Goal: Task Accomplishment & Management: Complete application form

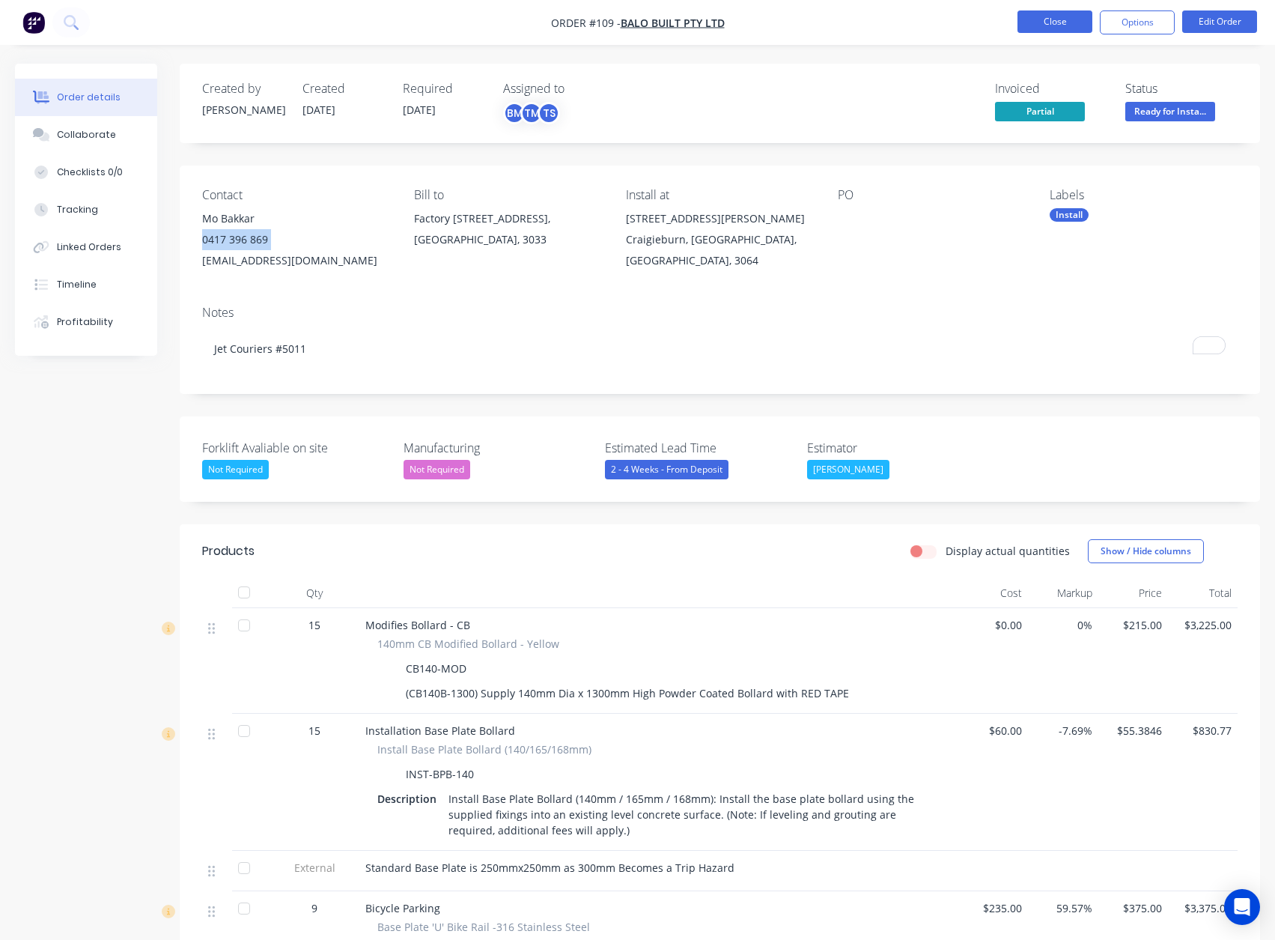
click at [1064, 13] on button "Close" at bounding box center [1055, 21] width 75 height 22
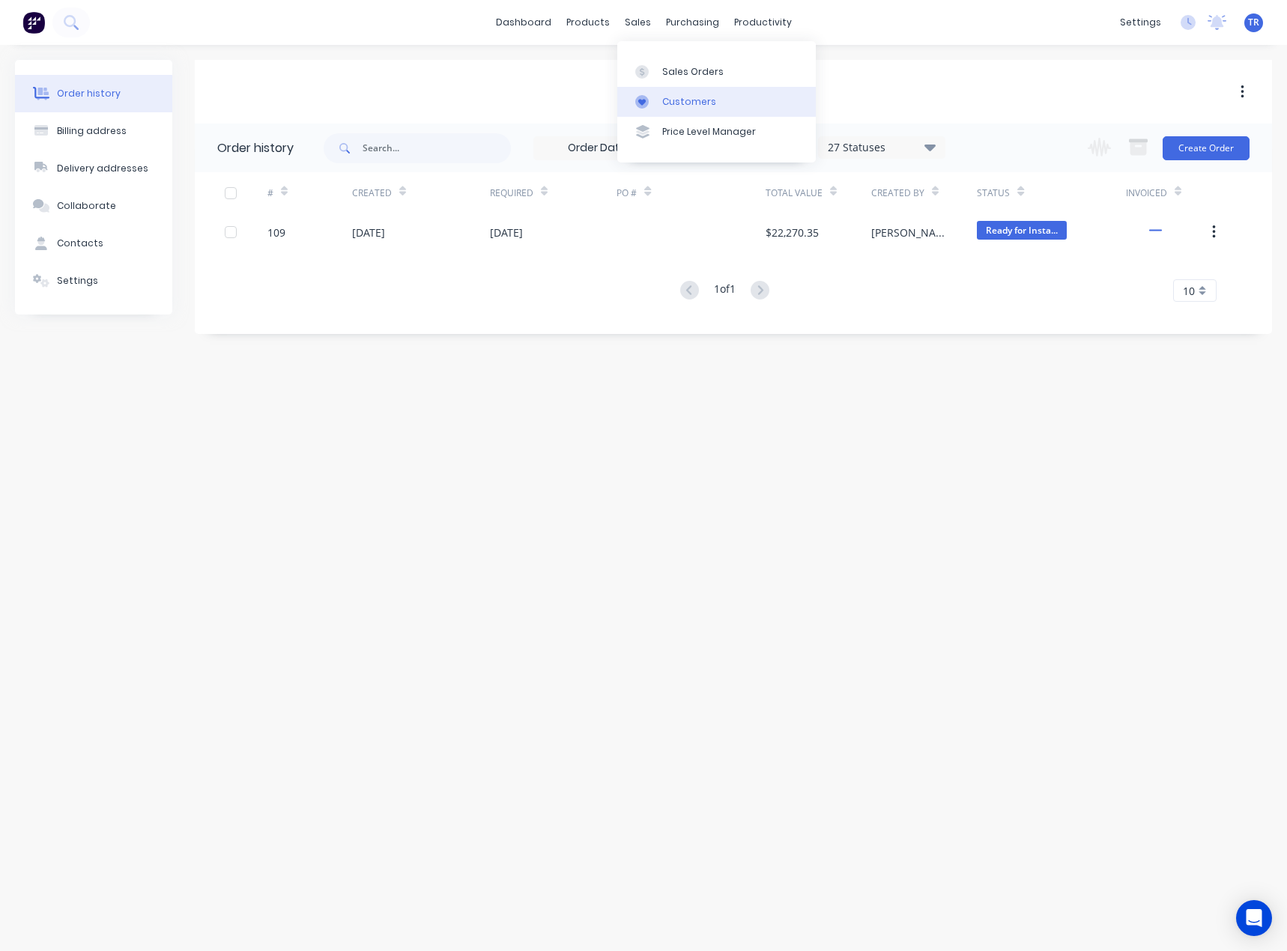
click at [641, 95] on icon at bounding box center [641, 101] width 13 height 13
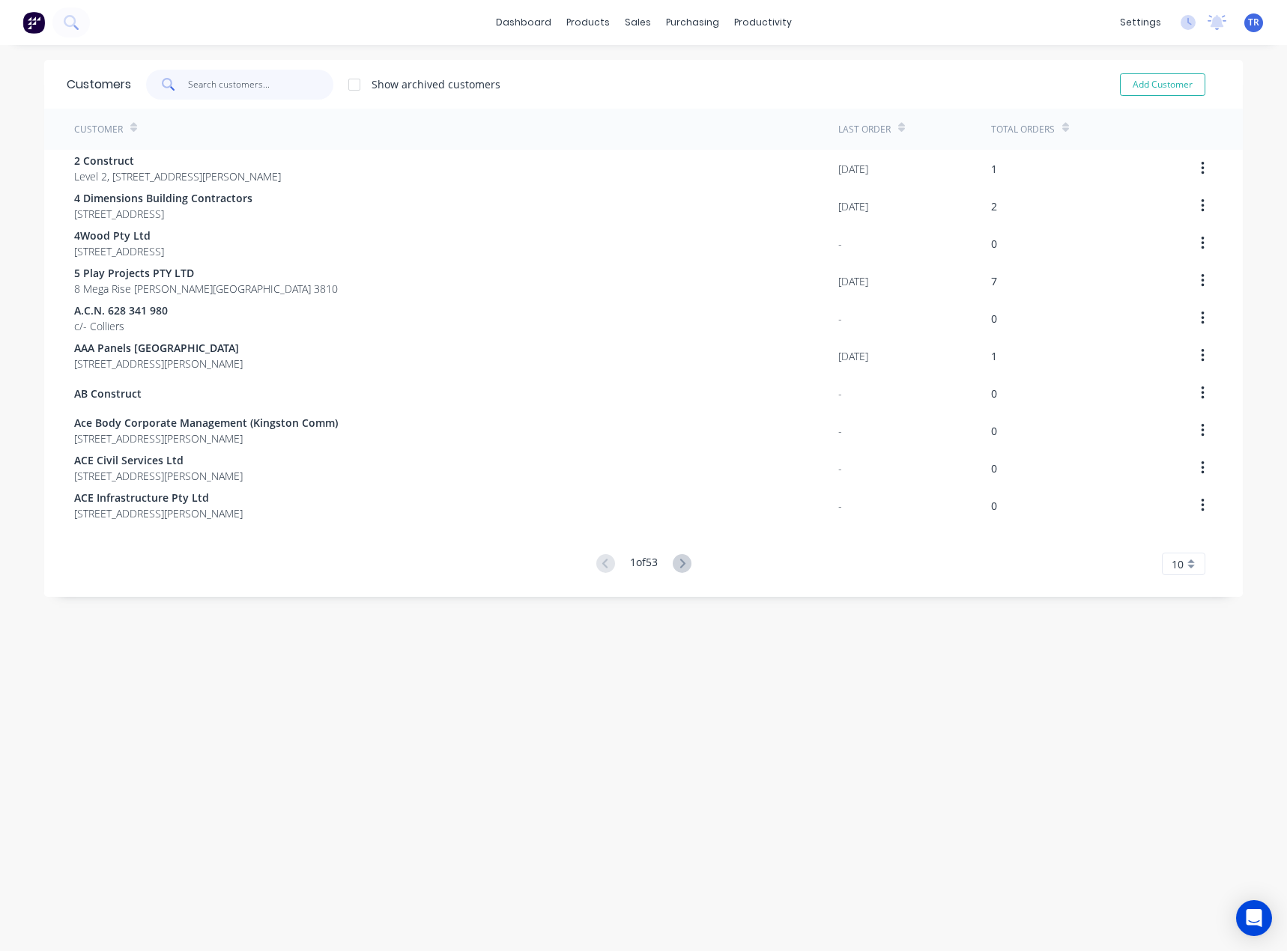
click at [218, 77] on input "text" at bounding box center [261, 85] width 146 height 30
click at [640, 66] on icon at bounding box center [636, 71] width 13 height 13
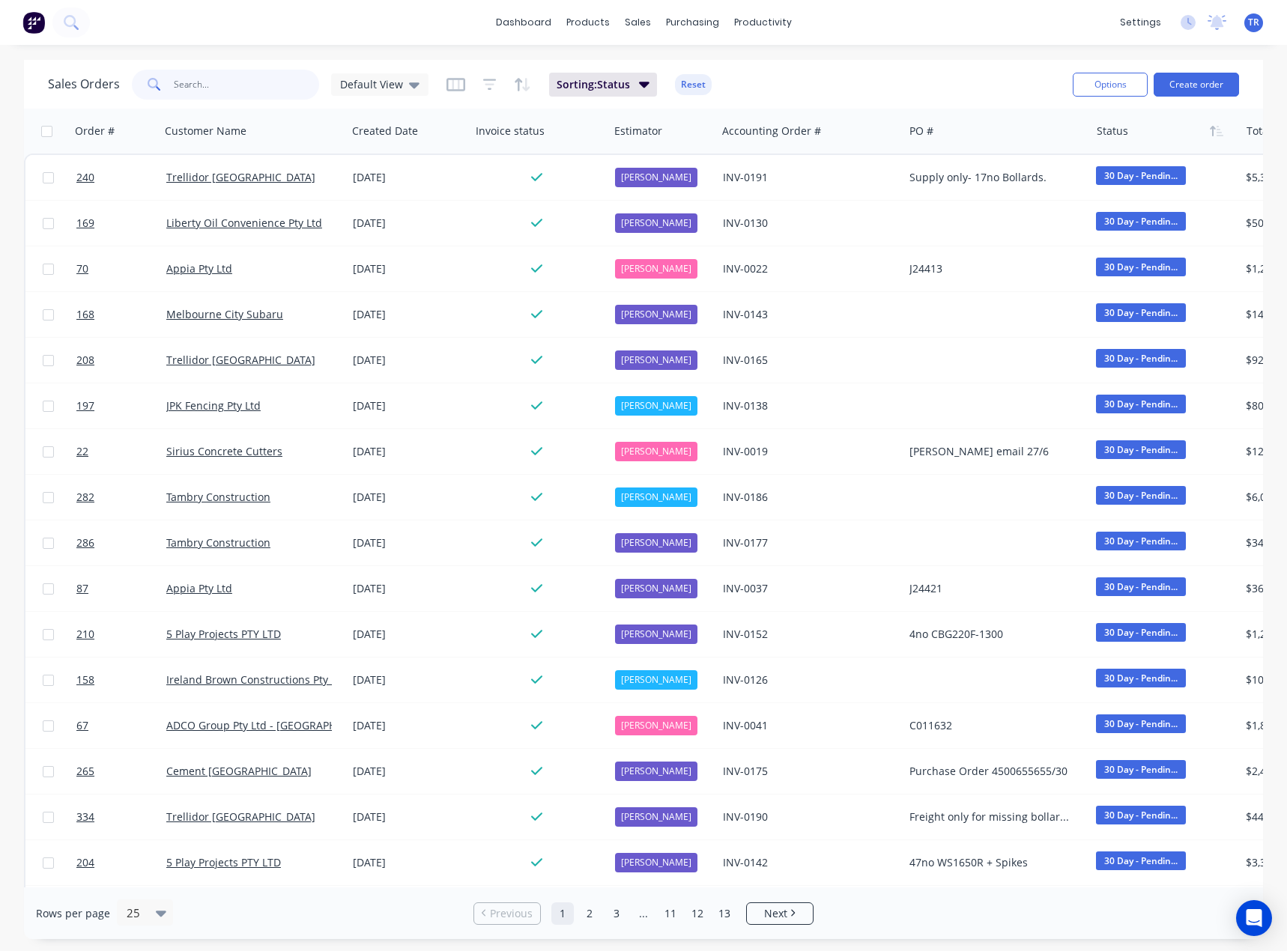
click at [212, 86] on input "text" at bounding box center [247, 85] width 146 height 30
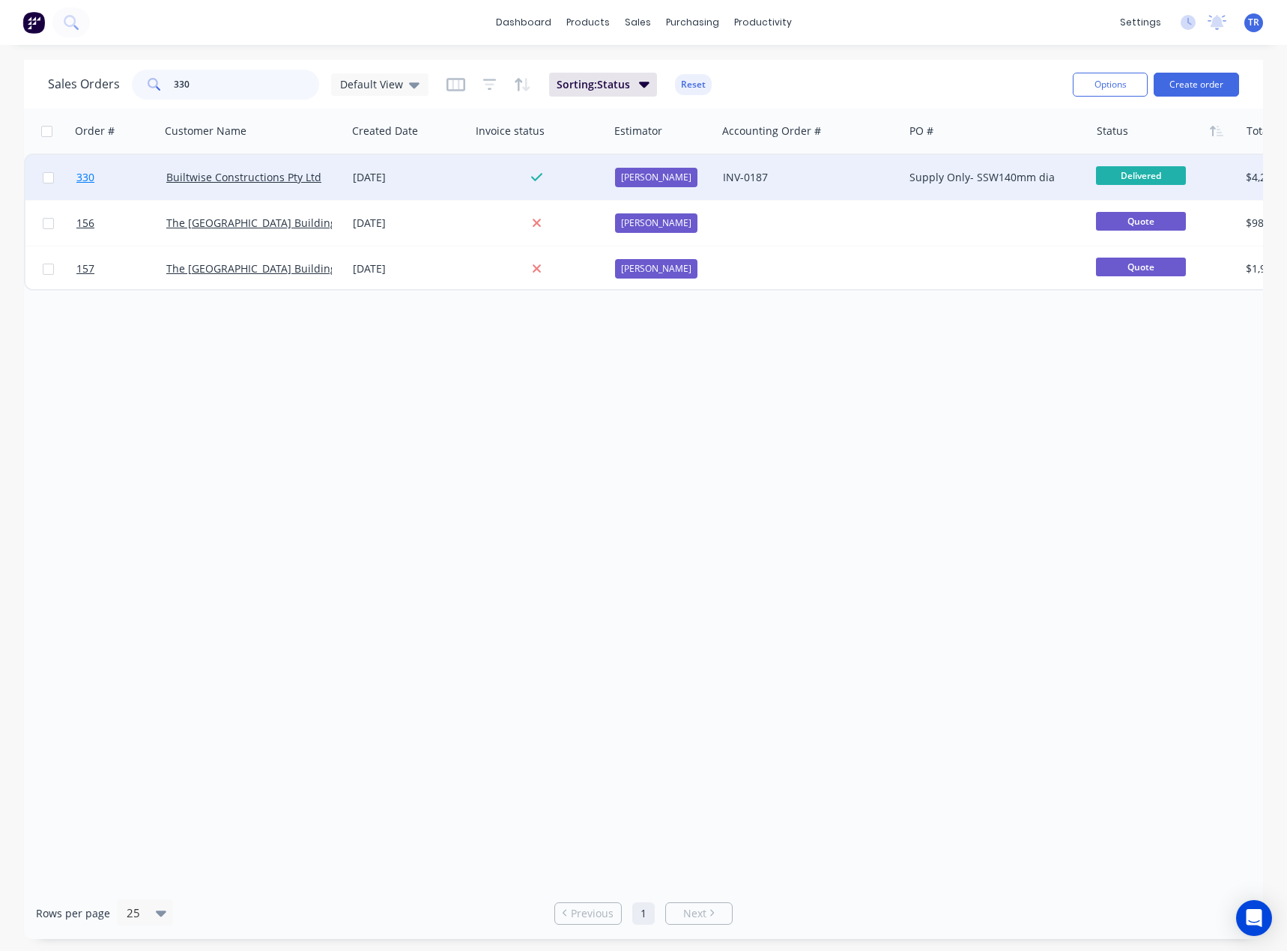
type input "330"
click at [136, 183] on link "330" at bounding box center [121, 177] width 90 height 45
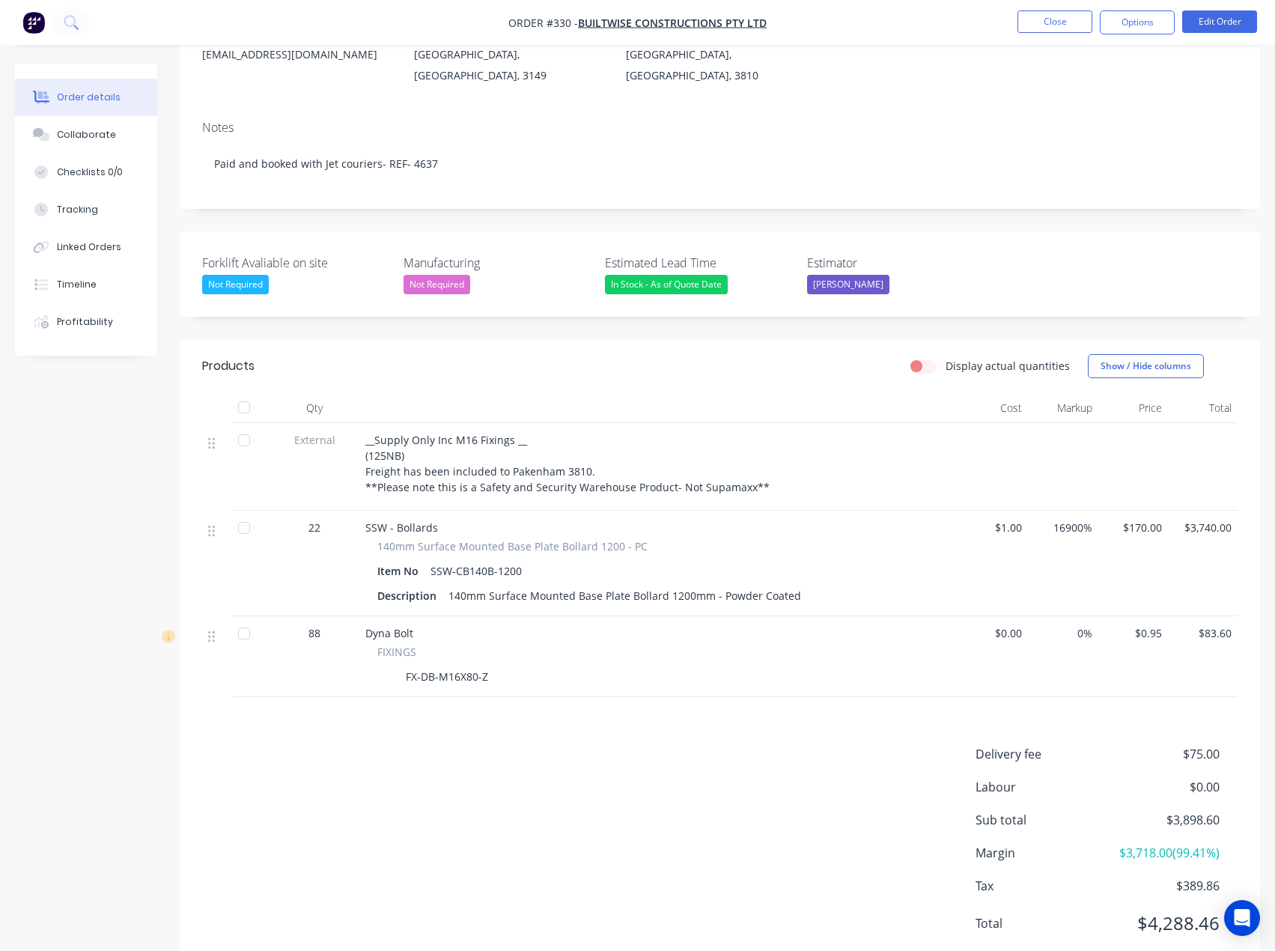
scroll to position [231, 0]
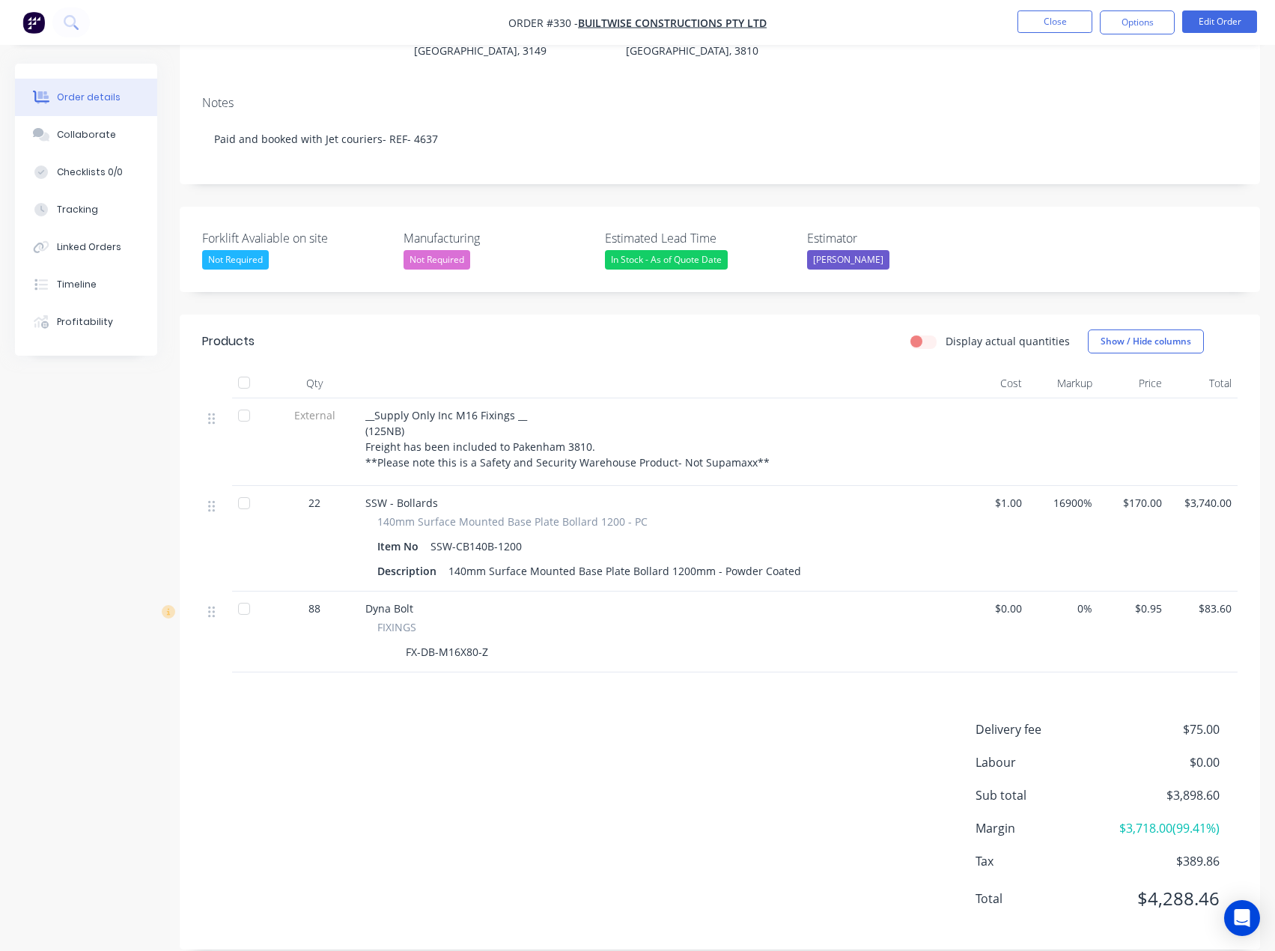
drag, startPoint x: 123, startPoint y: 136, endPoint x: 270, endPoint y: 189, distance: 156.1
click at [123, 136] on button "Collaborate" at bounding box center [86, 134] width 142 height 37
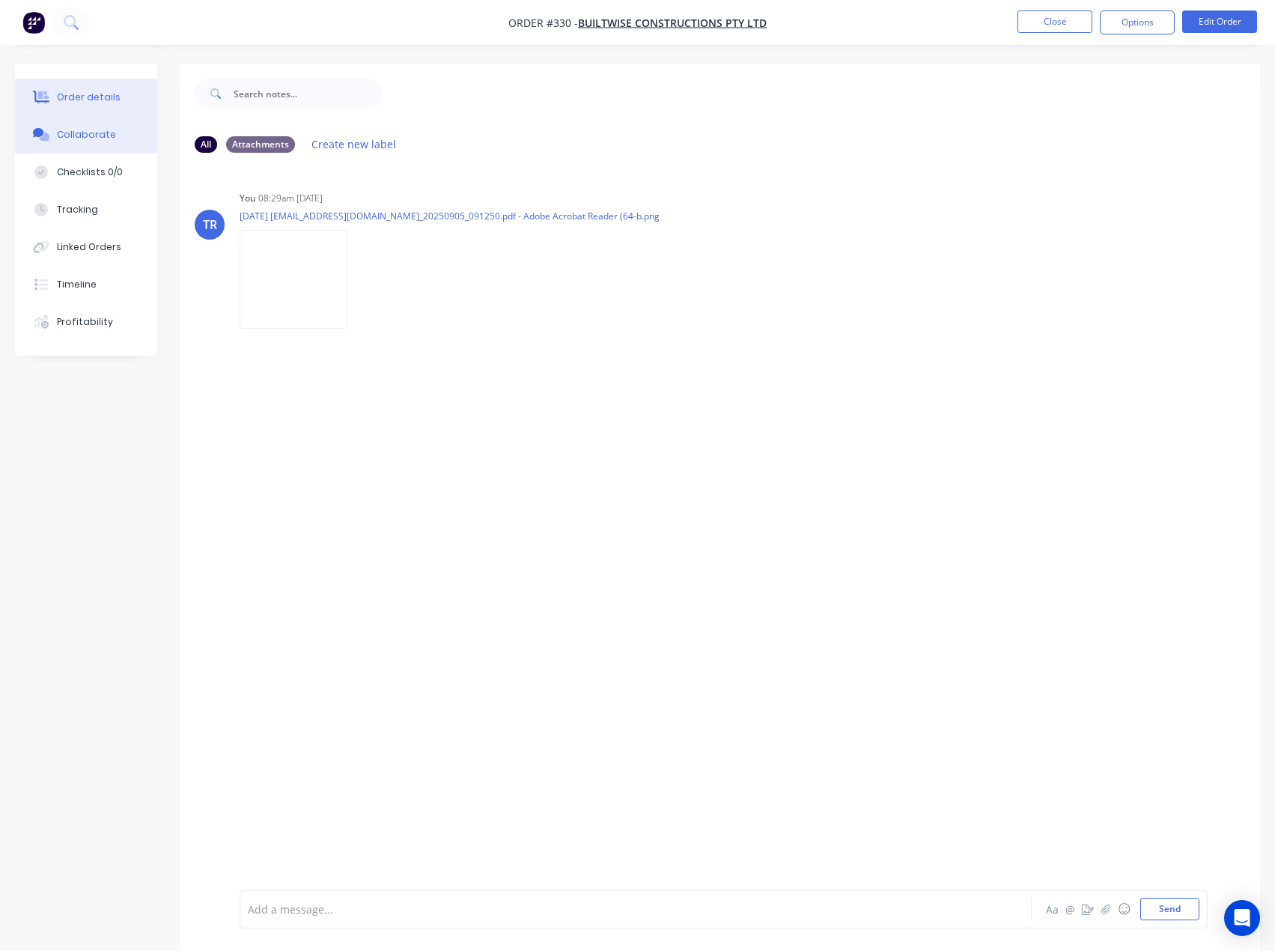
click at [53, 90] on button "Order details" at bounding box center [86, 97] width 142 height 37
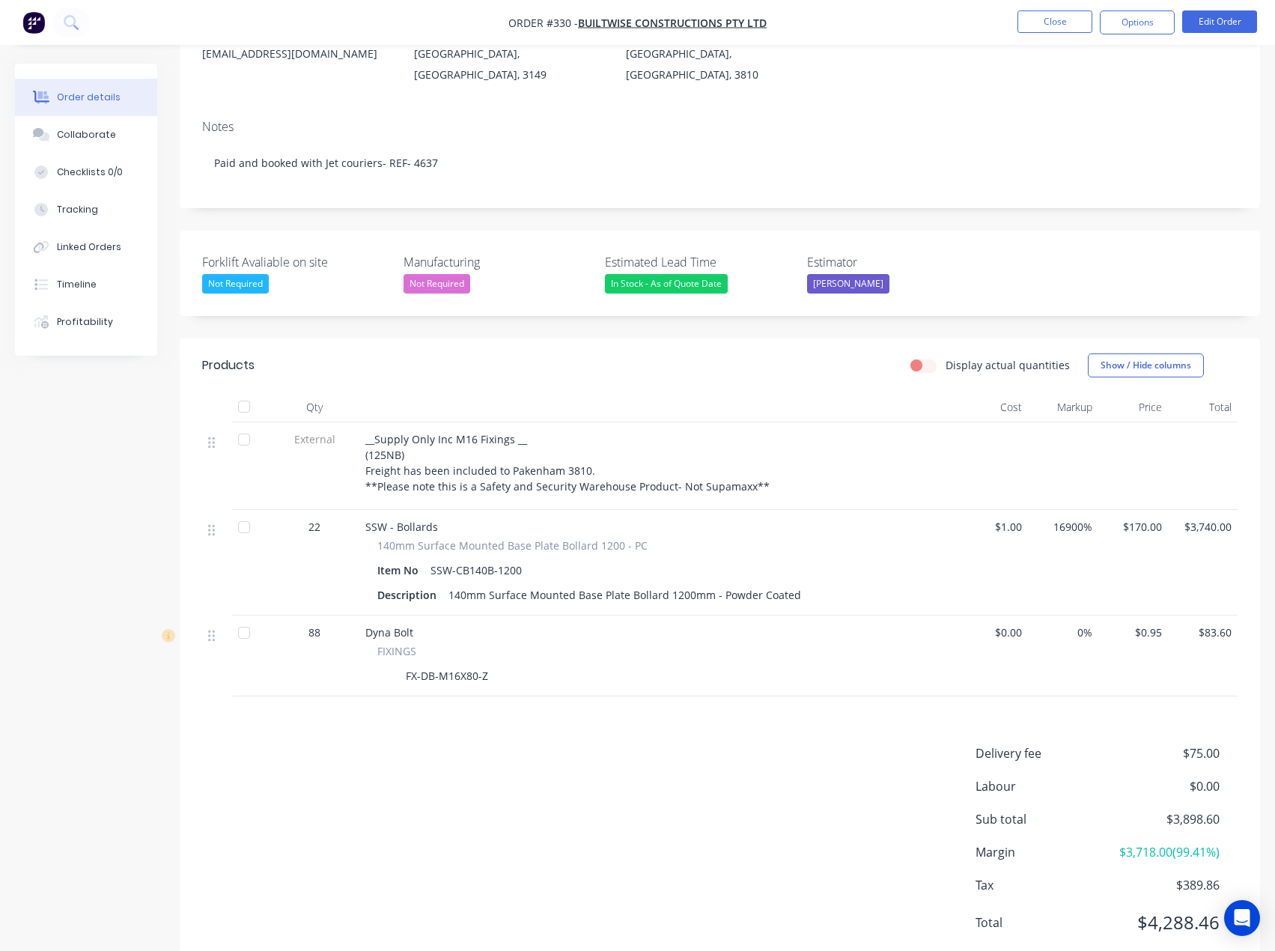
scroll to position [231, 0]
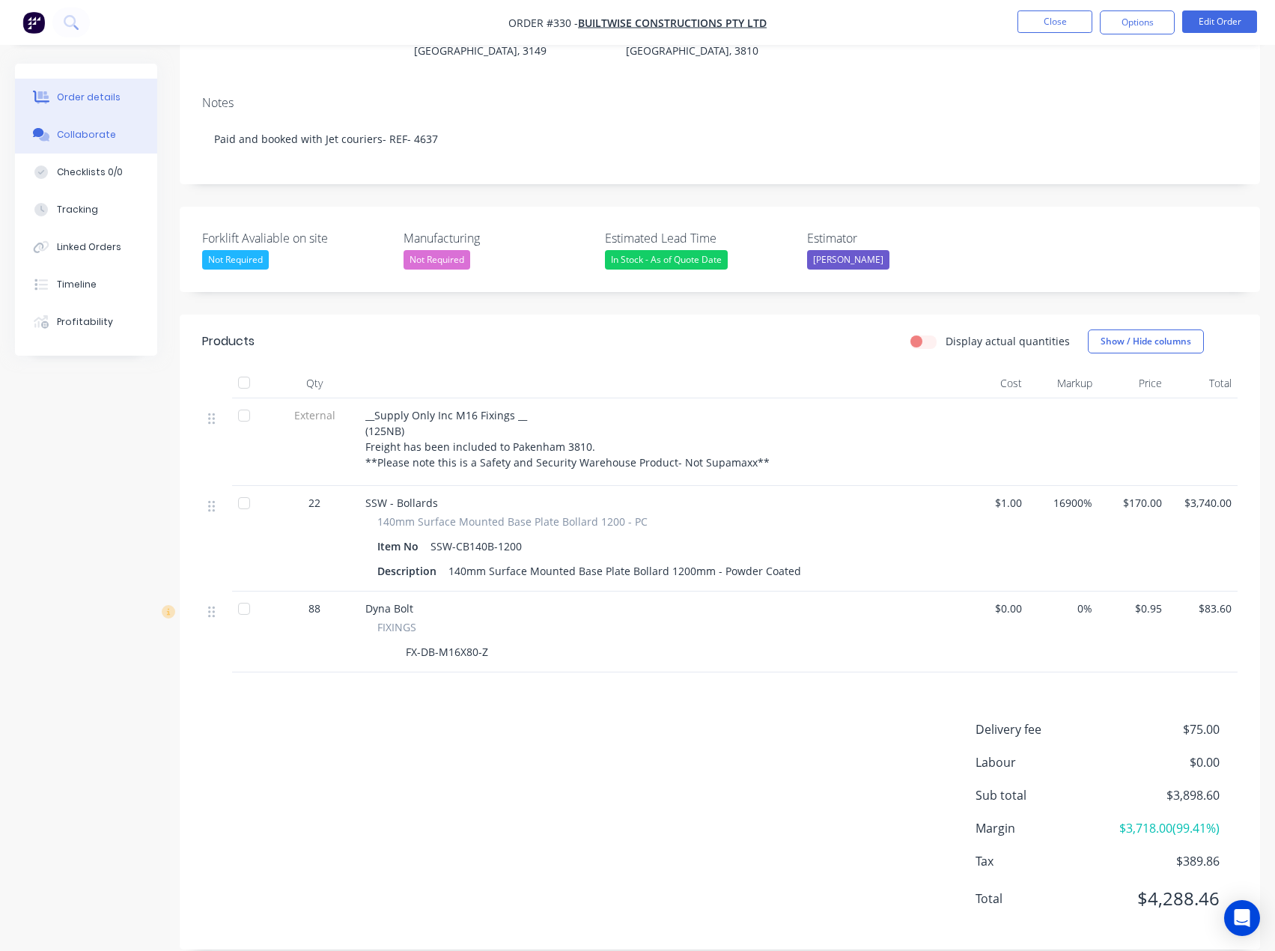
click at [73, 147] on button "Collaborate" at bounding box center [86, 134] width 142 height 37
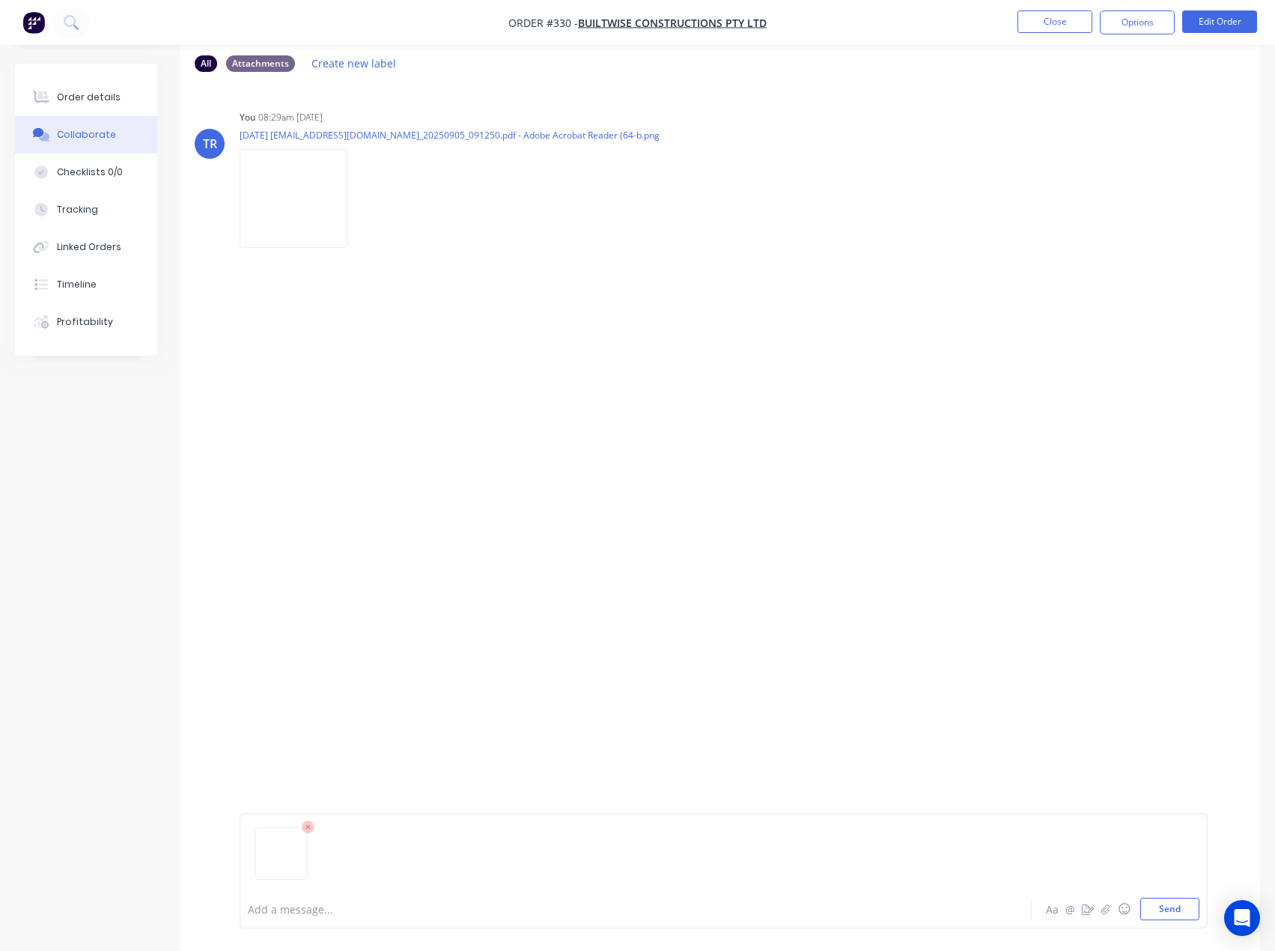
scroll to position [99, 0]
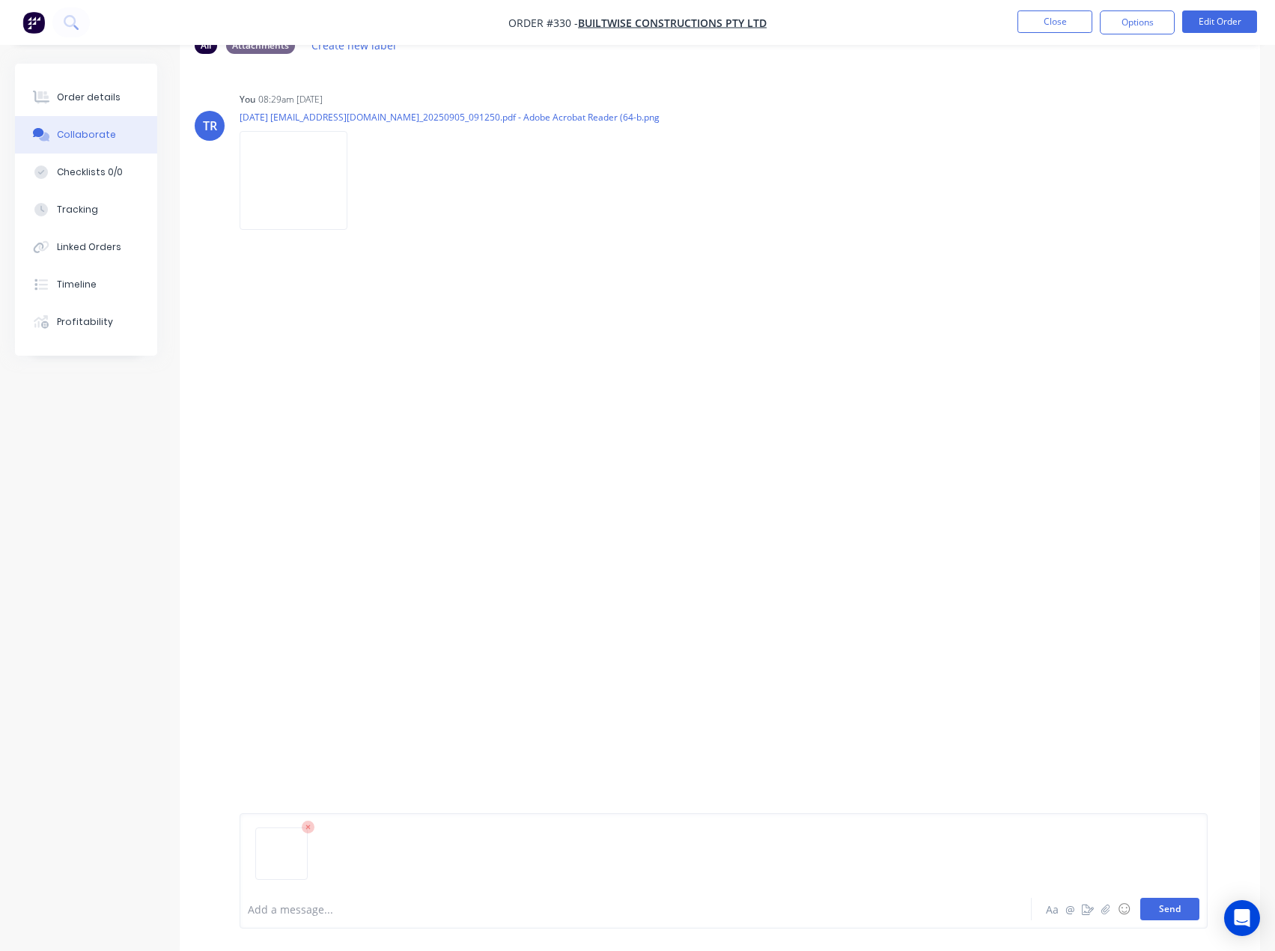
click at [1175, 911] on button "Send" at bounding box center [1169, 909] width 59 height 22
click at [1175, 907] on button "Send" at bounding box center [1169, 909] width 59 height 22
click at [1188, 910] on button "Send" at bounding box center [1169, 909] width 59 height 22
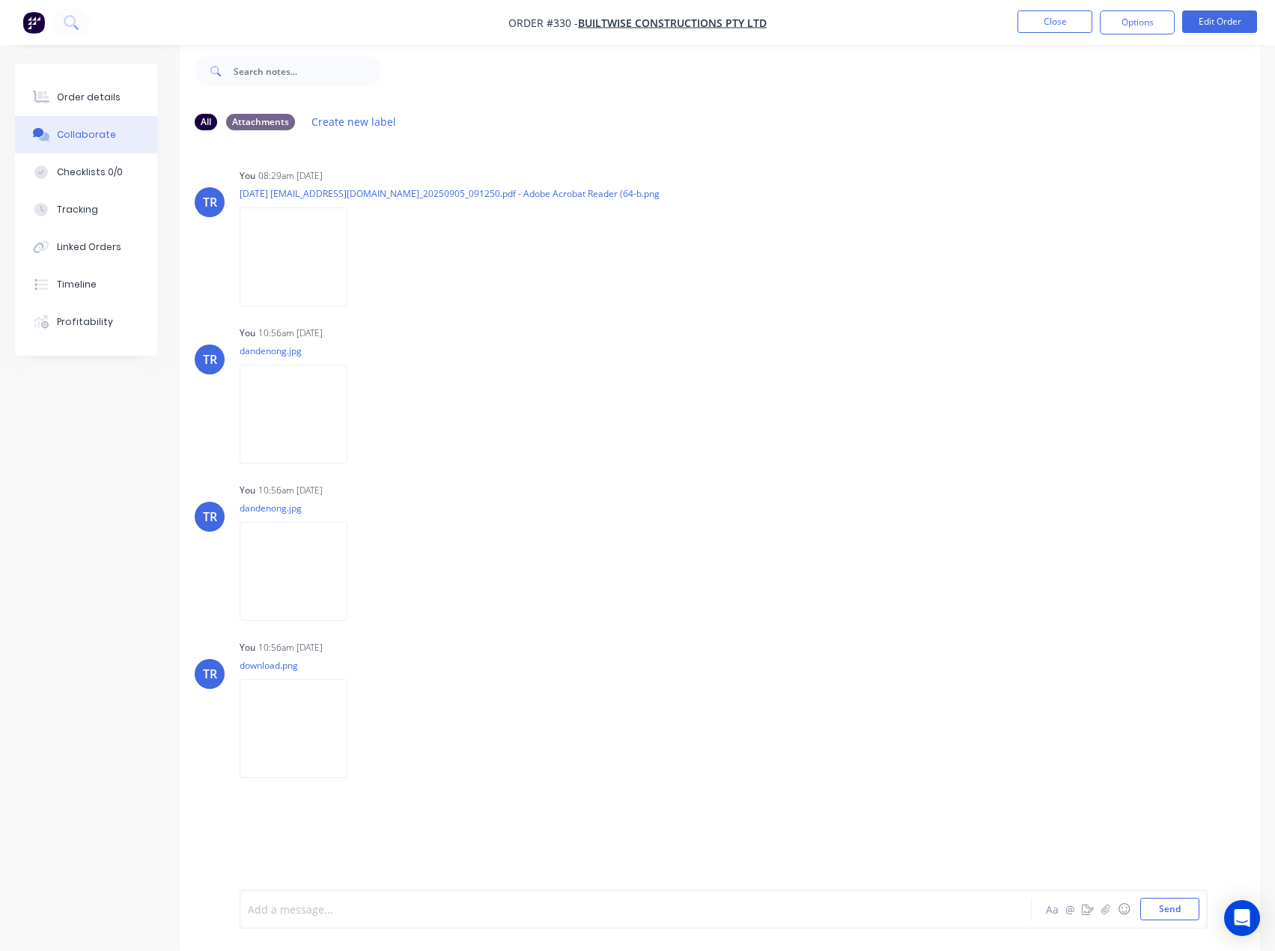
click at [388, 914] on div at bounding box center [605, 910] width 713 height 16
click at [1168, 896] on div at bounding box center [724, 859] width 952 height 76
click at [1170, 908] on button "Send" at bounding box center [1169, 909] width 59 height 22
click at [1174, 910] on button "Send" at bounding box center [1169, 909] width 59 height 22
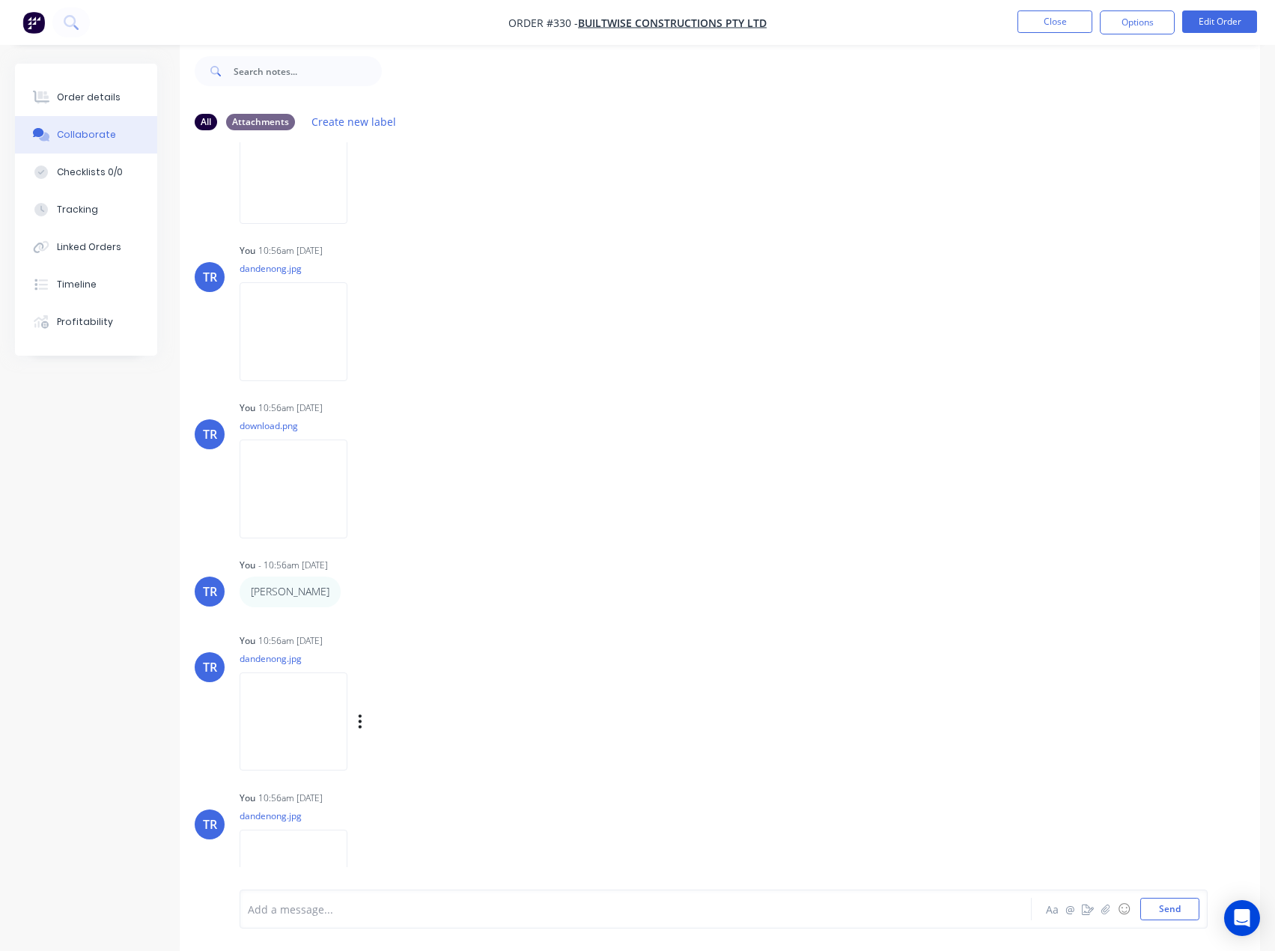
scroll to position [326, 0]
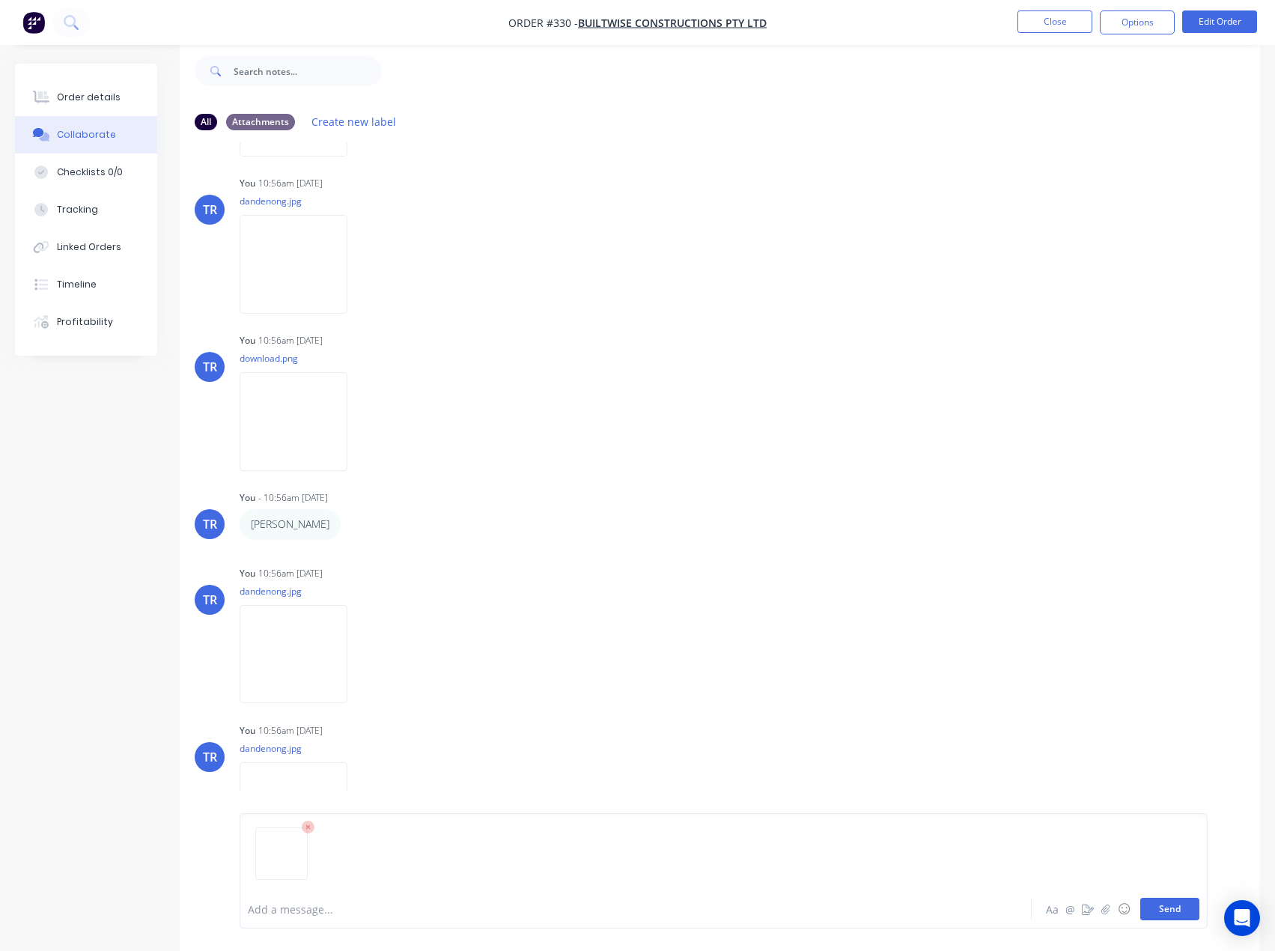
click at [1181, 909] on button "Send" at bounding box center [1169, 909] width 59 height 22
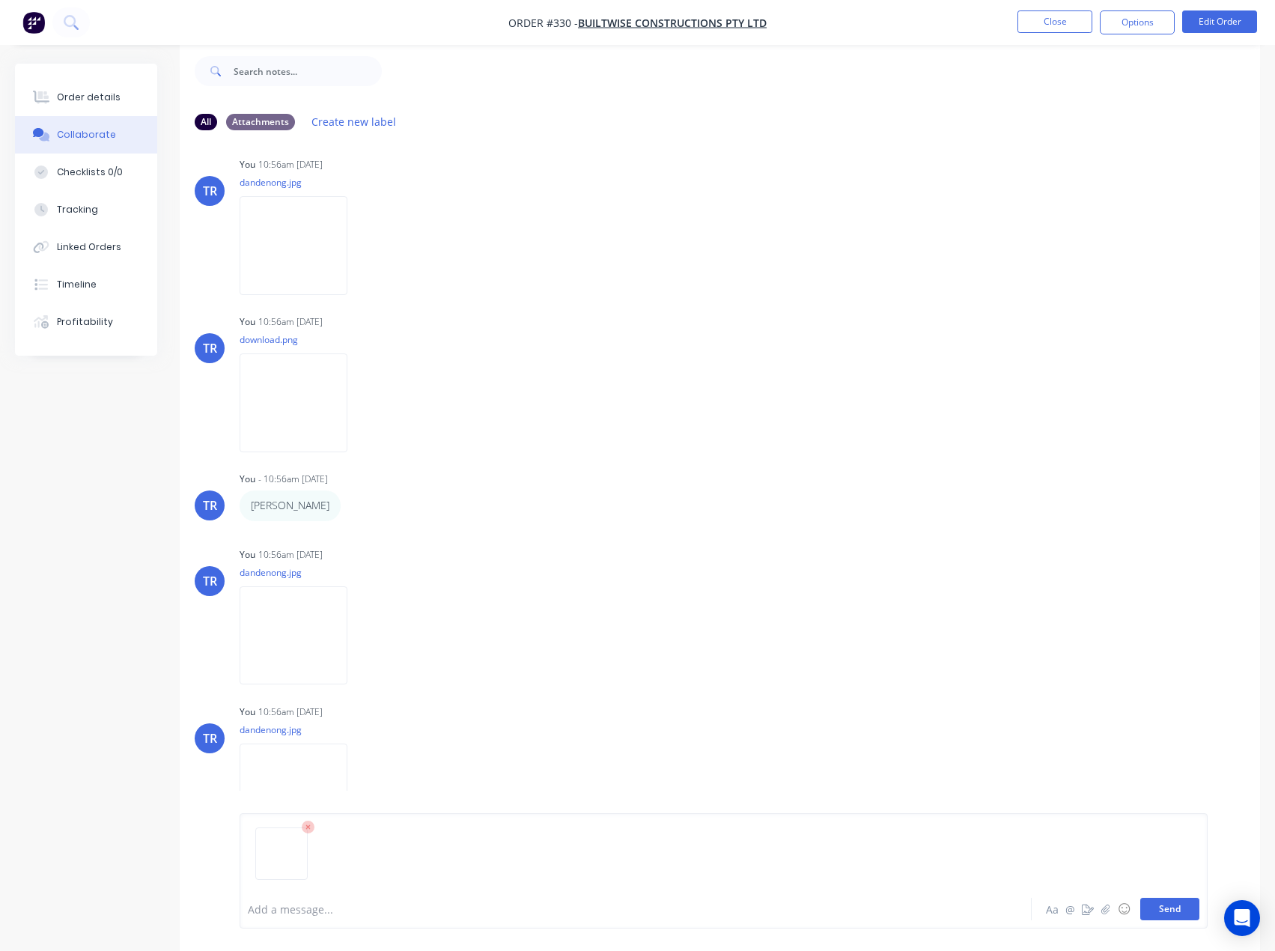
click at [1177, 912] on button "Send" at bounding box center [1169, 909] width 59 height 22
click at [1146, 908] on button "Send" at bounding box center [1169, 909] width 59 height 22
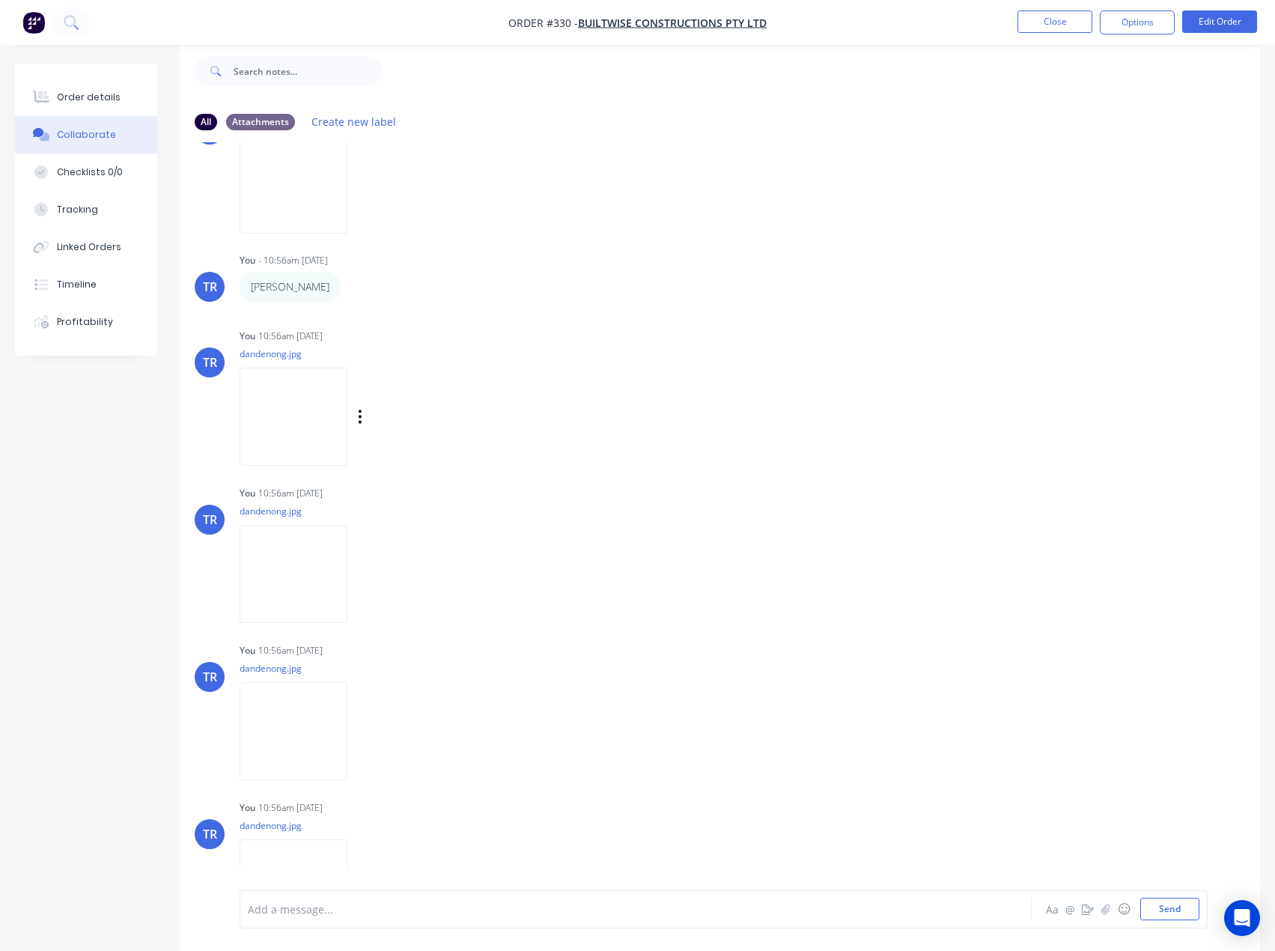
scroll to position [0, 0]
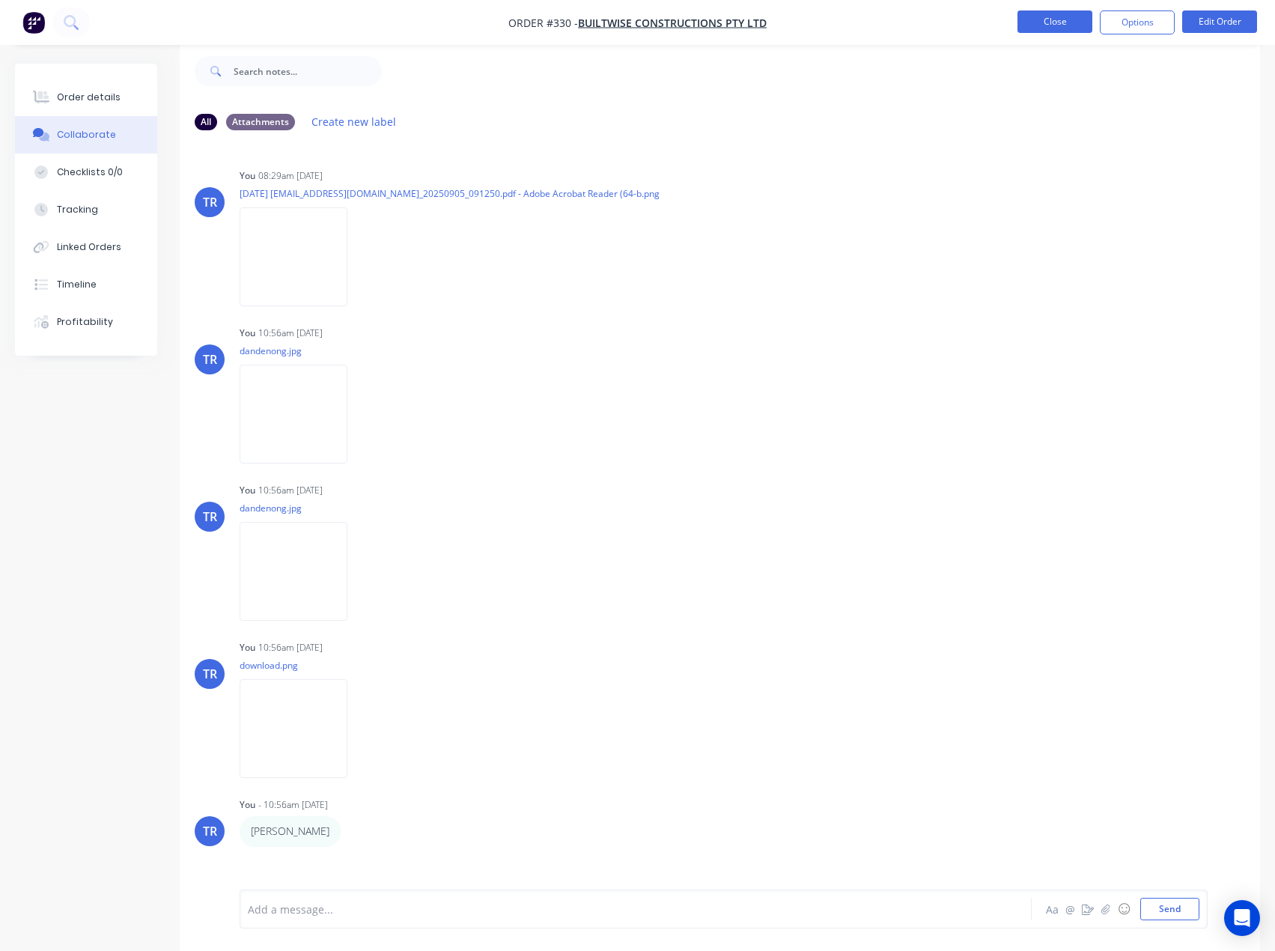
click at [1054, 26] on button "Close" at bounding box center [1055, 21] width 75 height 22
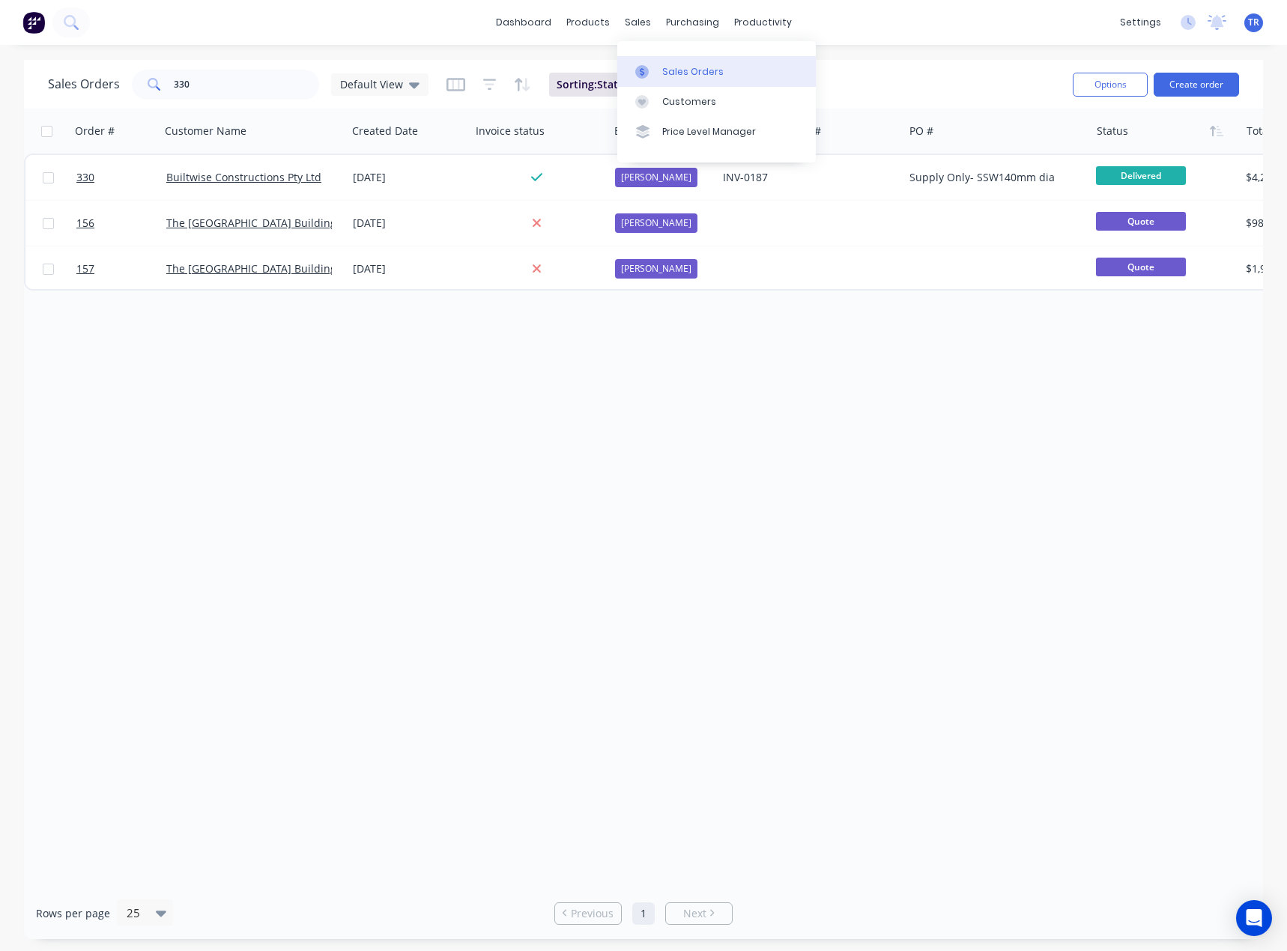
click at [678, 61] on link "Sales Orders" at bounding box center [716, 71] width 198 height 30
click at [583, 50] on div "Product Catalogue Materials" at bounding box center [661, 86] width 198 height 91
click at [589, 58] on link "Product Catalogue" at bounding box center [661, 71] width 198 height 30
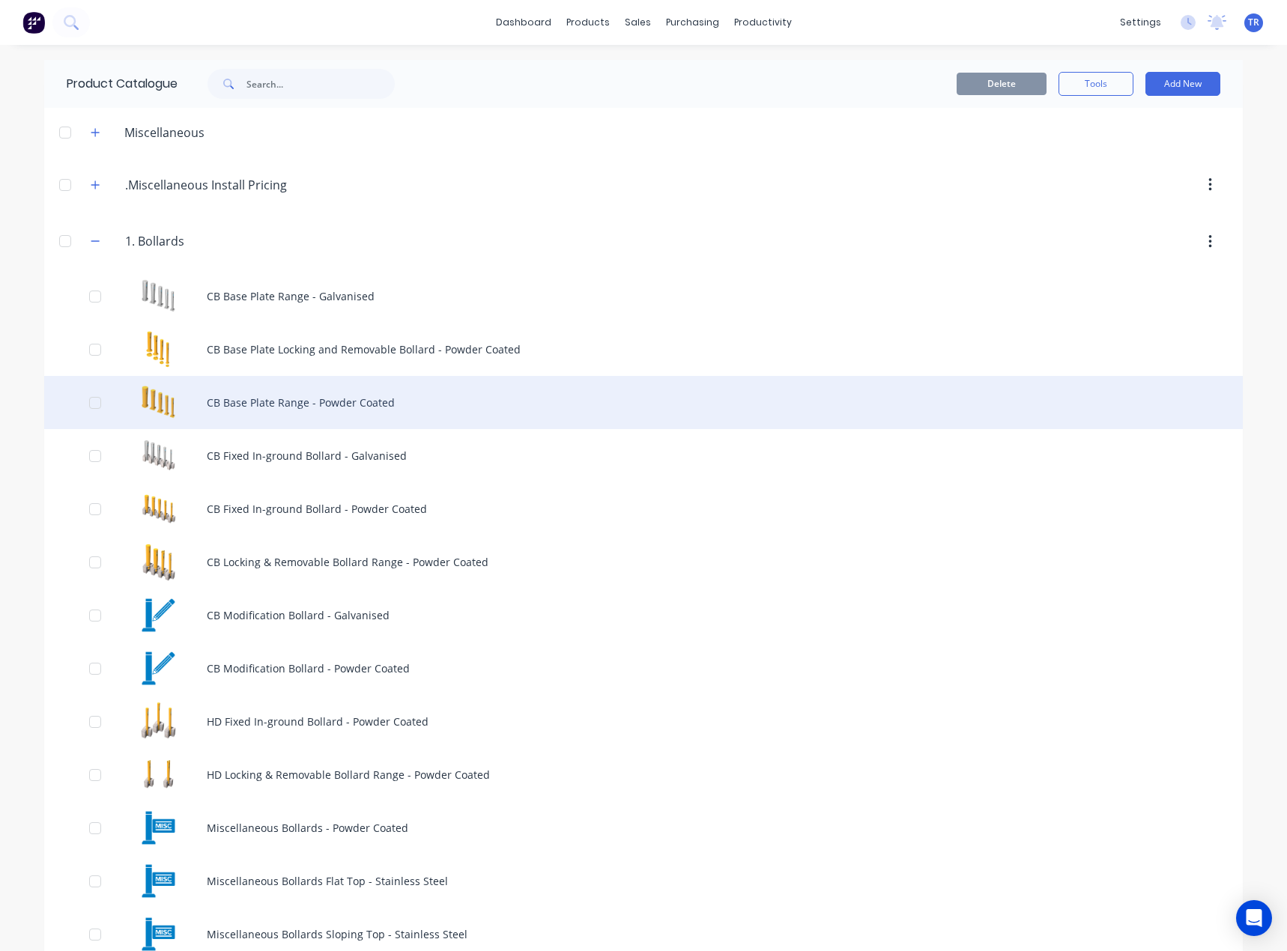
click at [239, 404] on div "CB Base Plate Range - Powder Coated" at bounding box center [643, 402] width 1198 height 53
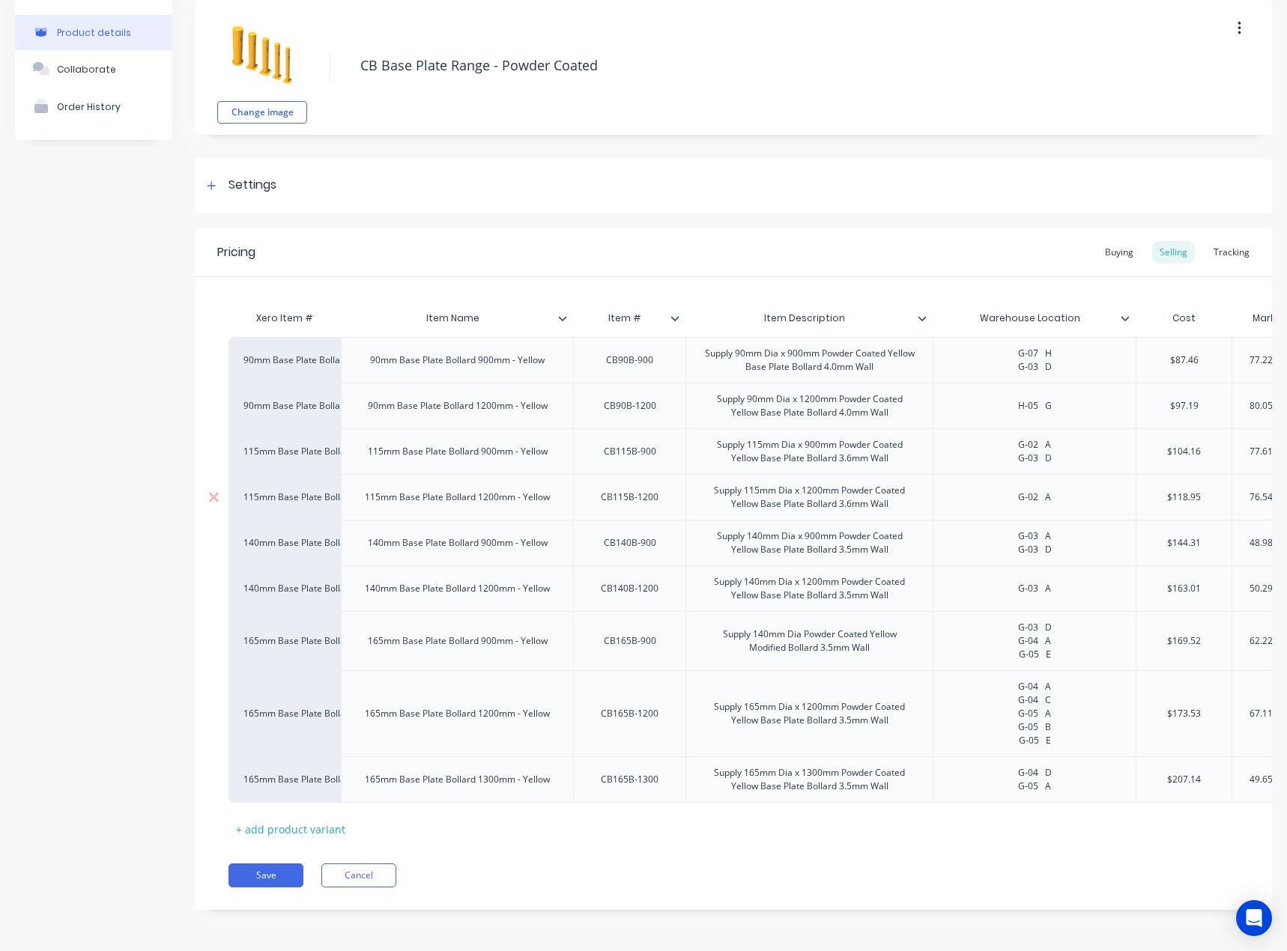
scroll to position [75, 0]
click at [258, 879] on button "Save" at bounding box center [265, 875] width 75 height 24
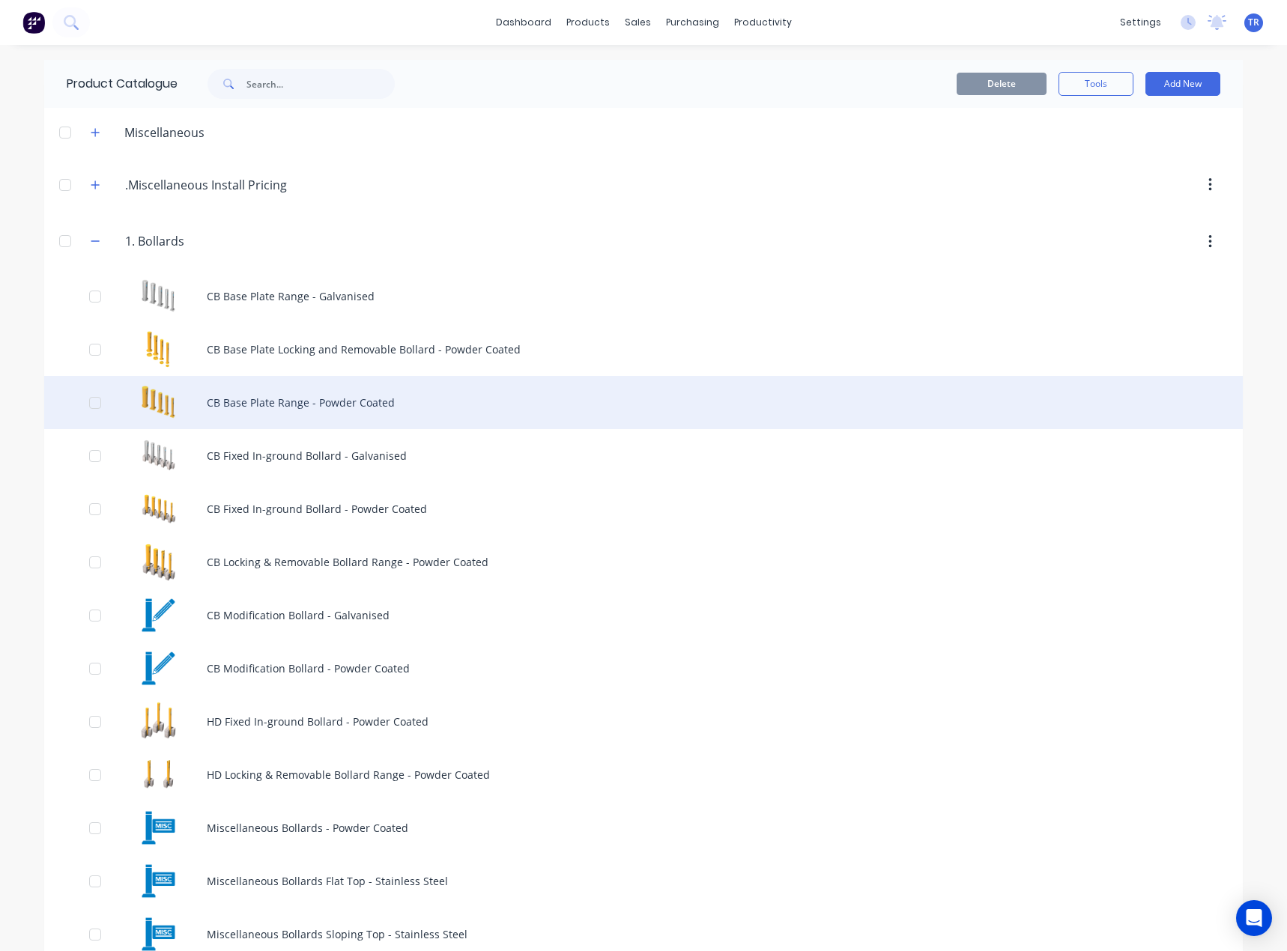
click at [272, 402] on div "CB Base Plate Range - Powder Coated" at bounding box center [643, 402] width 1198 height 53
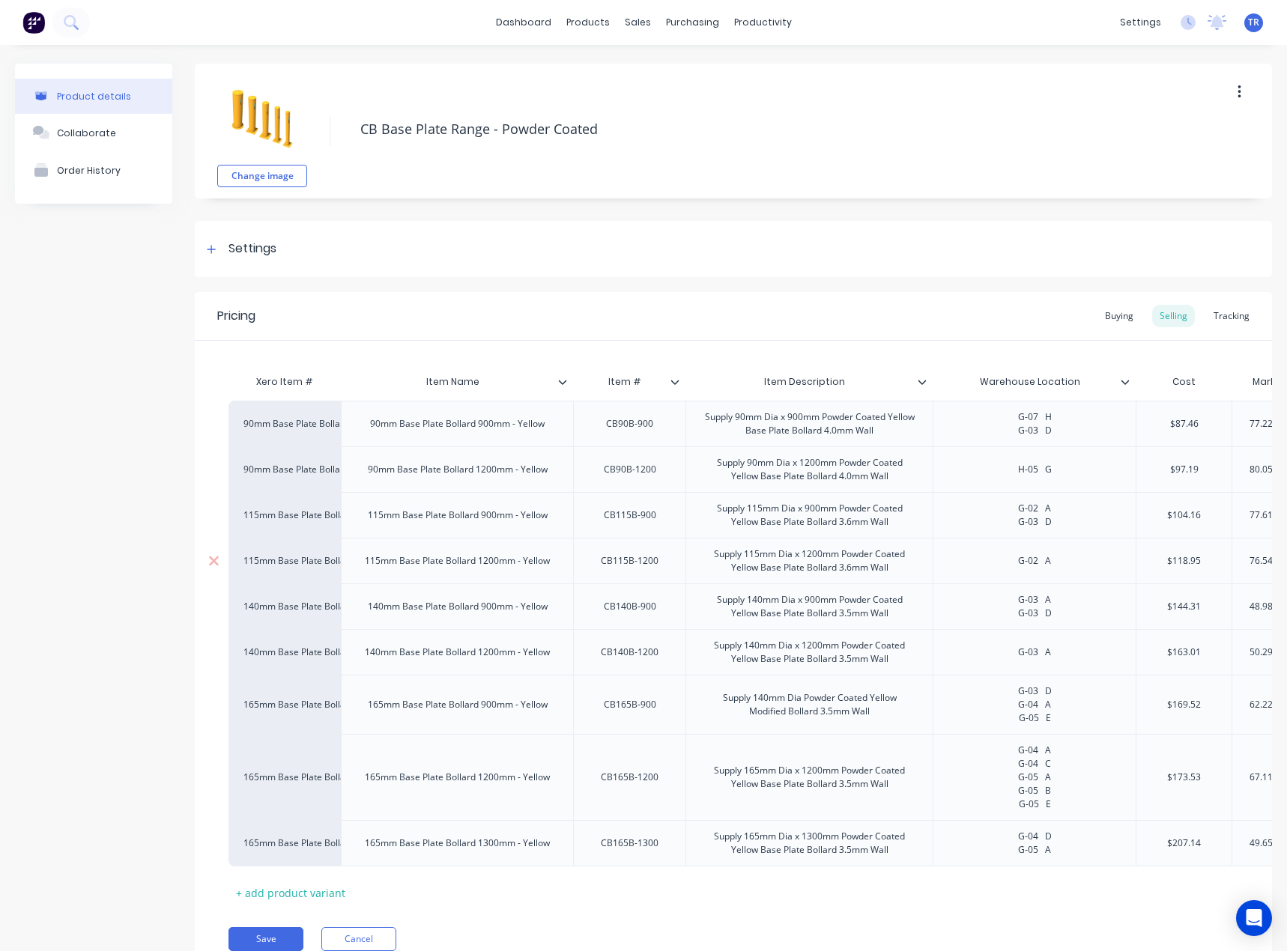
scroll to position [75, 0]
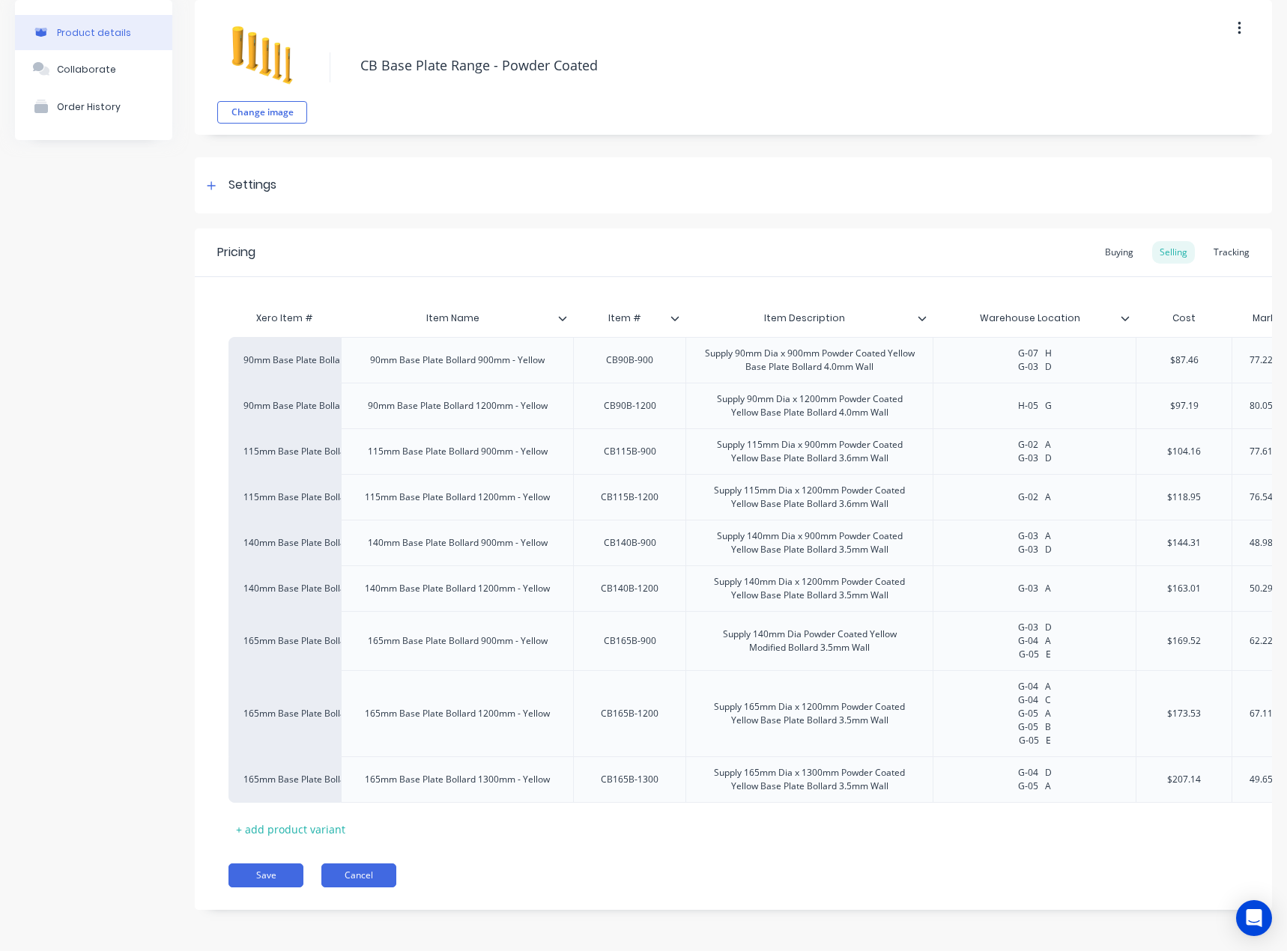
click at [384, 869] on button "Cancel" at bounding box center [358, 875] width 75 height 24
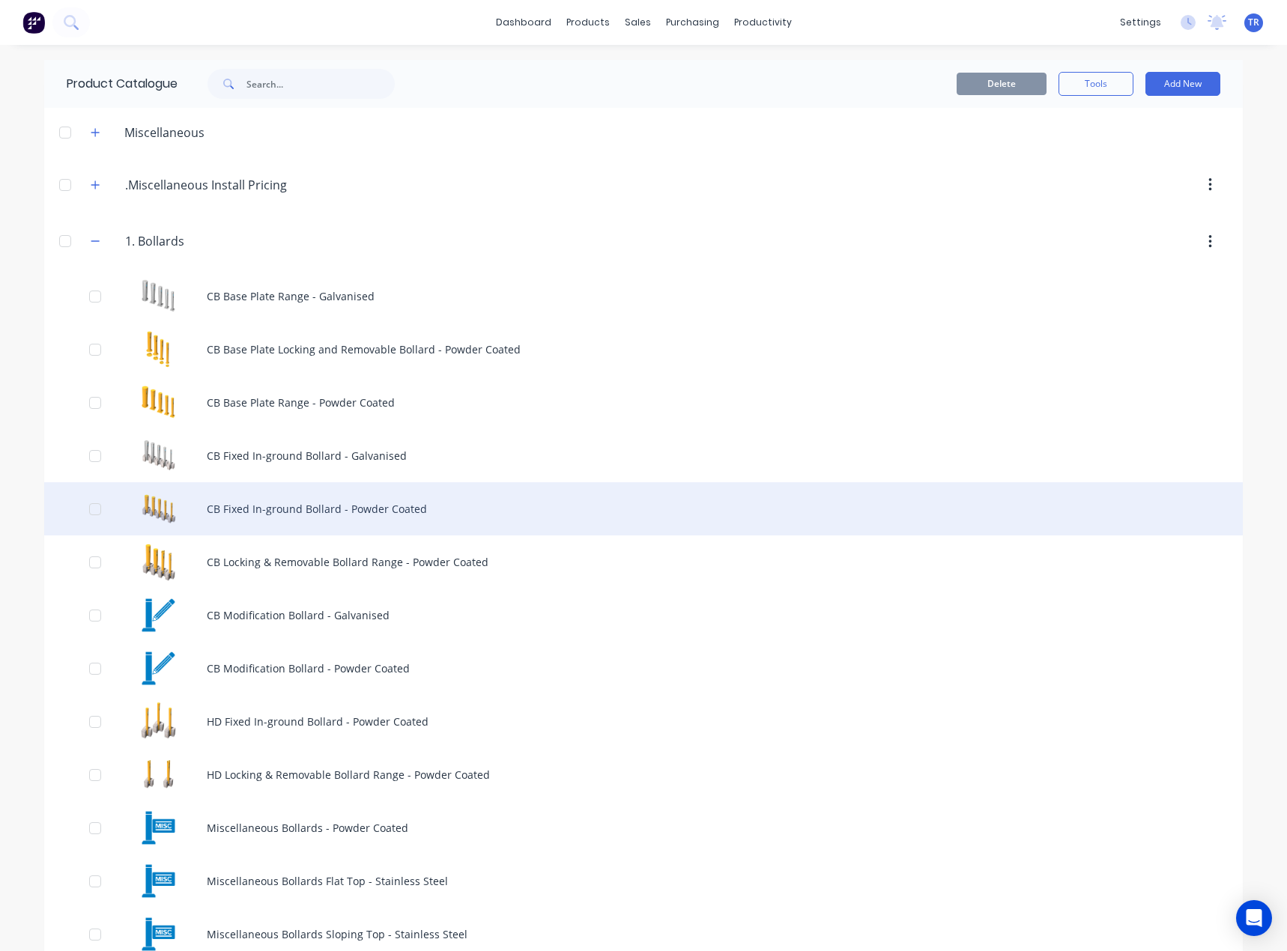
click at [446, 517] on div "CB Fixed In-ground Bollard - Powder Coated" at bounding box center [643, 508] width 1198 height 53
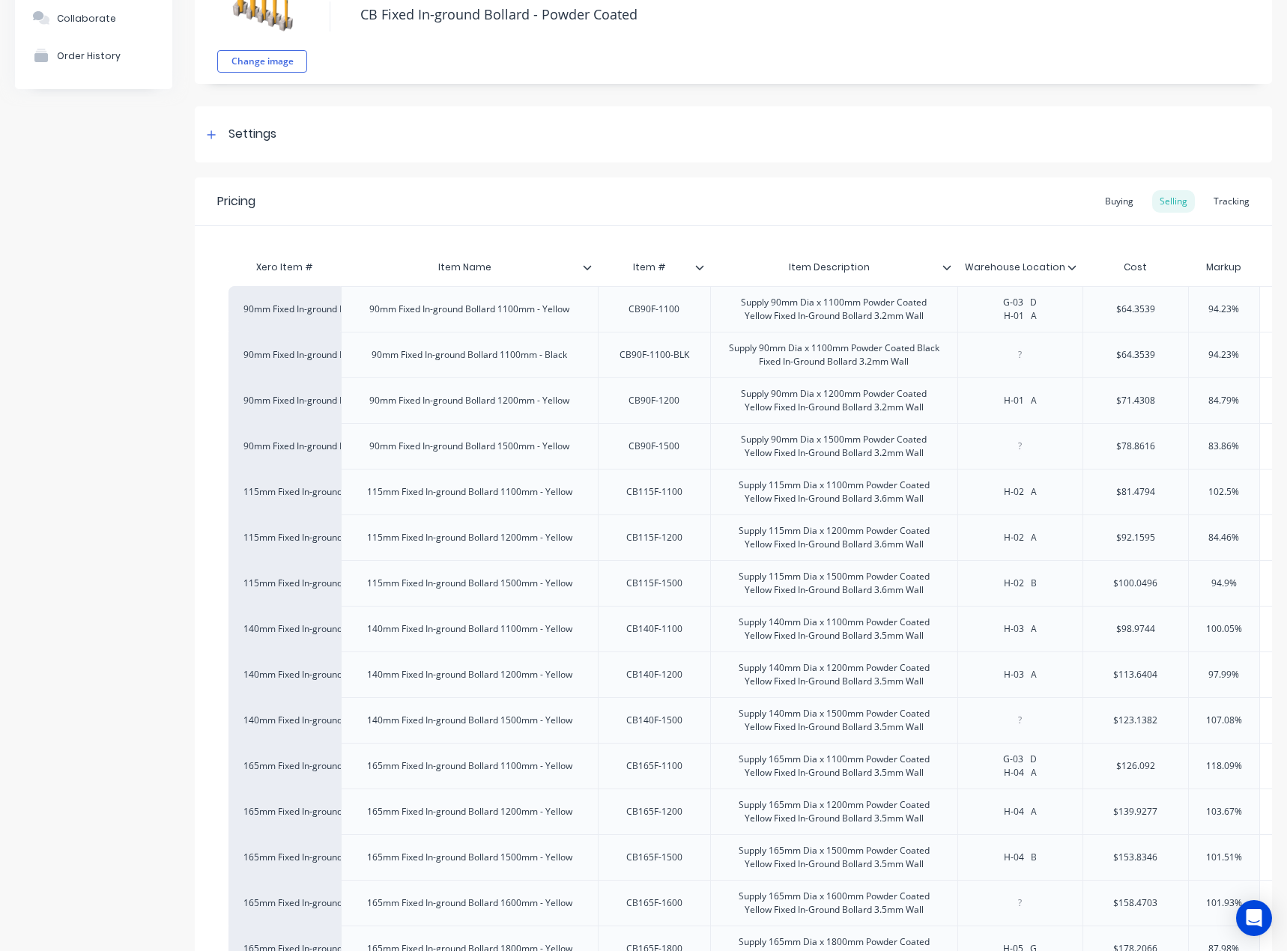
scroll to position [295, 0]
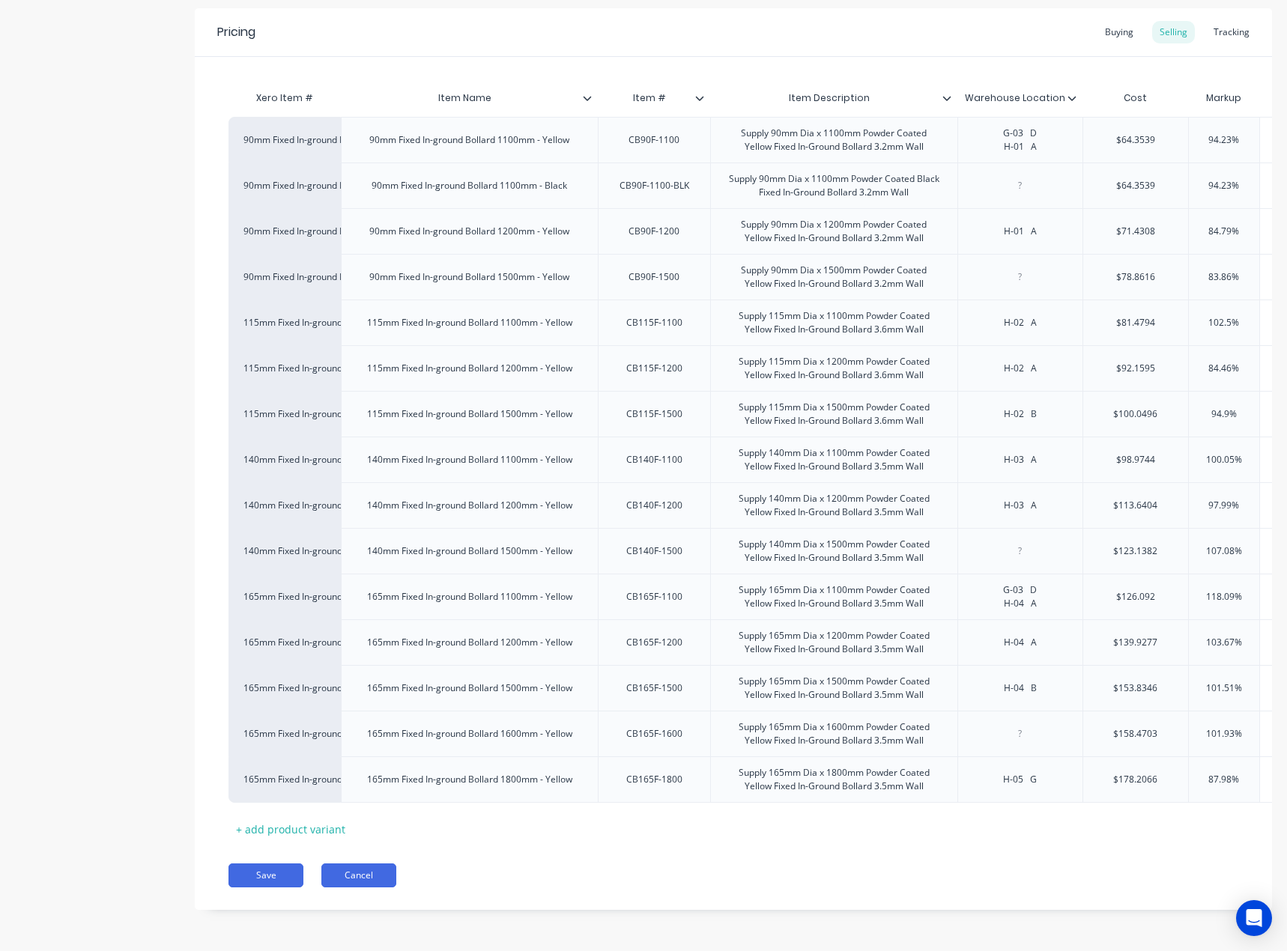
click at [345, 878] on button "Cancel" at bounding box center [358, 875] width 75 height 24
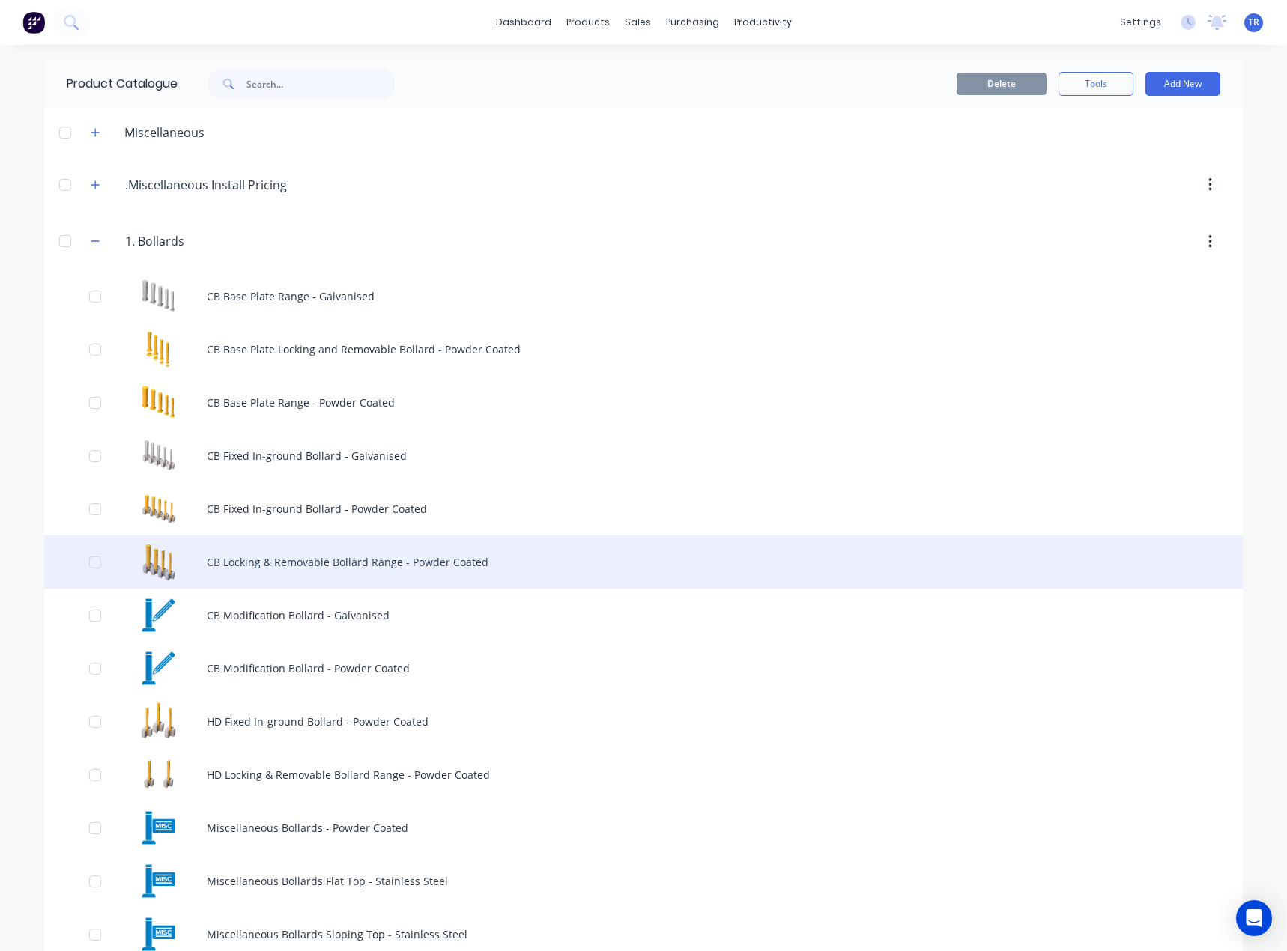
click at [378, 560] on div "CB Locking & Removable Bollard Range - Powder Coated" at bounding box center [643, 561] width 1198 height 53
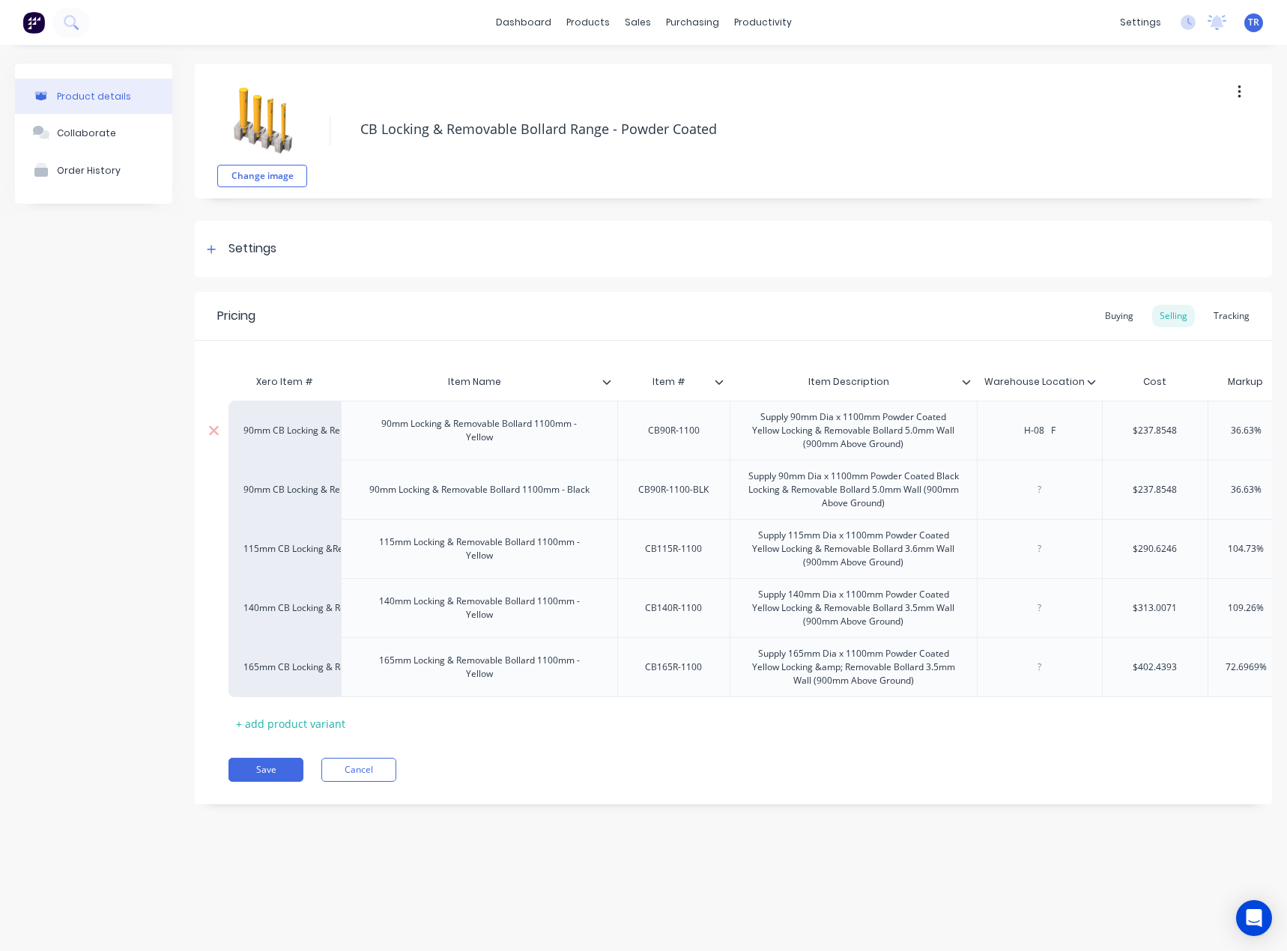
click at [671, 432] on div "CB90R-1100" at bounding box center [674, 430] width 76 height 19
copy div "CB90R-1100"
type textarea "x"
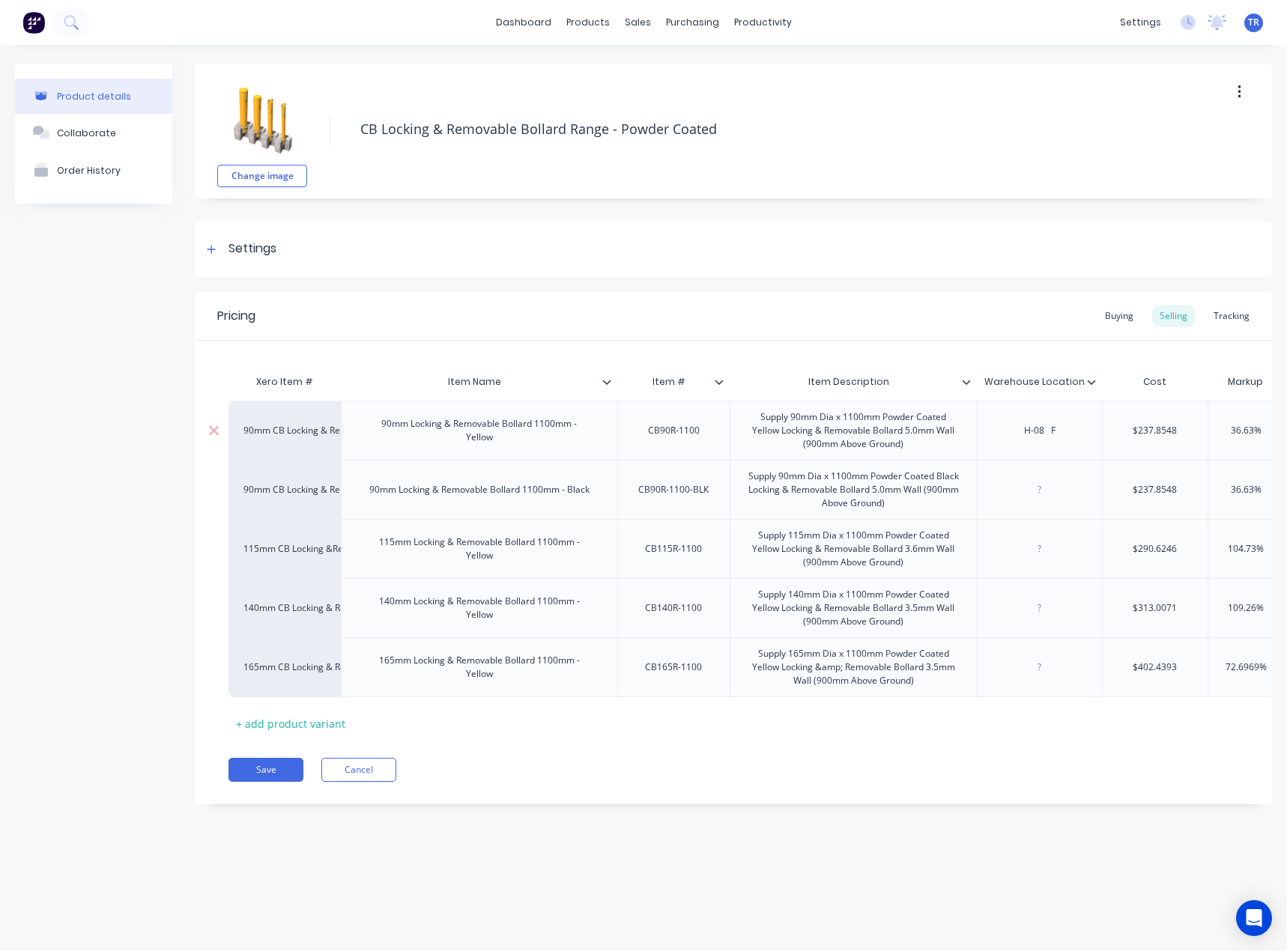
click at [1048, 425] on div "H-08 F" at bounding box center [1039, 430] width 75 height 19
paste div
click at [689, 492] on div "CB90R-1100-BLK" at bounding box center [673, 489] width 94 height 19
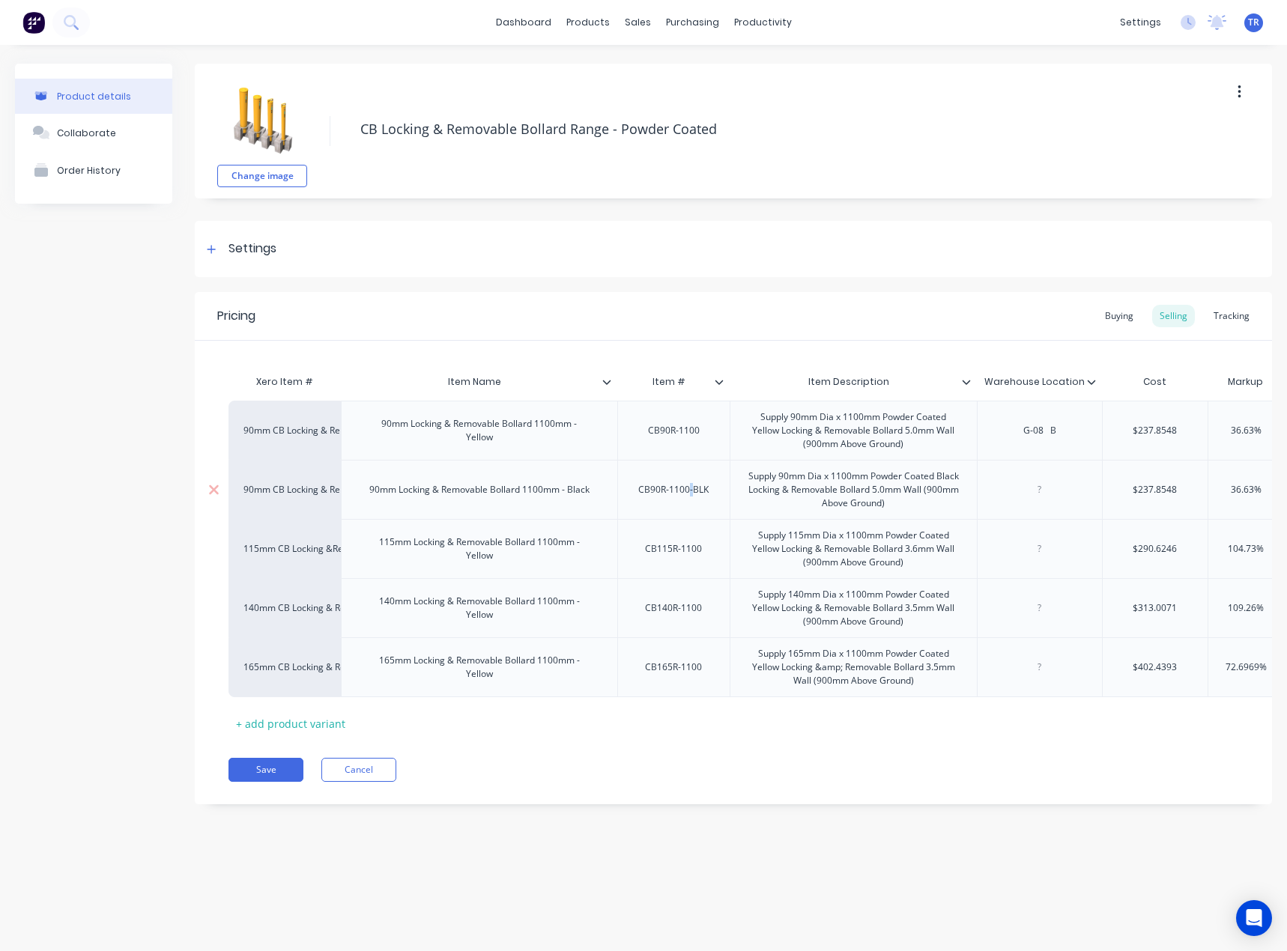
click at [689, 492] on div "CB90R-1100-BLK" at bounding box center [673, 489] width 94 height 19
copy div "CB90R-1100-BLK"
click at [651, 548] on div "CB115R-1100" at bounding box center [673, 548] width 81 height 19
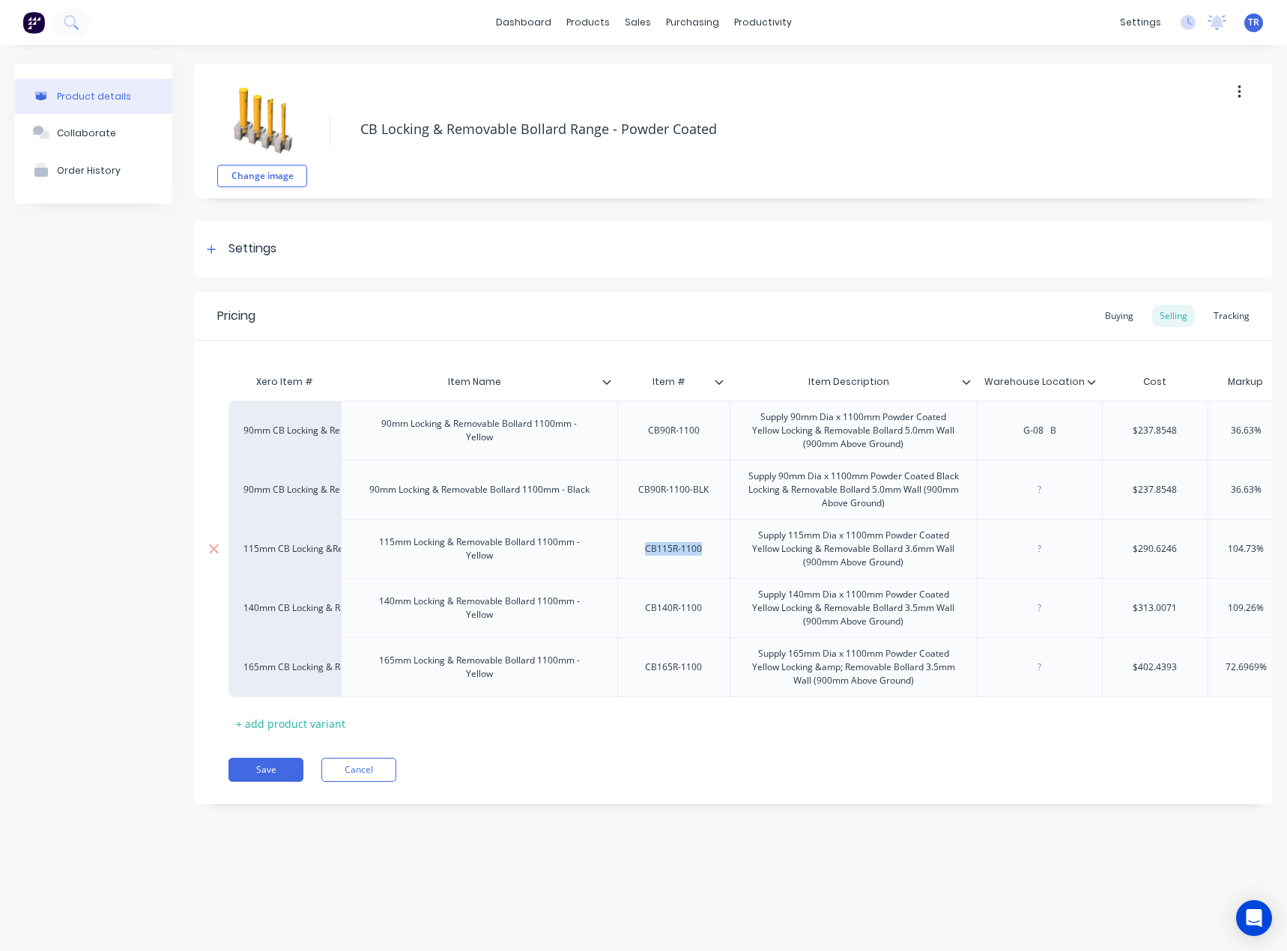
click at [651, 548] on div "CB115R-1100" at bounding box center [673, 548] width 81 height 19
copy div "CB115R-1100"
click at [673, 606] on div "CB140R-1100" at bounding box center [673, 607] width 81 height 19
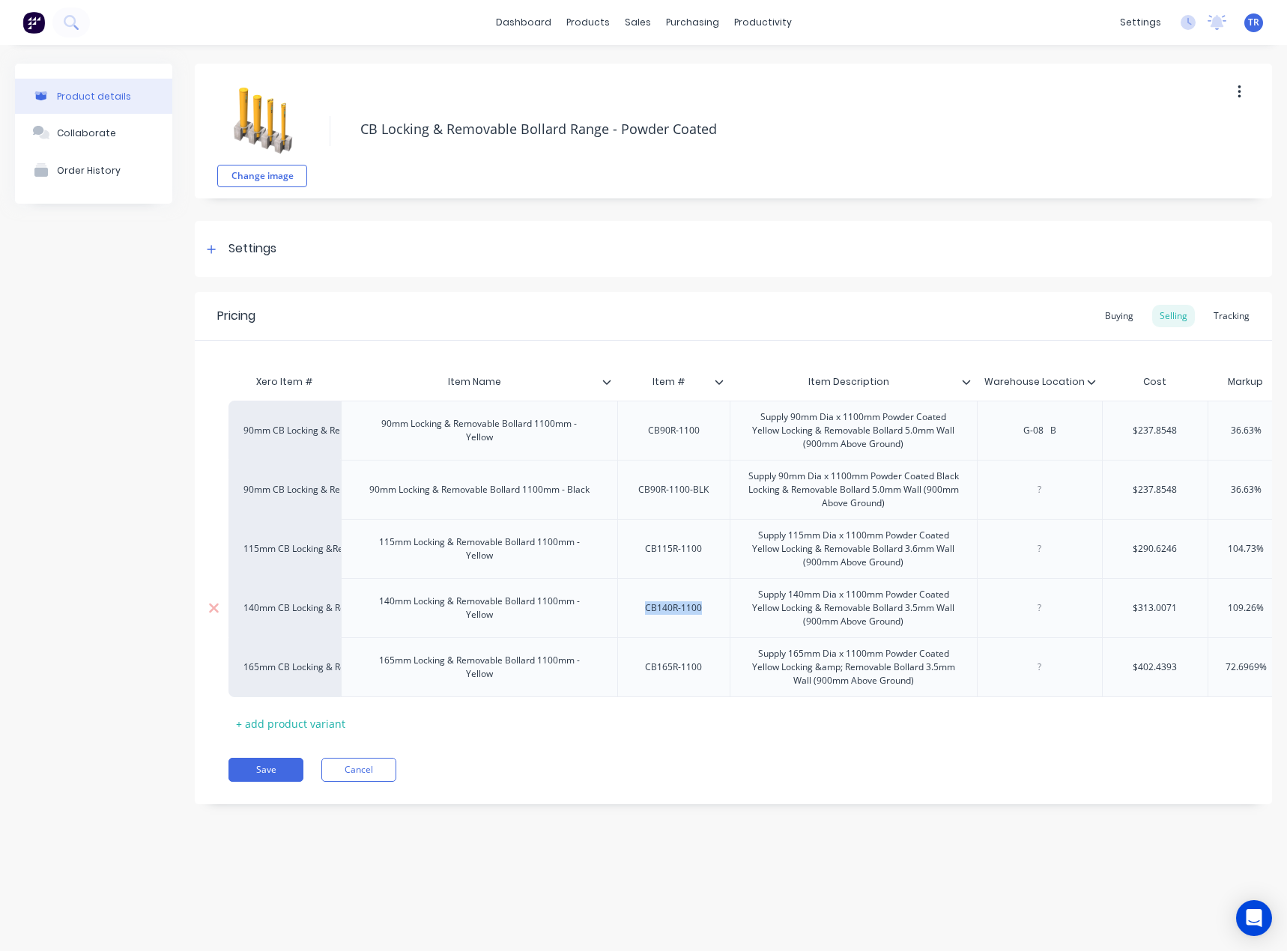
copy div "CB140R-1100"
click at [682, 670] on div "CB165R-1100" at bounding box center [673, 666] width 81 height 19
copy div "CB165R-1100"
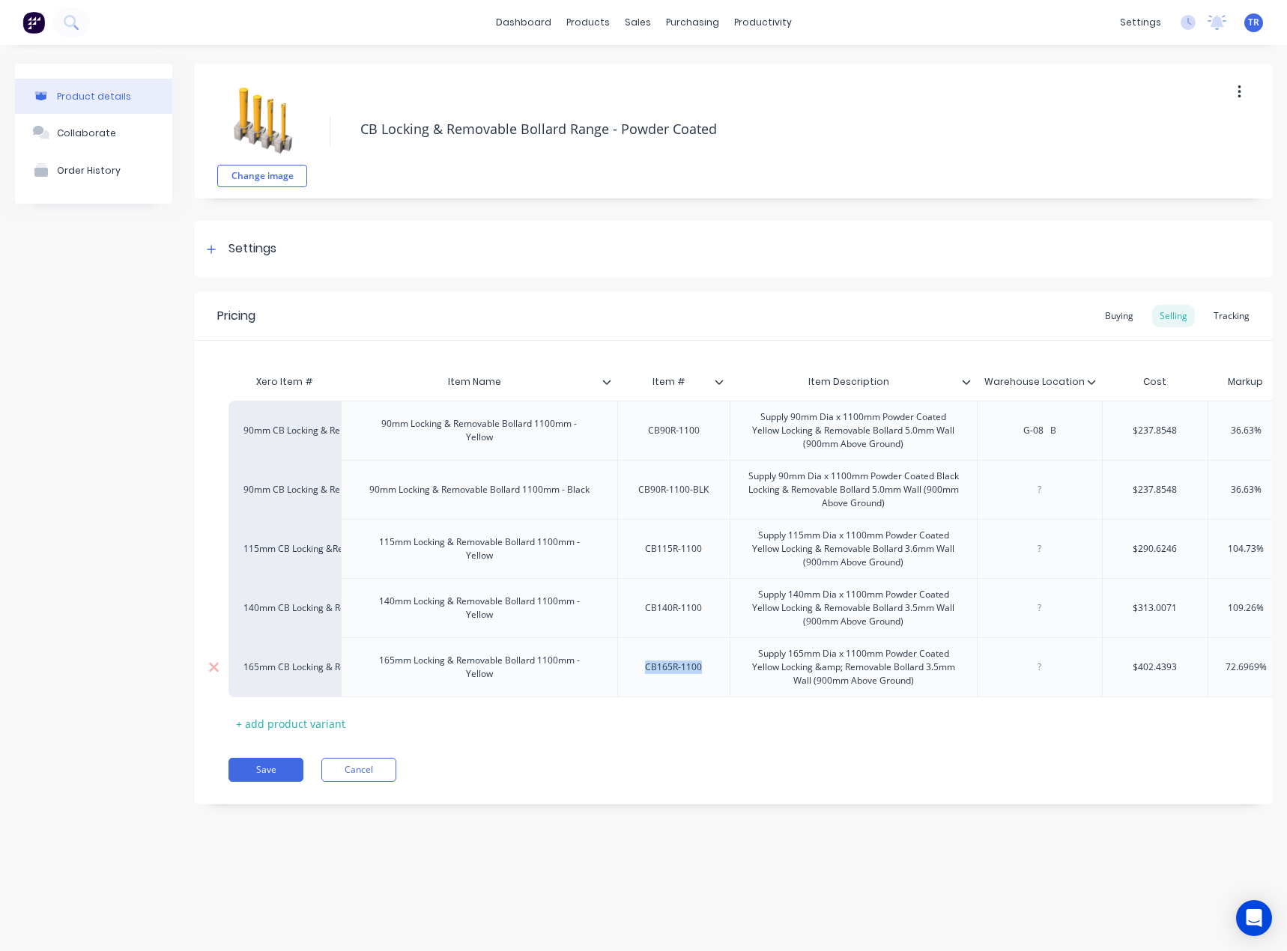
type textarea "x"
click at [1039, 672] on div at bounding box center [1039, 666] width 75 height 19
paste div
click at [266, 773] on button "Save" at bounding box center [265, 770] width 75 height 24
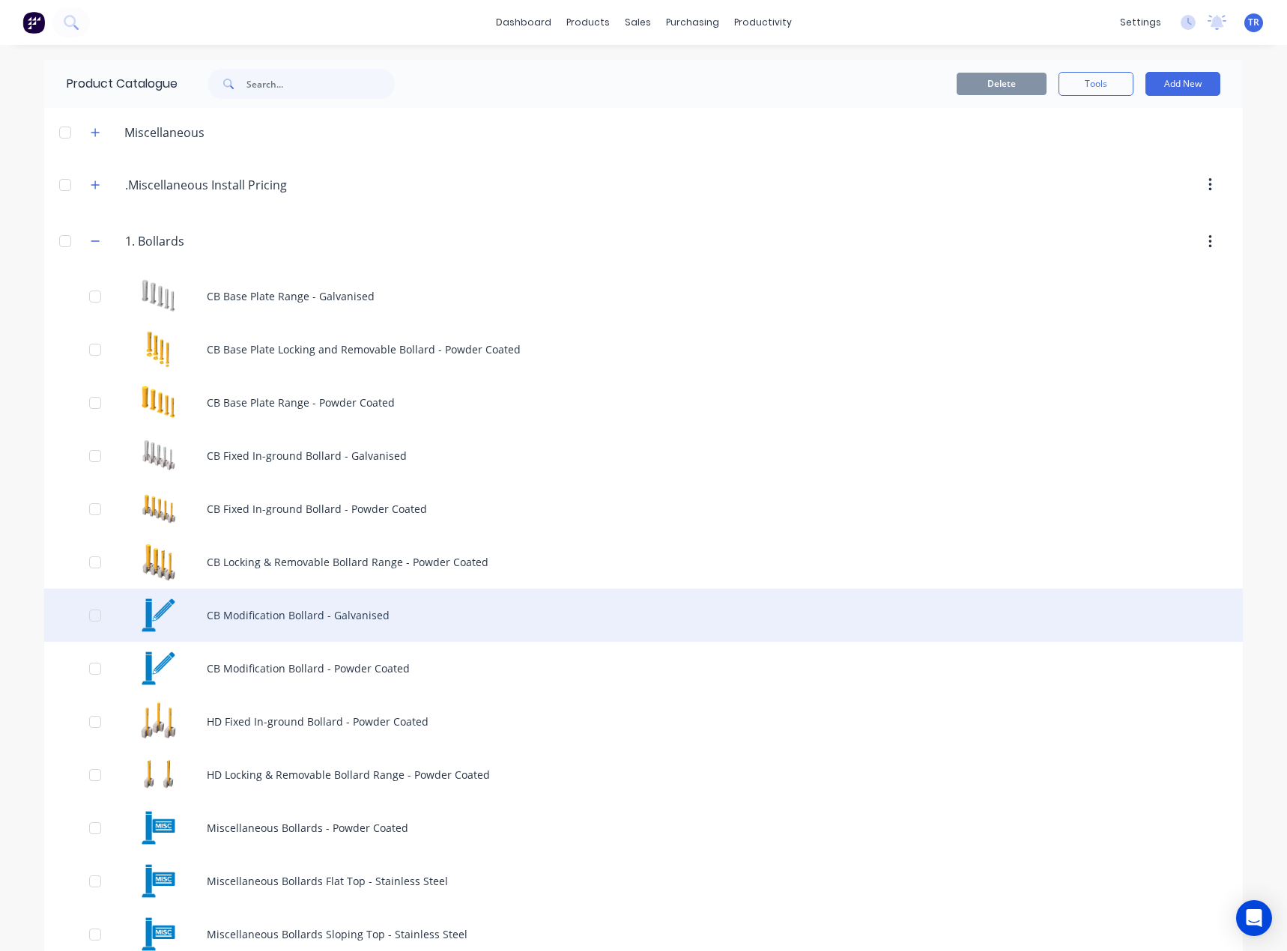
click at [393, 624] on div "CB Modification Bollard - Galvanised" at bounding box center [643, 615] width 1198 height 53
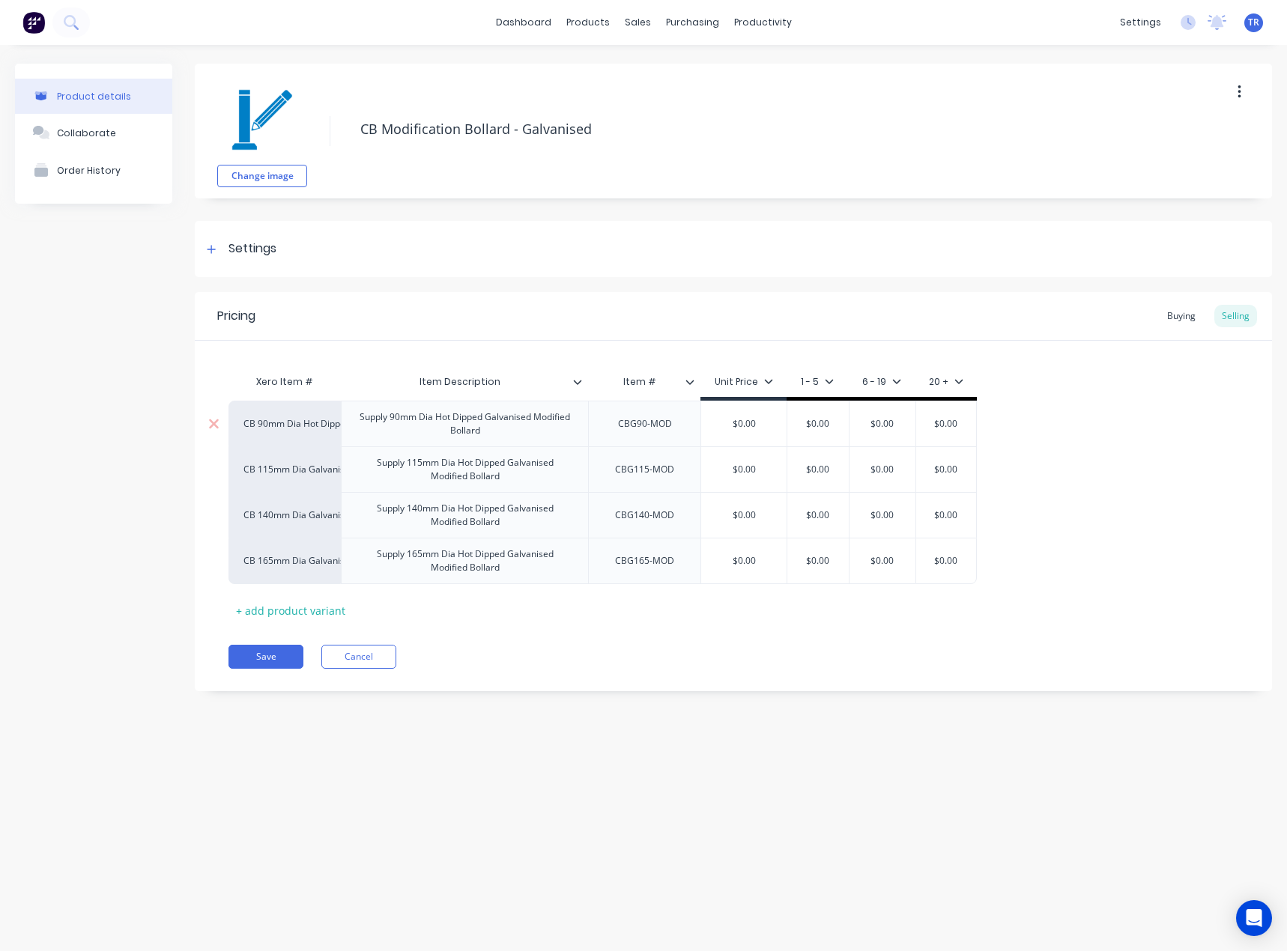
click at [647, 432] on div "CBG90-MOD" at bounding box center [645, 423] width 78 height 19
click at [382, 653] on button "Cancel" at bounding box center [358, 657] width 75 height 24
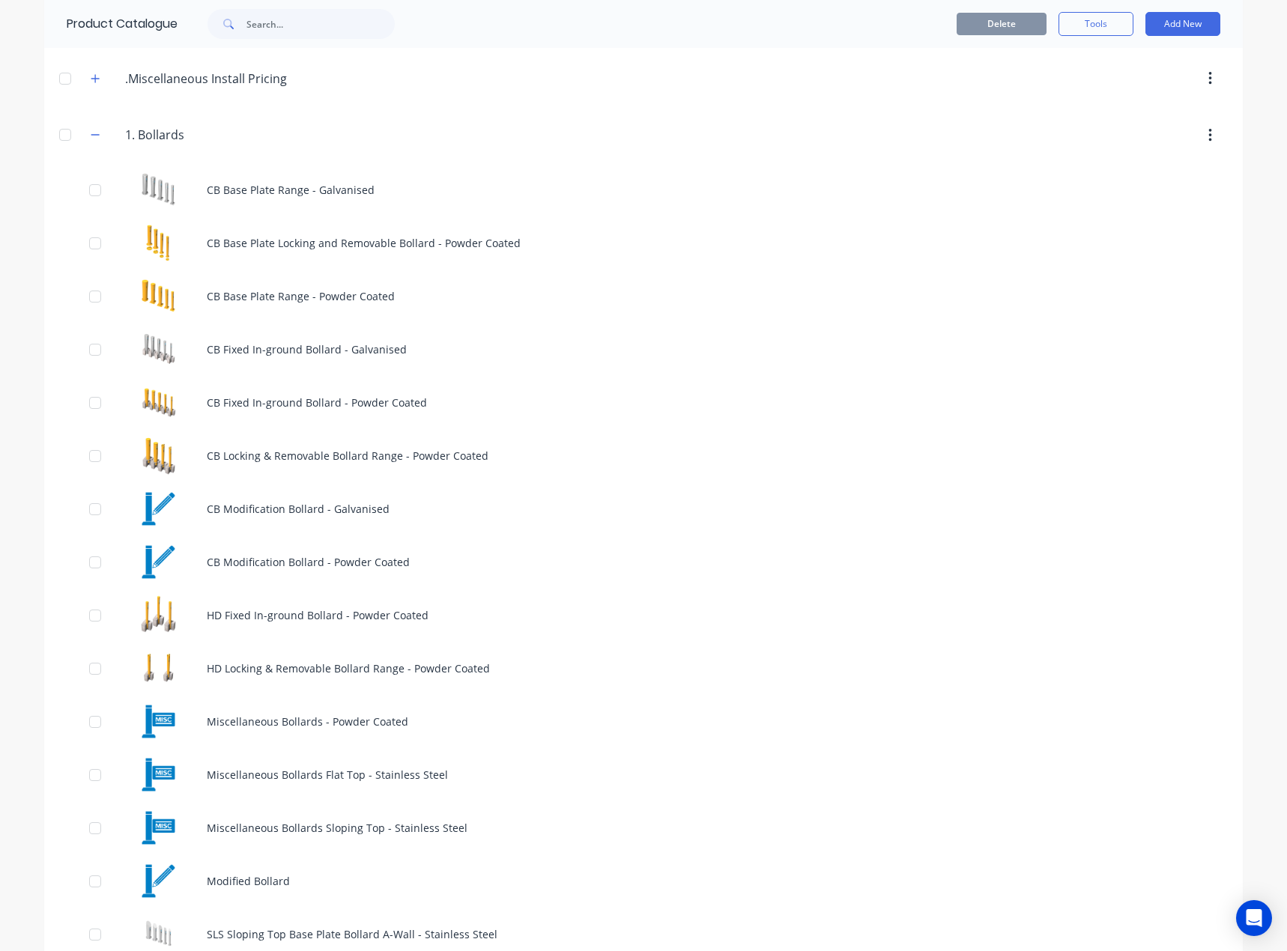
scroll to position [150, 0]
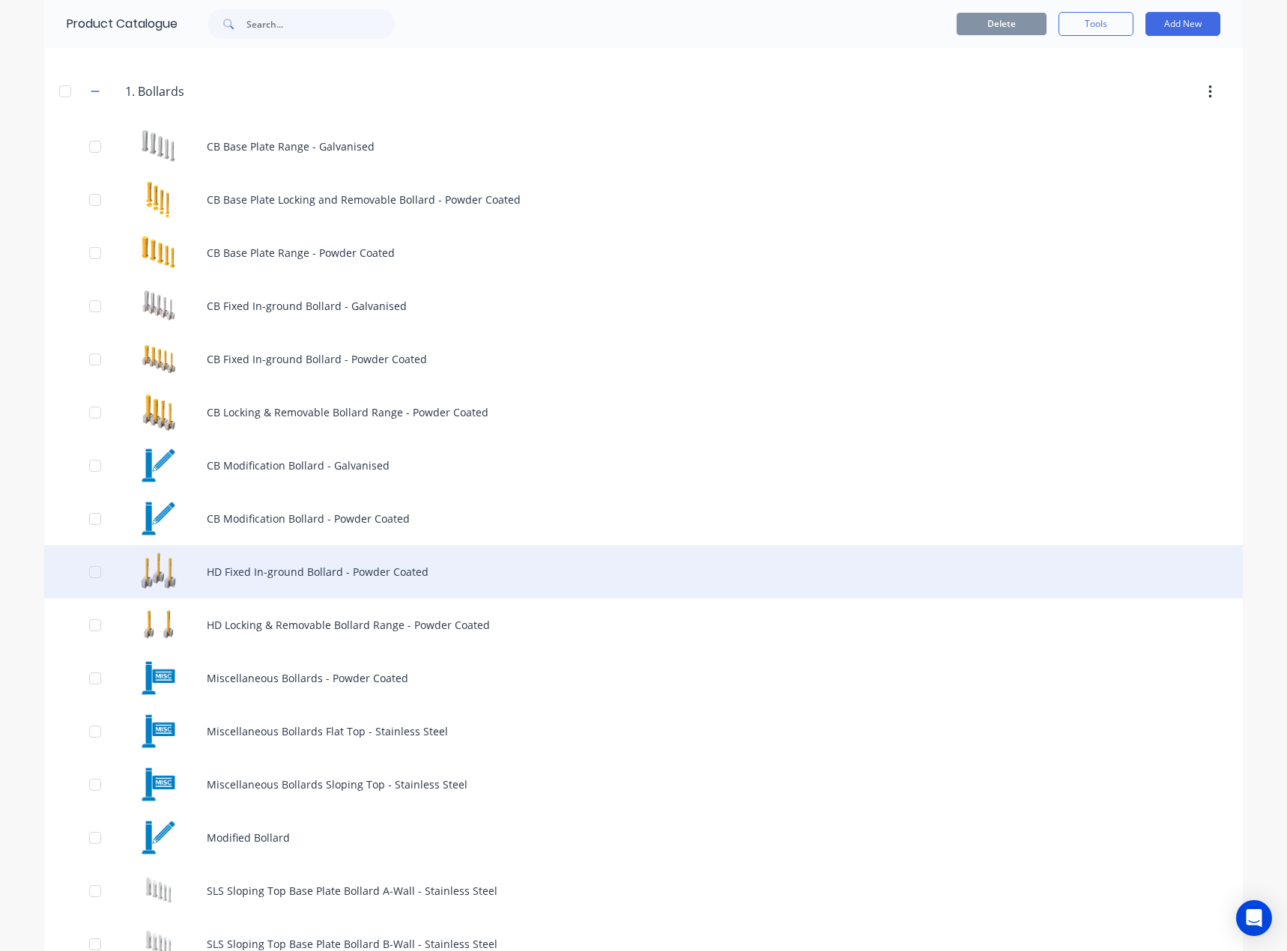
click at [340, 550] on div "HD Fixed In-ground Bollard - Powder Coated" at bounding box center [643, 571] width 1198 height 53
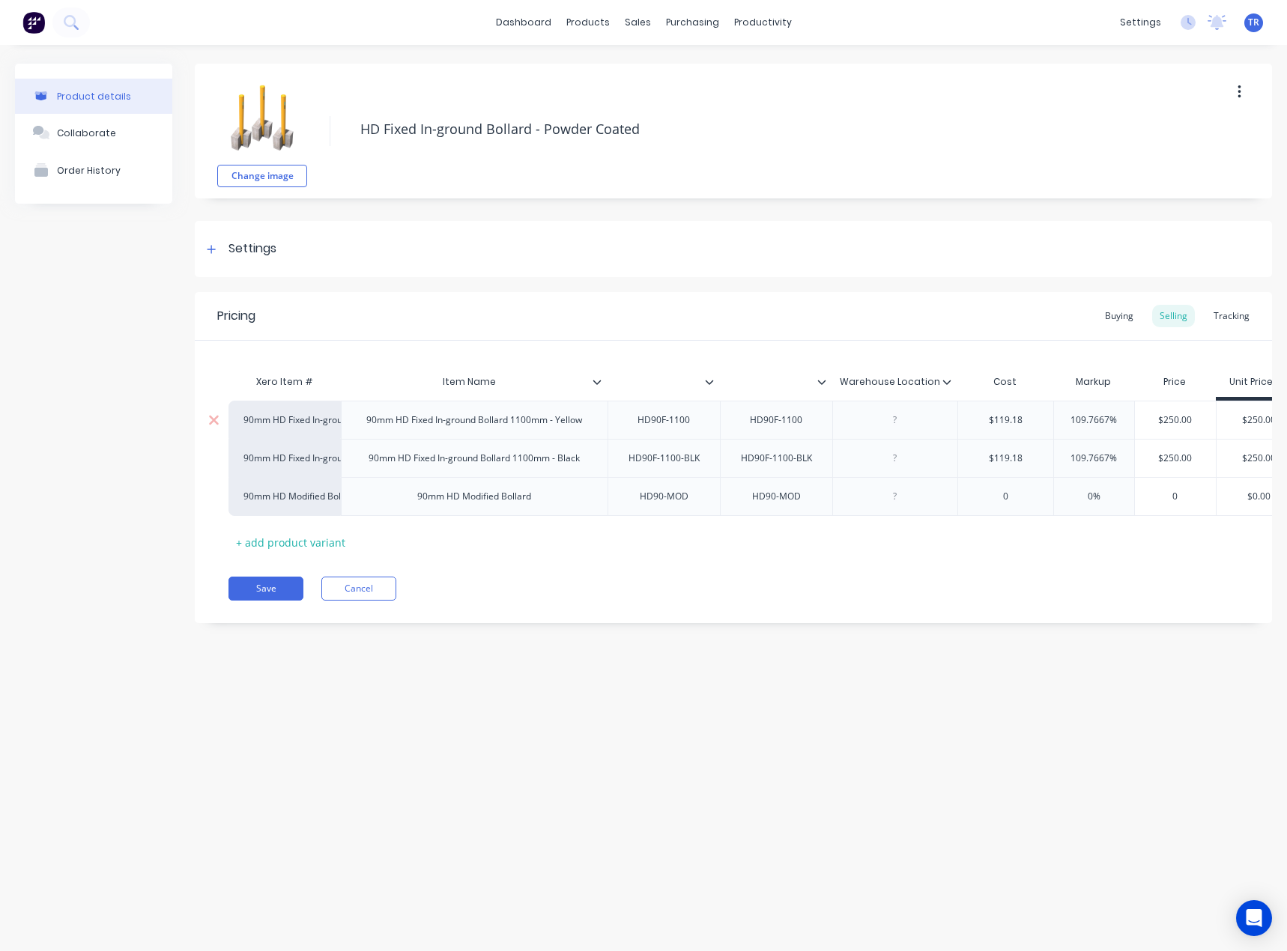
click at [666, 427] on div "HD90F-1100" at bounding box center [663, 419] width 76 height 19
copy div "HD90F-1100"
click at [338, 598] on button "Cancel" at bounding box center [358, 589] width 75 height 24
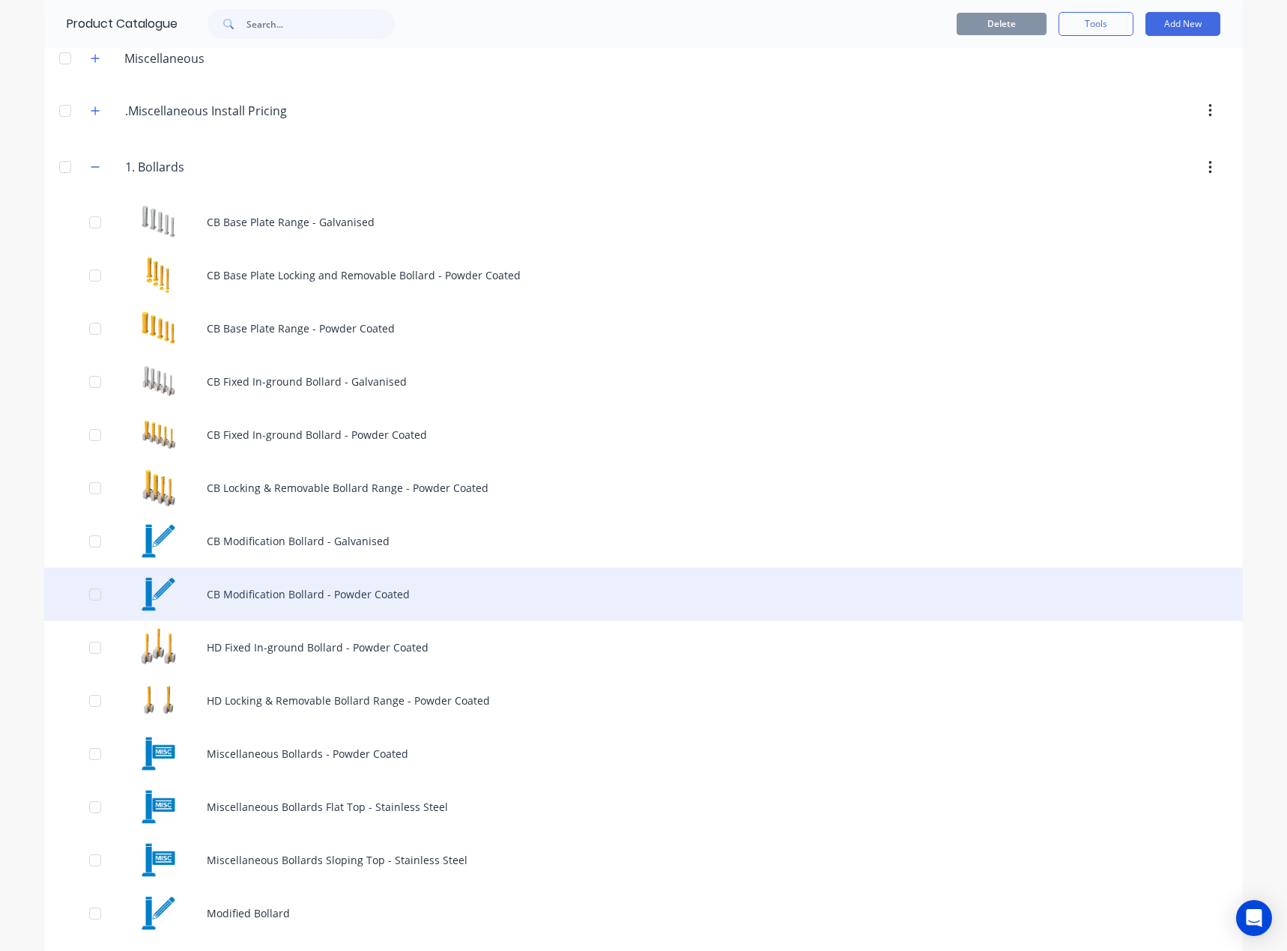
scroll to position [75, 0]
click at [350, 582] on div "CB Modification Bollard - Powder Coated" at bounding box center [643, 593] width 1198 height 53
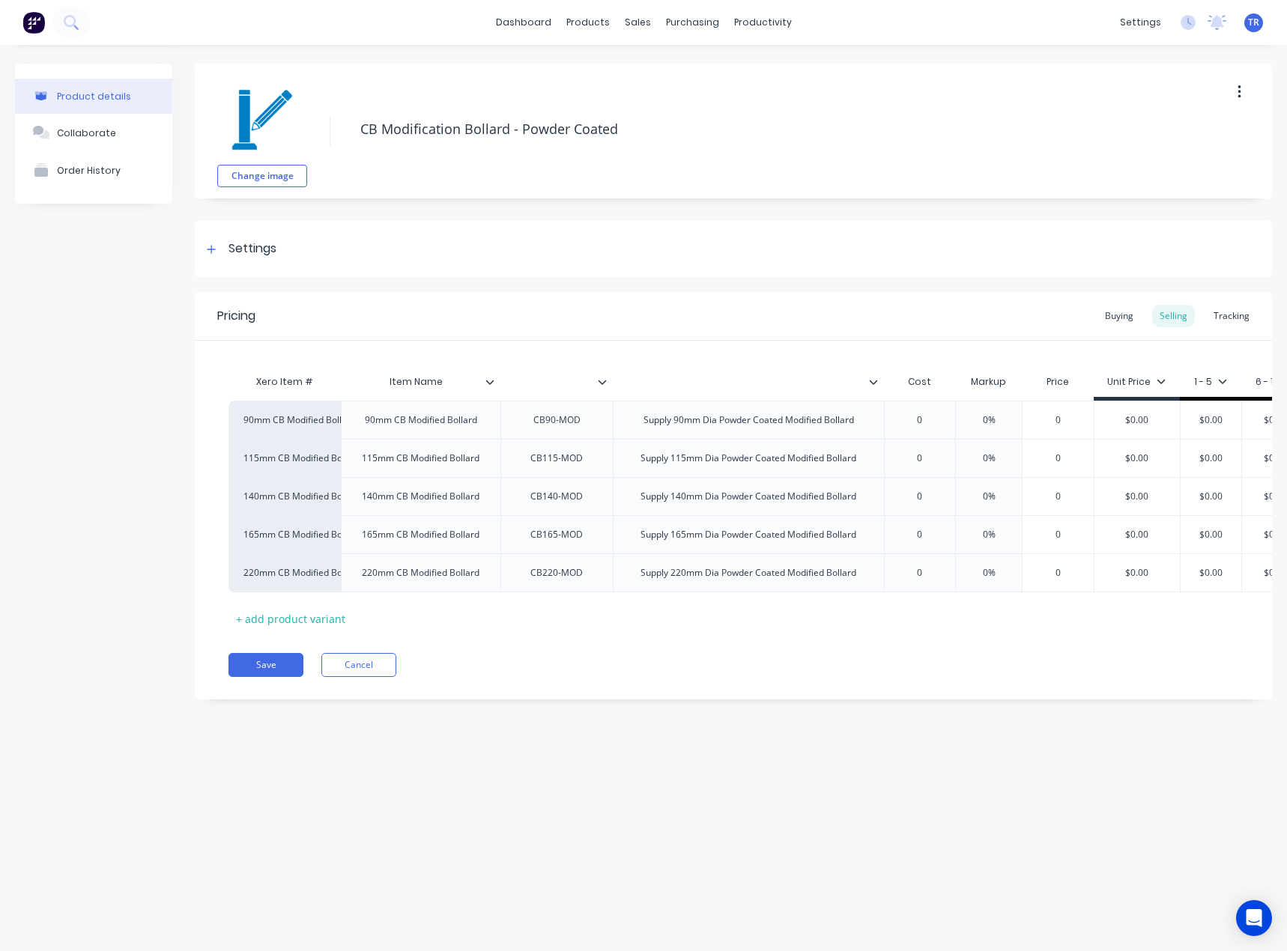
type textarea "x"
click at [669, 387] on input "text" at bounding box center [744, 381] width 262 height 13
paste input "Item Description"
click at [672, 385] on input "Item Description" at bounding box center [744, 381] width 262 height 13
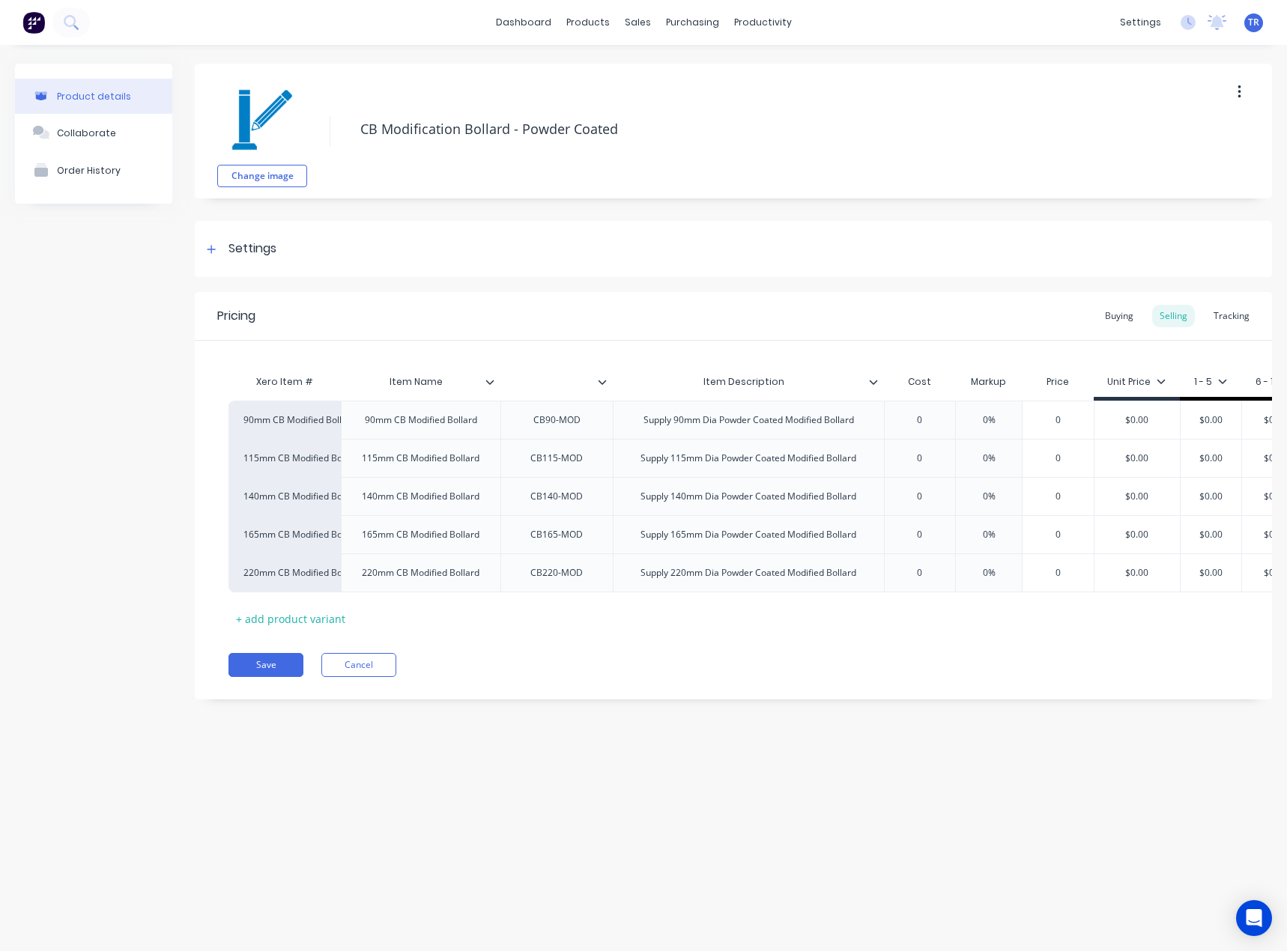
click at [672, 385] on input "Item Description" at bounding box center [744, 381] width 262 height 13
paste input "text"
type input "Item Description"
type textarea "x"
click at [565, 382] on input "text" at bounding box center [551, 381] width 103 height 13
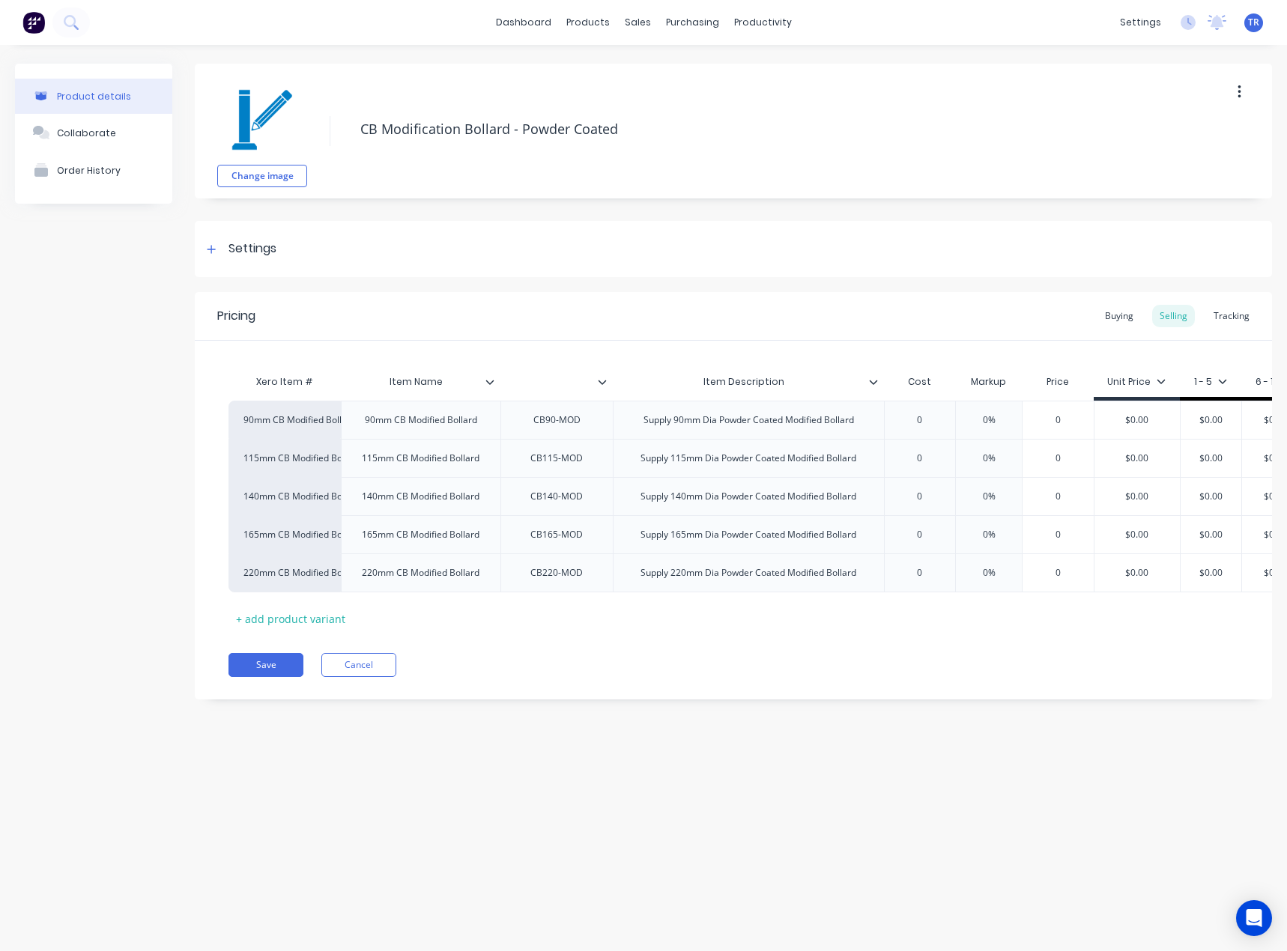
click at [565, 382] on input "text" at bounding box center [551, 381] width 103 height 13
paste input "Item #"
type input "Item #"
click at [404, 373] on div "Item Name" at bounding box center [416, 381] width 151 height 37
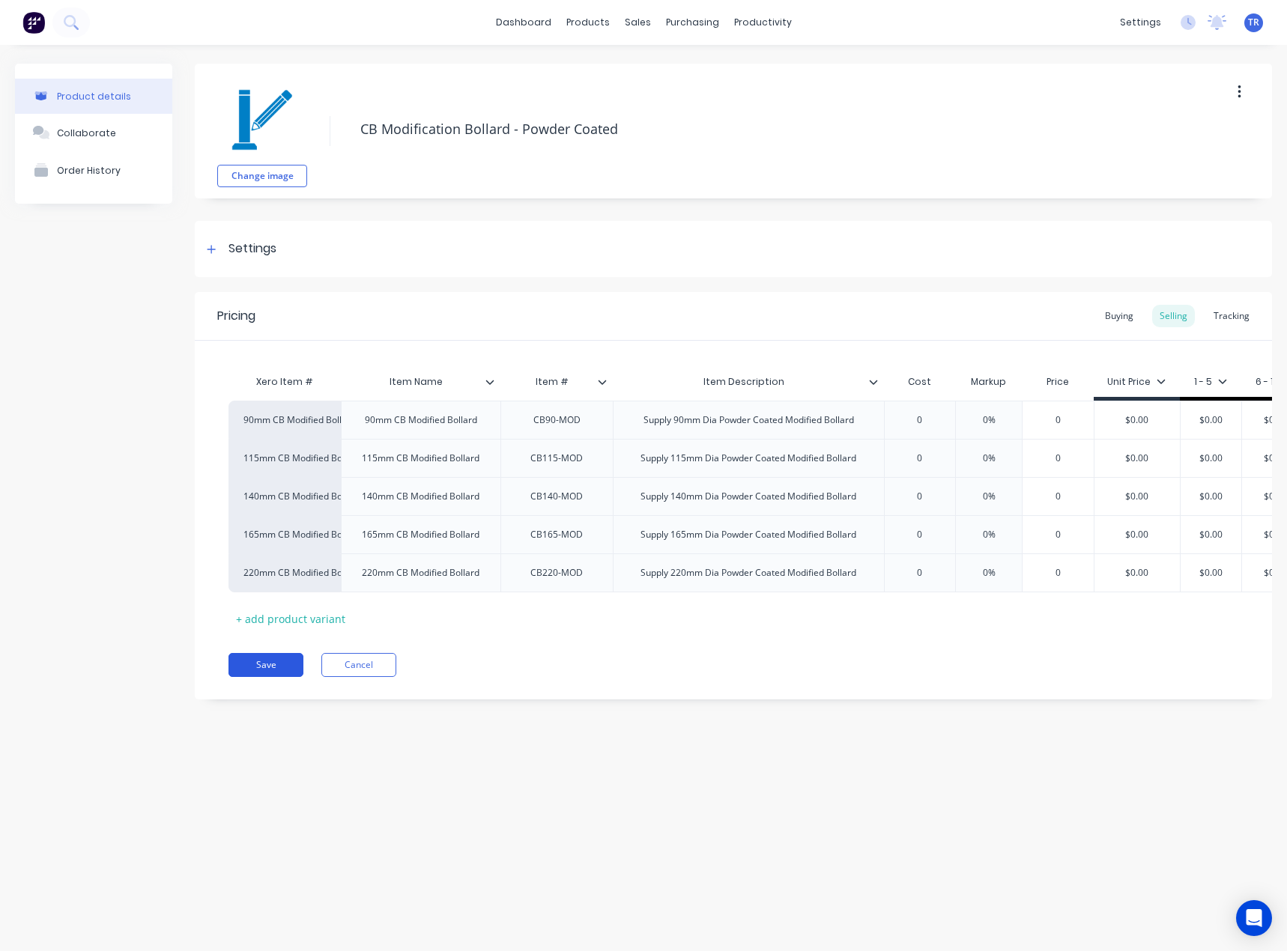
click at [257, 677] on button "Save" at bounding box center [265, 665] width 75 height 24
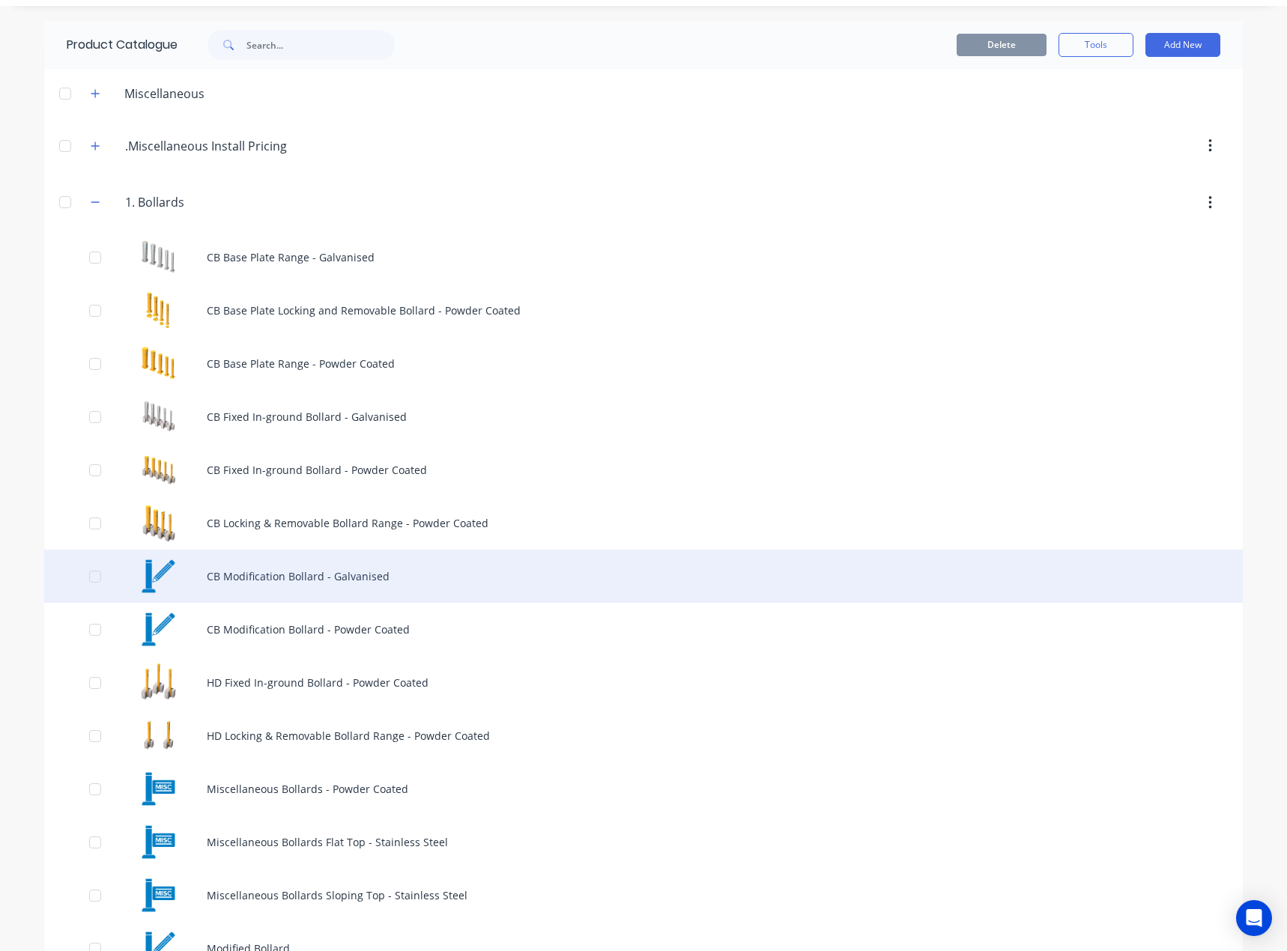
scroll to position [75, 0]
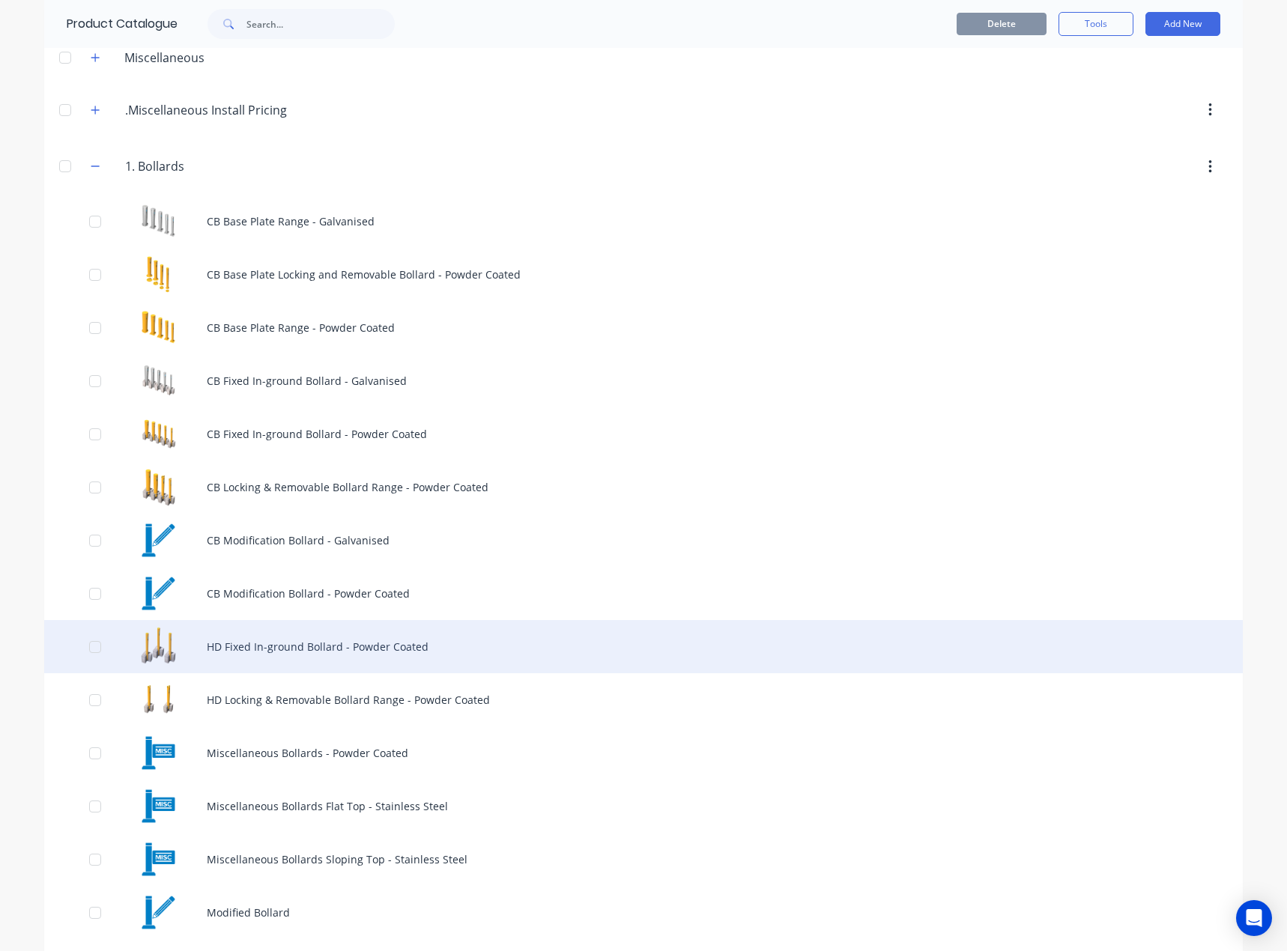
click at [291, 652] on div "HD Fixed In-ground Bollard - Powder Coated" at bounding box center [643, 646] width 1198 height 53
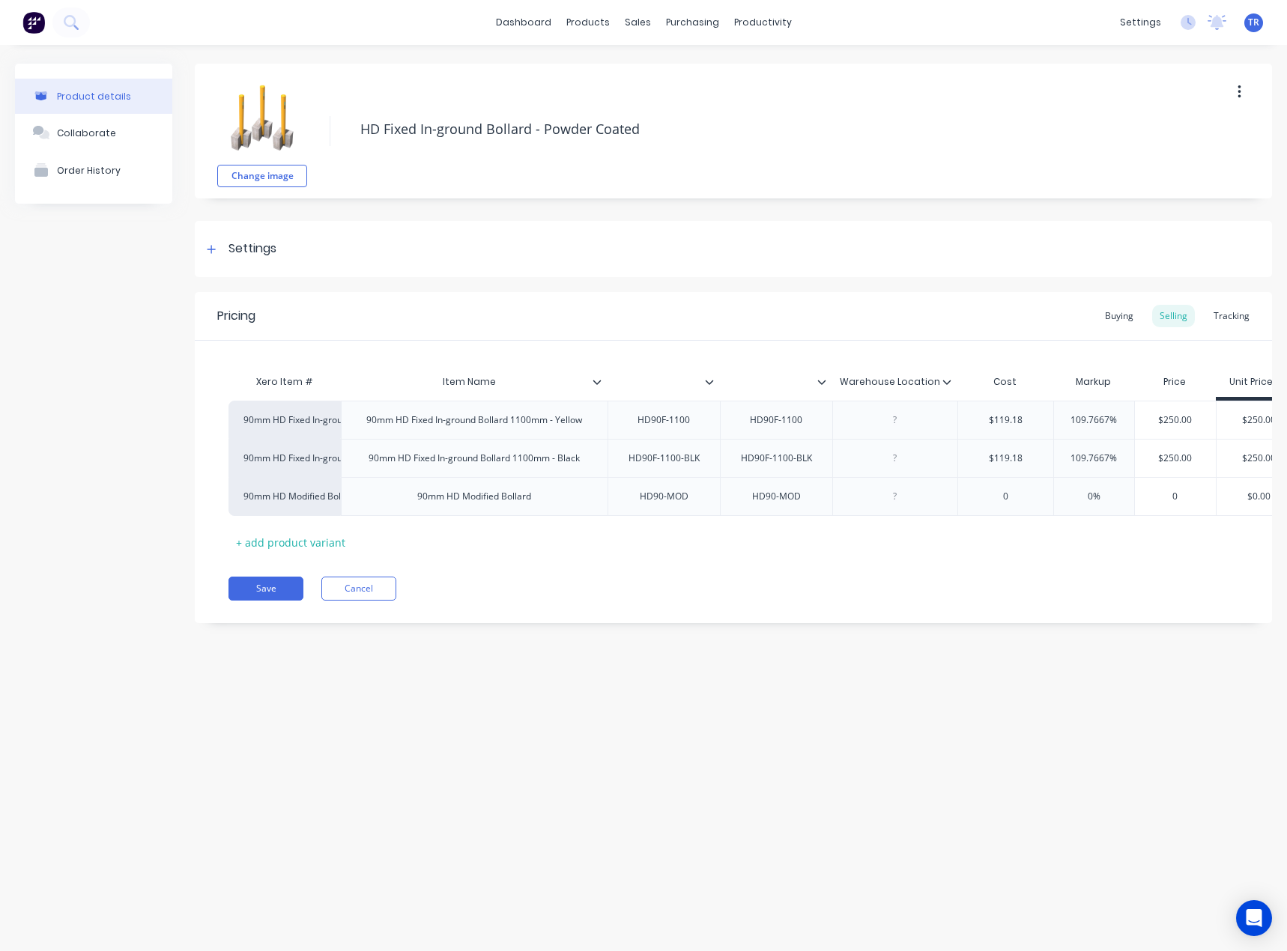
type textarea "x"
click at [634, 386] on input "text" at bounding box center [658, 381] width 103 height 13
paste input "Item #"
type input "Item #"
click at [771, 422] on div "HD90F-1100" at bounding box center [776, 419] width 76 height 19
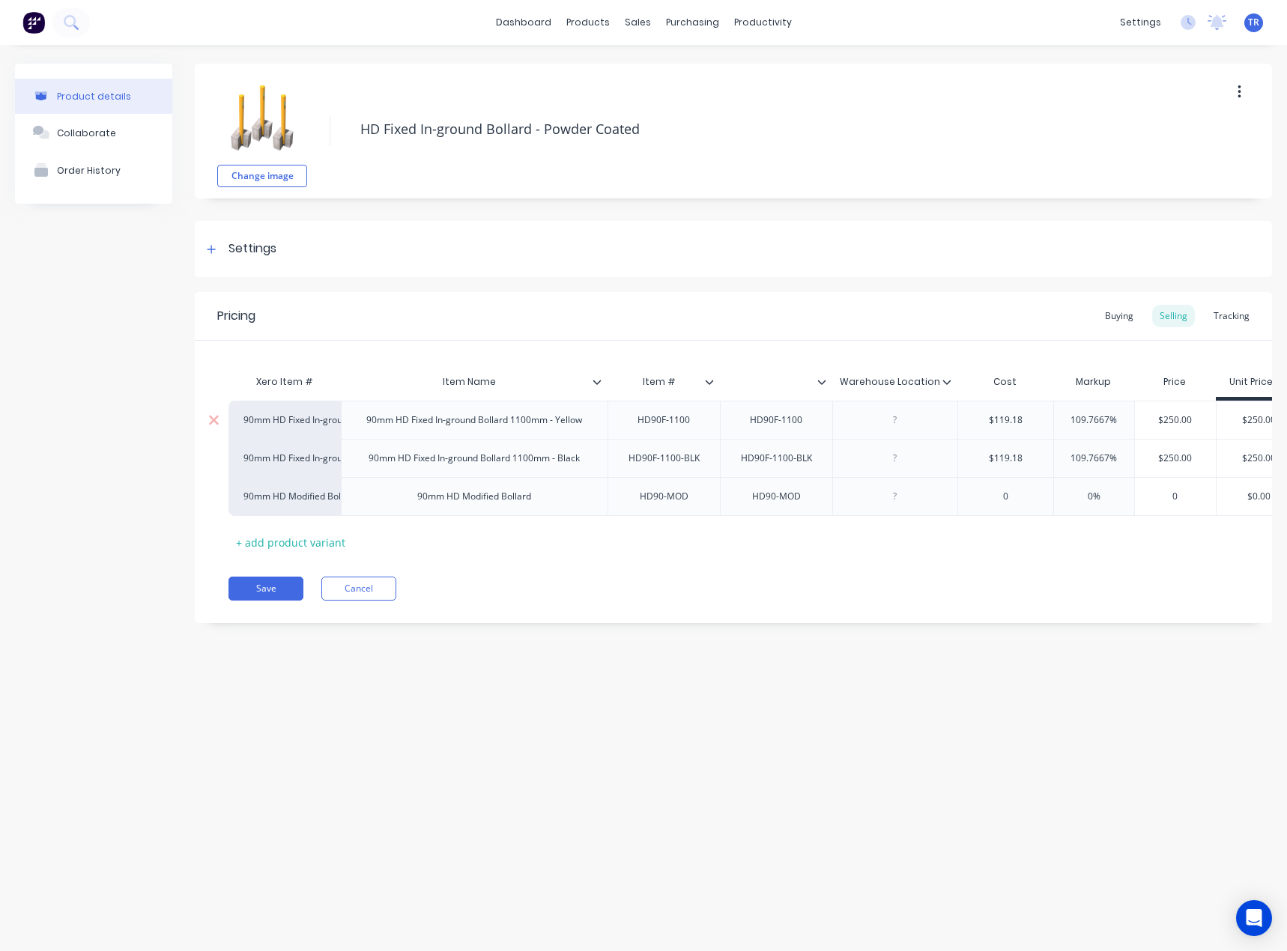
type textarea "x"
click at [890, 423] on div at bounding box center [894, 419] width 75 height 19
paste div
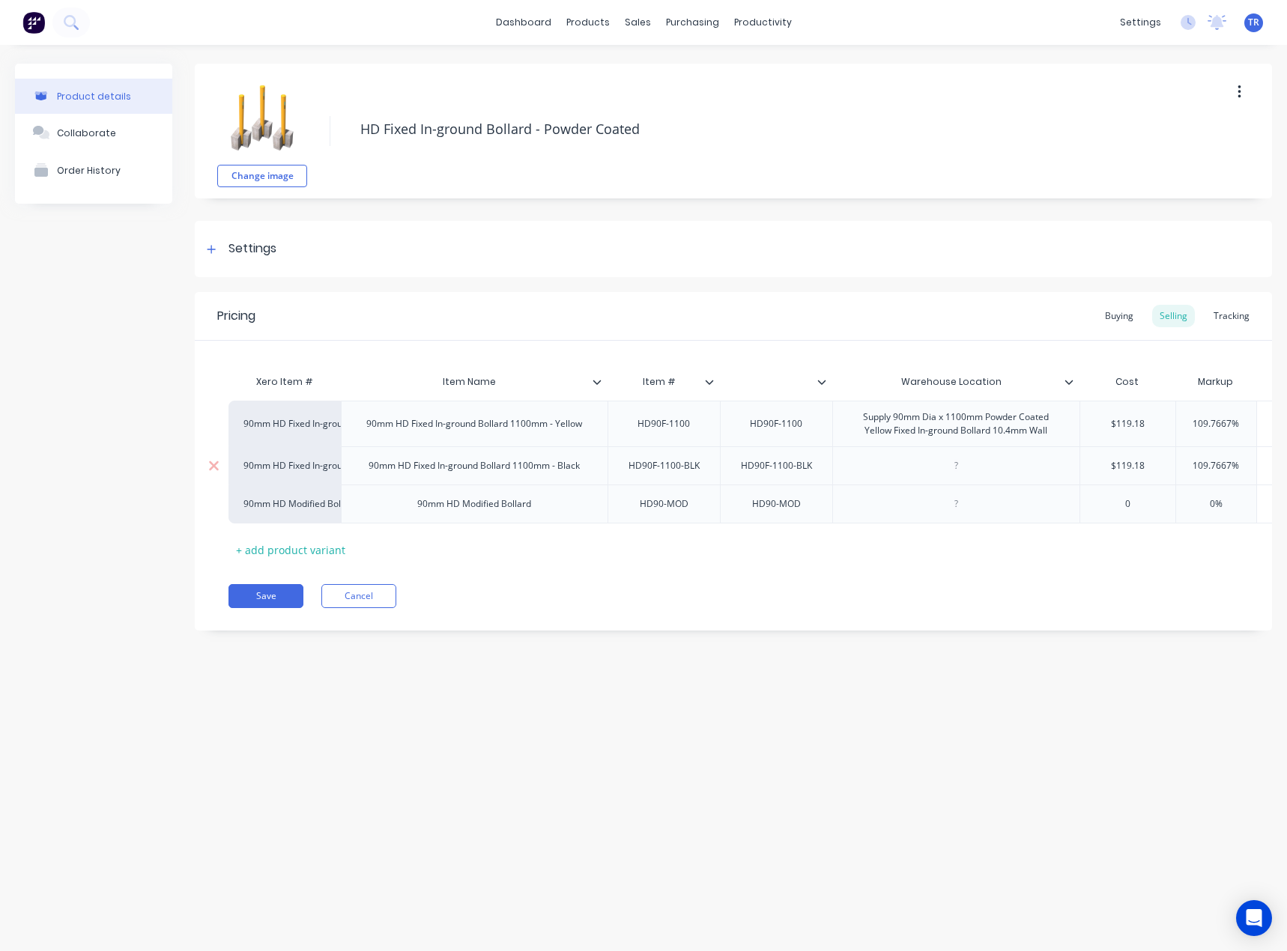
type textarea "x"
click at [970, 470] on div at bounding box center [955, 465] width 75 height 19
paste div
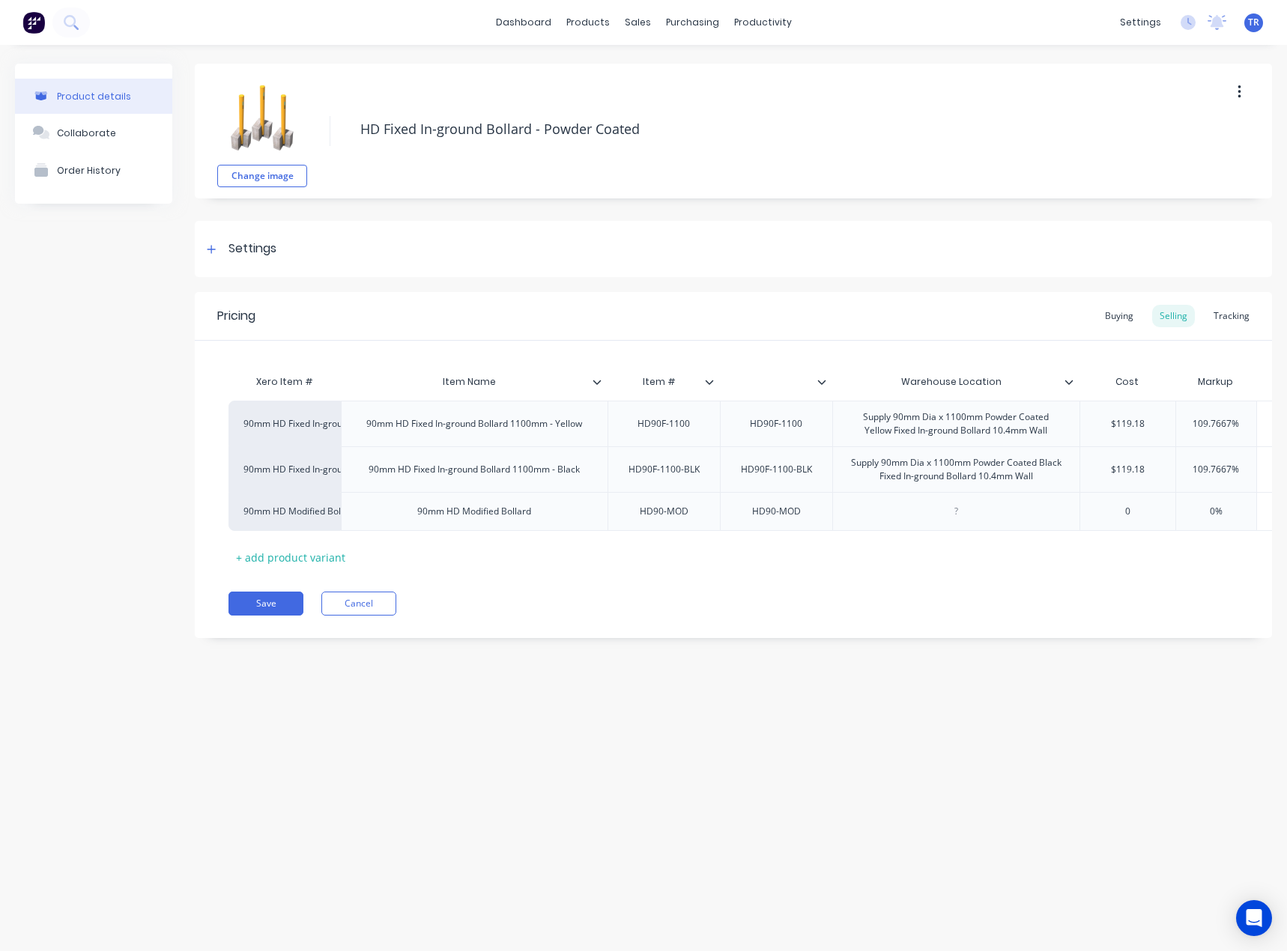
click at [592, 386] on icon at bounding box center [596, 381] width 9 height 9
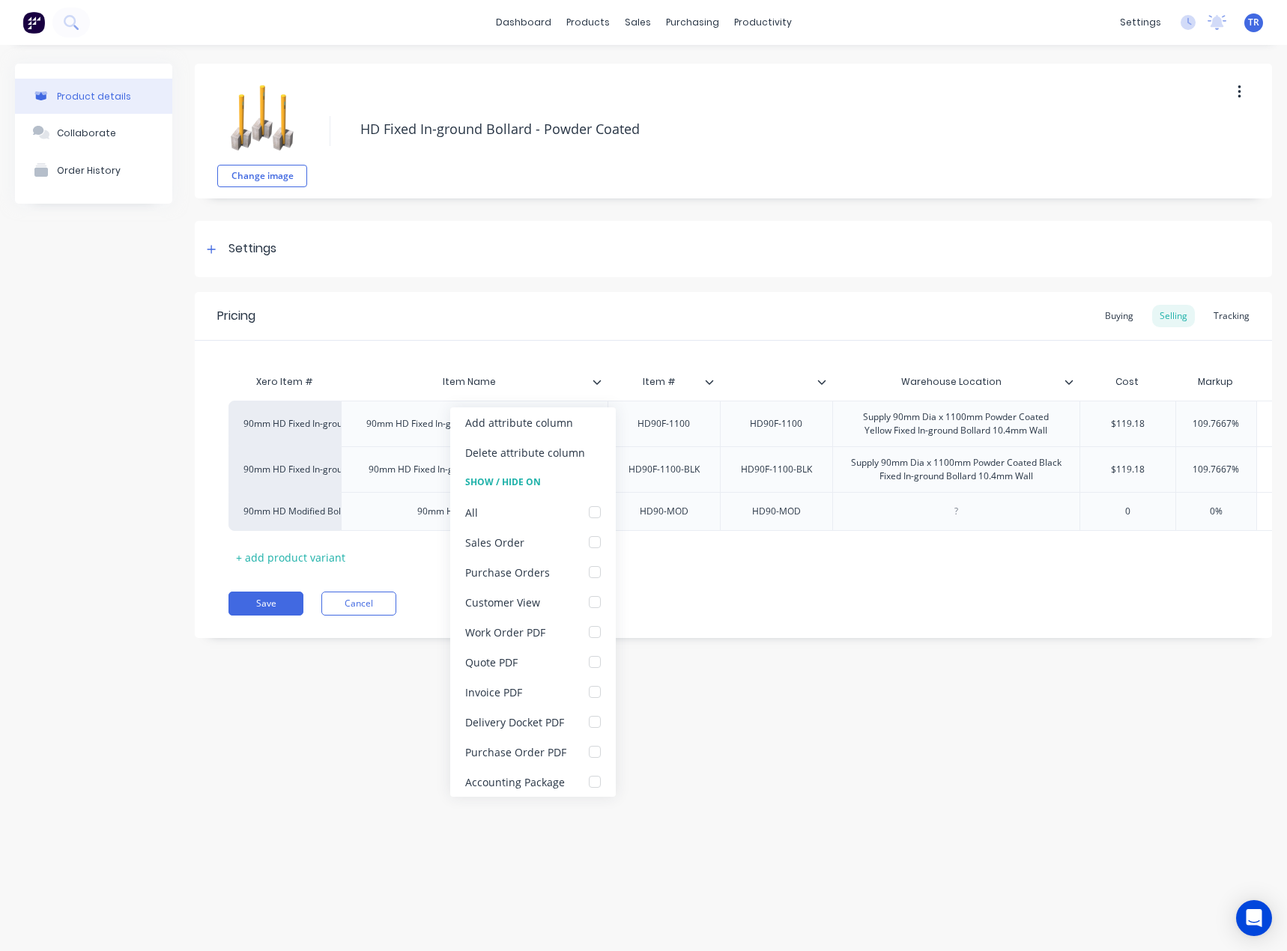
click at [592, 386] on icon at bounding box center [596, 381] width 9 height 9
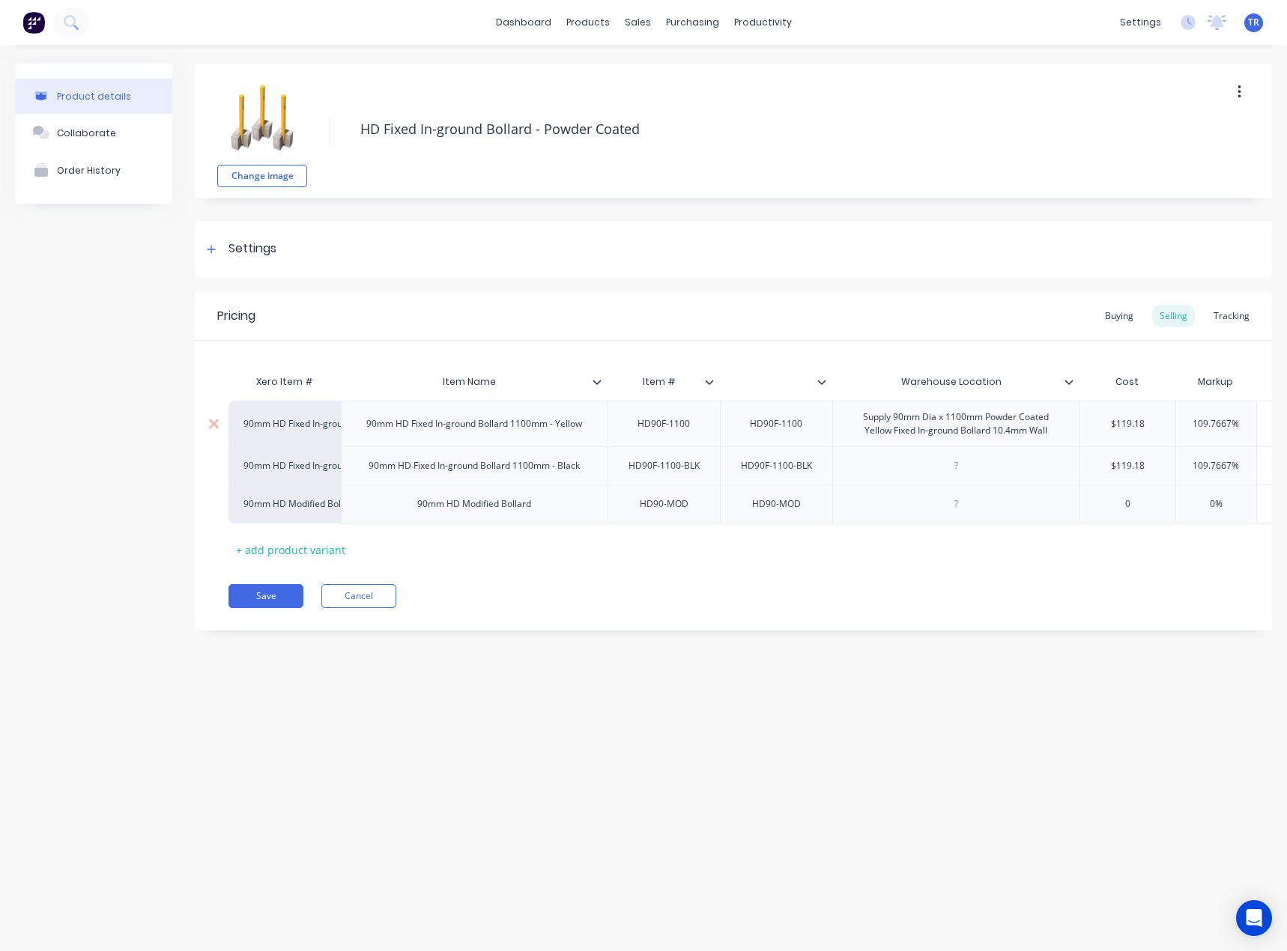
click at [944, 413] on div "Supply 90mm Dia x 1100mm Powder Coated Yellow Fixed In-ground Bollard 10.4mm Wa…" at bounding box center [956, 423] width 234 height 33
copy div "Supply 90mm Dia x 1100mm Powder Coated Yellow Fixed In-ground Bollard 10.4mm Wa…"
type textarea "x"
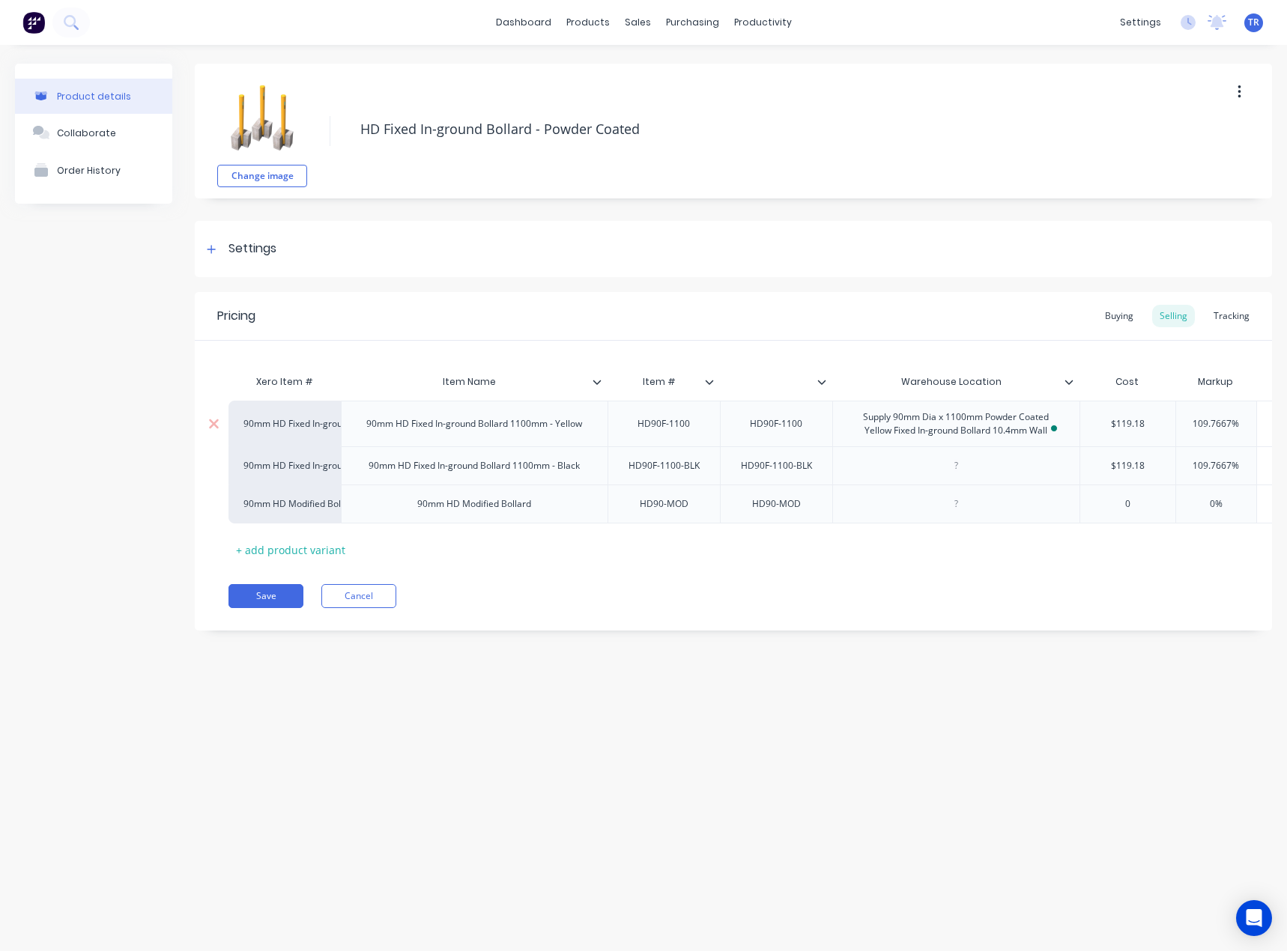
click at [752, 431] on div "HD90F-1100" at bounding box center [776, 423] width 76 height 19
paste div
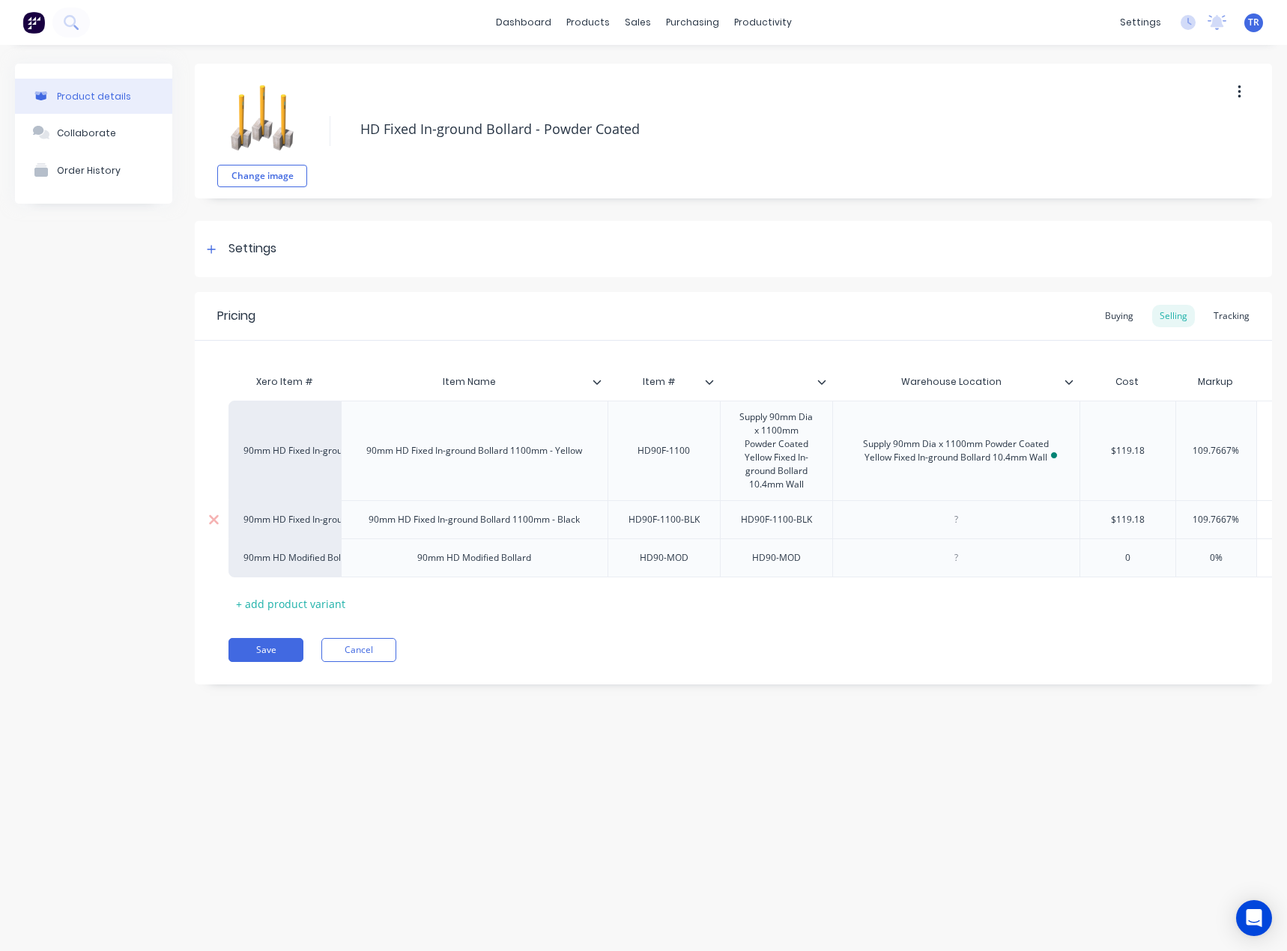
click at [778, 517] on div "90mm HD Fixed In-ground Bollard 1100mm - Yellow 90mm HD Fixed In-ground Bollard…" at bounding box center [732, 489] width 1009 height 177
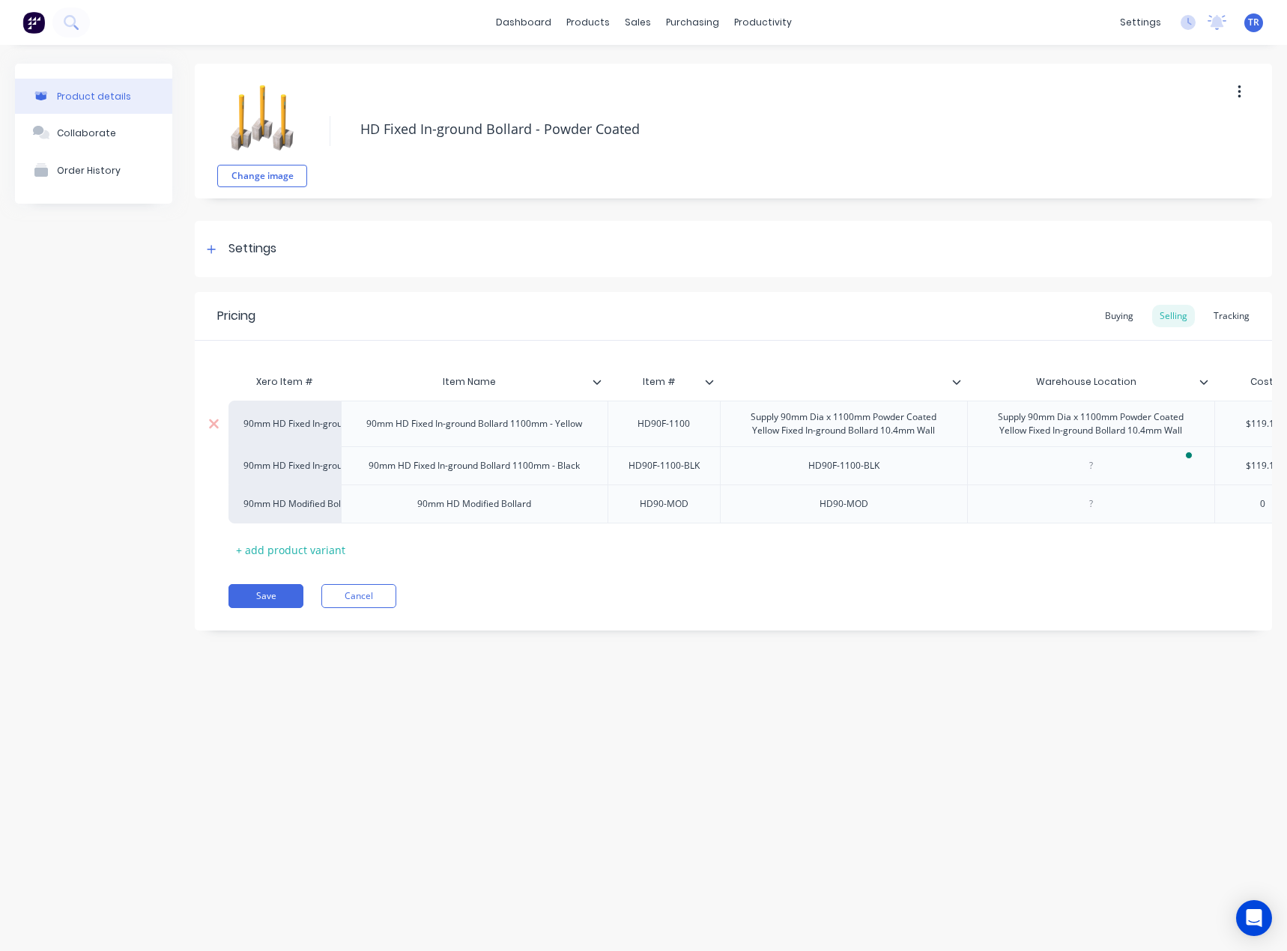
click at [1086, 428] on div "Supply 90mm Dia x 1100mm Powder Coated Yellow Fixed In-ground Bollard 10.4mm Wa…" at bounding box center [1090, 423] width 234 height 33
type textarea "x"
click at [849, 471] on div "HD90F-1100-BLK" at bounding box center [843, 465] width 95 height 19
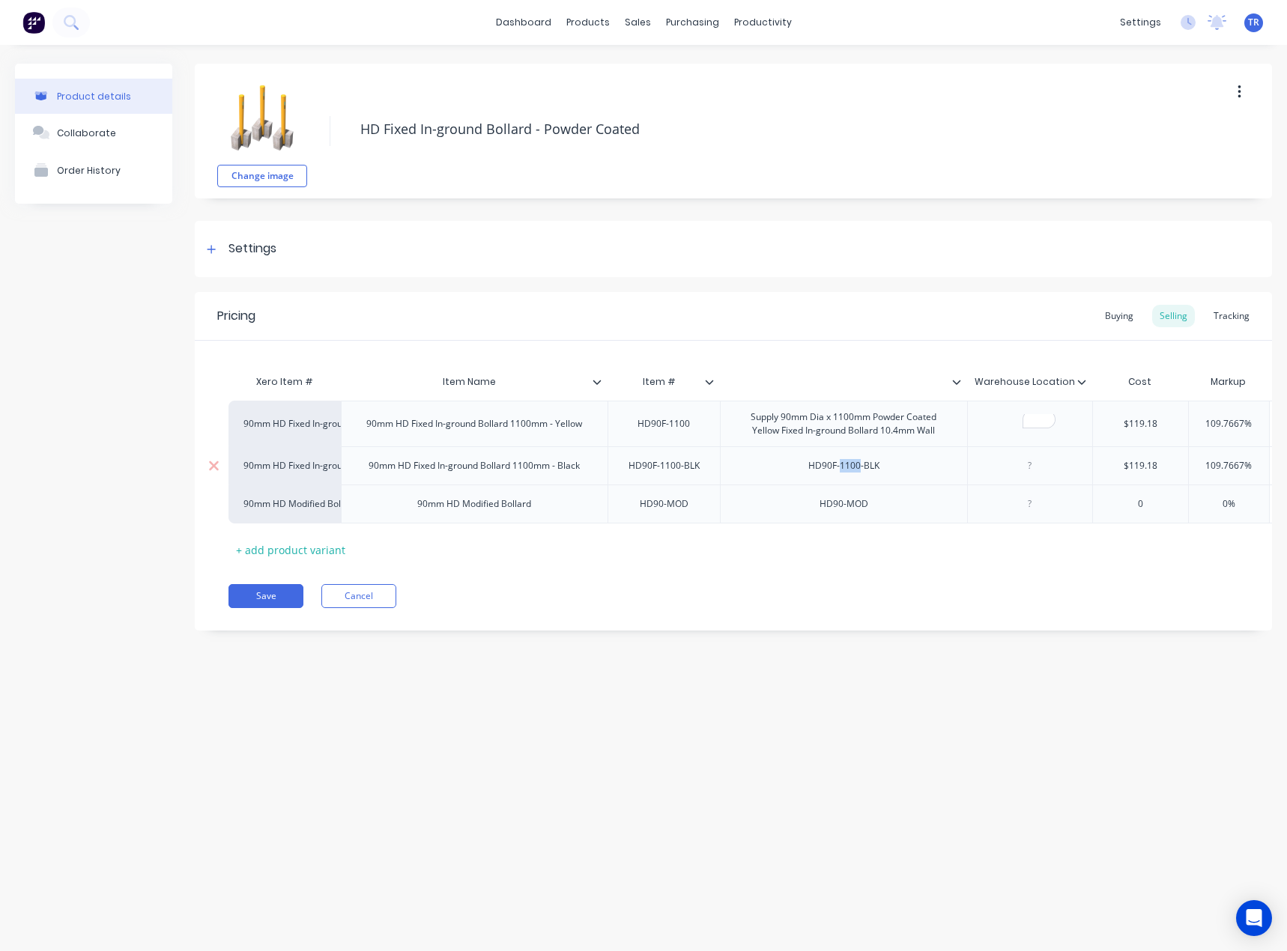
click at [849, 471] on div "HD90F-1100-BLK" at bounding box center [843, 465] width 95 height 19
paste div
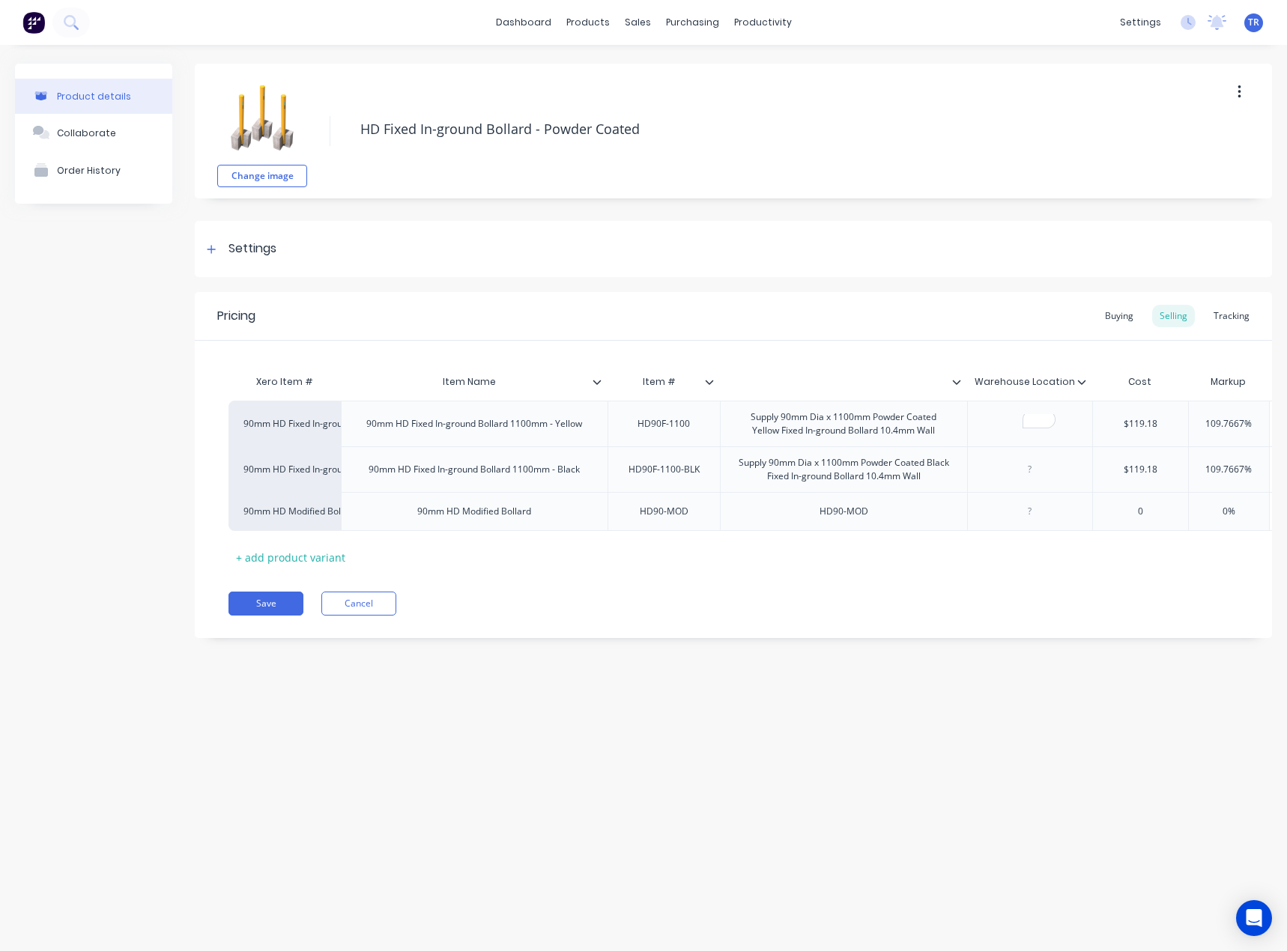
click at [872, 562] on div "Xero Item # Item Name Item # Warehouse Location Cost Markup Price Unit Price 1 …" at bounding box center [732, 468] width 1009 height 202
click at [1006, 425] on div "To enrich screen reader interactions, please activate Accessibility in Grammarl…" at bounding box center [1029, 423] width 75 height 19
type textarea "x"
click at [838, 377] on input "text" at bounding box center [839, 381] width 238 height 13
paste input "Item Description"
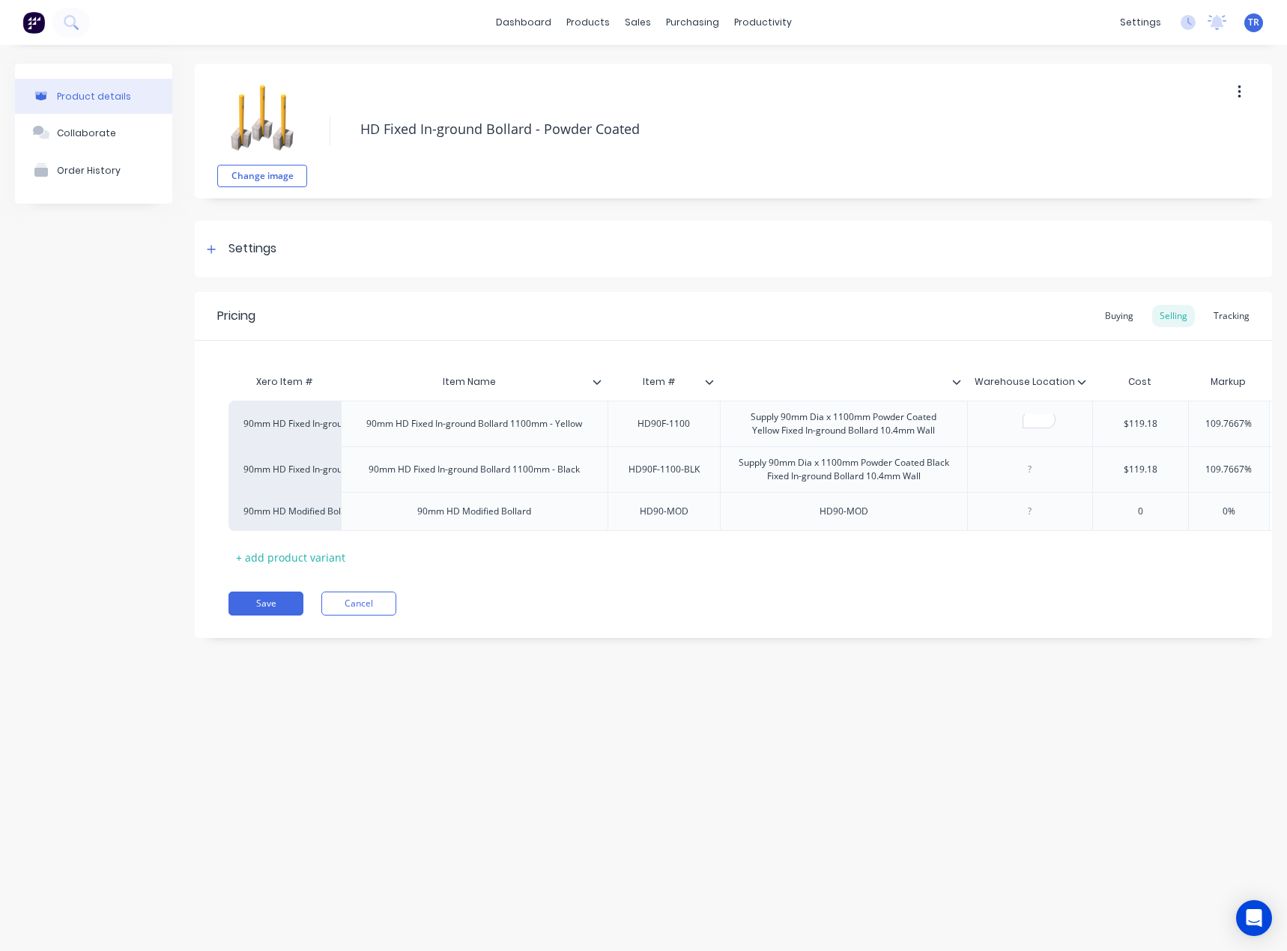
type input "Item Description"
click at [855, 411] on div "Supply 90mm Dia x 1100mm Powder Coated Yellow Fixed In-ground Bollard 10.4mm Wa…" at bounding box center [843, 423] width 234 height 33
click at [261, 616] on button "Save" at bounding box center [265, 604] width 75 height 24
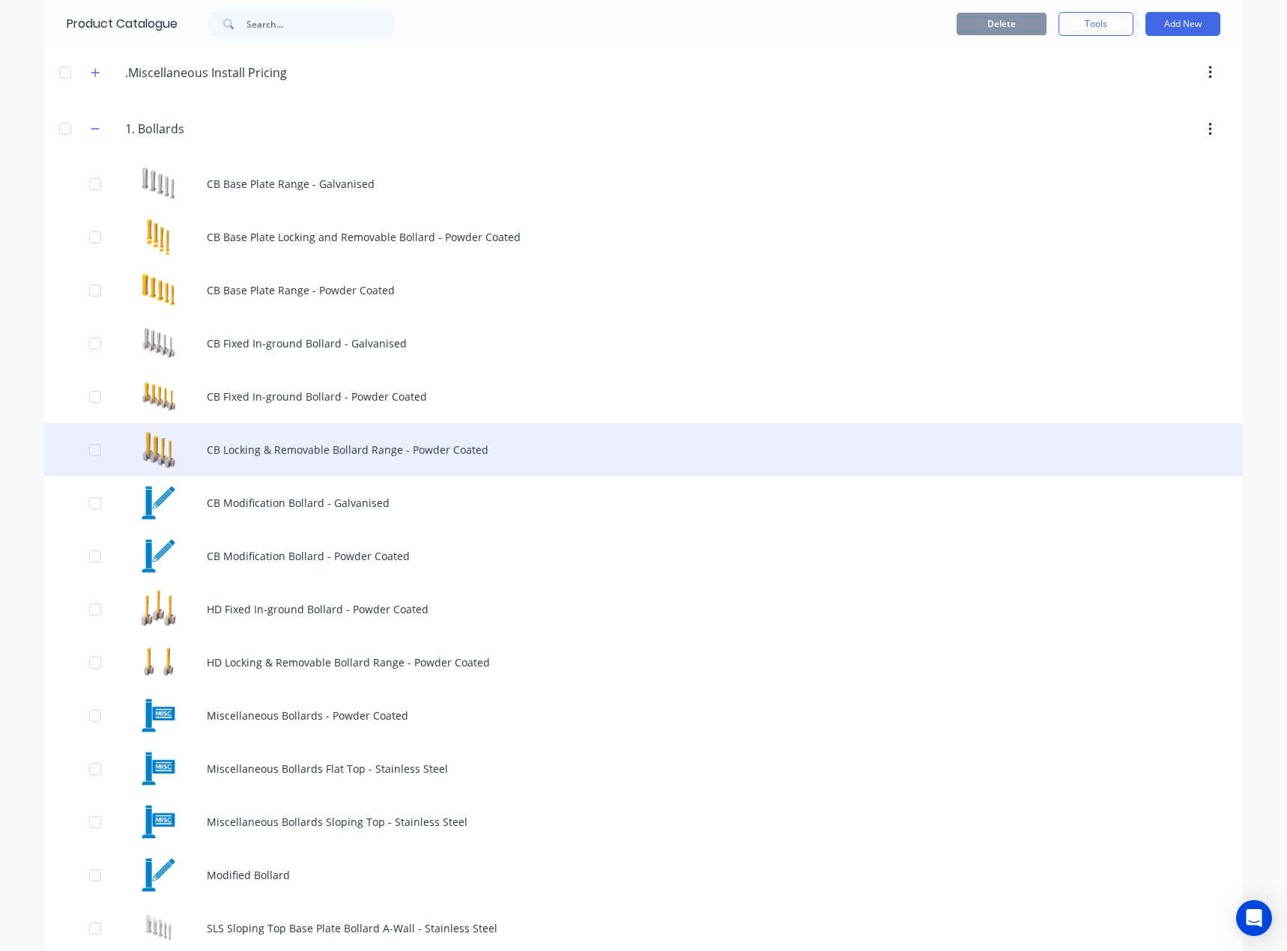
scroll to position [150, 0]
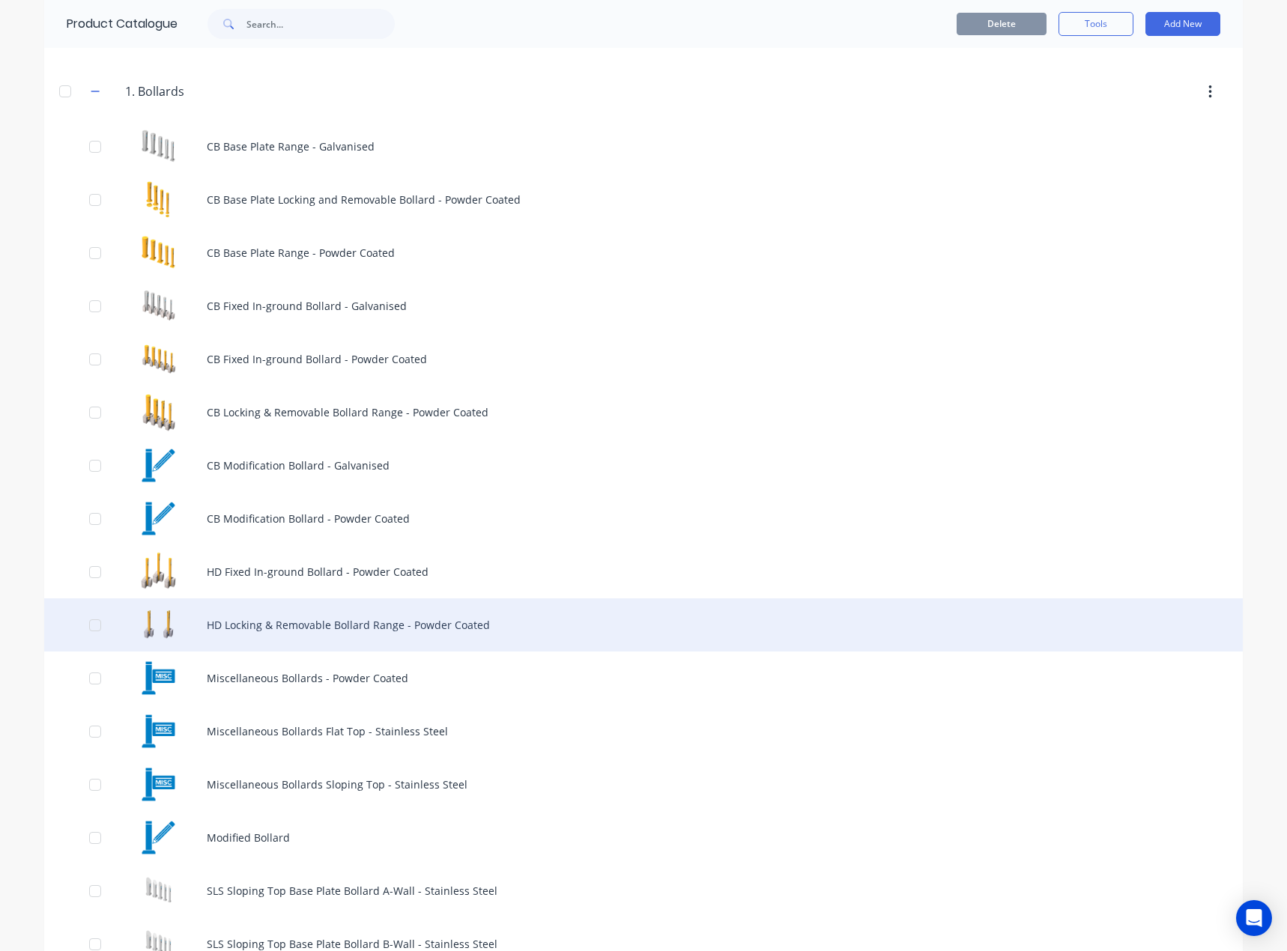
click at [285, 632] on div "HD Locking & Removable Bollard Range - Powder Coated" at bounding box center [643, 624] width 1198 height 53
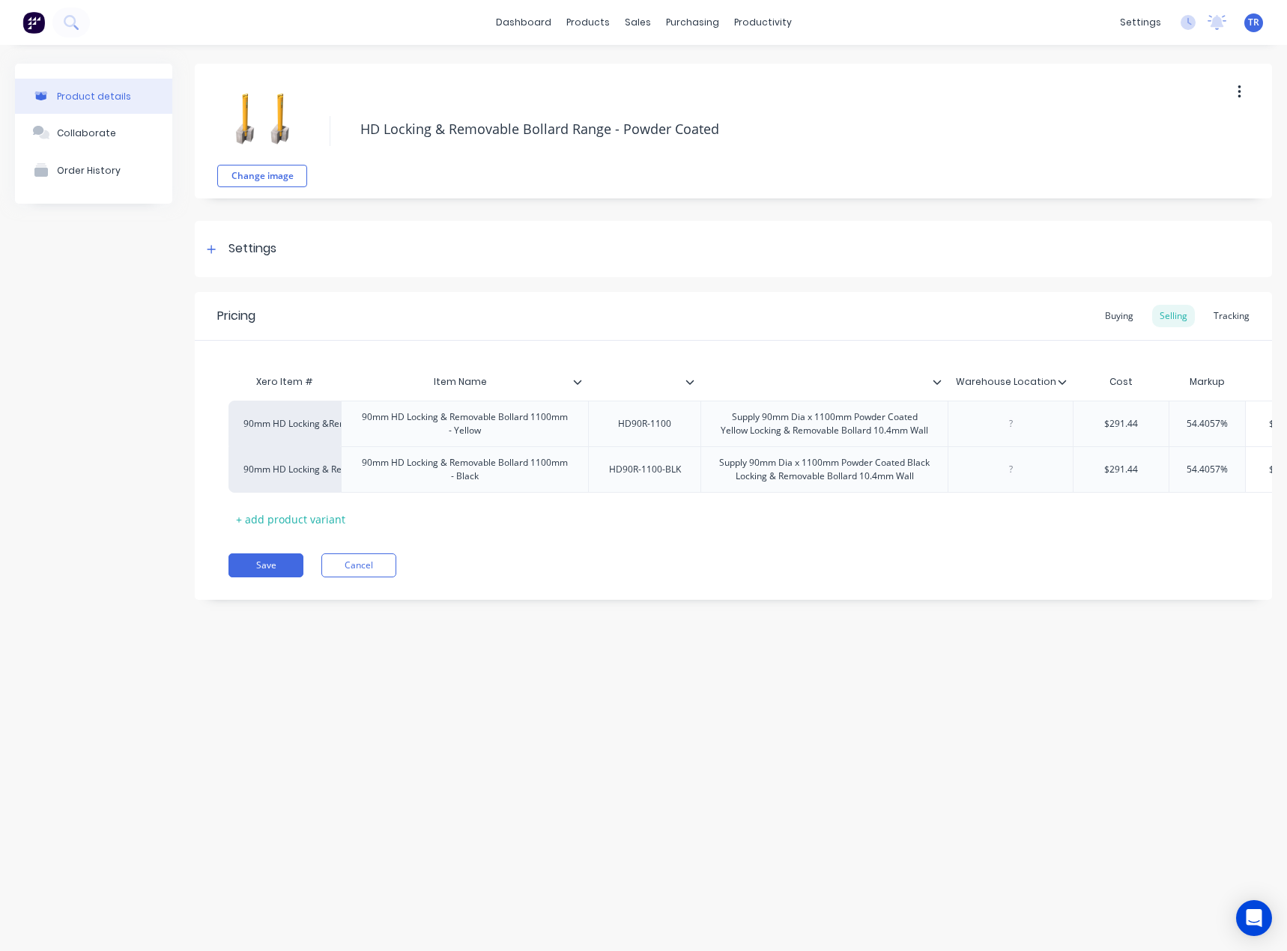
type textarea "x"
click at [643, 386] on input "text" at bounding box center [639, 381] width 103 height 13
paste input "Item #"
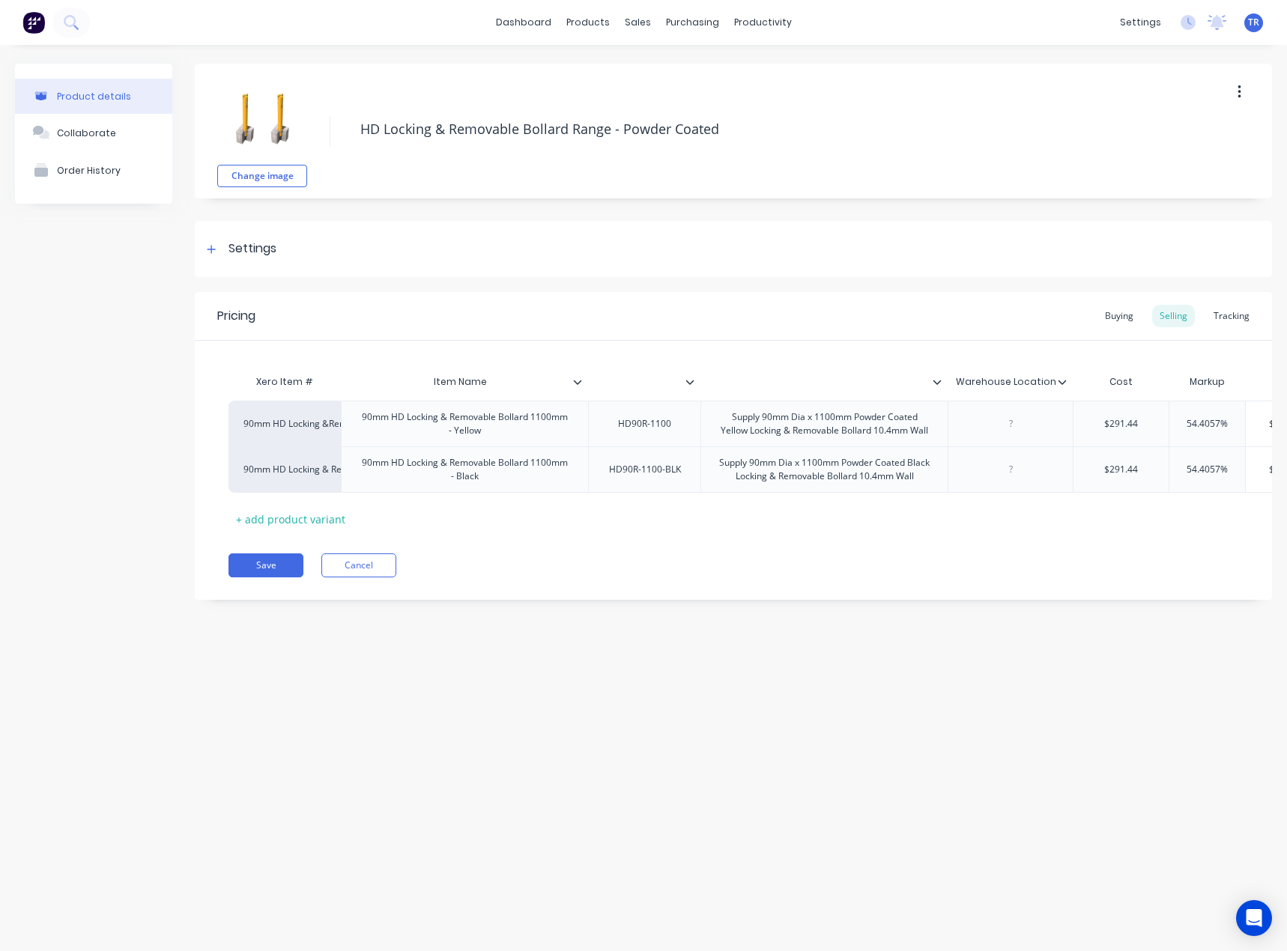
type input "Item #"
type textarea "x"
click at [798, 374] on div at bounding box center [819, 381] width 238 height 37
paste input "Item Description"
type input "Item Description"
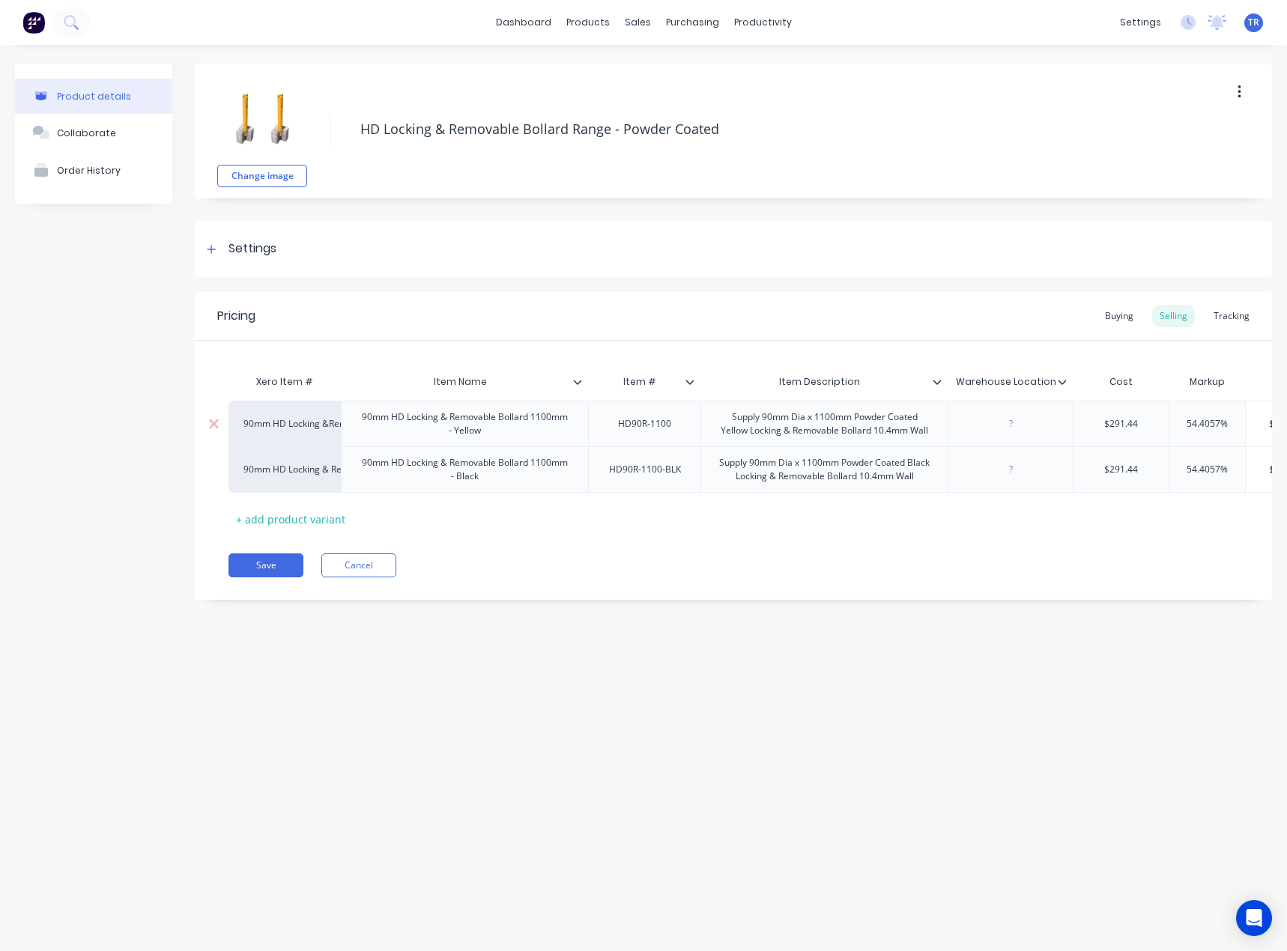
click at [657, 431] on div "HD90R-1100" at bounding box center [644, 423] width 77 height 19
copy div "HD90R-1100"
type textarea "x"
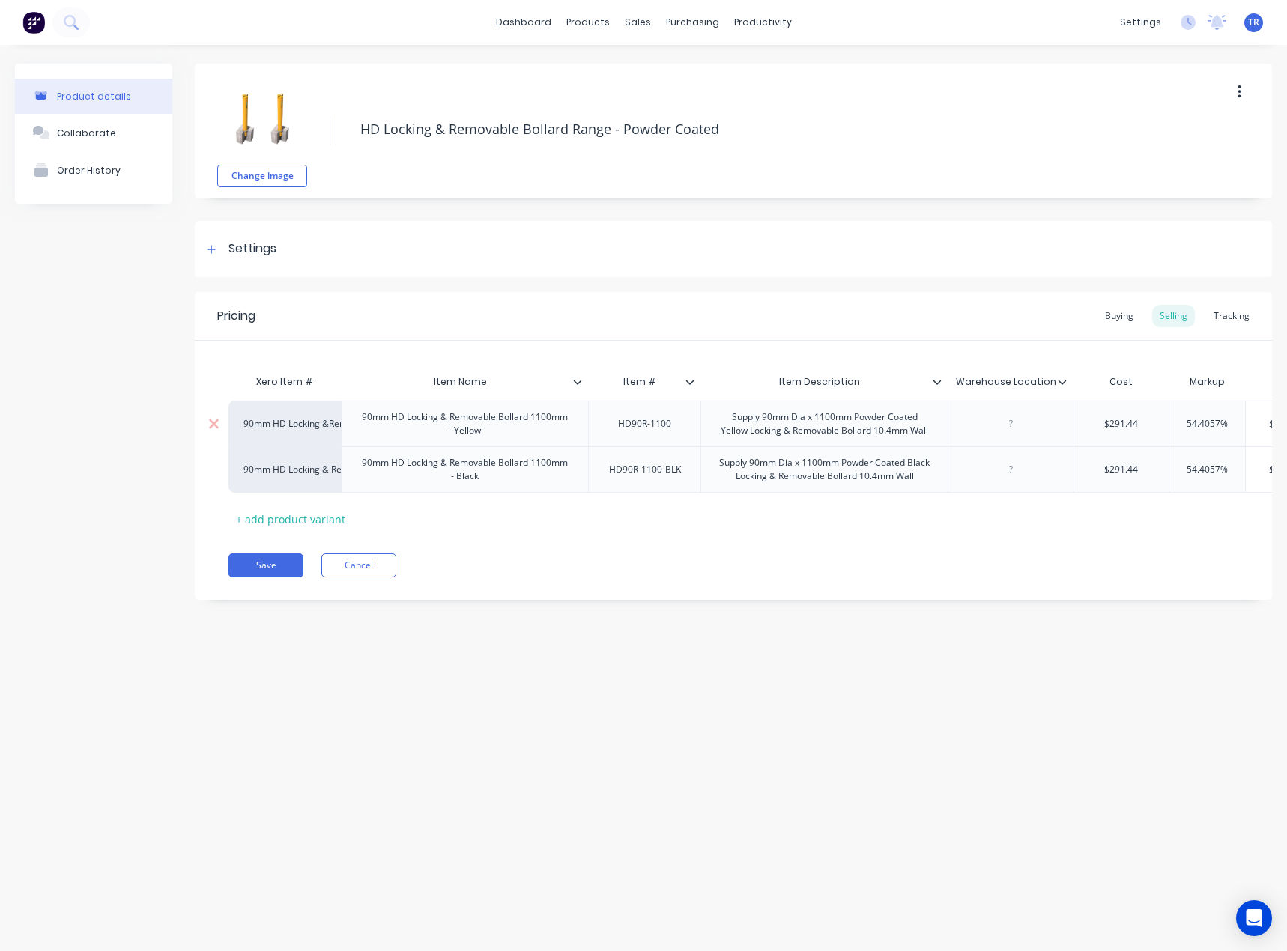
click at [1012, 425] on div at bounding box center [1010, 423] width 75 height 19
paste div
click at [1047, 439] on div "G-08 C" at bounding box center [1009, 424] width 125 height 46
click at [643, 464] on div "HD90R-1100-BLK" at bounding box center [645, 469] width 96 height 19
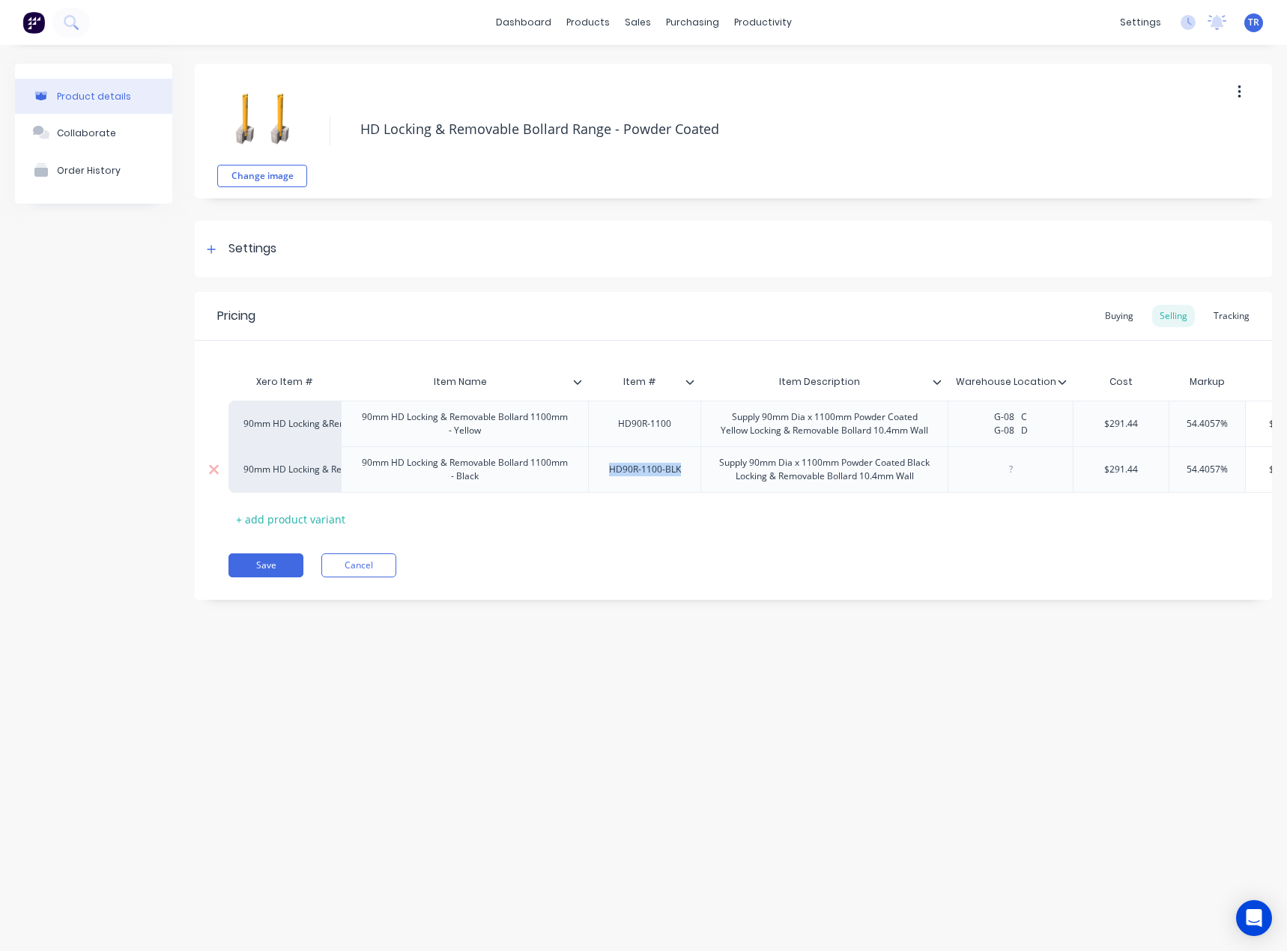
click at [643, 464] on div "HD90R-1100-BLK" at bounding box center [645, 469] width 96 height 19
drag, startPoint x: 1026, startPoint y: 433, endPoint x: 979, endPoint y: 440, distance: 47.7
click at [979, 440] on div "G-08 C G-08 D" at bounding box center [1010, 423] width 75 height 33
type textarea "x"
click at [987, 467] on div at bounding box center [1010, 469] width 75 height 19
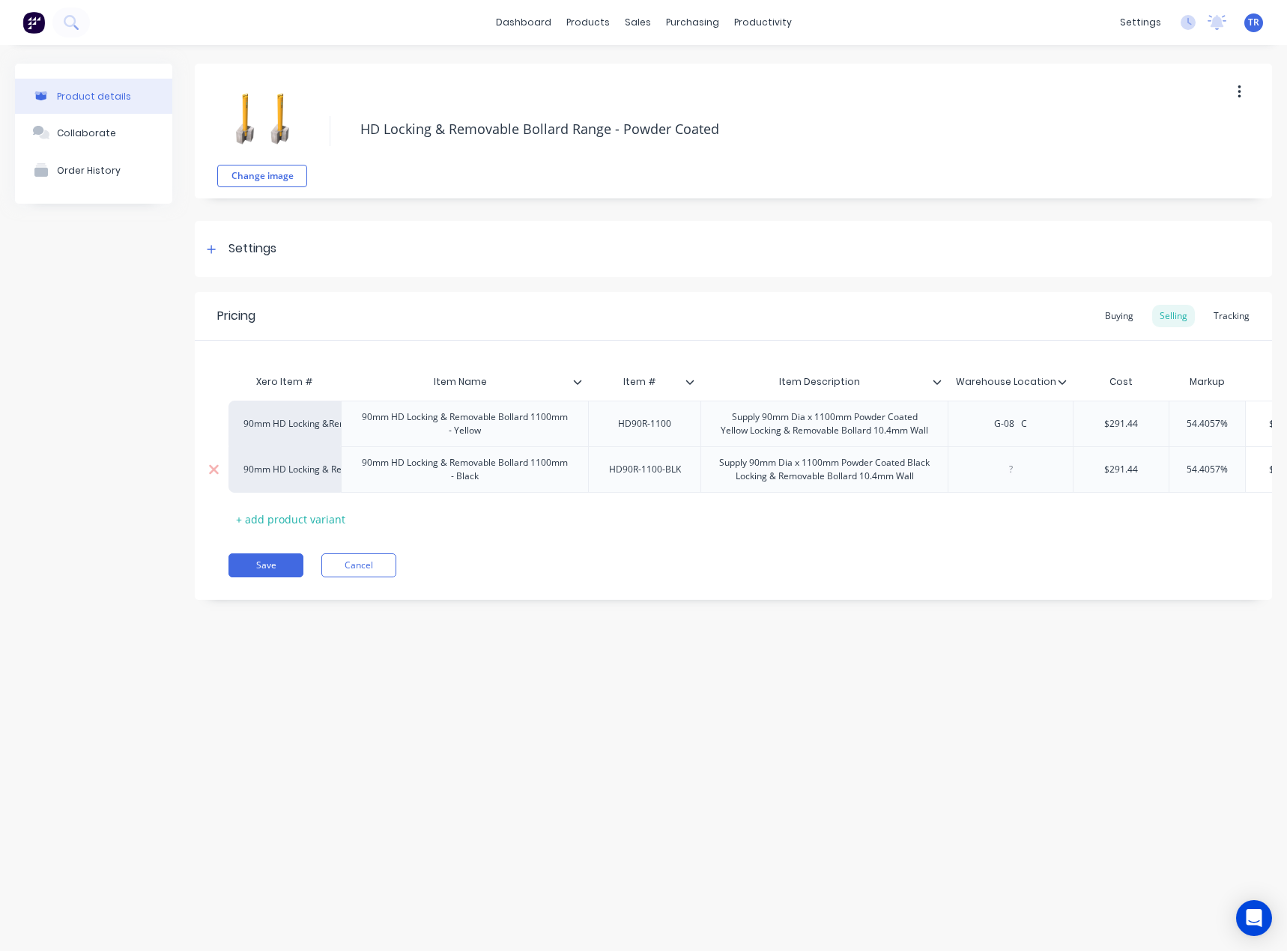
paste div
click at [282, 577] on button "Save" at bounding box center [265, 565] width 75 height 24
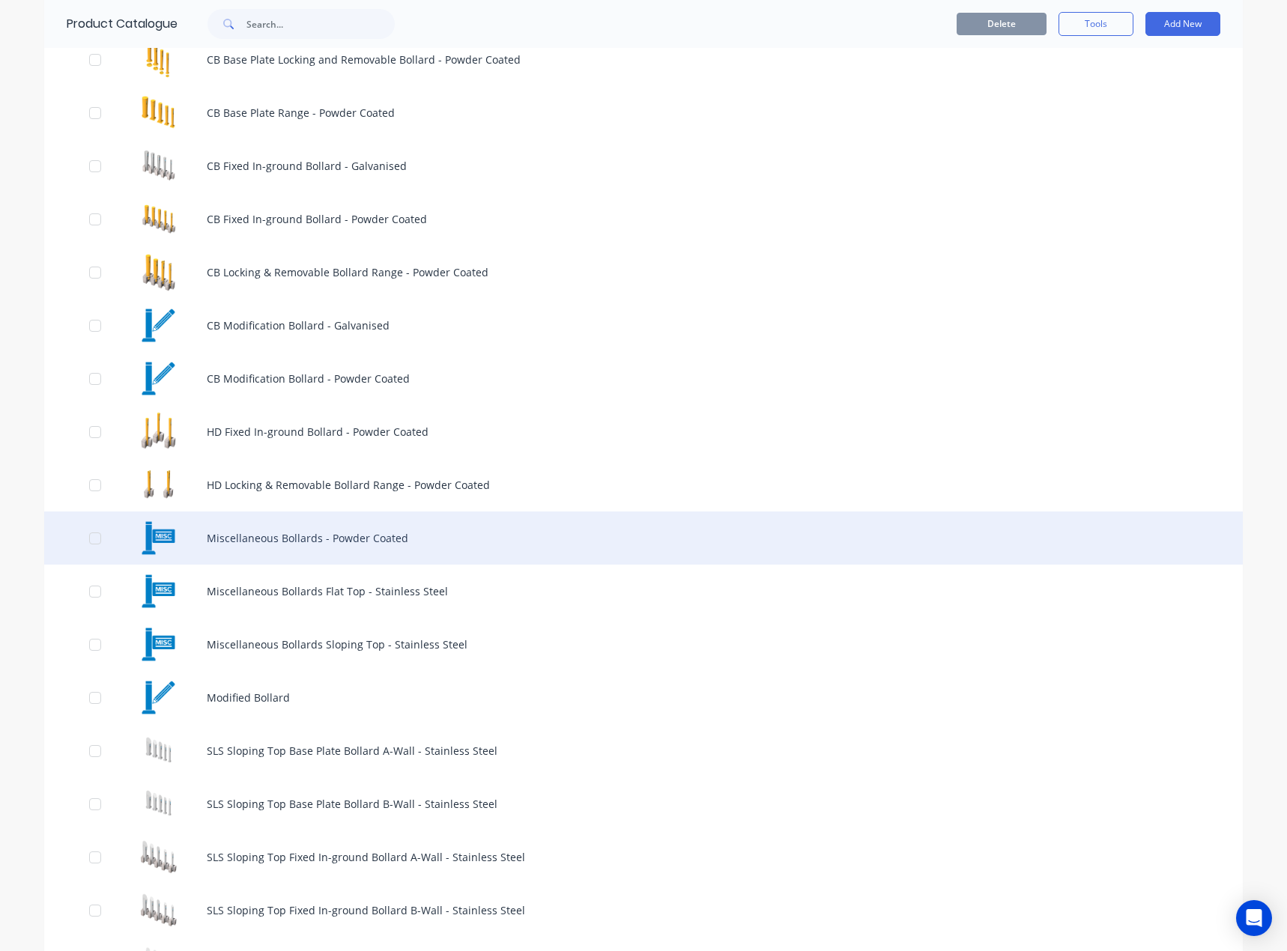
scroll to position [300, 0]
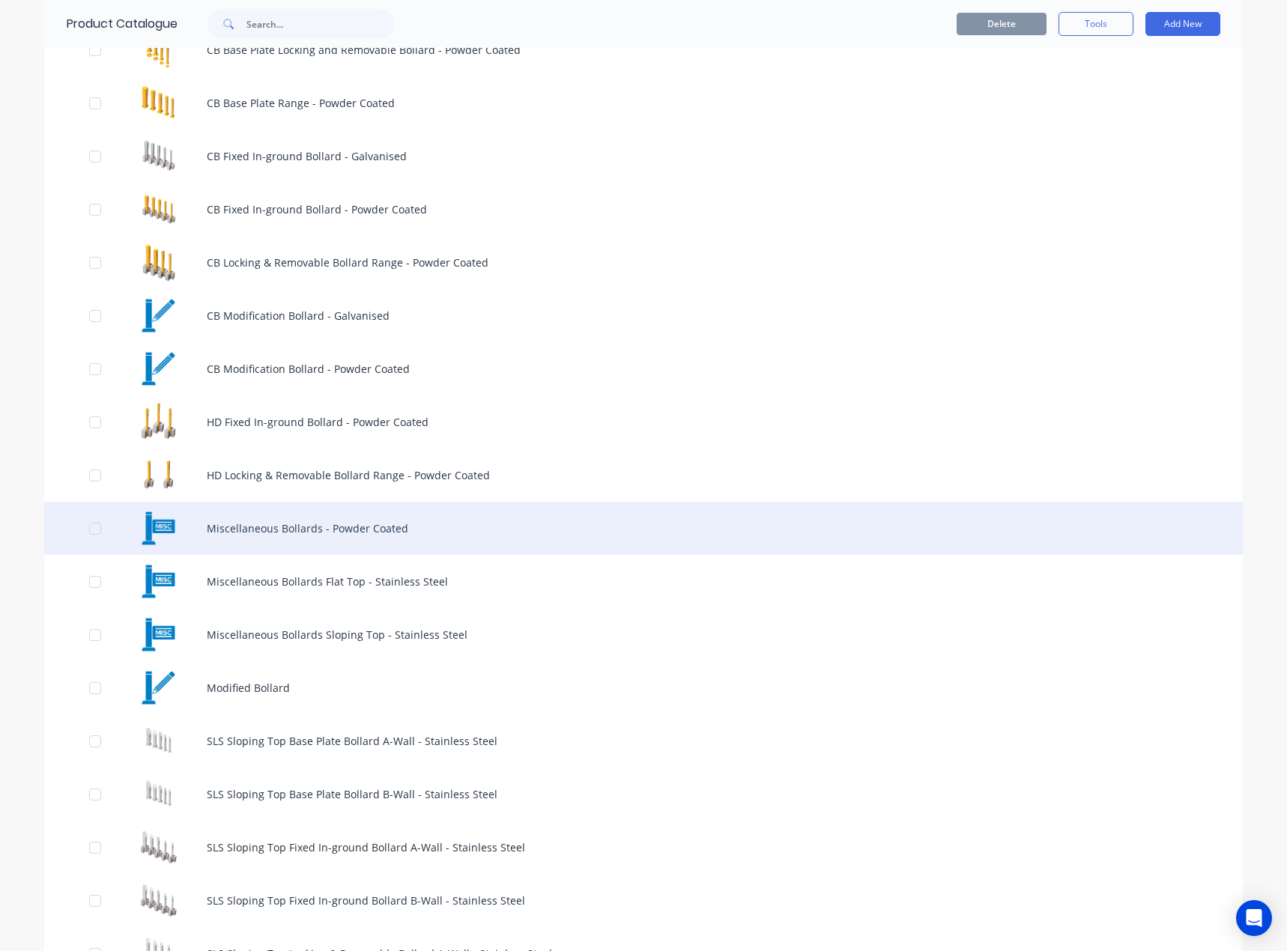
click at [318, 526] on div "Miscellaneous Bollards - Powder Coated" at bounding box center [643, 528] width 1198 height 53
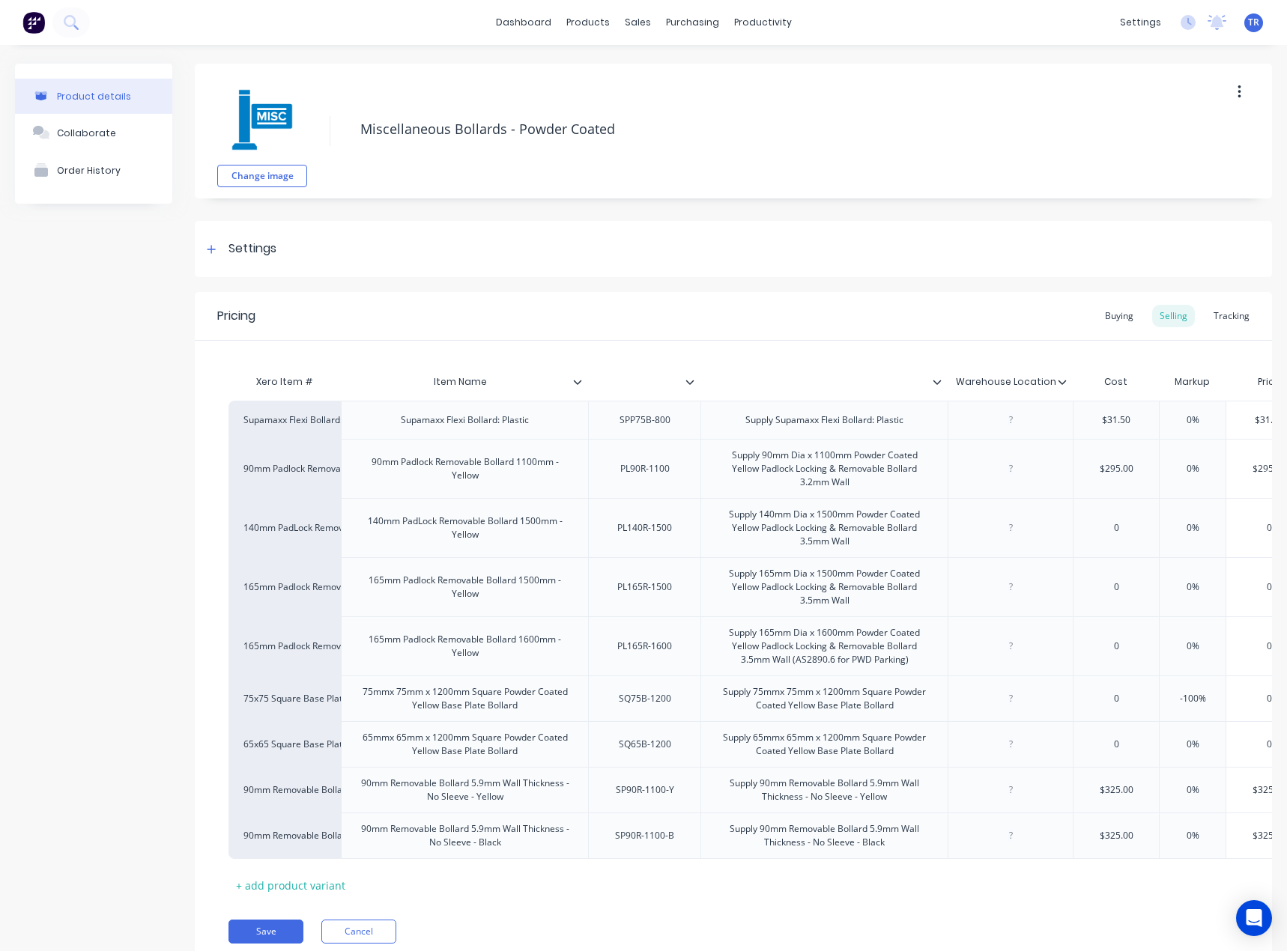
type textarea "x"
click at [648, 378] on input "text" at bounding box center [639, 381] width 103 height 13
paste input "Item #"
type input "Item #"
type textarea "x"
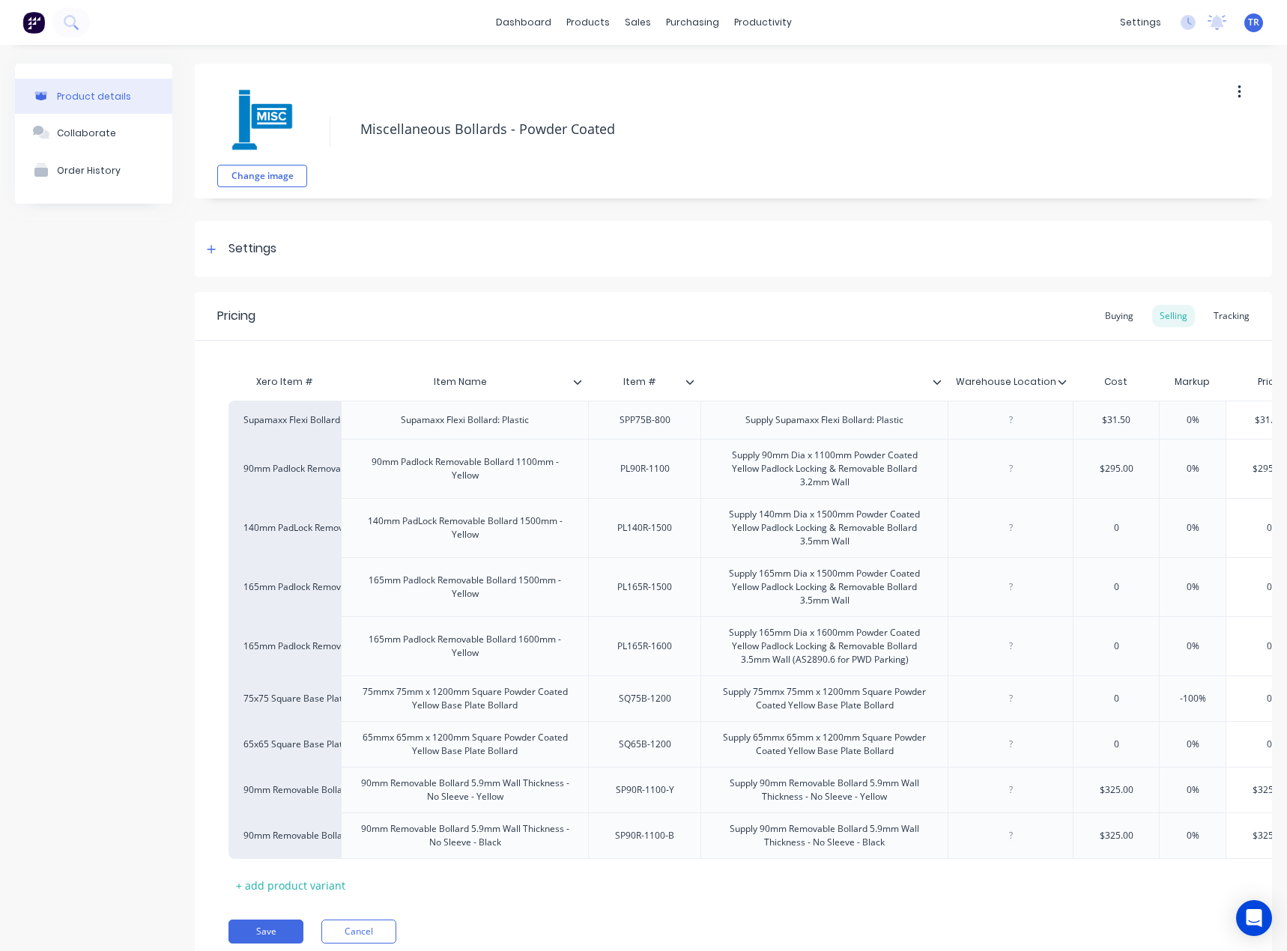
click at [852, 387] on input "text" at bounding box center [819, 381] width 238 height 13
paste input "Item Description"
type input "Item Description"
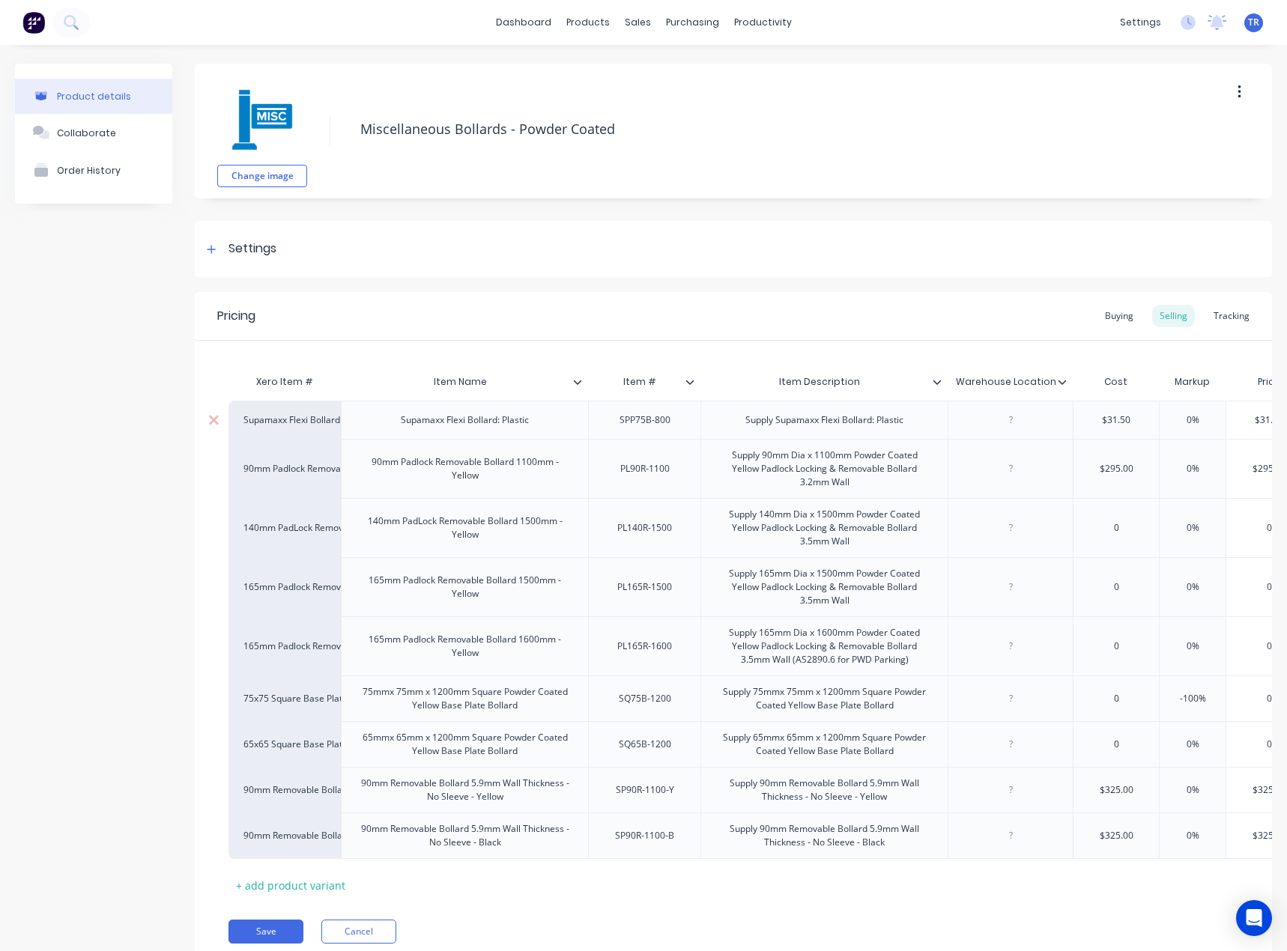
click at [993, 426] on div at bounding box center [1010, 419] width 75 height 19
click at [249, 939] on button "Save" at bounding box center [265, 932] width 75 height 24
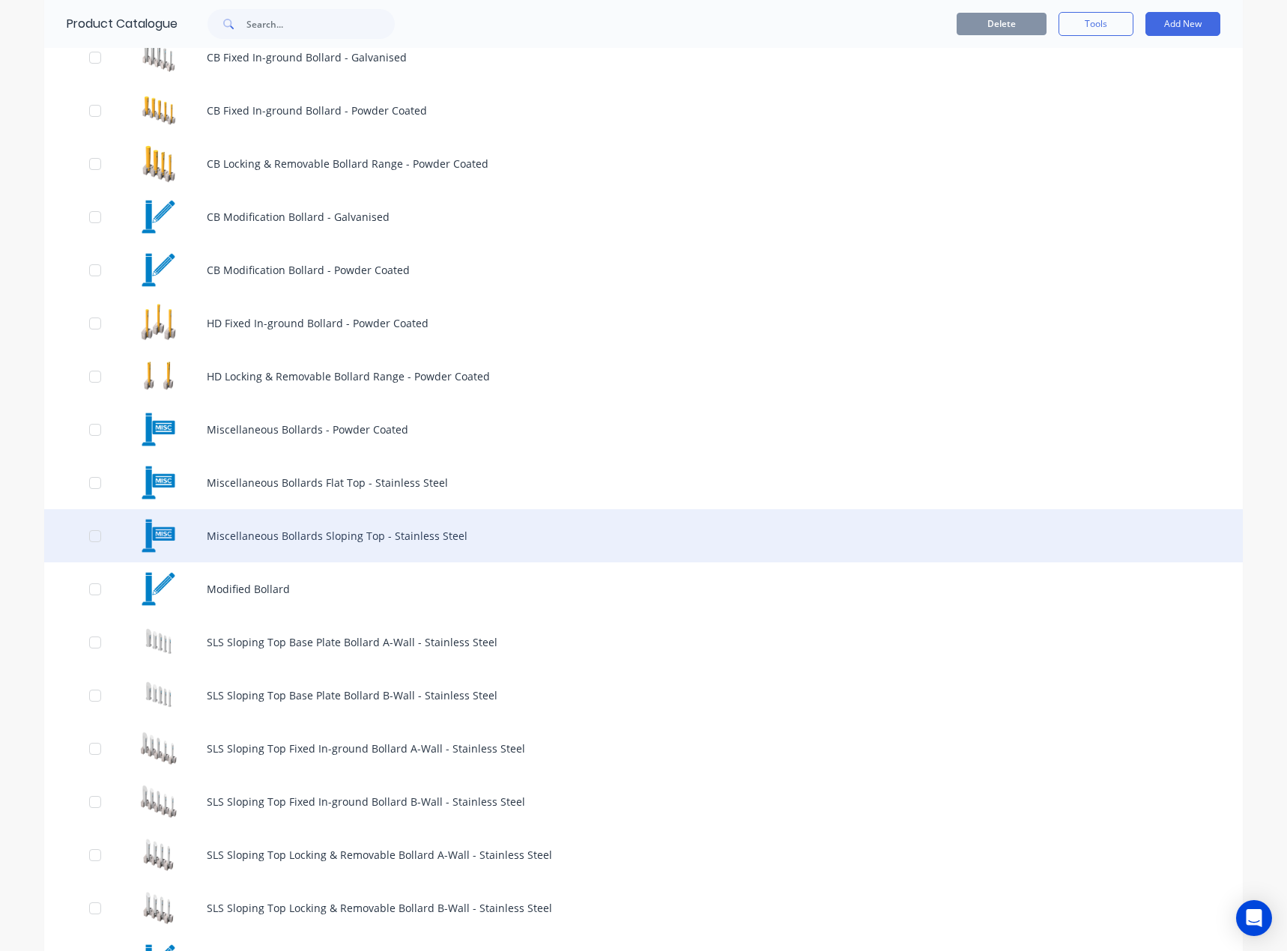
scroll to position [449, 0]
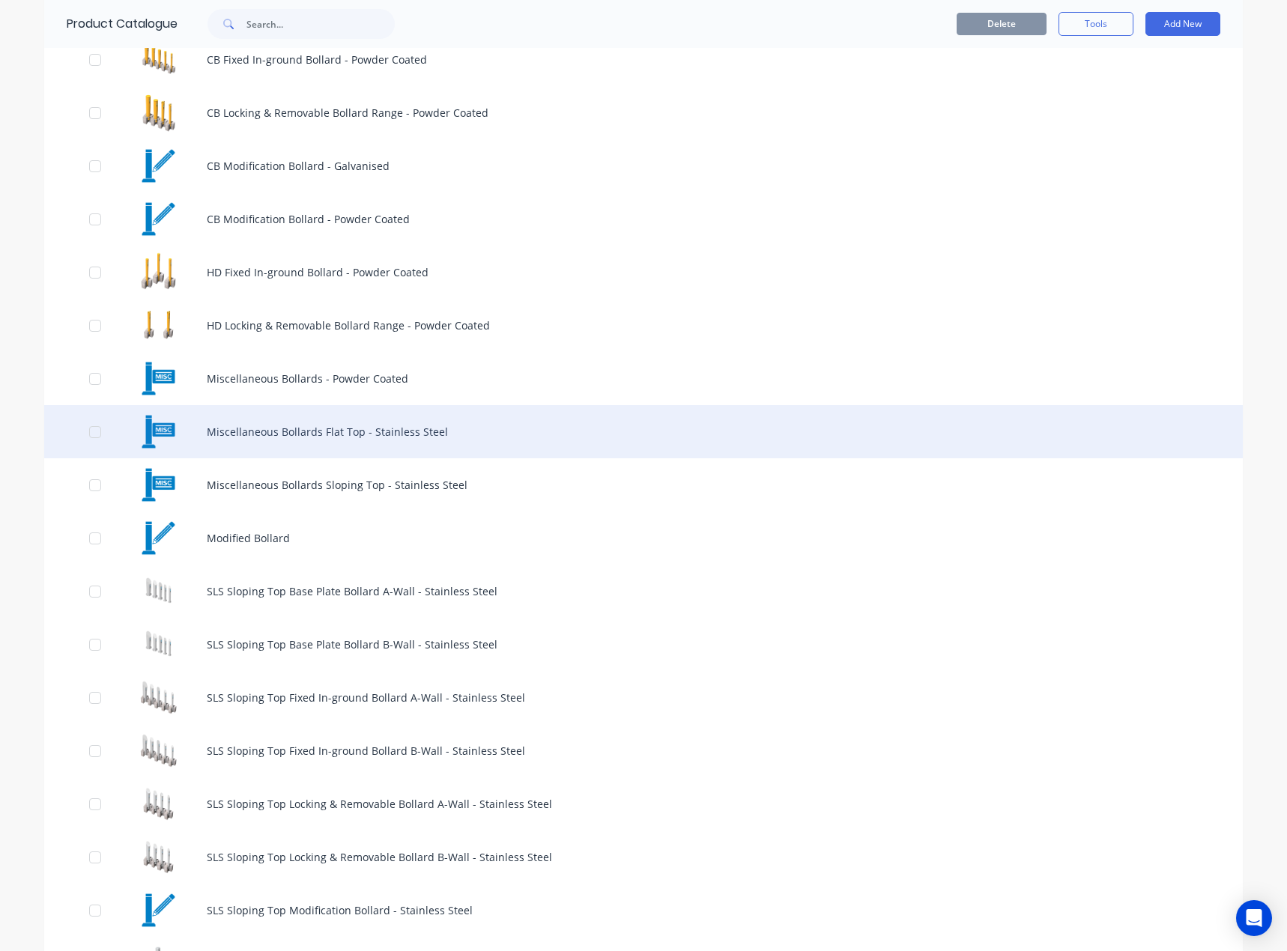
click at [502, 446] on div "Miscellaneous Bollards Flat Top - Stainless Steel" at bounding box center [643, 431] width 1198 height 53
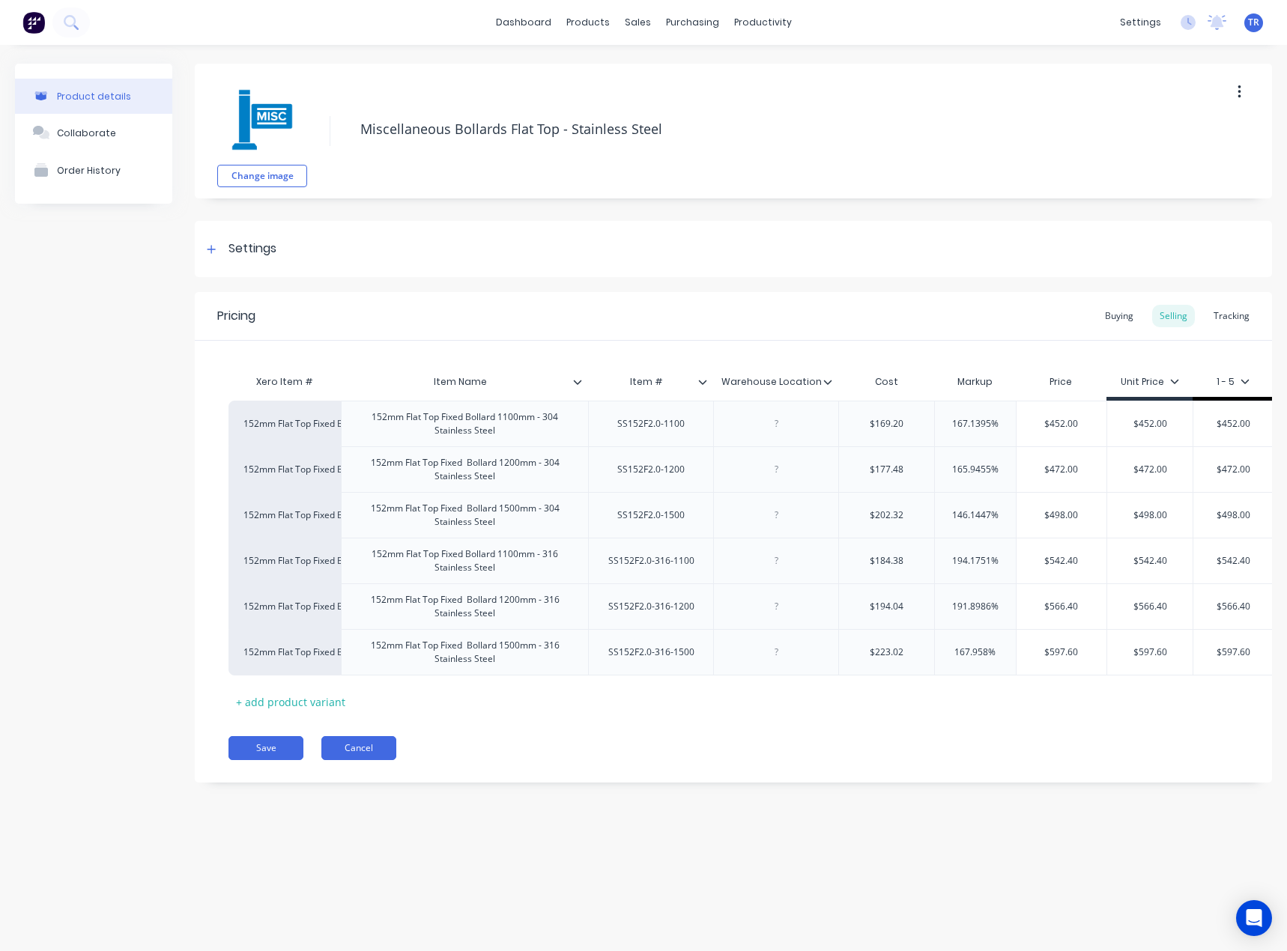
click at [371, 760] on button "Cancel" at bounding box center [358, 748] width 75 height 24
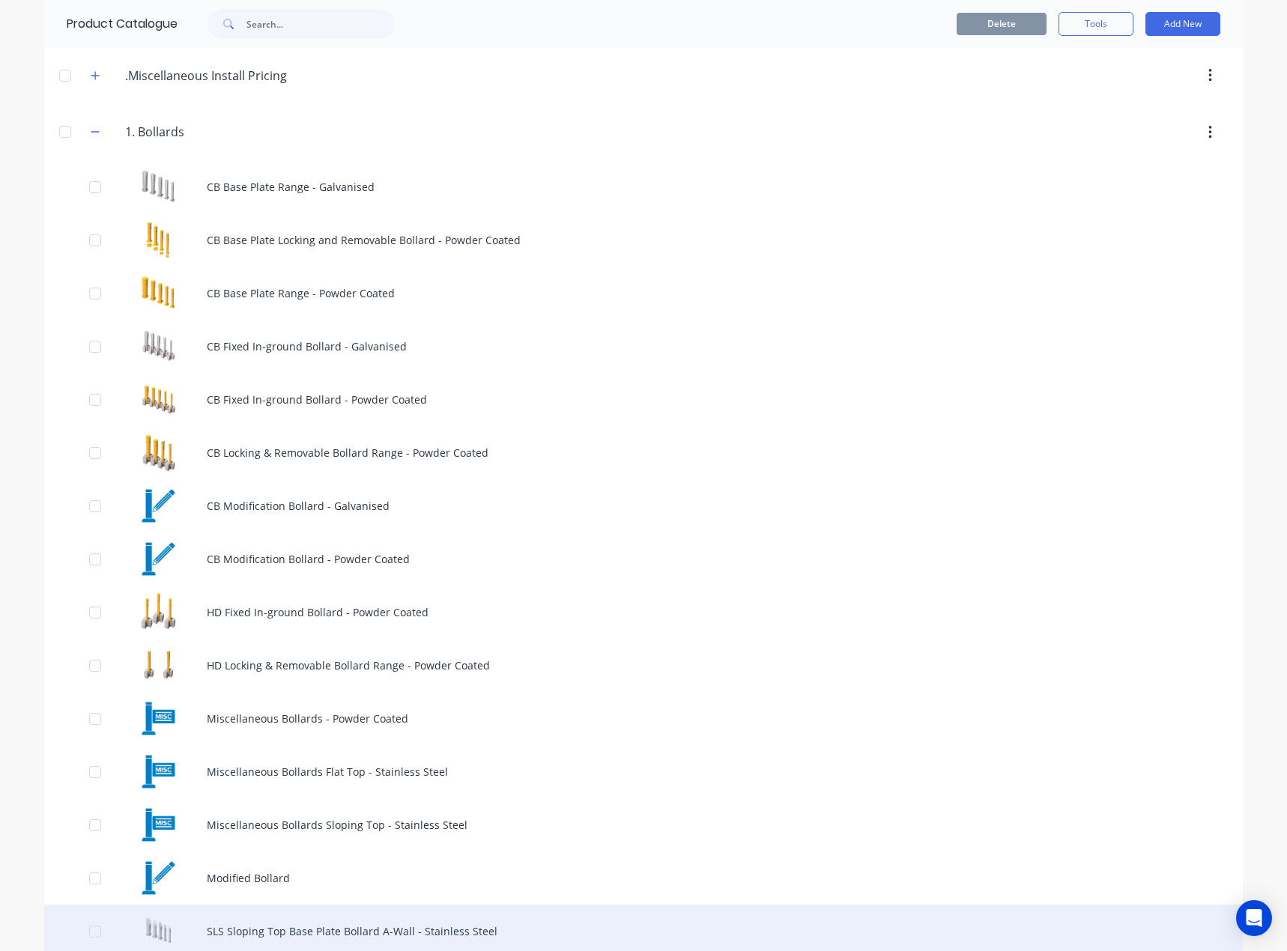
scroll to position [449, 0]
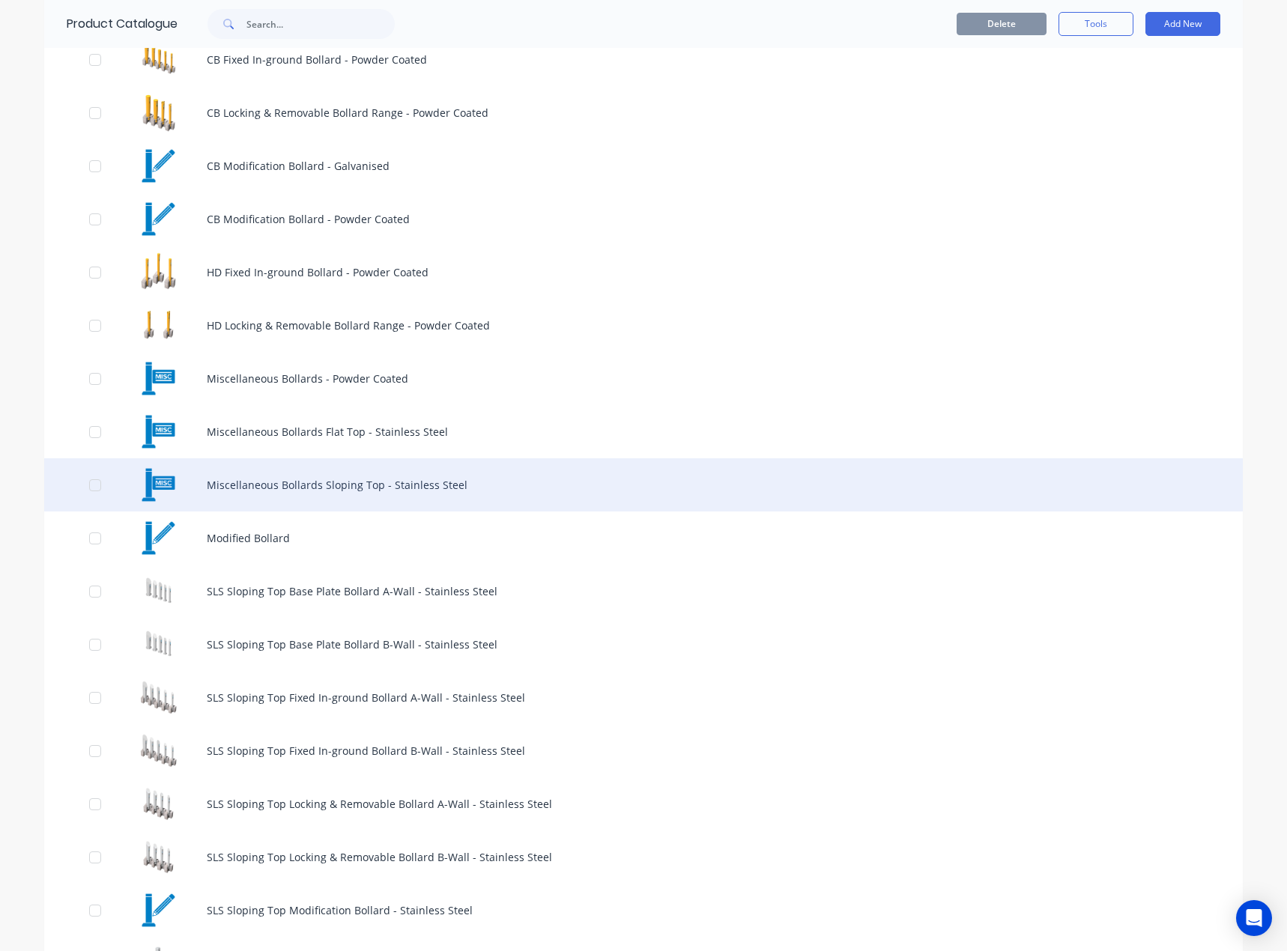
click at [296, 481] on div "Miscellaneous Bollards Sloping Top - Stainless Steel" at bounding box center [643, 484] width 1198 height 53
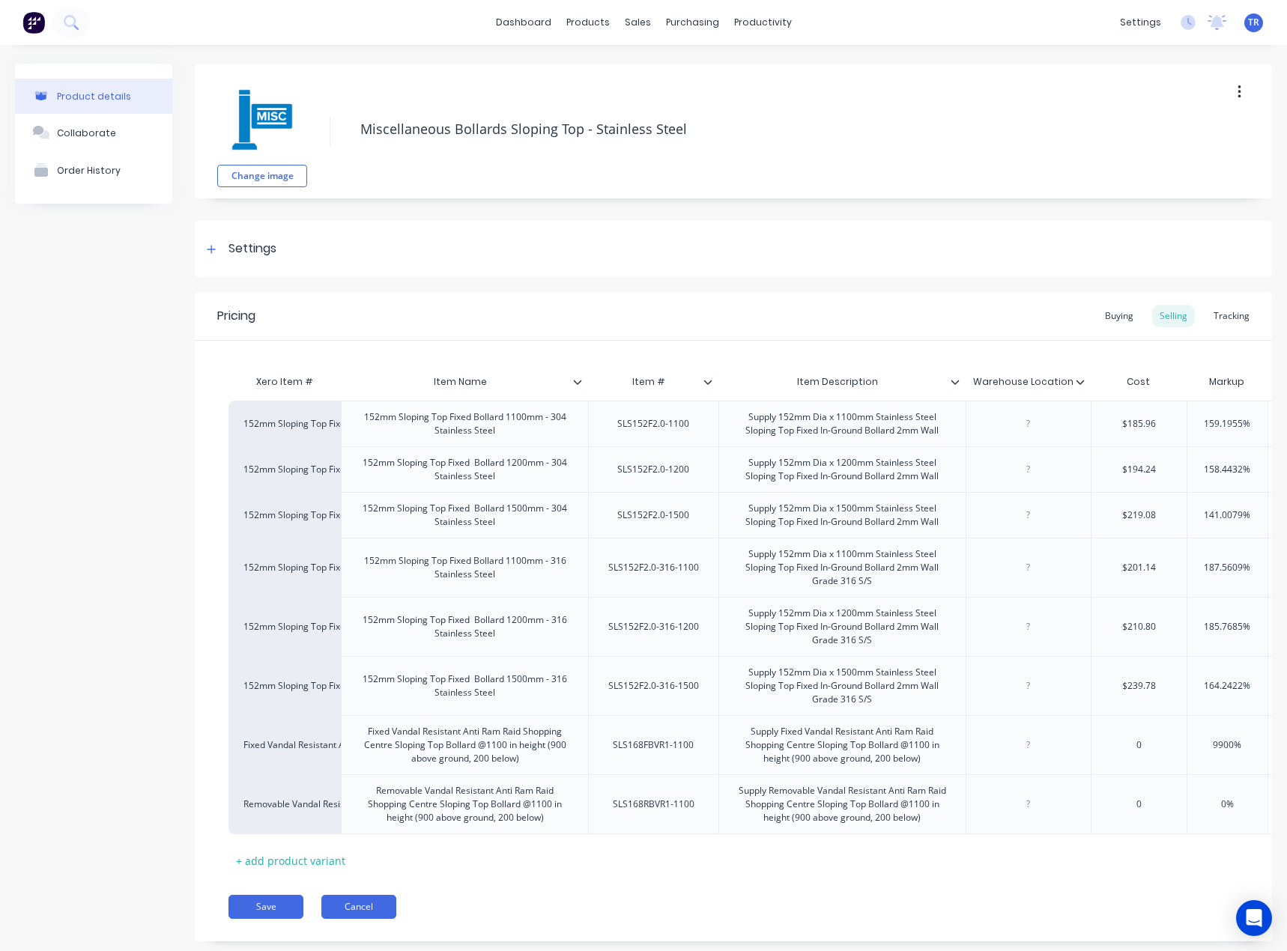
click at [367, 919] on button "Cancel" at bounding box center [358, 907] width 75 height 24
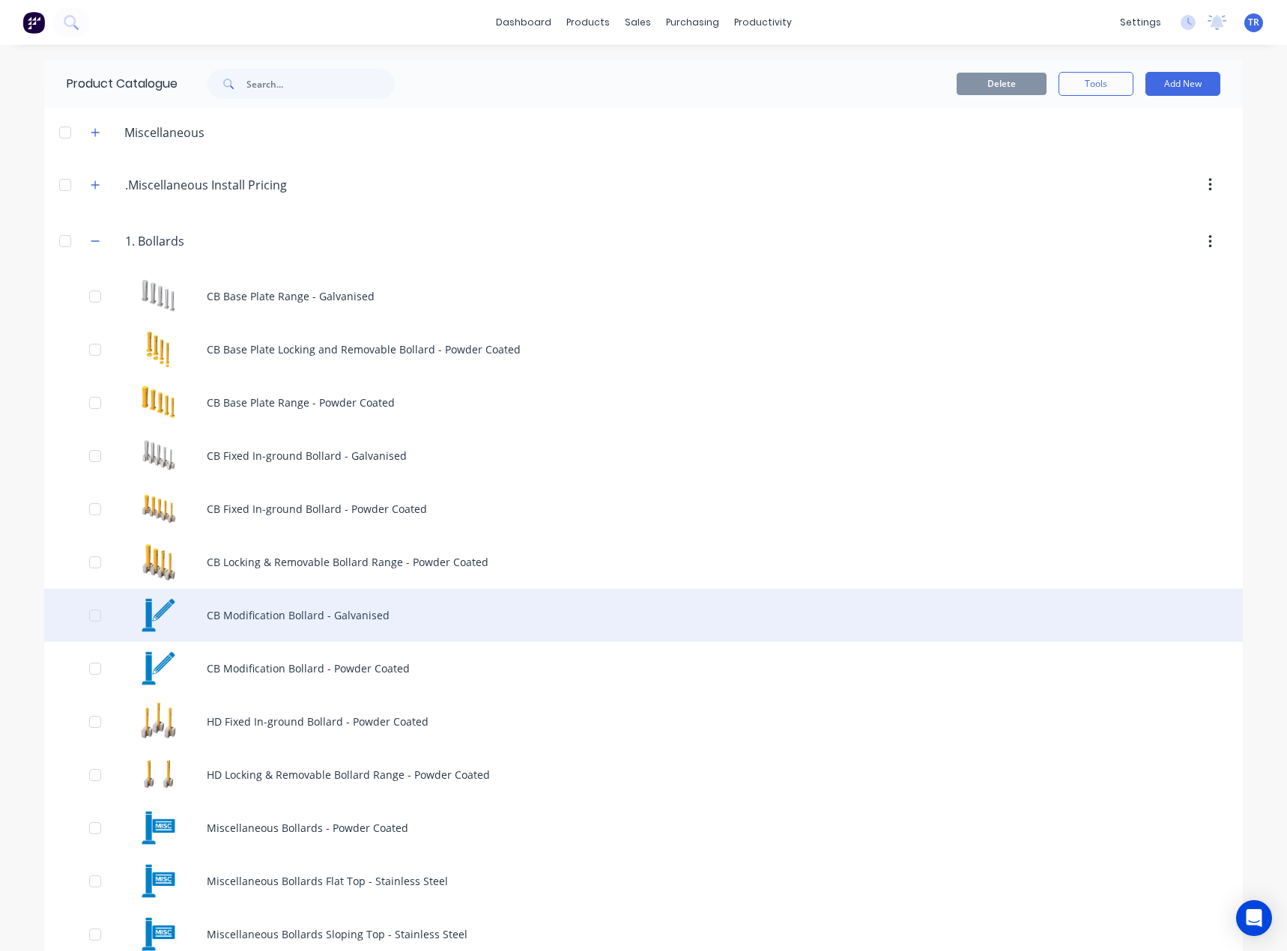
scroll to position [374, 0]
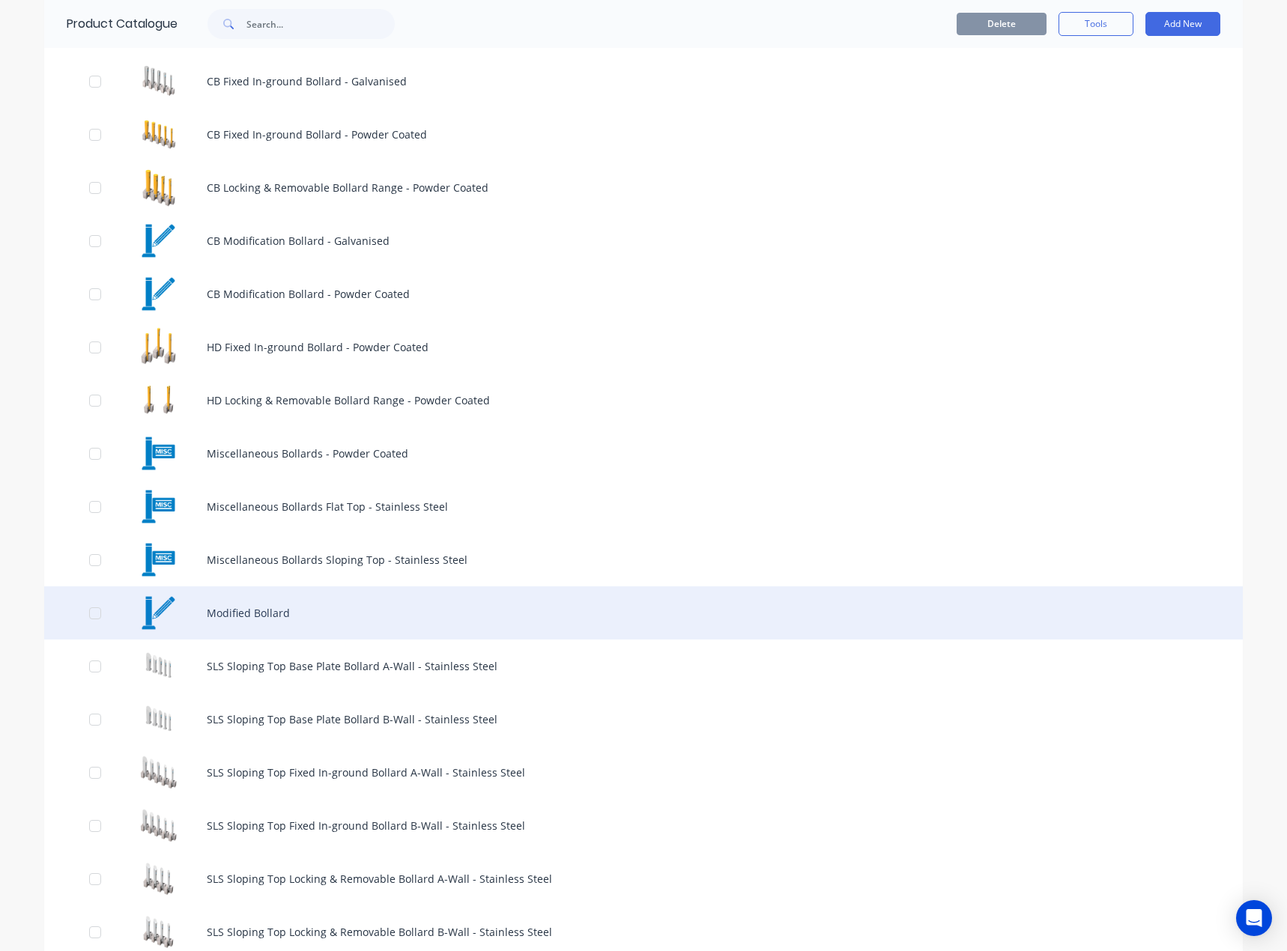
click at [300, 606] on div "Modified Bollard" at bounding box center [643, 612] width 1198 height 53
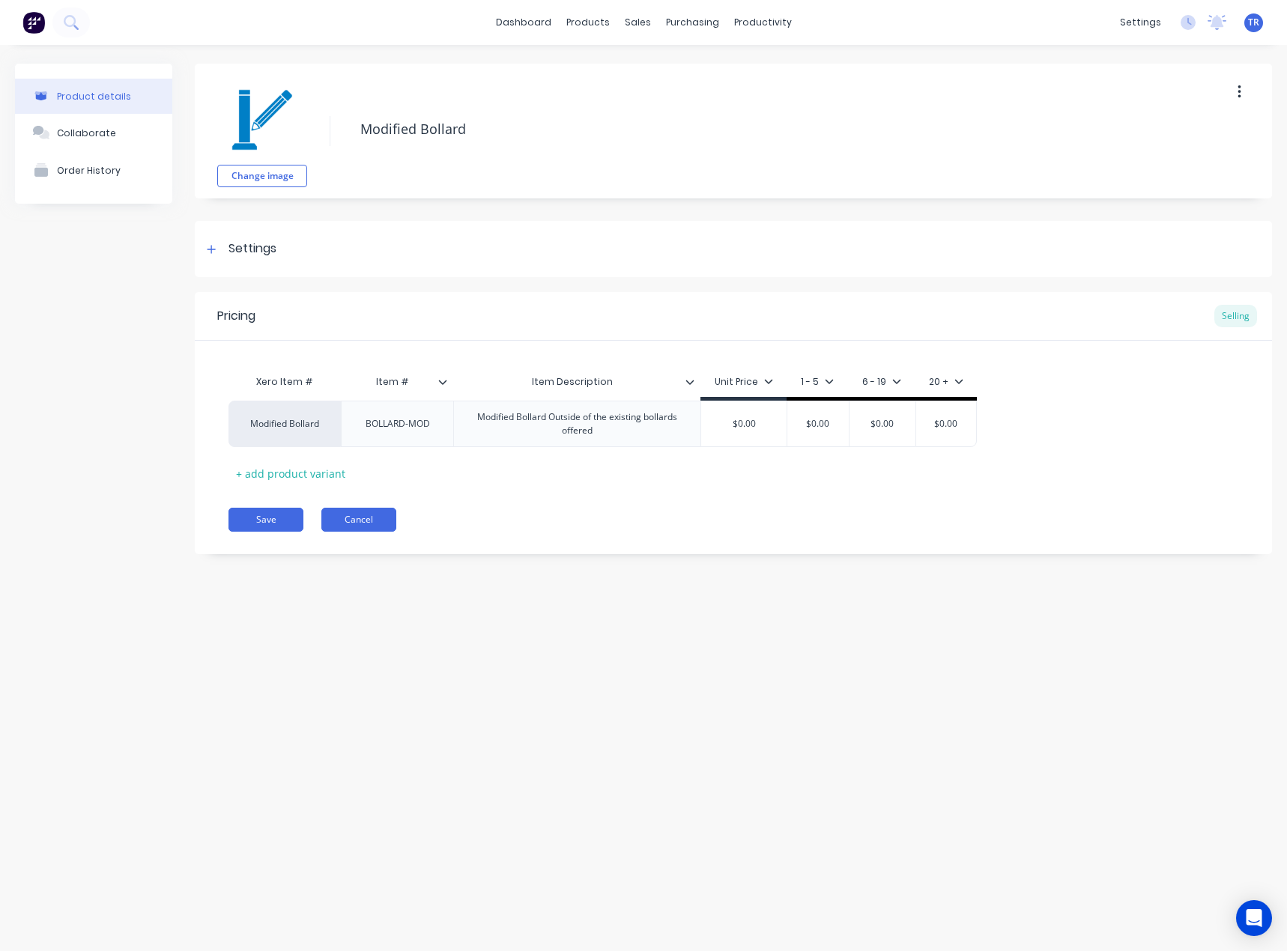
click at [353, 528] on button "Cancel" at bounding box center [358, 520] width 75 height 24
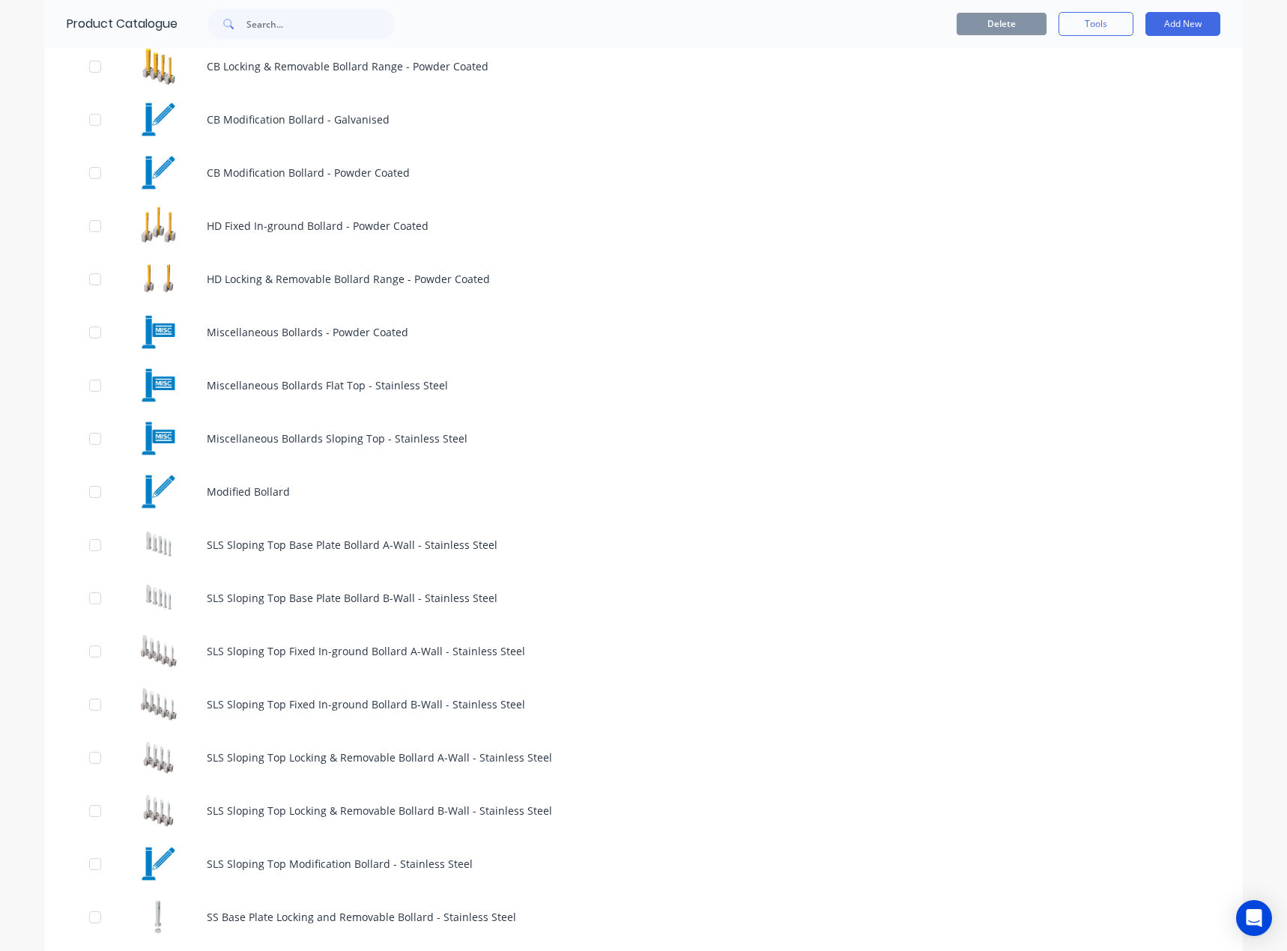
scroll to position [524, 0]
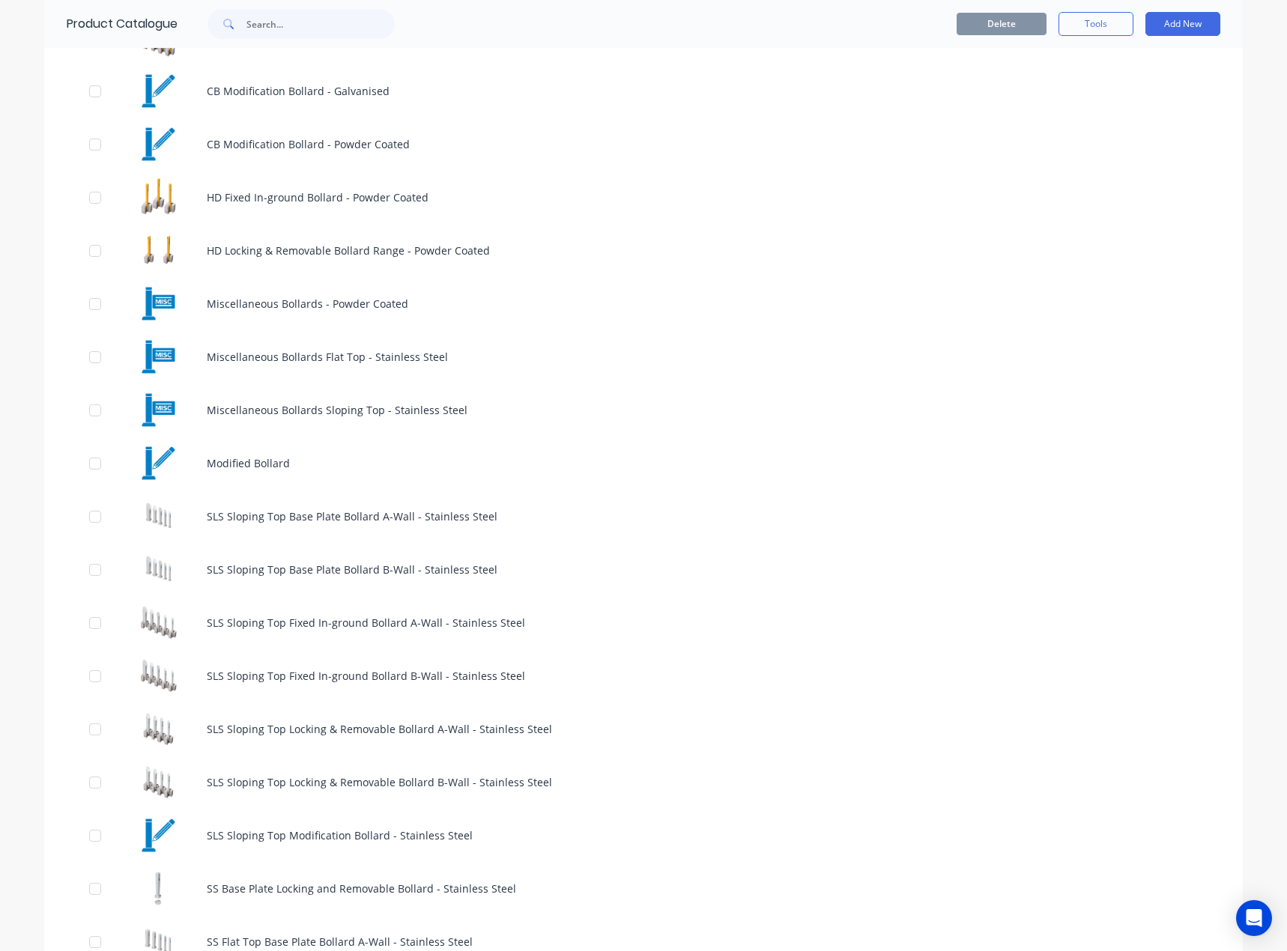
click at [353, 528] on div "SLS Sloping Top Base Plate Bollard A-Wall - Stainless Steel" at bounding box center [643, 516] width 1198 height 53
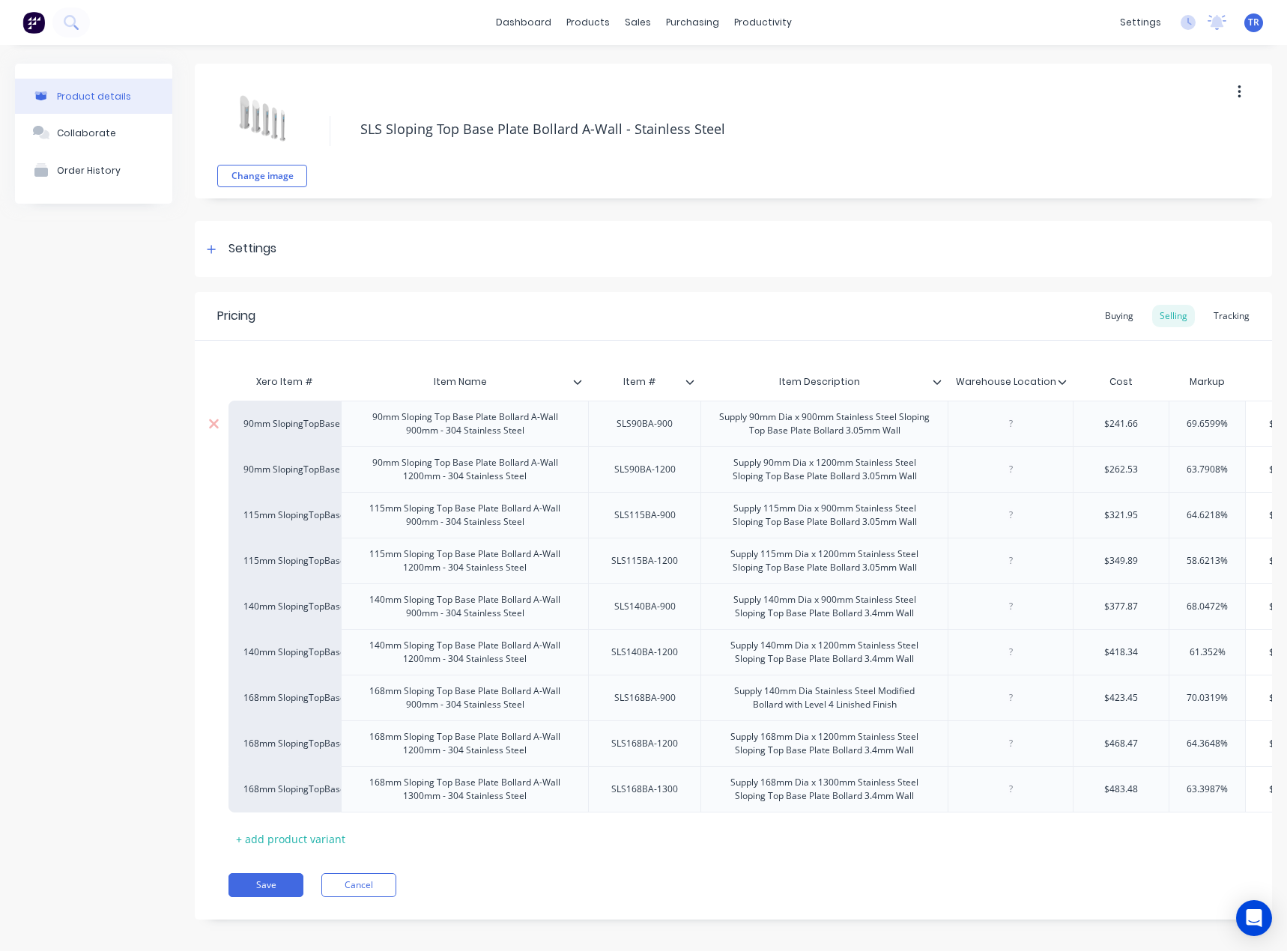
click at [639, 428] on div "SLS90BA-900" at bounding box center [644, 423] width 80 height 19
copy div "SLS90BA-900"
click at [663, 473] on div "SLS90BA-1200" at bounding box center [644, 469] width 85 height 19
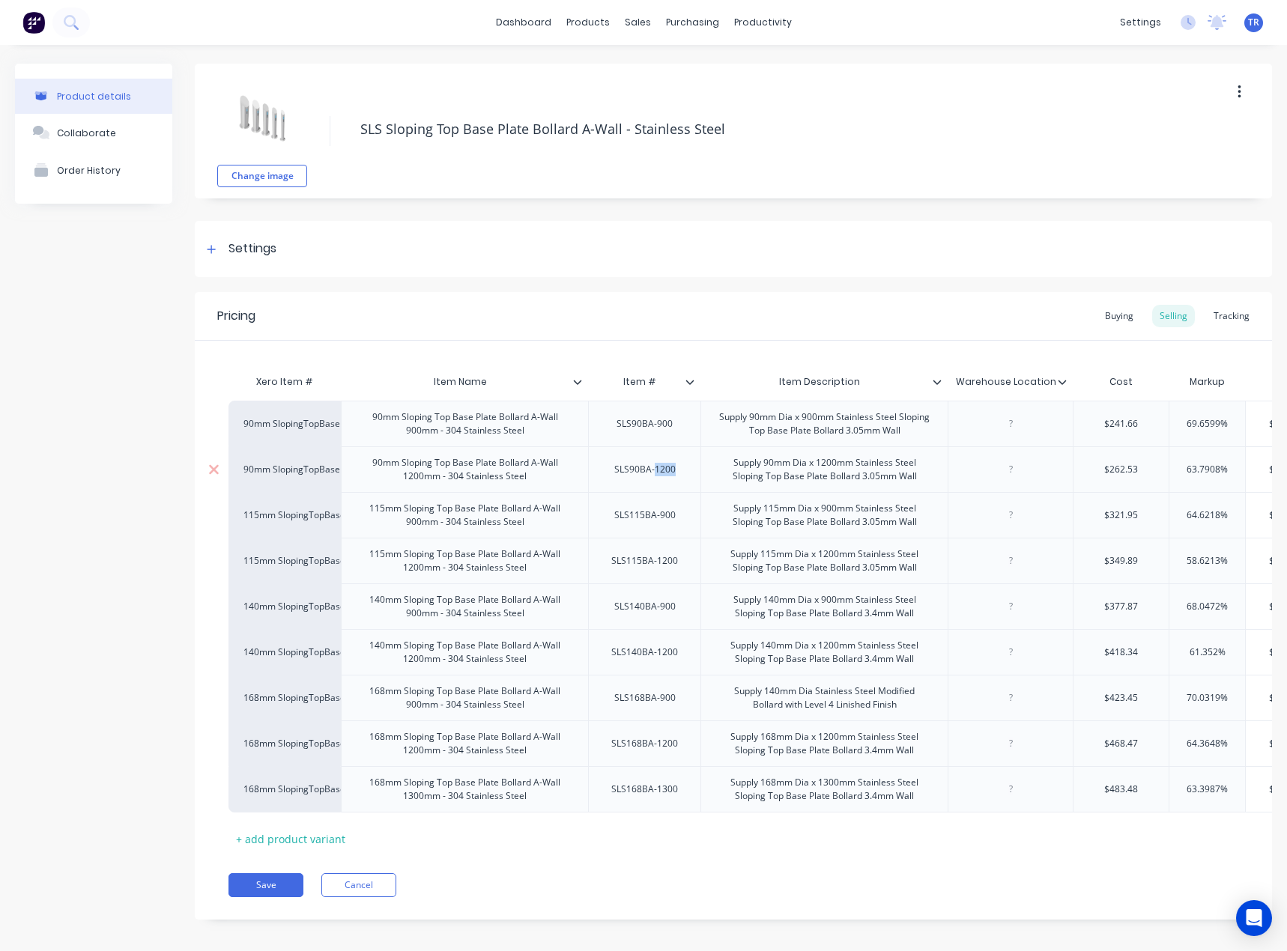
click at [663, 473] on div "SLS90BA-1200" at bounding box center [644, 469] width 85 height 19
copy div "SLS90BA-1200"
click at [625, 530] on div "SLS115BA-900" at bounding box center [644, 515] width 112 height 46
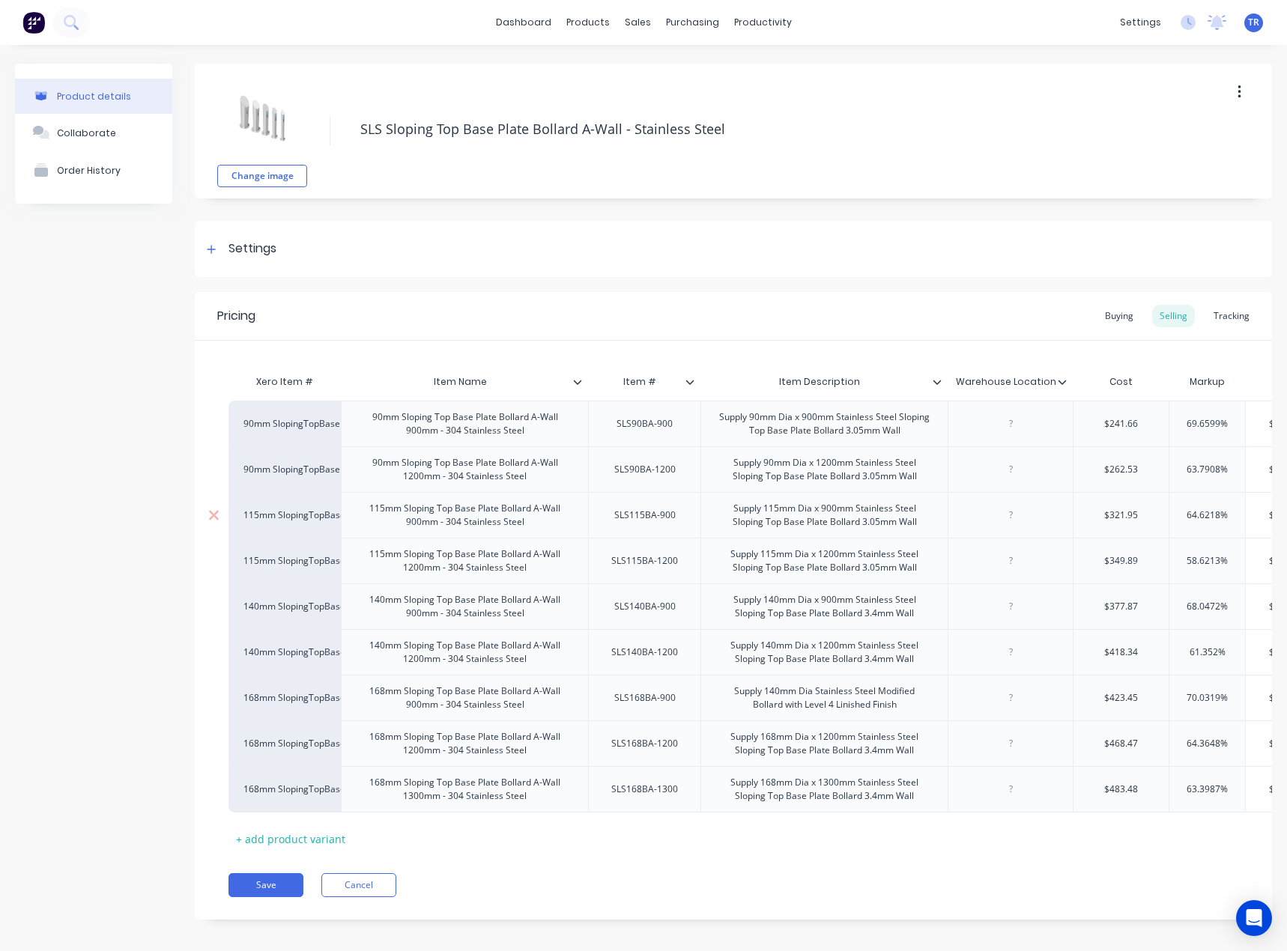
click at [642, 513] on div "SLS115BA-900" at bounding box center [644, 514] width 85 height 19
click at [1012, 747] on div at bounding box center [1010, 743] width 75 height 19
type textarea "x"
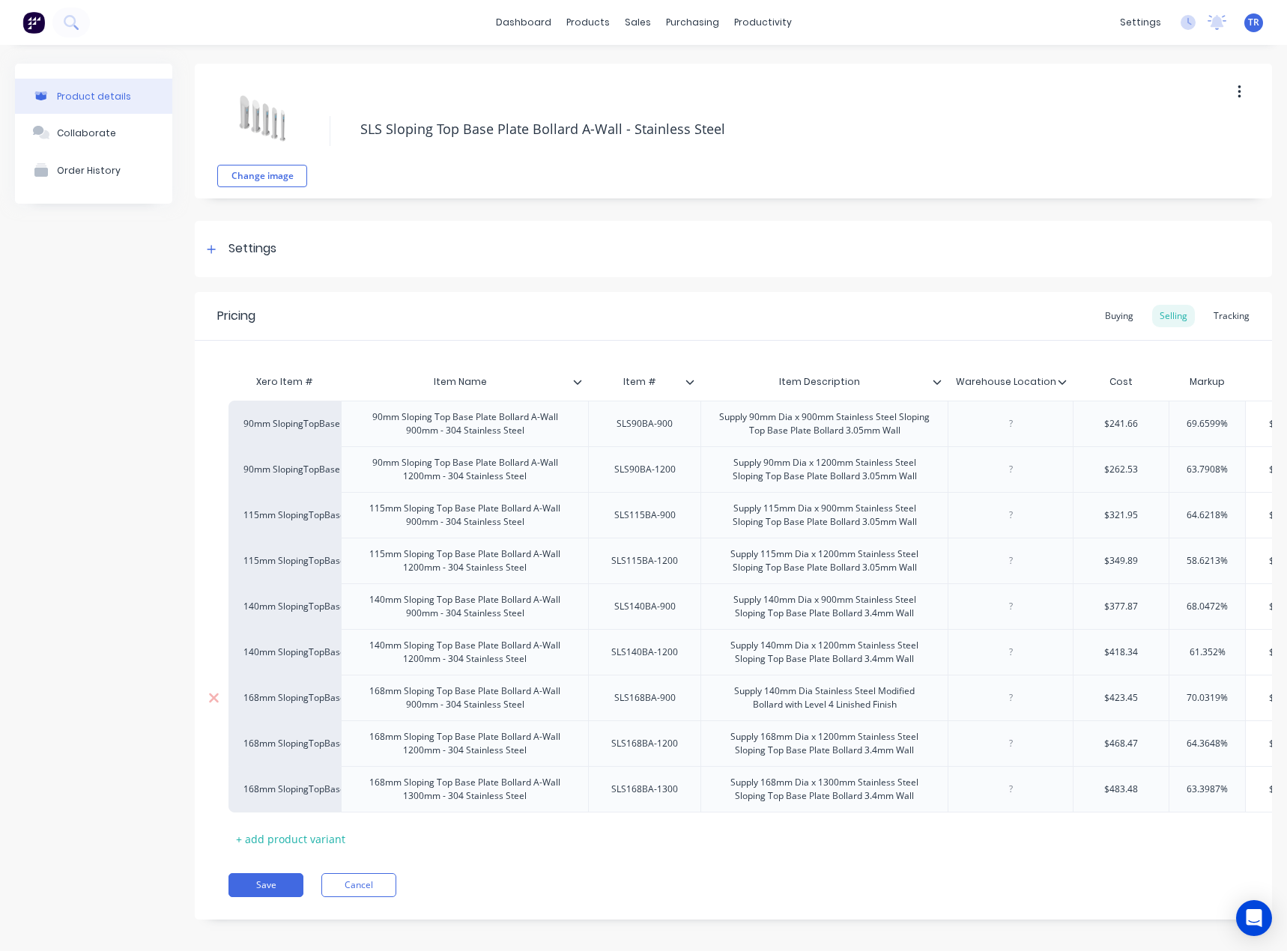
click at [1001, 702] on div at bounding box center [1010, 697] width 75 height 19
paste div
click at [280, 897] on button "Save" at bounding box center [265, 885] width 75 height 24
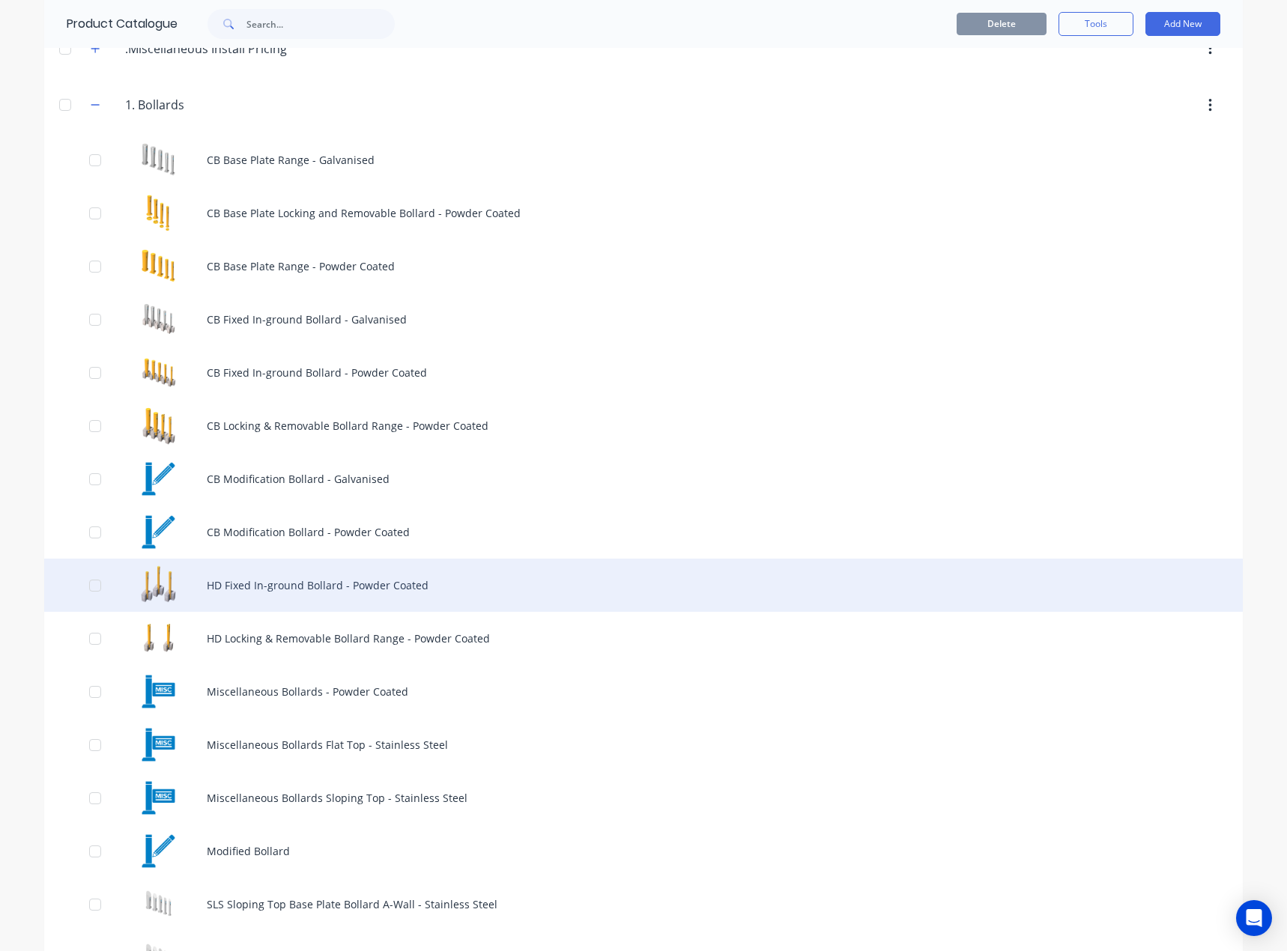
scroll to position [374, 0]
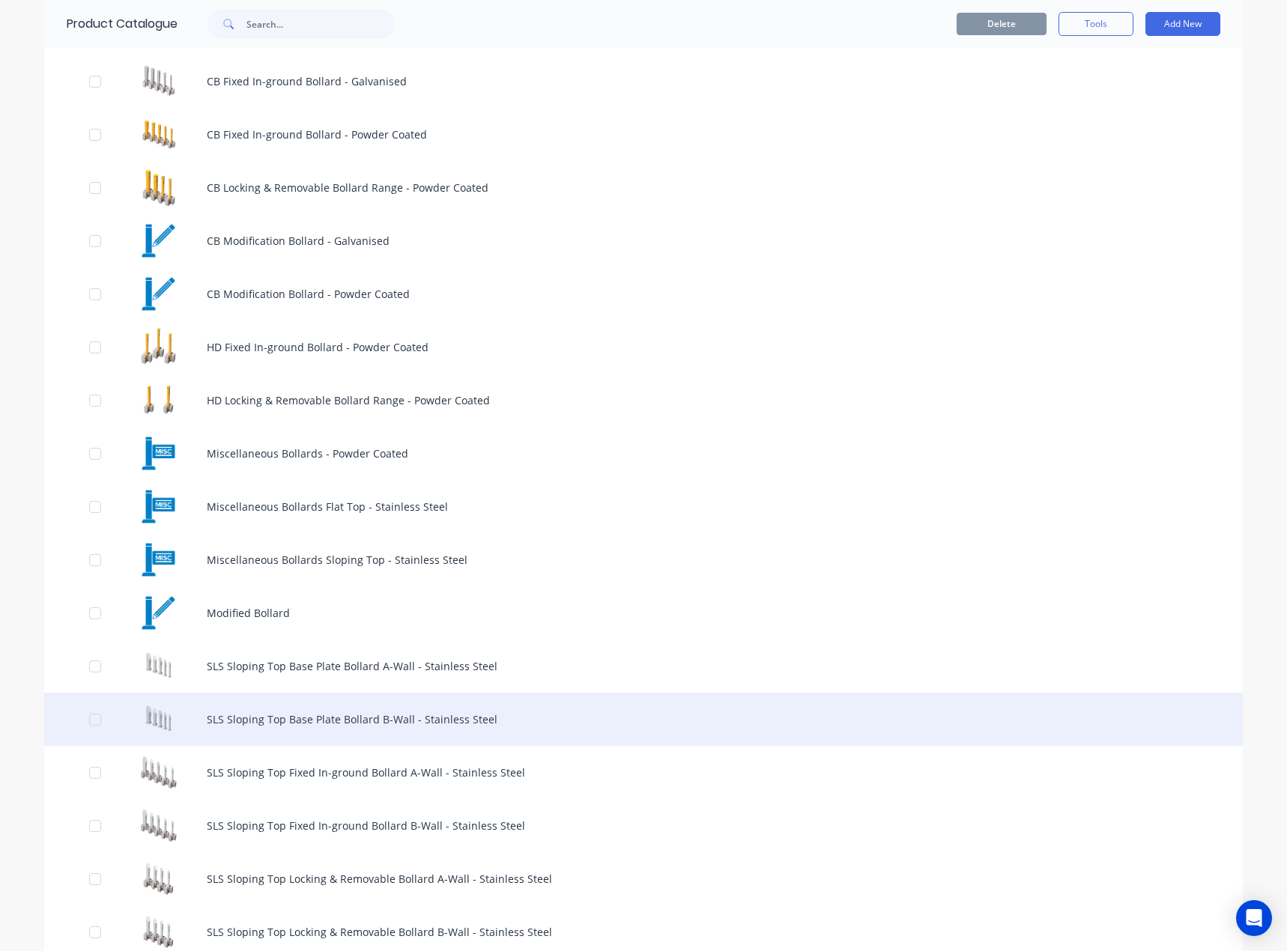
click at [341, 714] on div "SLS Sloping Top Base Plate Bollard B-Wall - Stainless Steel" at bounding box center [643, 719] width 1198 height 53
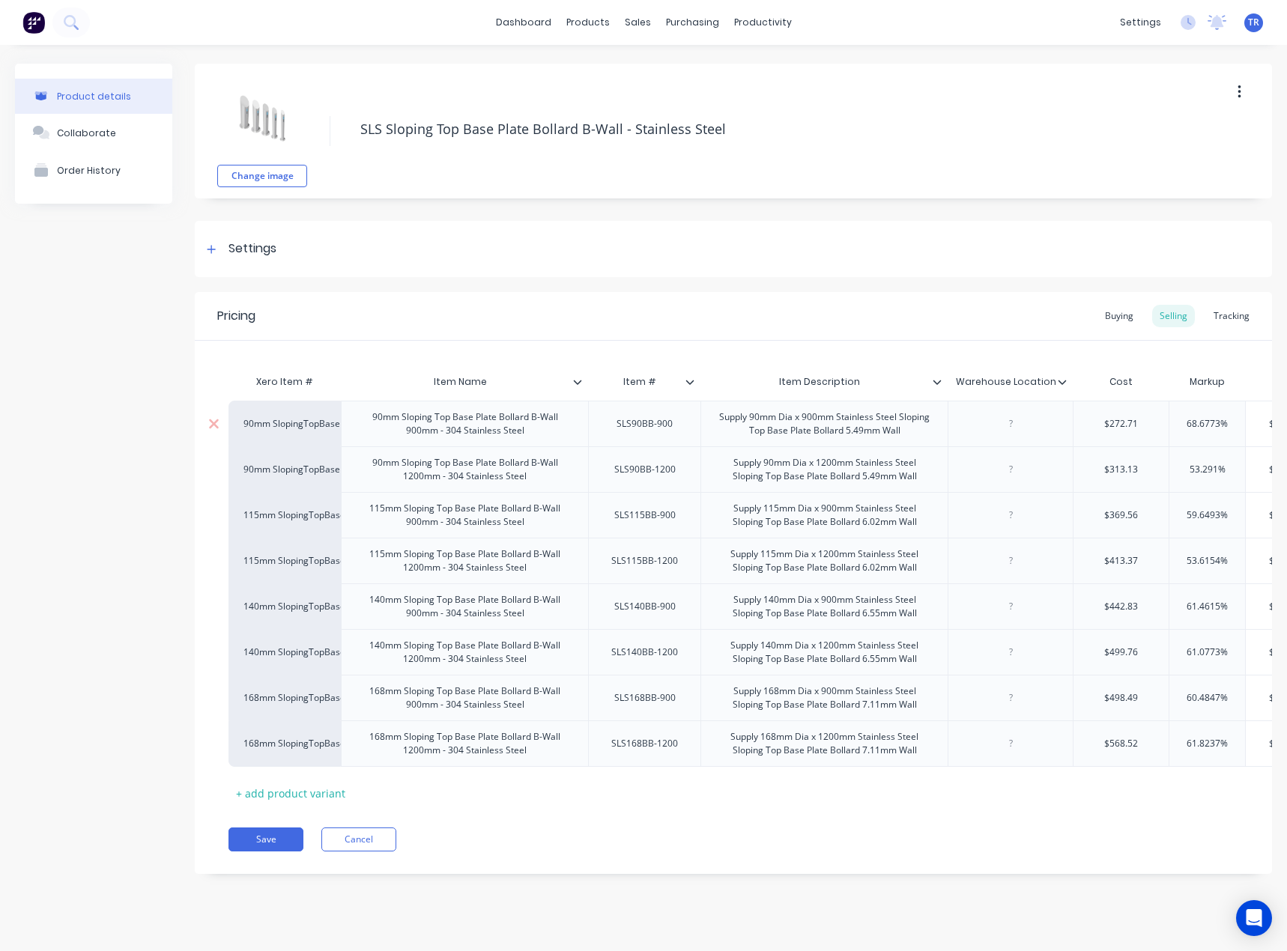
click at [671, 416] on div "SLS90BB-900" at bounding box center [644, 423] width 80 height 19
click at [645, 483] on div "SLS90BB-1200" at bounding box center [644, 469] width 112 height 46
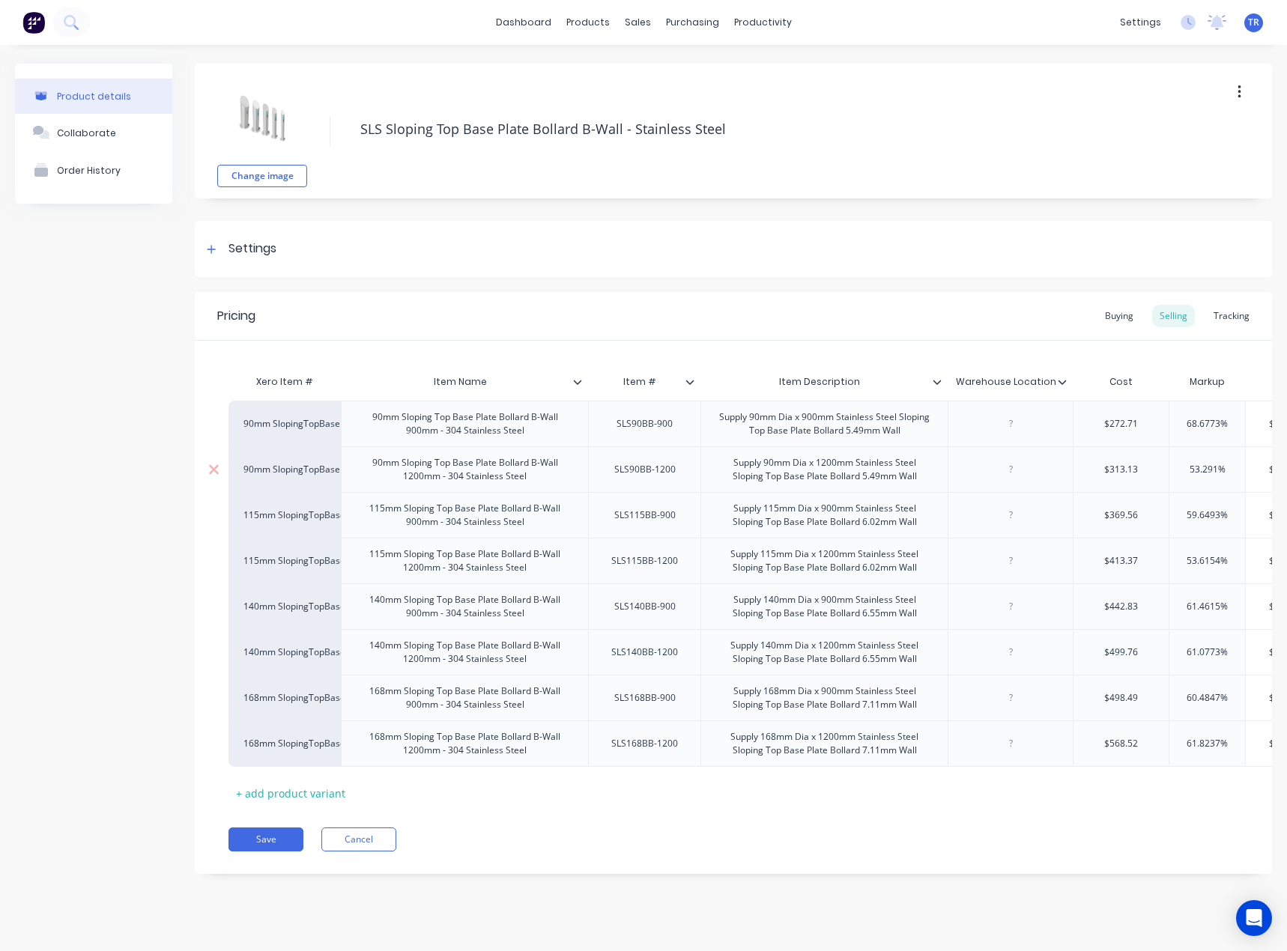
click at [643, 473] on div "SLS90BB-1200" at bounding box center [644, 469] width 85 height 19
click at [656, 510] on div "SLS115BB-900" at bounding box center [644, 514] width 85 height 19
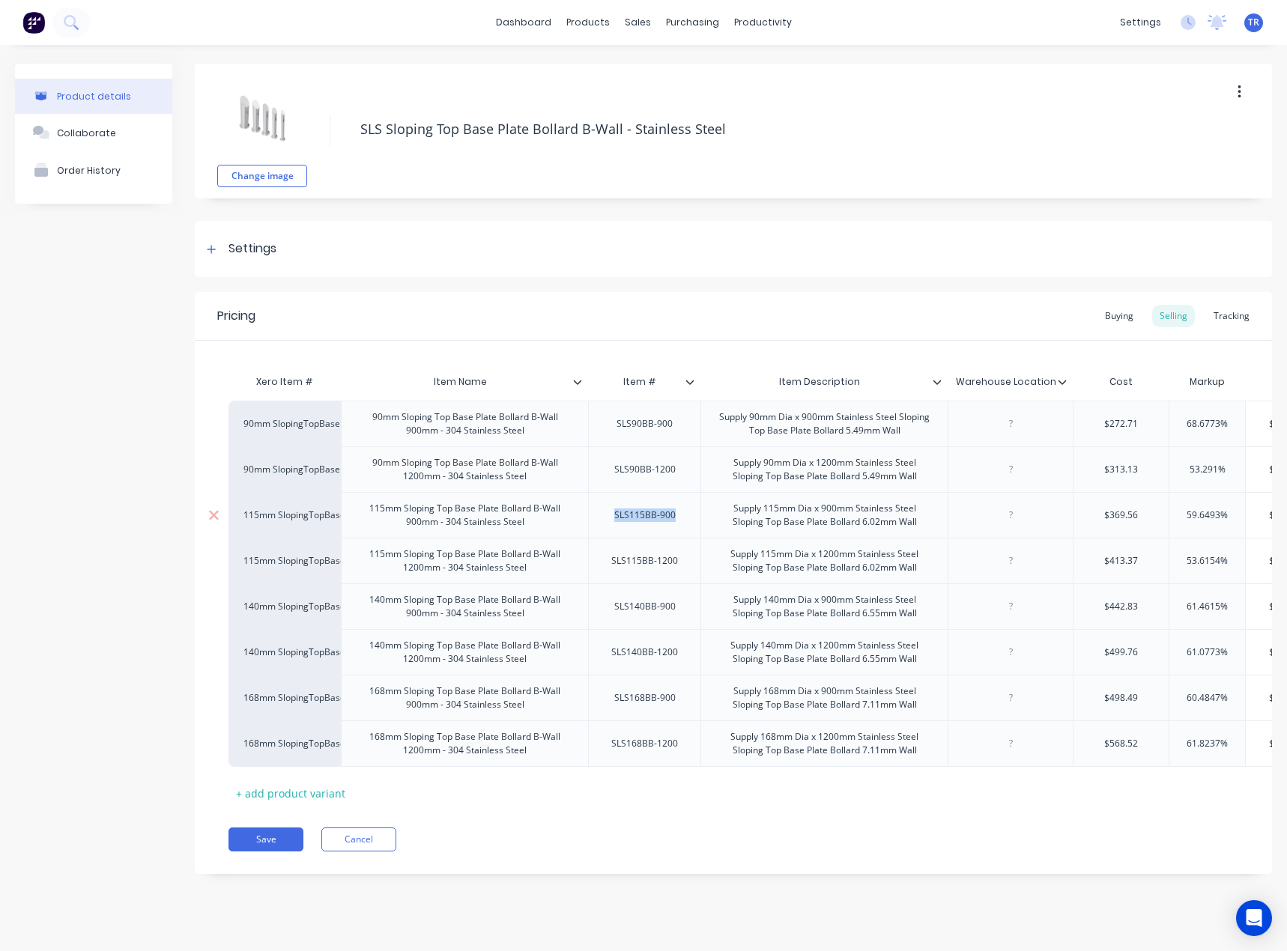
click at [656, 510] on div "SLS115BB-900" at bounding box center [644, 514] width 85 height 19
click at [631, 559] on div "SLS115BB-1200" at bounding box center [644, 560] width 91 height 19
click at [648, 605] on div "SLS140BB-900" at bounding box center [644, 606] width 85 height 19
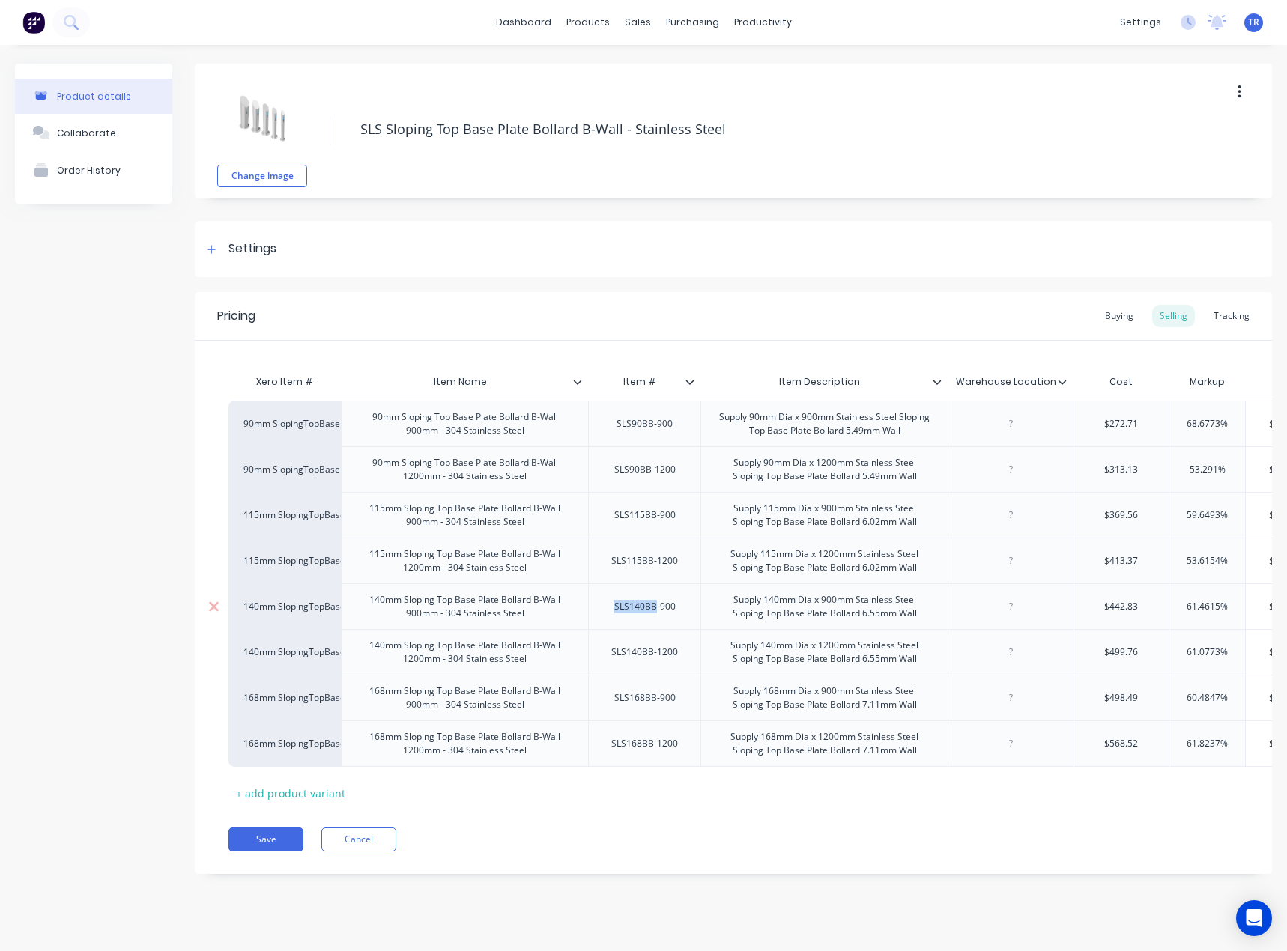
click at [648, 605] on div "SLS140BB-900" at bounding box center [644, 606] width 85 height 19
click at [653, 660] on div "SLS140BB-1200" at bounding box center [644, 652] width 91 height 19
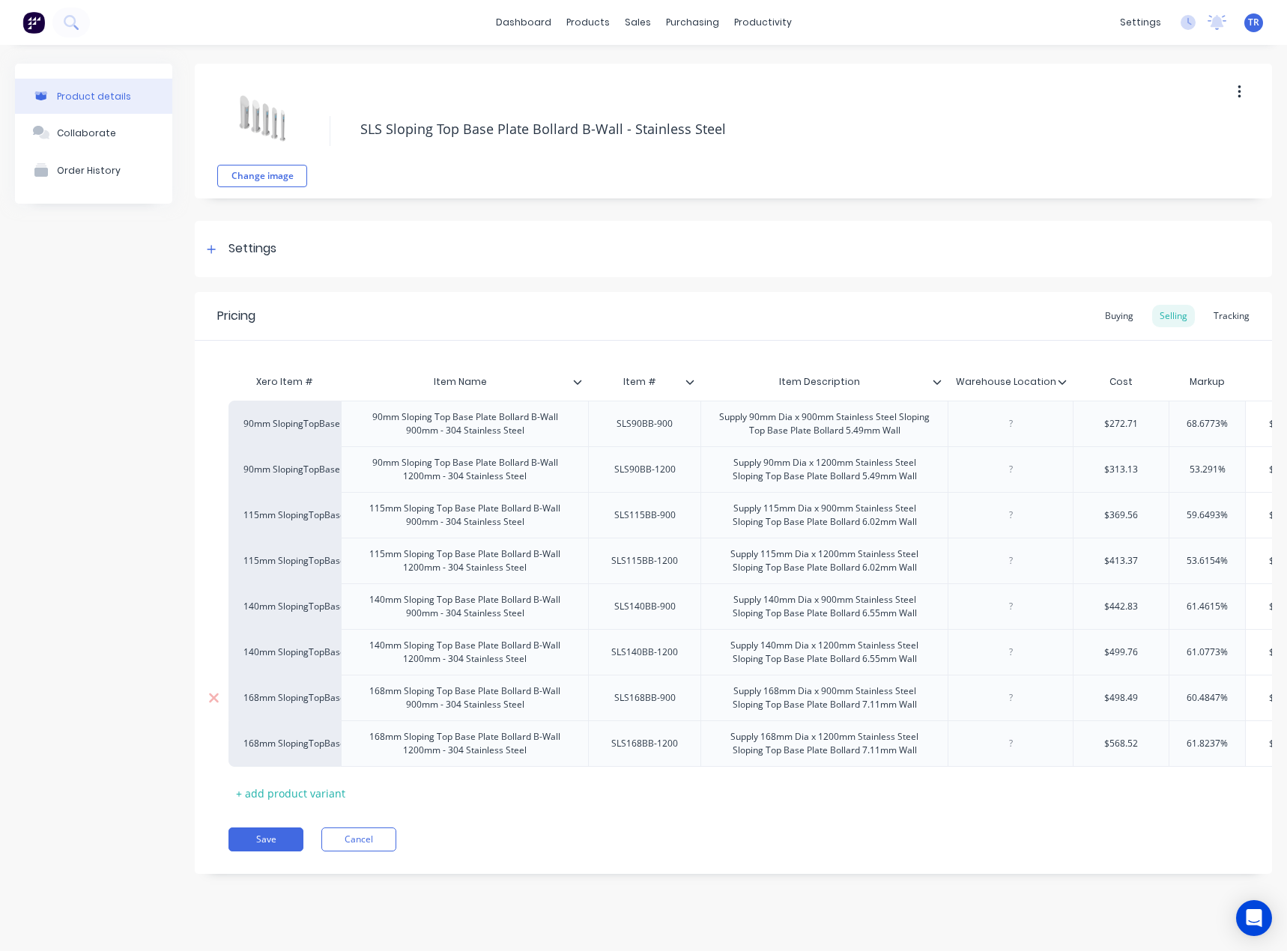
click at [648, 694] on div "SLS168BB-900" at bounding box center [644, 697] width 85 height 19
click at [628, 741] on div "SLS168BB-1200" at bounding box center [644, 743] width 91 height 19
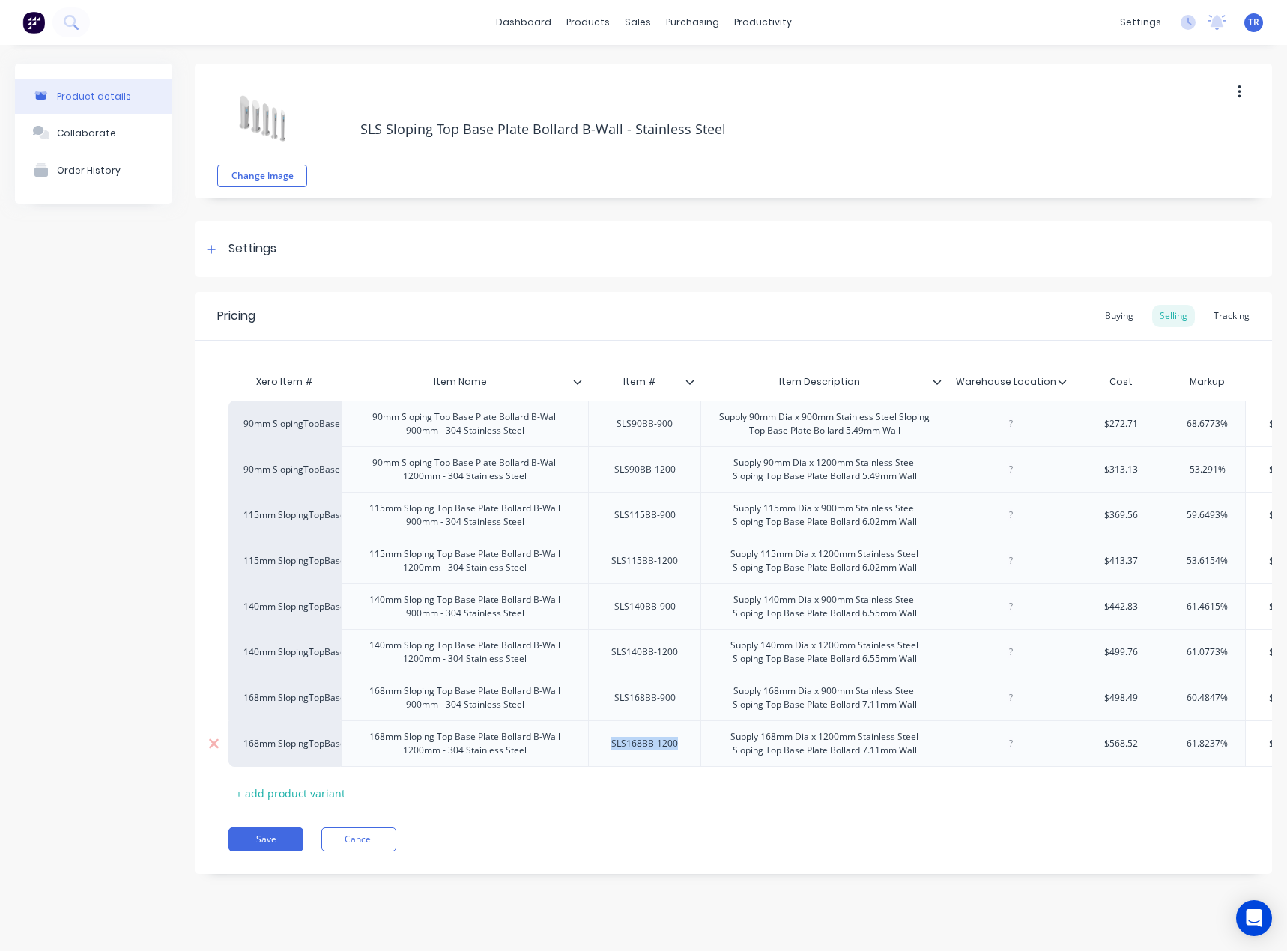
click at [628, 741] on div "SLS168BB-1200" at bounding box center [644, 743] width 91 height 19
click at [221, 845] on div "Pricing Buying Selling Tracking Xero Item # Item Name Item # Item Description W…" at bounding box center [733, 583] width 1077 height 582
click at [294, 851] on button "Save" at bounding box center [265, 839] width 75 height 24
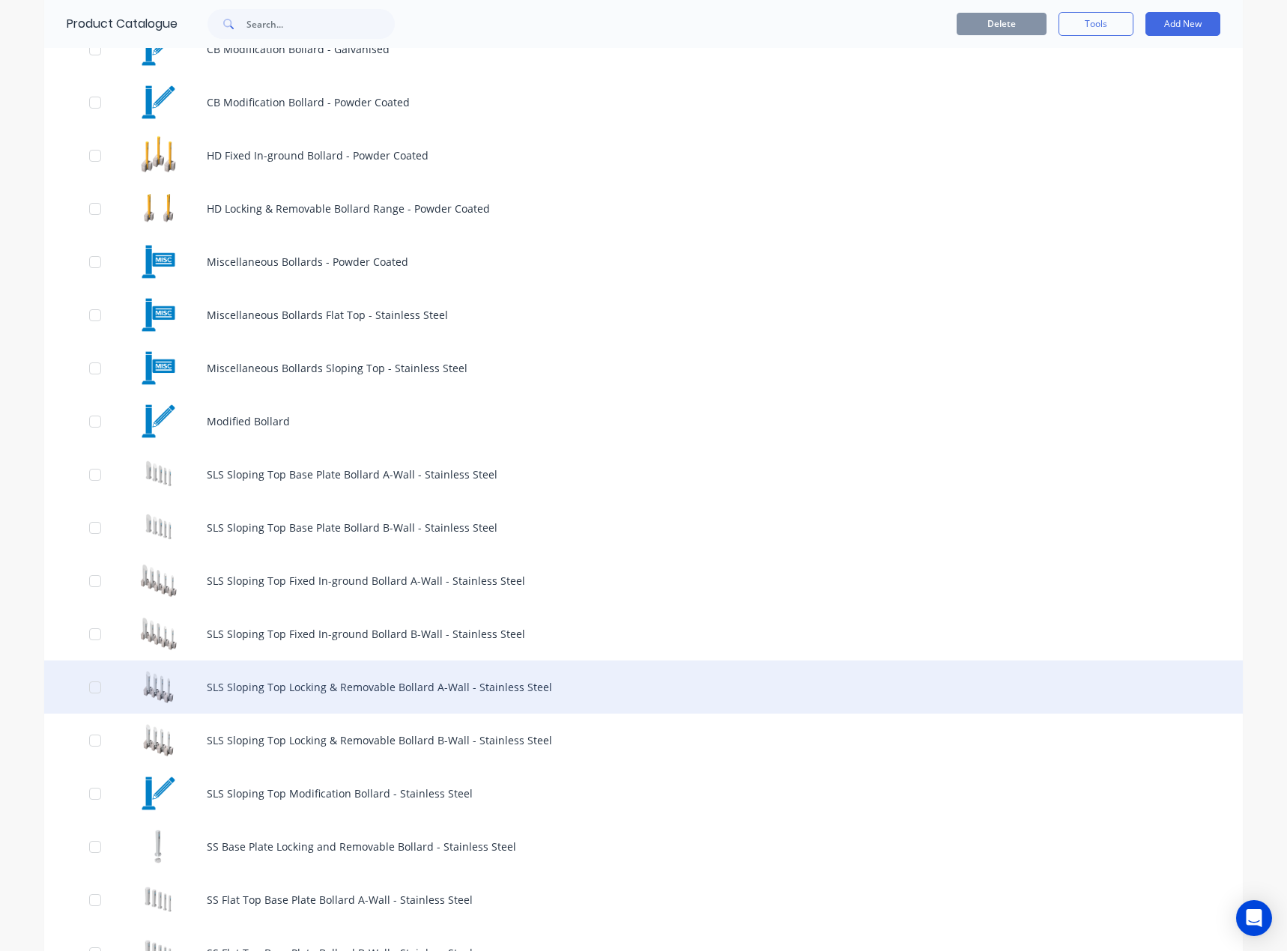
scroll to position [599, 0]
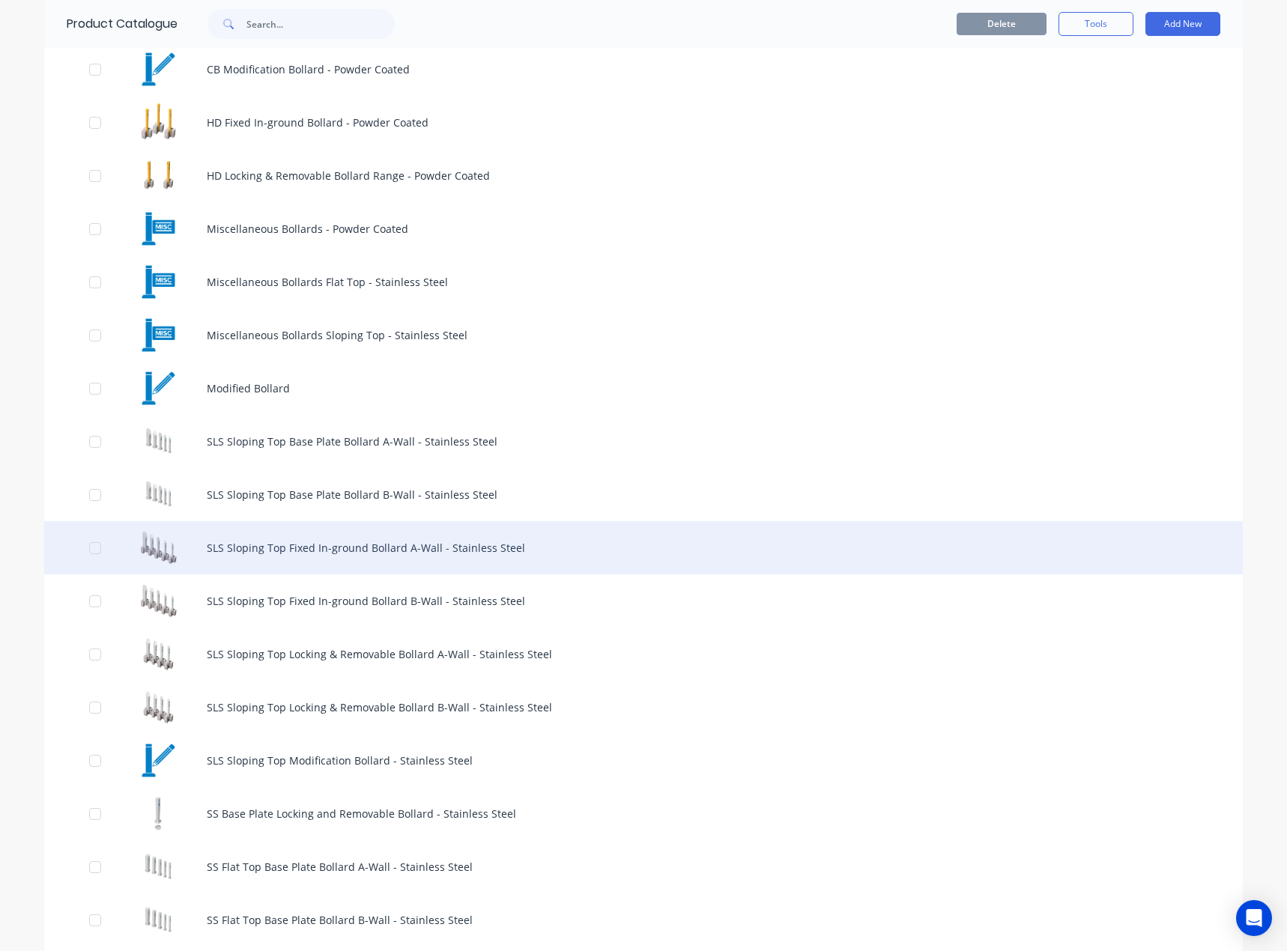
click at [366, 568] on div "SLS Sloping Top Fixed In-ground Bollard A-Wall - Stainless Steel" at bounding box center [643, 547] width 1198 height 53
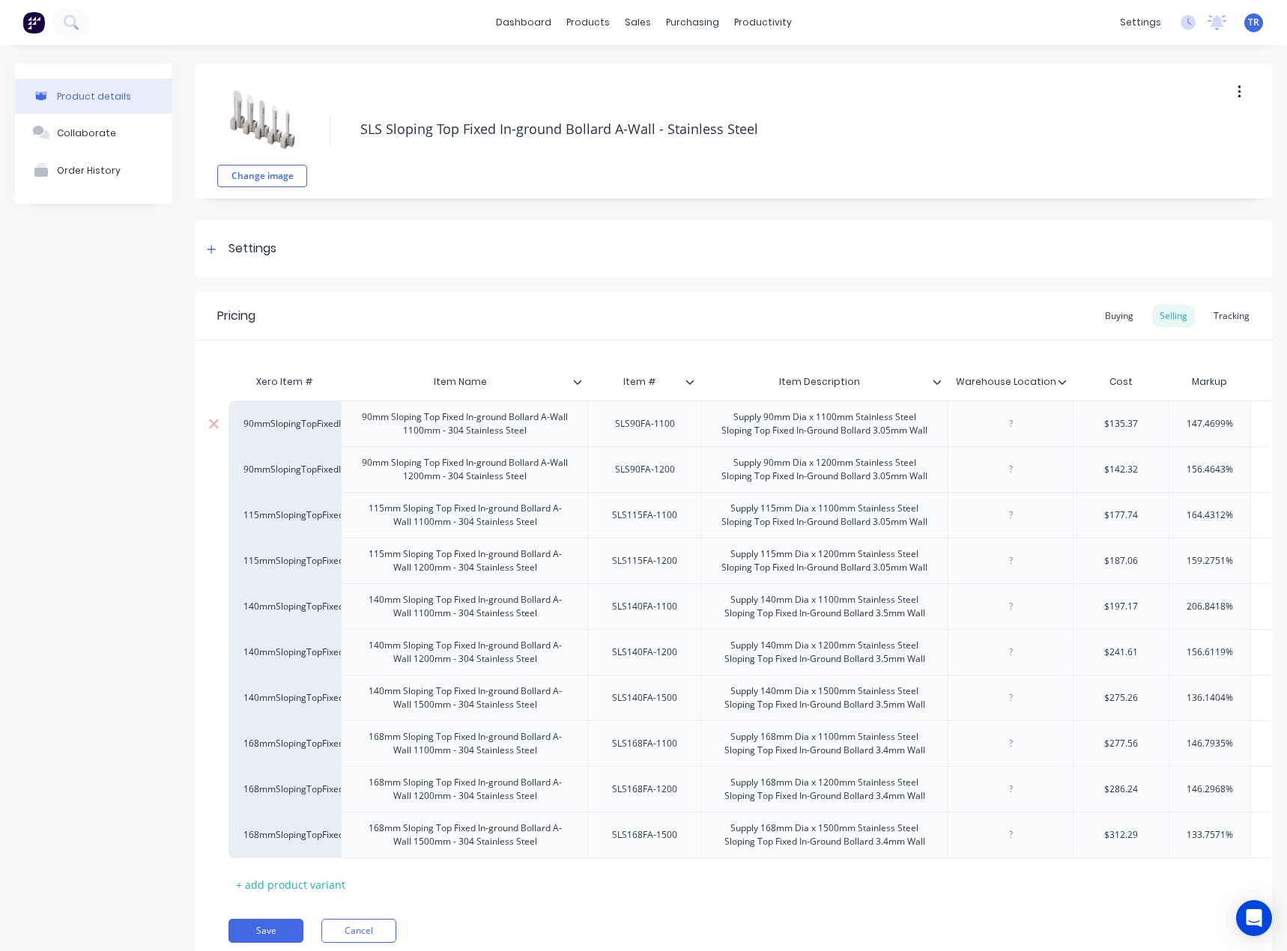
click at [643, 427] on div "SLS90FA-1100" at bounding box center [645, 423] width 84 height 19
click at [666, 470] on div "SLS90FA-1200" at bounding box center [645, 469] width 84 height 19
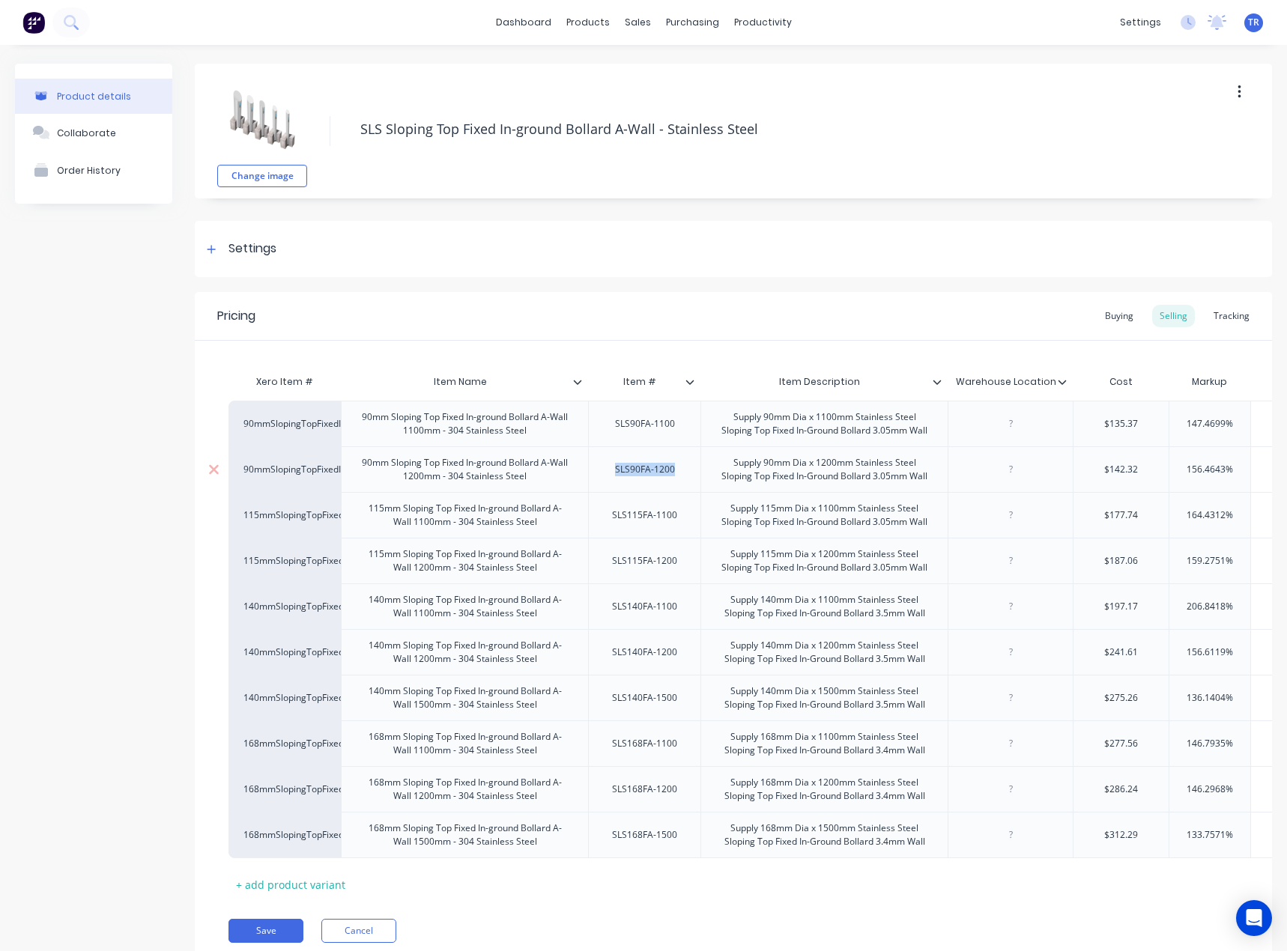
click at [666, 470] on div "SLS90FA-1200" at bounding box center [645, 469] width 84 height 19
click at [655, 517] on div "SLS115FA-1100" at bounding box center [644, 514] width 89 height 19
click at [643, 570] on div "SLS115FA-1200" at bounding box center [644, 560] width 89 height 19
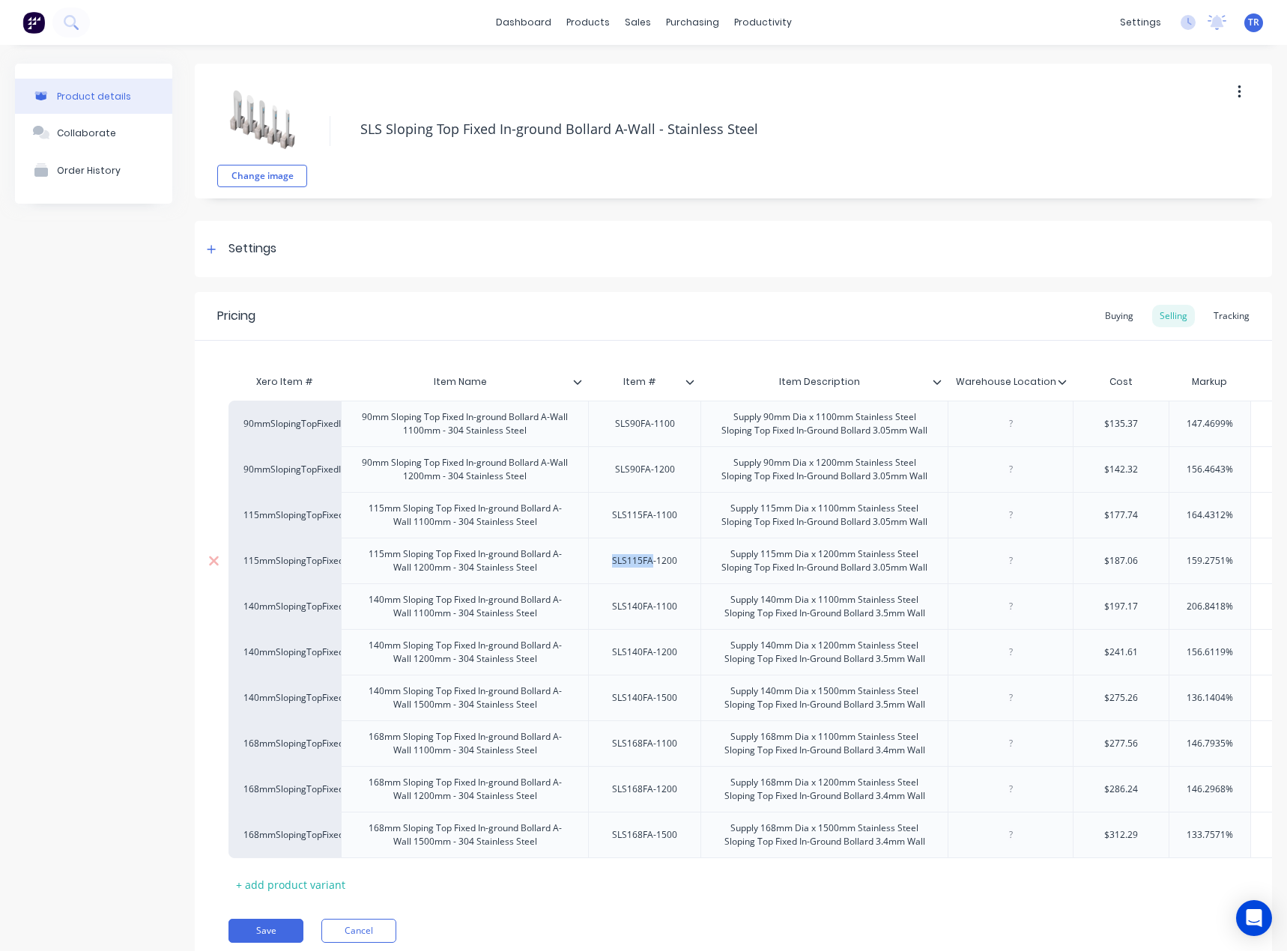
click at [643, 570] on div "SLS115FA-1200" at bounding box center [644, 560] width 89 height 19
click at [645, 607] on div "SLS140FA-1100" at bounding box center [644, 606] width 89 height 19
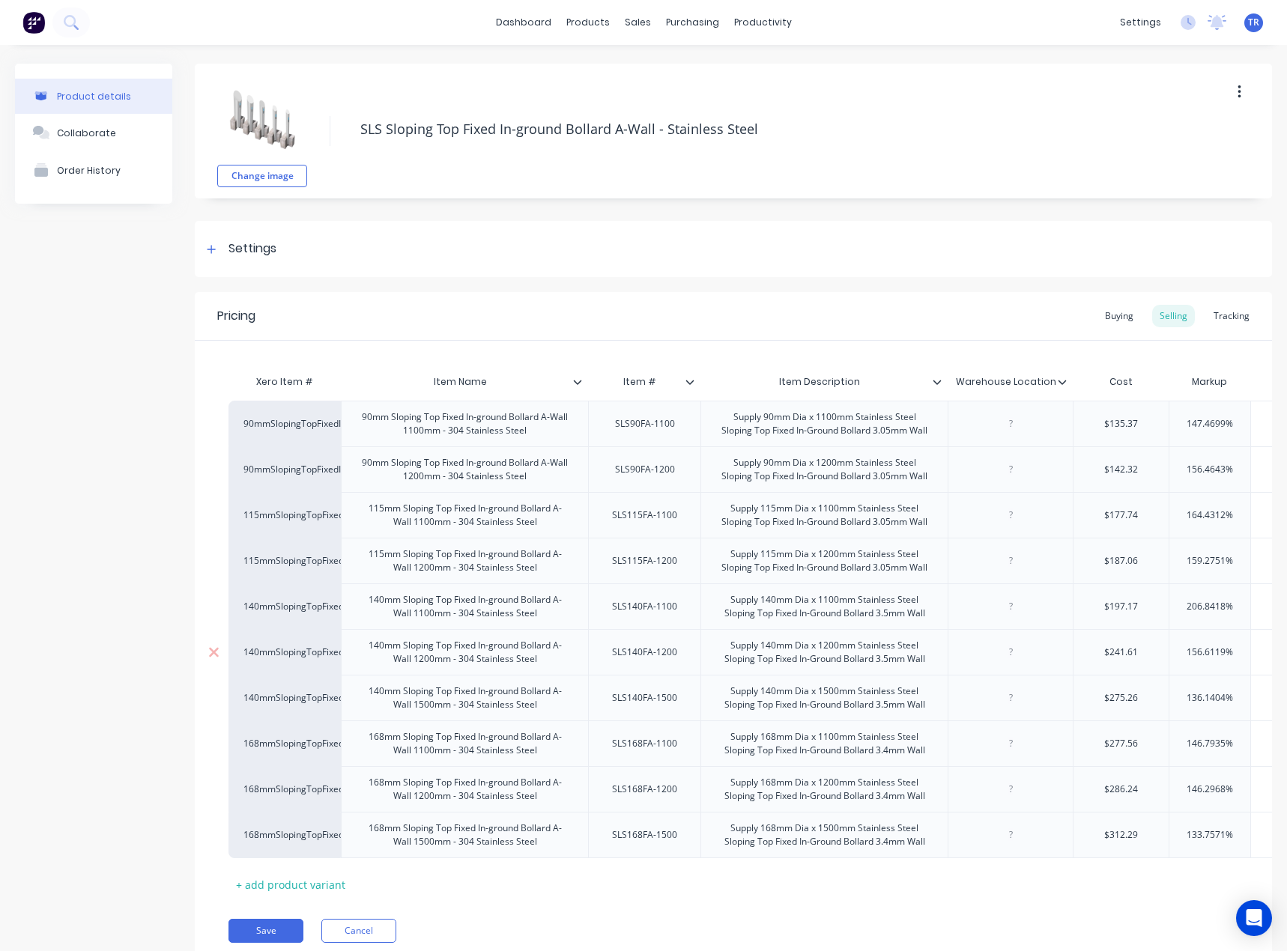
click at [654, 643] on div "SLS140FA-1200" at bounding box center [644, 652] width 89 height 19
click at [665, 703] on div "SLS140FA-1500" at bounding box center [644, 697] width 89 height 19
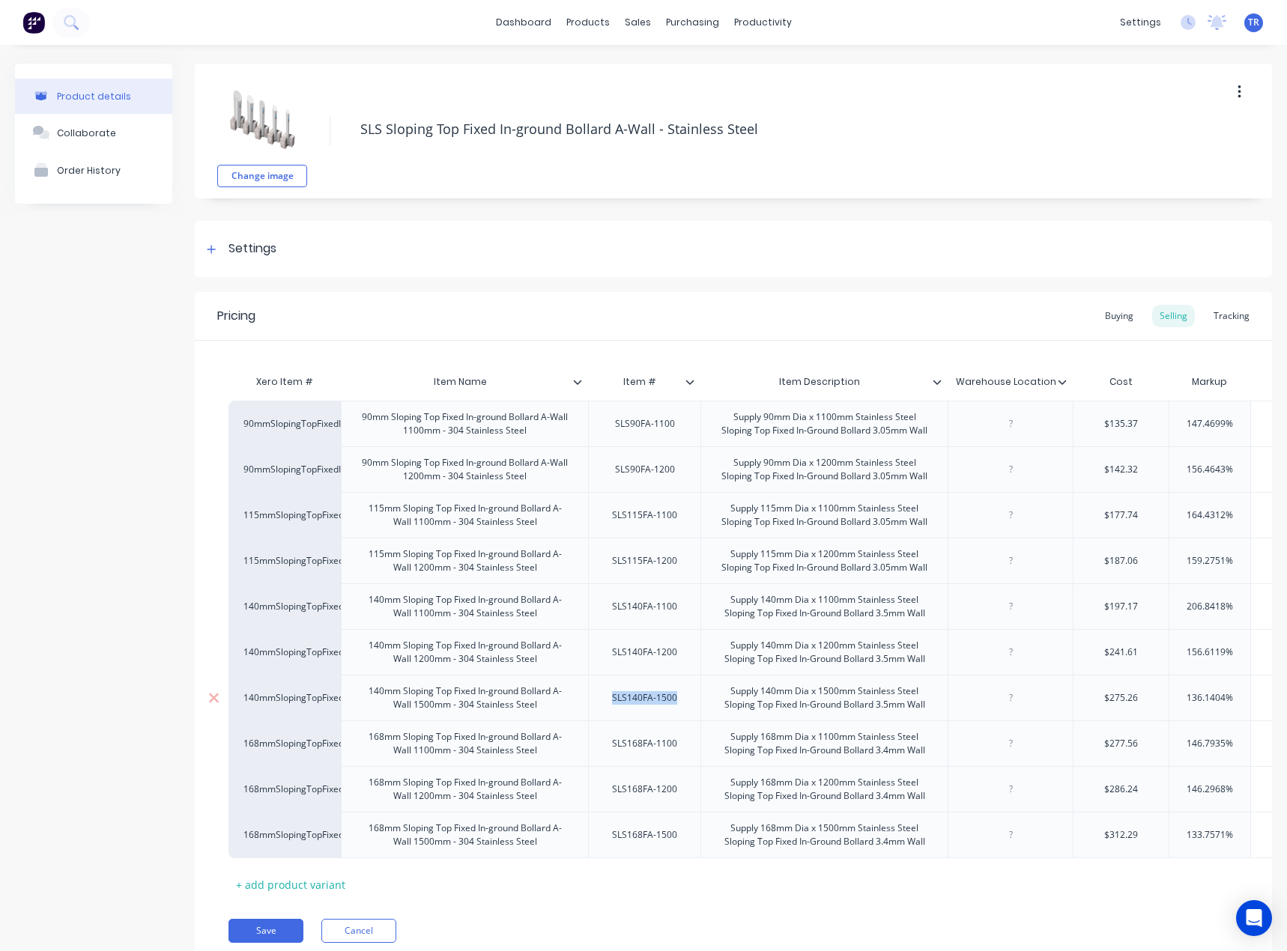
click at [665, 703] on div "SLS140FA-1500" at bounding box center [644, 697] width 89 height 19
click at [656, 746] on div "SLS168FA-1100" at bounding box center [644, 743] width 89 height 19
click at [636, 789] on div "SLS168FA-1200" at bounding box center [644, 789] width 89 height 19
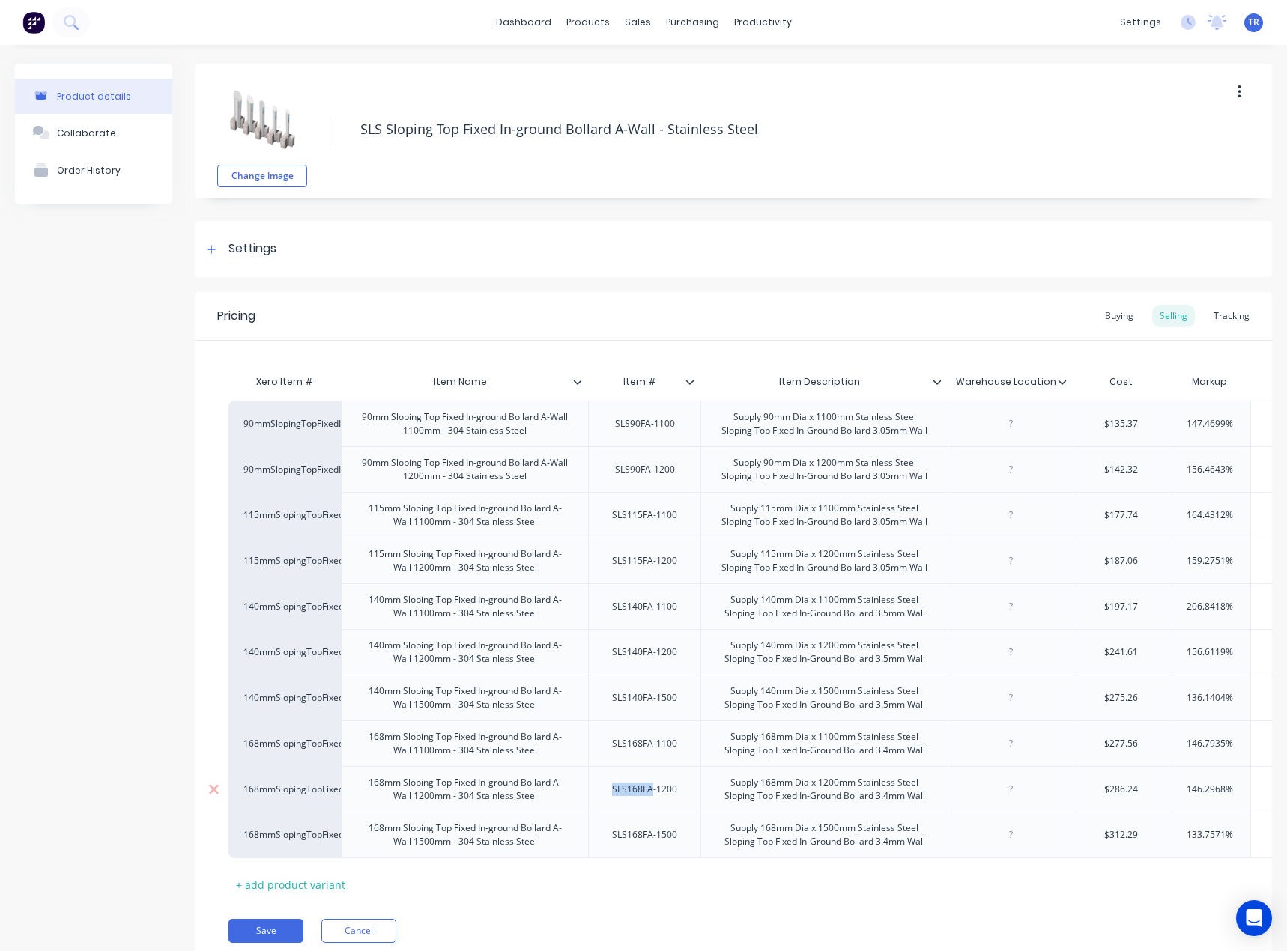
click at [636, 789] on div "SLS168FA-1200" at bounding box center [644, 789] width 89 height 19
click at [637, 833] on div "SLS168FA-1500" at bounding box center [644, 834] width 89 height 19
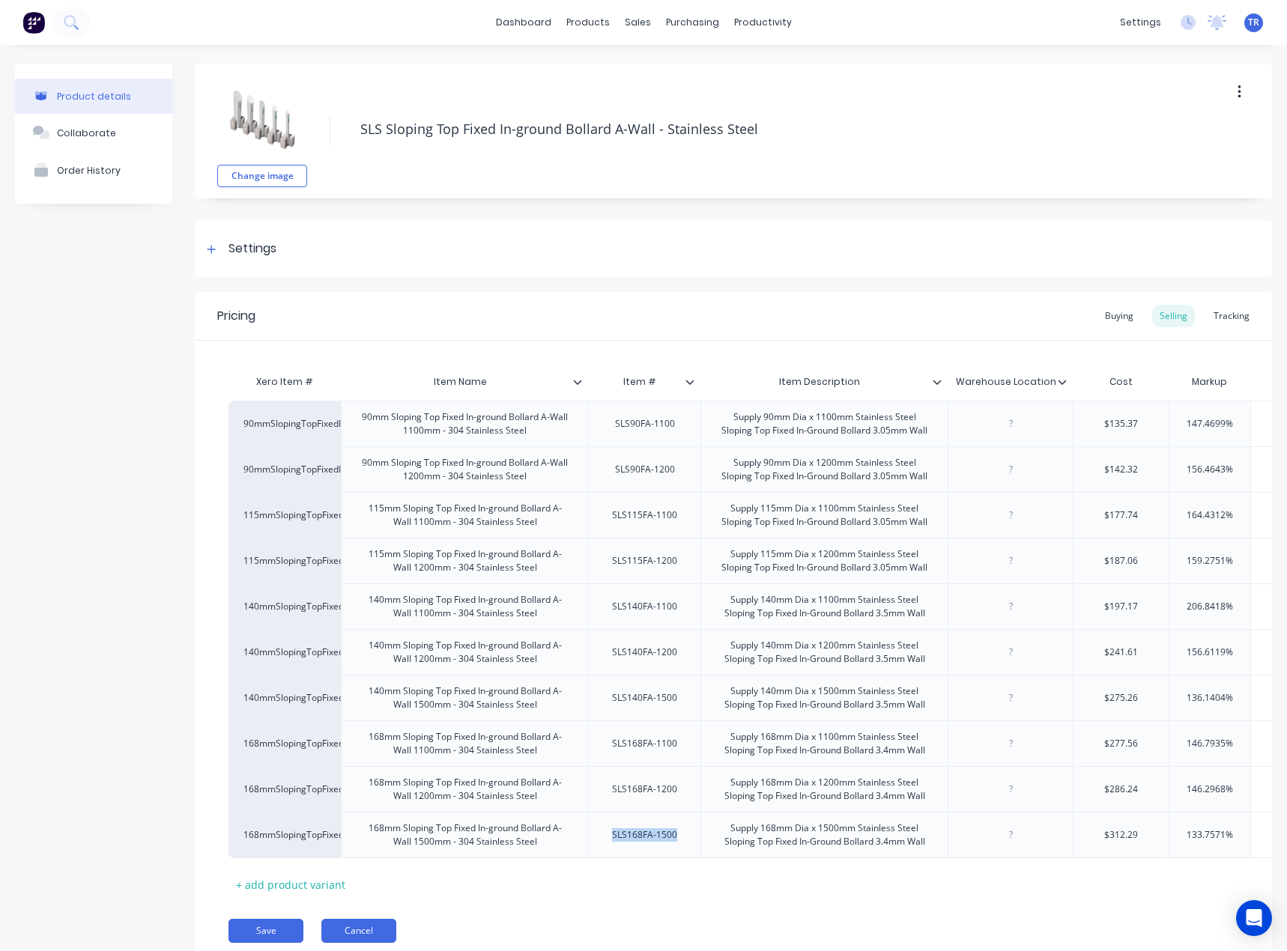
click at [373, 938] on button "Cancel" at bounding box center [358, 931] width 75 height 24
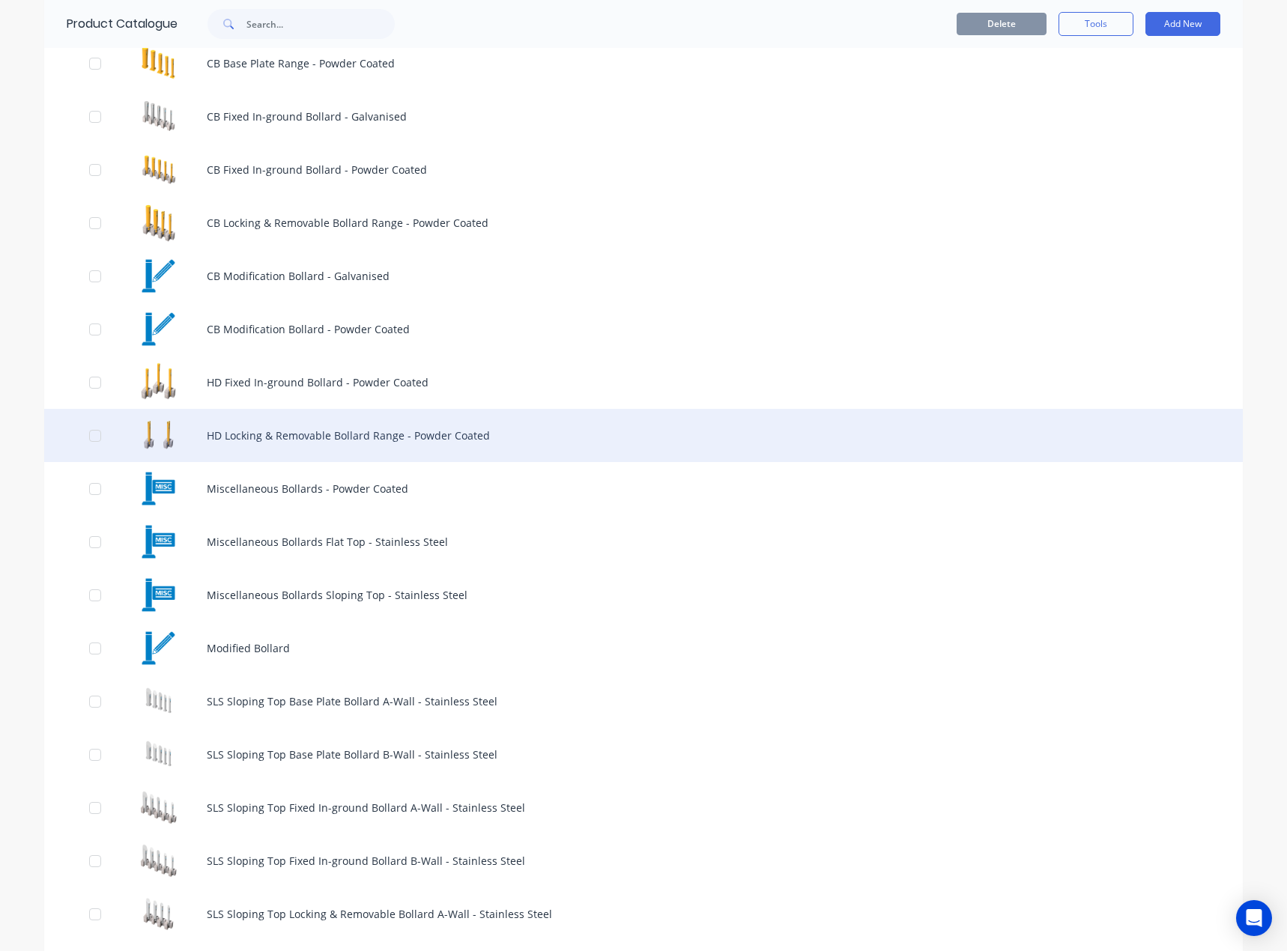
scroll to position [599, 0]
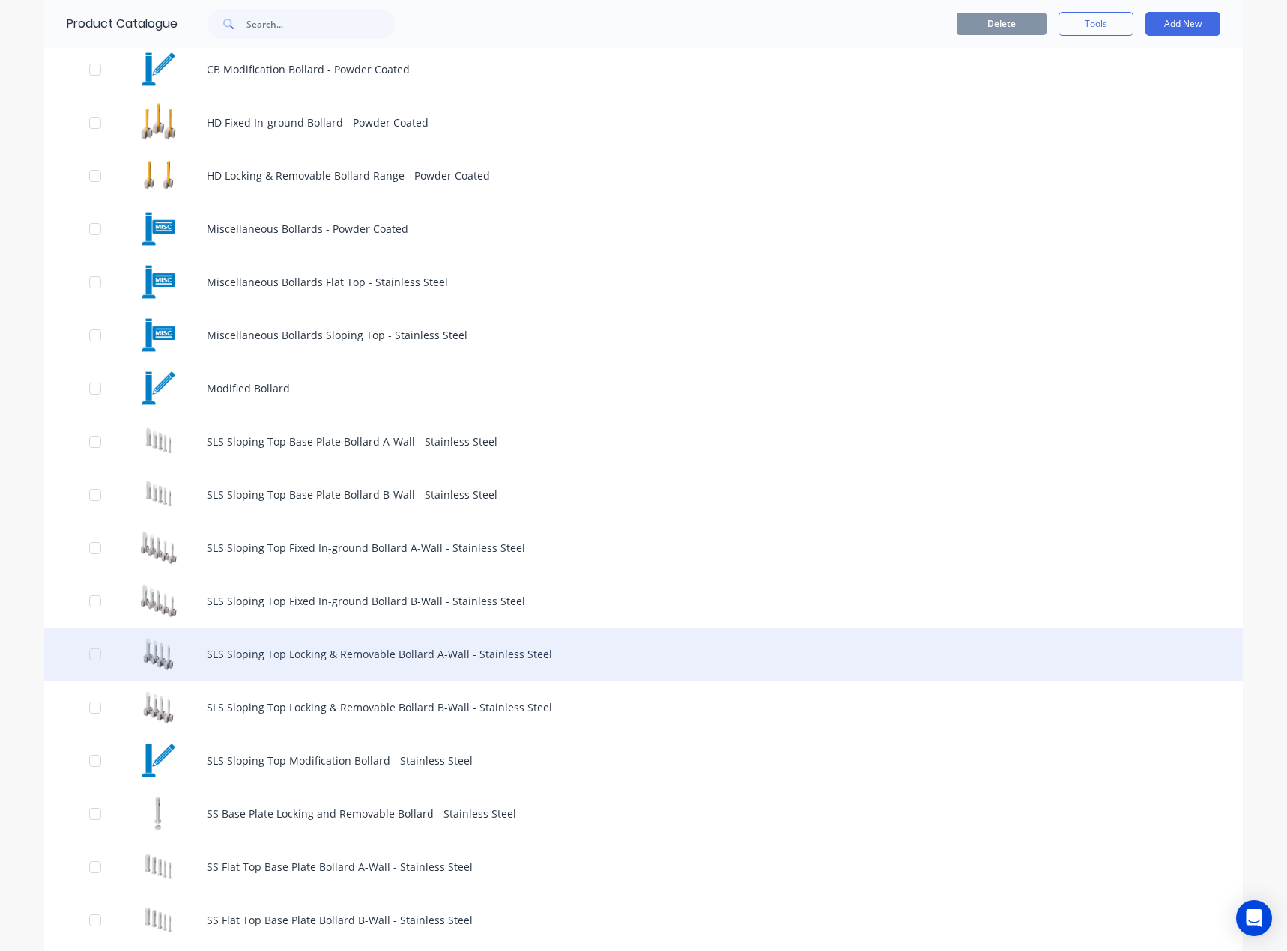
click at [455, 663] on div "SLS Sloping Top Locking & Removable Bollard A-Wall - Stainless Steel" at bounding box center [643, 654] width 1198 height 53
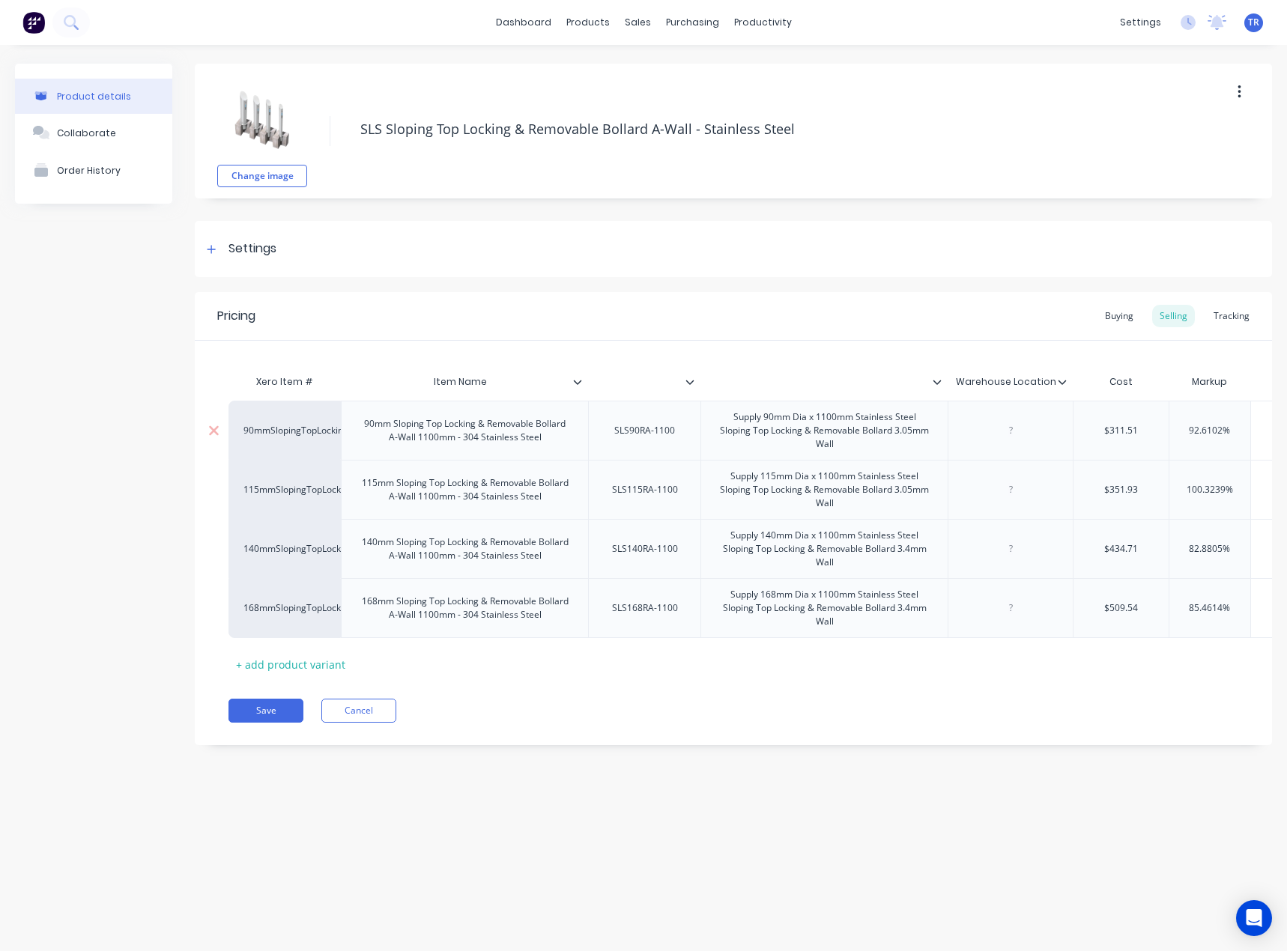
click at [650, 434] on div "SLS90RA-1100" at bounding box center [644, 430] width 85 height 19
click at [659, 505] on div "SLS115RA-1100" at bounding box center [644, 489] width 112 height 59
click at [663, 482] on div "SLS115RA-1100" at bounding box center [645, 489] width 90 height 19
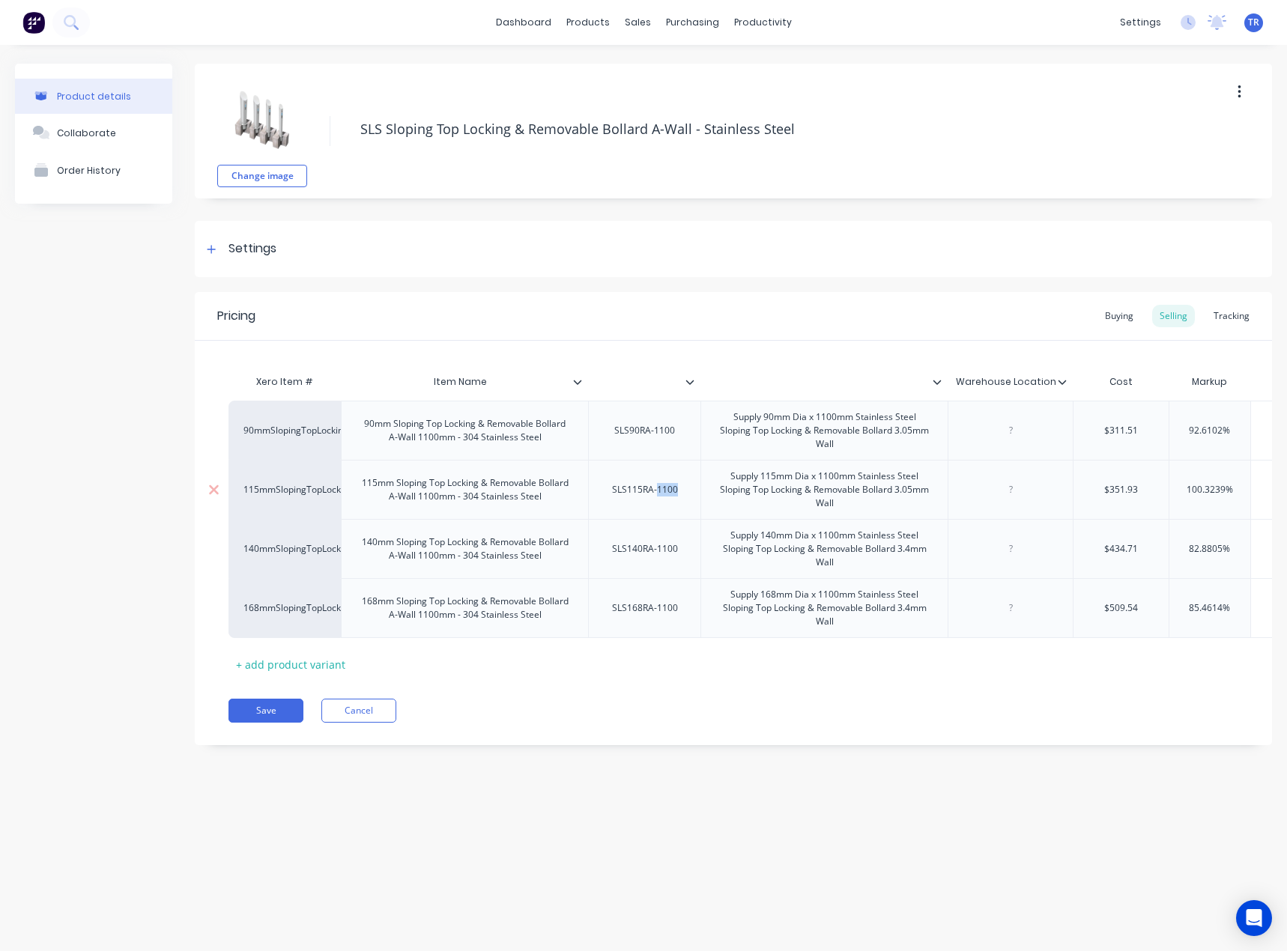
click at [663, 482] on div "SLS115RA-1100" at bounding box center [645, 489] width 90 height 19
click at [663, 543] on div "SLS140RA-1100" at bounding box center [645, 548] width 90 height 19
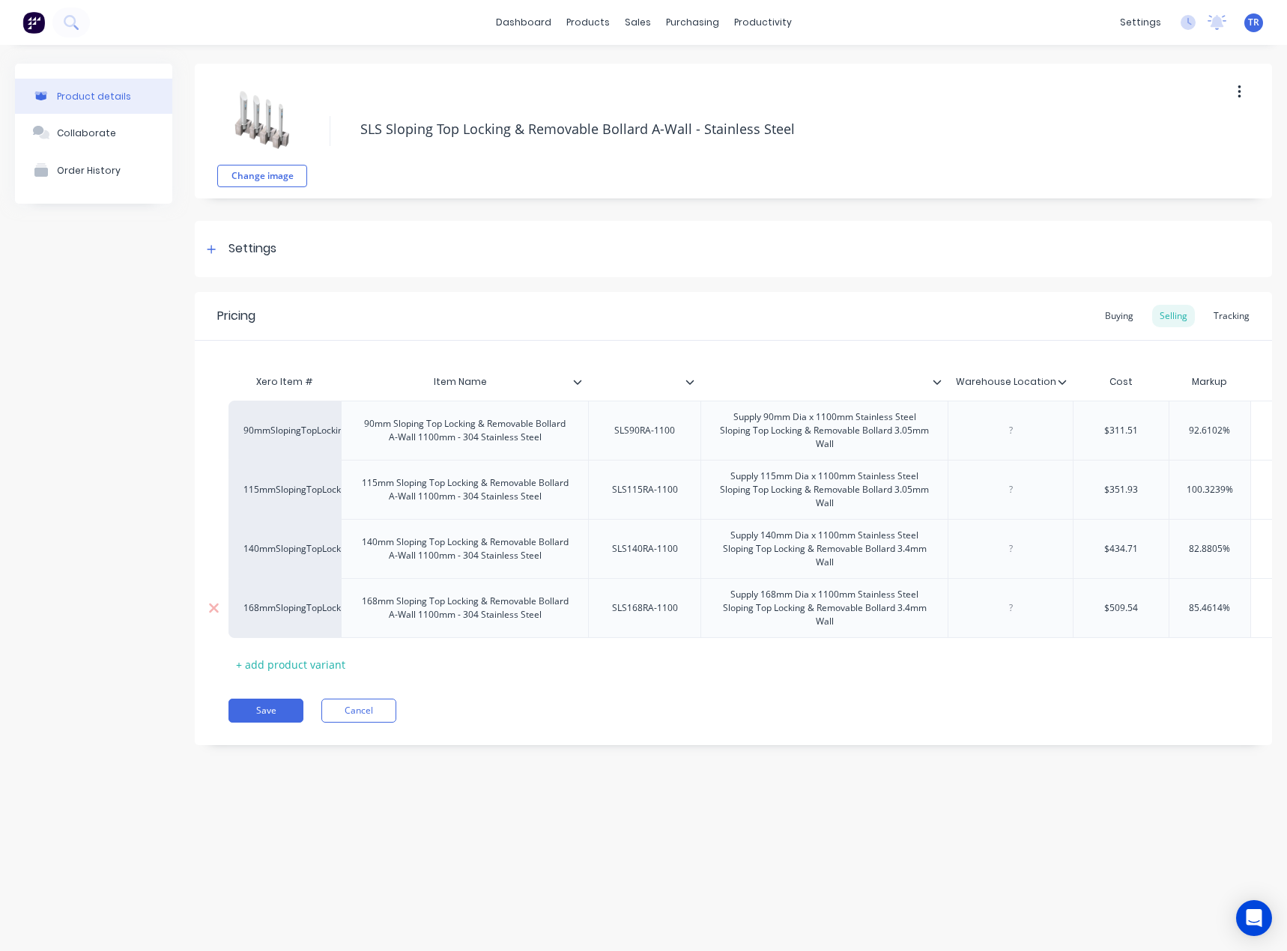
click at [626, 613] on div "SLS168RA-1100" at bounding box center [645, 607] width 90 height 19
click at [339, 723] on button "Cancel" at bounding box center [358, 711] width 75 height 24
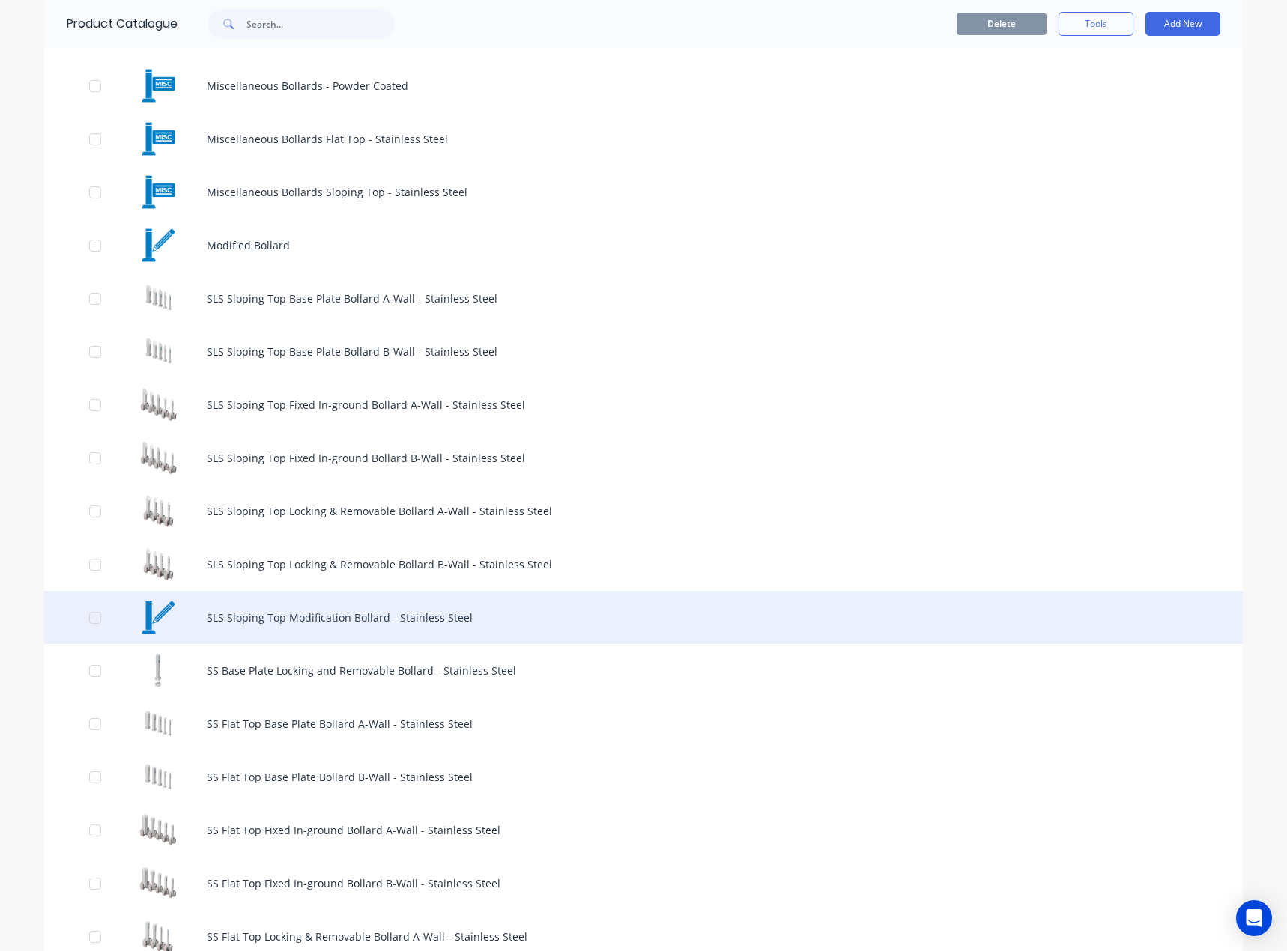
scroll to position [749, 0]
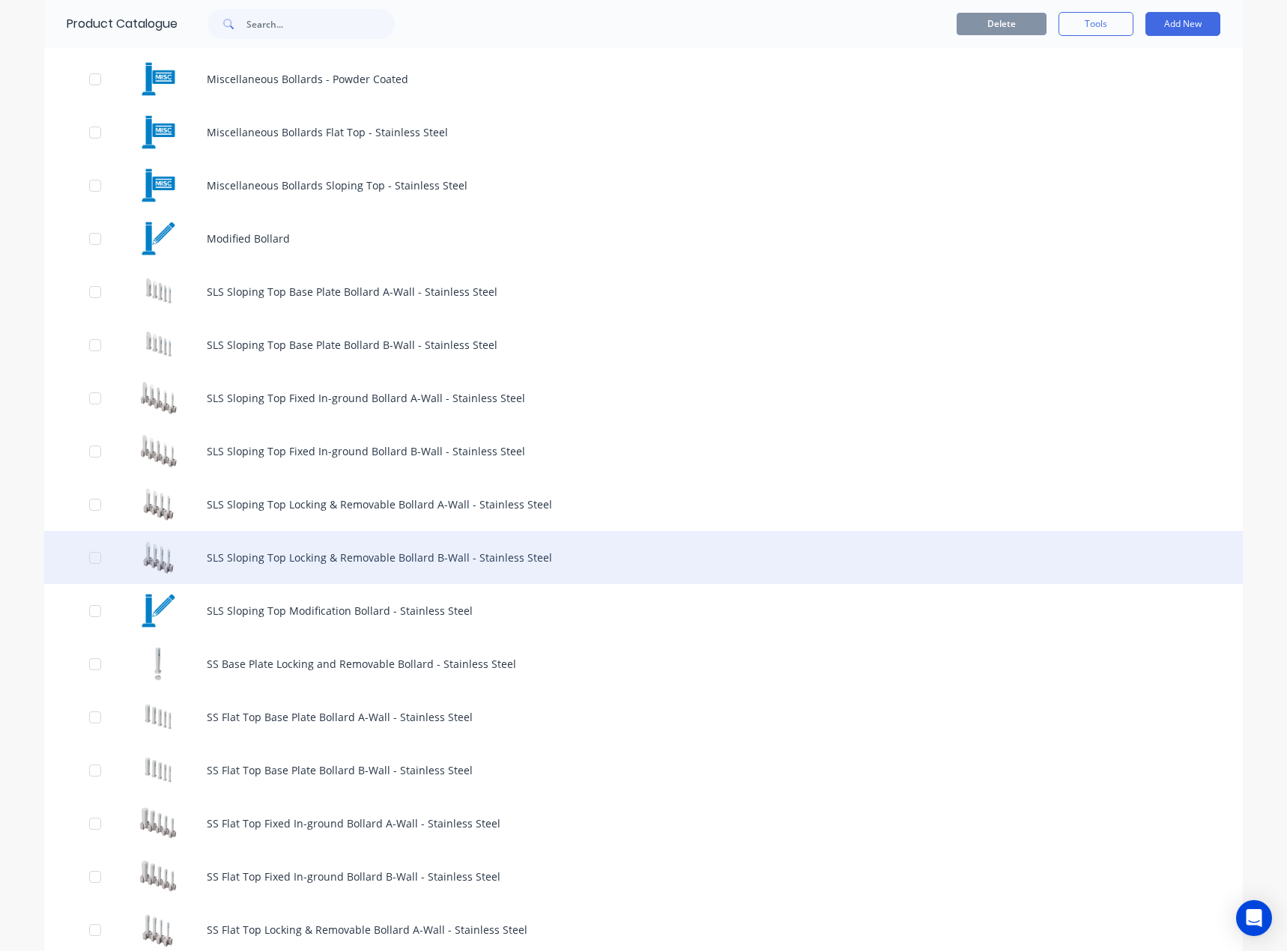
click at [411, 562] on div "SLS Sloping Top Locking & Removable Bollard B-Wall - Stainless Steel" at bounding box center [643, 557] width 1198 height 53
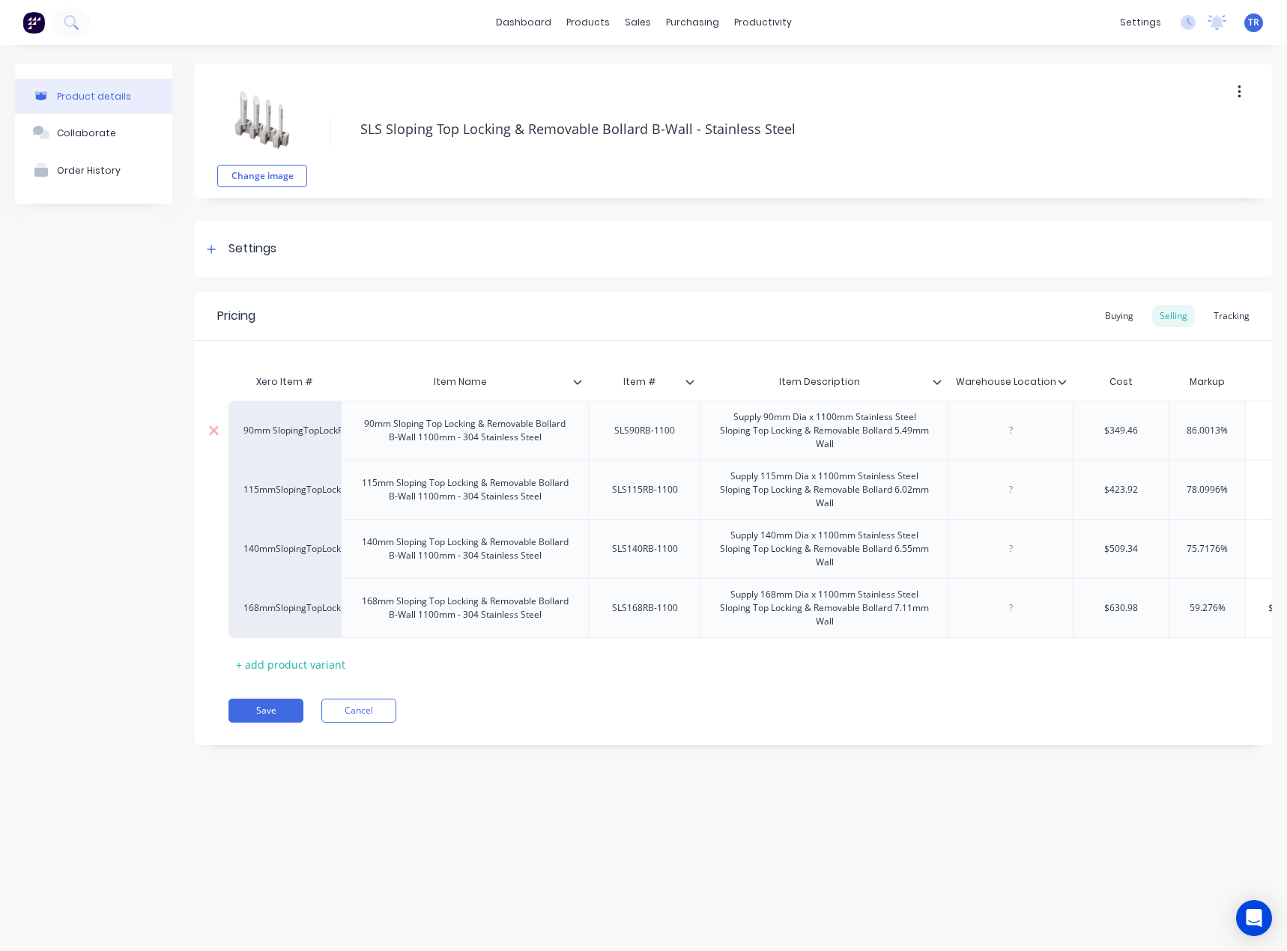
click at [640, 431] on div "SLS90RB-1100" at bounding box center [644, 430] width 85 height 19
click at [628, 484] on div "SLS115RB-1100" at bounding box center [645, 489] width 90 height 19
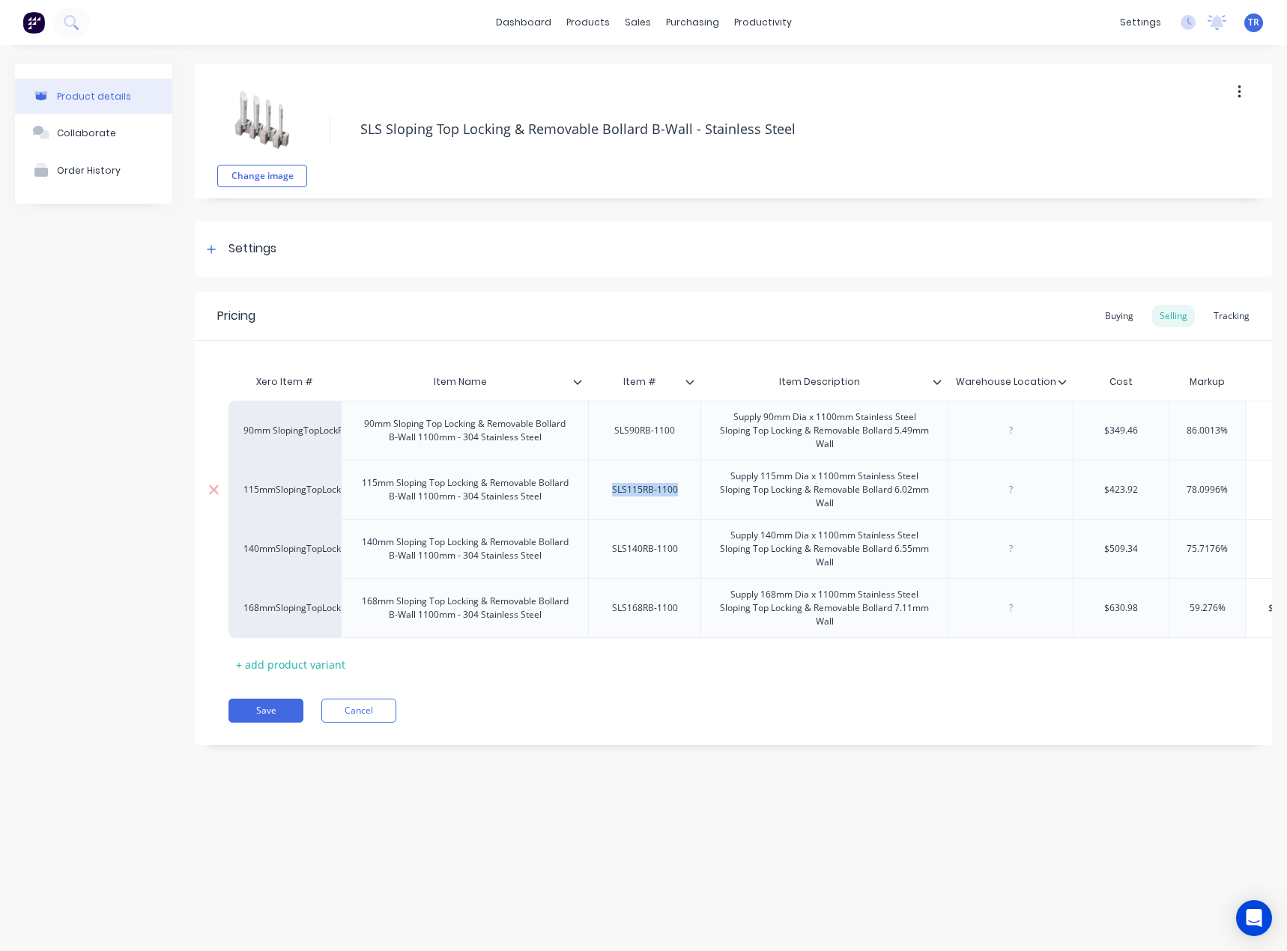
click at [628, 484] on div "SLS115RB-1100" at bounding box center [645, 489] width 90 height 19
click at [641, 555] on div "SLS140RB-1100" at bounding box center [645, 548] width 90 height 19
click at [639, 614] on div "SLS168RB-1100" at bounding box center [645, 607] width 90 height 19
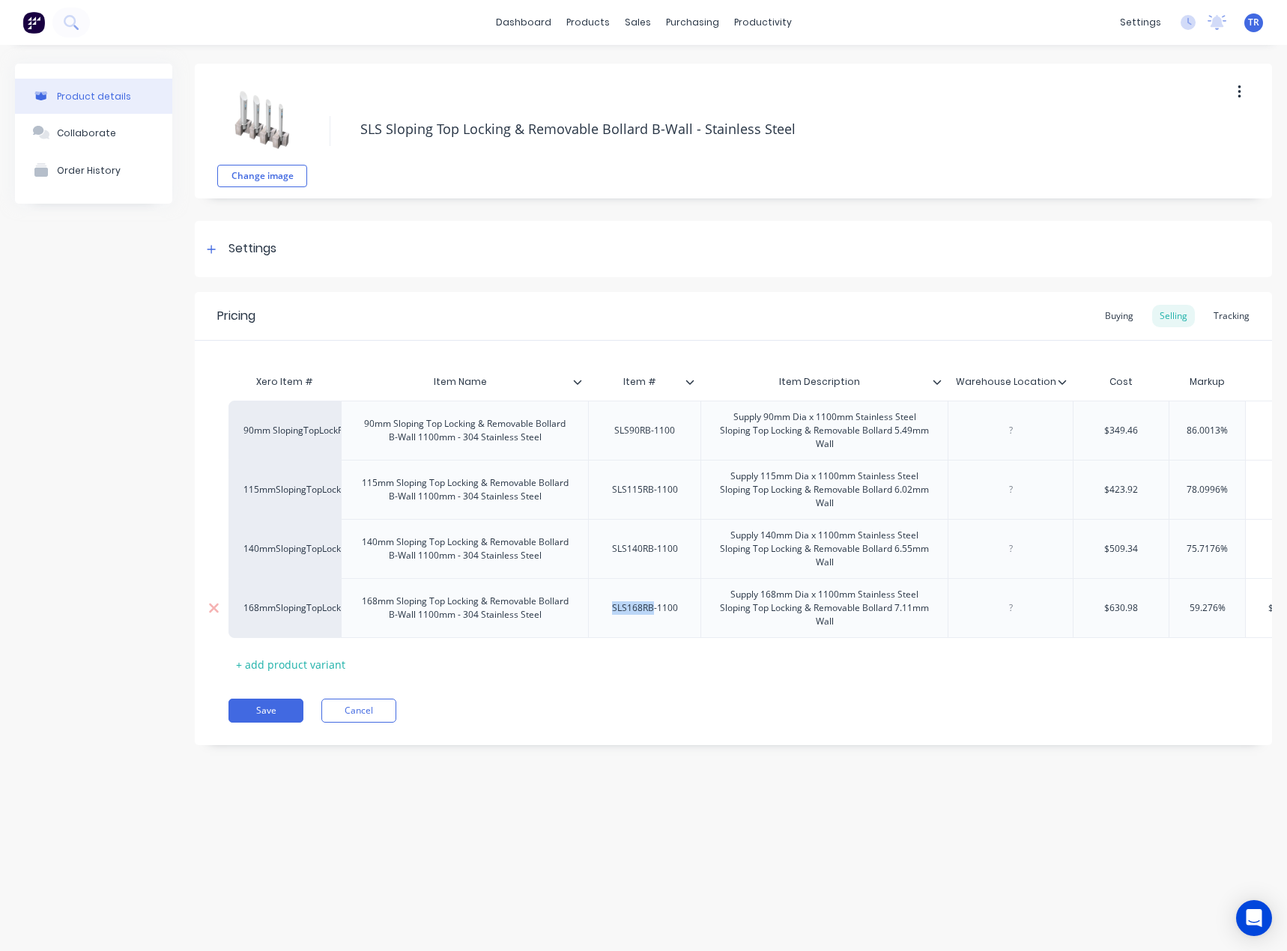
click at [639, 614] on div "SLS168RB-1100" at bounding box center [645, 607] width 90 height 19
click at [285, 723] on button "Save" at bounding box center [265, 711] width 75 height 24
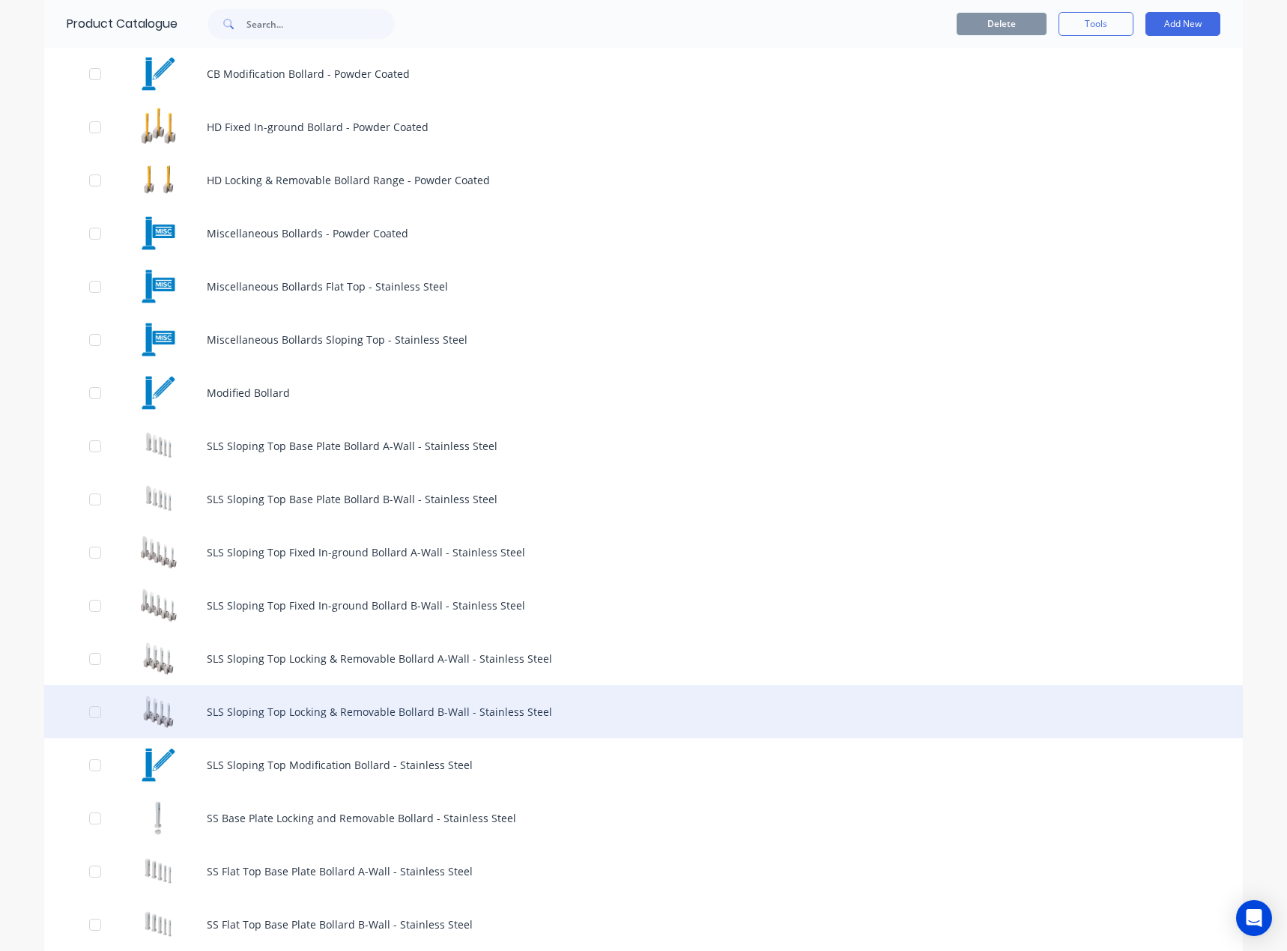
scroll to position [674, 0]
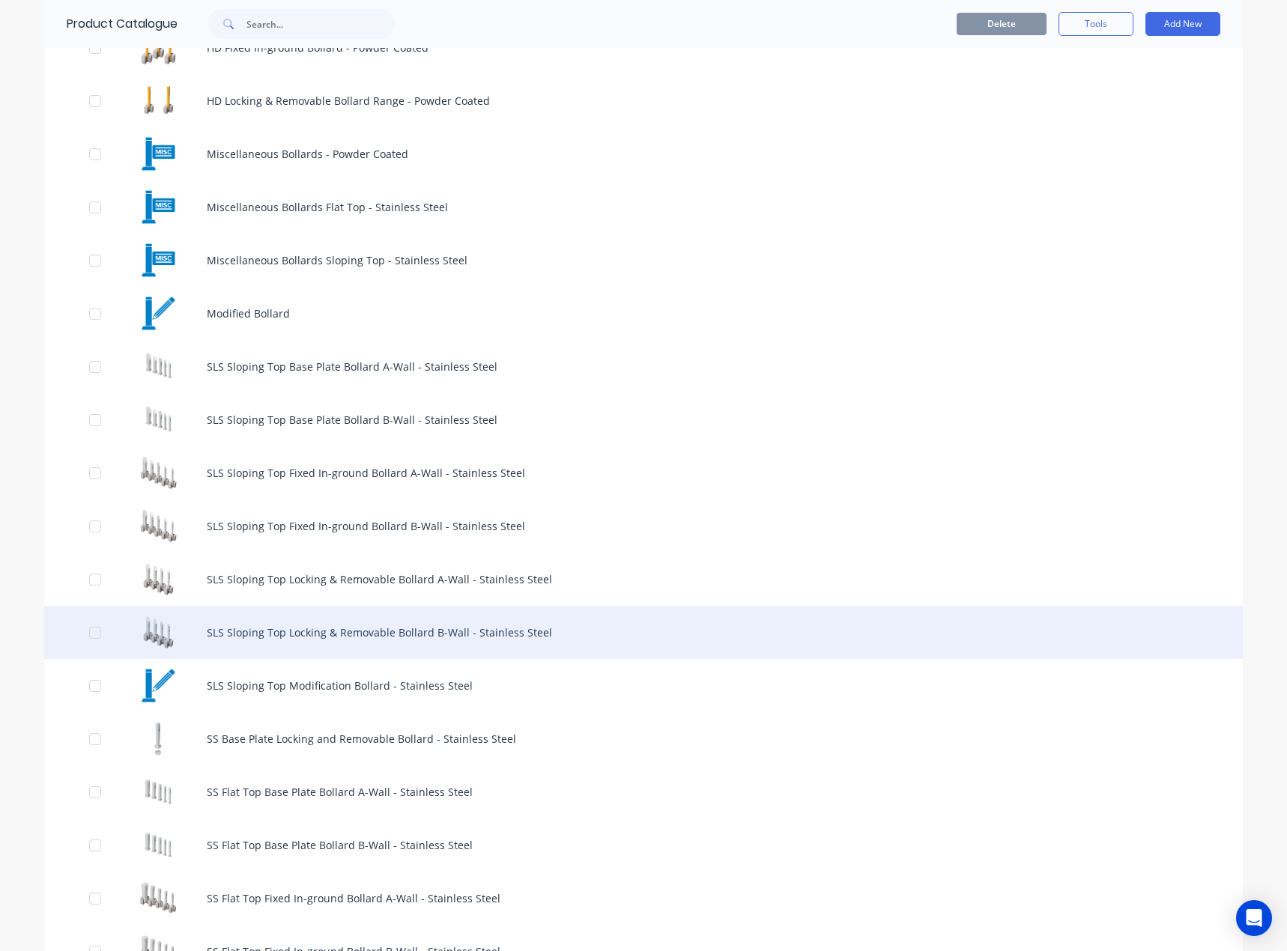
click at [318, 644] on div "SLS Sloping Top Locking & Removable Bollard B-Wall - Stainless Steel" at bounding box center [643, 632] width 1198 height 53
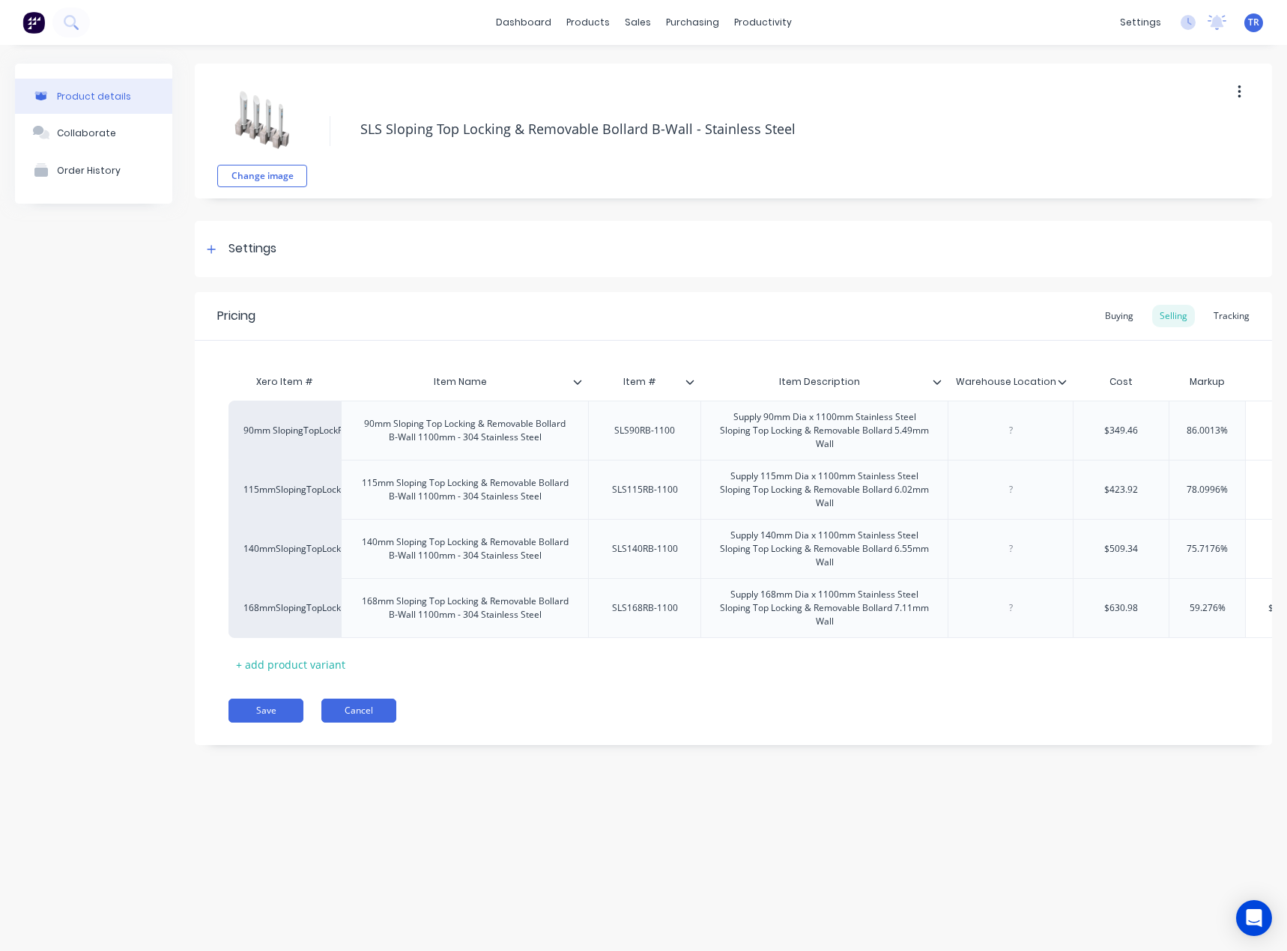
click at [336, 723] on button "Cancel" at bounding box center [358, 711] width 75 height 24
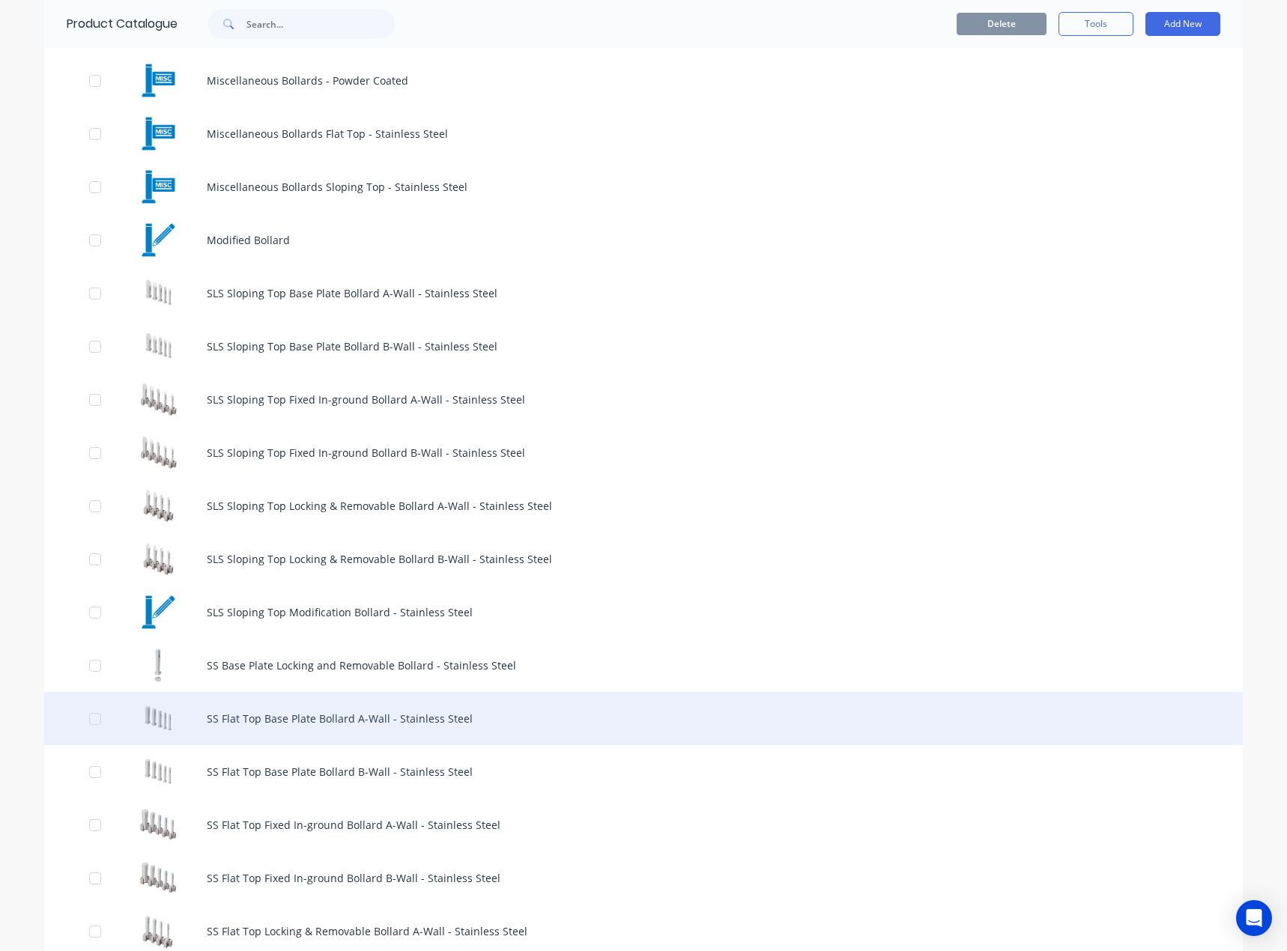
scroll to position [749, 0]
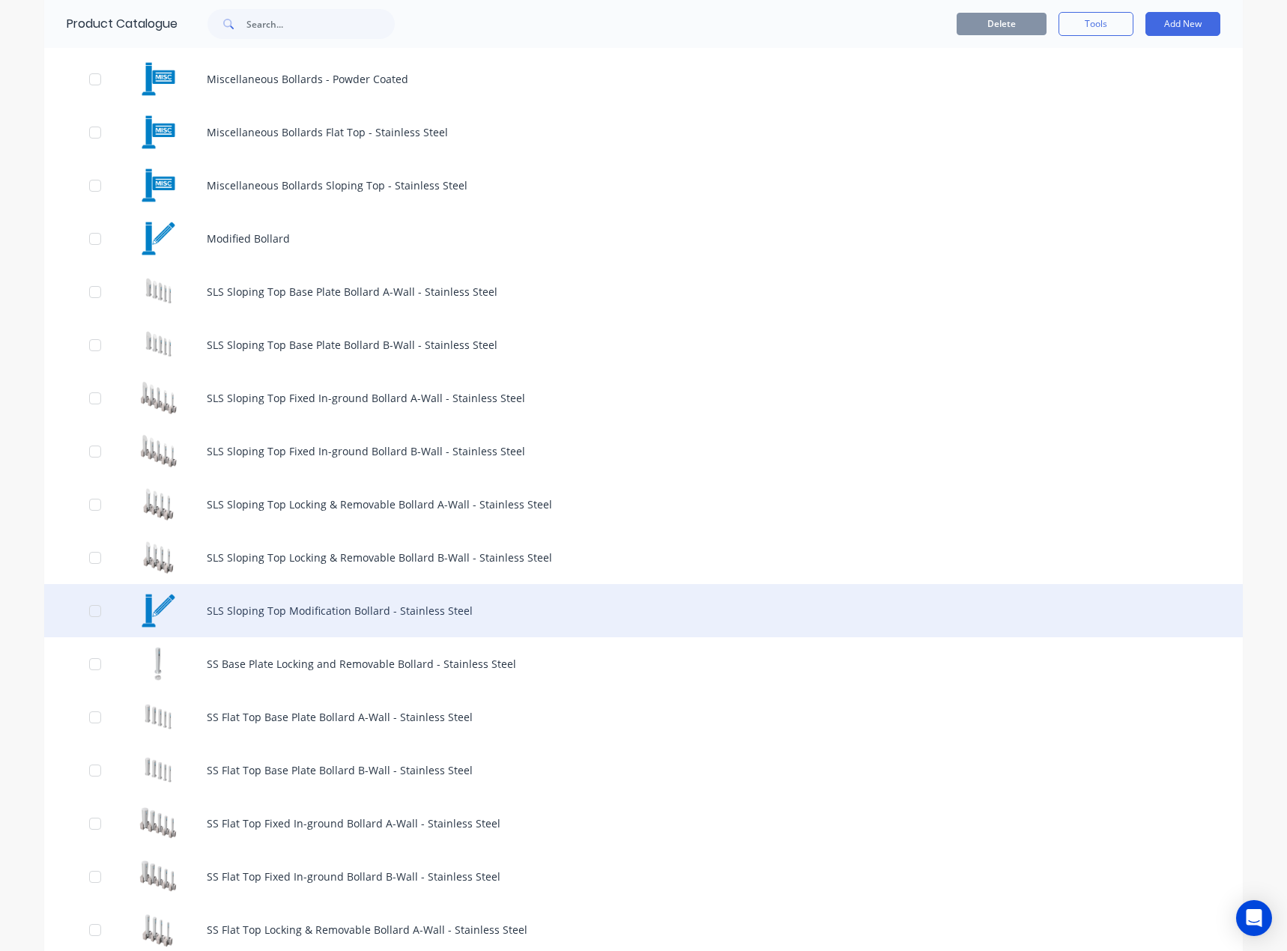
click at [328, 619] on div "SLS Sloping Top Modification Bollard - Stainless Steel" at bounding box center [643, 610] width 1198 height 53
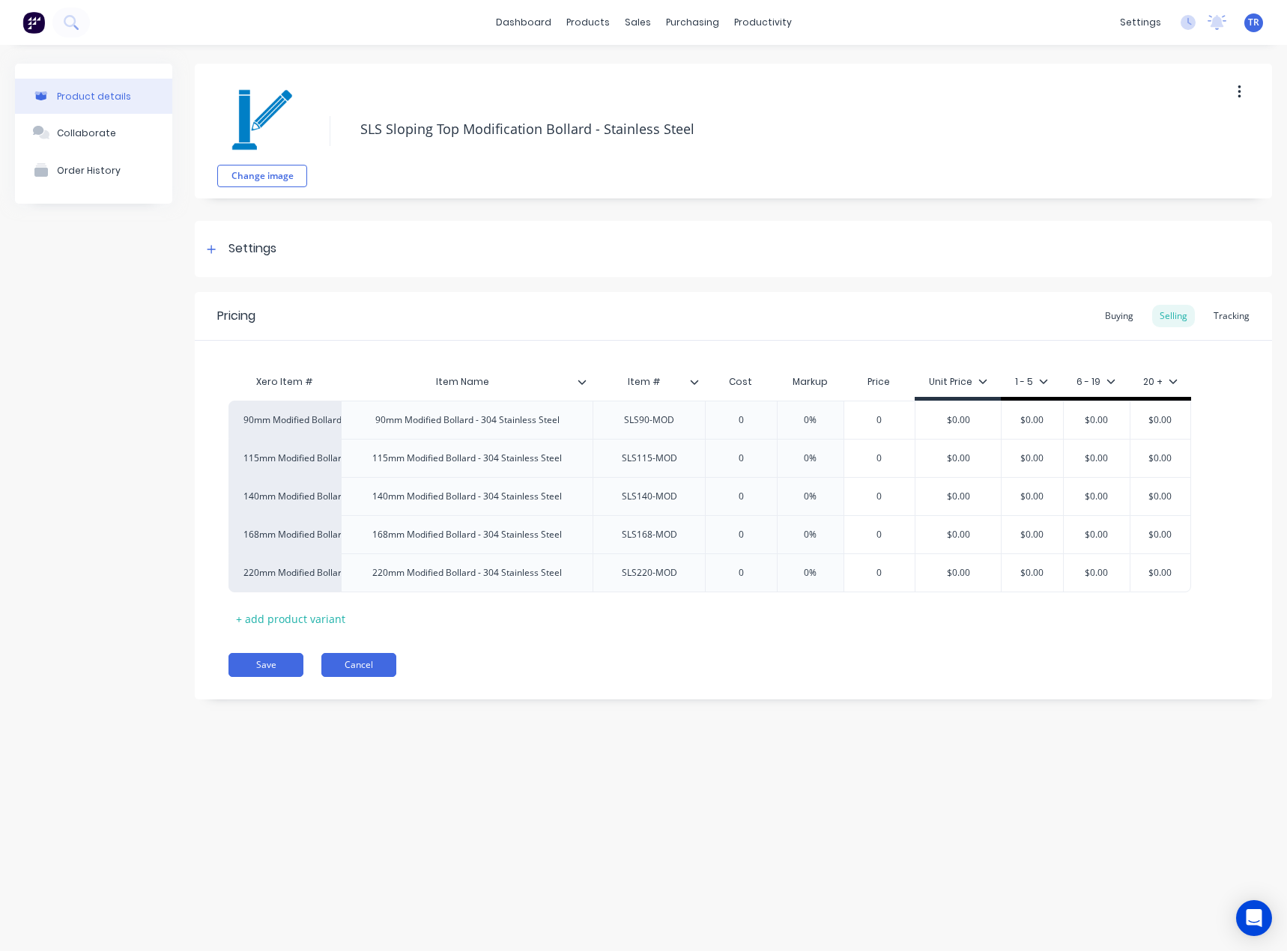
click at [365, 664] on button "Cancel" at bounding box center [358, 665] width 75 height 24
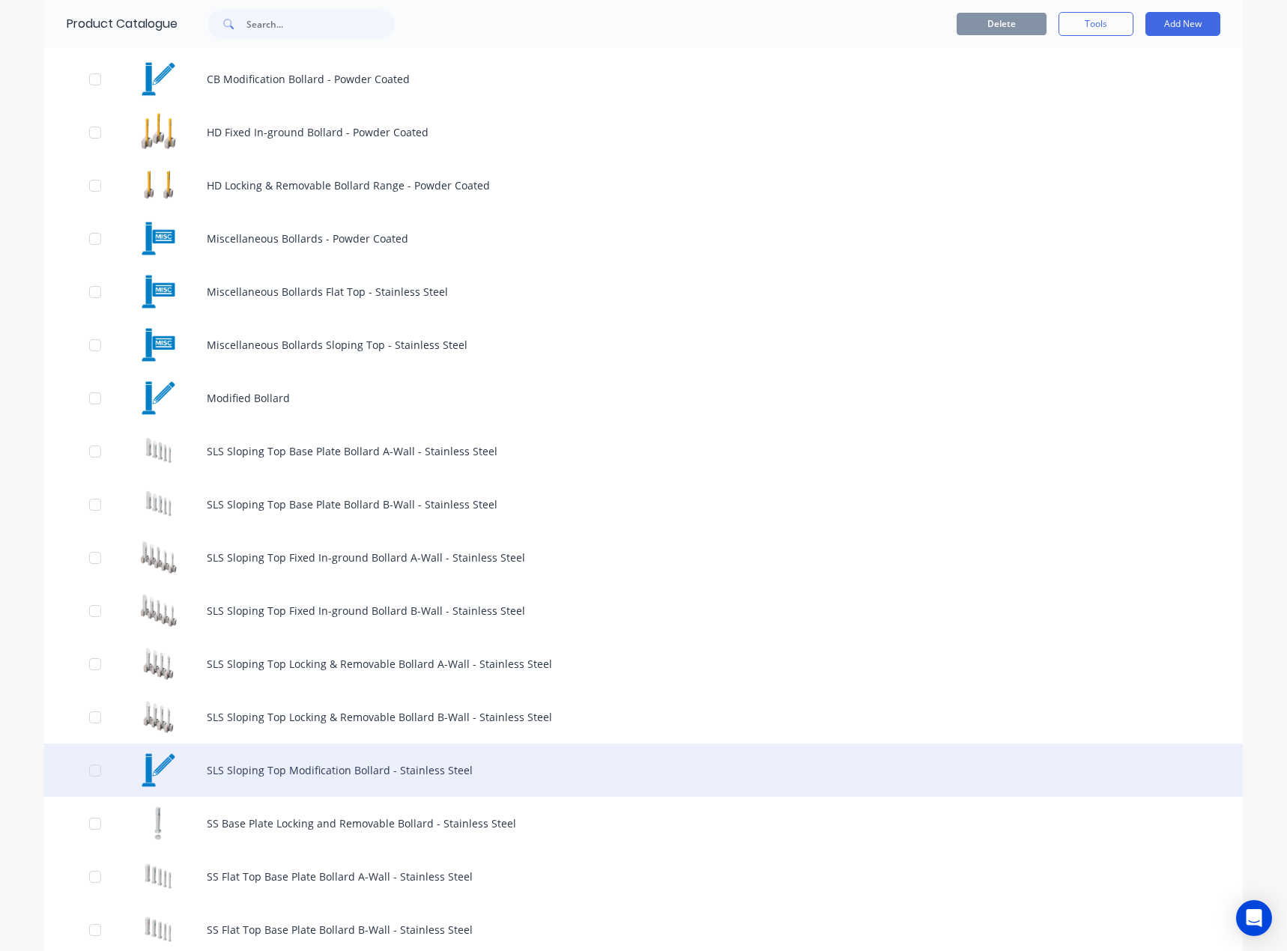
scroll to position [599, 0]
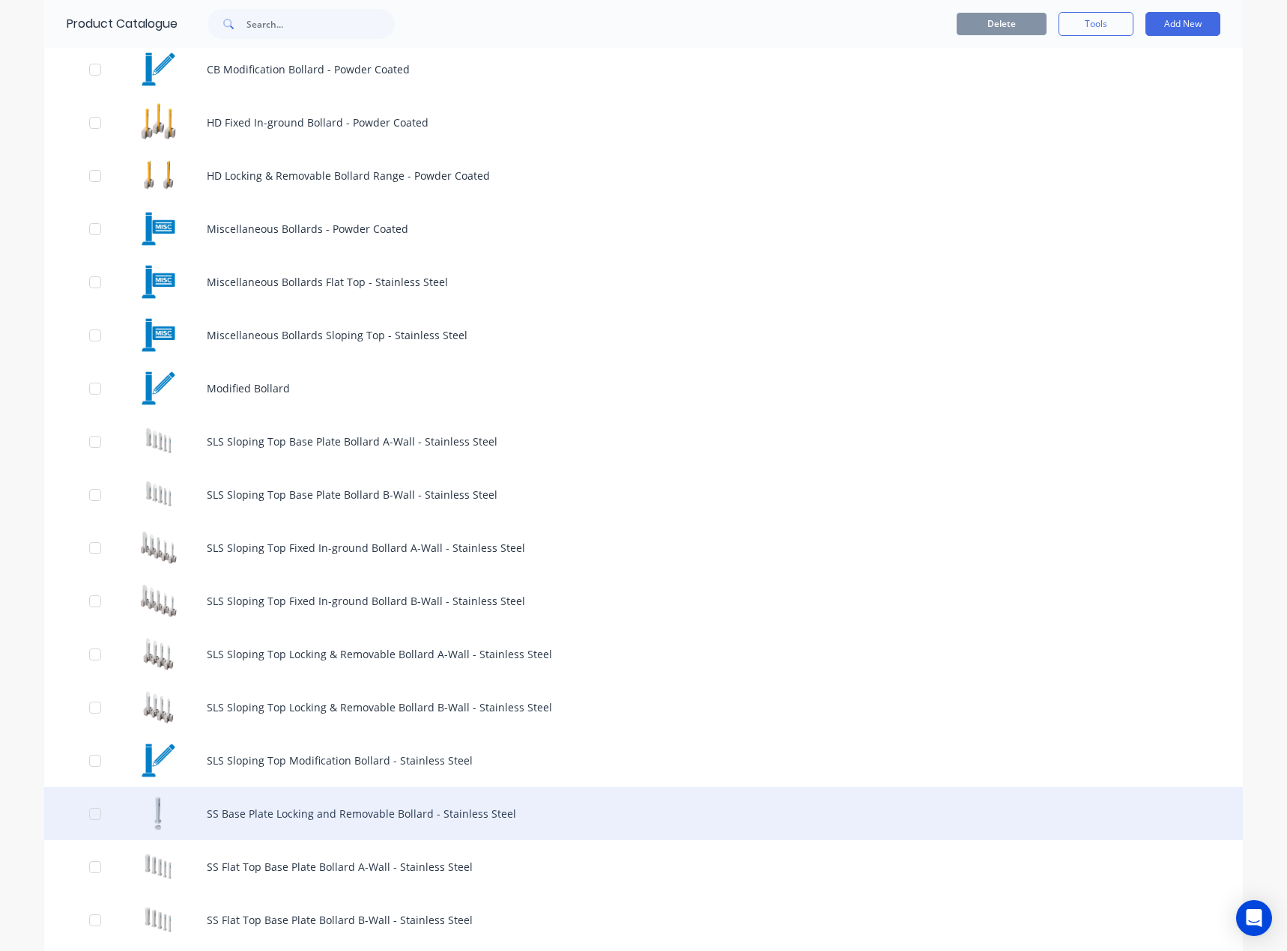
click at [244, 806] on div "SS Base Plate Locking and Removable Bollard - Stainless Steel" at bounding box center [643, 813] width 1198 height 53
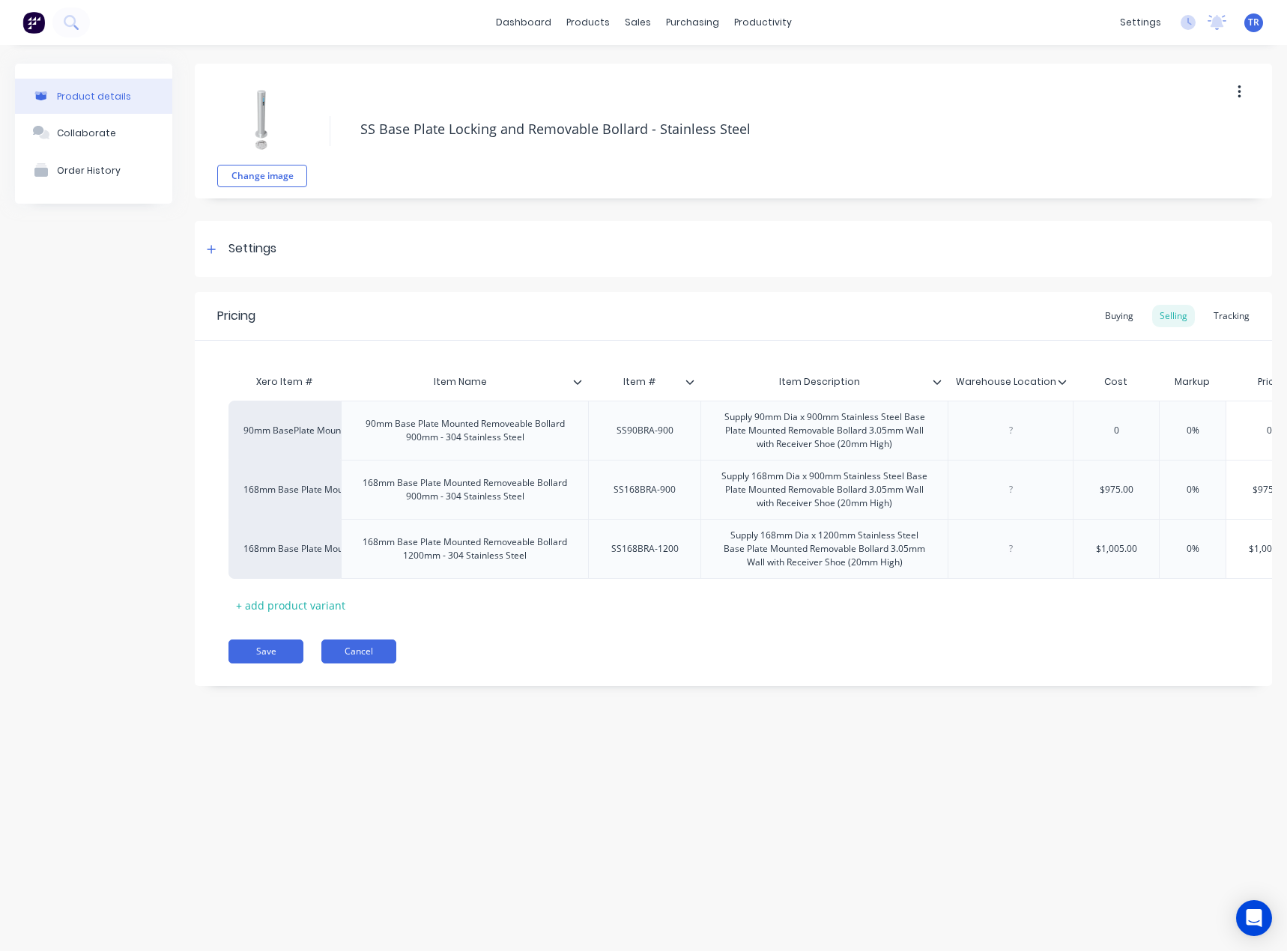
click at [374, 661] on button "Cancel" at bounding box center [358, 652] width 75 height 24
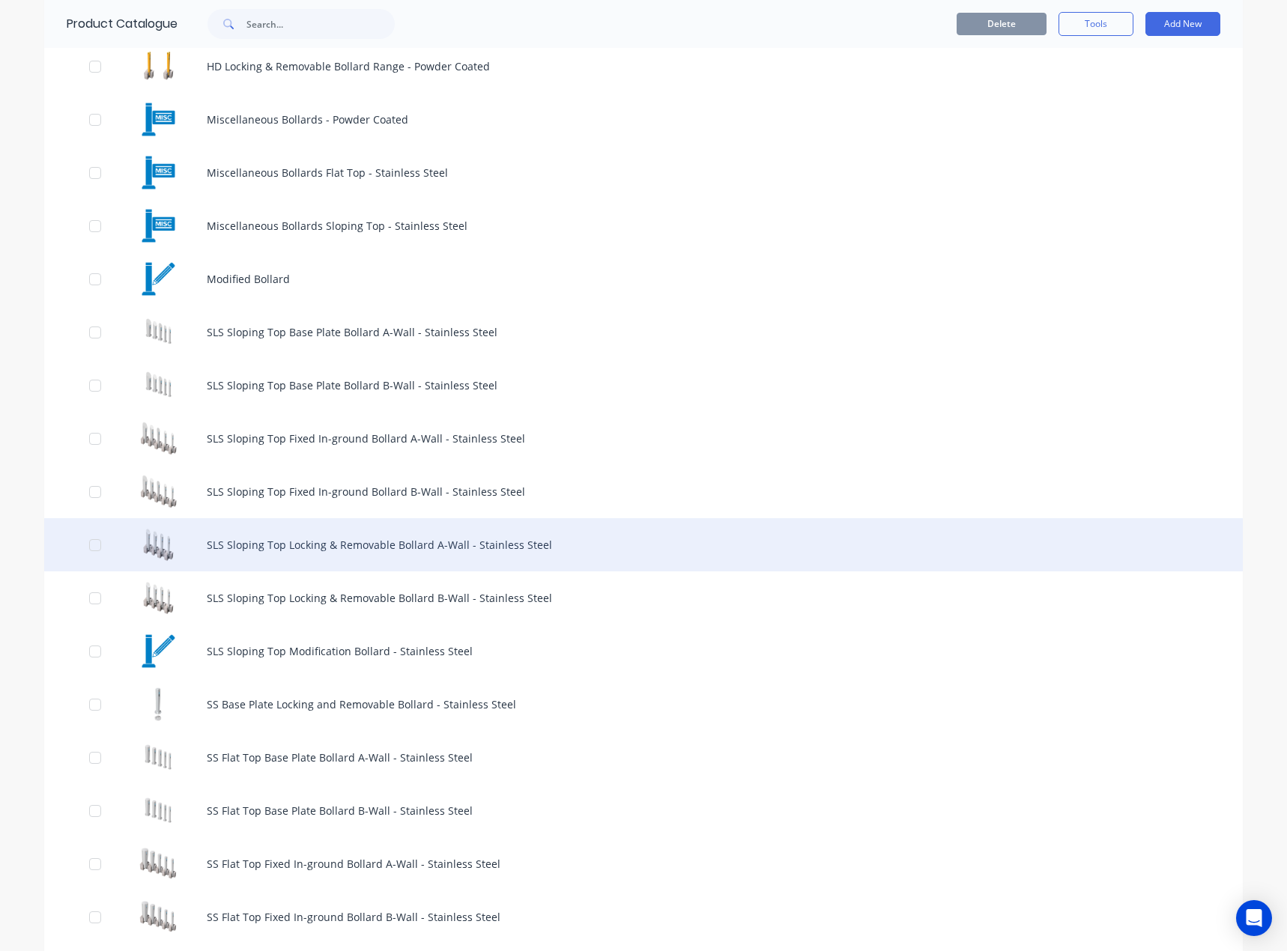
scroll to position [749, 0]
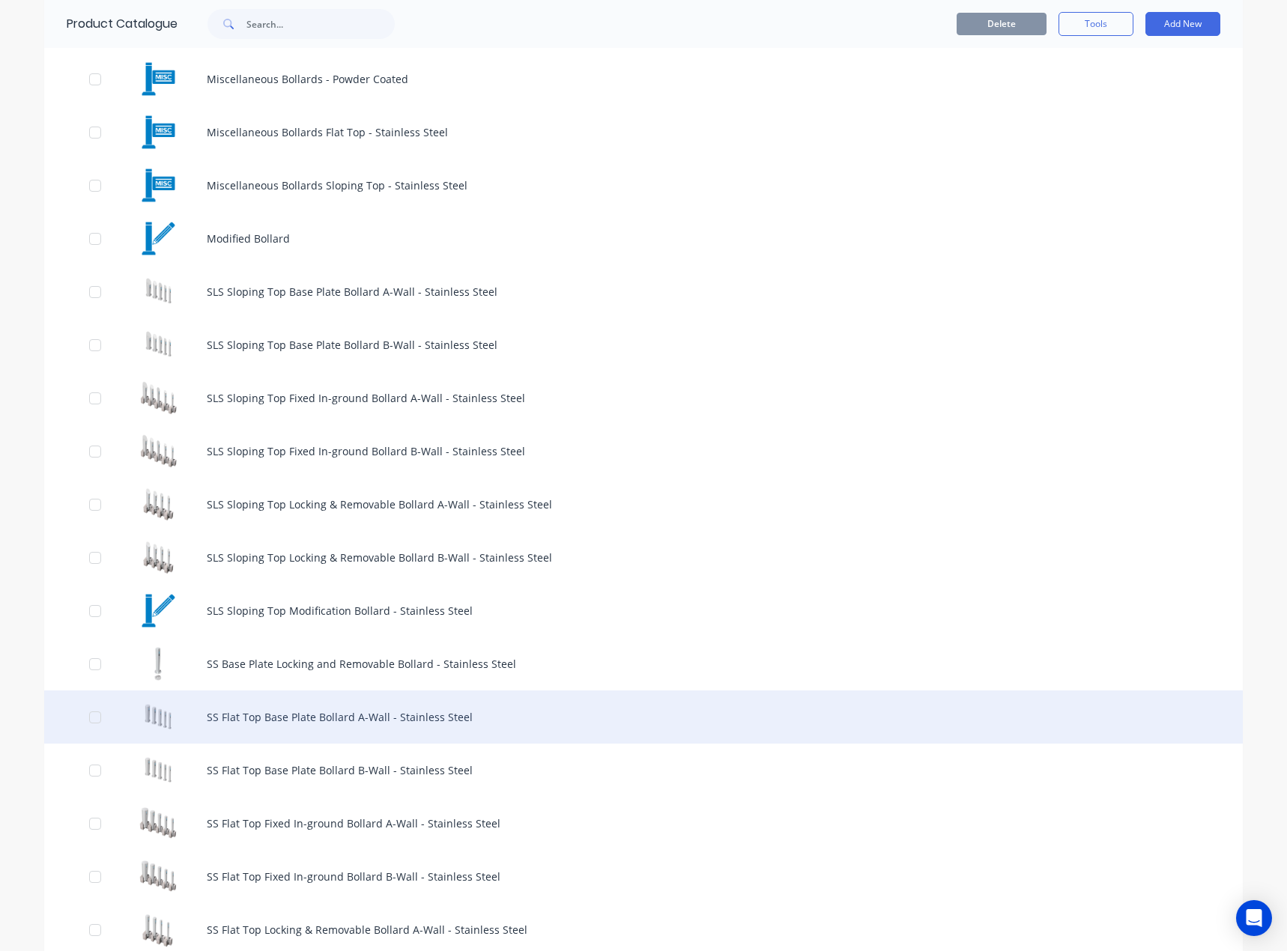
click at [260, 730] on div "SS Flat Top Base Plate Bollard A-Wall - Stainless Steel" at bounding box center [643, 716] width 1198 height 53
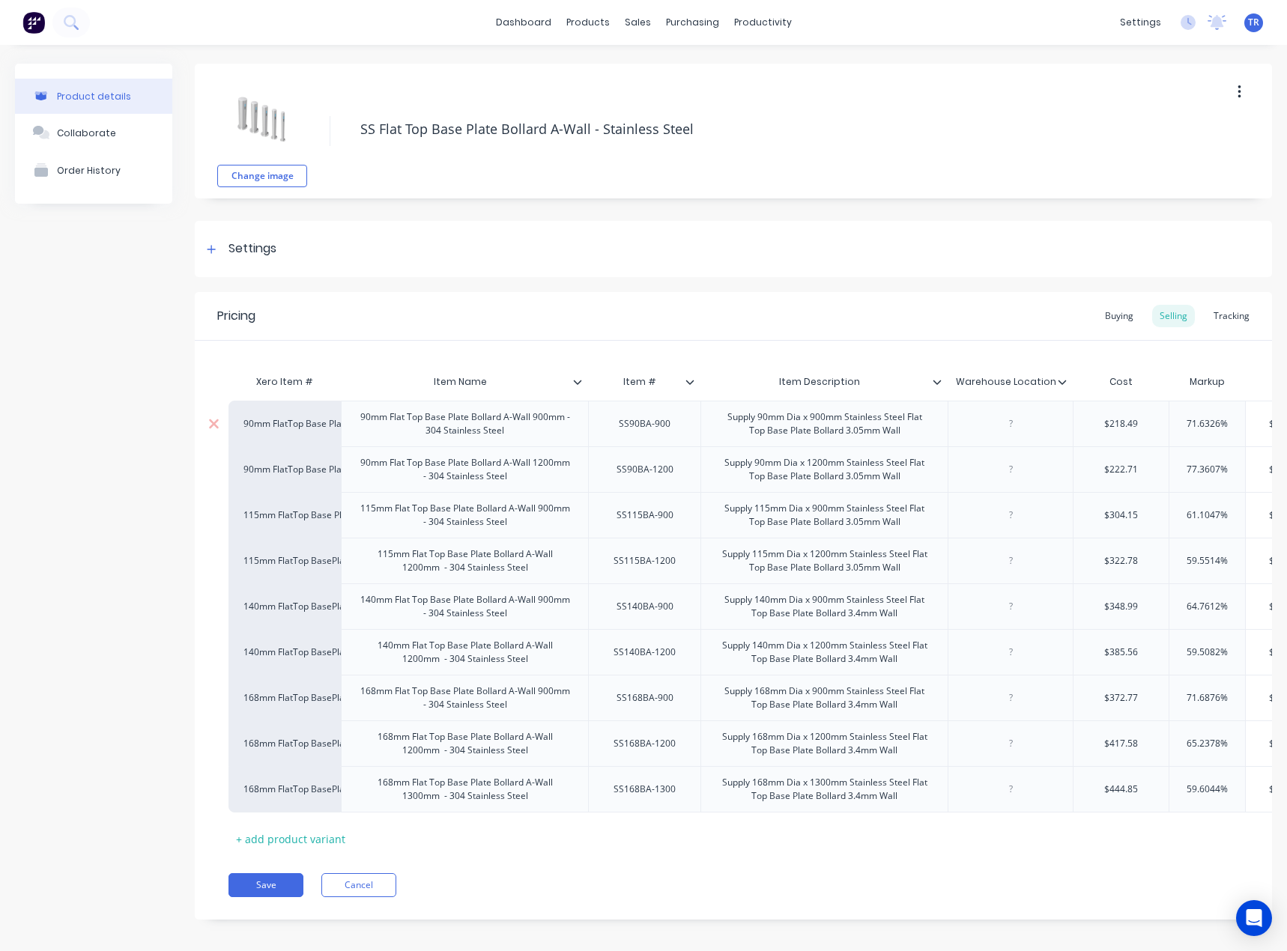
click at [654, 415] on div "SS90BA-900" at bounding box center [645, 423] width 76 height 19
type textarea "x"
click at [1003, 422] on div at bounding box center [1010, 423] width 75 height 19
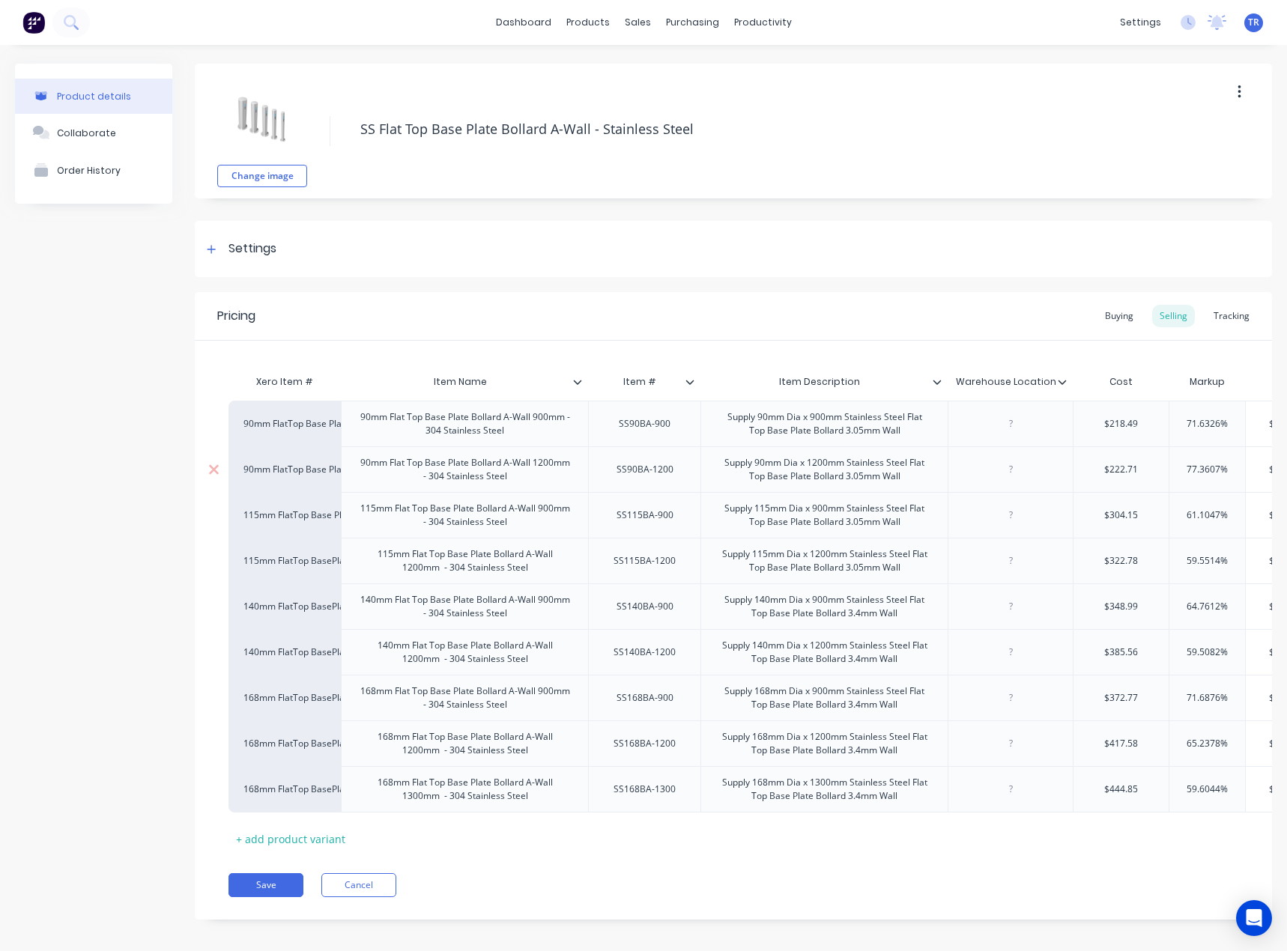
paste div
click at [654, 468] on div "SS90BA-1200" at bounding box center [644, 469] width 81 height 19
click at [659, 520] on div "SS115BA-900" at bounding box center [644, 514] width 81 height 19
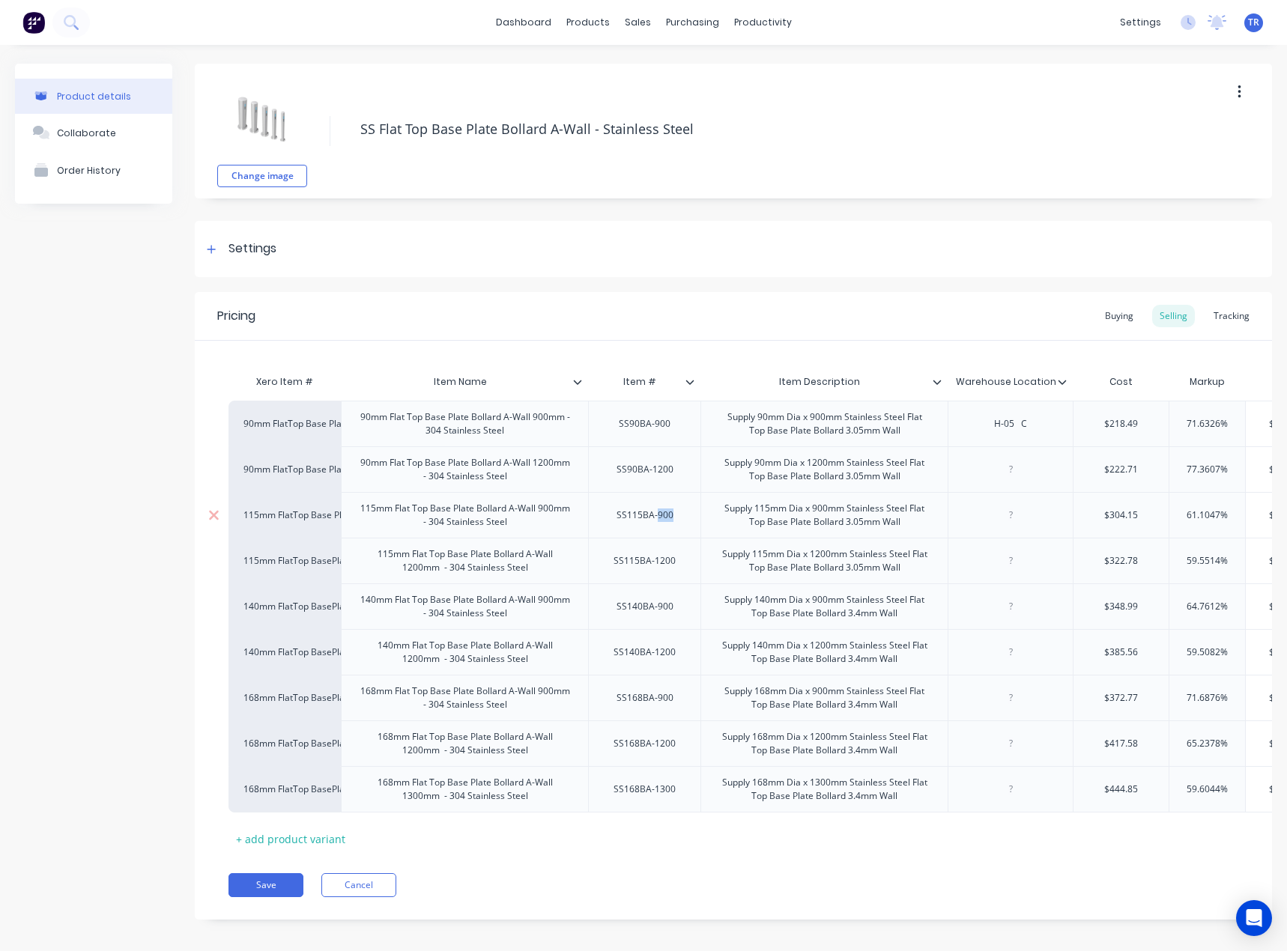
click at [659, 520] on div "SS115BA-900" at bounding box center [644, 514] width 81 height 19
click at [640, 555] on div "90mm FlatTop Base Plate Bollard A-Wall 900mm 304SS 90mm Flat Top Base Plate Bol…" at bounding box center [732, 607] width 1009 height 412
click at [654, 574] on div "90mm FlatTop Base Plate Bollard A-Wall 900mm 304SS 90mm Flat Top Base Plate Bol…" at bounding box center [732, 606] width 1009 height 411
click at [645, 553] on div "SS115BA-1200" at bounding box center [644, 560] width 86 height 19
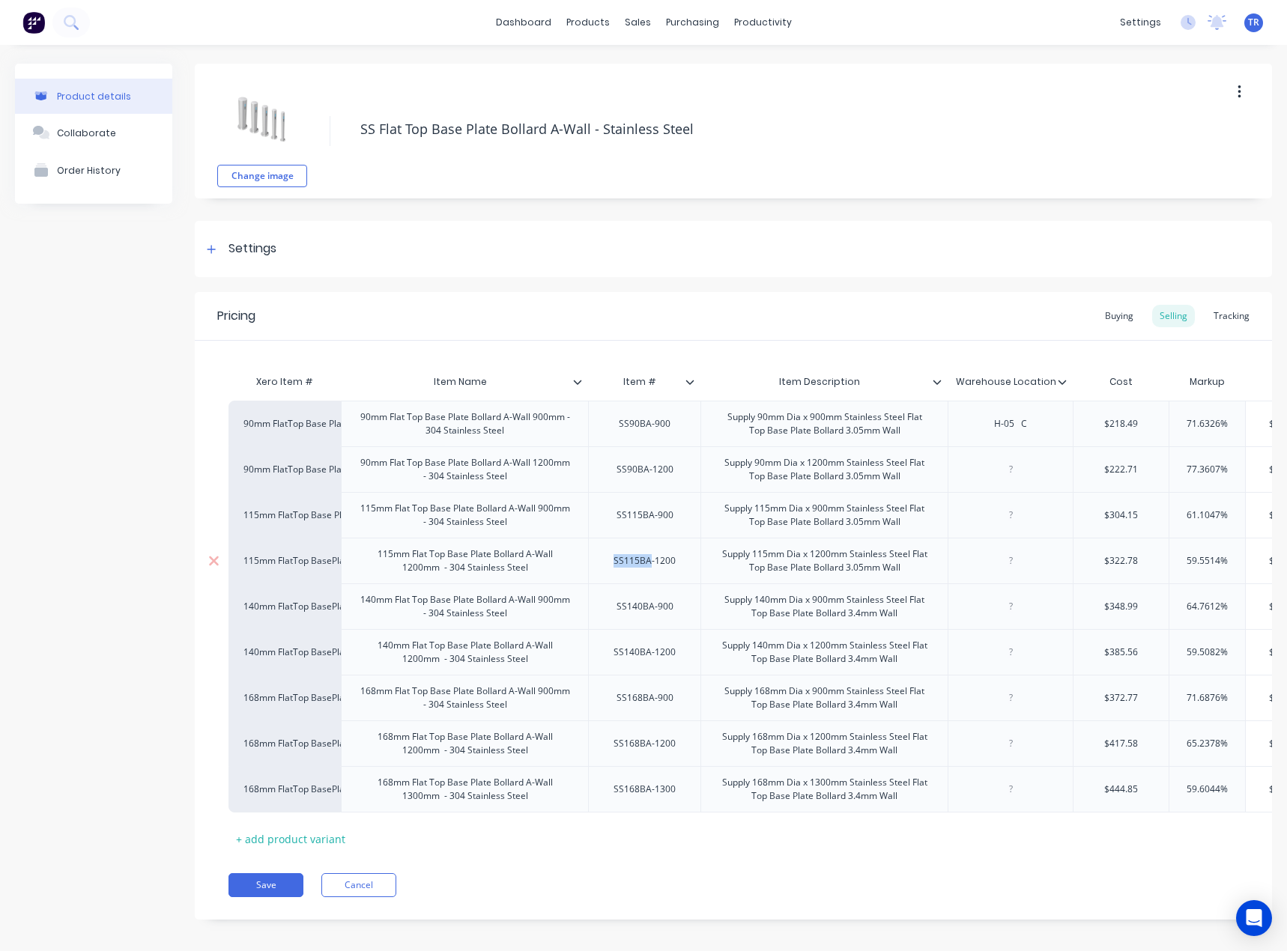
click at [645, 553] on div "SS115BA-1200" at bounding box center [644, 560] width 86 height 19
click at [625, 609] on div "SS140BA-900" at bounding box center [644, 606] width 81 height 19
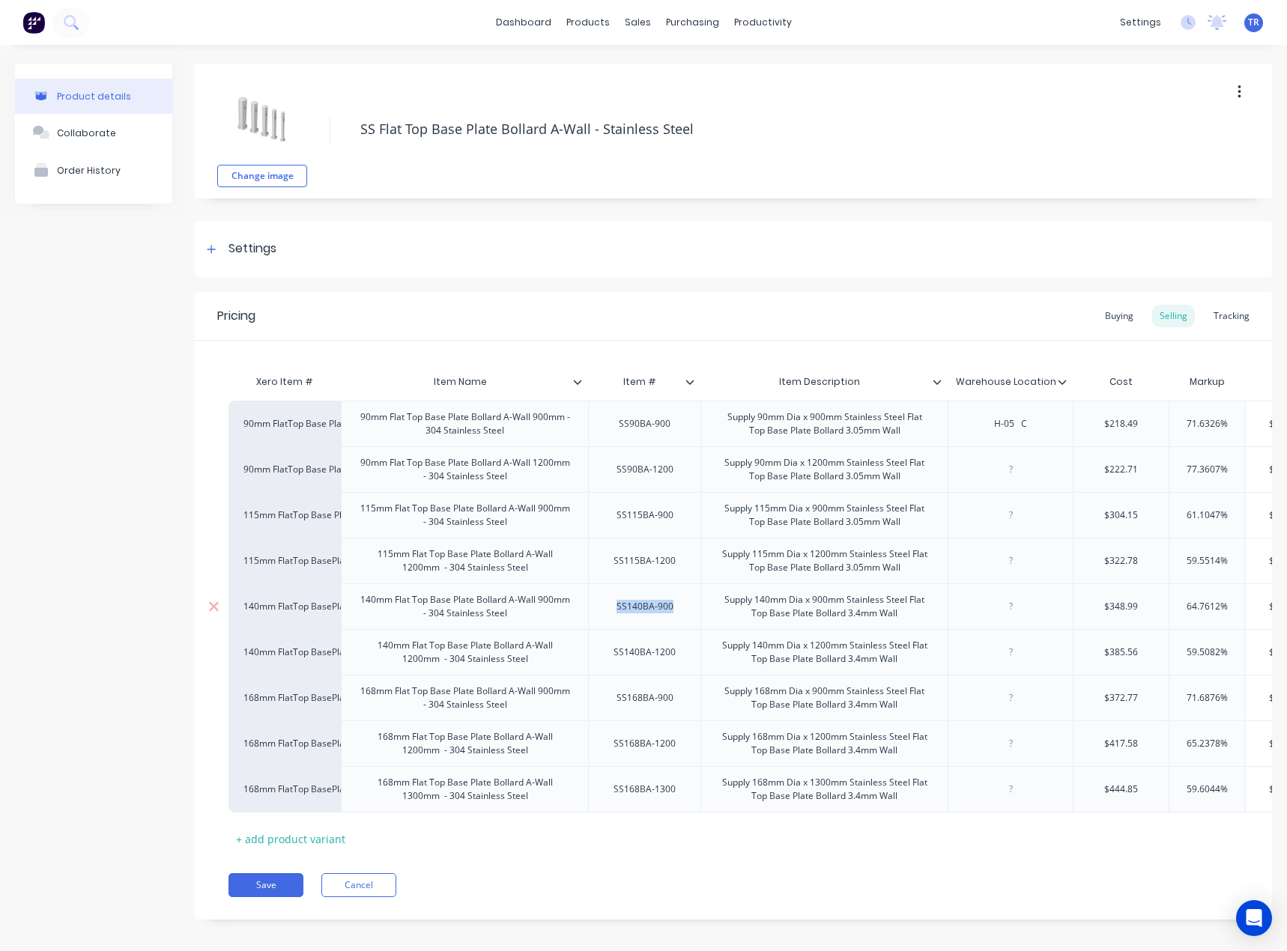
type textarea "x"
click at [996, 601] on div at bounding box center [1010, 606] width 75 height 19
paste div
type textarea "x"
type input "$348.99"
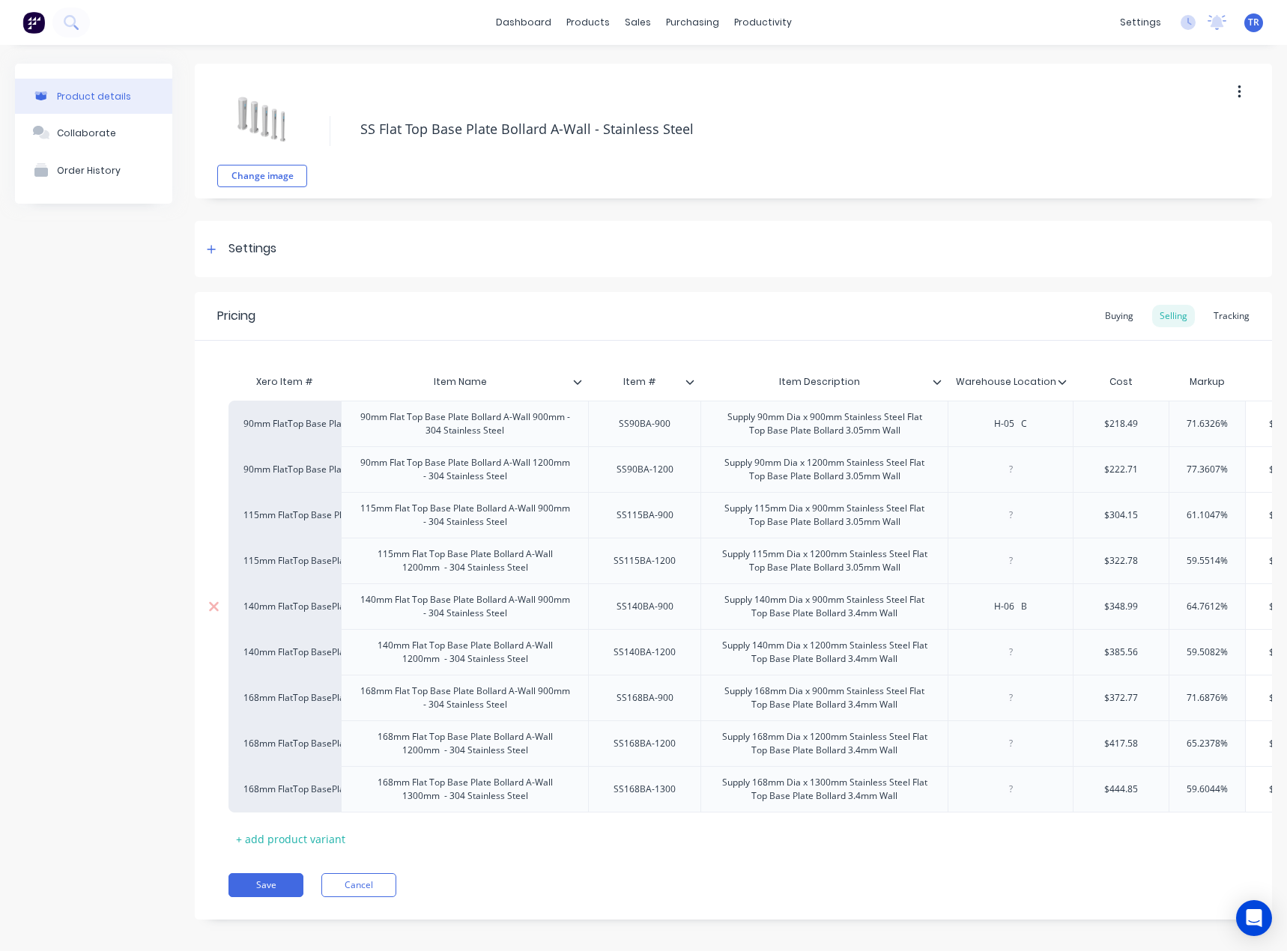
click at [1073, 607] on input "$348.99" at bounding box center [1120, 606] width 95 height 13
click at [1036, 605] on div "H-06 B" at bounding box center [1010, 606] width 75 height 19
click at [983, 663] on div at bounding box center [1009, 652] width 125 height 46
click at [648, 655] on div "SS140BA-1200" at bounding box center [644, 652] width 86 height 19
click at [648, 654] on div "SS140BA-1200" at bounding box center [644, 652] width 86 height 19
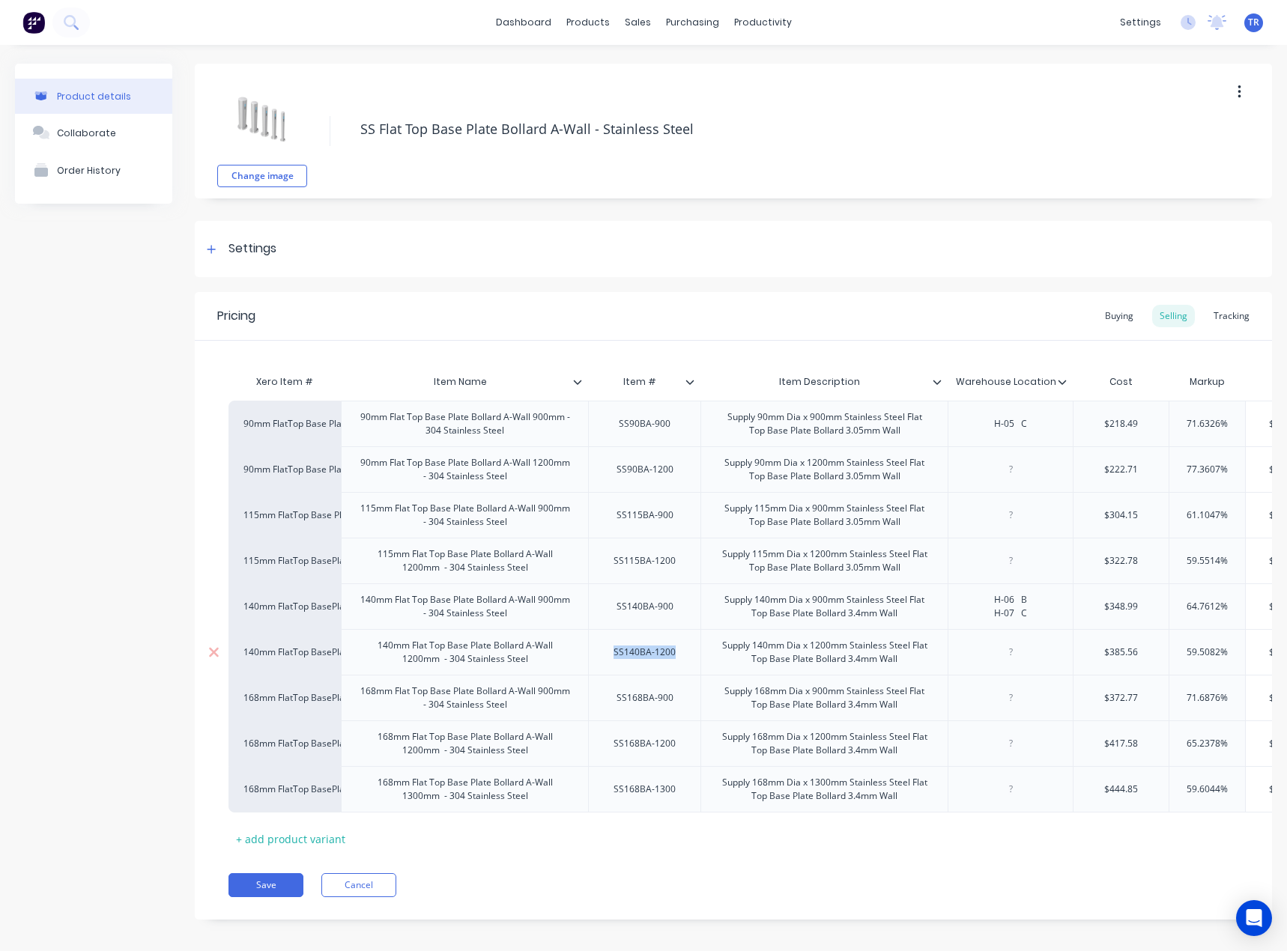
click at [648, 654] on div "SS140BA-1200" at bounding box center [644, 652] width 86 height 19
click at [678, 695] on div "SS168BA-900" at bounding box center [644, 697] width 81 height 19
click at [663, 747] on div "SS168BA-1200" at bounding box center [644, 743] width 86 height 19
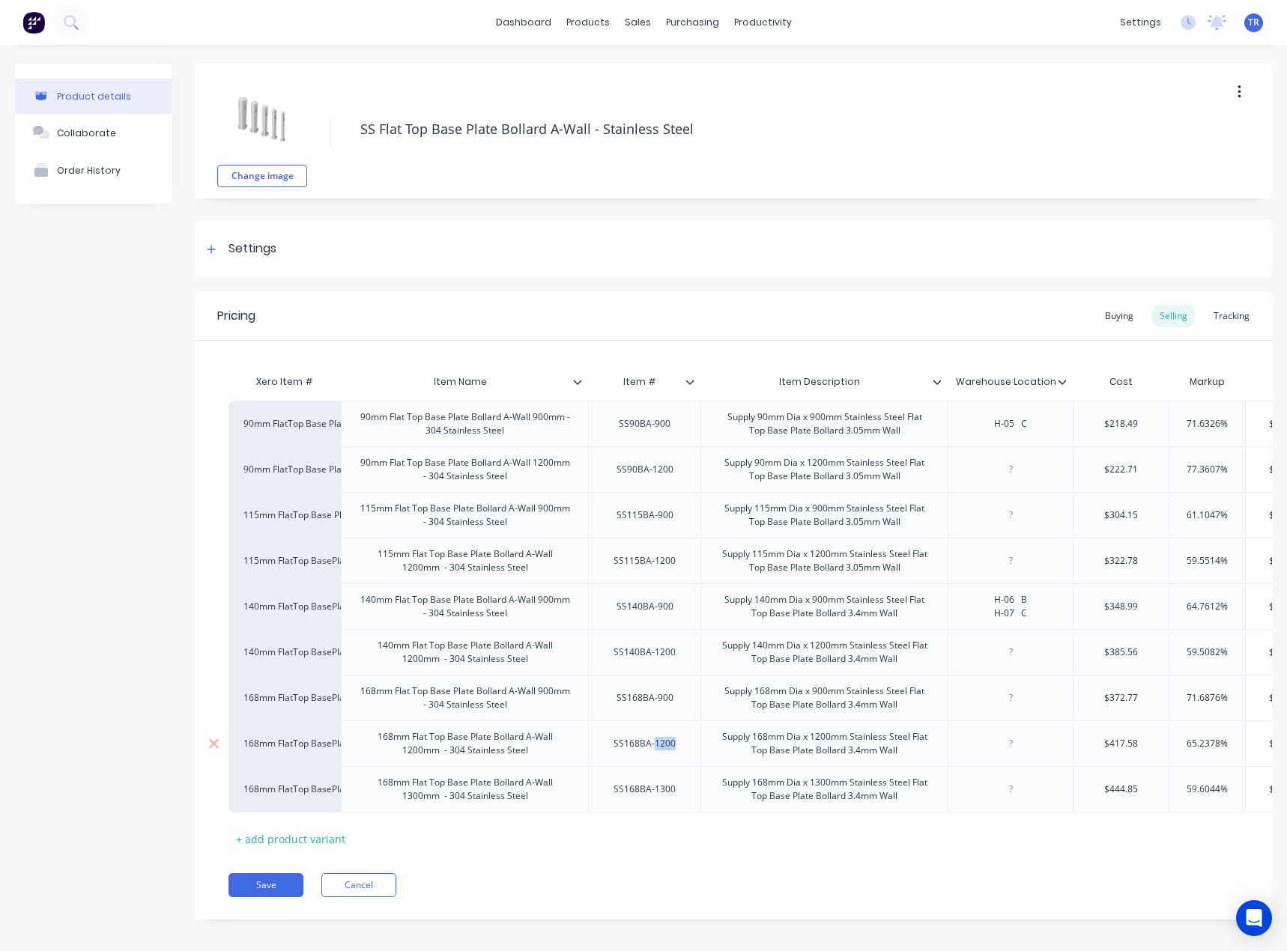
click at [663, 747] on div "SS168BA-1200" at bounding box center [644, 743] width 86 height 19
click at [667, 787] on div "SS168BA-1300" at bounding box center [644, 789] width 86 height 19
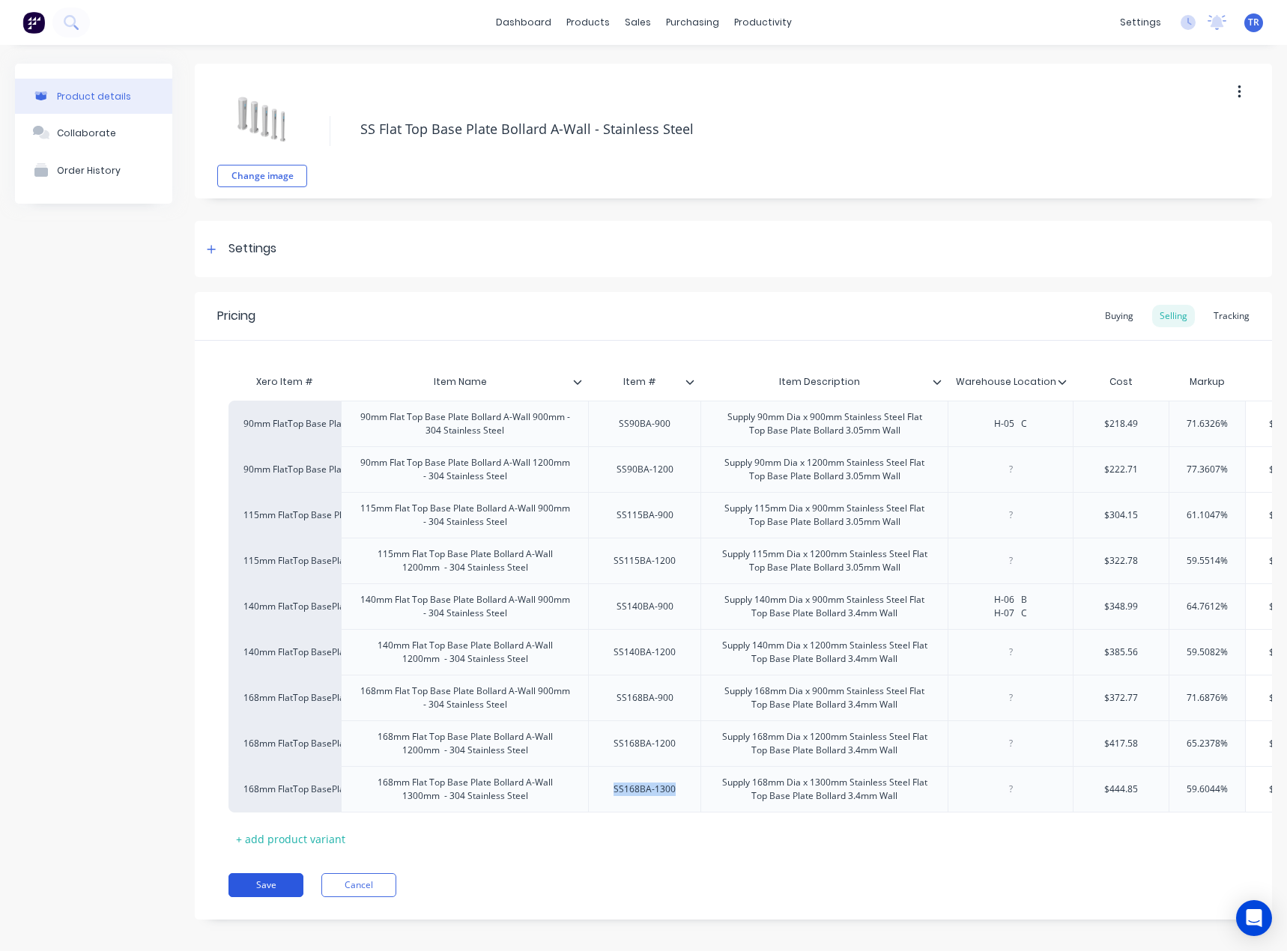
click at [256, 897] on button "Save" at bounding box center [265, 885] width 75 height 24
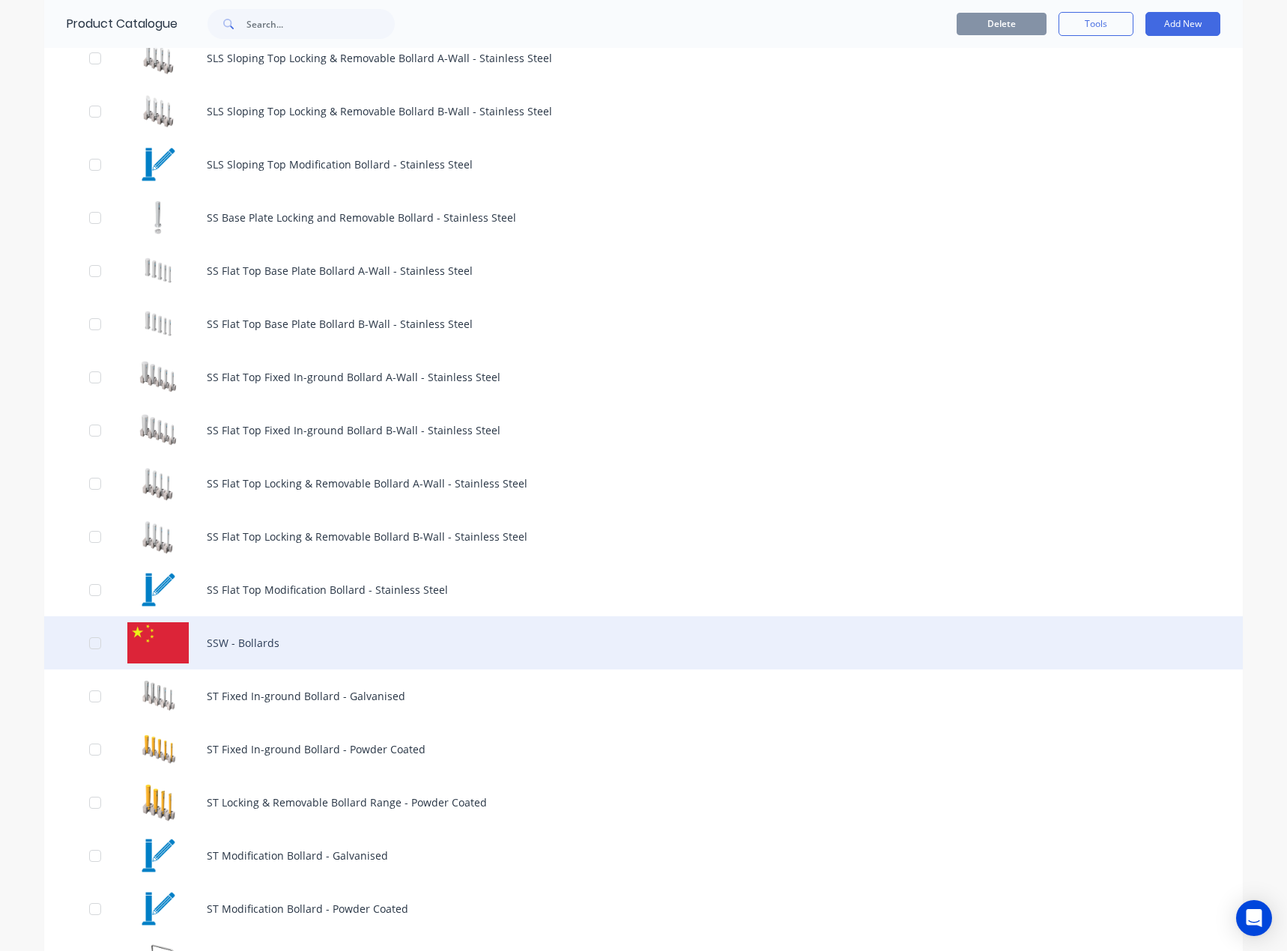
scroll to position [1198, 0]
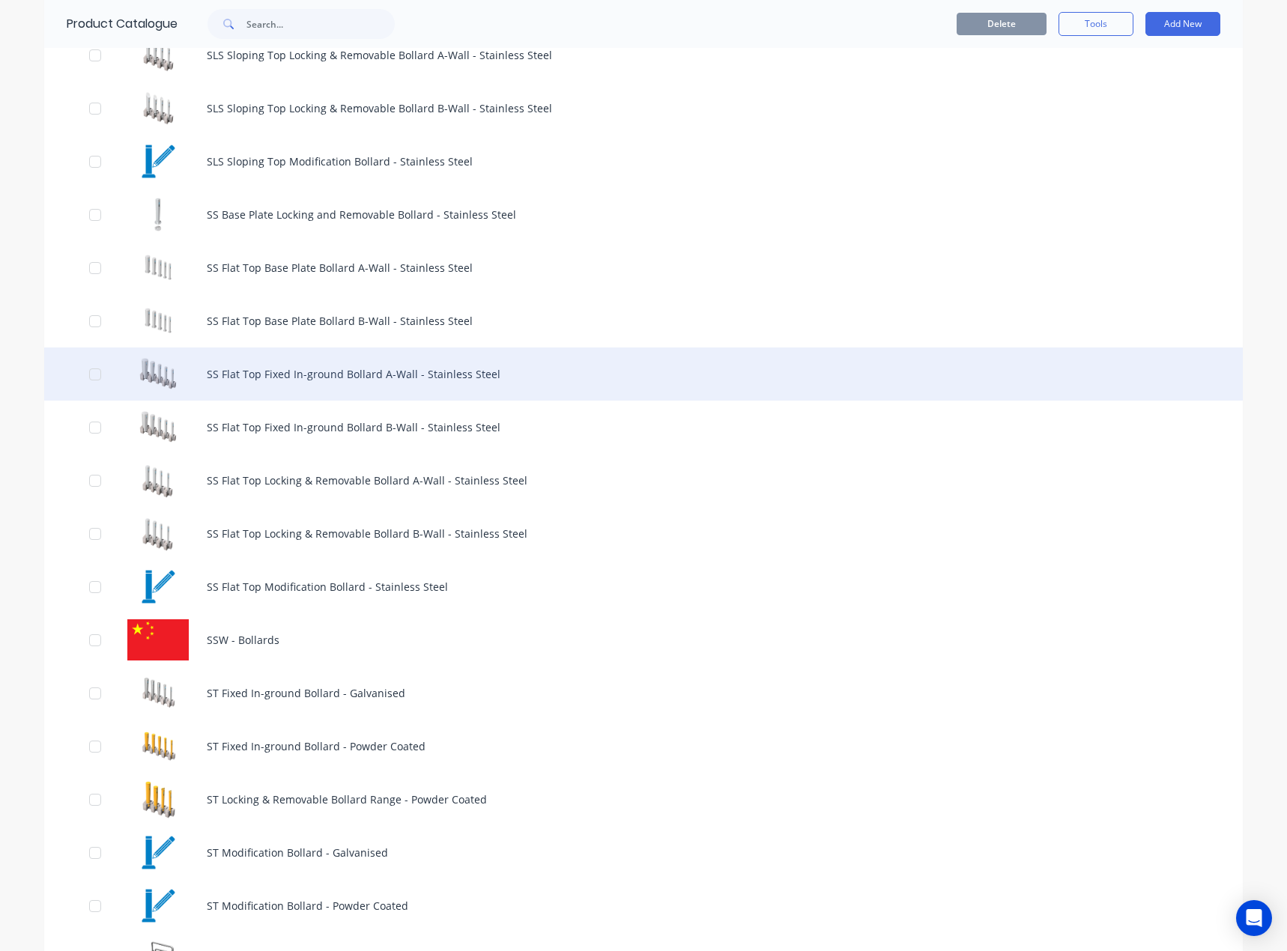
click at [279, 368] on div "SS Flat Top Fixed In-ground Bollard A-Wall - Stainless Steel" at bounding box center [643, 373] width 1198 height 53
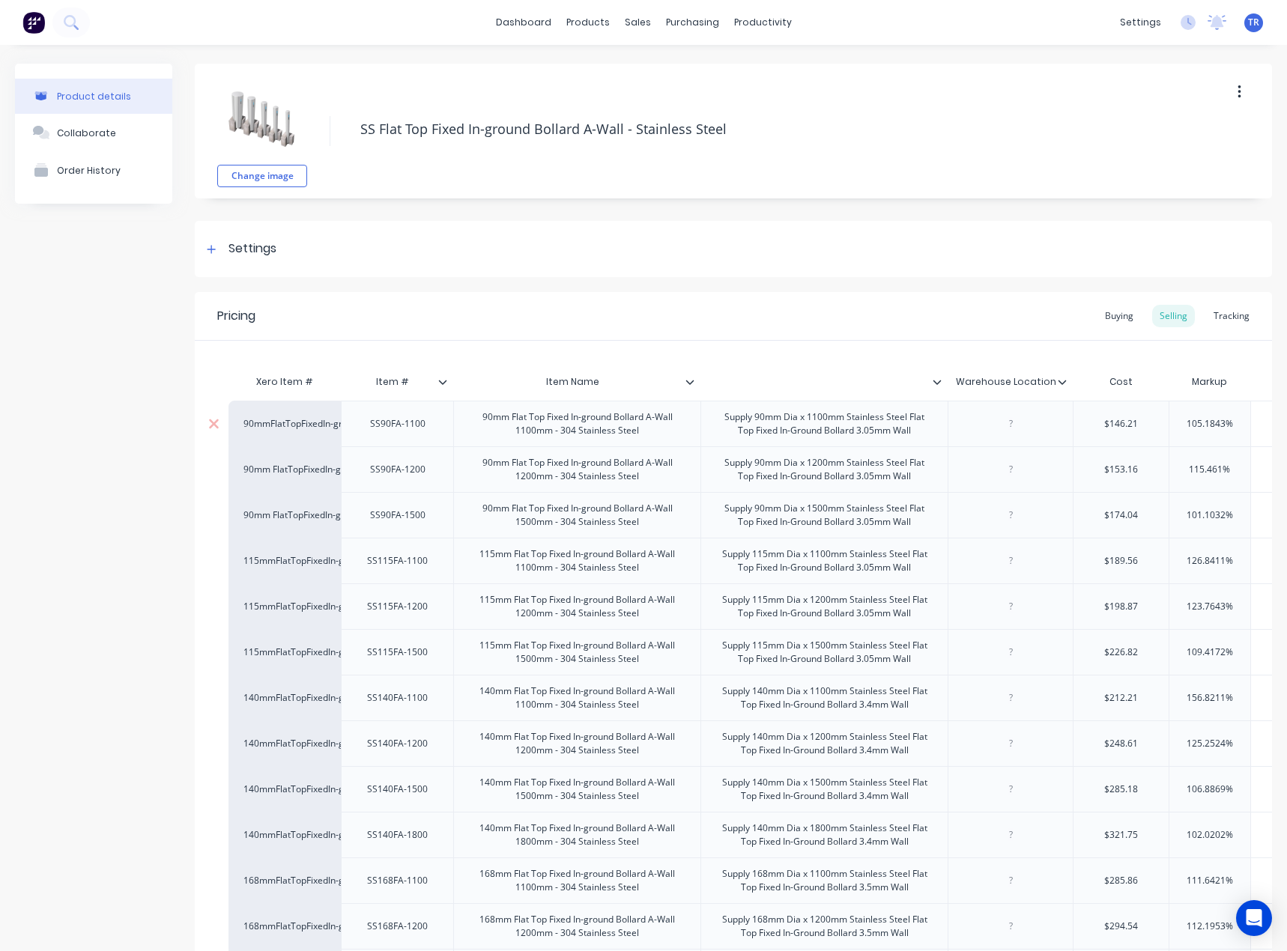
click at [392, 428] on div "SS90FA-1100" at bounding box center [397, 423] width 79 height 19
drag, startPoint x: 409, startPoint y: 386, endPoint x: 441, endPoint y: 388, distance: 32.3
drag, startPoint x: 444, startPoint y: 384, endPoint x: 654, endPoint y: 381, distance: 210.4
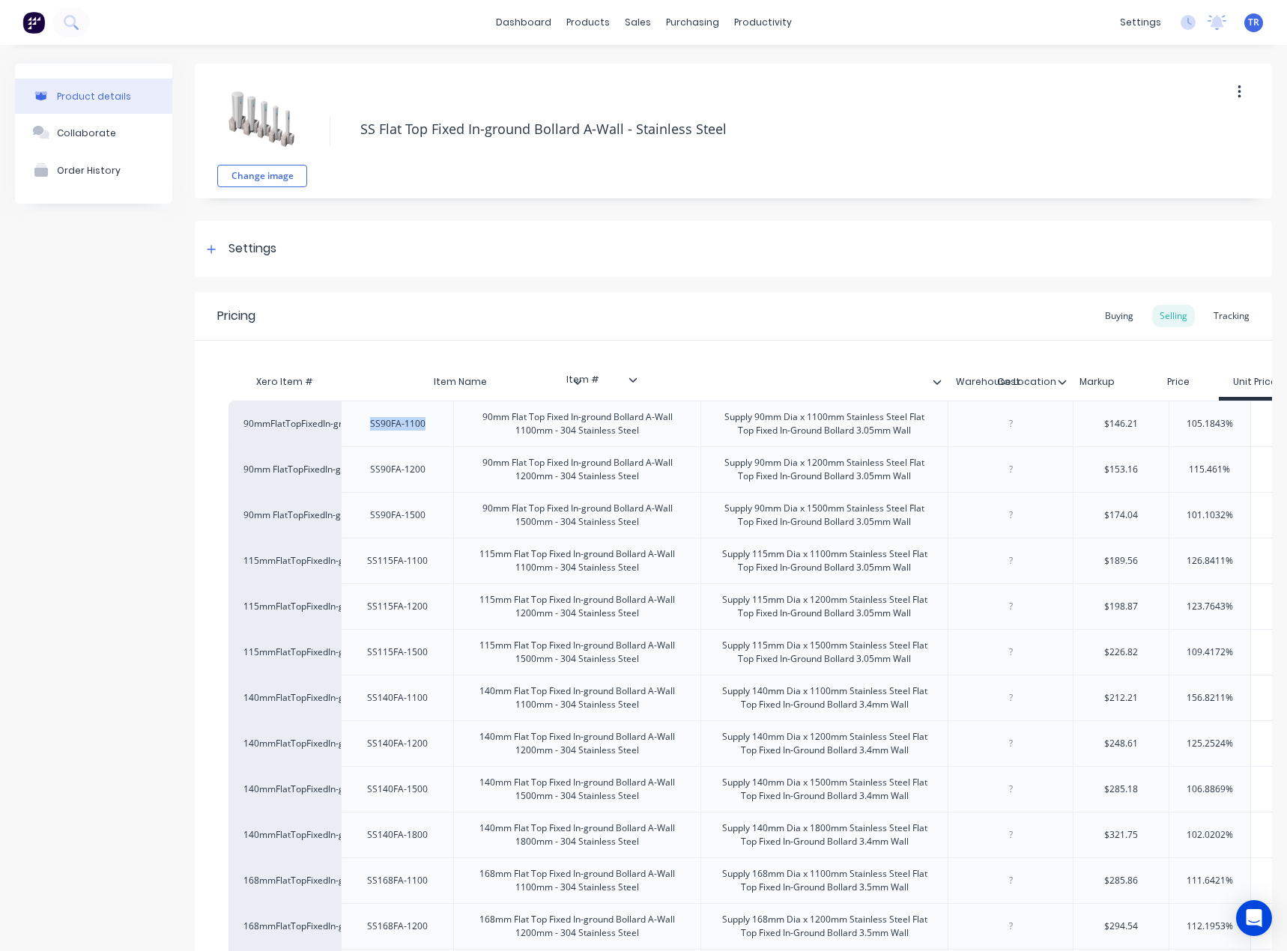
click at [654, 381] on div "Xero Item # Item # Item Name Warehouse Location Cost Markup Price Unit Price 1 …" at bounding box center [929, 384] width 1403 height 34
type textarea "x"
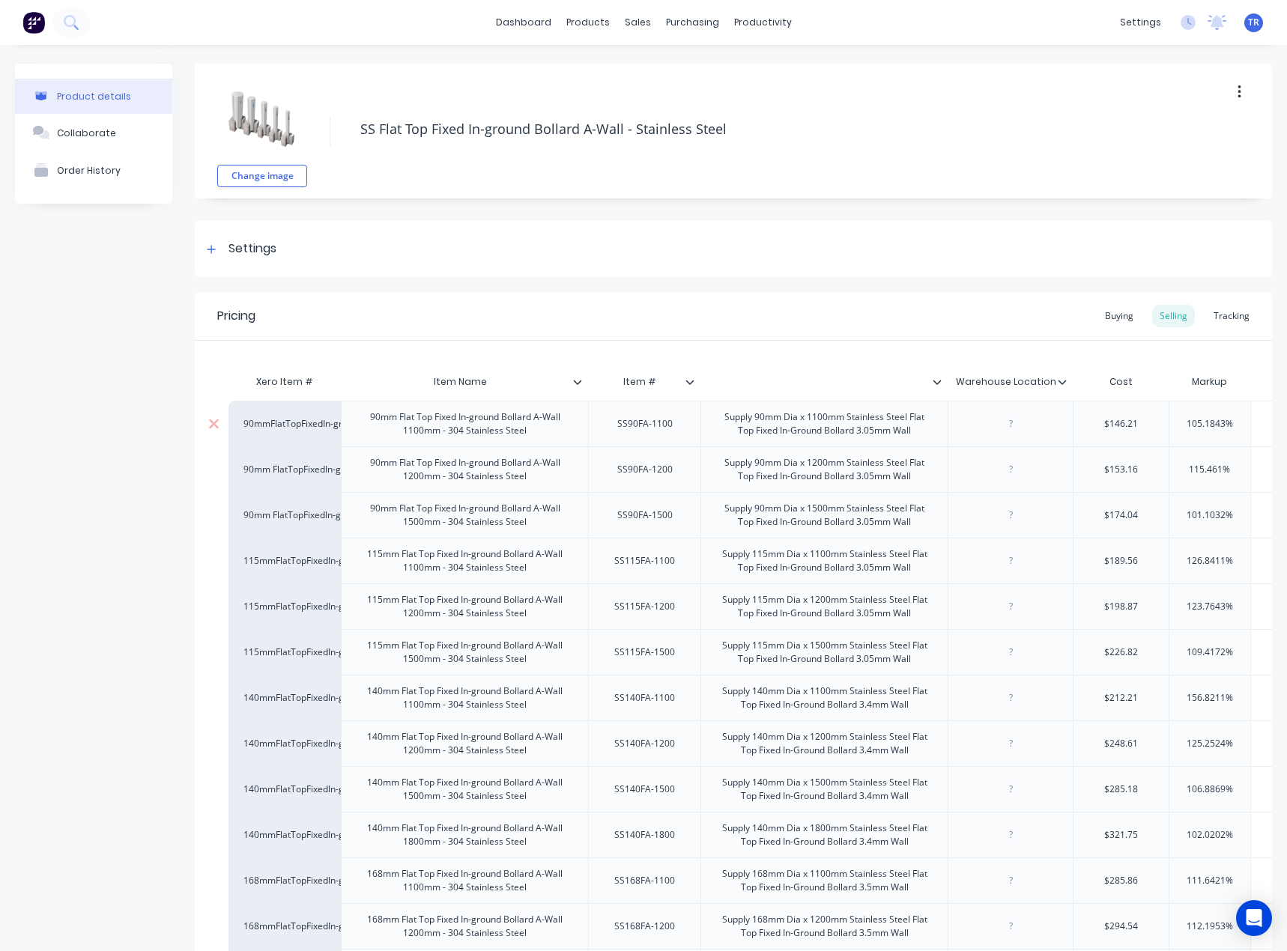
click at [887, 392] on div at bounding box center [819, 381] width 238 height 37
click at [882, 387] on input "text" at bounding box center [819, 381] width 238 height 13
paste input "Item Description"
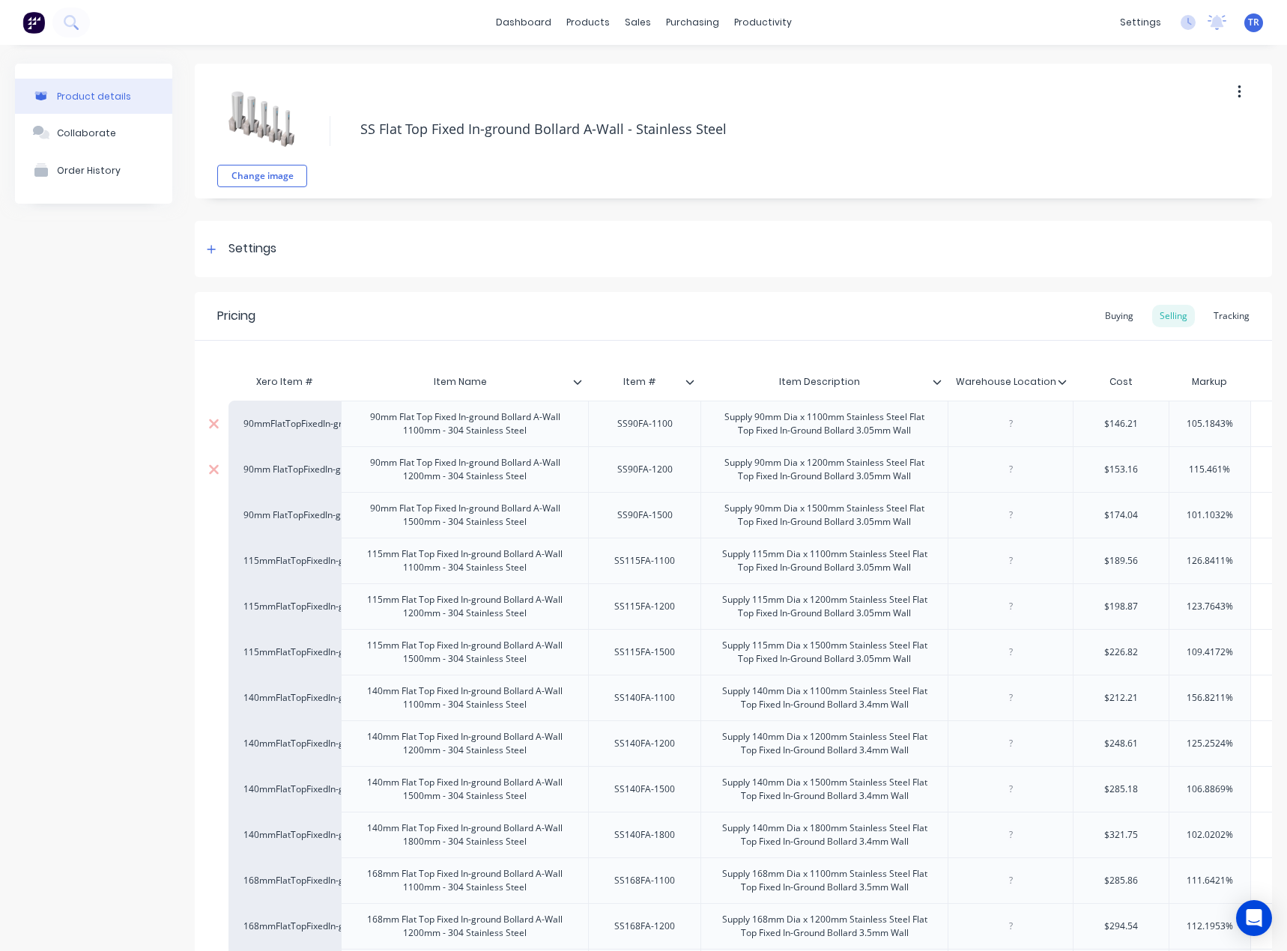
type input "Item Description"
click at [827, 420] on div "Supply 90mm Dia x 1100mm Stainless Steel Flat Top Fixed In-Ground Bollard 3.05m…" at bounding box center [824, 423] width 234 height 33
click at [640, 421] on div "SS90FA-1100" at bounding box center [644, 423] width 79 height 19
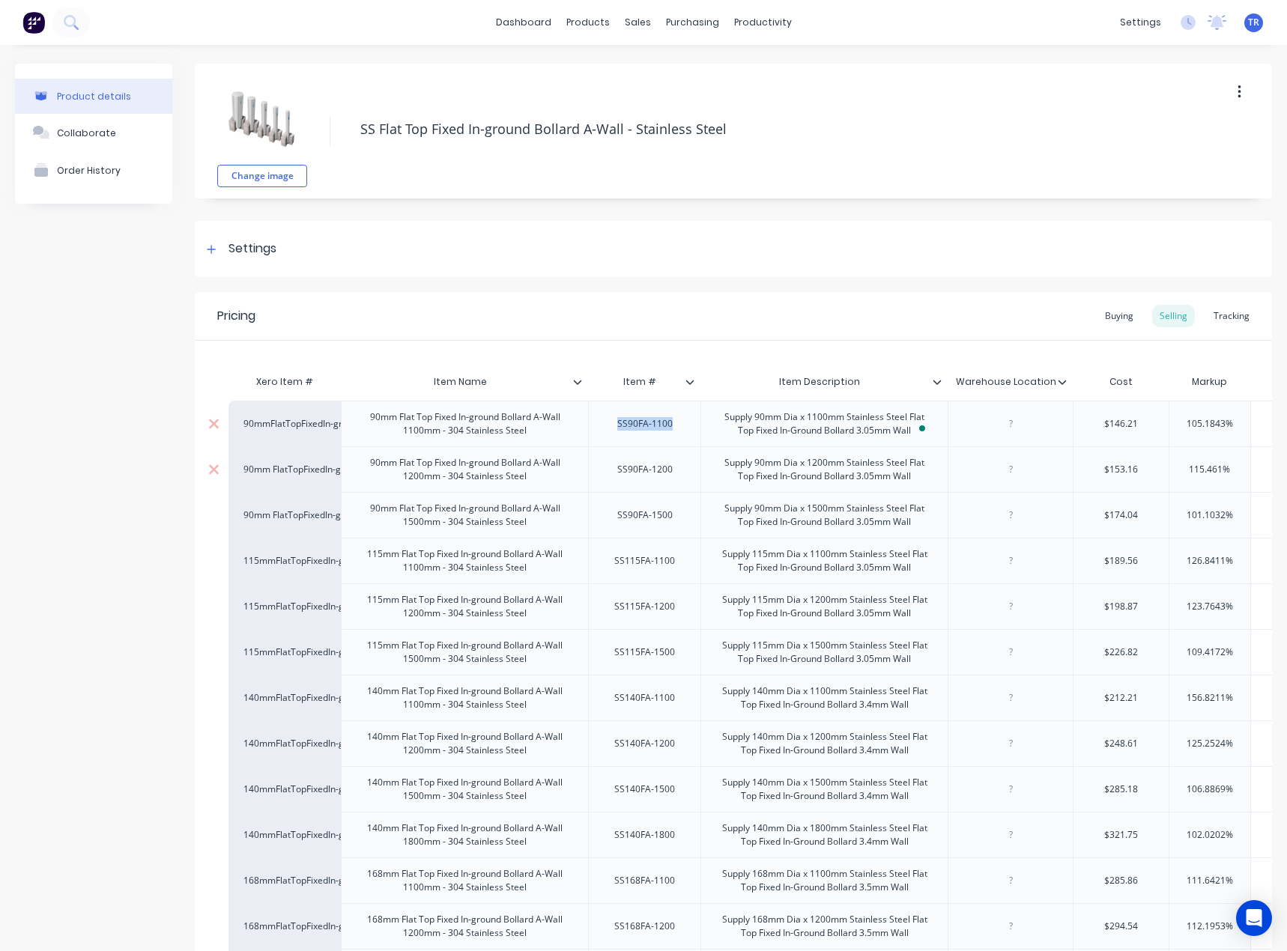
type textarea "x"
click at [983, 425] on div at bounding box center [1010, 423] width 75 height 19
paste div
click at [1054, 433] on div "G-03 D" at bounding box center [1009, 424] width 125 height 46
click at [631, 469] on div "SS90FA-1200" at bounding box center [644, 469] width 79 height 19
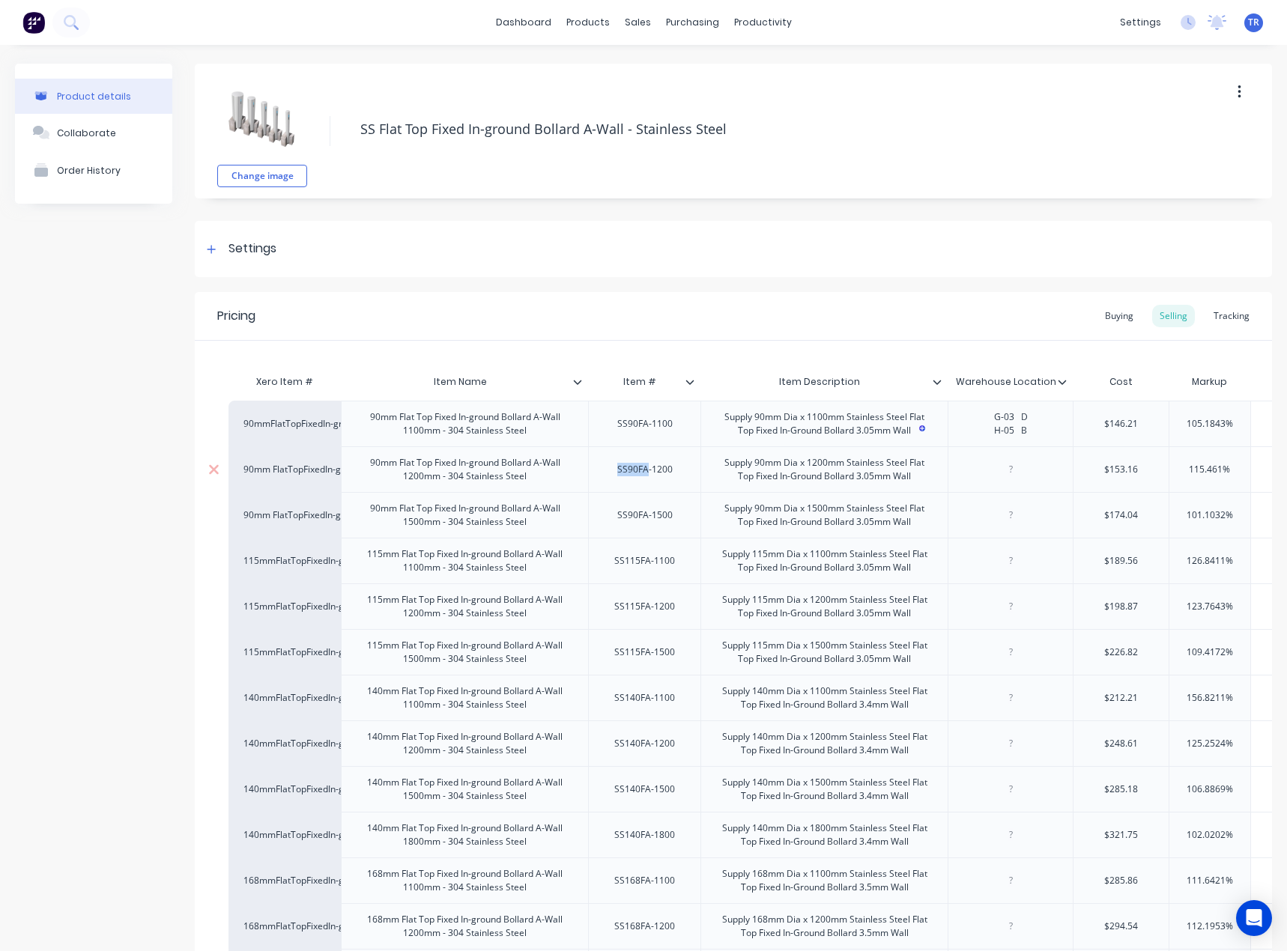
click at [631, 469] on div "SS90FA-1200" at bounding box center [644, 469] width 79 height 19
type textarea "x"
click at [990, 458] on div at bounding box center [1009, 469] width 125 height 46
paste div
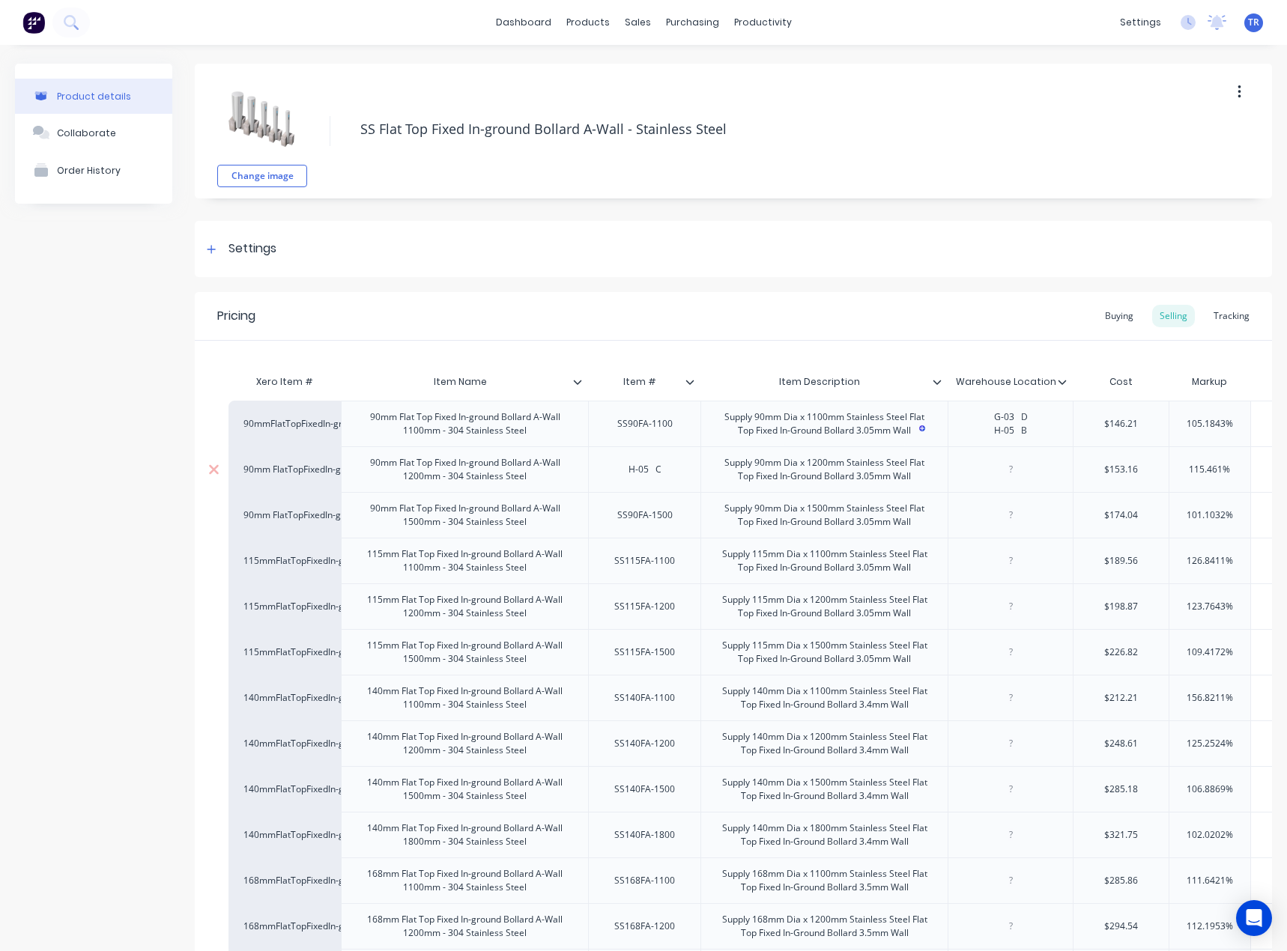
click at [997, 467] on div at bounding box center [1010, 469] width 75 height 19
click at [806, 498] on div "Supply 90mm Dia x 1500mm Stainless Steel Flat Top Fixed In-Ground Bollard 3.05m…" at bounding box center [823, 515] width 247 height 46
click at [681, 467] on div "H-05 C" at bounding box center [644, 469] width 75 height 19
type textarea "x"
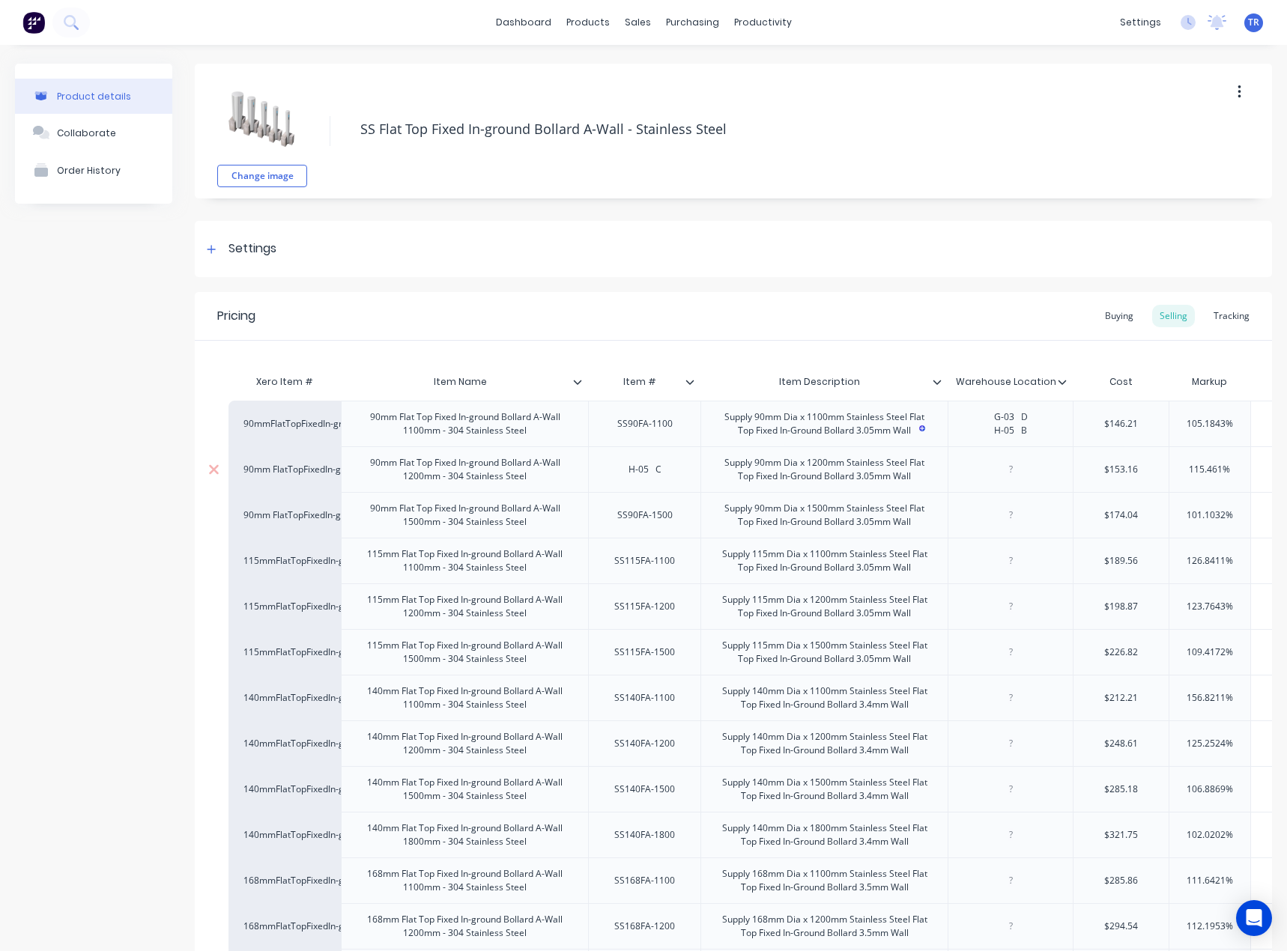
click at [1042, 478] on div at bounding box center [1010, 469] width 75 height 19
paste div
click at [656, 473] on div "H-05 C" at bounding box center [644, 469] width 75 height 19
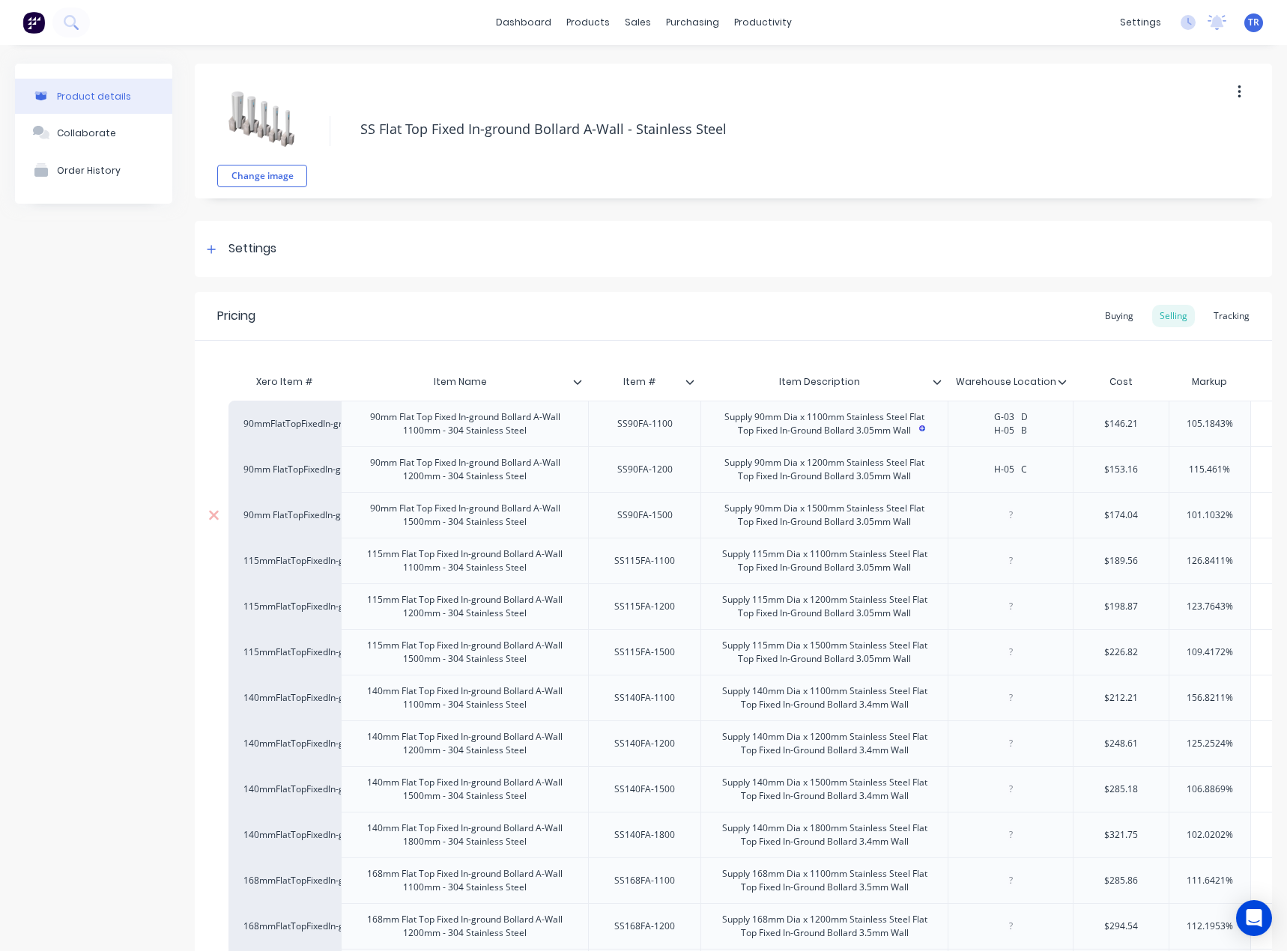
click at [654, 529] on div "SS90FA-1500" at bounding box center [644, 515] width 112 height 46
click at [652, 513] on div "SS90FA-1500" at bounding box center [644, 514] width 79 height 19
drag, startPoint x: 975, startPoint y: 461, endPoint x: 982, endPoint y: 466, distance: 9.1
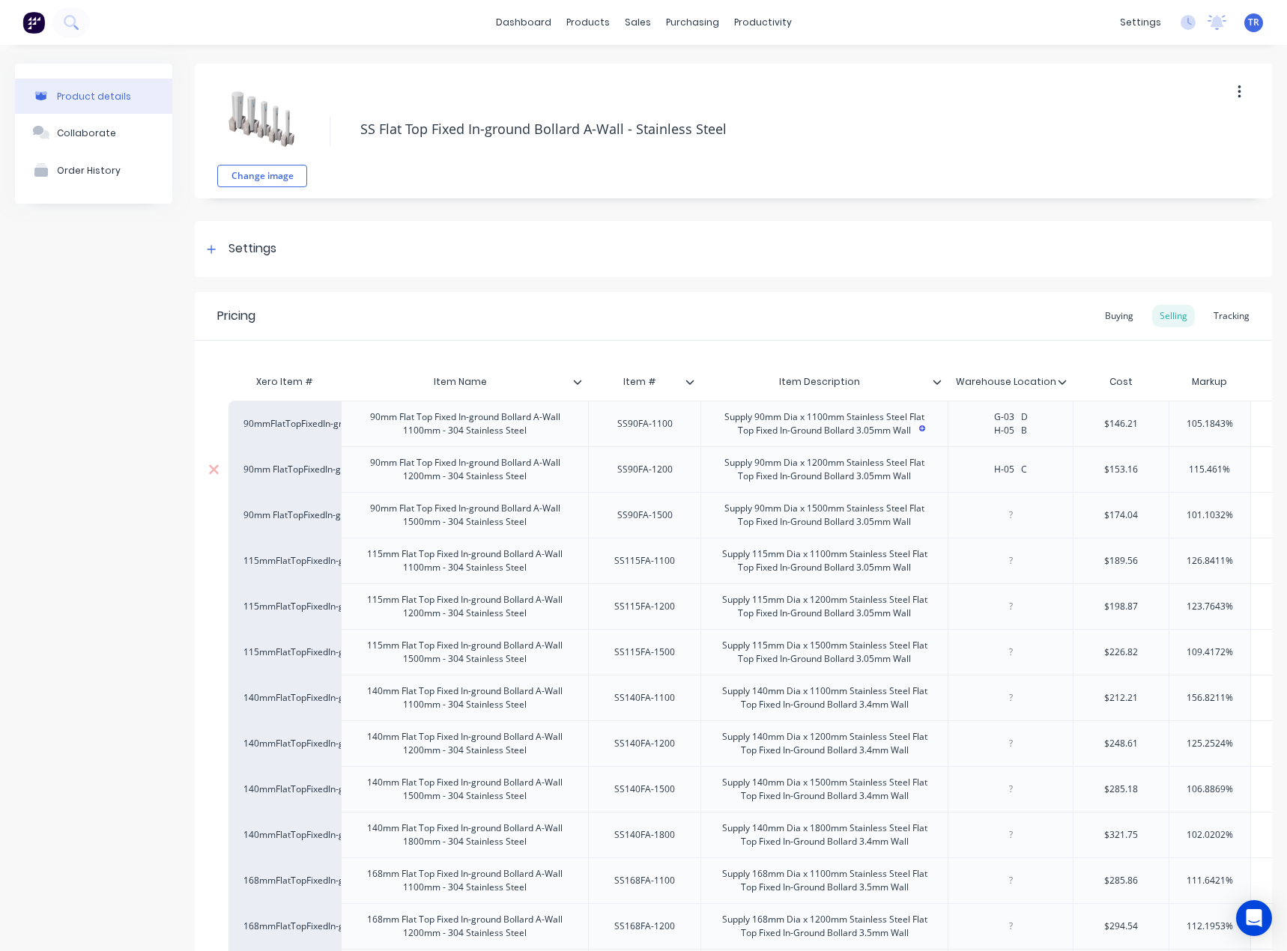
click at [975, 461] on div "H-05 C" at bounding box center [1010, 469] width 75 height 19
click at [1013, 514] on div at bounding box center [1010, 514] width 75 height 19
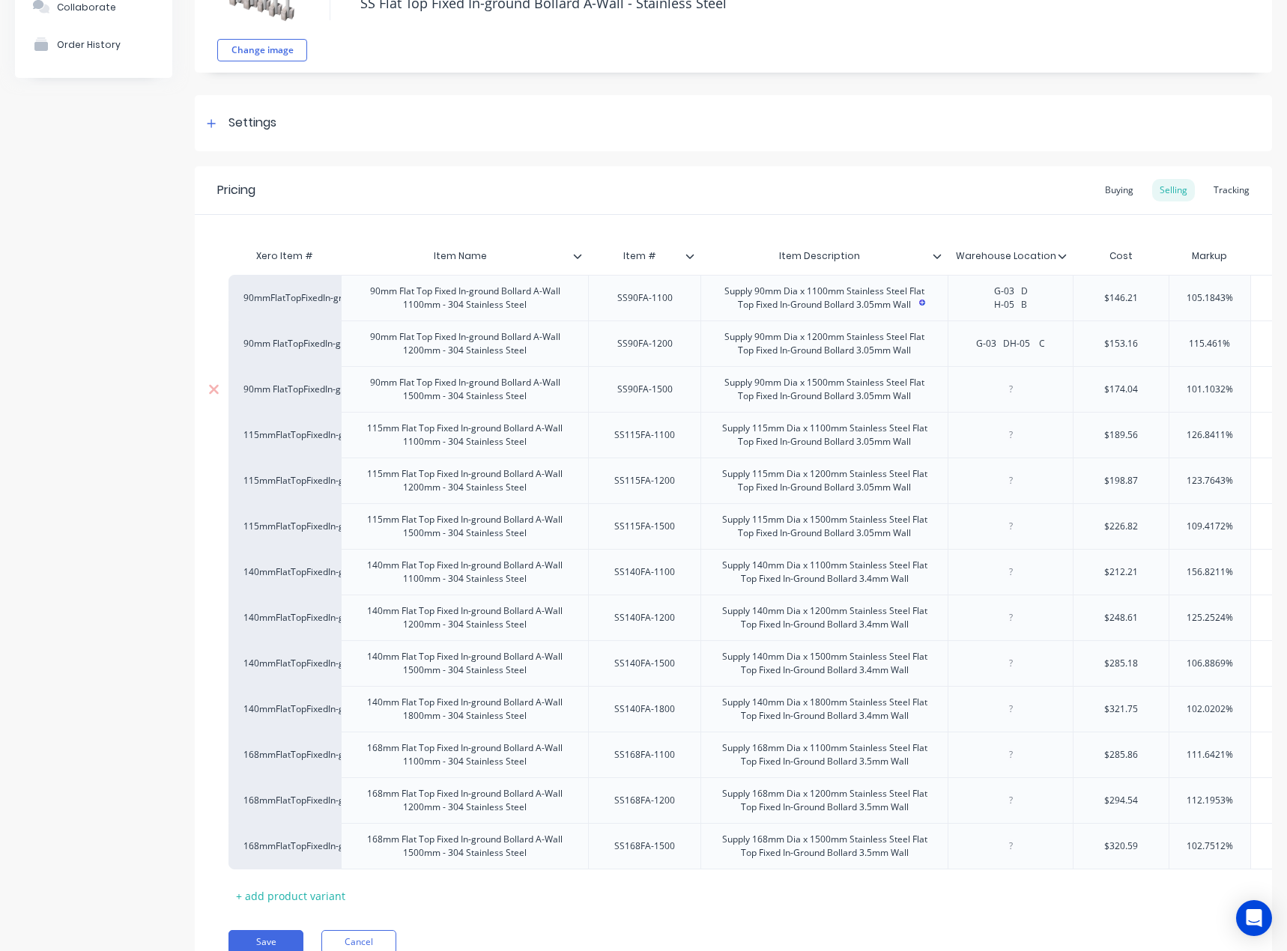
scroll to position [150, 0]
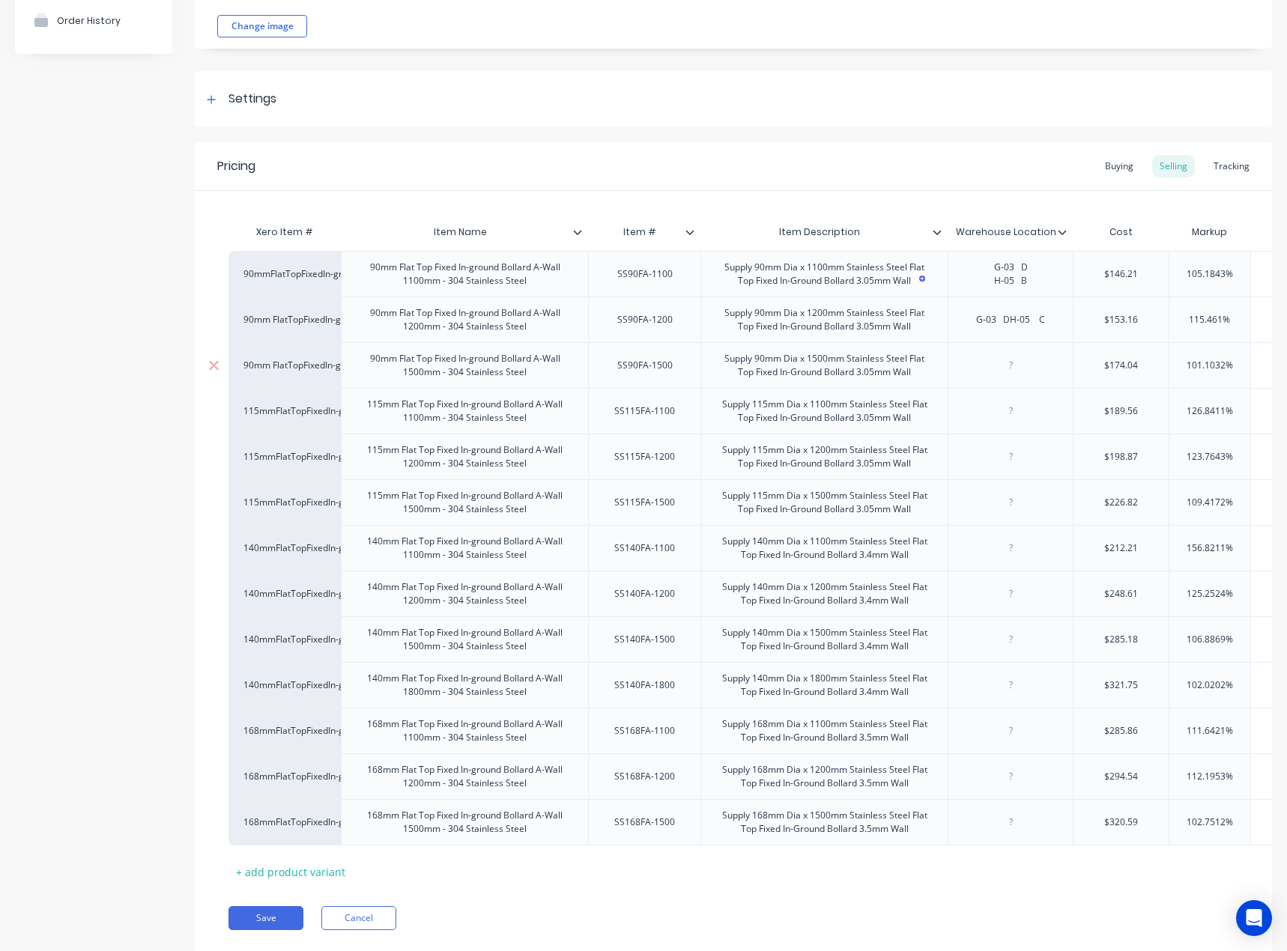
click at [661, 359] on div "SS90FA-1500" at bounding box center [644, 365] width 79 height 19
click at [647, 409] on div "SS115FA-1100" at bounding box center [644, 410] width 85 height 19
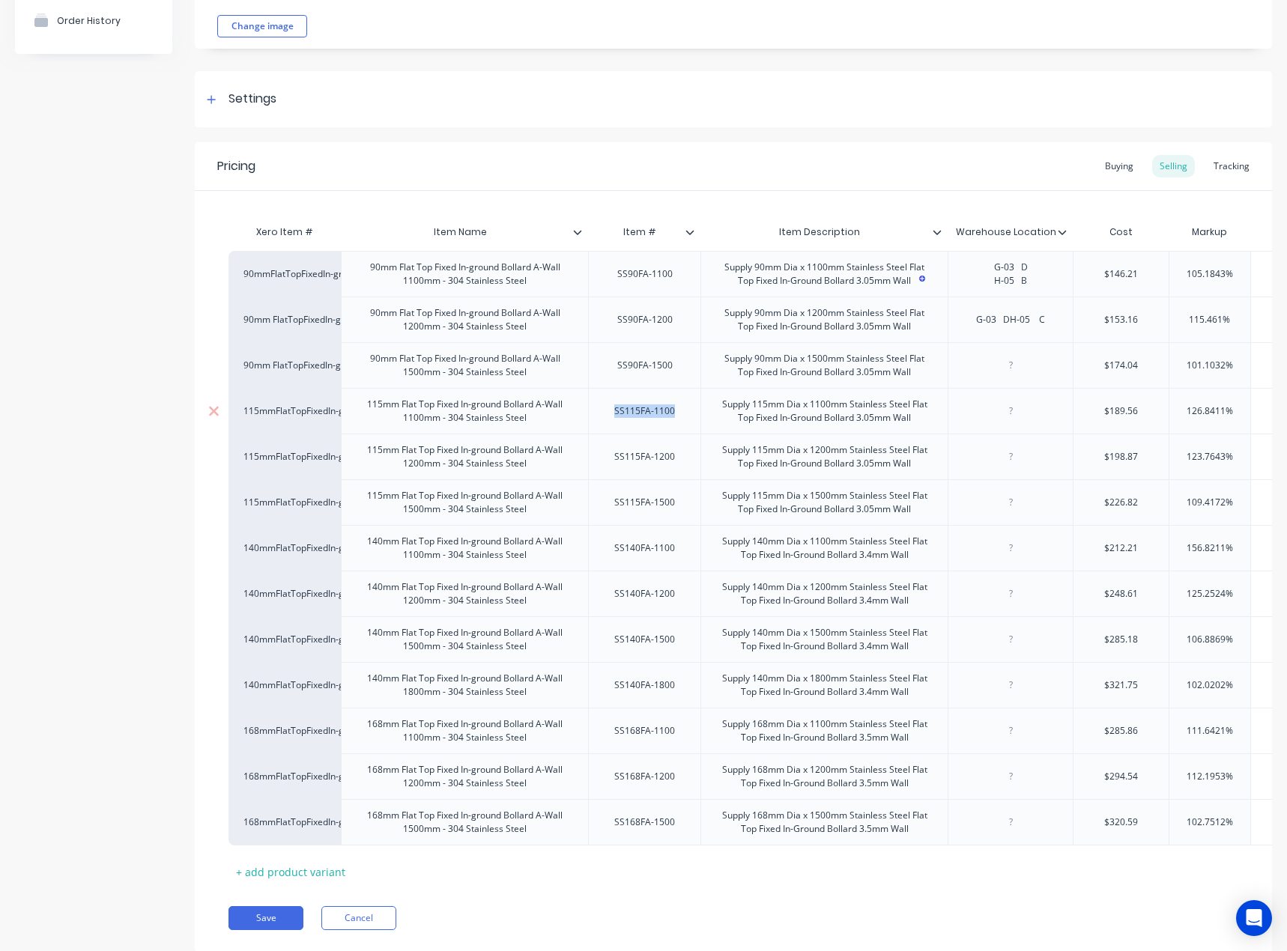
click at [647, 409] on div "SS115FA-1100" at bounding box center [644, 410] width 85 height 19
click at [1001, 429] on div at bounding box center [1009, 411] width 125 height 46
type textarea "x"
click at [1012, 410] on div at bounding box center [1010, 410] width 75 height 19
paste div
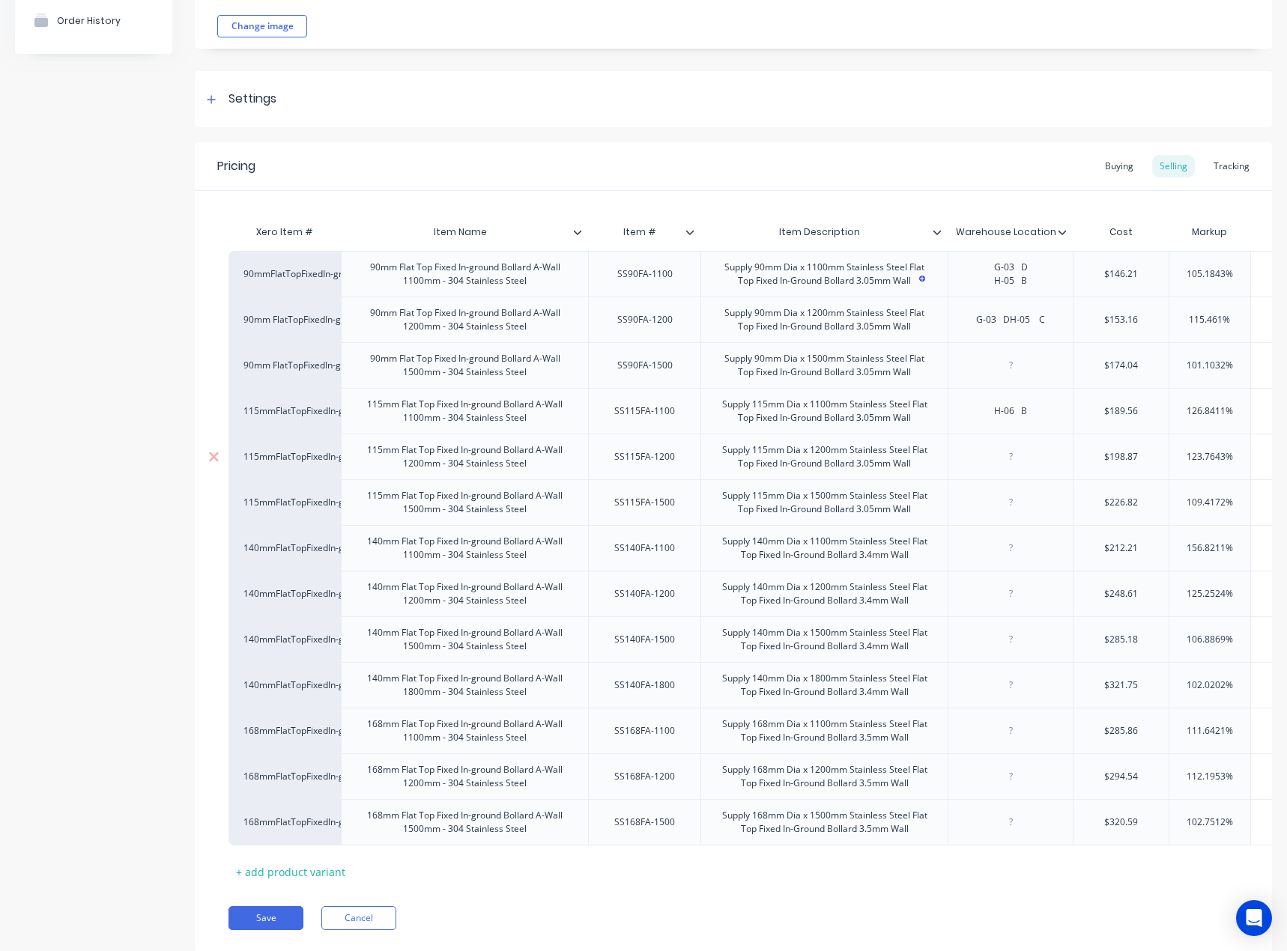
click at [616, 455] on div "SS115FA-1200" at bounding box center [644, 456] width 85 height 19
type textarea "x"
click at [978, 457] on div at bounding box center [1010, 456] width 75 height 19
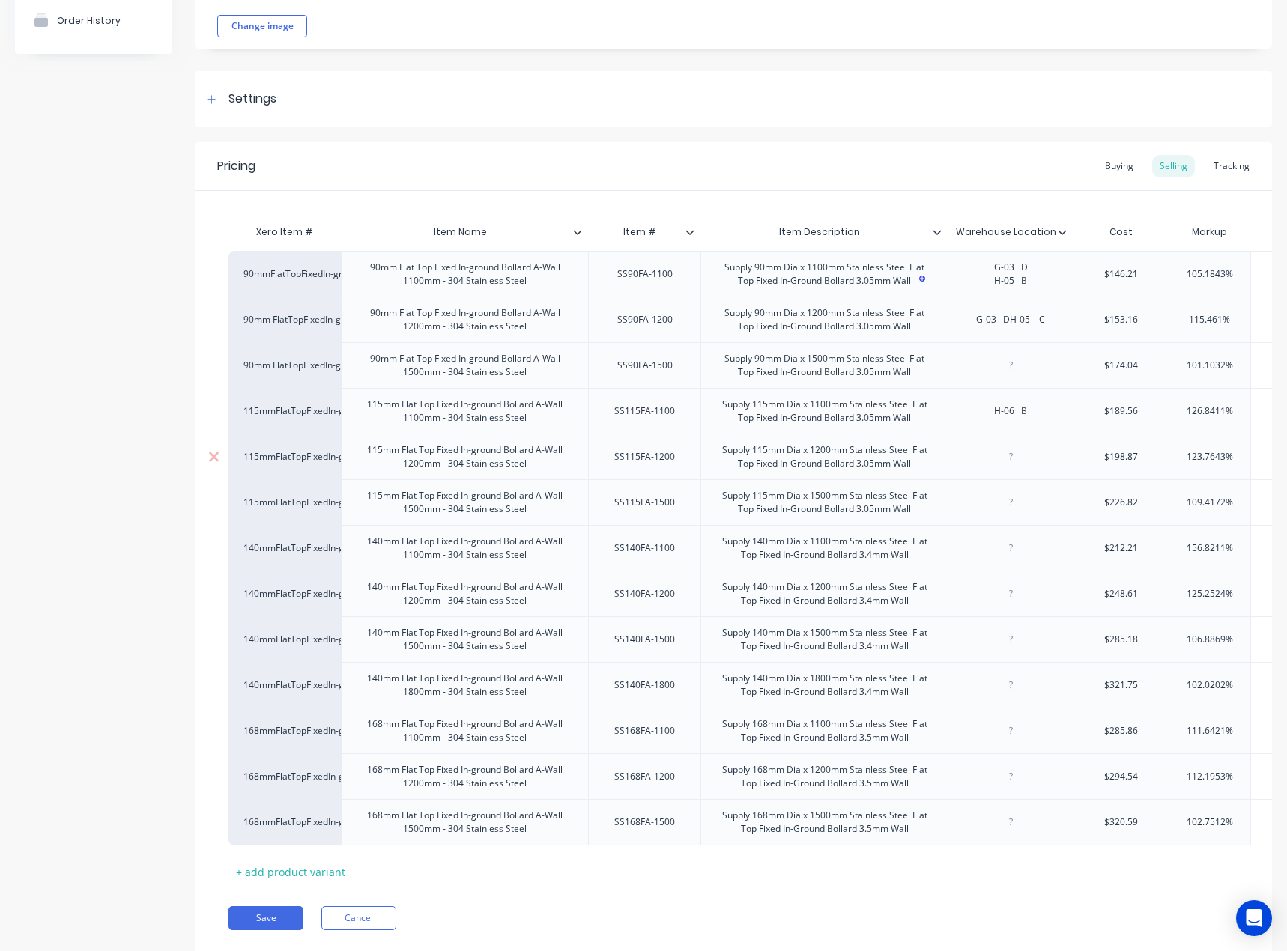
paste div
click at [1039, 468] on div "H-06 A" at bounding box center [1009, 457] width 125 height 46
click at [979, 450] on div "H-06 A H-06 B" at bounding box center [1010, 456] width 75 height 33
click at [654, 512] on div "SS115FA-1500" at bounding box center [644, 502] width 85 height 19
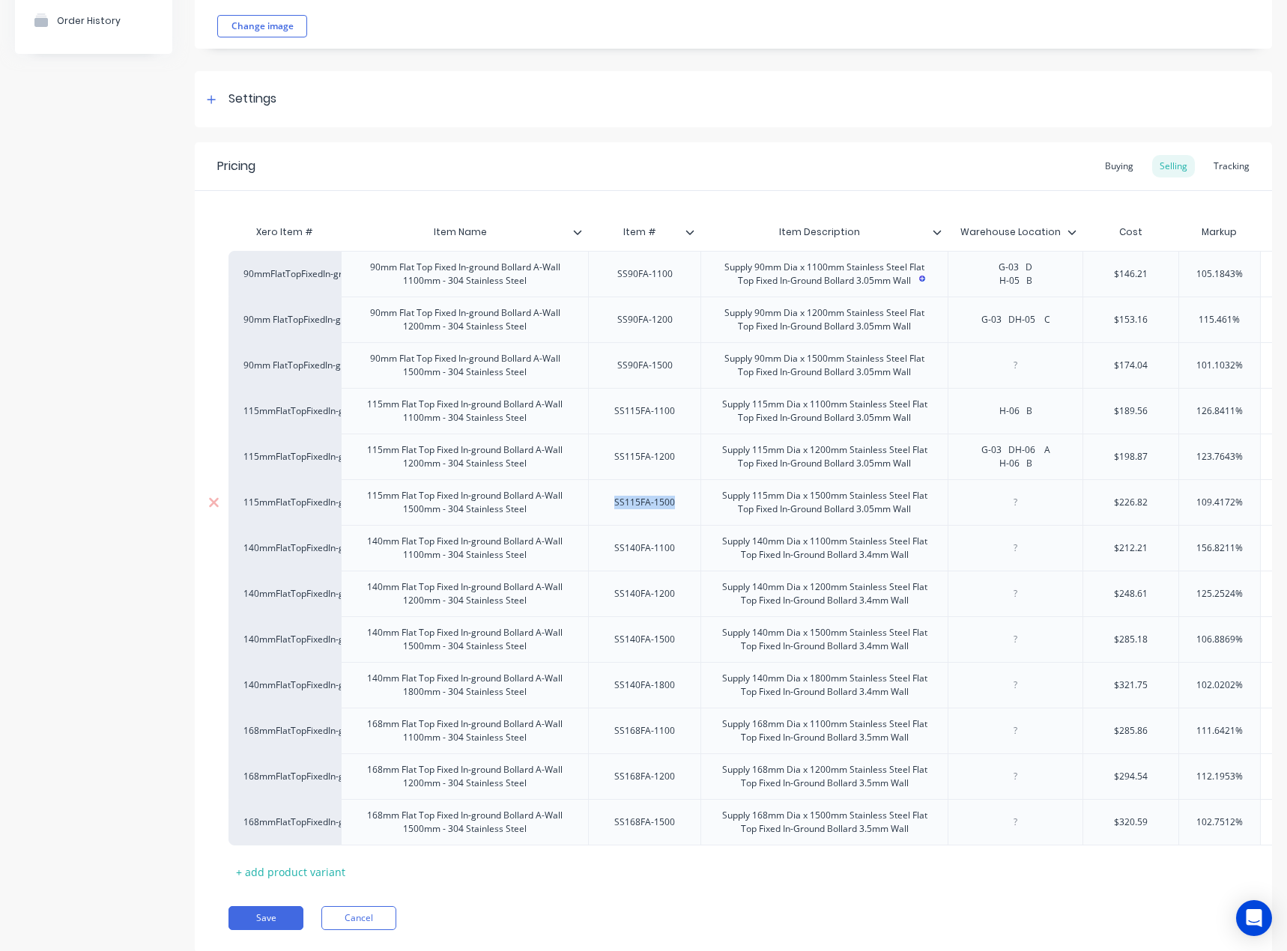
click at [654, 512] on div "SS115FA-1500" at bounding box center [644, 502] width 85 height 19
click at [646, 512] on div "SS115FA-1500" at bounding box center [644, 502] width 85 height 19
click at [645, 558] on div "SS140FA-1100" at bounding box center [644, 547] width 85 height 19
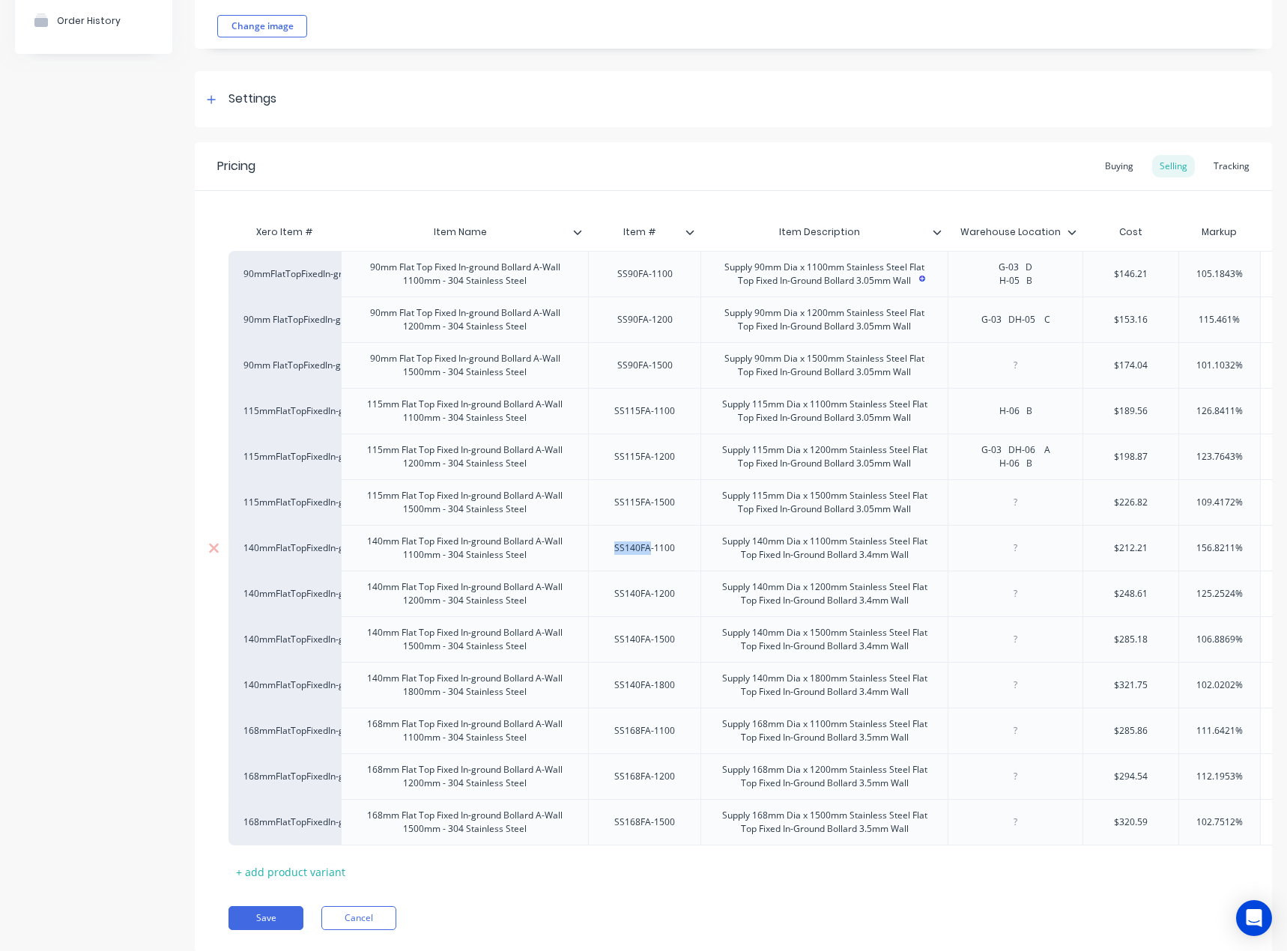
click at [645, 558] on div "SS140FA-1100" at bounding box center [644, 547] width 85 height 19
type textarea "x"
click at [1008, 556] on div at bounding box center [1015, 547] width 75 height 19
paste div
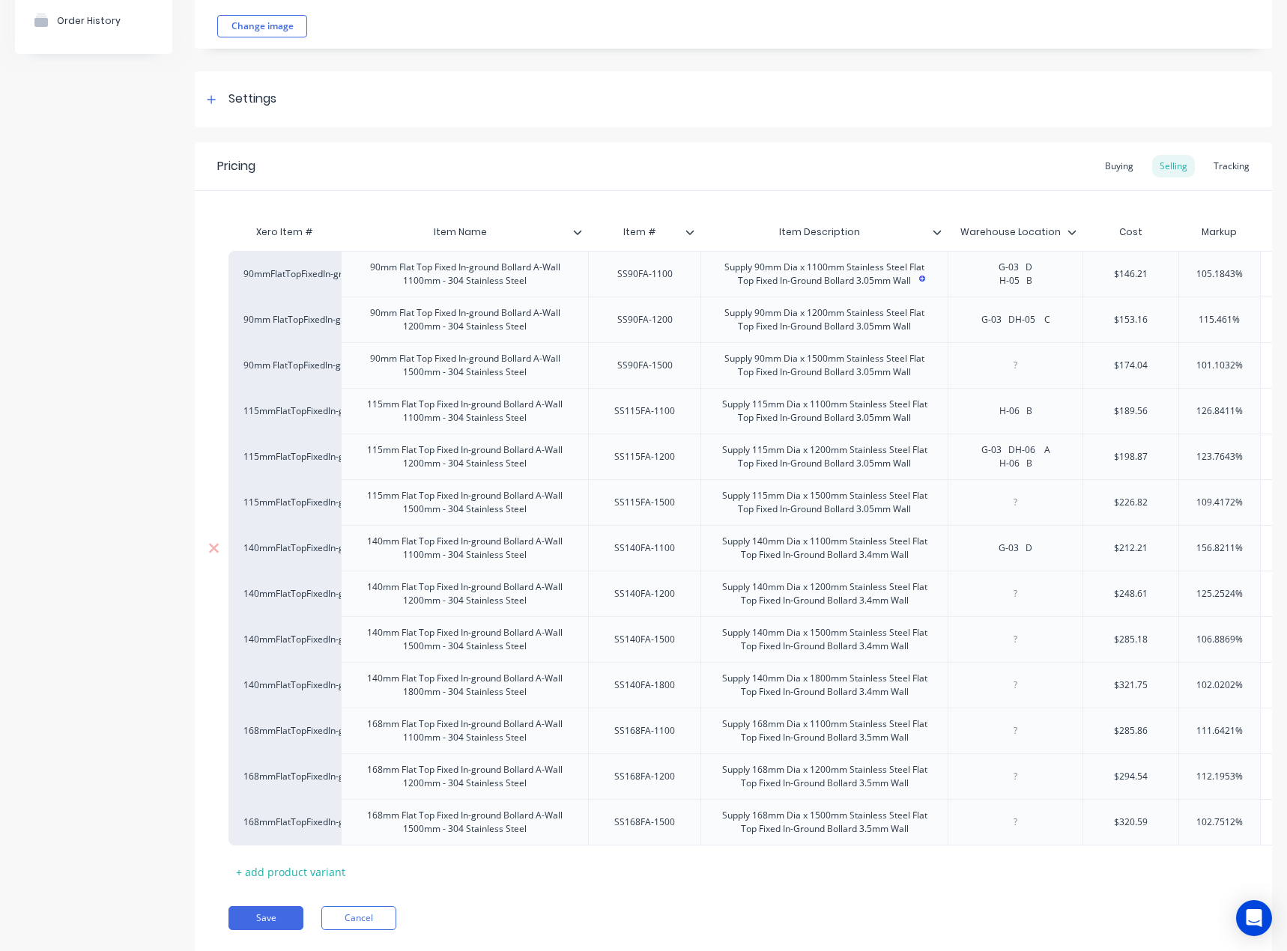
click at [1079, 558] on div "G-03 D" at bounding box center [1014, 548] width 135 height 46
click at [1063, 559] on div "G-03 D" at bounding box center [1014, 548] width 135 height 46
click at [1039, 558] on div "G-03 D" at bounding box center [1015, 547] width 75 height 19
click at [1028, 604] on div at bounding box center [1015, 593] width 75 height 19
click at [643, 604] on div "SS140FA-1200" at bounding box center [644, 593] width 85 height 19
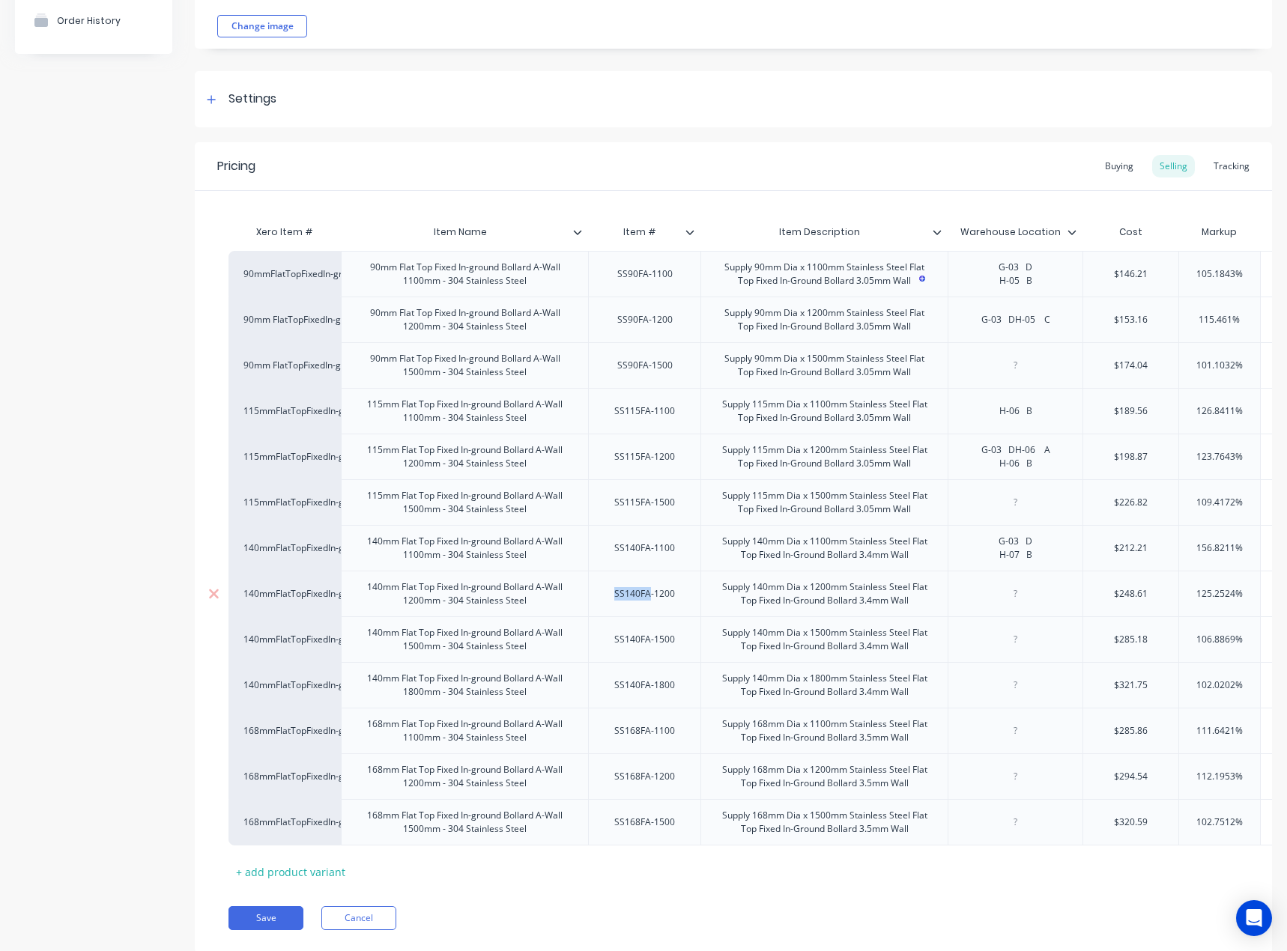
click at [643, 604] on div "SS140FA-1200" at bounding box center [644, 593] width 85 height 19
type textarea "x"
click at [1021, 604] on div at bounding box center [1015, 593] width 75 height 19
paste div
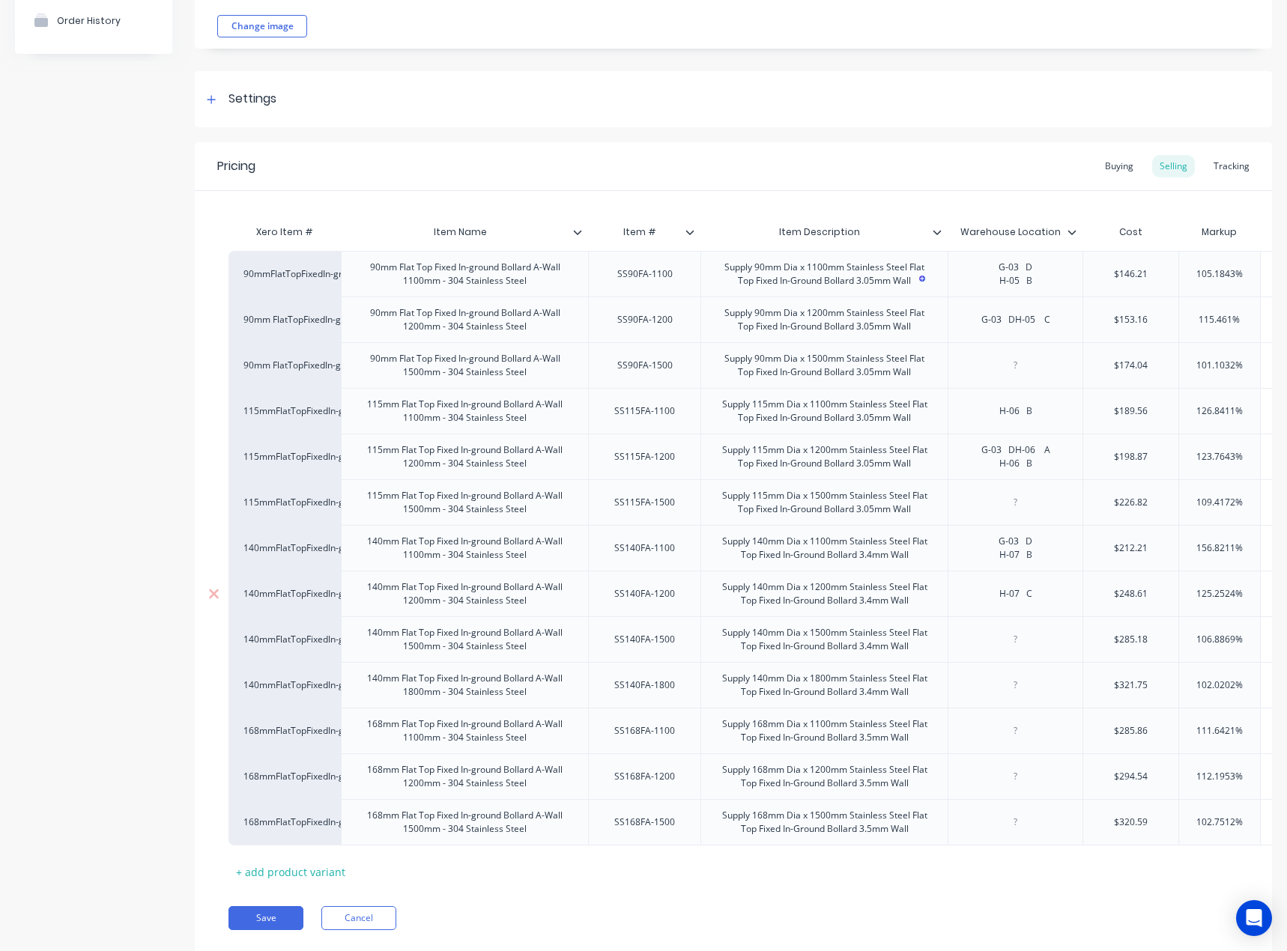
click at [998, 595] on div "H-07 C" at bounding box center [1014, 594] width 135 height 46
click at [992, 604] on div "H-07 C" at bounding box center [1015, 593] width 75 height 19
click at [649, 646] on div "SS140FA-1500" at bounding box center [644, 639] width 85 height 19
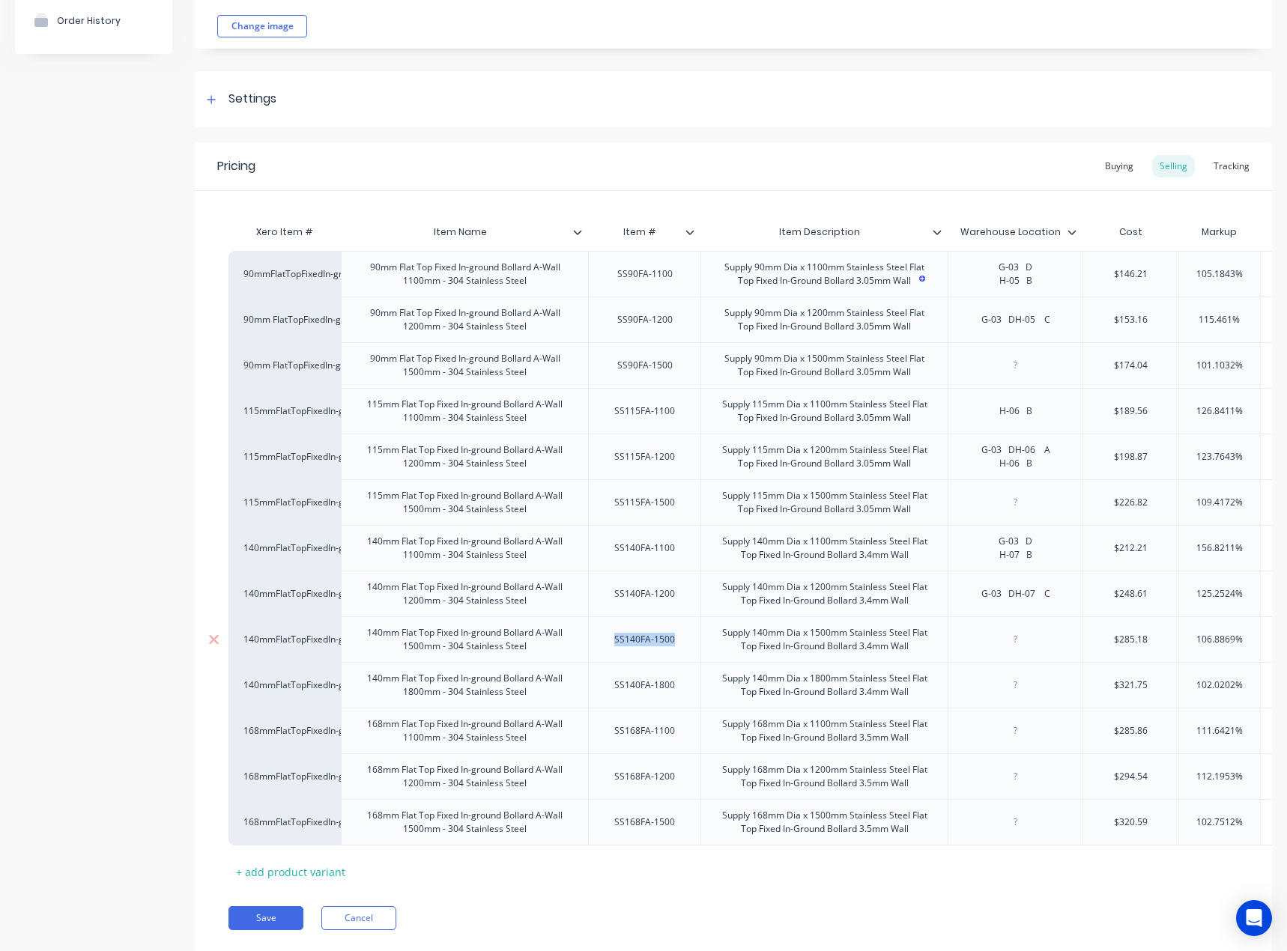
type textarea "x"
click at [988, 649] on div at bounding box center [1015, 639] width 75 height 19
paste div
click at [257, 930] on button "Save" at bounding box center [265, 918] width 75 height 24
type textarea "x"
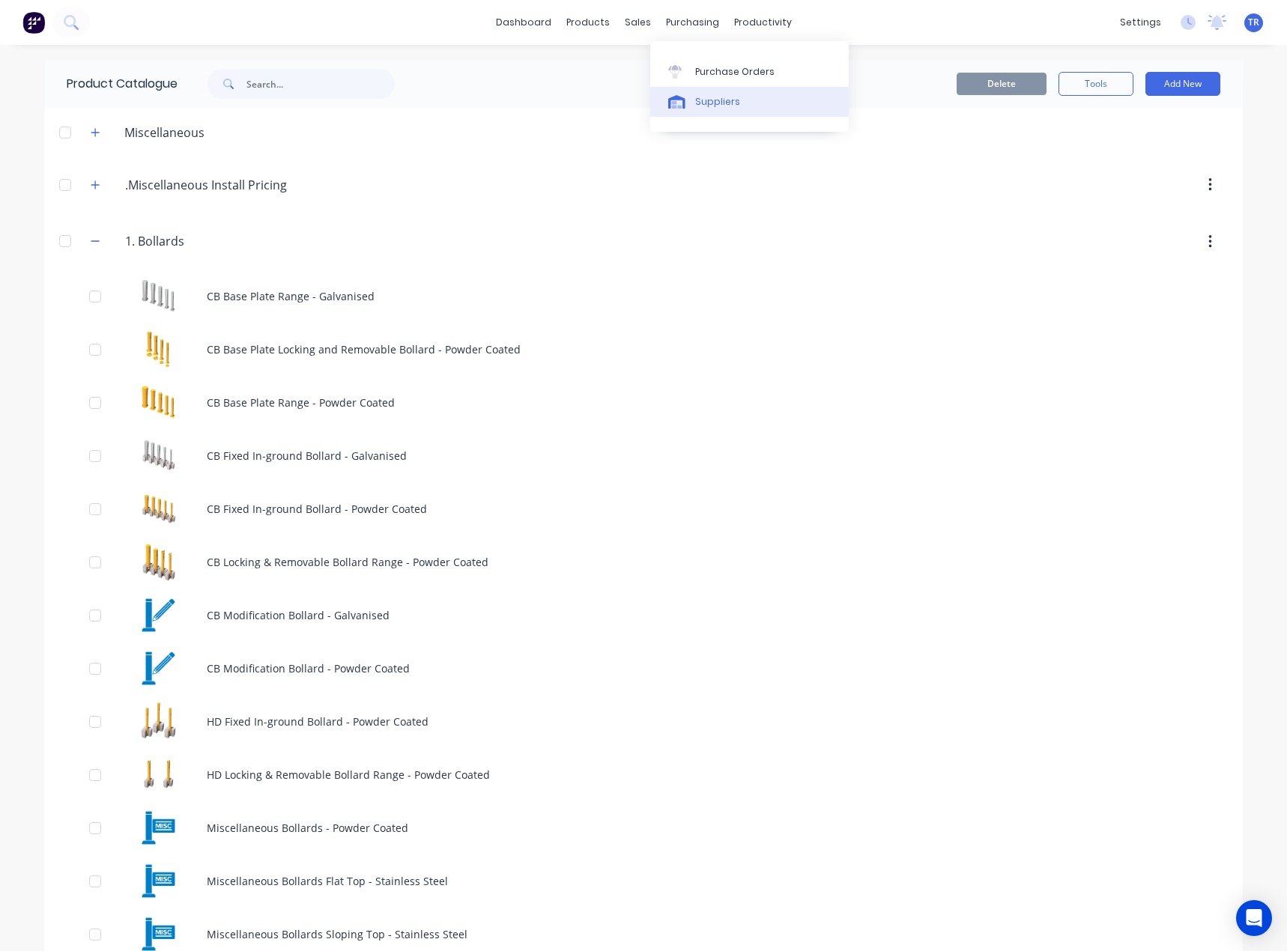
click at [687, 108] on div at bounding box center [679, 101] width 22 height 13
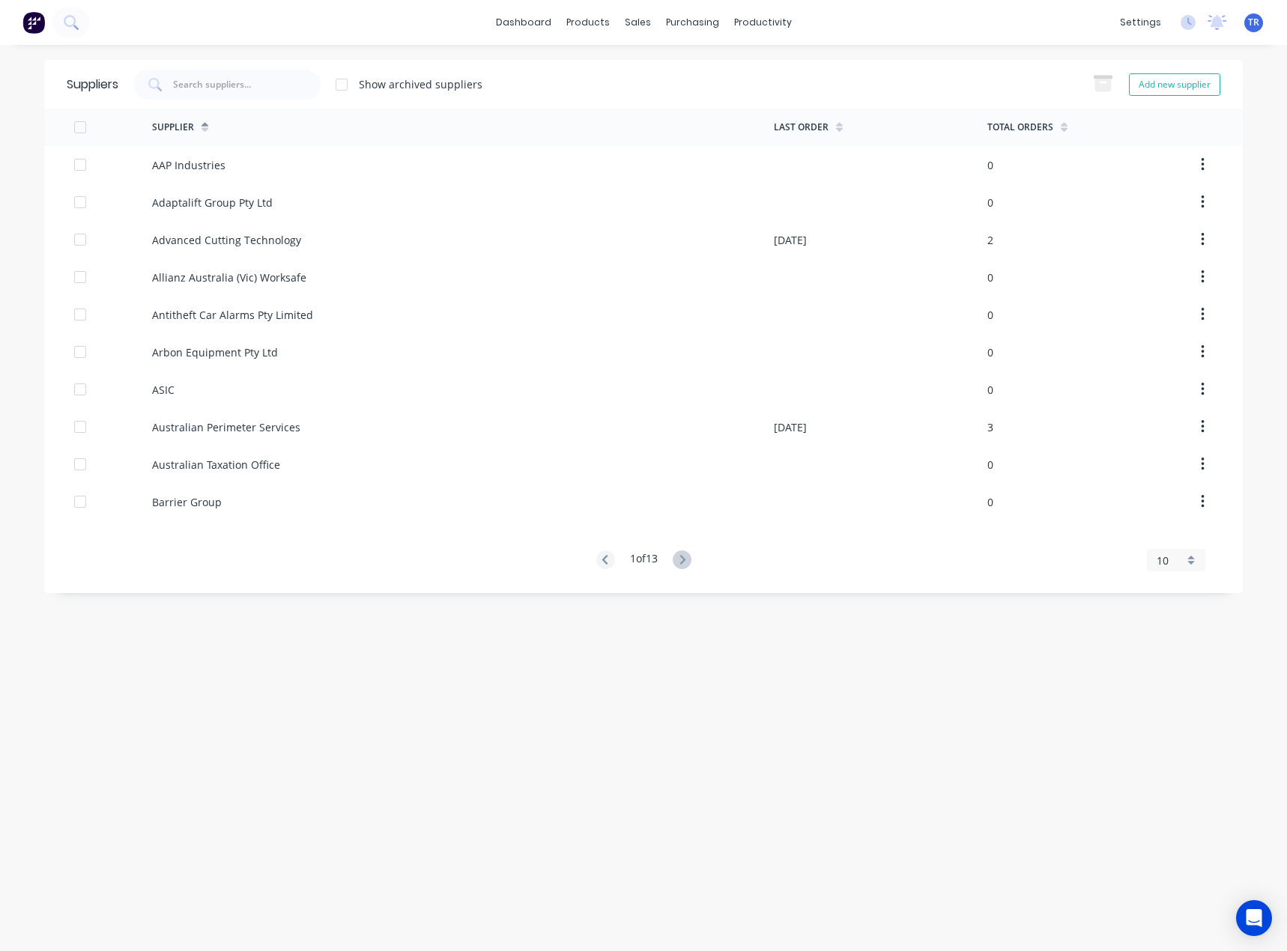
click at [276, 60] on div "Suppliers Show archived suppliers Add new supplier" at bounding box center [643, 84] width 1198 height 49
click at [267, 78] on input "text" at bounding box center [233, 84] width 121 height 13
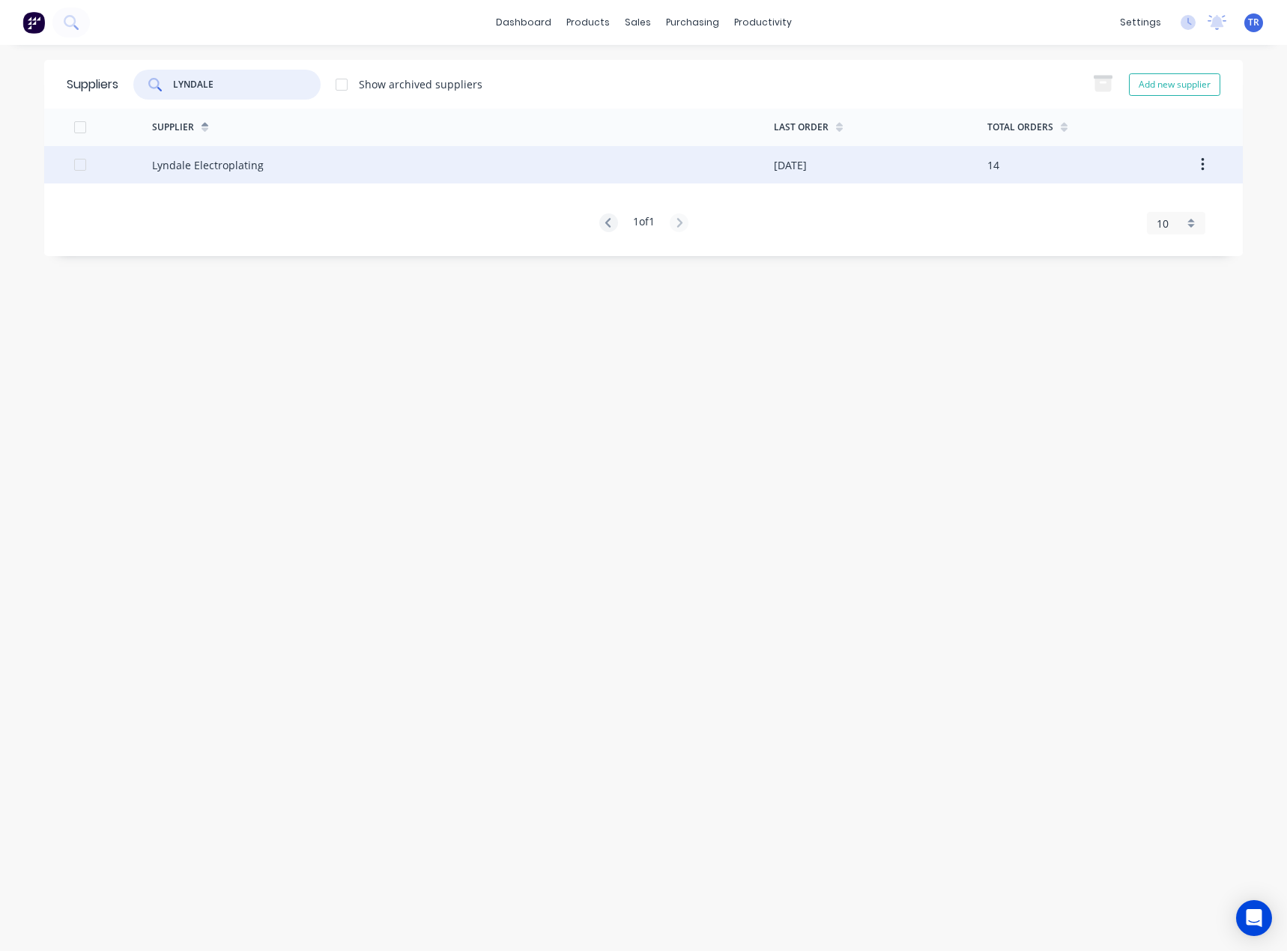
type input "LYNDALE"
click at [279, 154] on div "Lyndale Electroplating" at bounding box center [463, 164] width 622 height 37
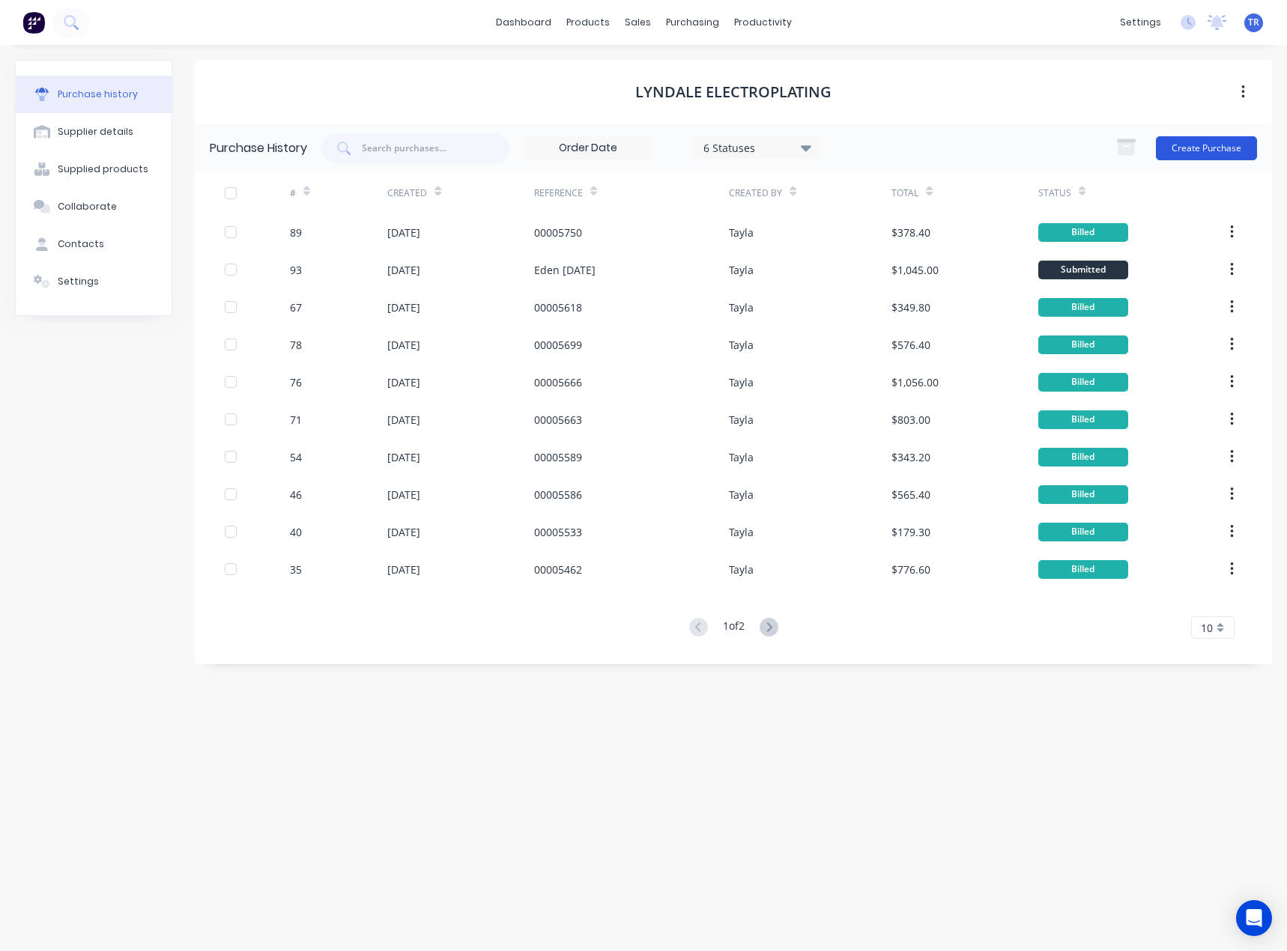
click at [1167, 149] on button "Create Purchase" at bounding box center [1205, 148] width 101 height 24
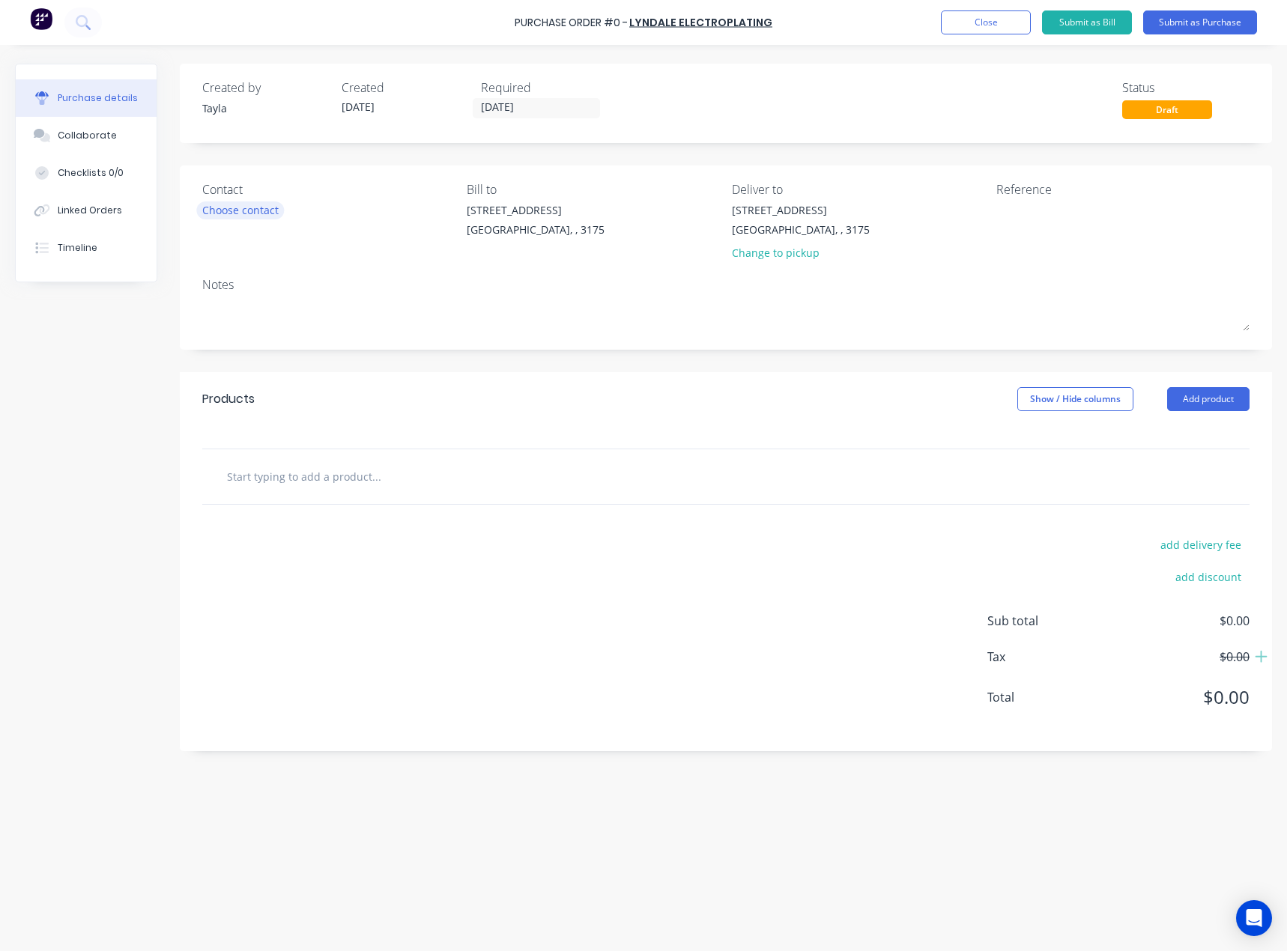
click at [264, 211] on div "Choose contact" at bounding box center [240, 210] width 76 height 16
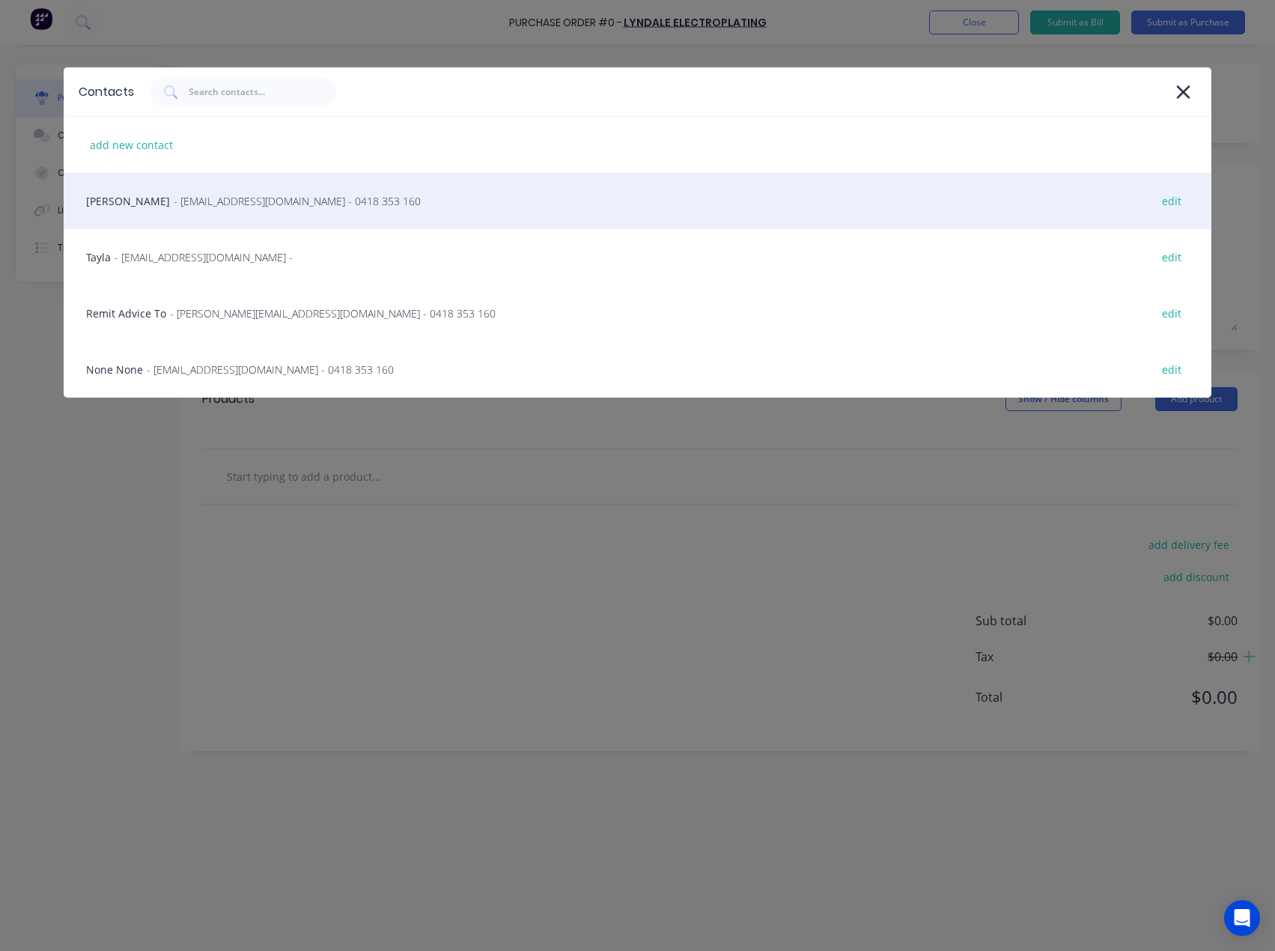
click at [160, 186] on div "Mark McHale - mark@aaelectroplating.com - 0418 353 160 edit" at bounding box center [638, 201] width 1148 height 56
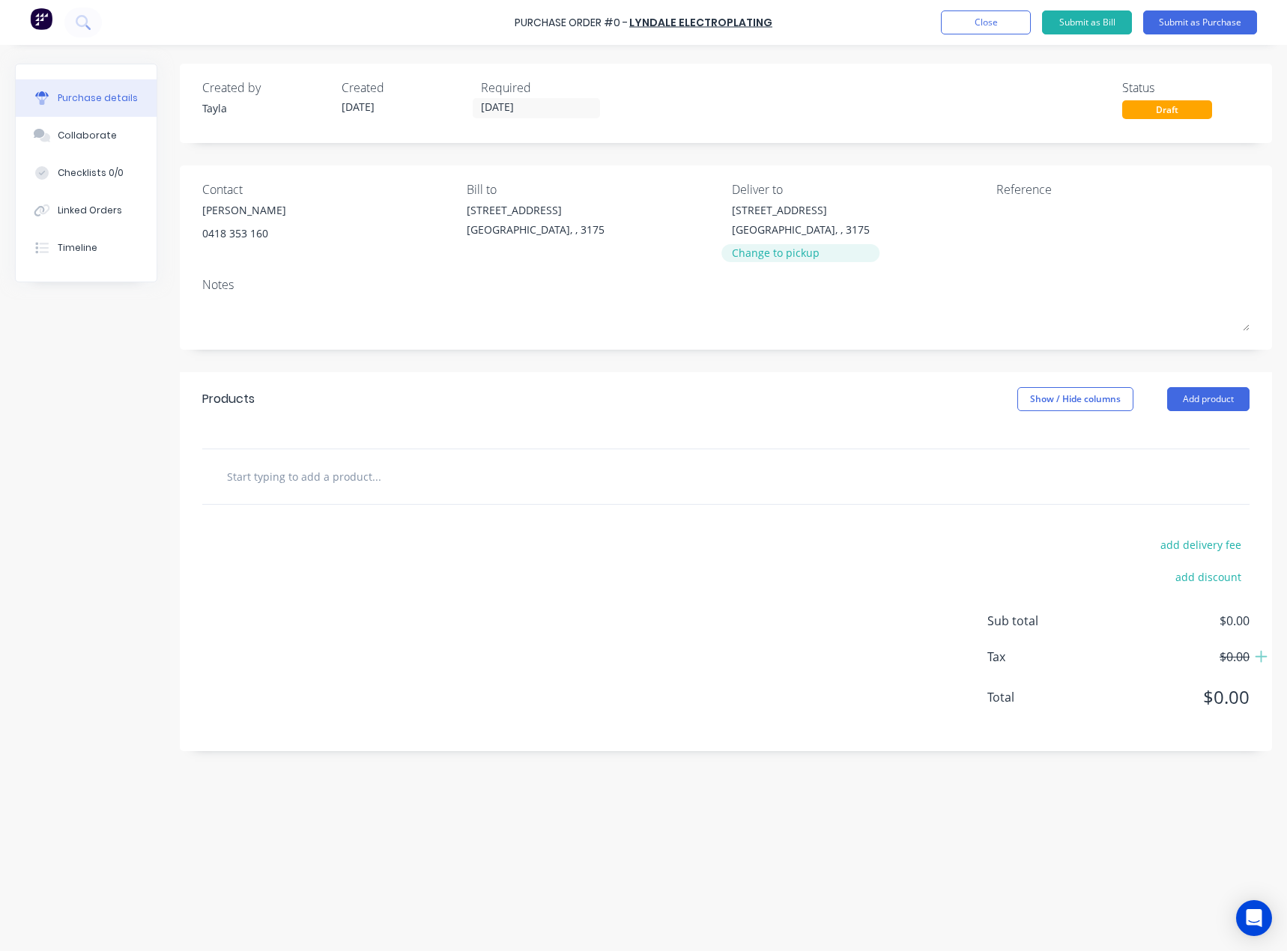
click at [802, 248] on div "Change to pickup" at bounding box center [801, 253] width 138 height 16
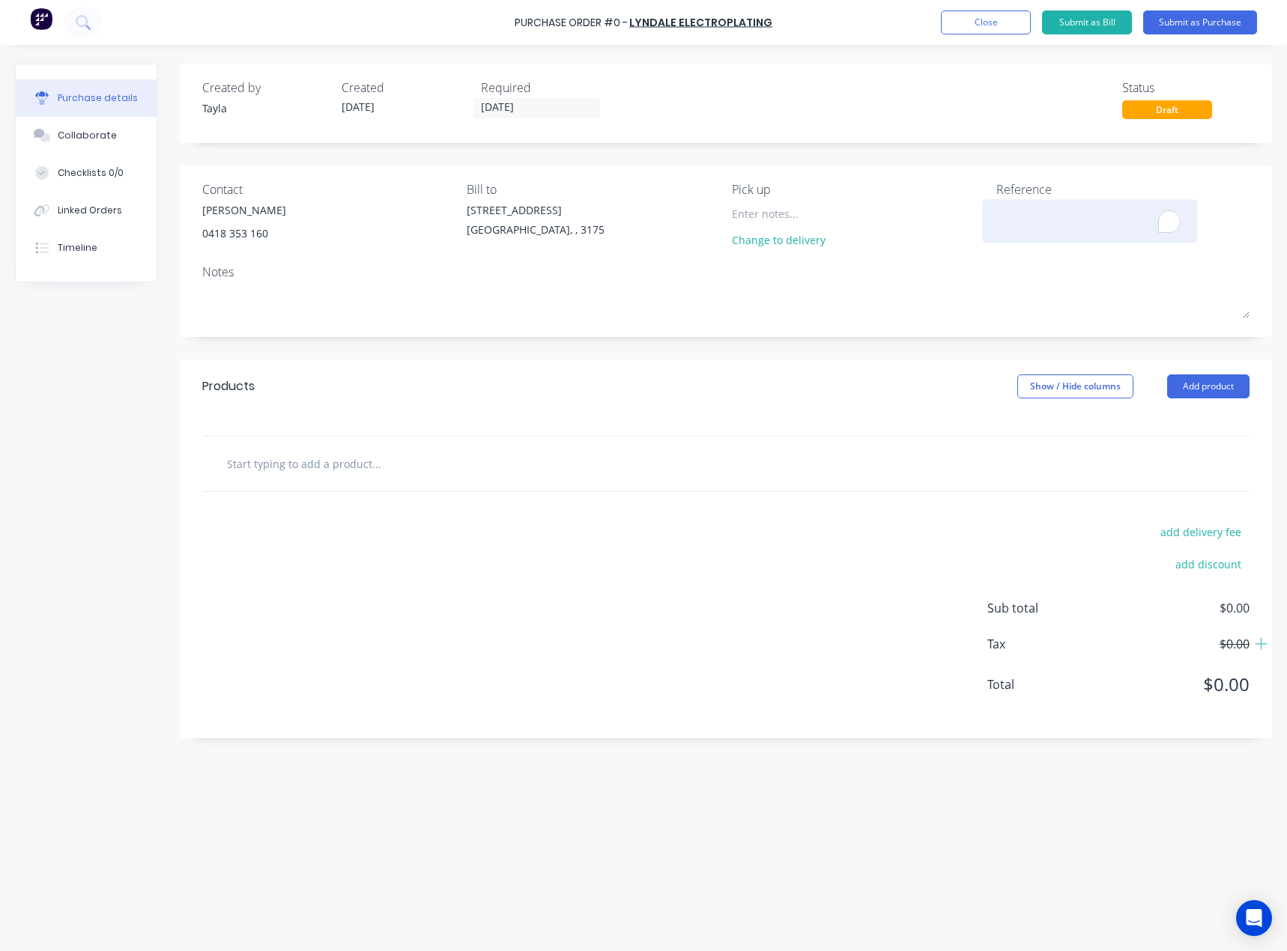
click at [1012, 215] on textarea "To enrich screen reader interactions, please activate Accessibility in Grammarl…" at bounding box center [1089, 219] width 187 height 34
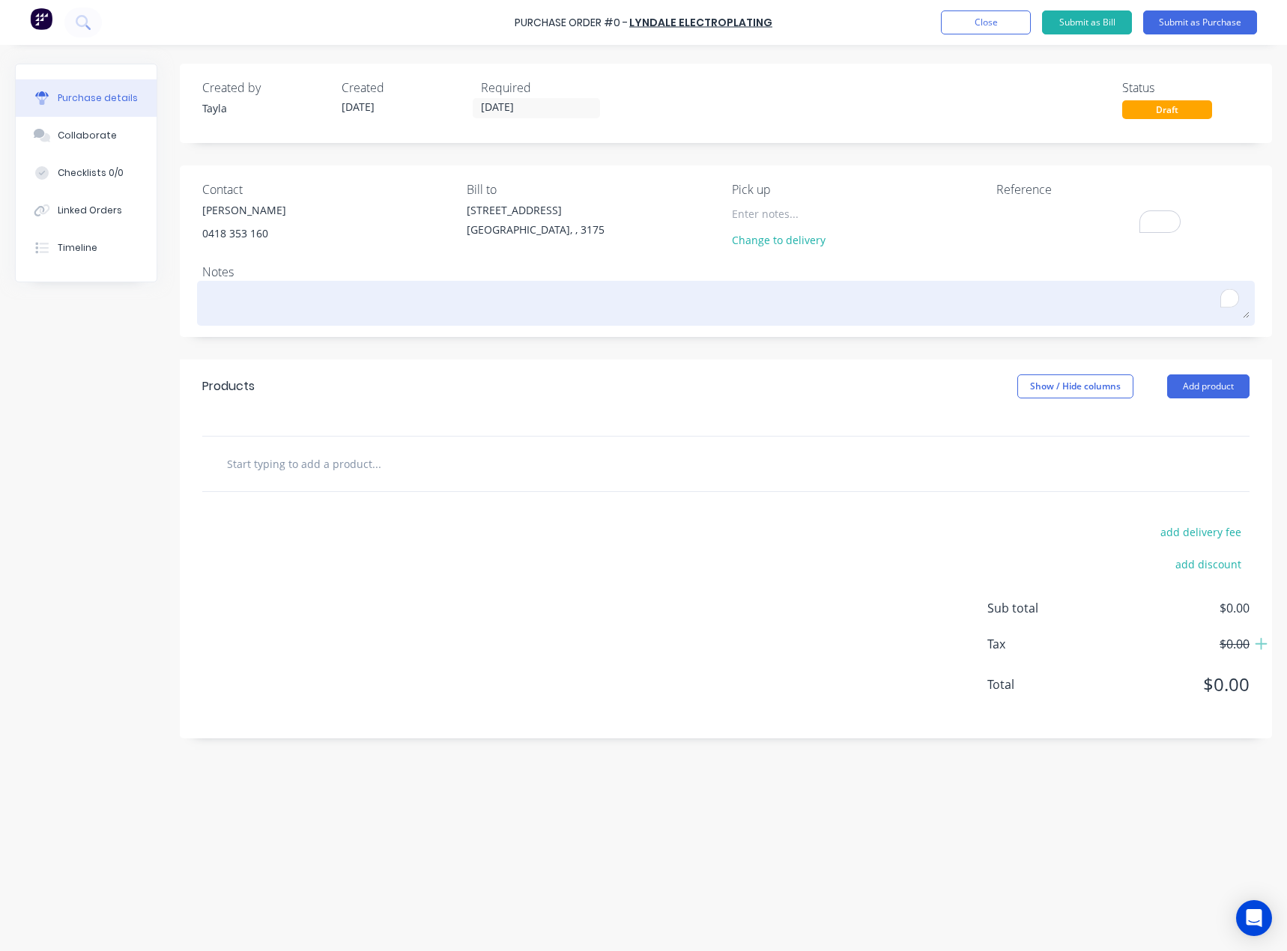
click at [669, 311] on textarea "To enrich screen reader interactions, please activate Accessibility in Grammarl…" at bounding box center [725, 302] width 1047 height 34
type textarea "x"
type textarea "E"
type textarea "x"
type textarea "Ed"
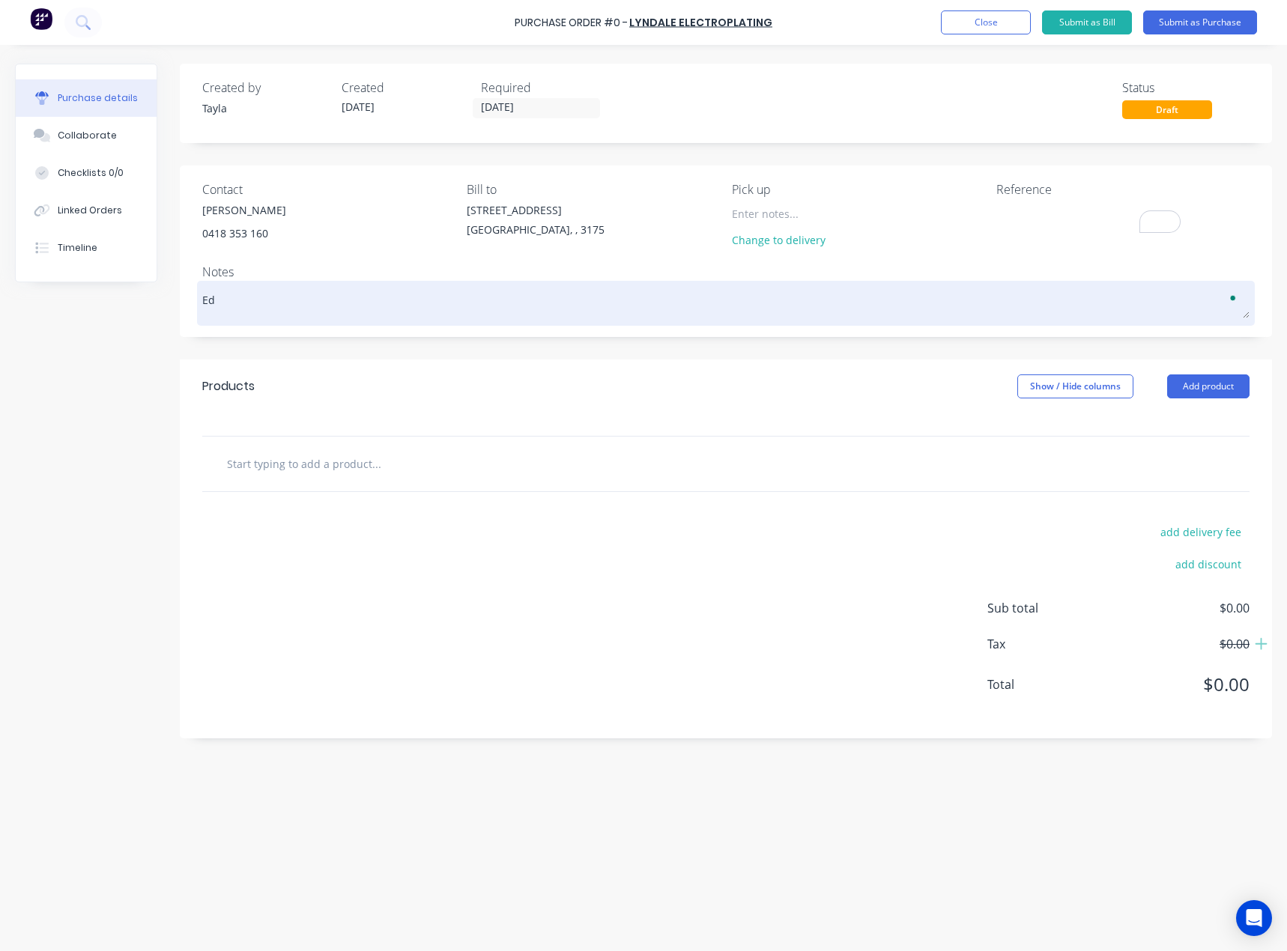
type textarea "x"
type textarea "Ede"
type textarea "x"
type textarea "Eden"
type textarea "x"
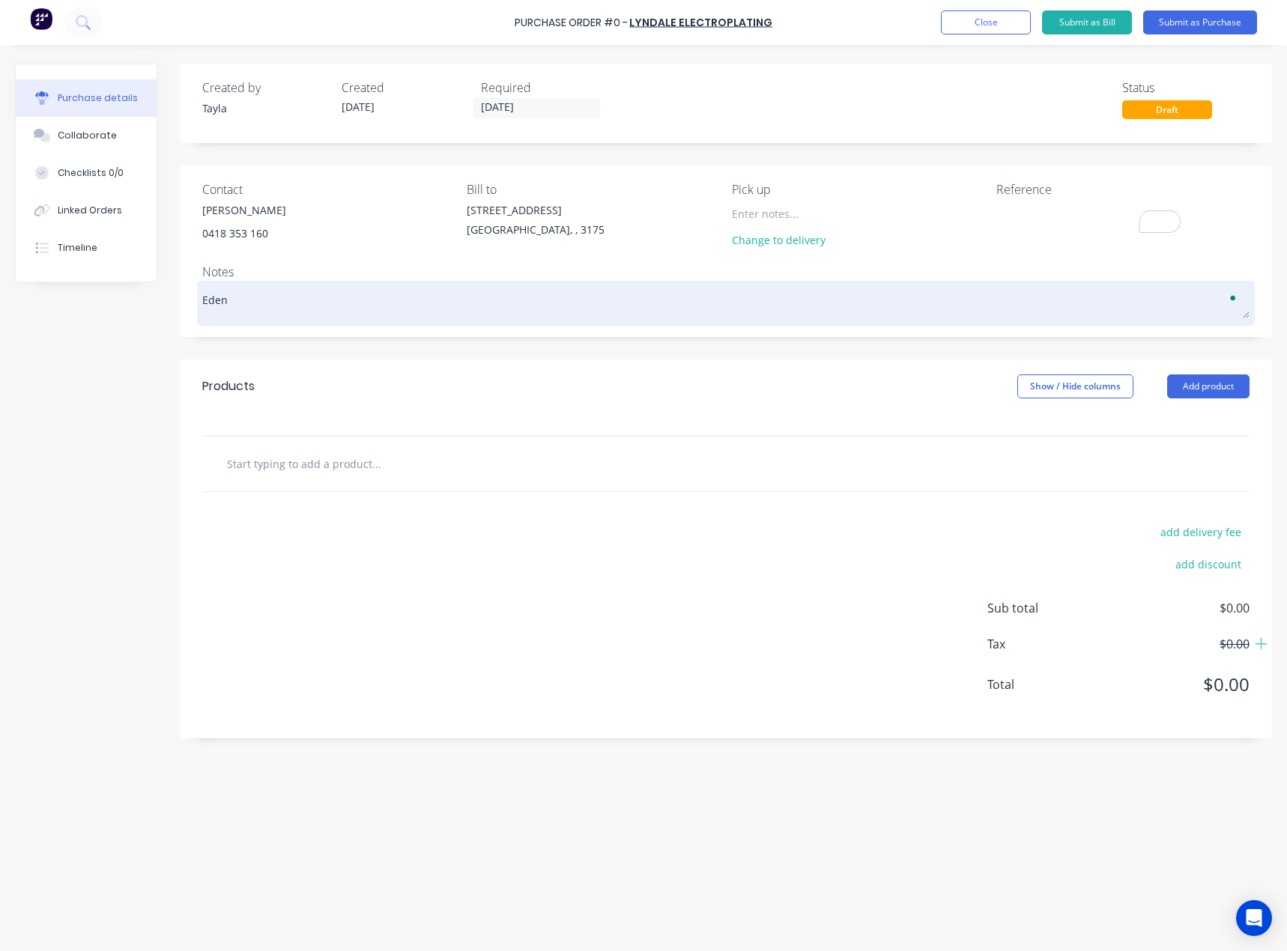
type textarea "Eden O"
type textarea "x"
type textarea "Eden Or"
type textarea "x"
type textarea "Eden O"
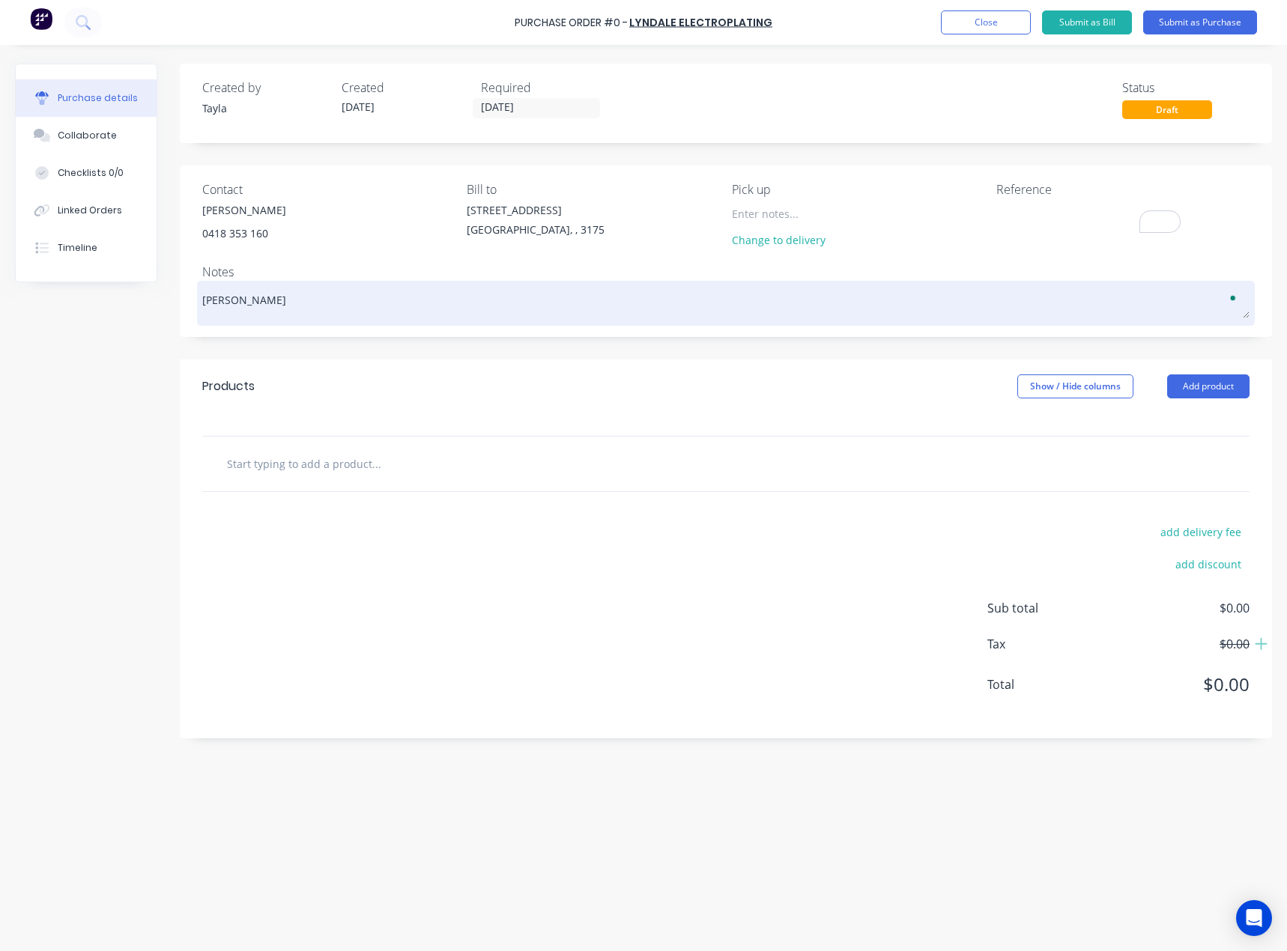
type textarea "x"
type textarea "Eden"
type textarea "x"
type textarea "Eden -"
type textarea "x"
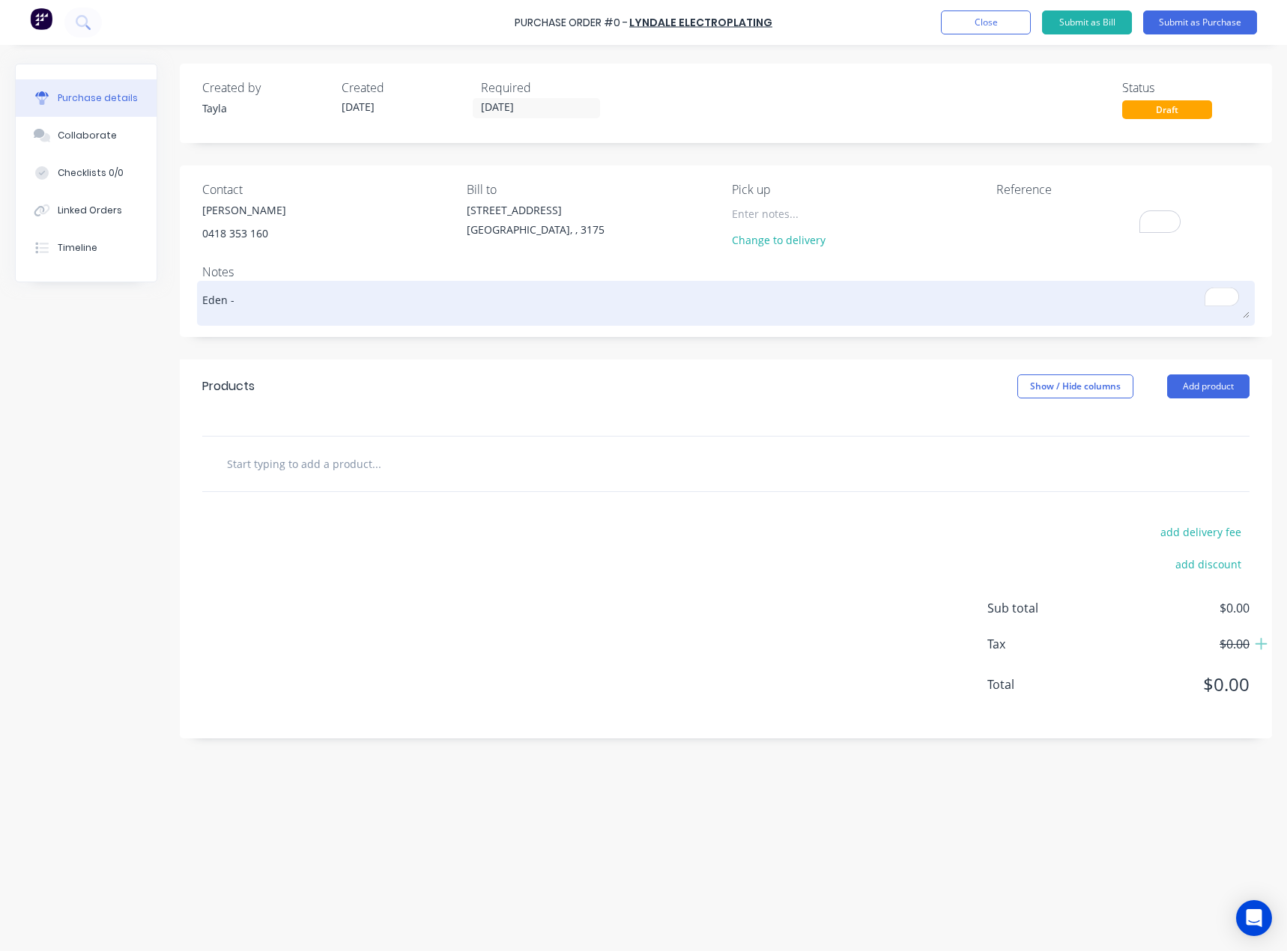
type textarea "Eden -"
type textarea "x"
type textarea "Eden - 0"
type textarea "x"
type textarea "Eden - 05"
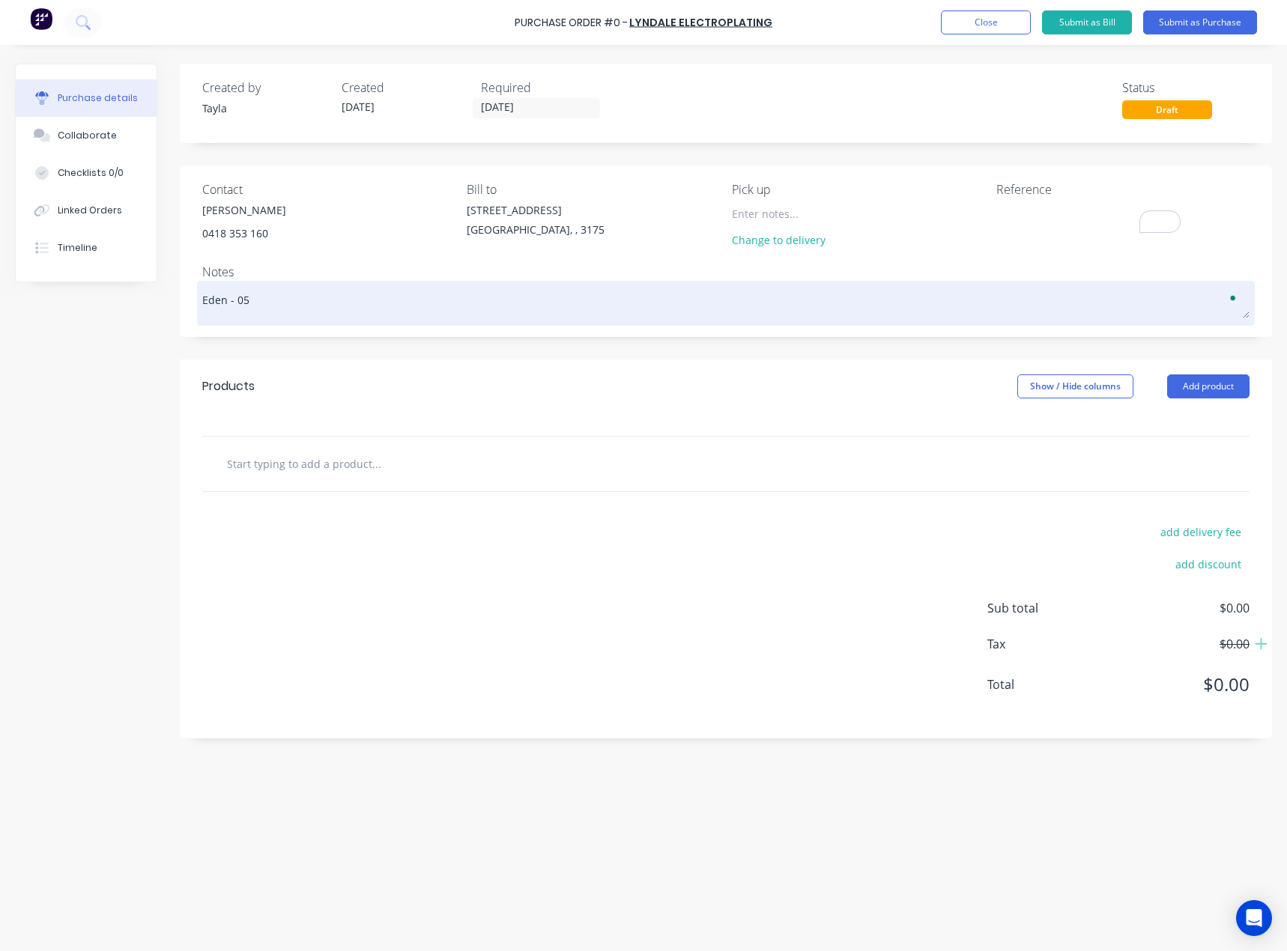
type textarea "x"
type textarea "Eden - 05/"
type textarea "x"
type textarea "Eden - 05/0"
type textarea "x"
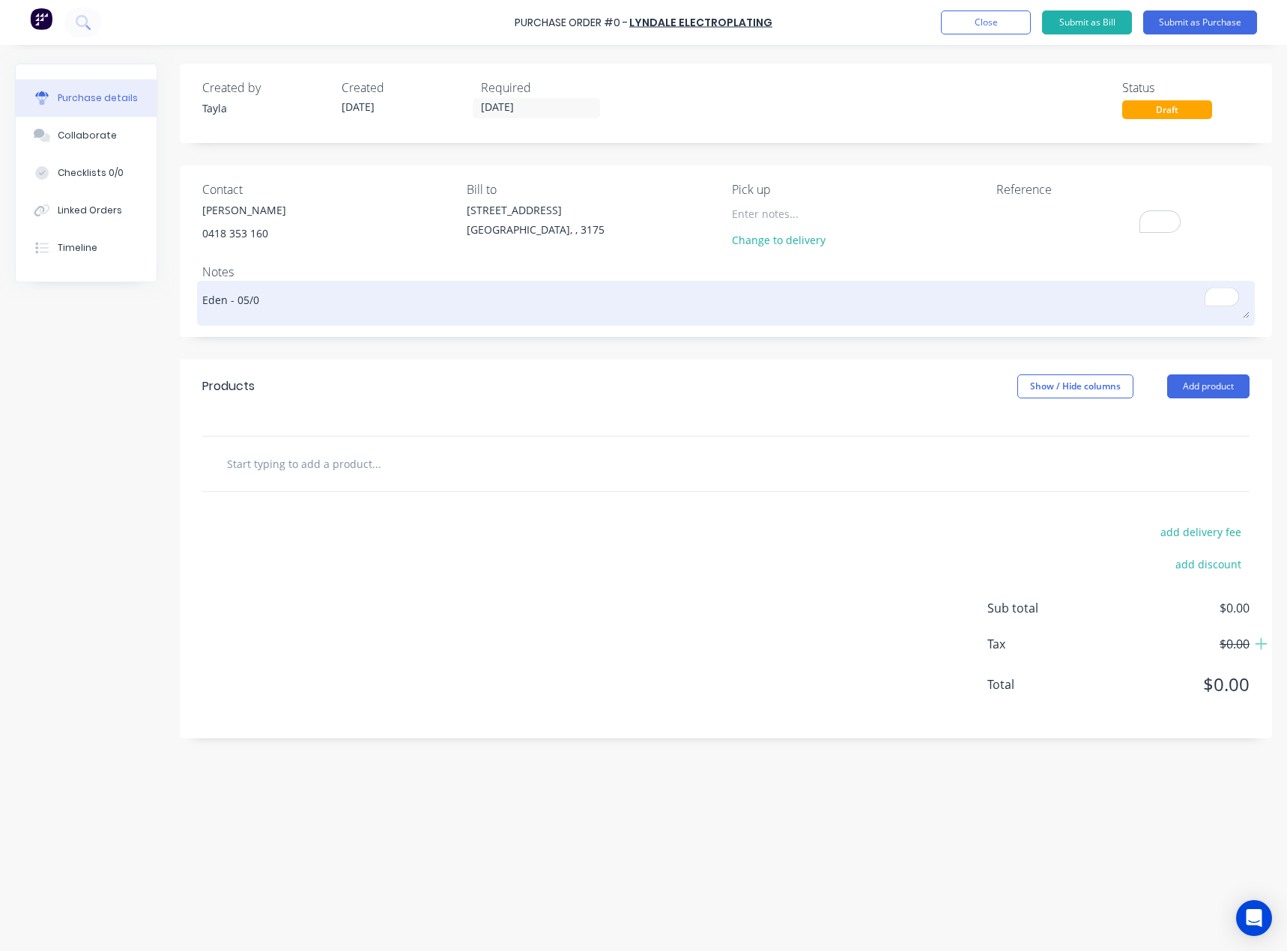
type textarea "Eden - 05/09"
type textarea "x"
type textarea "Eden - 05/09/"
type textarea "x"
type textarea "Eden - 05/09/2"
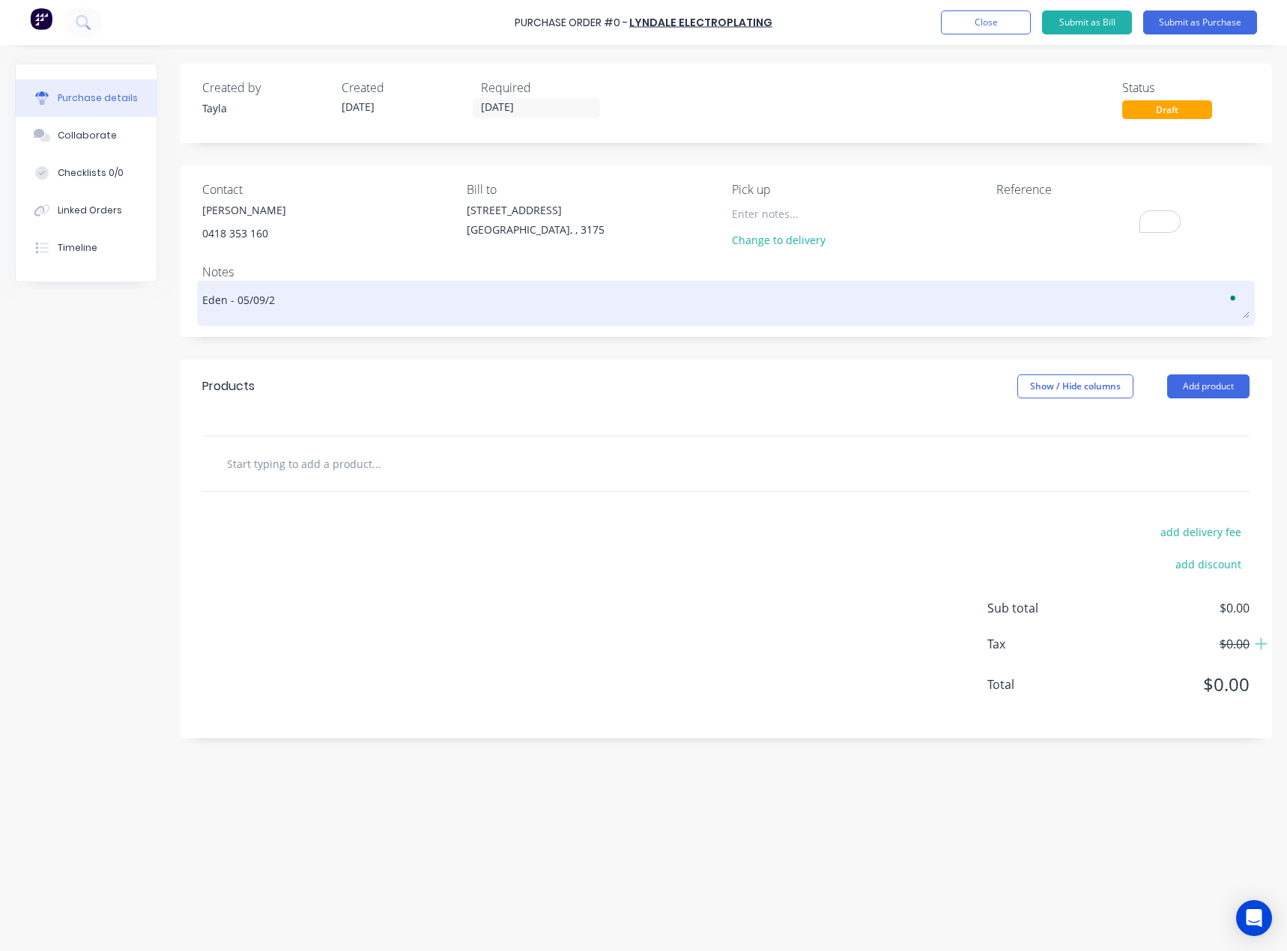
type textarea "x"
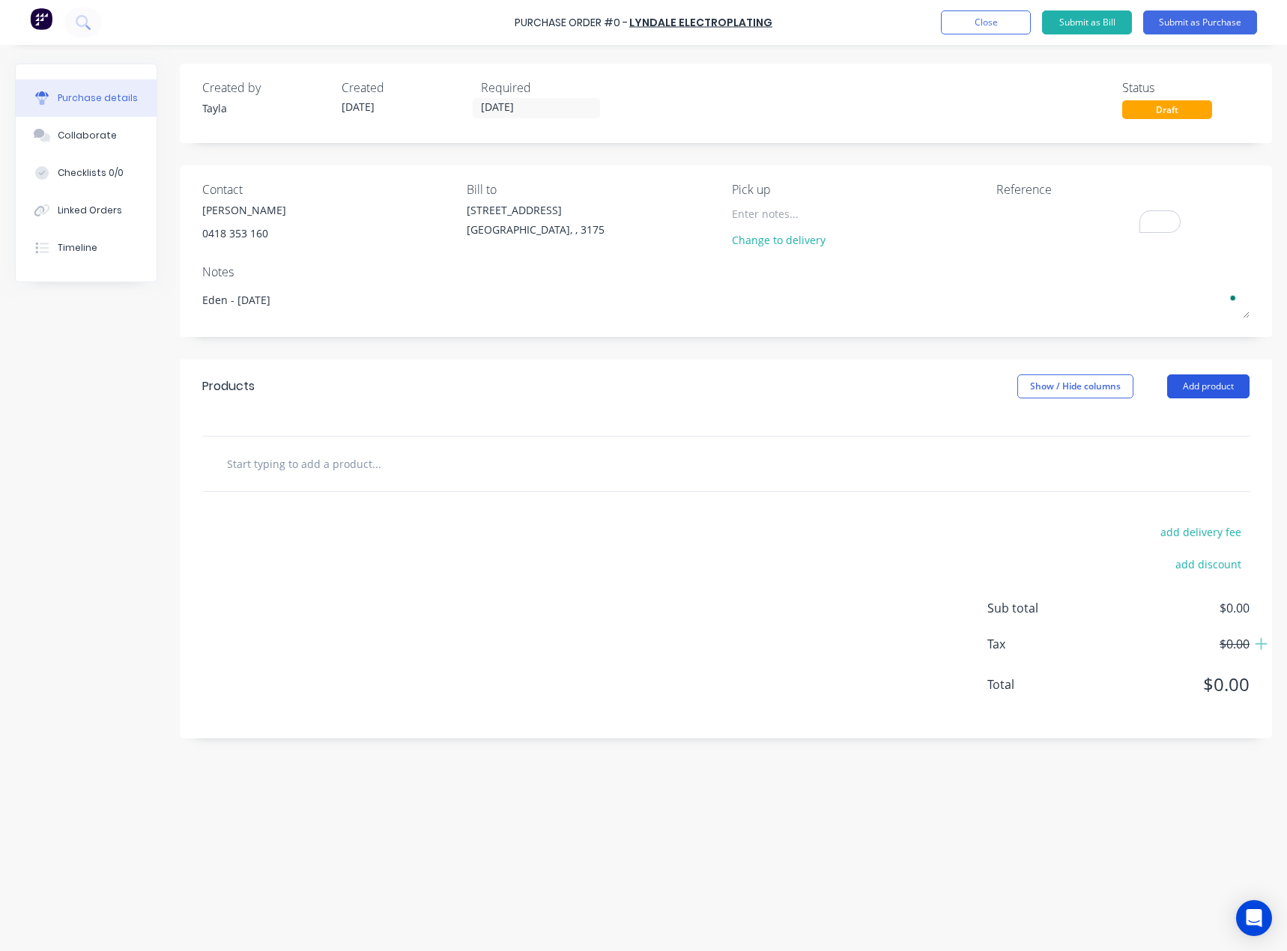
type textarea "Eden - [DATE]"
type textarea "x"
type textarea "Eden - [DATE]"
click at [1167, 388] on button "Add product" at bounding box center [1208, 386] width 82 height 24
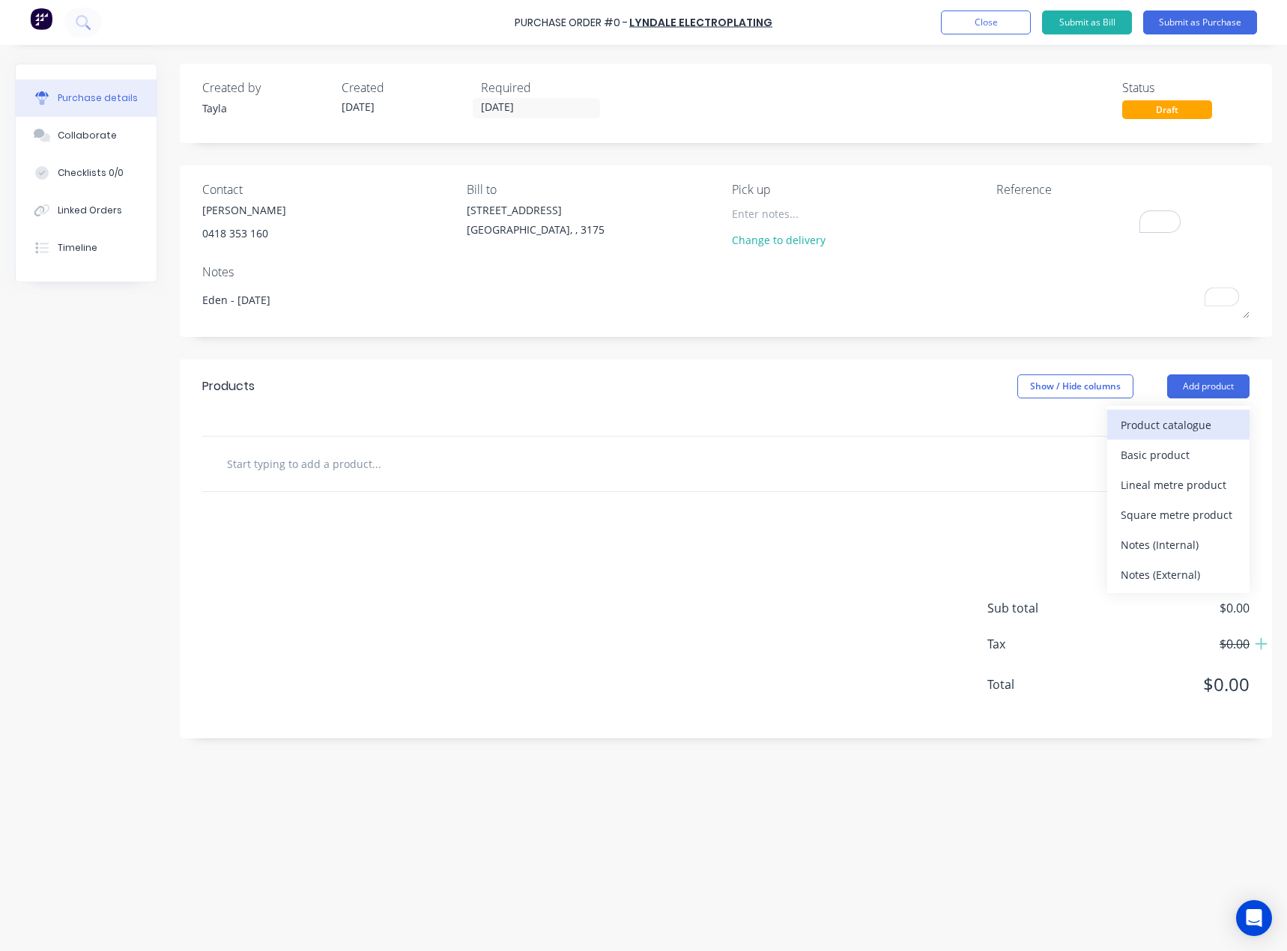
click at [1152, 416] on div "Product catalogue" at bounding box center [1177, 425] width 115 height 22
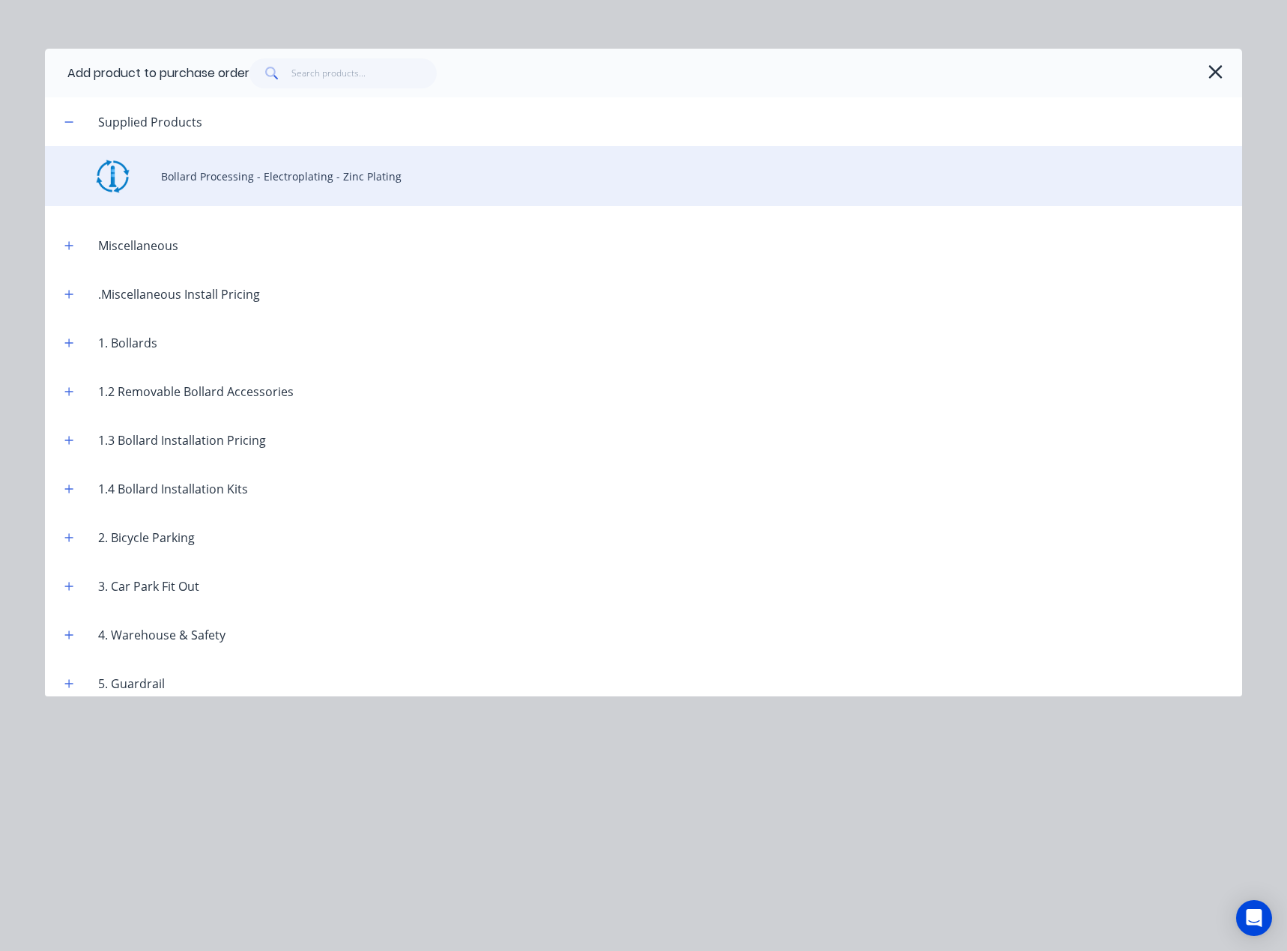
click at [255, 154] on div "Bollard Processing - Electroplating - Zinc Plating" at bounding box center [643, 176] width 1197 height 60
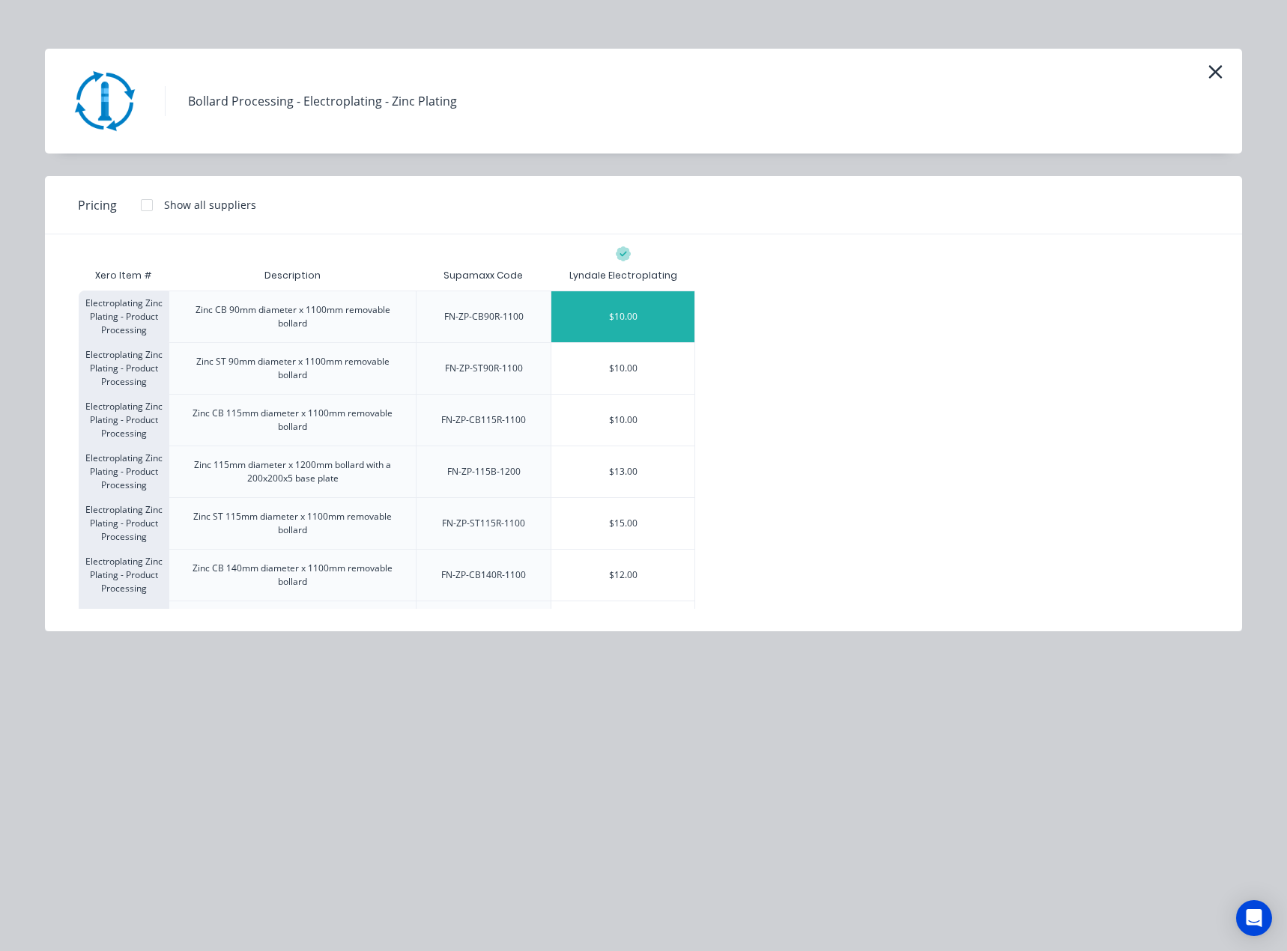
click at [629, 327] on div "$10.00" at bounding box center [622, 316] width 143 height 51
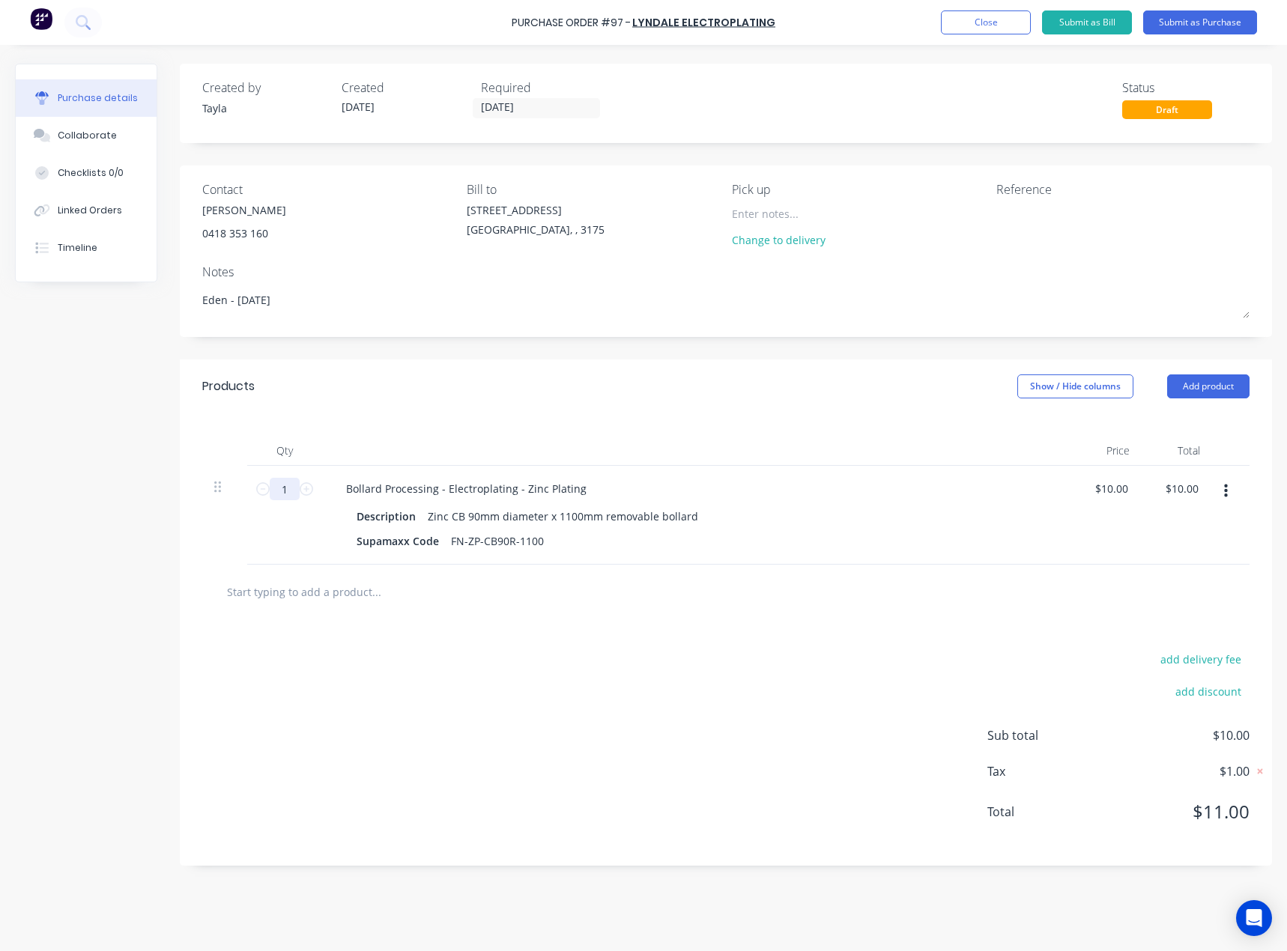
click at [295, 492] on input "1" at bounding box center [285, 489] width 30 height 22
type textarea "x"
type input "4"
type input "$40.00"
type textarea "x"
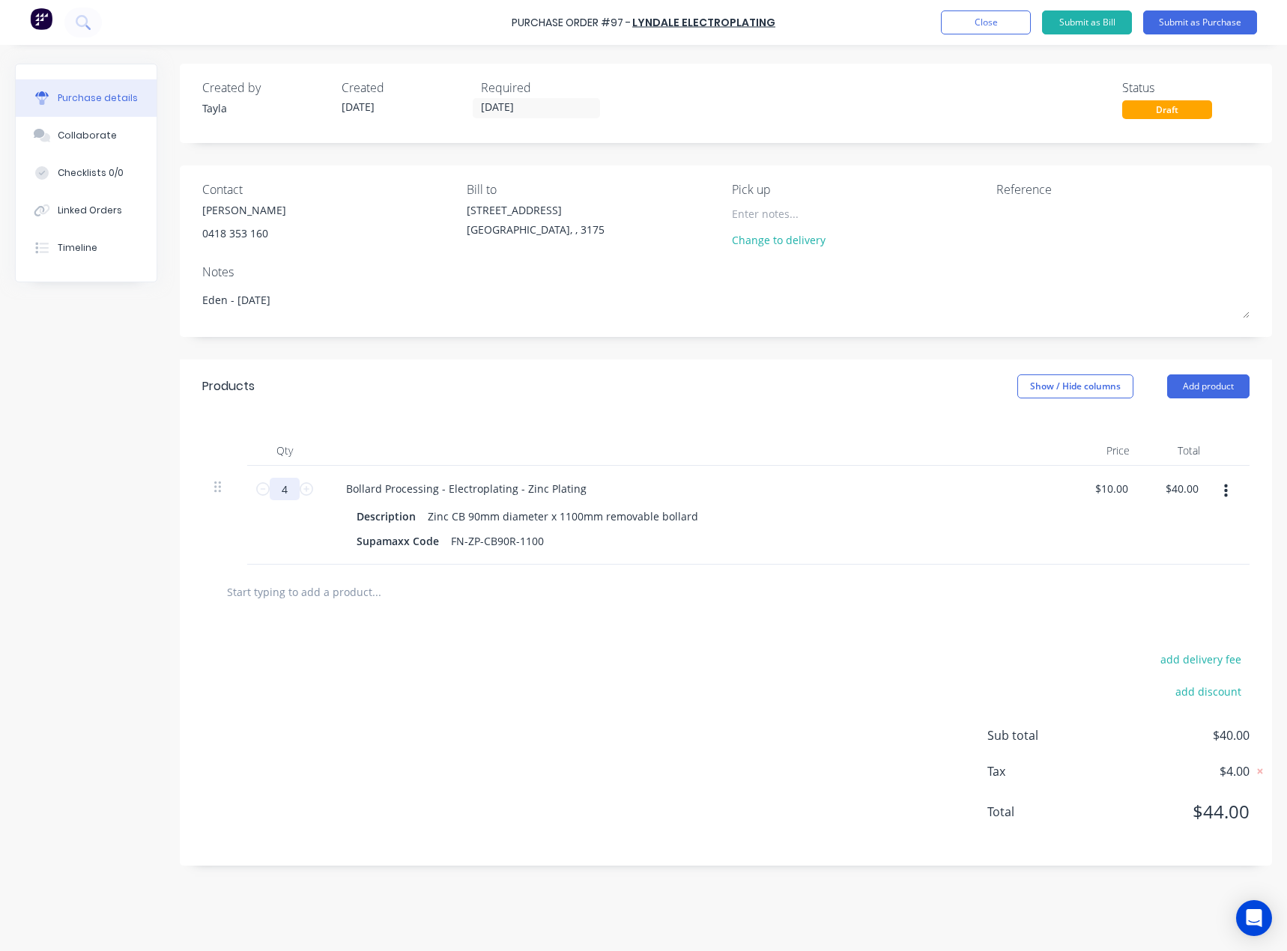
type input "48"
type input "$480.00"
type textarea "x"
type input "48"
click at [430, 641] on div "add delivery fee add discount Sub total $480.00 Tax $48.00 Total $528.00" at bounding box center [726, 742] width 1092 height 246
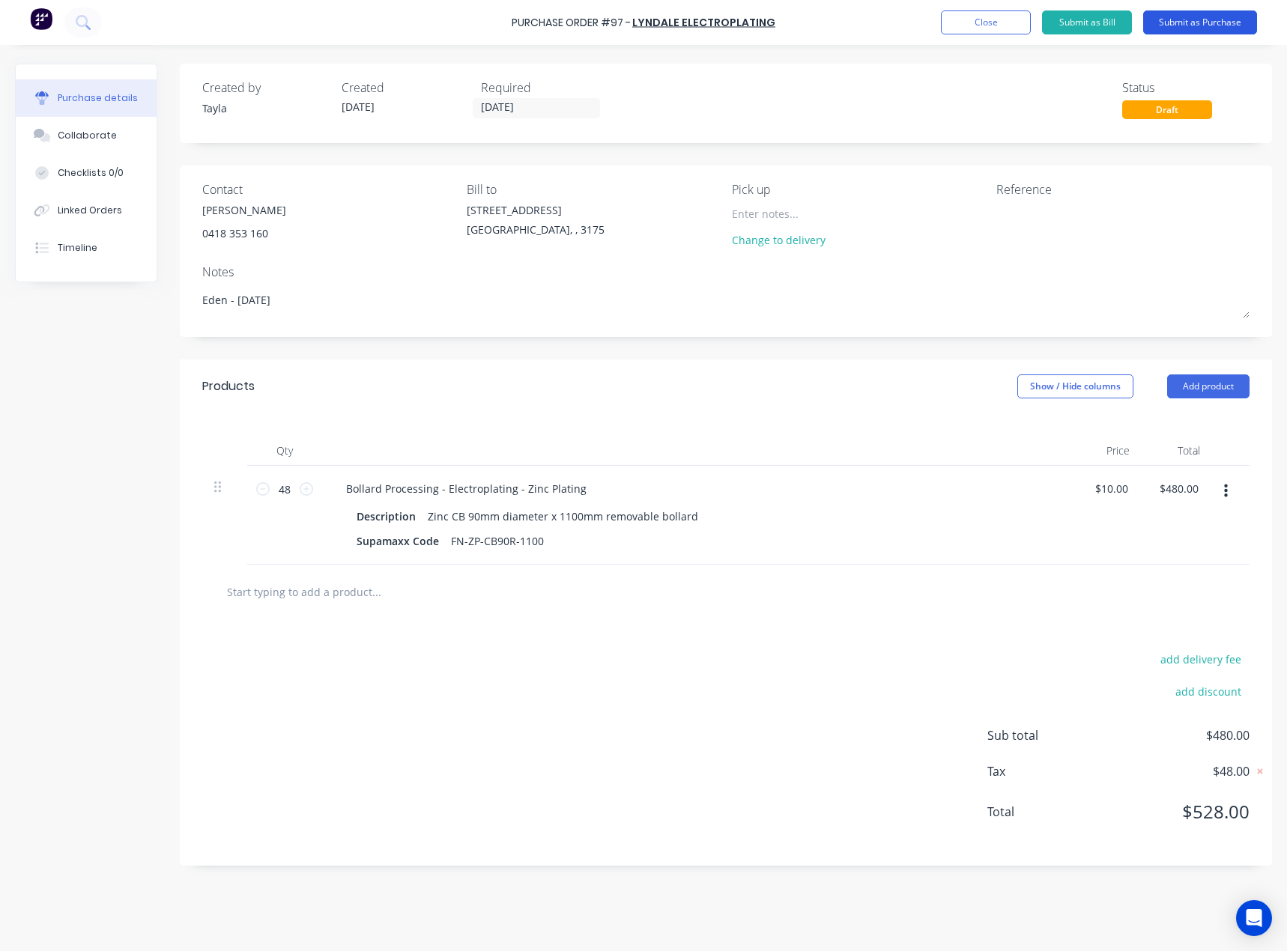
click at [1193, 19] on button "Submit as Purchase" at bounding box center [1200, 22] width 114 height 24
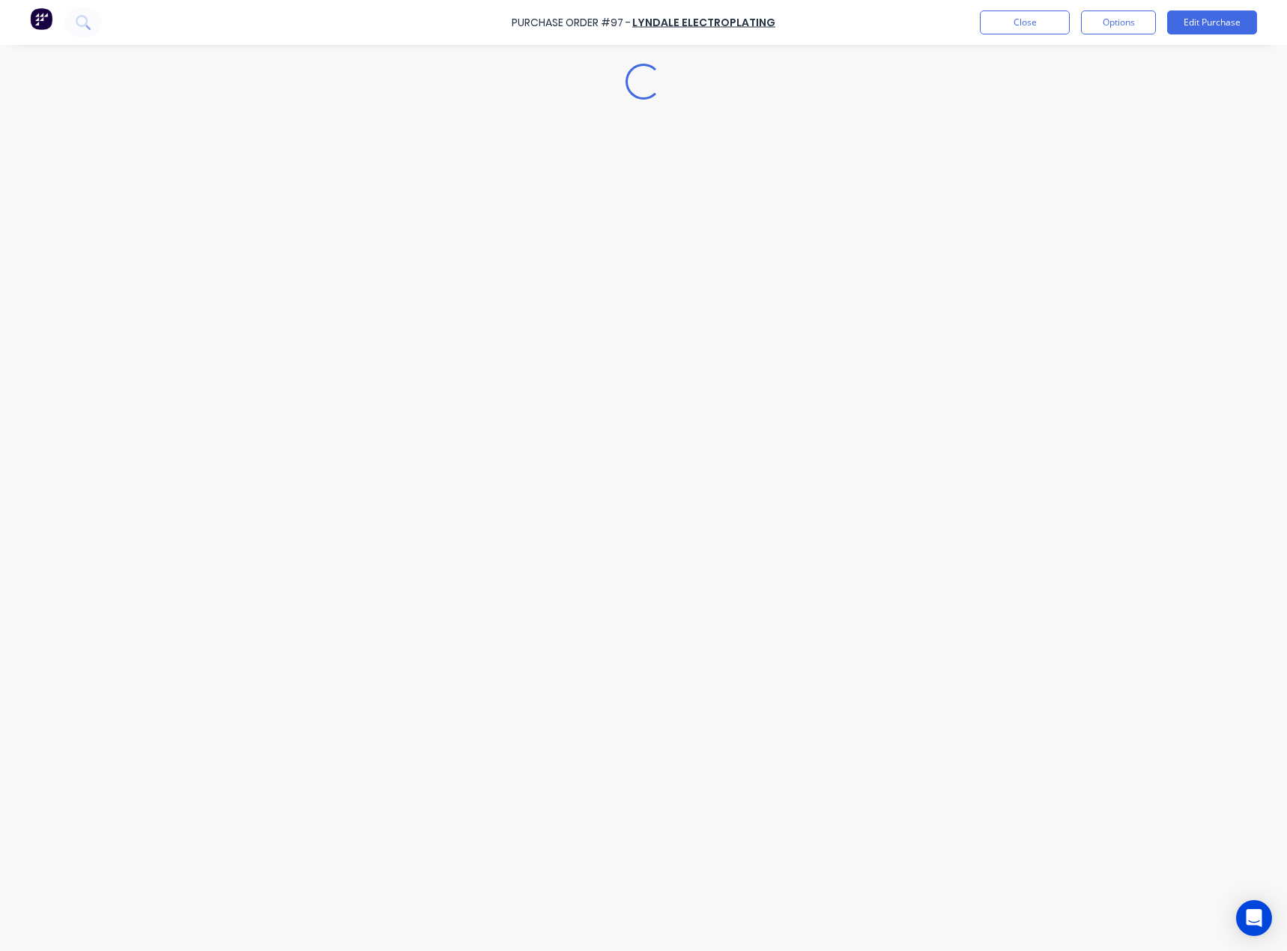
type textarea "x"
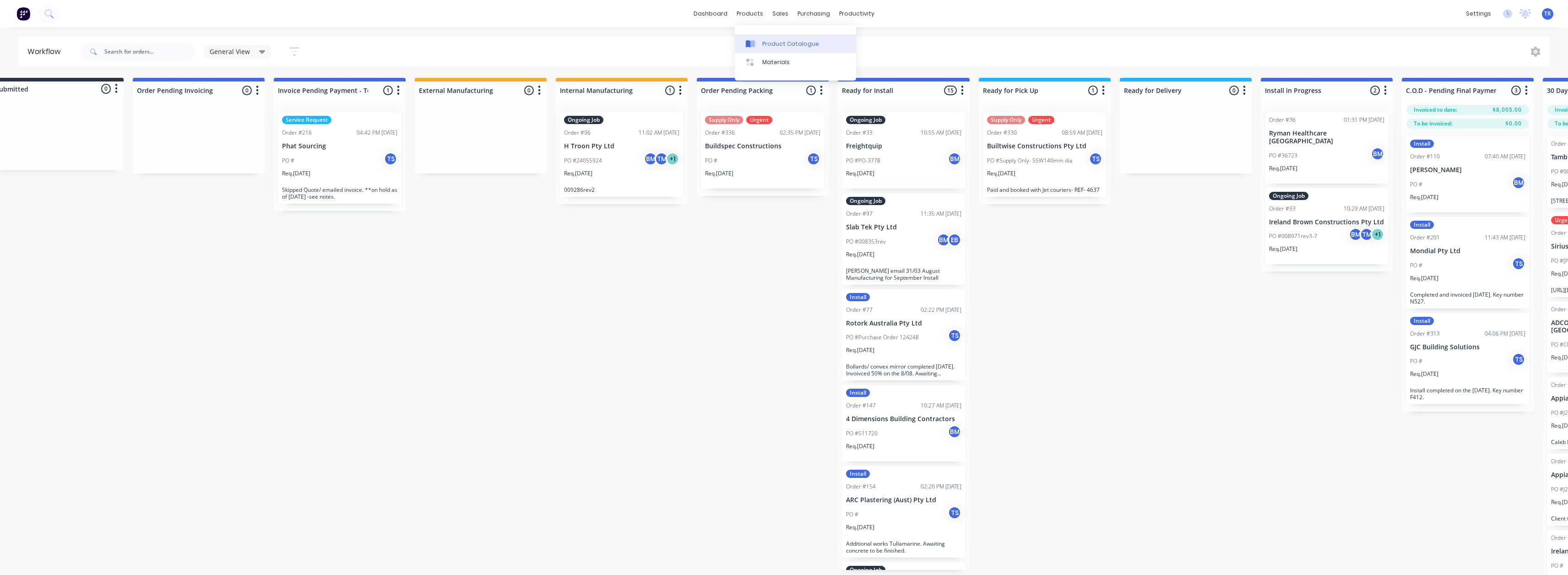
scroll to position [760, 0]
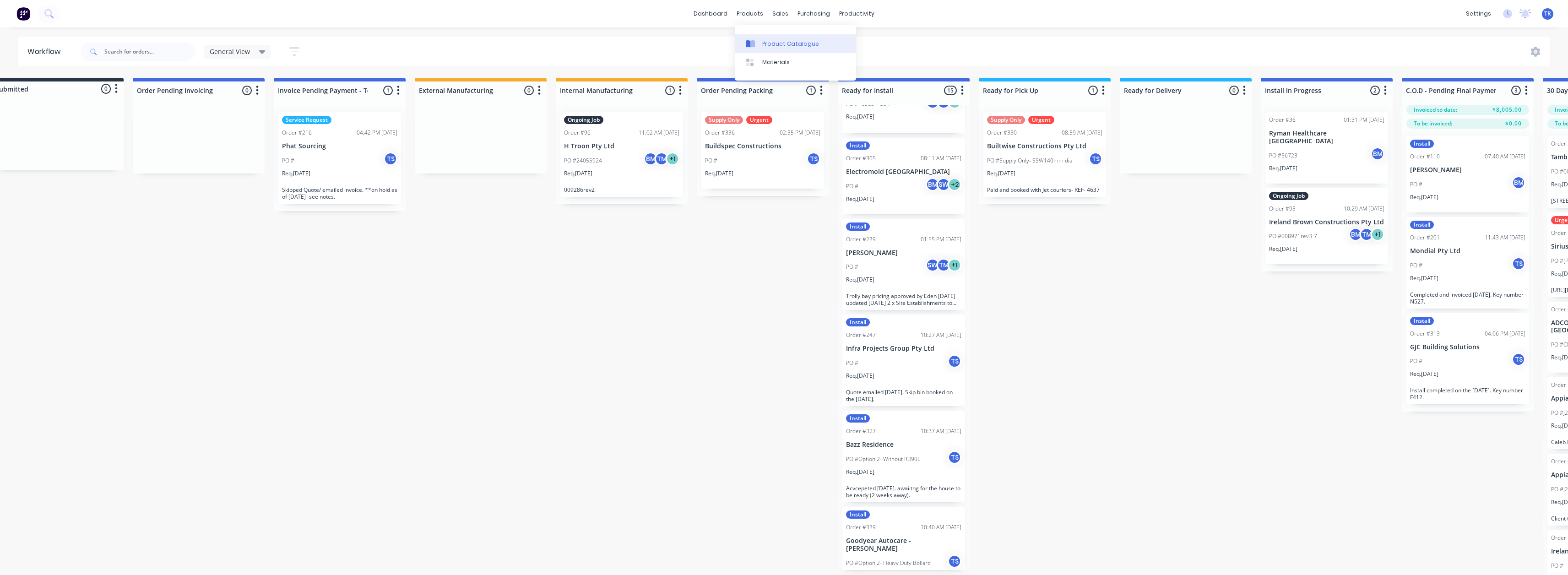
click at [758, 38] on link "Product Catalogue" at bounding box center [795, 43] width 121 height 18
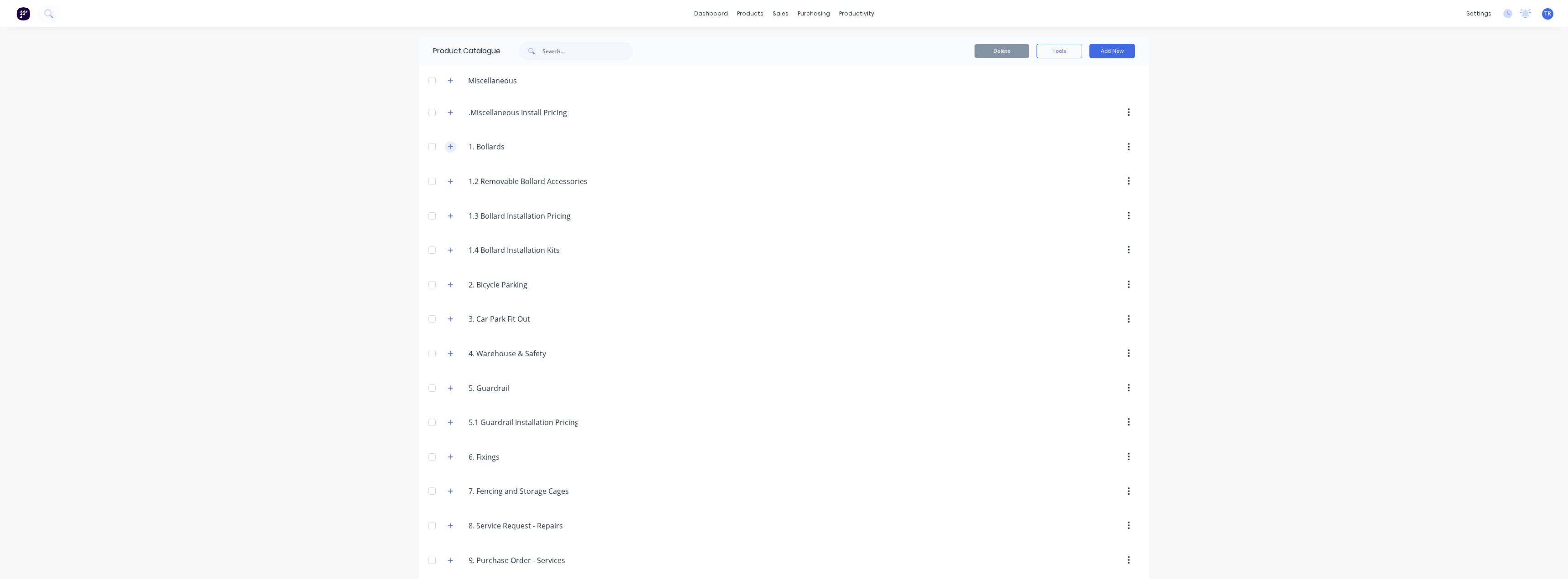
click at [446, 152] on button "button" at bounding box center [450, 147] width 12 height 12
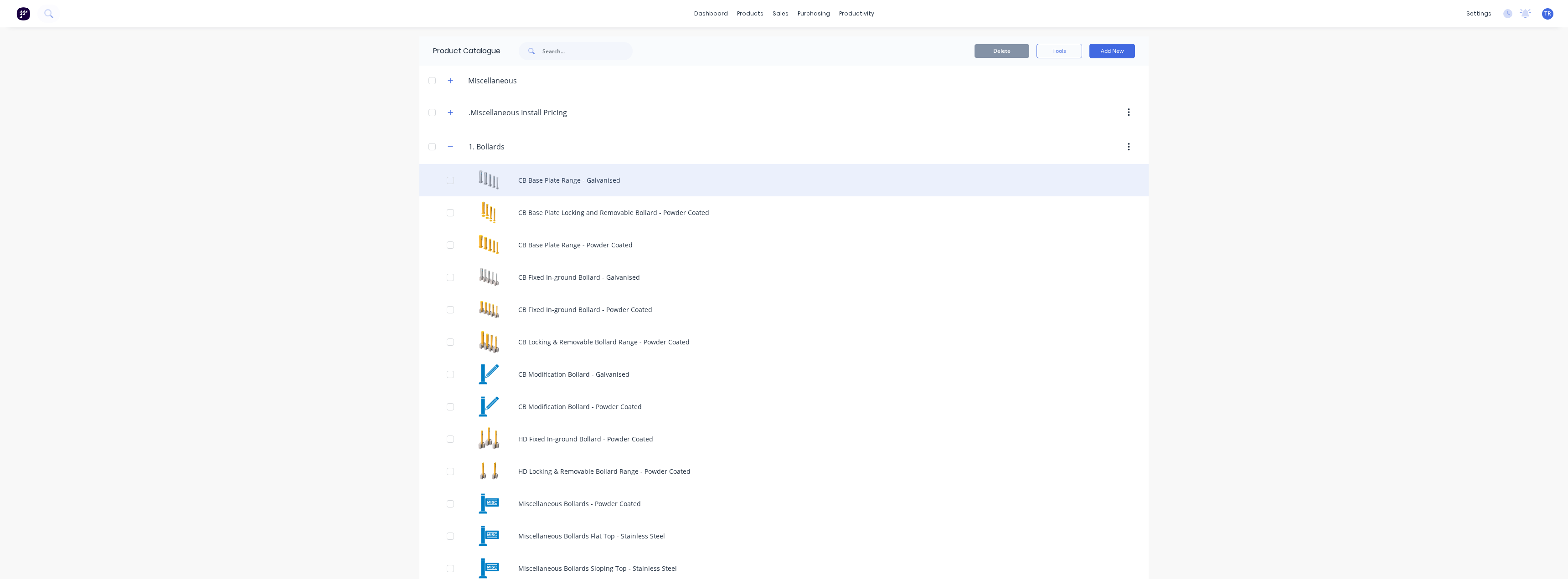
click at [513, 184] on div "CB Base Plate Range - Galvanised" at bounding box center [784, 180] width 729 height 32
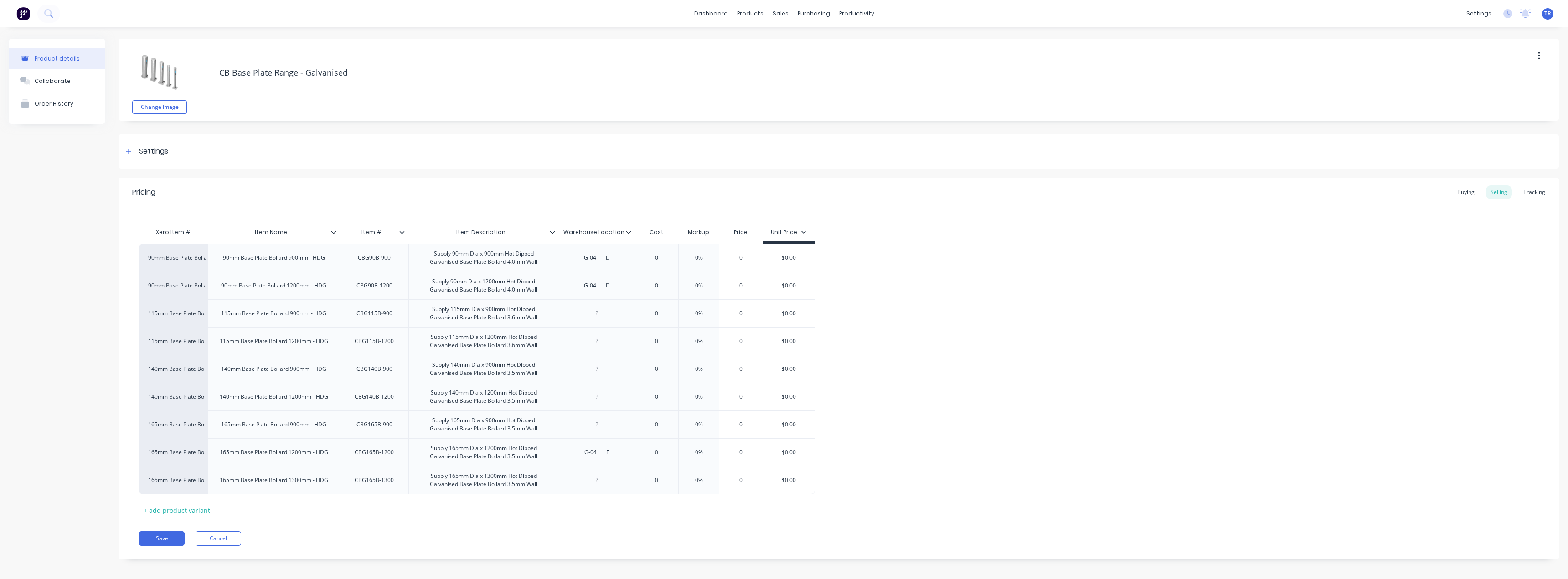
type textarea "x"
type input "Item Description"
click at [480, 231] on input "Item Description" at bounding box center [481, 232] width 145 height 8
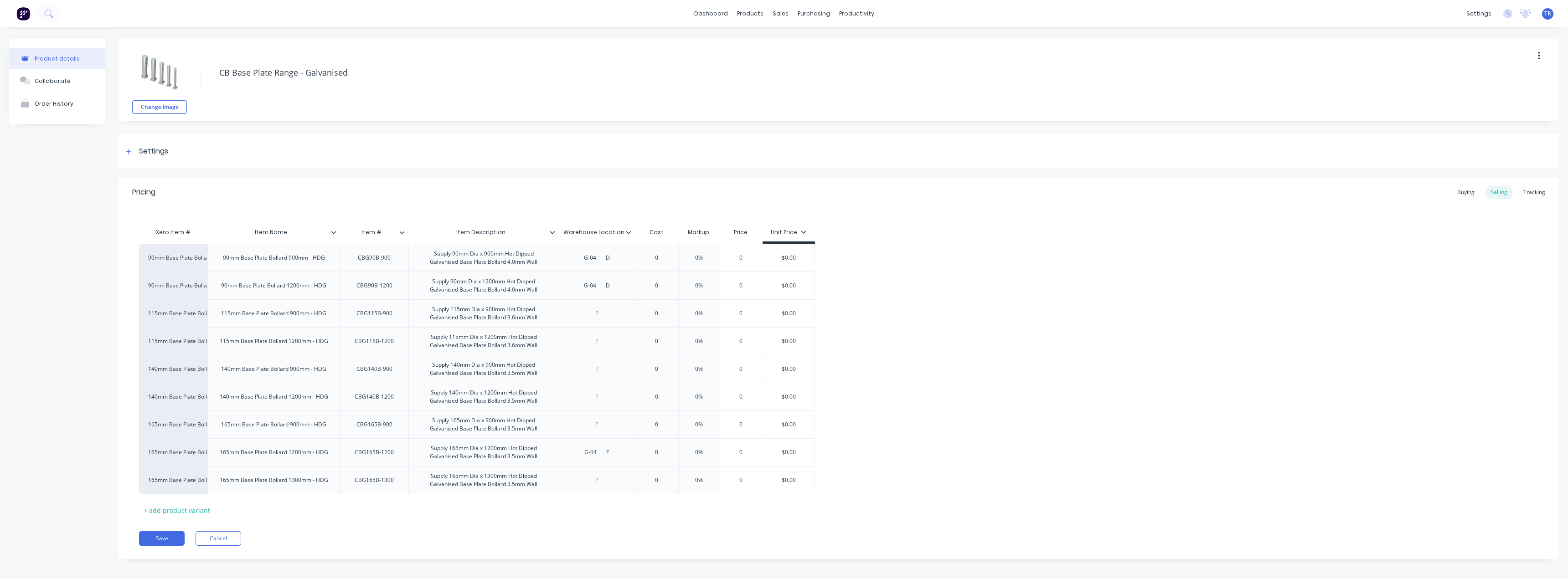
type textarea "x"
type input "Item #"
click at [376, 234] on input "Item #" at bounding box center [371, 232] width 63 height 8
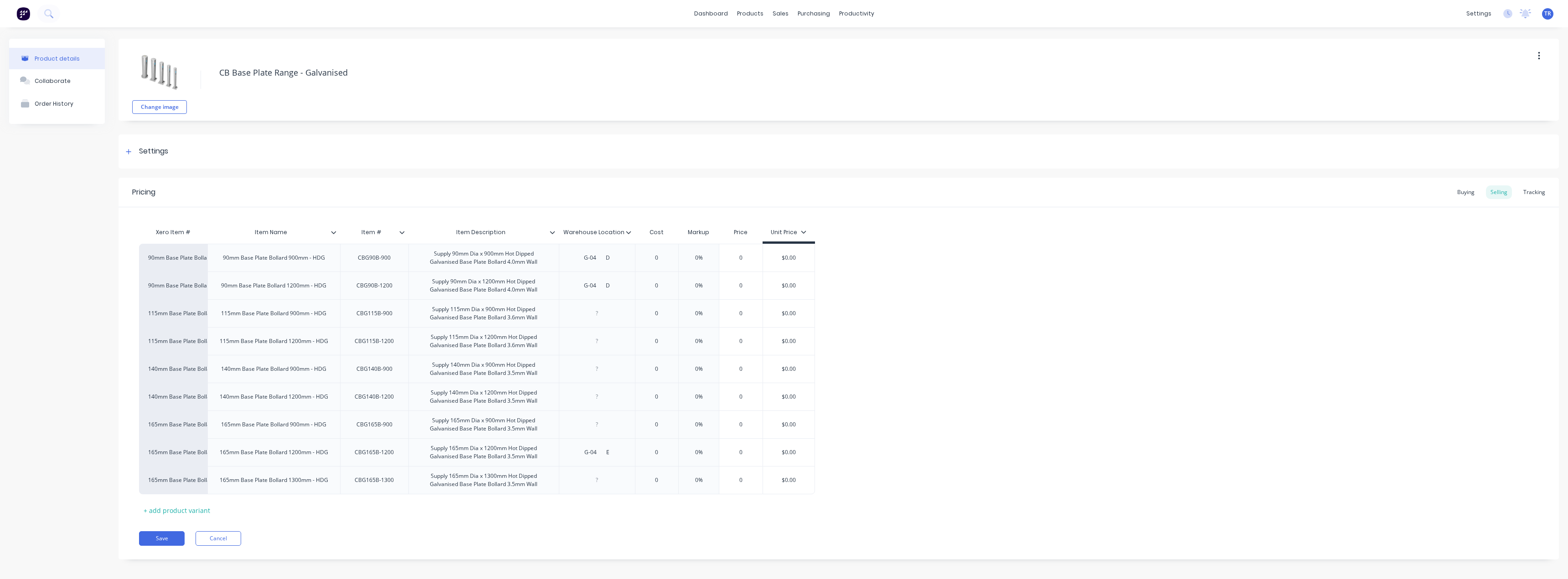
type textarea "x"
type input "Item Description"
click at [496, 230] on input "Item Description" at bounding box center [481, 232] width 145 height 8
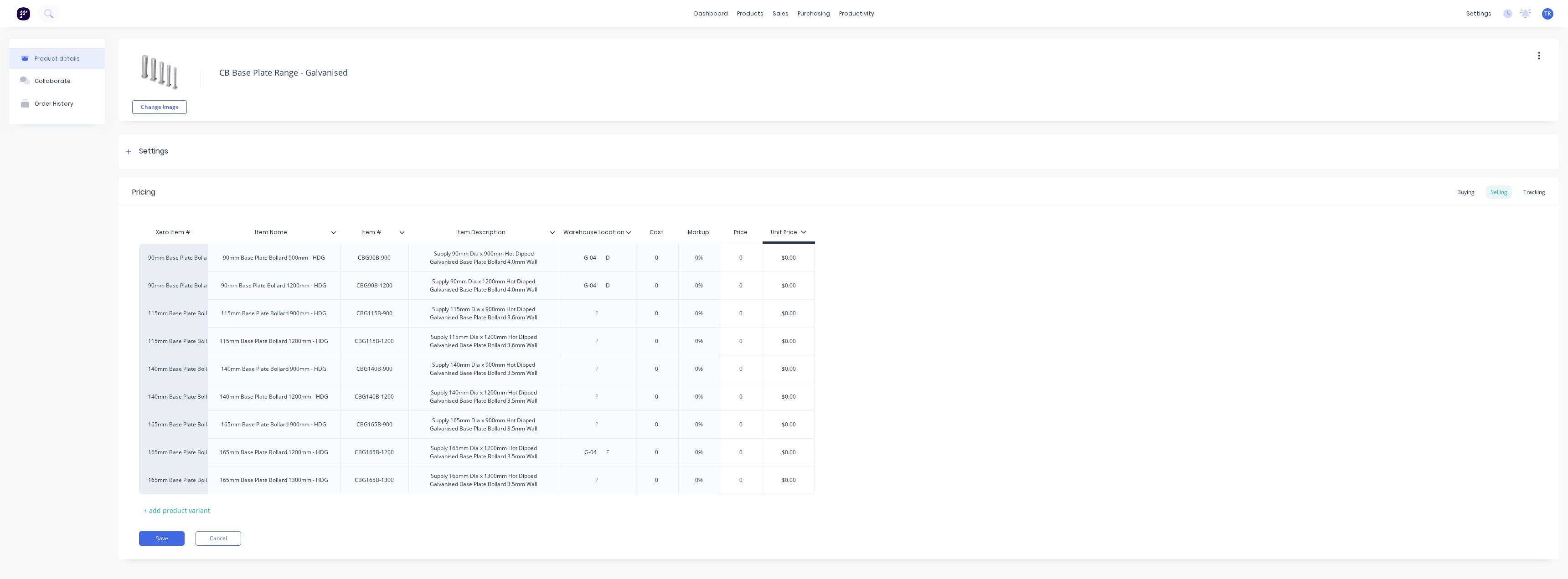
type textarea "x"
type input "Item Description"
click at [491, 231] on input "Item Description" at bounding box center [481, 232] width 145 height 8
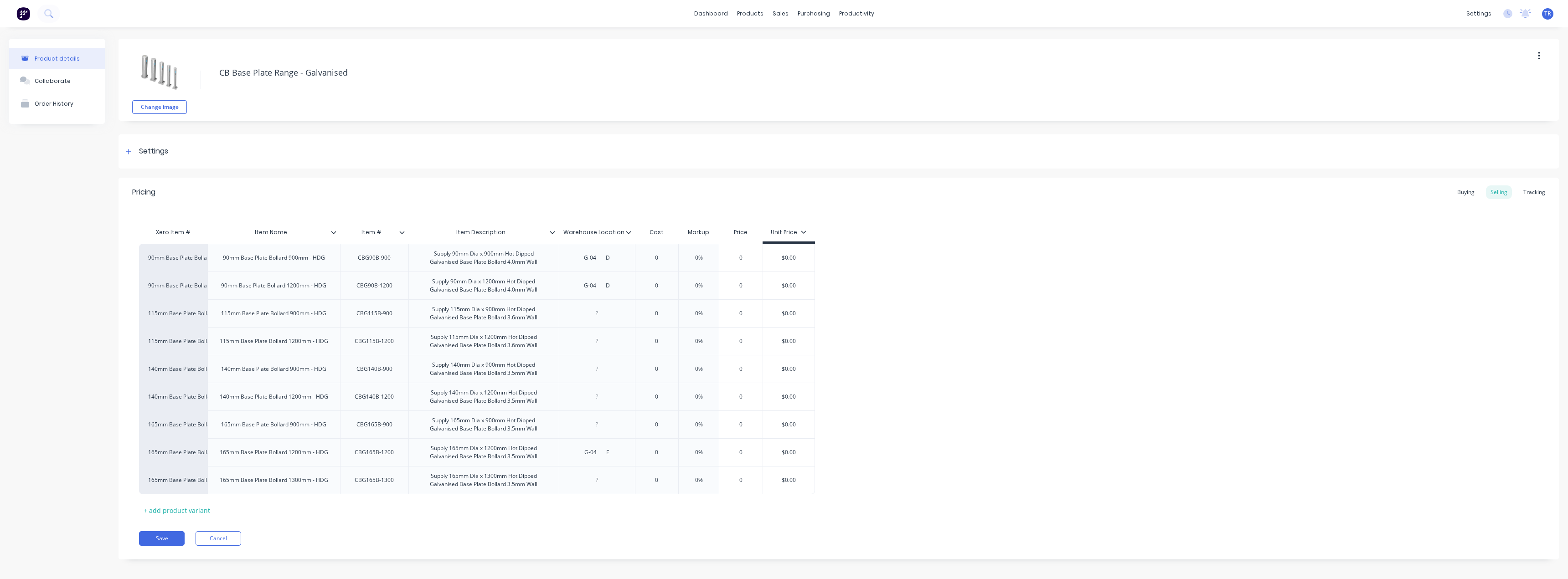
type textarea "x"
type input "Item #"
click at [383, 233] on input "Item #" at bounding box center [371, 232] width 63 height 8
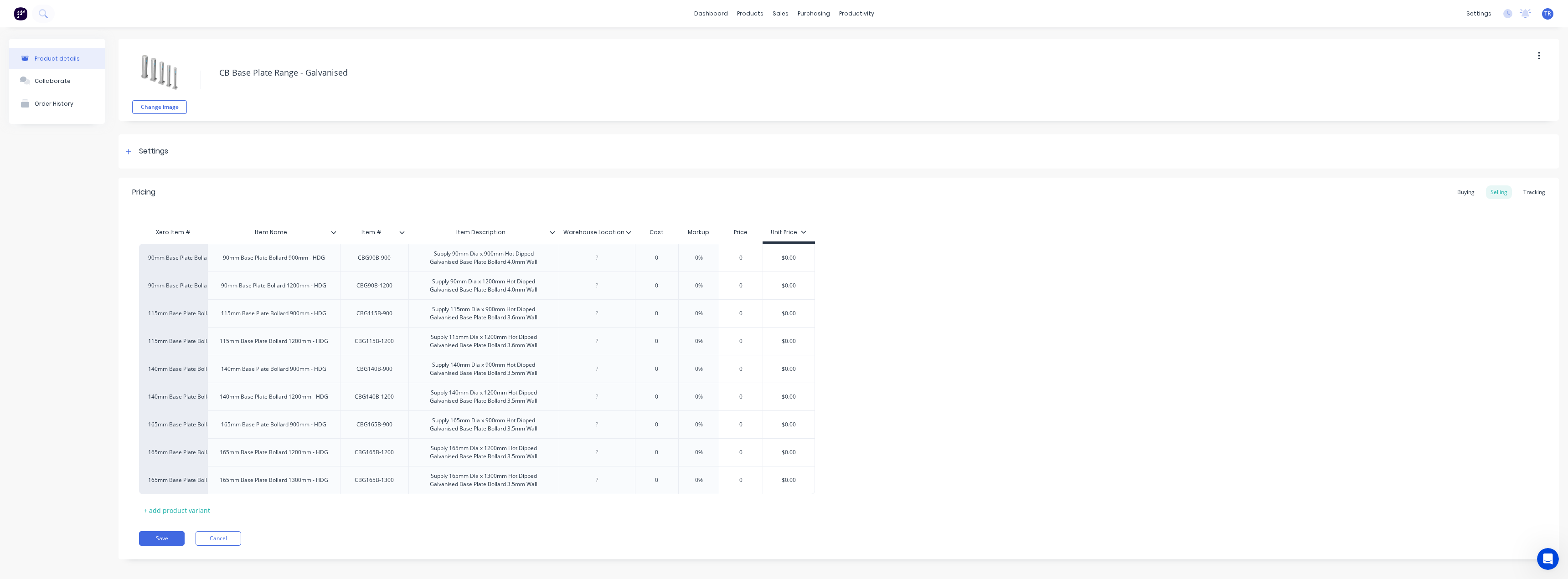
click at [383, 233] on input "Item #" at bounding box center [371, 232] width 63 height 8
type textarea "x"
type input "Item Description"
drag, startPoint x: 512, startPoint y: 235, endPoint x: 491, endPoint y: 234, distance: 21.0
click at [512, 235] on input "Item Description" at bounding box center [481, 232] width 145 height 8
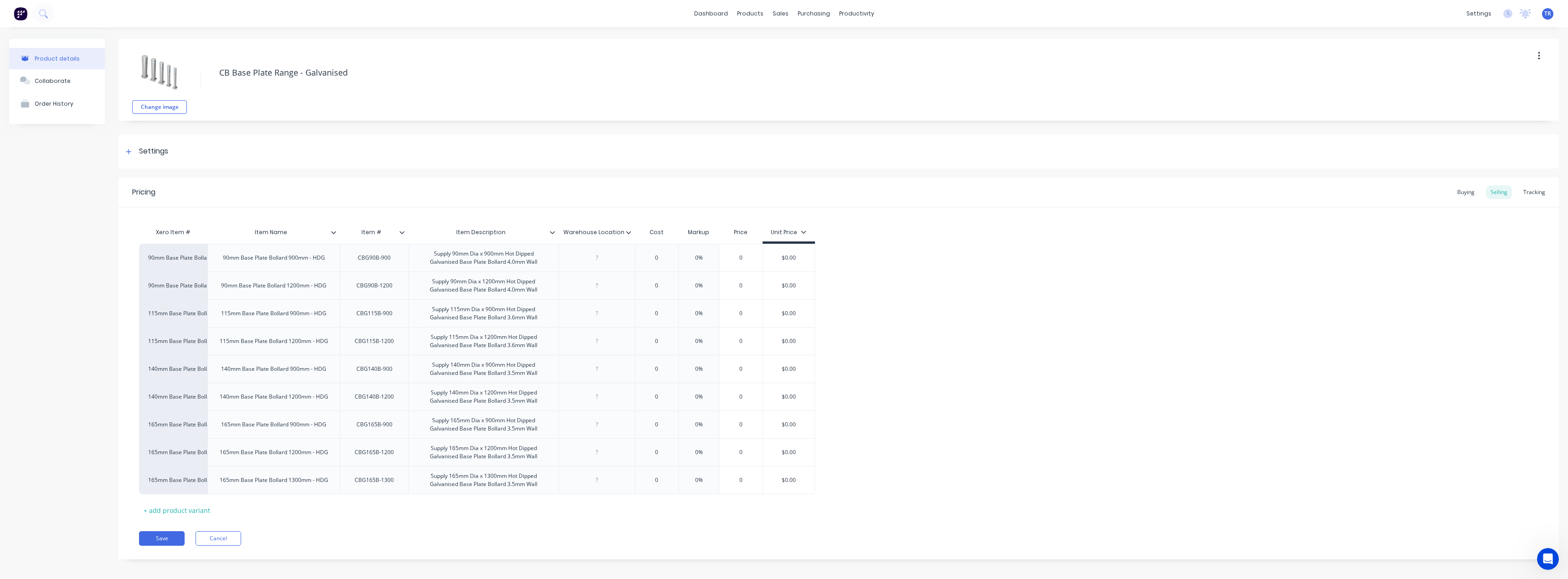
click at [471, 234] on input "Item Description" at bounding box center [481, 232] width 145 height 8
type textarea "x"
type input "Item #"
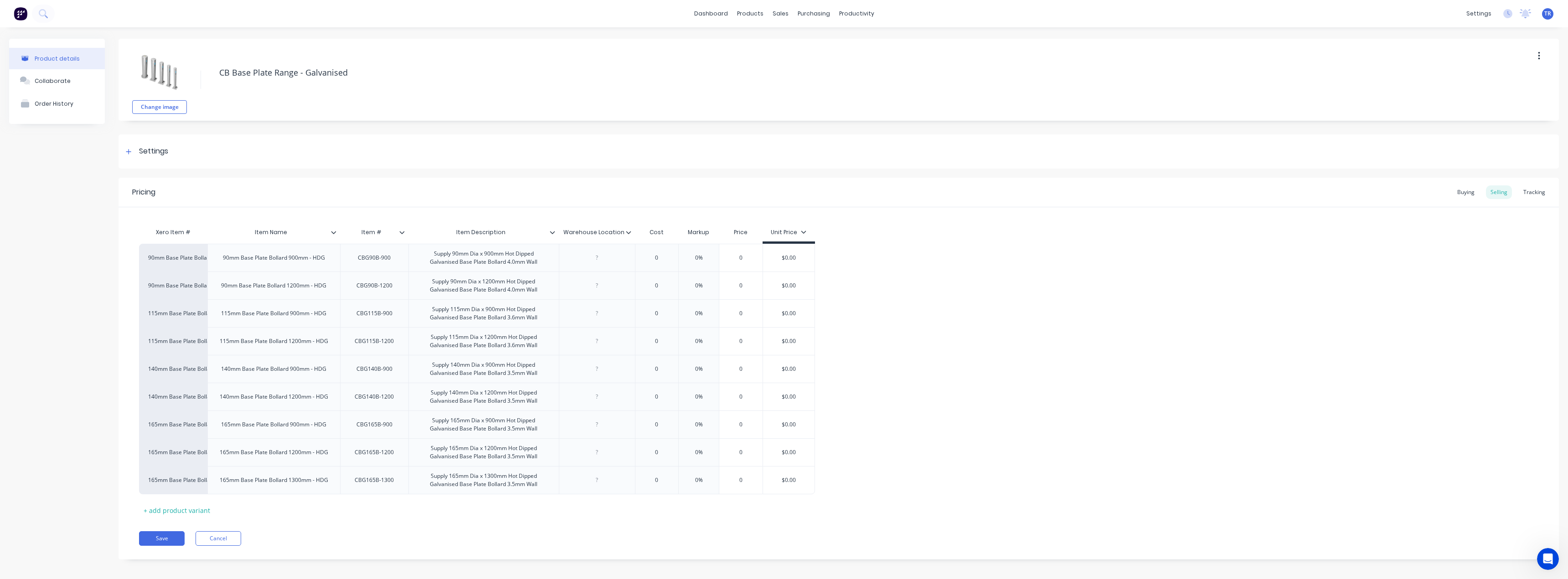
click at [372, 235] on input "Item #" at bounding box center [371, 232] width 63 height 8
type textarea "x"
click at [457, 232] on input "text" at bounding box center [481, 232] width 145 height 8
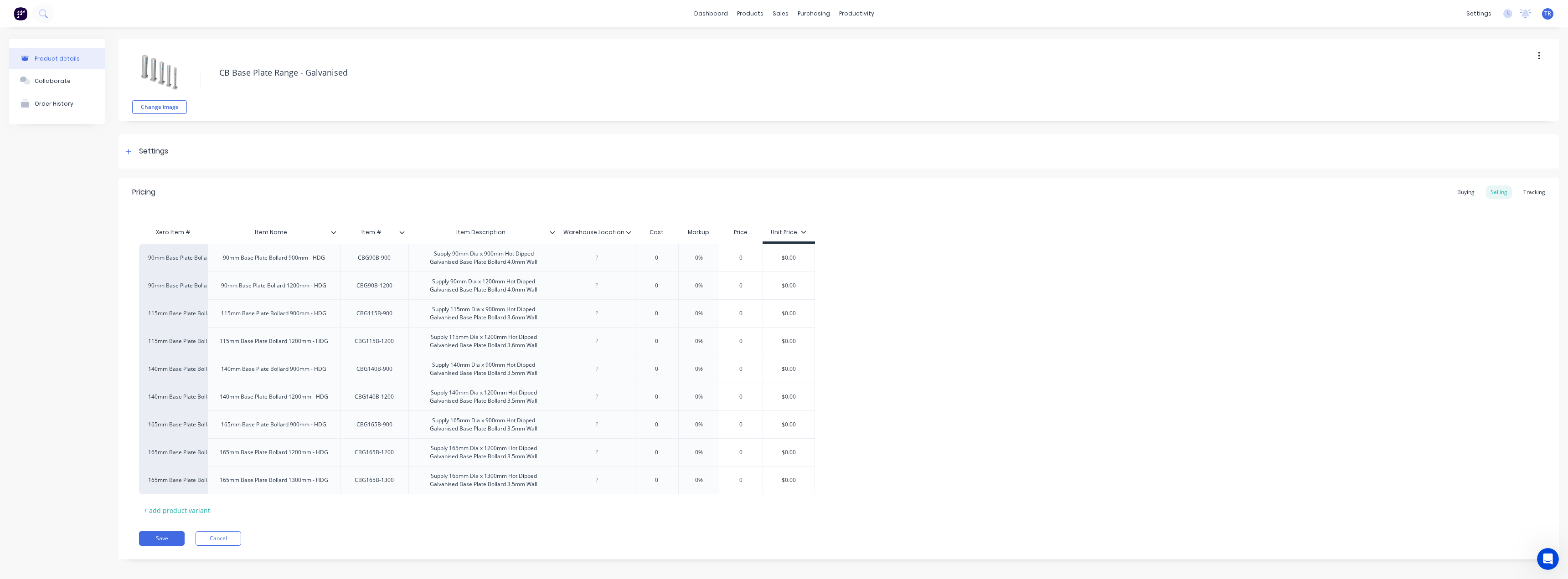
type input "Item Description"
click at [457, 232] on input "Item Description" at bounding box center [481, 232] width 145 height 8
type textarea "x"
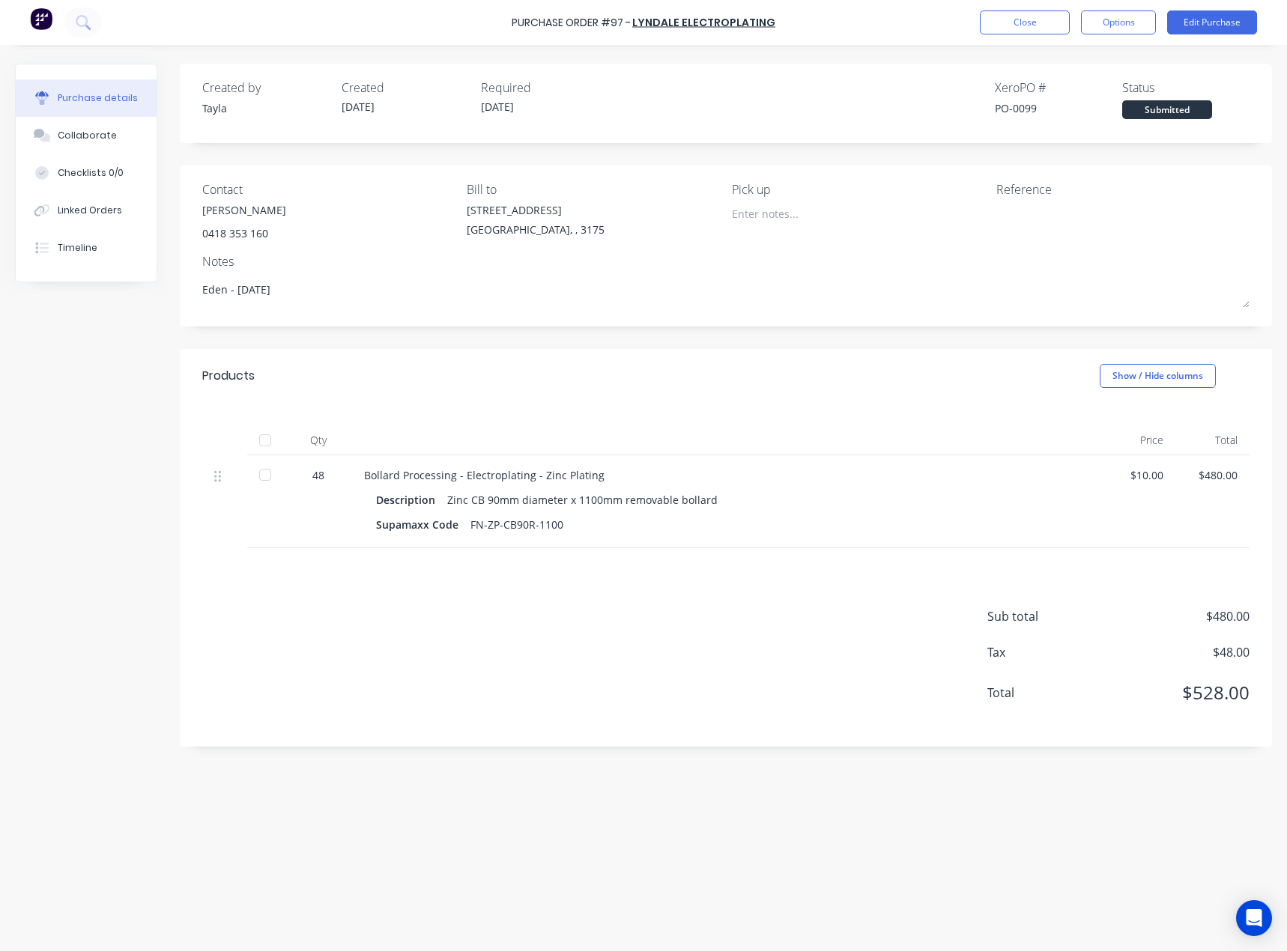
click at [1120, 33] on button "Options" at bounding box center [1118, 22] width 75 height 24
click at [1111, 54] on div "Print / Email" at bounding box center [1084, 61] width 115 height 22
click at [1083, 99] on div "With pricing" at bounding box center [1084, 91] width 115 height 22
type textarea "x"
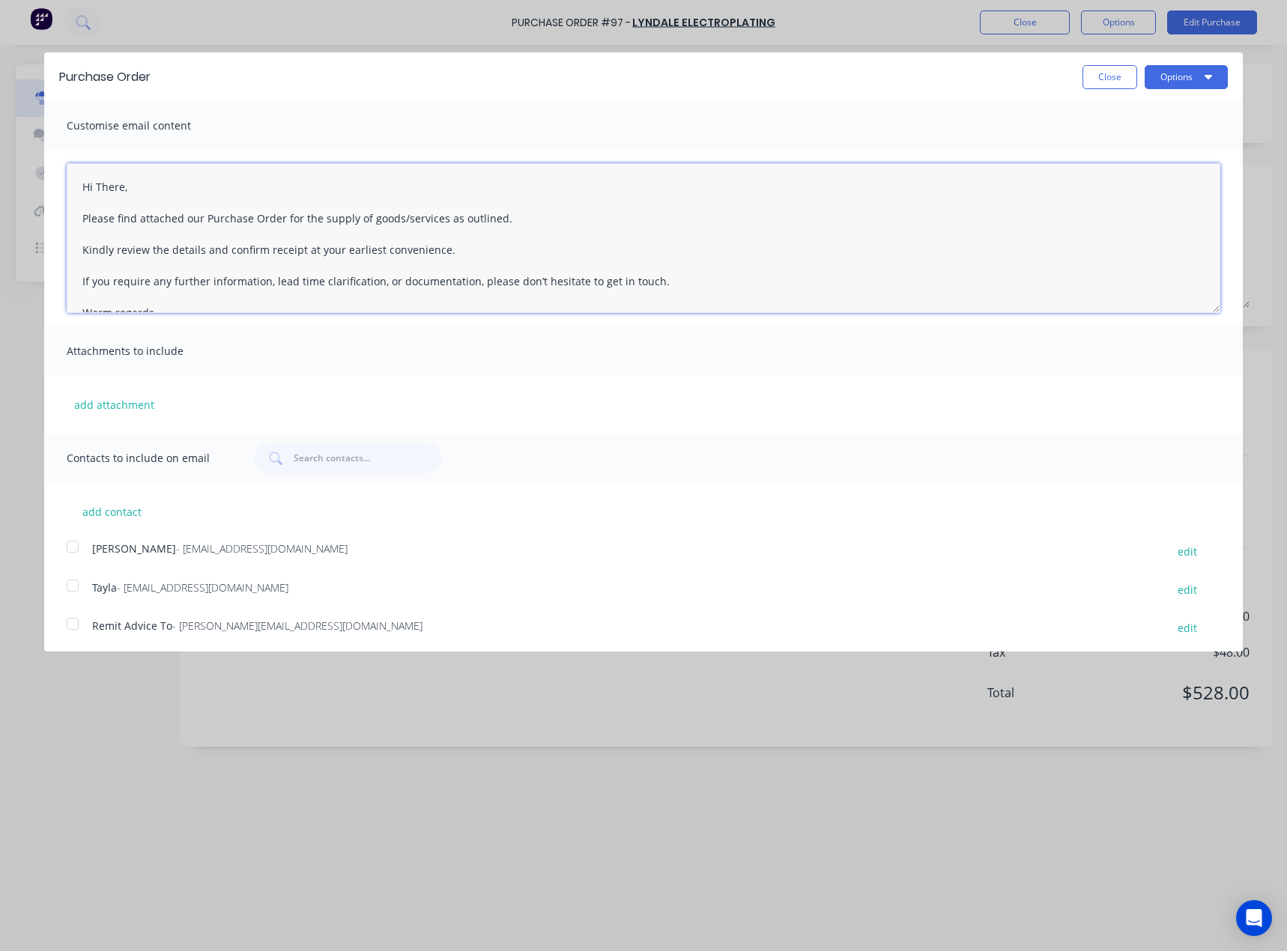
click at [91, 192] on textarea "Hi There, Please find attached our Purchase Order for the supply of goods/servi…" at bounding box center [643, 238] width 1153 height 150
type textarea "Good Morning Mark Please find attached our Purchase Order for the supply of goo…"
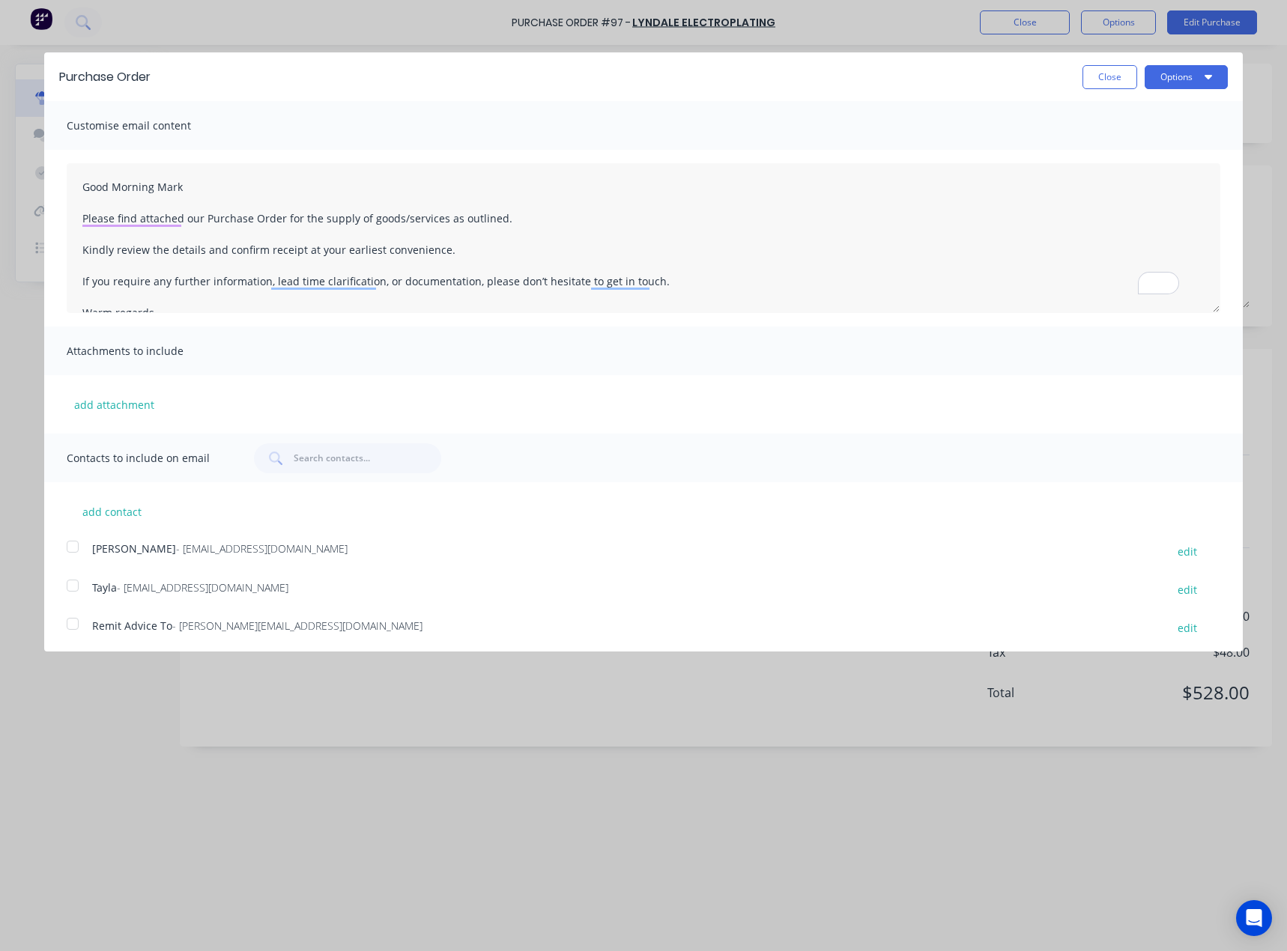
click at [202, 554] on span "- [EMAIL_ADDRESS][DOMAIN_NAME]" at bounding box center [261, 548] width 171 height 14
click at [1205, 79] on button "Options" at bounding box center [1185, 77] width 83 height 24
click at [1134, 142] on div "Email" at bounding box center [1156, 145] width 115 height 22
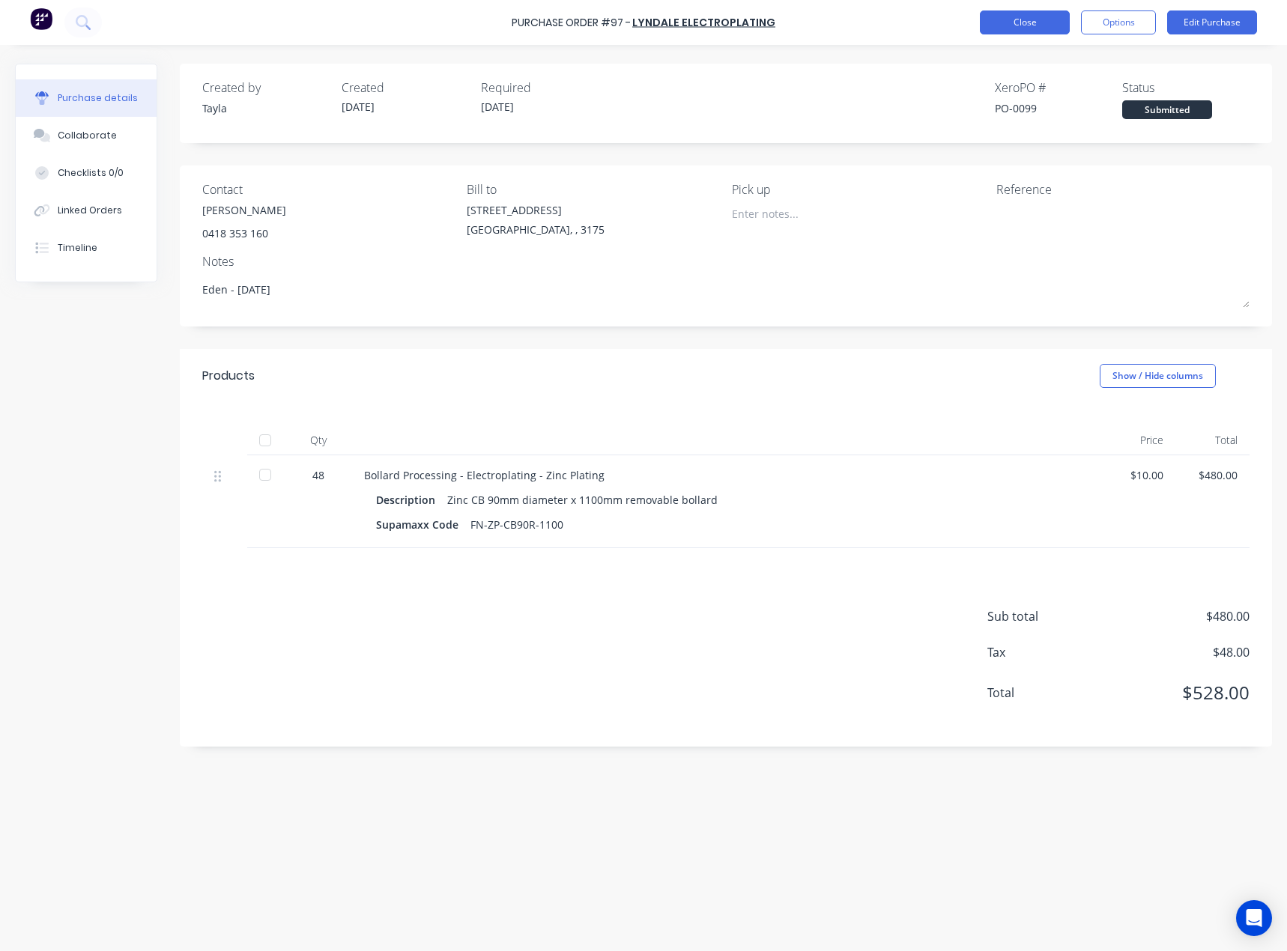
click at [1004, 31] on button "Close" at bounding box center [1024, 22] width 90 height 24
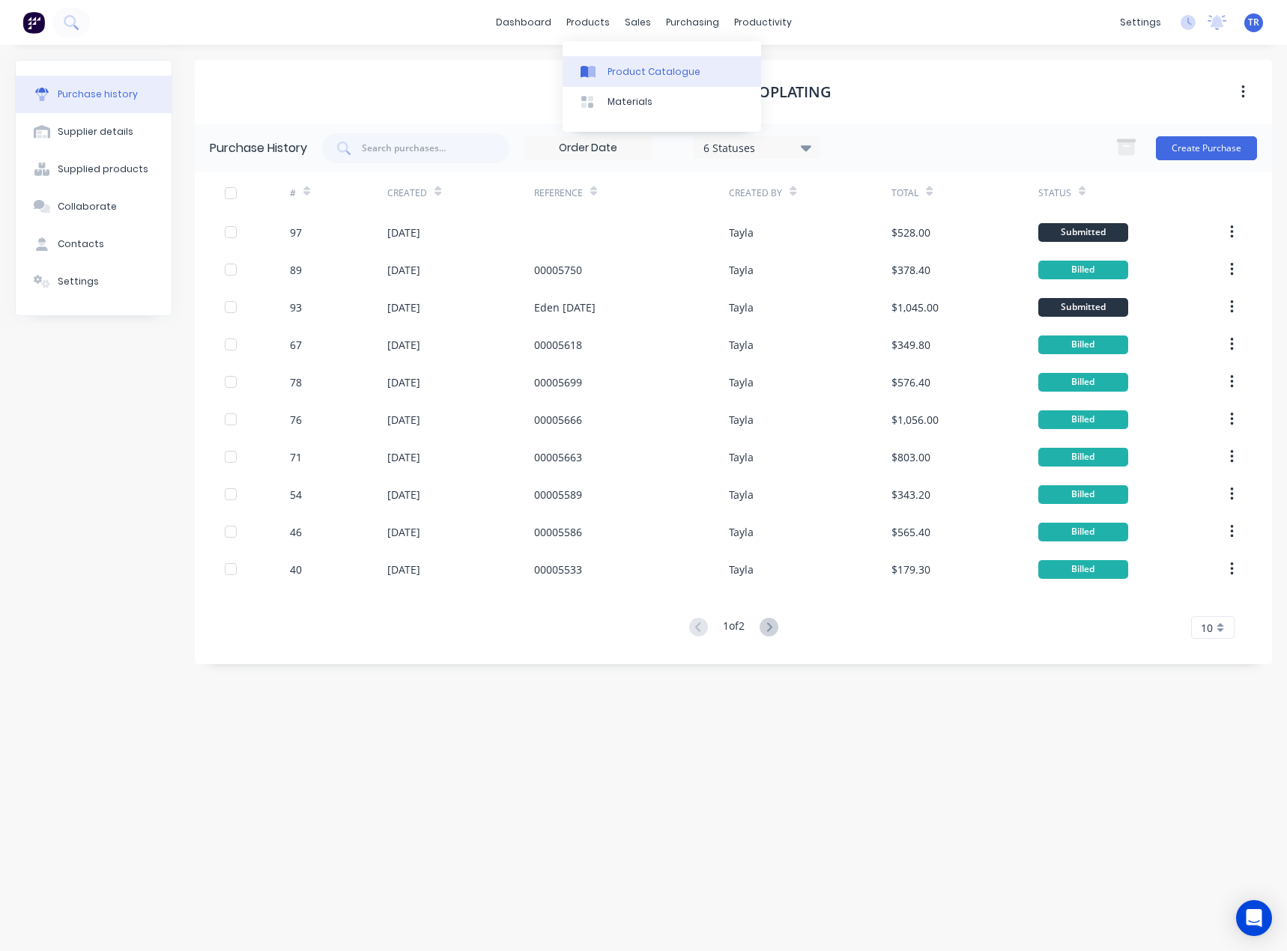
click at [602, 61] on link "Product Catalogue" at bounding box center [661, 71] width 198 height 30
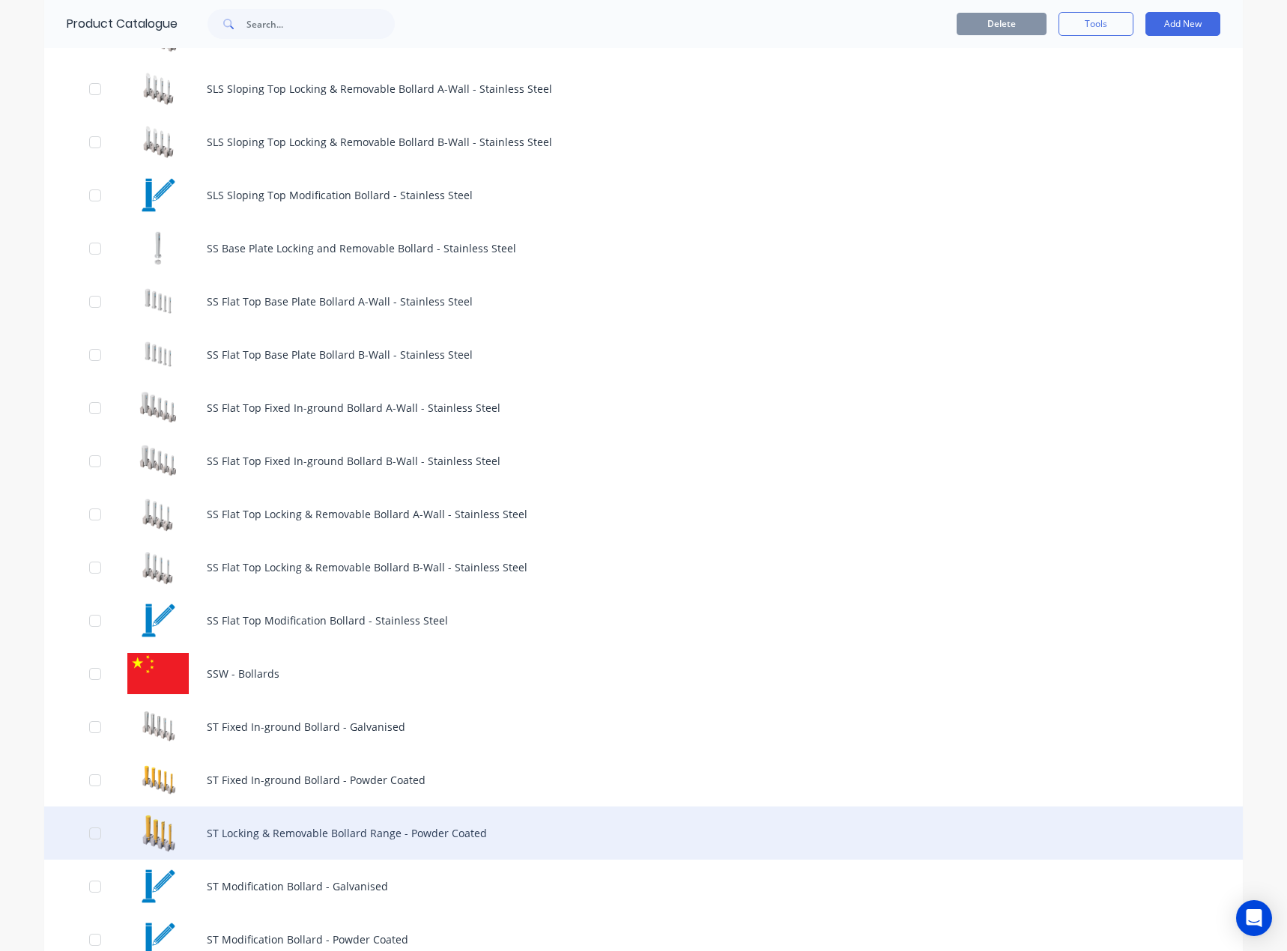
scroll to position [1348, 0]
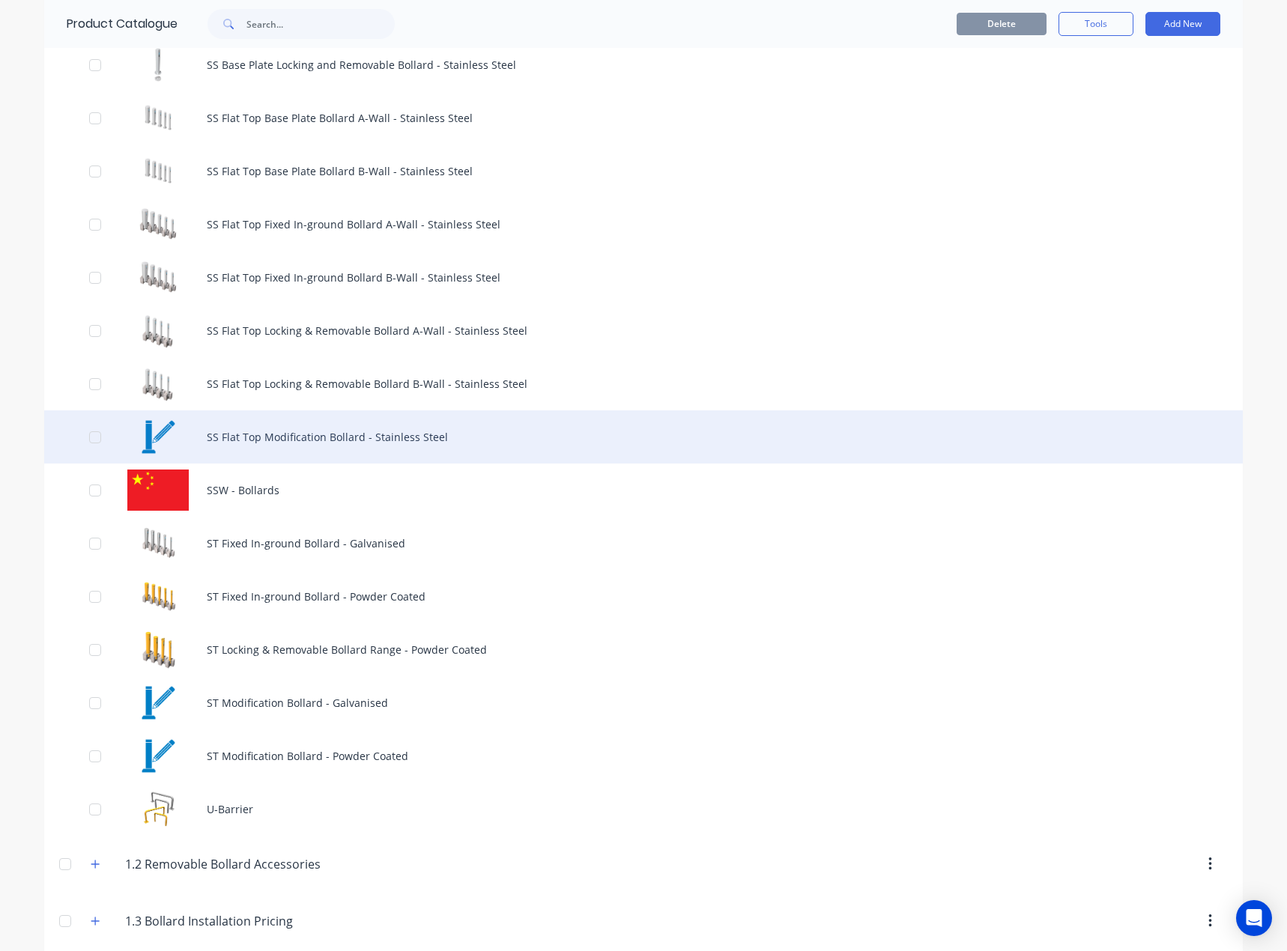
click at [458, 436] on div "SS Flat Top Modification Bollard - Stainless Steel" at bounding box center [643, 436] width 1198 height 53
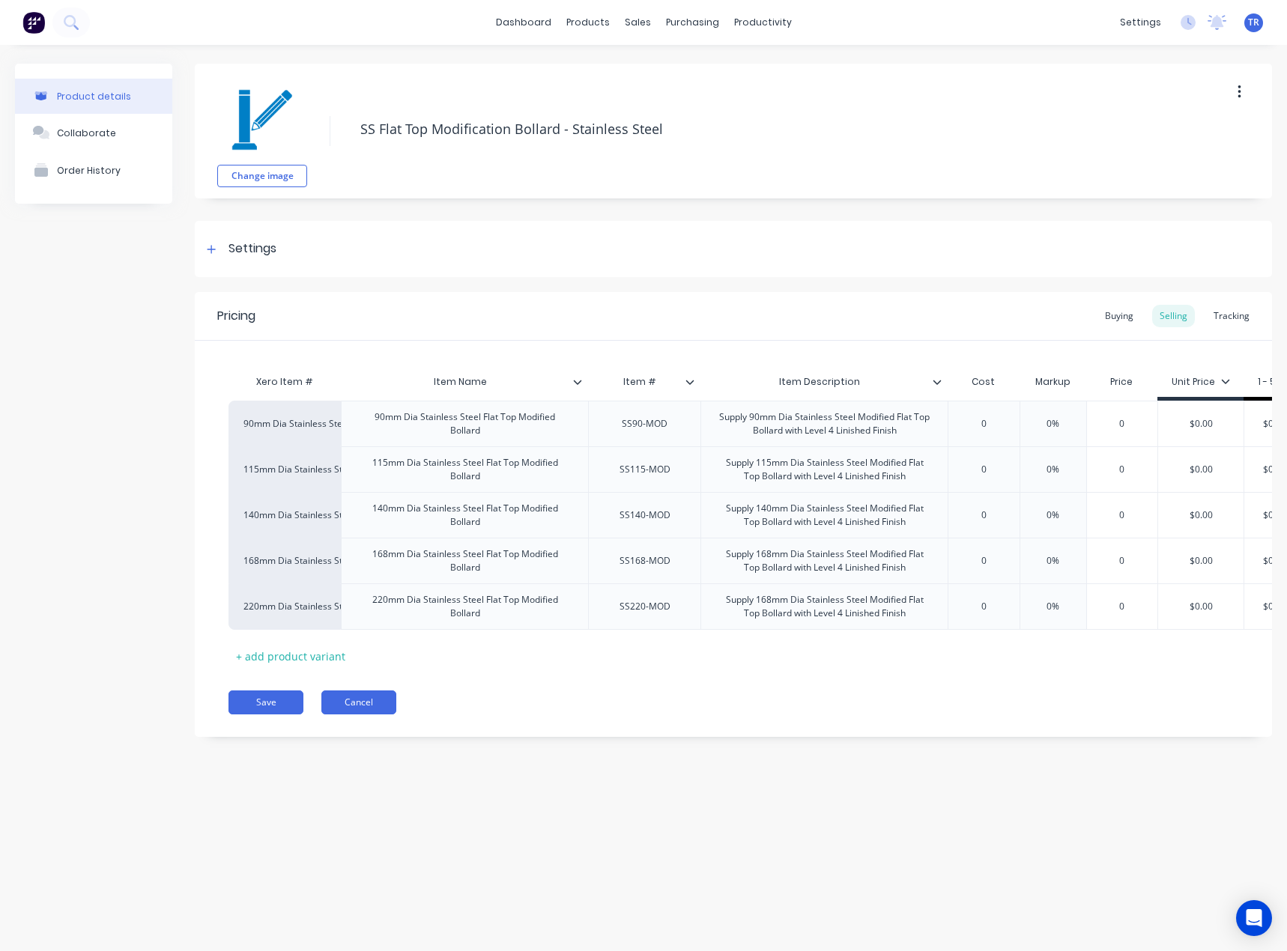
click at [379, 714] on button "Cancel" at bounding box center [358, 702] width 75 height 24
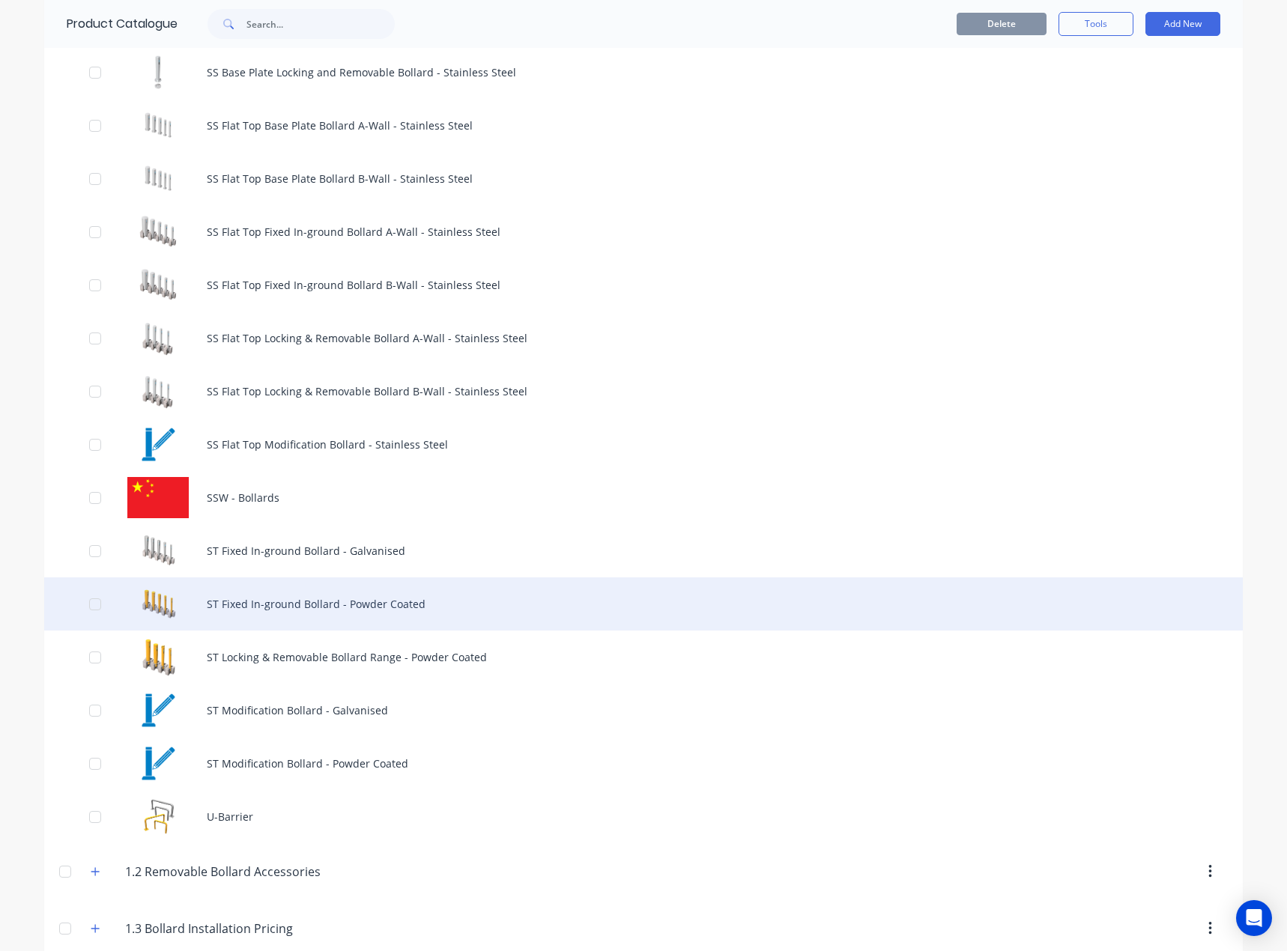
scroll to position [1348, 0]
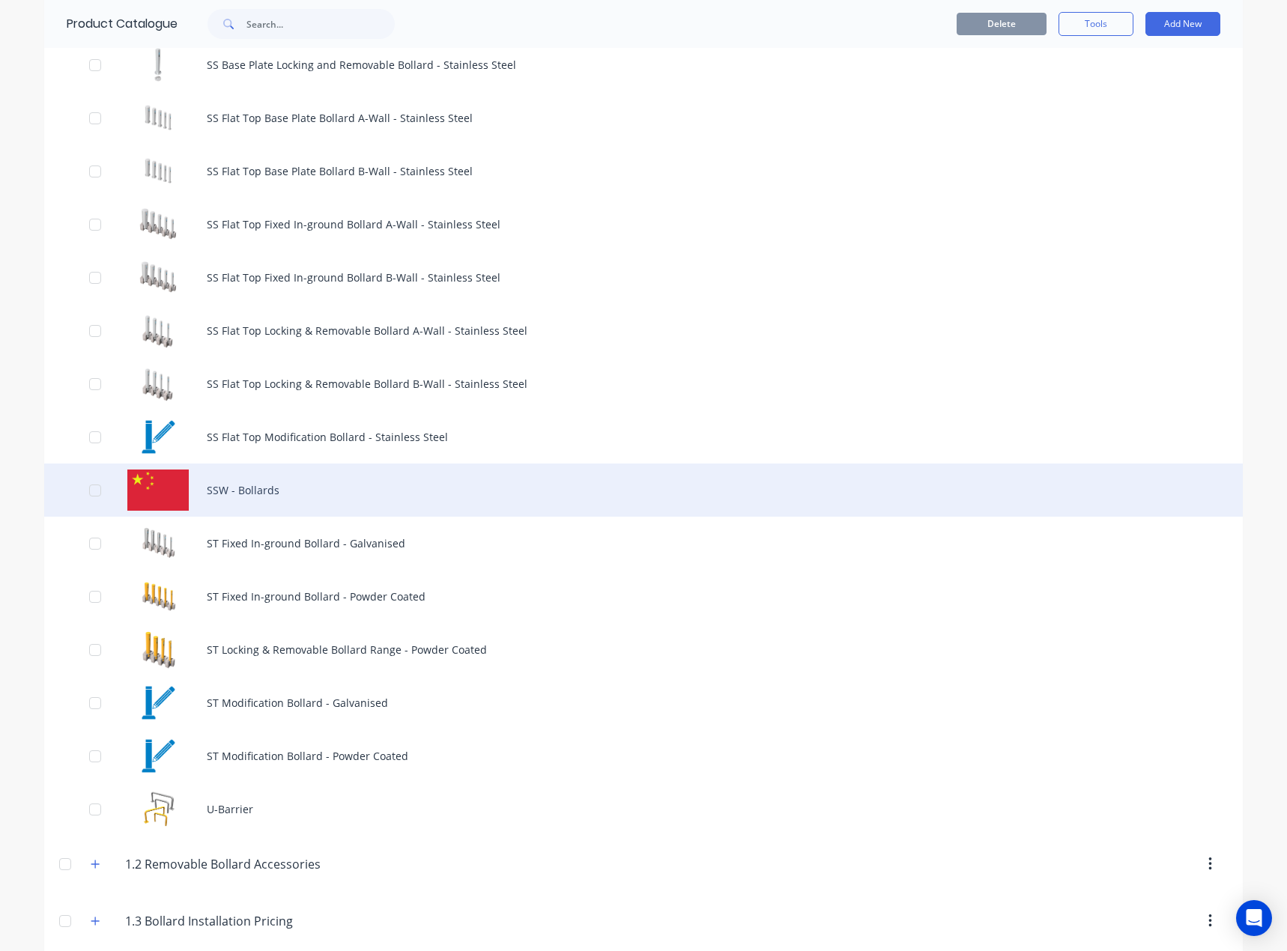
click at [309, 478] on div "SSW - Bollards" at bounding box center [643, 490] width 1198 height 53
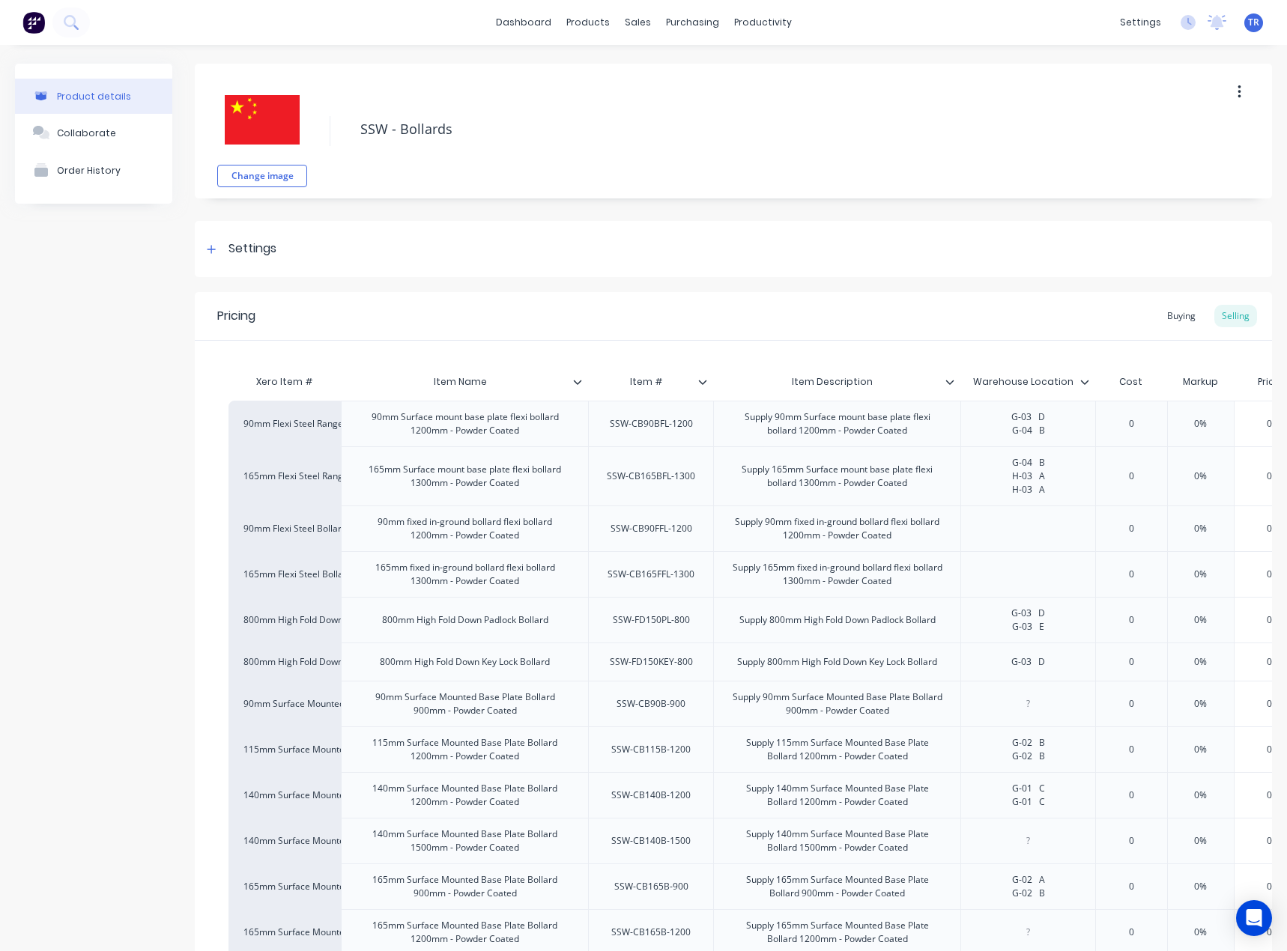
scroll to position [75, 0]
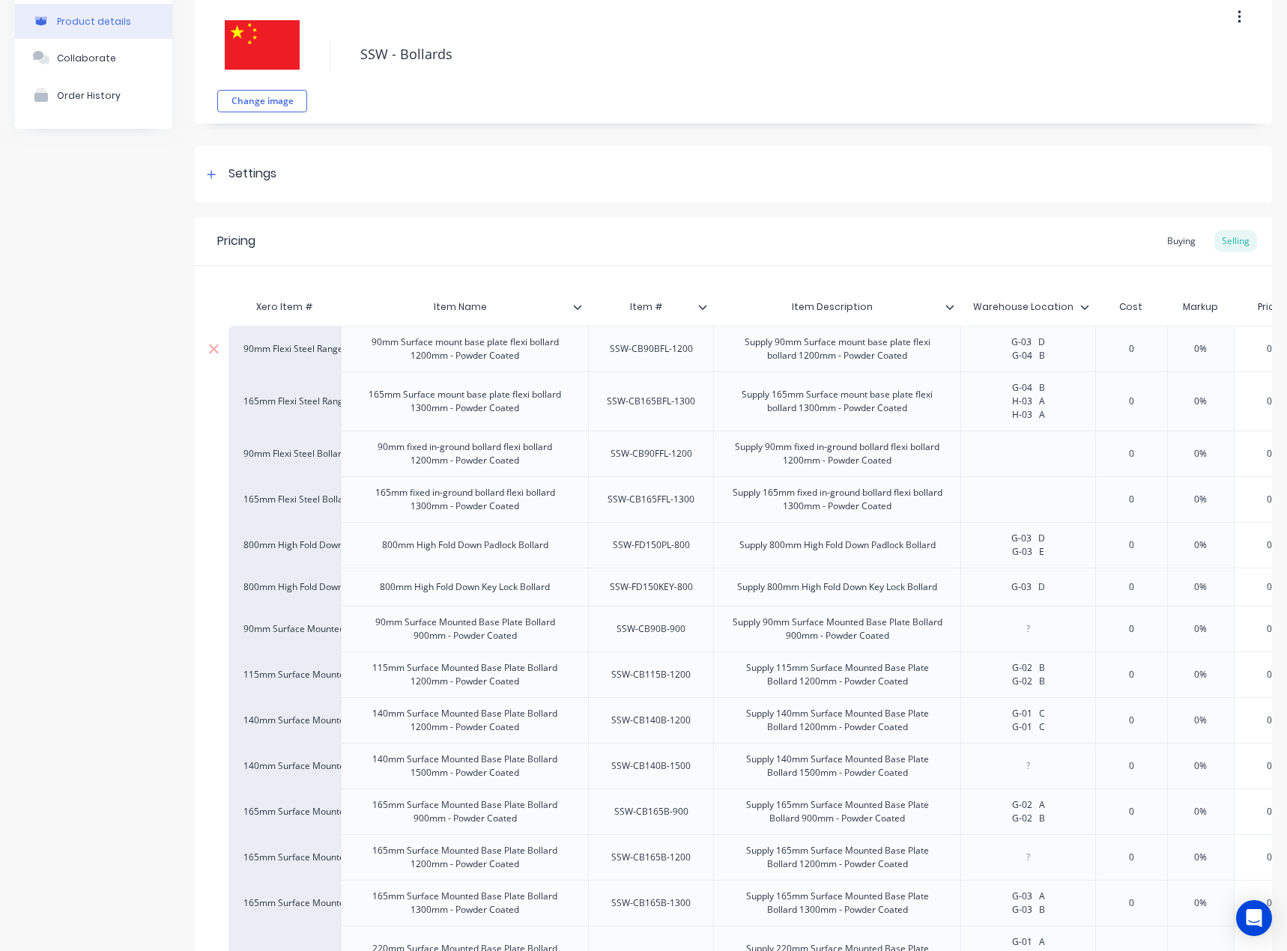
click at [674, 345] on div "SSW-CB90BFL-1200" at bounding box center [651, 348] width 107 height 19
copy div "SSW-CB90BFL-1200"
type textarea "x"
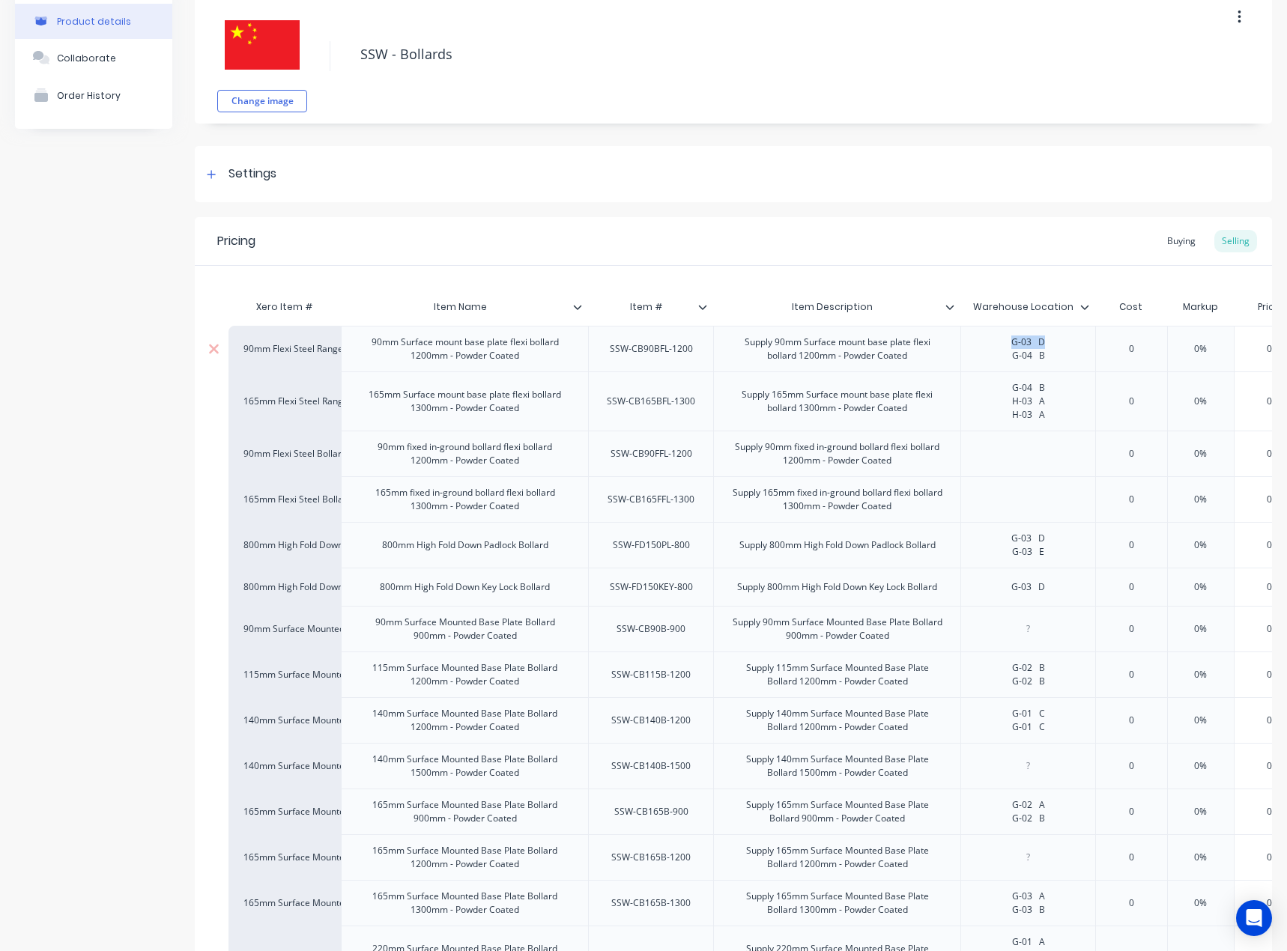
drag, startPoint x: 1001, startPoint y: 339, endPoint x: 1057, endPoint y: 343, distance: 56.3
click at [1057, 343] on div "G-03 D G-04 B" at bounding box center [1028, 348] width 75 height 33
paste div
click at [1041, 360] on div "G-07 C G-04 B" at bounding box center [1028, 348] width 75 height 33
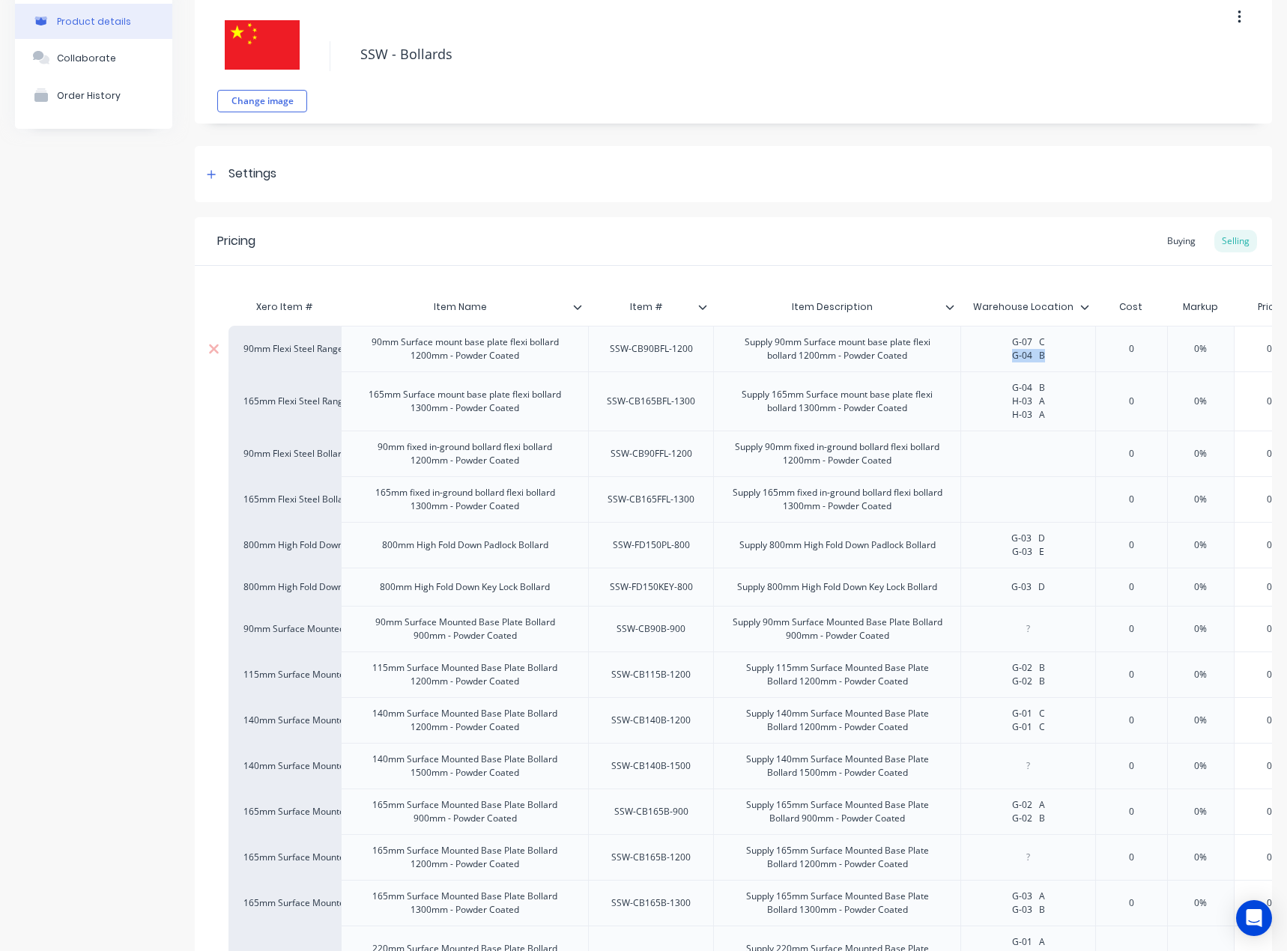
click at [1041, 360] on div "G-07 C G-04 B" at bounding box center [1028, 348] width 75 height 33
click at [630, 402] on div "SSW-CB165BFL-1300" at bounding box center [651, 401] width 112 height 19
click at [625, 405] on div "SSW-CB165BFL-1300" at bounding box center [651, 401] width 112 height 19
click at [627, 401] on div "SSW-CB165BFL-1300" at bounding box center [651, 401] width 112 height 19
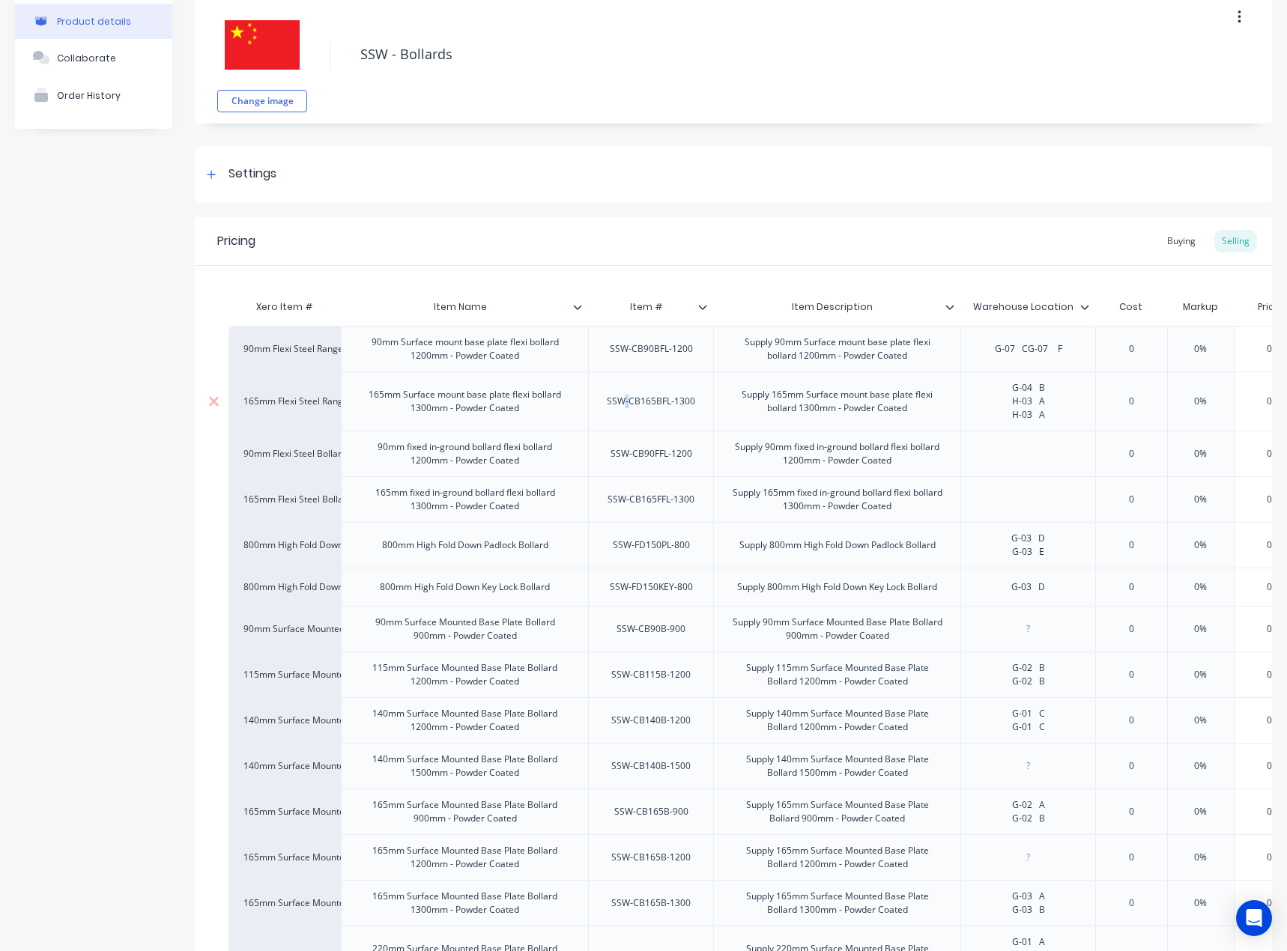
click at [627, 401] on div "SSW-CB165BFL-1300" at bounding box center [651, 401] width 112 height 19
copy div "SSW-CB165BFL-1300"
type textarea "x"
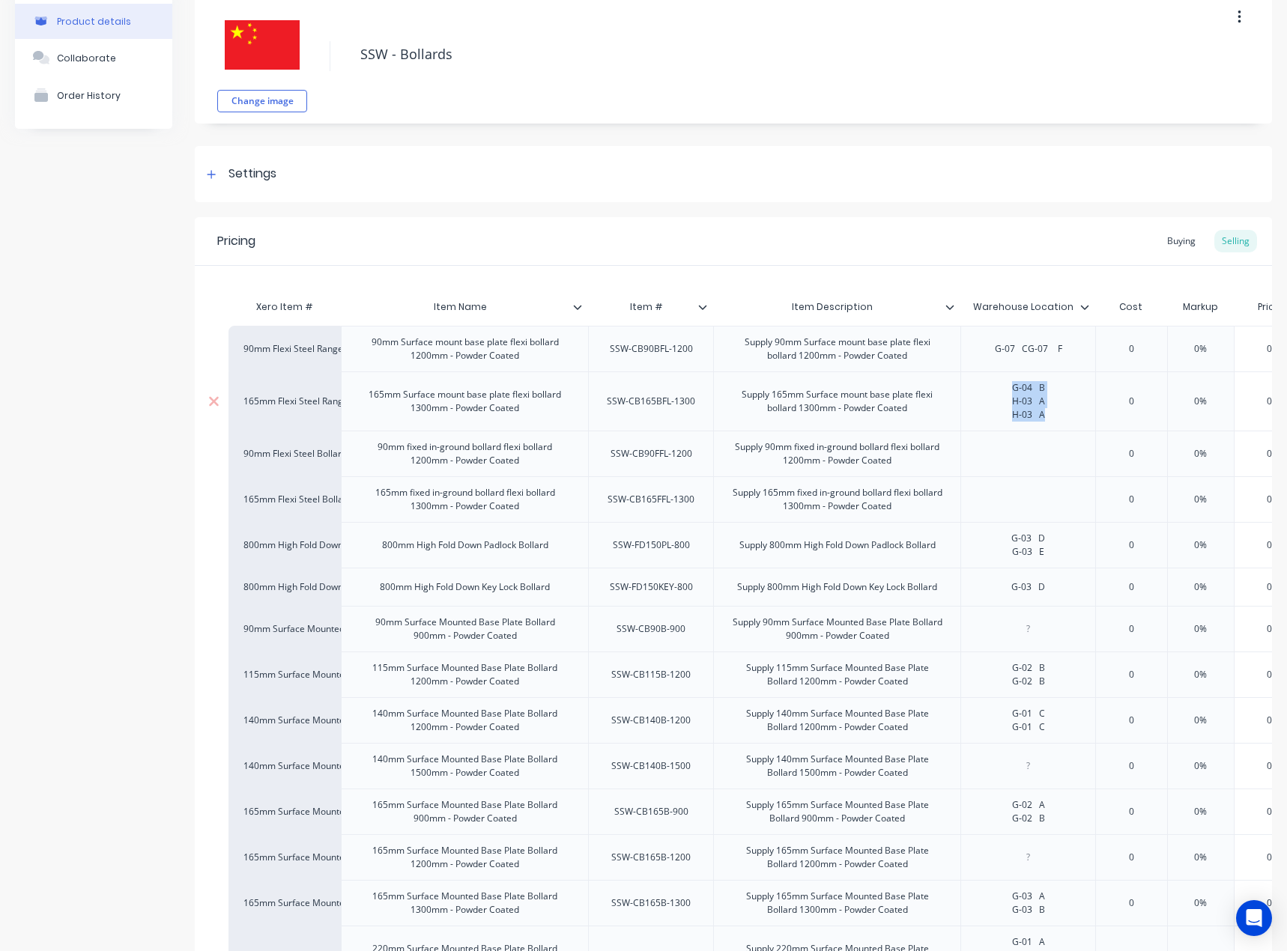
drag, startPoint x: 1001, startPoint y: 387, endPoint x: 1066, endPoint y: 422, distance: 73.7
click at [1066, 422] on div "G-04 B H-03 A H-03 A" at bounding box center [1027, 400] width 135 height 59
paste div
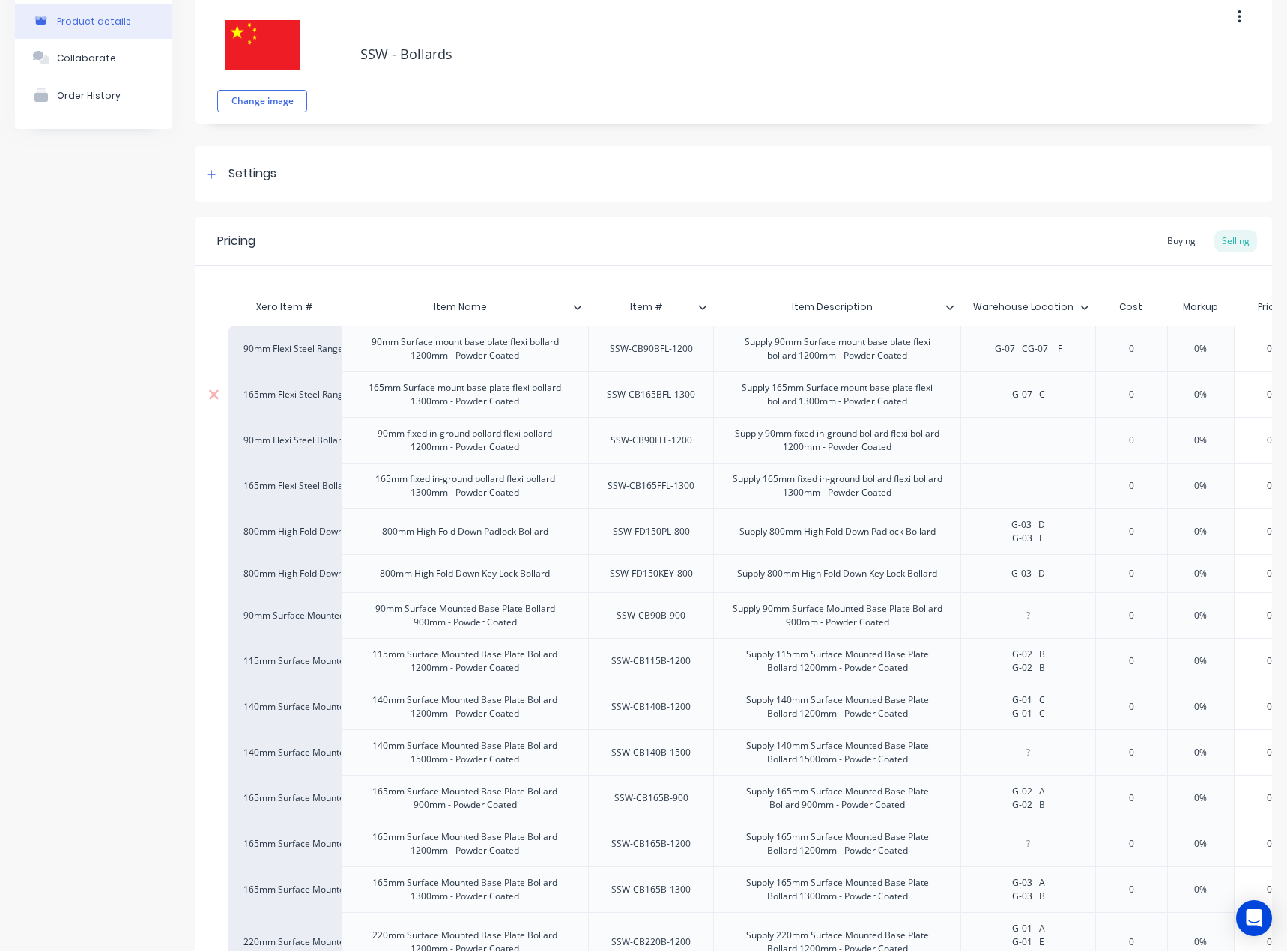
click at [1048, 401] on div "G-07 C" at bounding box center [1028, 394] width 75 height 19
click at [1055, 398] on div "G-07 C H-07 E" at bounding box center [1028, 394] width 75 height 33
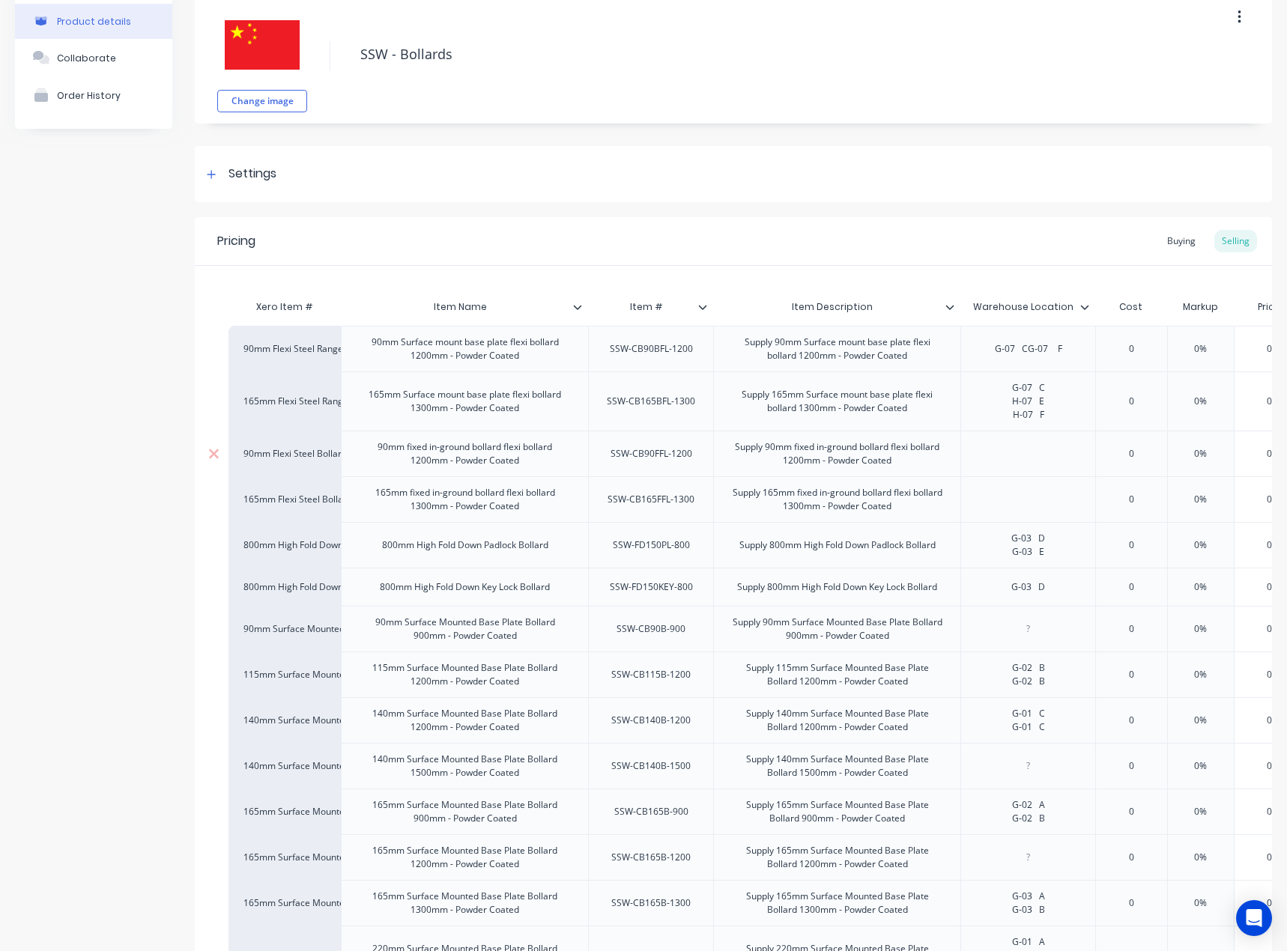
click at [648, 461] on div "SSW-CB90FFL-1200" at bounding box center [651, 453] width 106 height 19
copy div "SSW-CB90FFL-1200"
type textarea "x"
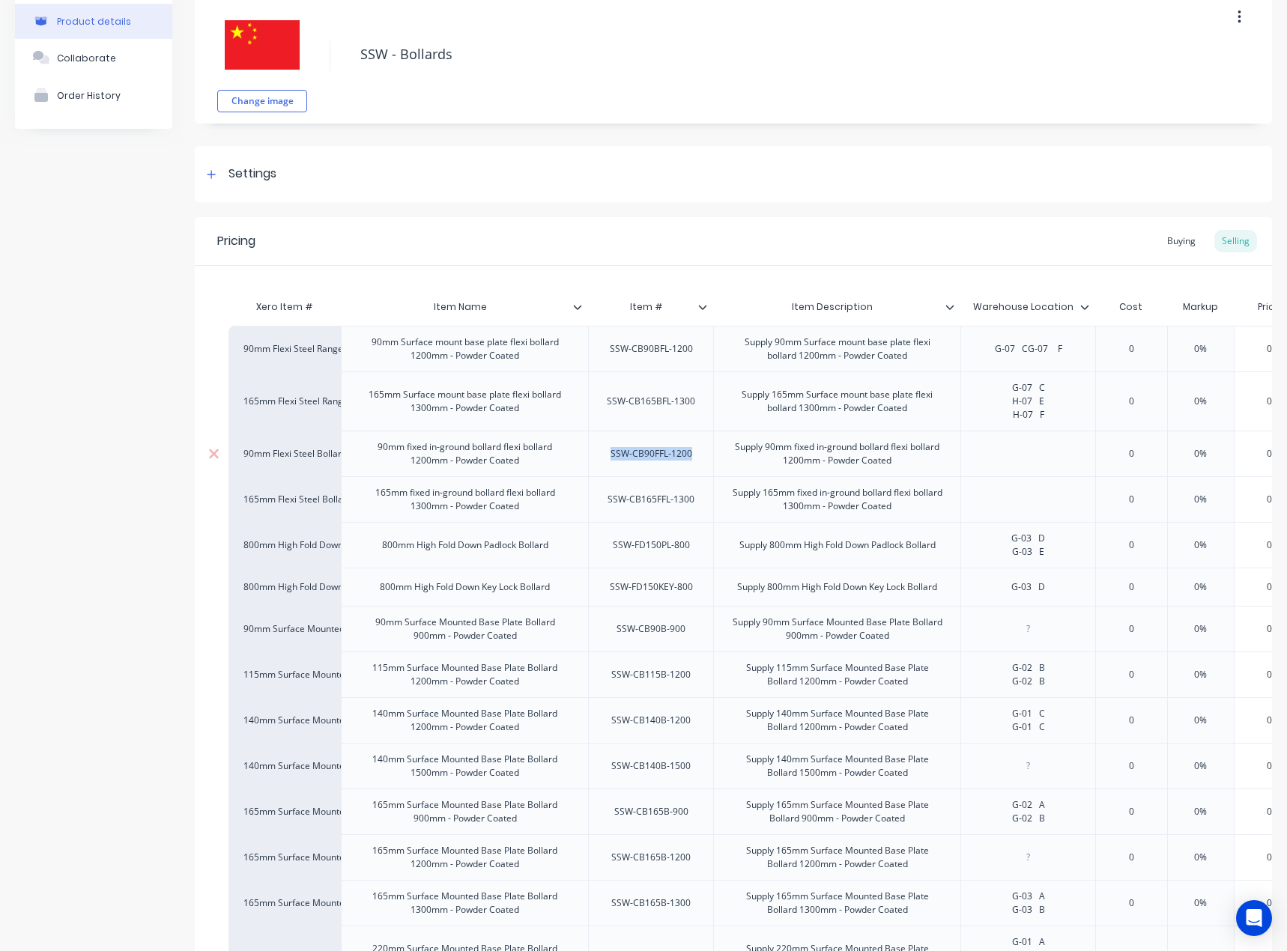
click at [1048, 447] on div at bounding box center [1028, 453] width 75 height 19
paste div
click at [610, 501] on div "SSW-CB165FFL-1300" at bounding box center [650, 499] width 111 height 19
click at [625, 499] on div "SSW-CB165FFL-1300" at bounding box center [650, 499] width 111 height 19
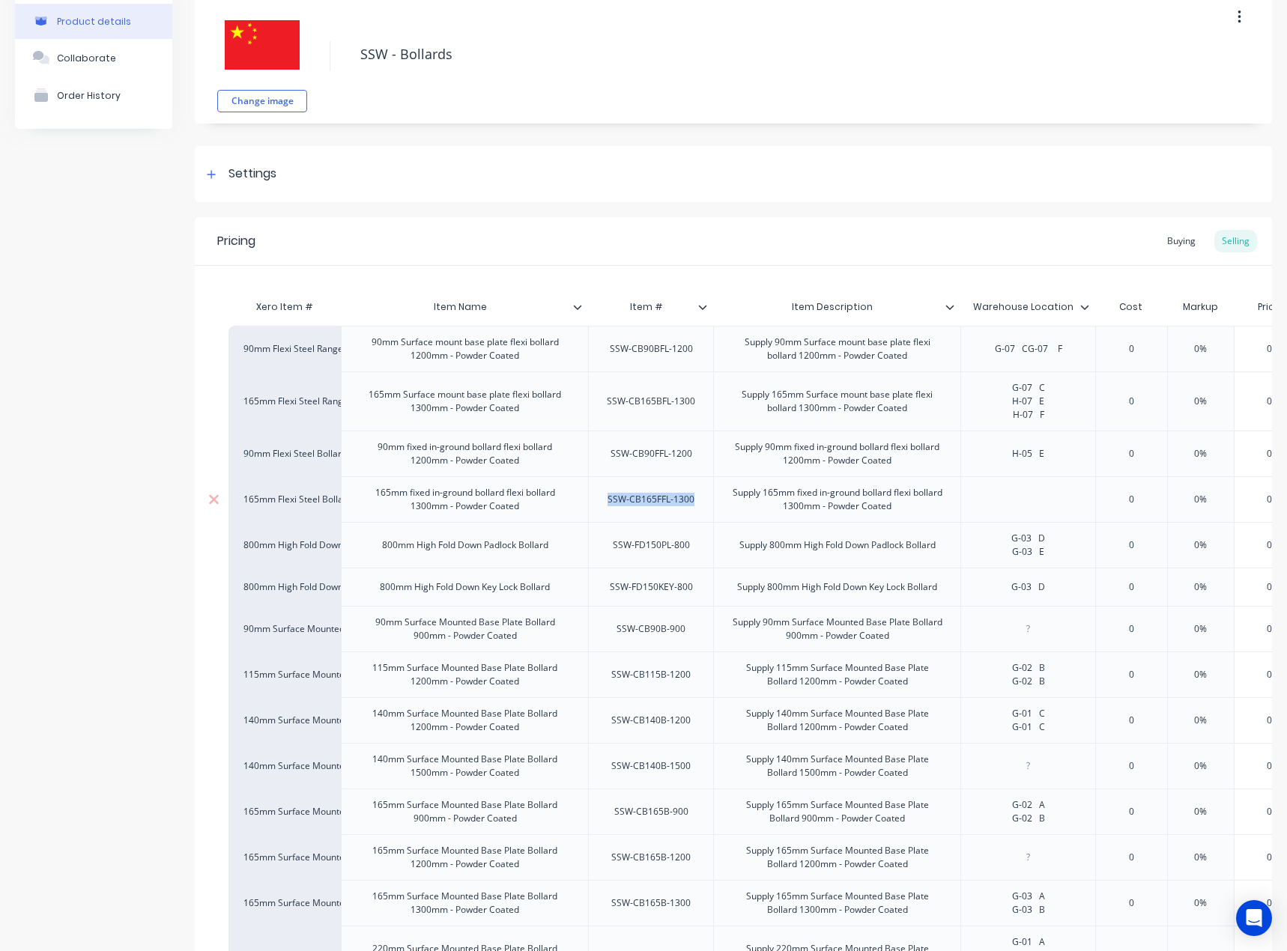
click at [625, 499] on div "SSW-CB165FFL-1300" at bounding box center [650, 499] width 111 height 19
copy div "SSW-CB165FFL-1300"
type textarea "x"
click at [1040, 502] on div at bounding box center [1028, 499] width 75 height 19
paste div
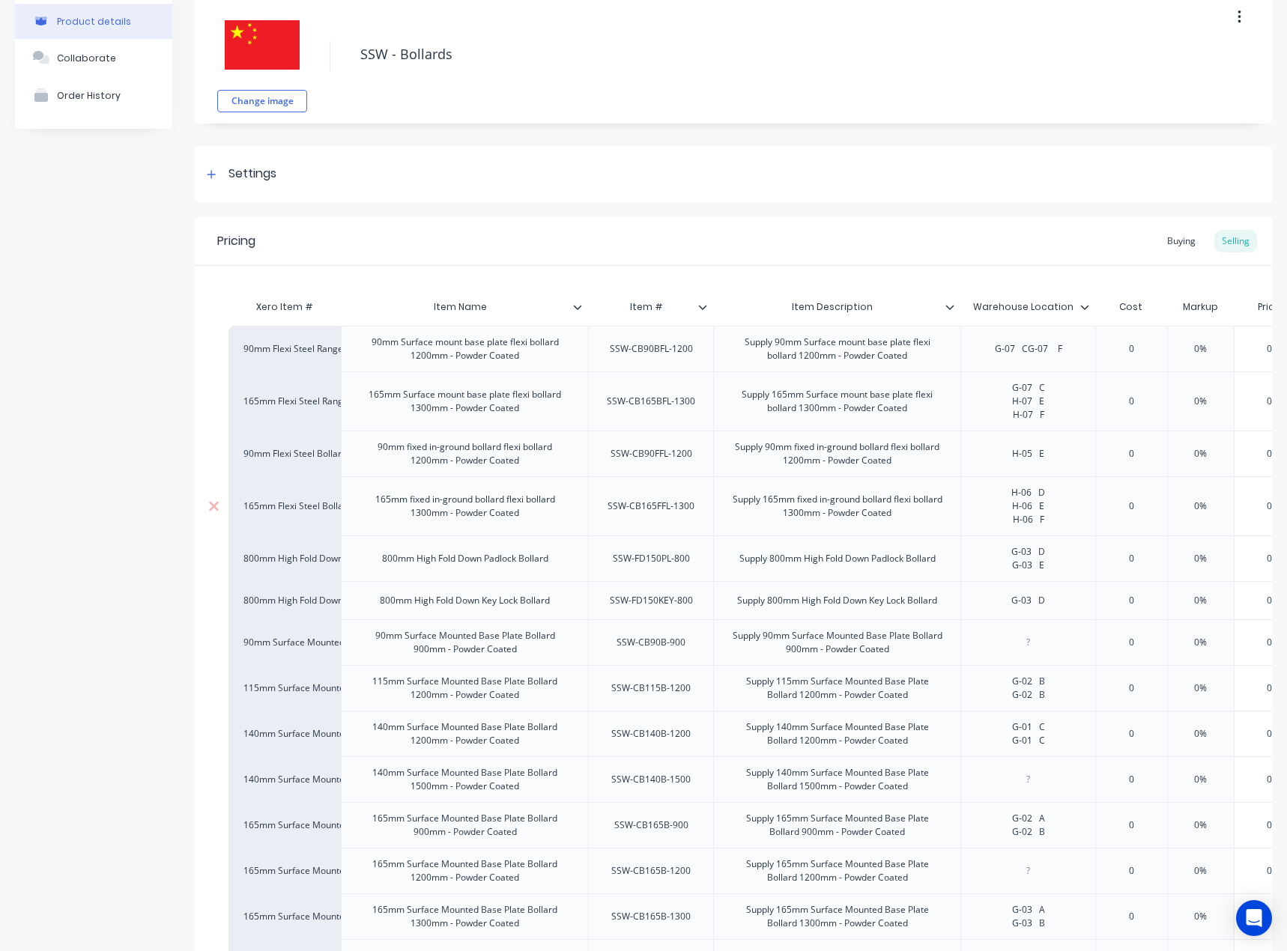
click at [1008, 494] on div "H-06 D H-06 E H-06 F" at bounding box center [1028, 506] width 75 height 46
click at [1017, 491] on div "H-06 D H-06 E H-06 F" at bounding box center [1028, 506] width 75 height 46
click at [640, 559] on div "SSW-FD150PL-800" at bounding box center [650, 558] width 125 height 46
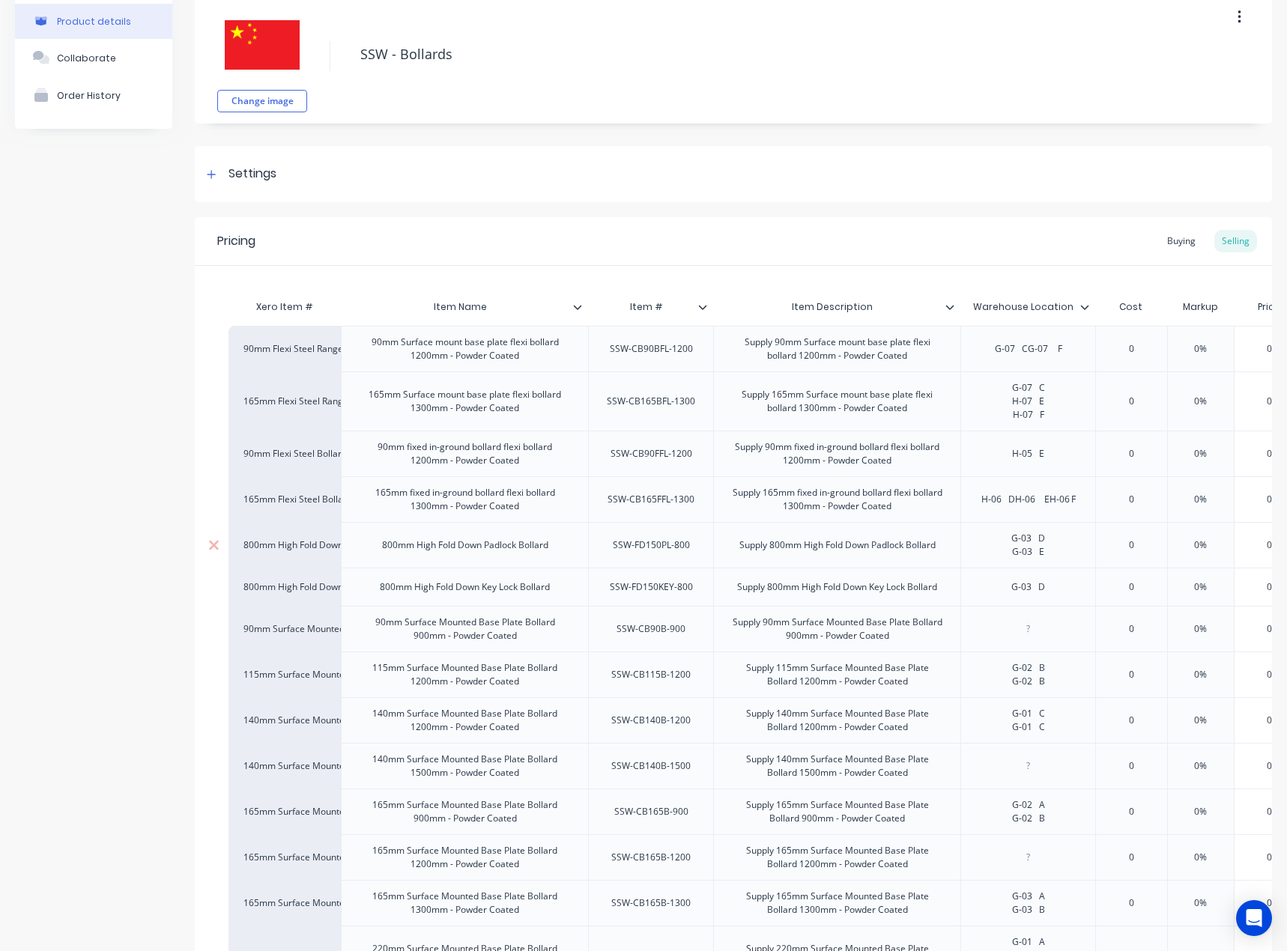
click at [640, 559] on div "SSW-FD150PL-800" at bounding box center [650, 545] width 125 height 46
click at [644, 544] on div "SSW-FD150PL-800" at bounding box center [651, 544] width 101 height 19
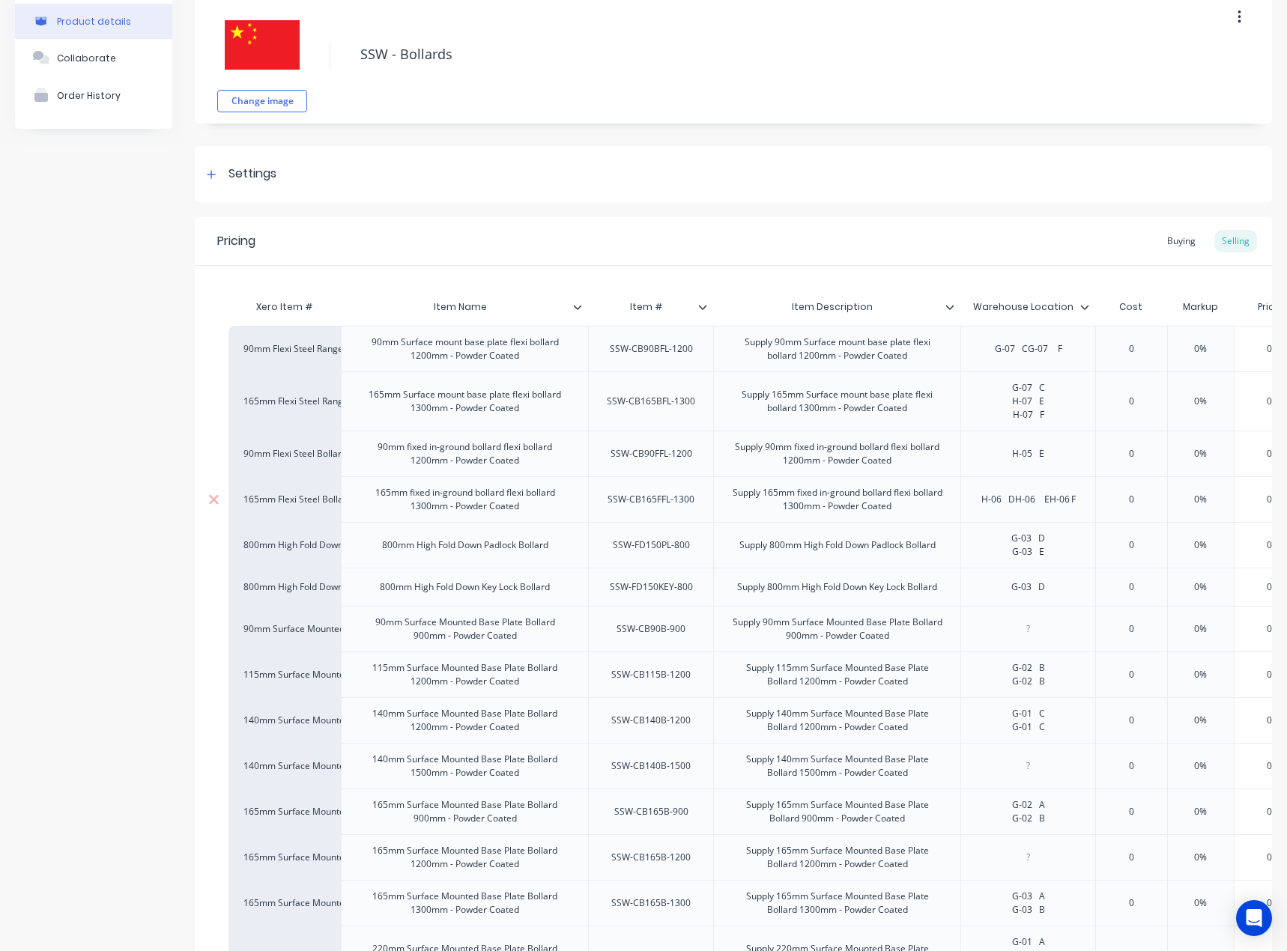
click at [1018, 506] on div "H-06 DH-06 EH-06 F" at bounding box center [1028, 499] width 118 height 19
click at [1035, 512] on div "H-06 D H-06 EH-06 F" at bounding box center [1028, 499] width 82 height 33
click at [1031, 504] on div "H-06 D H-06 EH-06 F" at bounding box center [1028, 499] width 82 height 33
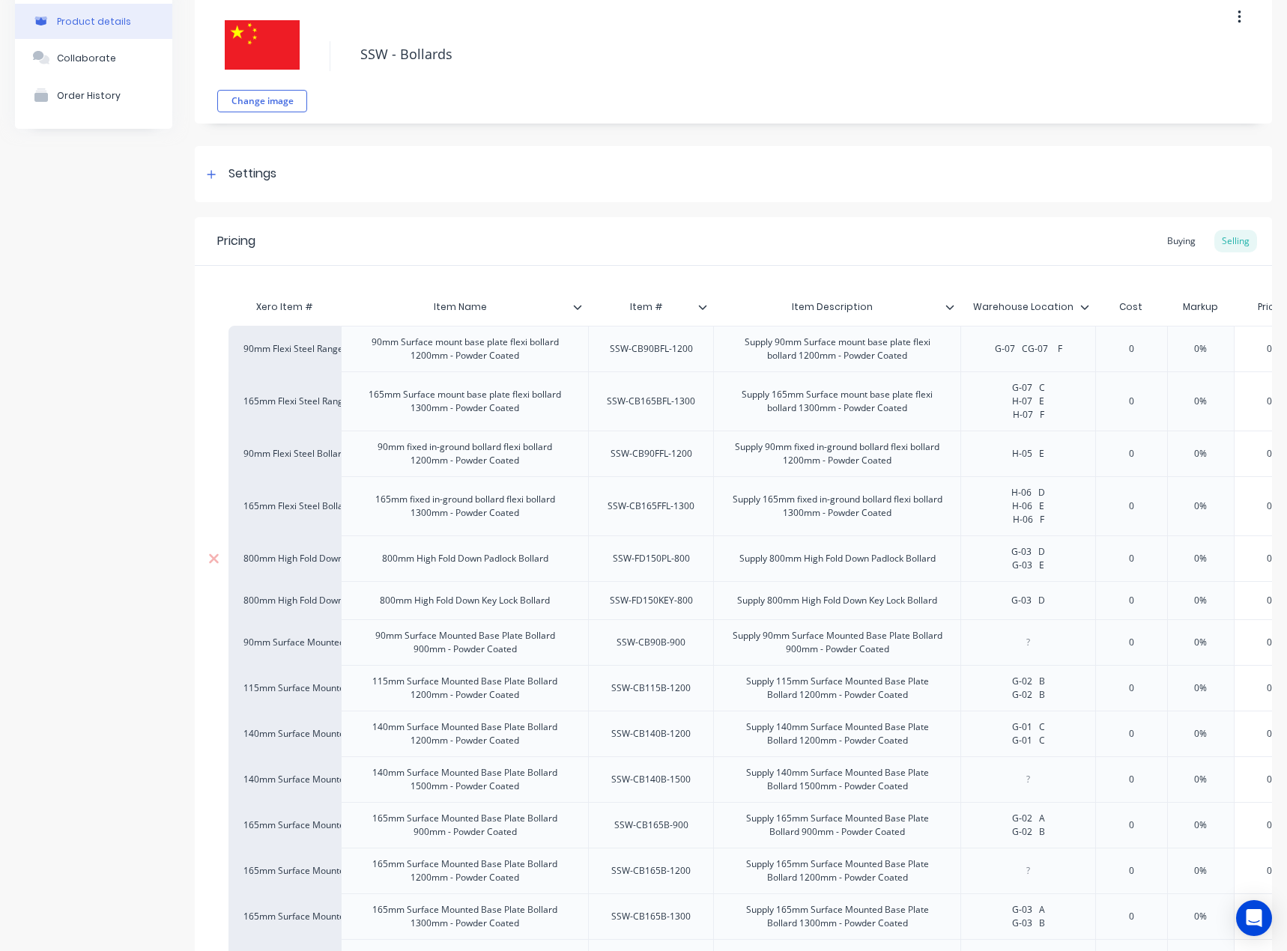
click at [666, 562] on div "SSW-FD150PL-800" at bounding box center [651, 558] width 101 height 19
copy div "SSW-FD150PL-800"
type textarea "x"
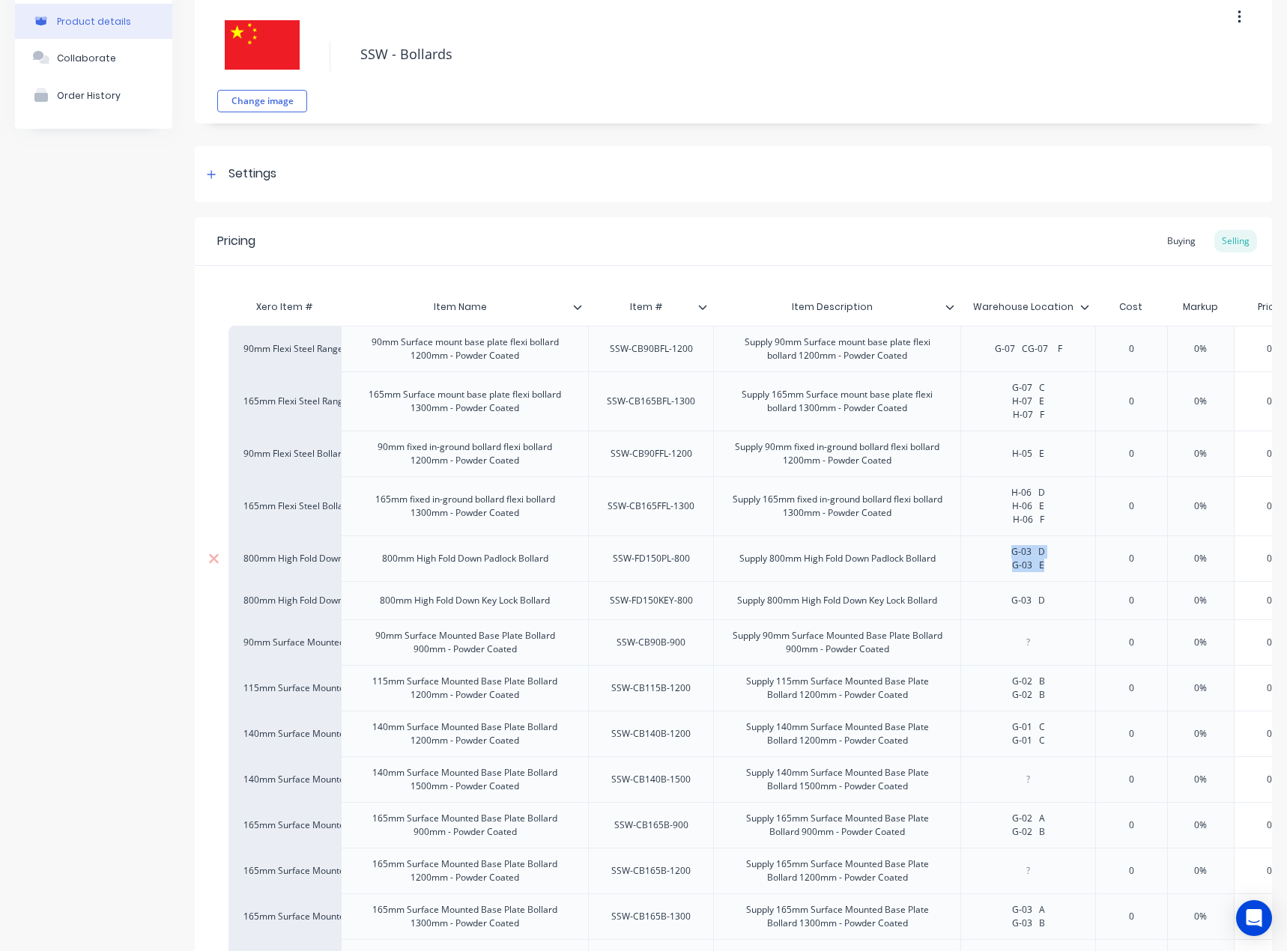
drag, startPoint x: 1006, startPoint y: 551, endPoint x: 1057, endPoint y: 572, distance: 54.4
click at [1057, 572] on div "G-03 D G-03 E" at bounding box center [1028, 558] width 75 height 33
paste div
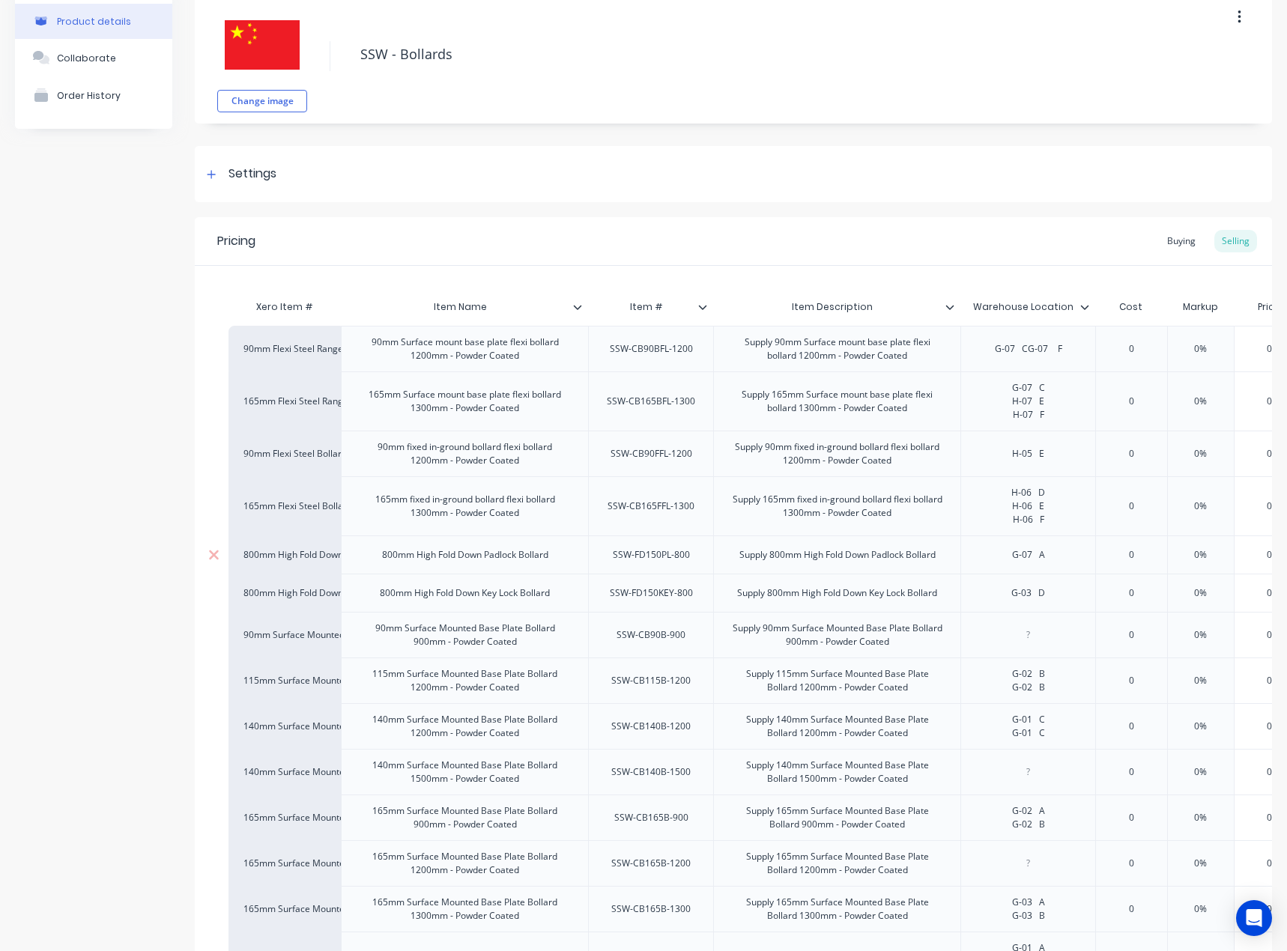
click at [1003, 564] on div "G-07 A" at bounding box center [1028, 554] width 75 height 19
click at [1057, 557] on div "G-07 A" at bounding box center [1028, 554] width 75 height 19
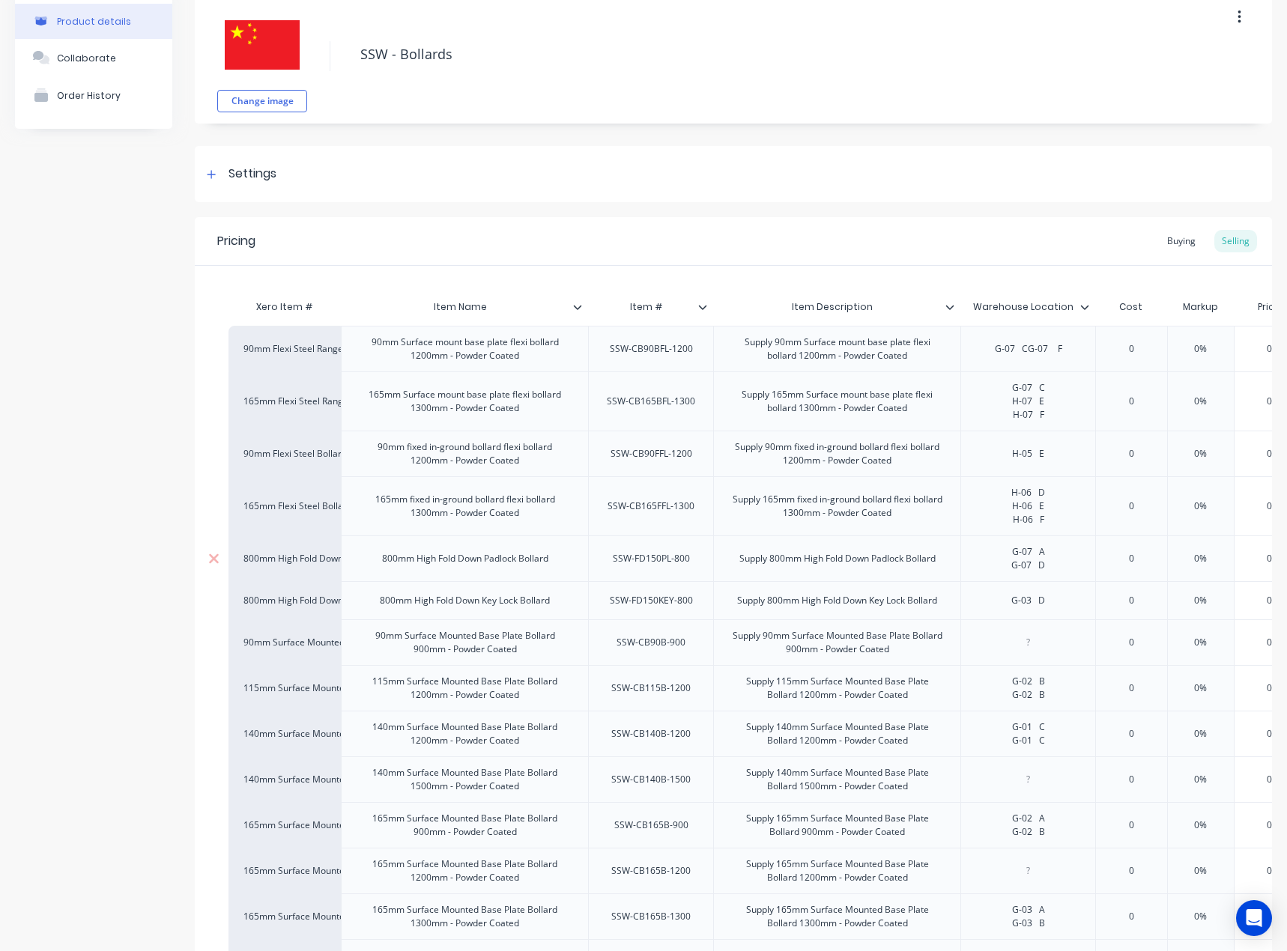
scroll to position [150, 0]
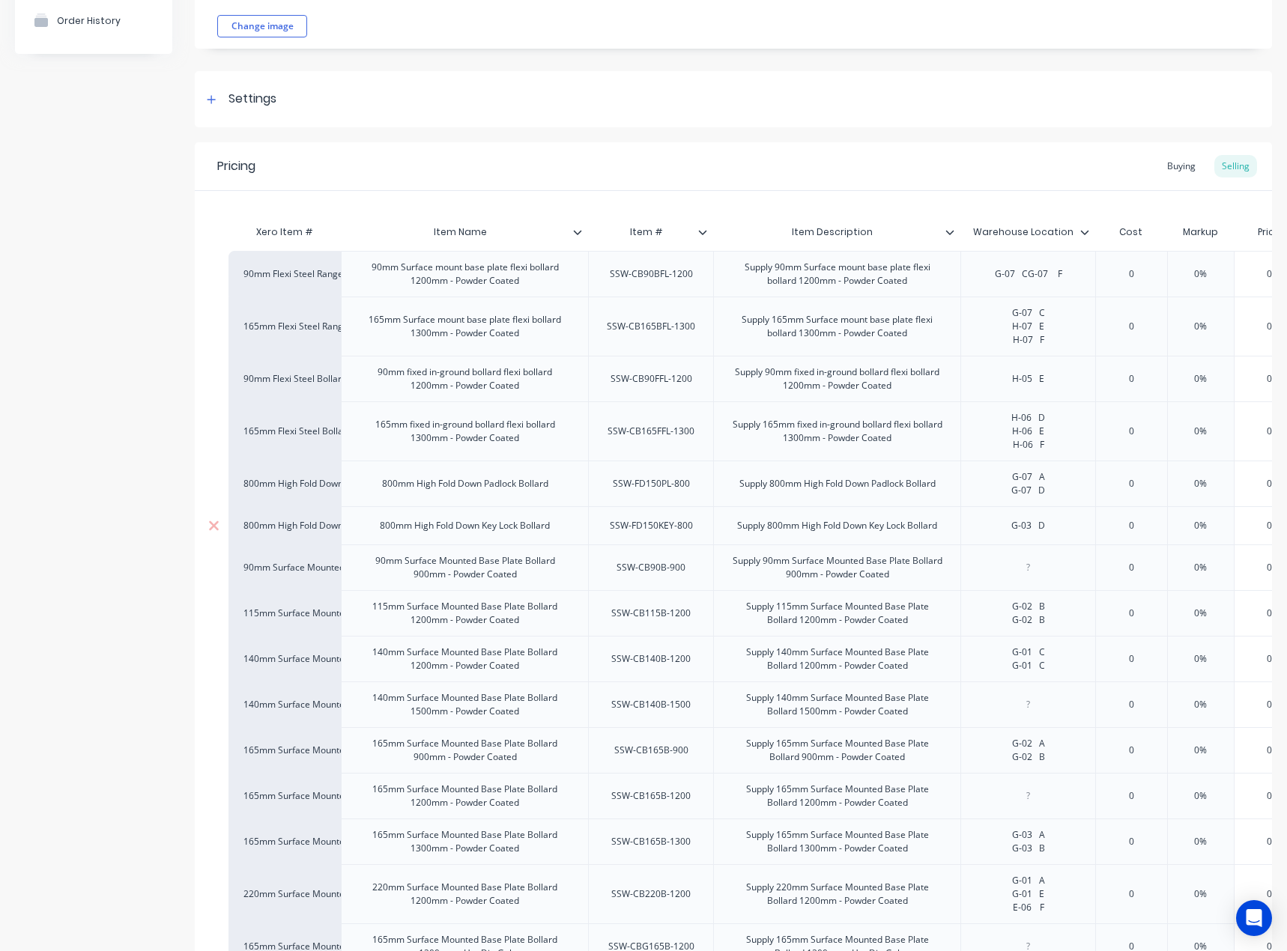
click at [673, 528] on div "SSW-FD150KEY-800" at bounding box center [651, 525] width 107 height 19
copy div "SSW-FD150KEY-800"
type textarea "x"
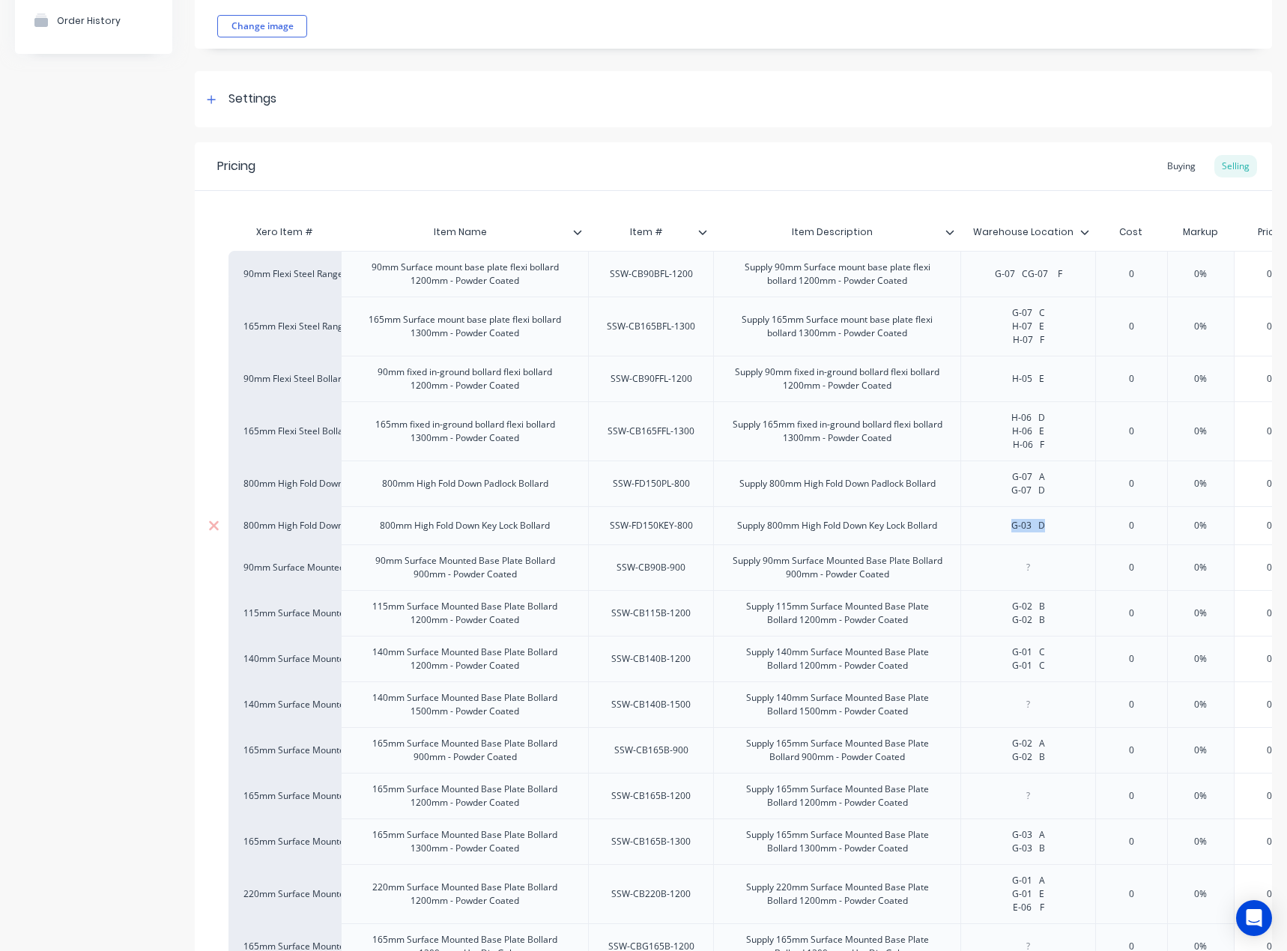
drag, startPoint x: 982, startPoint y: 531, endPoint x: 958, endPoint y: 537, distance: 24.7
click at [958, 537] on div "800mm High Fold Down Key Lock Bollard 800mm High Fold Down Key Lock Bollard SSW…" at bounding box center [909, 525] width 1362 height 38
paste div
click at [651, 572] on div "SSW-CB90B-900" at bounding box center [650, 567] width 93 height 19
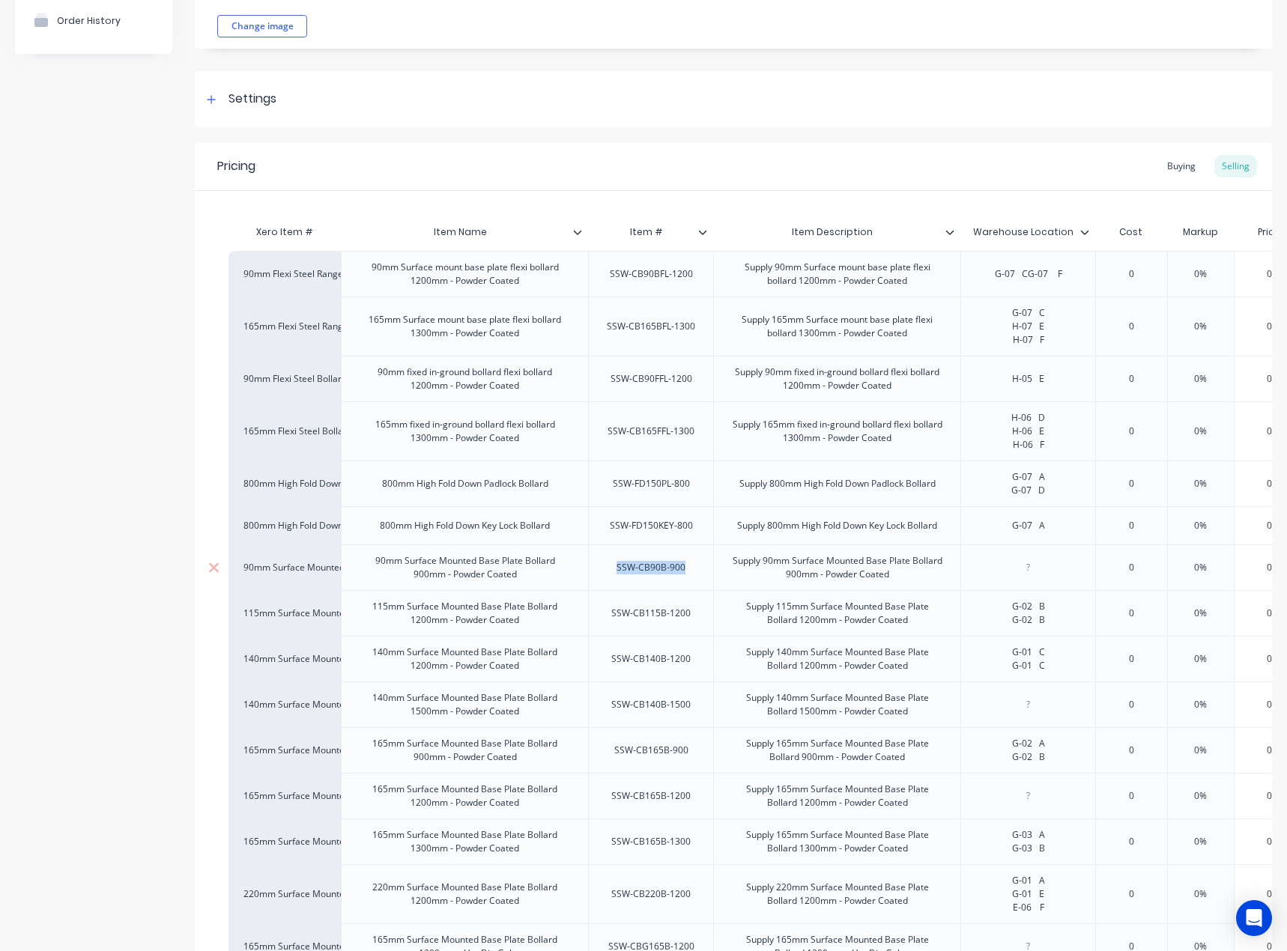
click at [651, 572] on div "SSW-CB90B-900" at bounding box center [650, 567] width 93 height 19
copy div "SSW-CB90B-900"
click at [1027, 568] on div at bounding box center [1028, 567] width 75 height 19
type textarea "x"
paste div
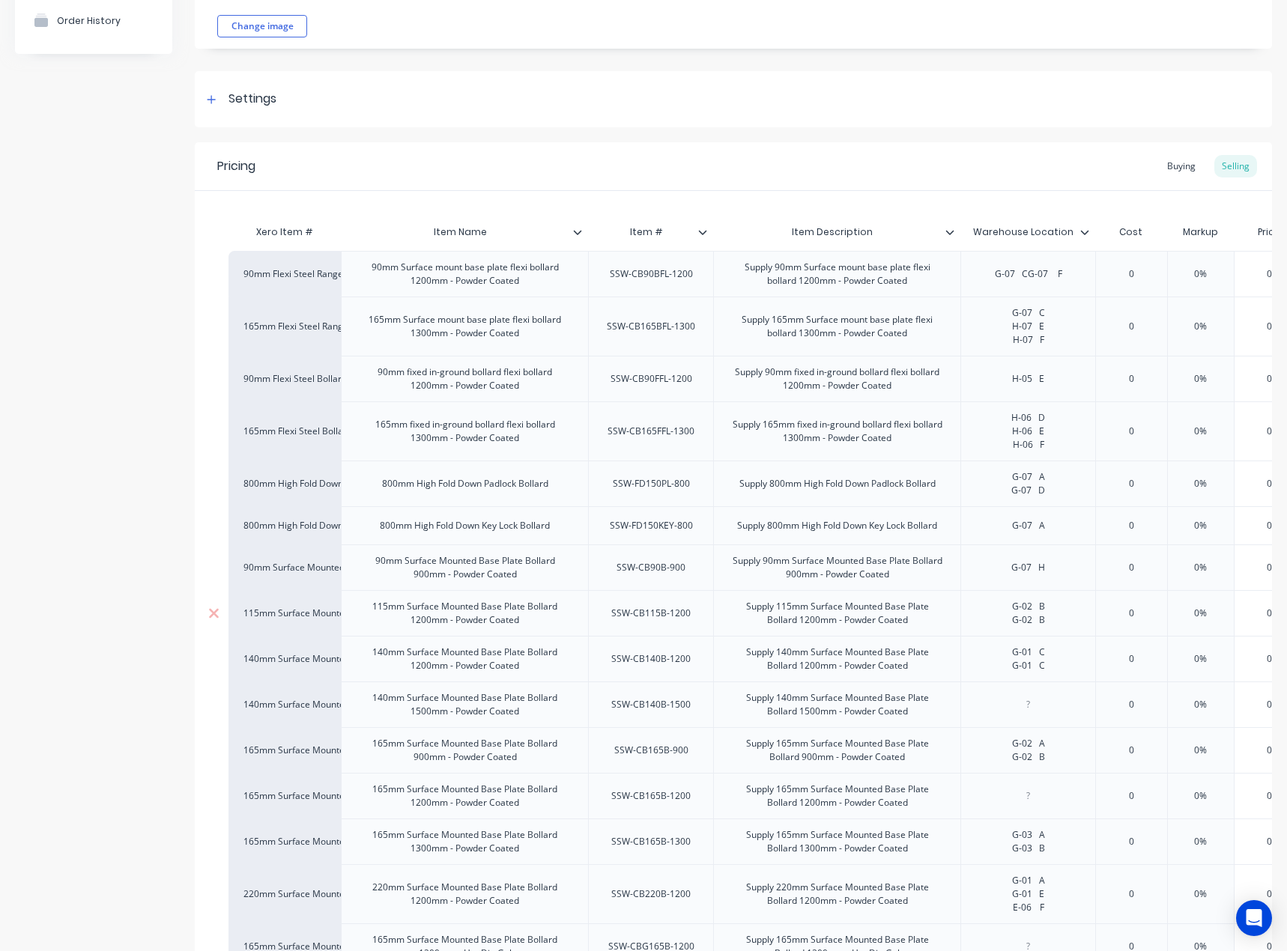
click at [669, 622] on div "SSW-CB115B-1200" at bounding box center [650, 613] width 103 height 19
copy div "SSW-CB115B-1200"
type textarea "x"
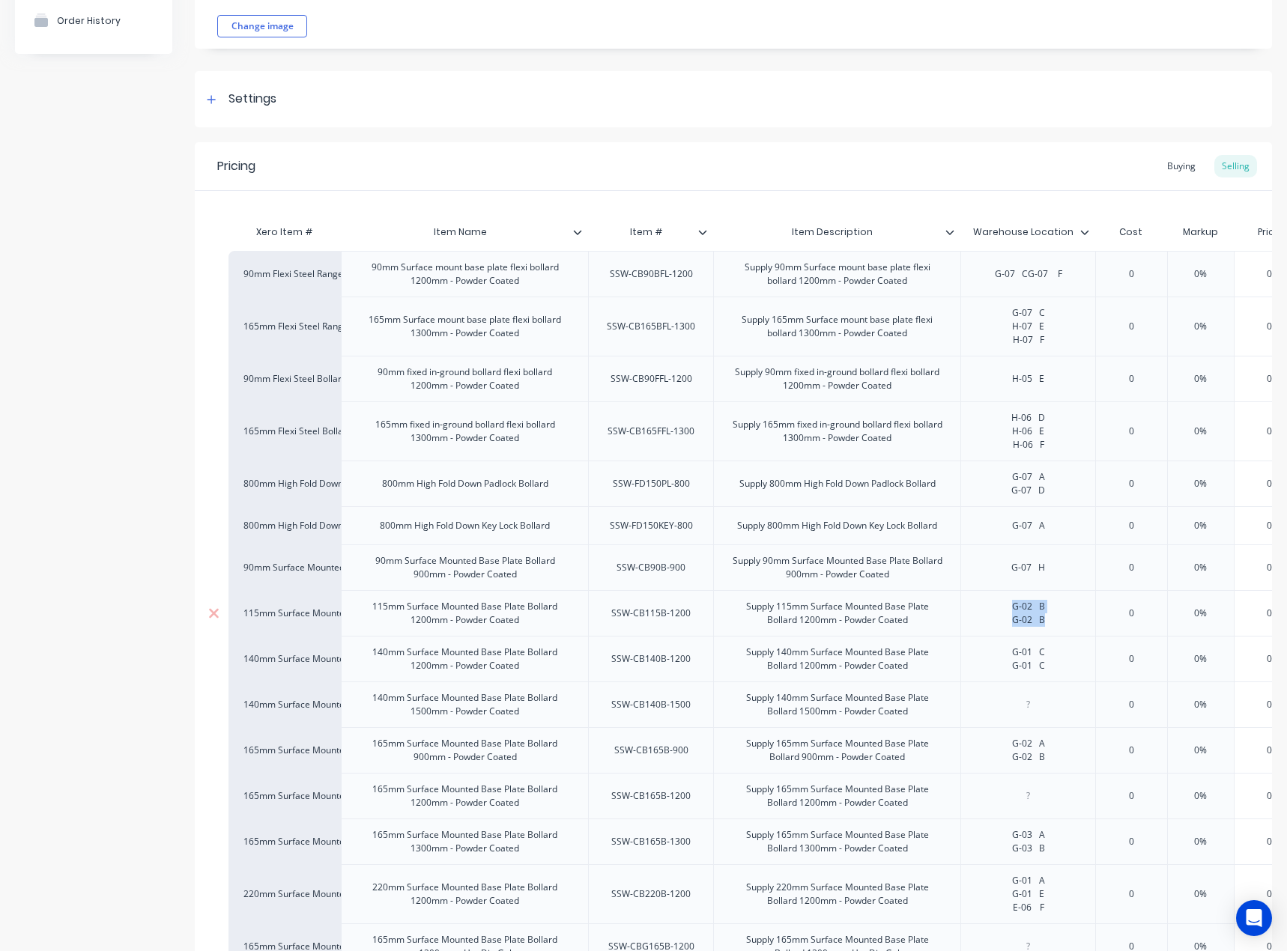
drag, startPoint x: 1011, startPoint y: 601, endPoint x: 1060, endPoint y: 619, distance: 51.6
click at [1060, 619] on div "G-02 B G-02 B" at bounding box center [1028, 613] width 75 height 33
paste div
click at [1057, 608] on div "G-02 D" at bounding box center [1028, 613] width 75 height 19
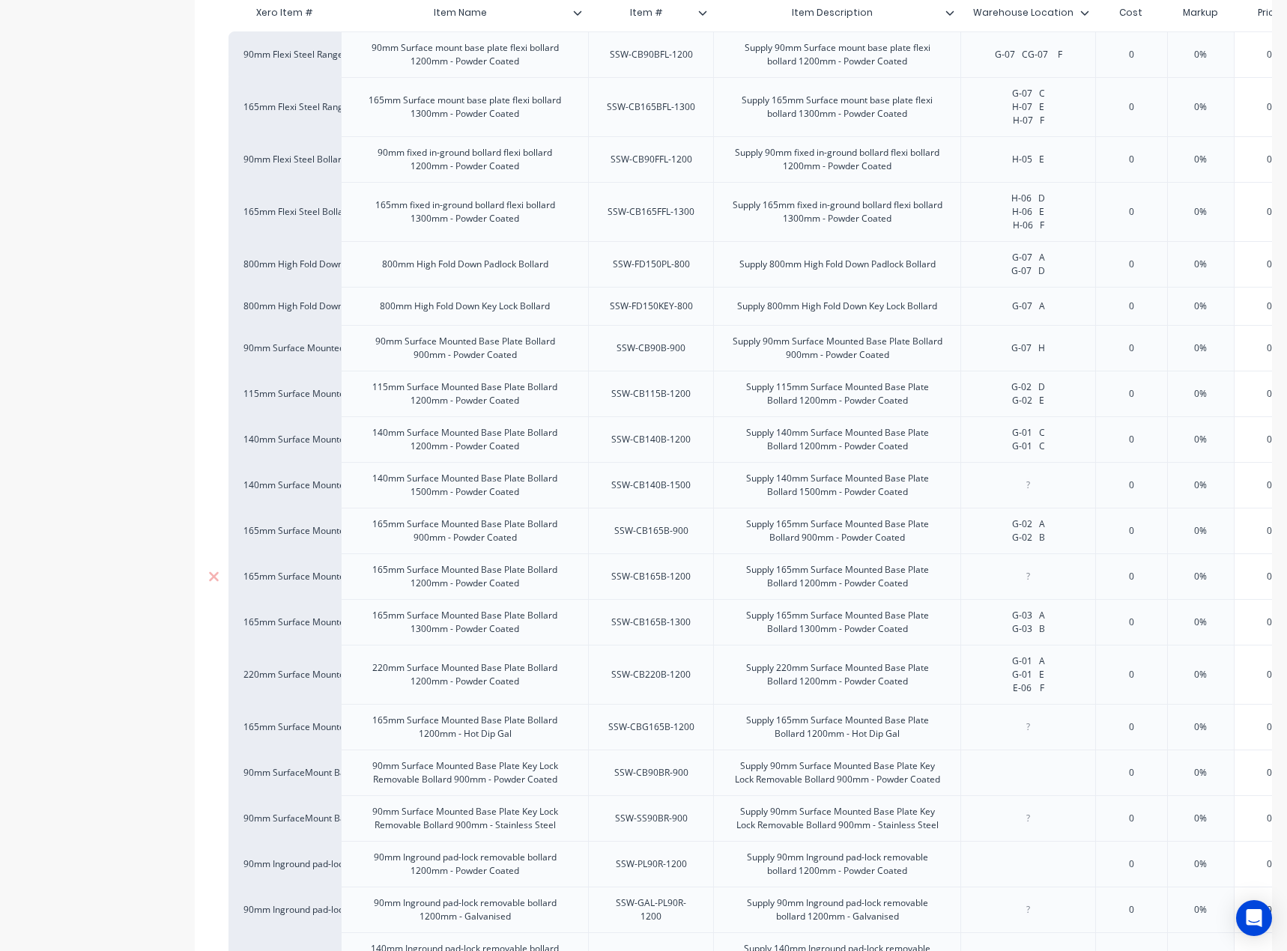
scroll to position [374, 0]
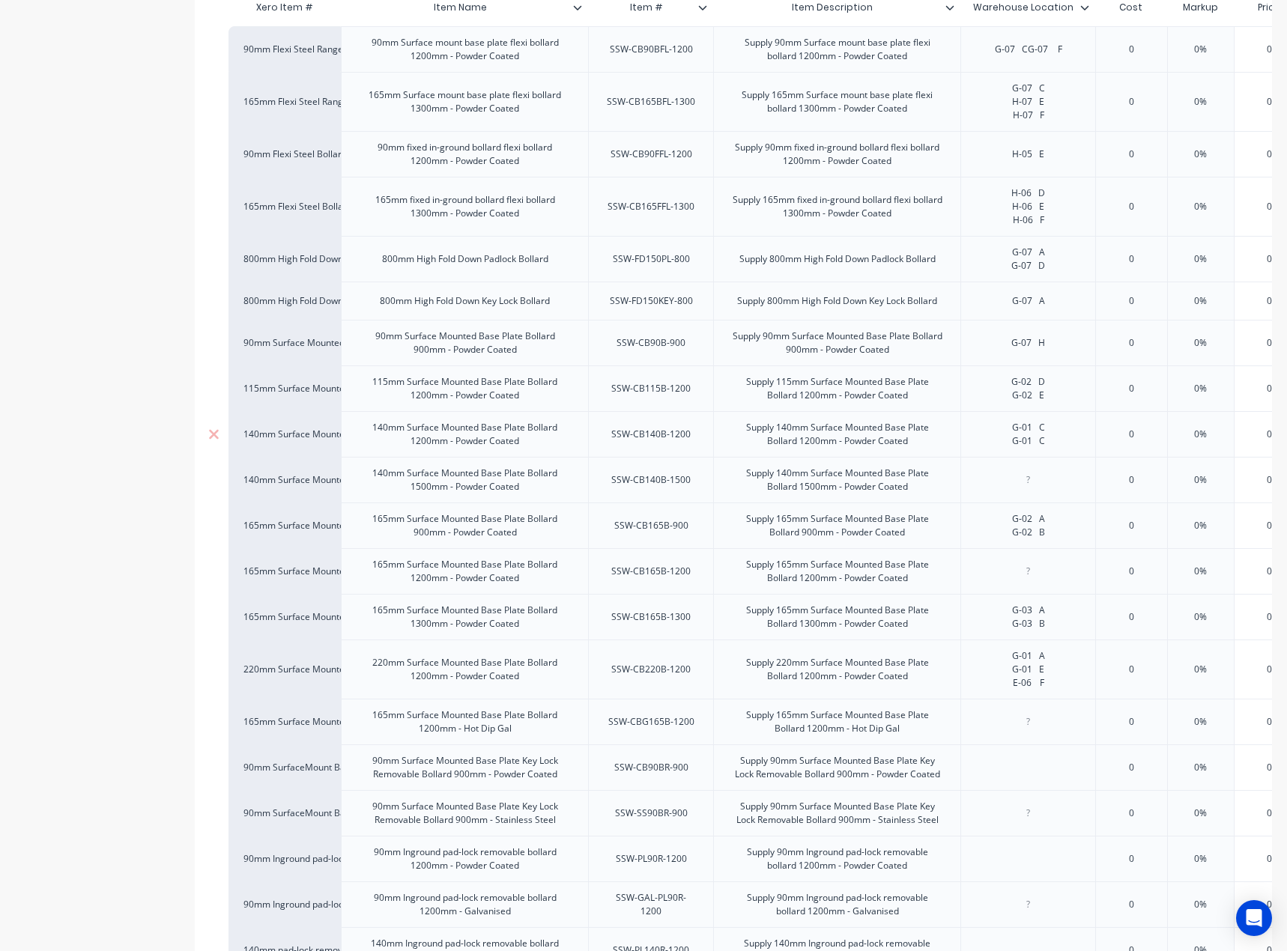
click at [640, 435] on div "SSW-CB140B-1200" at bounding box center [650, 434] width 103 height 19
copy div "SSW-CB140B-1200"
type textarea "x"
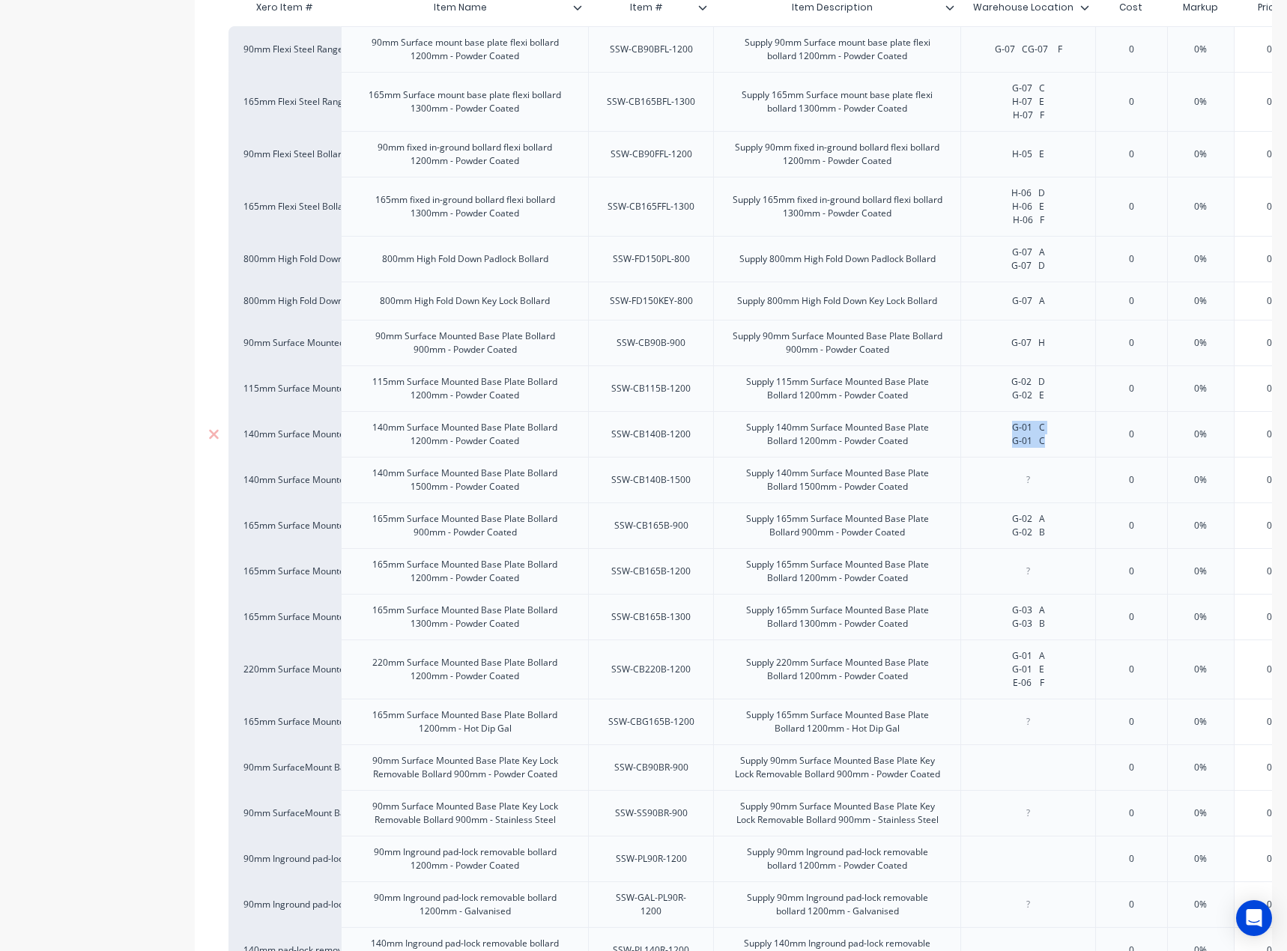
drag, startPoint x: 1005, startPoint y: 421, endPoint x: 1048, endPoint y: 440, distance: 46.9
click at [1048, 440] on div "G-01 C G-01 C" at bounding box center [1028, 434] width 75 height 33
paste div
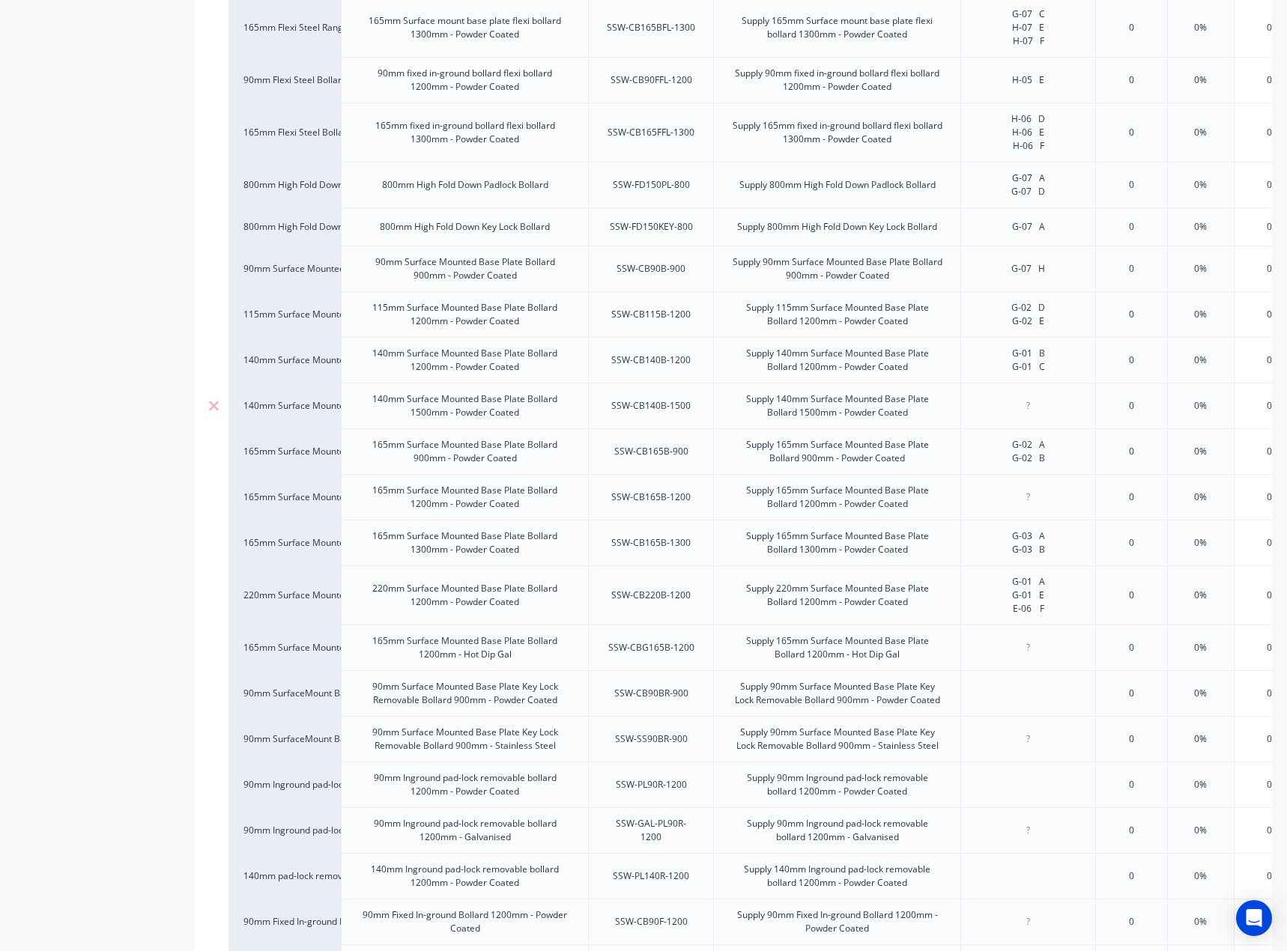
scroll to position [449, 0]
click at [619, 416] on div "SSW-CB140B-1500" at bounding box center [650, 405] width 125 height 46
click at [625, 403] on div "SSW-CB140B-1500" at bounding box center [650, 404] width 103 height 19
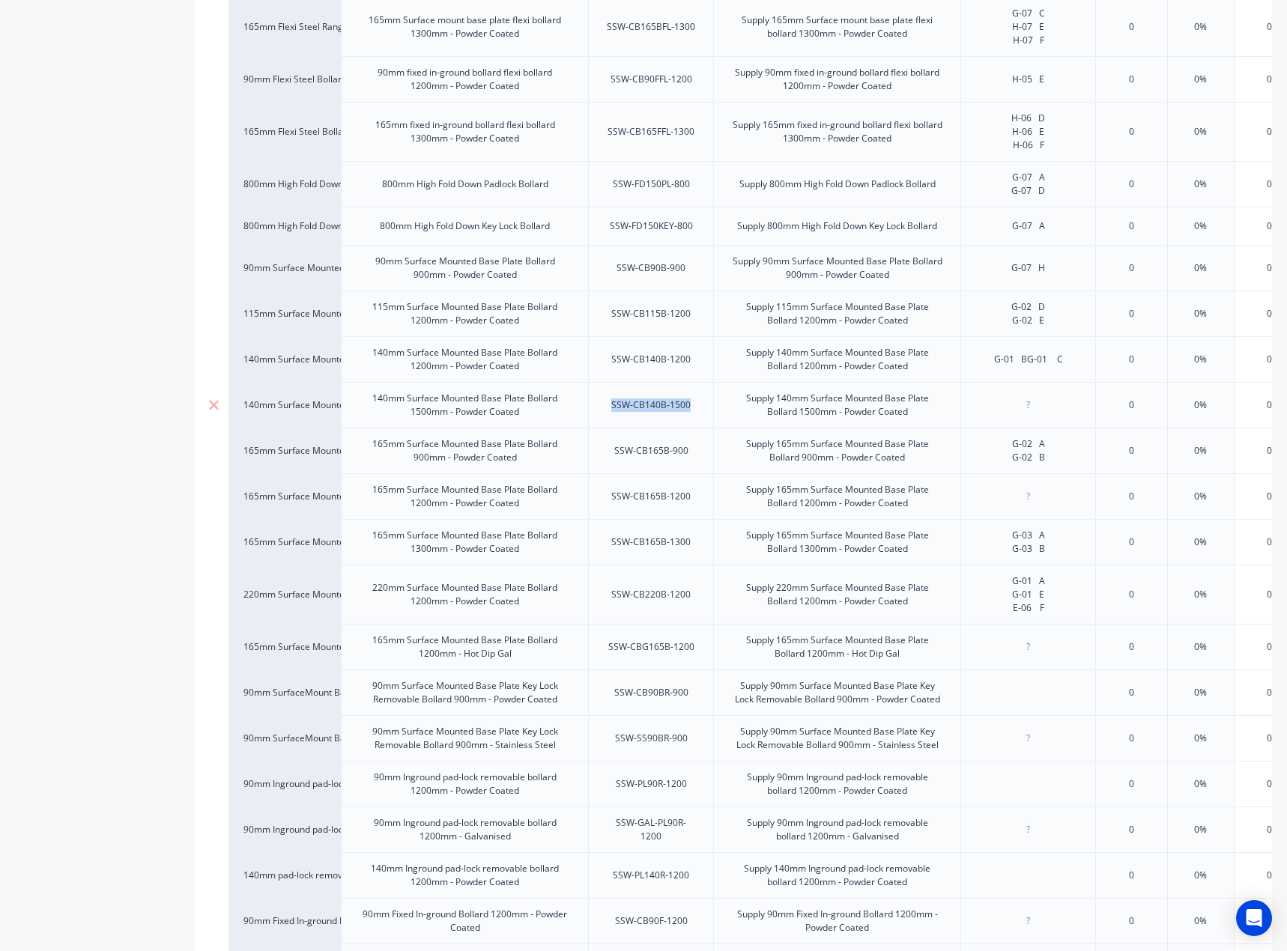
click at [625, 403] on div "SSW-CB140B-1500" at bounding box center [650, 404] width 103 height 19
copy div "SSW-CB140B-1500"
click at [635, 437] on div "SSW-CB165B-900" at bounding box center [650, 451] width 125 height 46
click at [643, 449] on div "SSW-CB165B-900" at bounding box center [651, 450] width 98 height 19
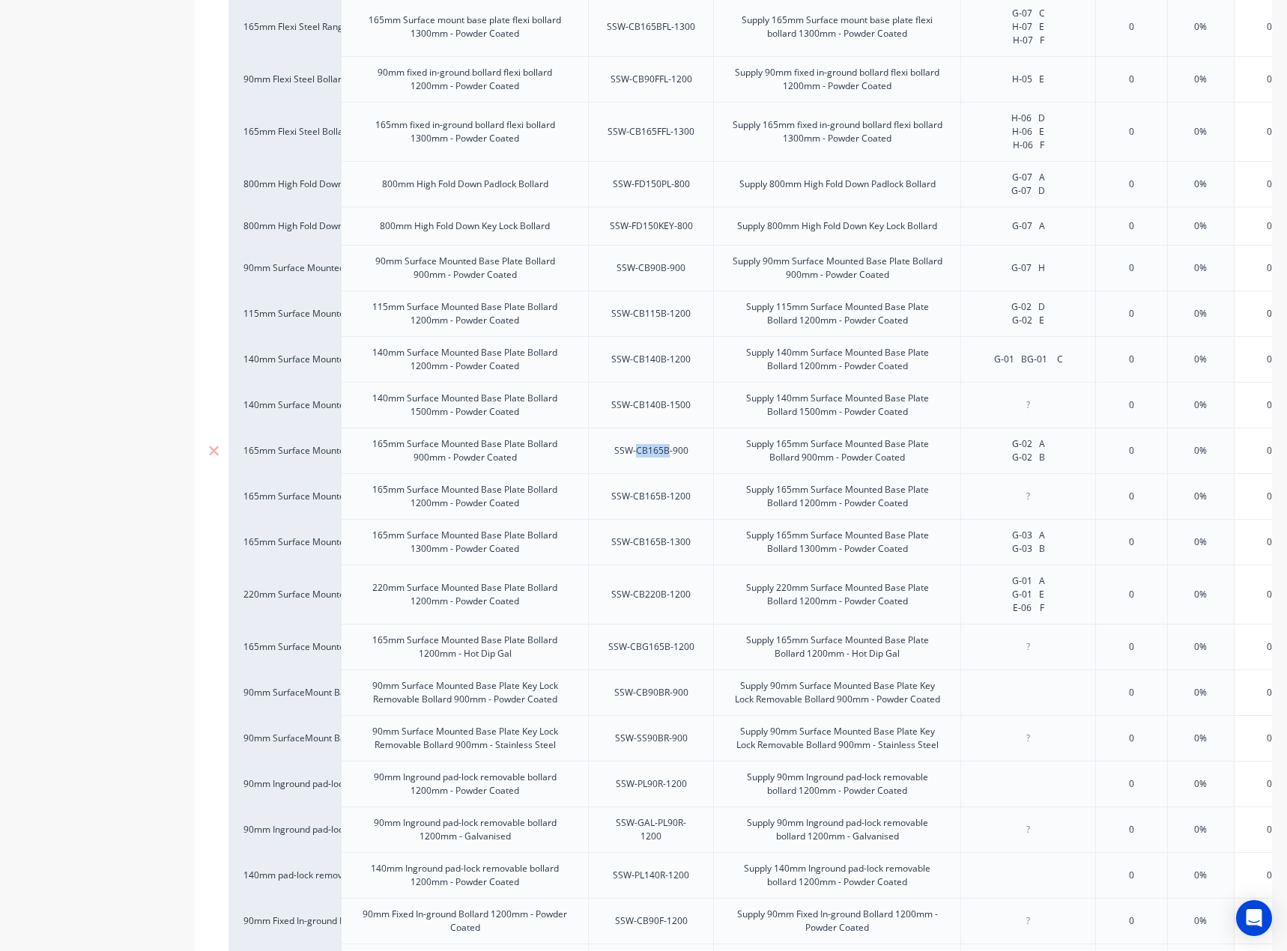
click at [643, 449] on div "SSW-CB165B-900" at bounding box center [651, 450] width 98 height 19
type textarea "x"
drag, startPoint x: 994, startPoint y: 448, endPoint x: 1064, endPoint y: 470, distance: 73.2
click at [1064, 470] on div "G-02 A G-02 B" at bounding box center [1027, 451] width 135 height 46
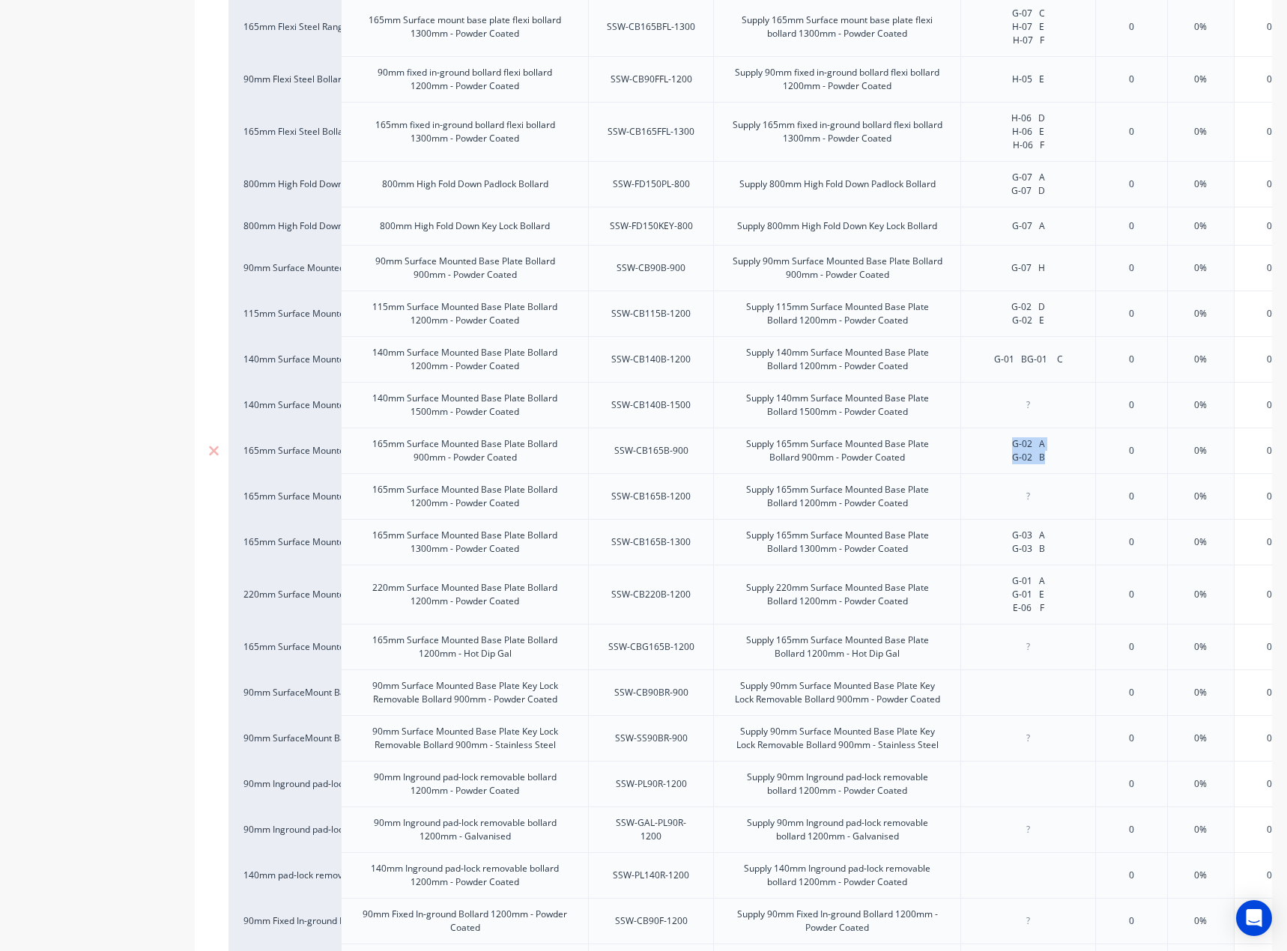
paste div
click at [1057, 446] on div "G-02 C" at bounding box center [1028, 450] width 75 height 19
click at [1015, 520] on div "G-03 A G-03 B" at bounding box center [1027, 542] width 135 height 46
click at [1018, 501] on div at bounding box center [1028, 496] width 75 height 19
click at [651, 492] on div "SSW-CB165B-1200" at bounding box center [650, 496] width 103 height 19
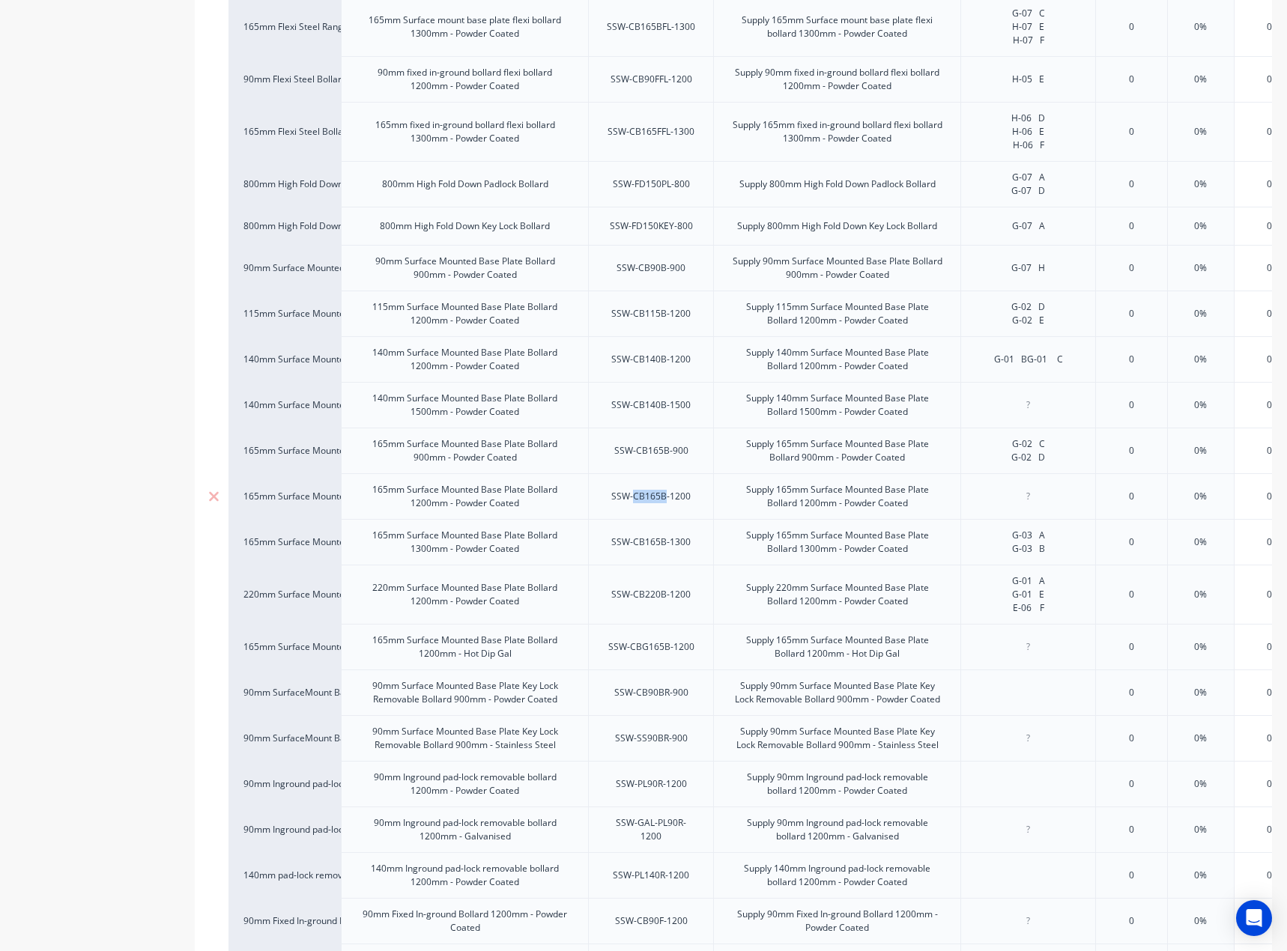
click at [651, 492] on div "SSW-CB165B-1200" at bounding box center [650, 496] width 103 height 19
type textarea "x"
click at [1022, 507] on div at bounding box center [1027, 496] width 135 height 46
paste div
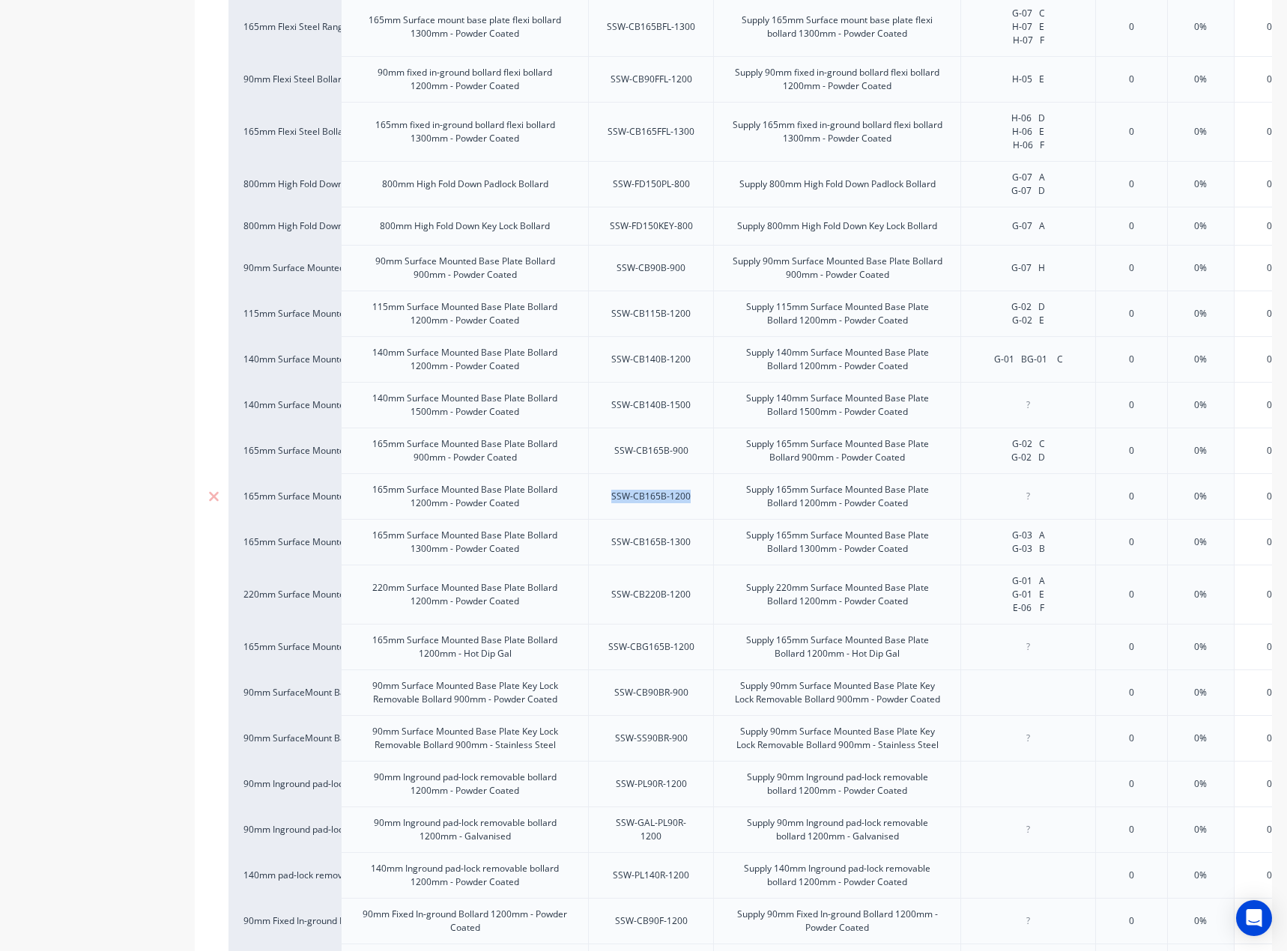
type textarea "x"
click at [1010, 490] on div at bounding box center [1028, 496] width 75 height 19
paste div
click at [942, 435] on div "Supply 165mm Surface Mounted Base Plate Bollard 900mm - Powder Coated" at bounding box center [837, 450] width 234 height 33
click at [1060, 504] on div "H-02 F" at bounding box center [1028, 496] width 75 height 19
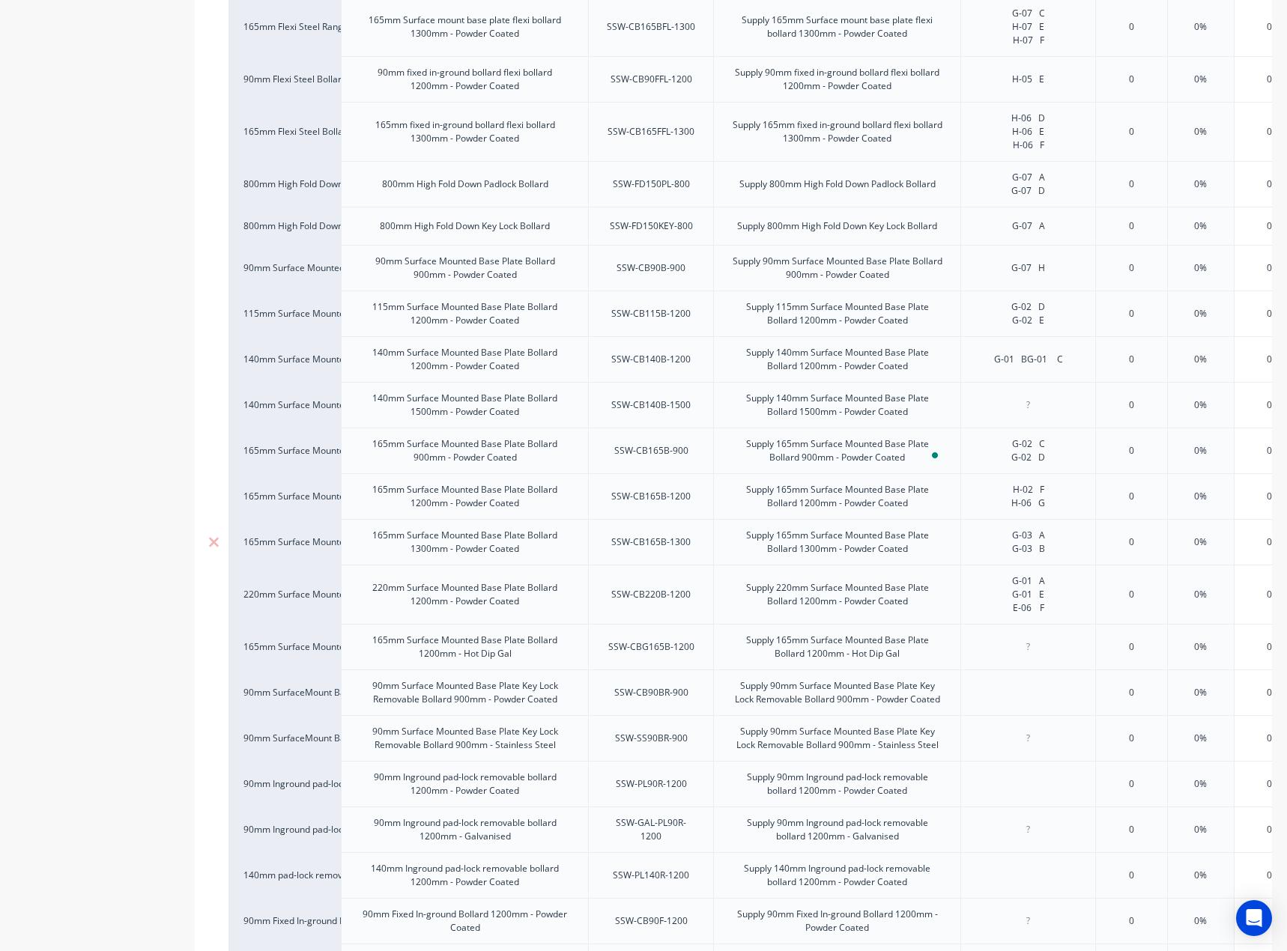
click at [1040, 532] on div "G-03 A G-03 B" at bounding box center [1028, 542] width 75 height 33
click at [674, 534] on div "SSW-CB165B-1300" at bounding box center [650, 541] width 103 height 19
drag, startPoint x: 1021, startPoint y: 541, endPoint x: 1057, endPoint y: 562, distance: 41.0
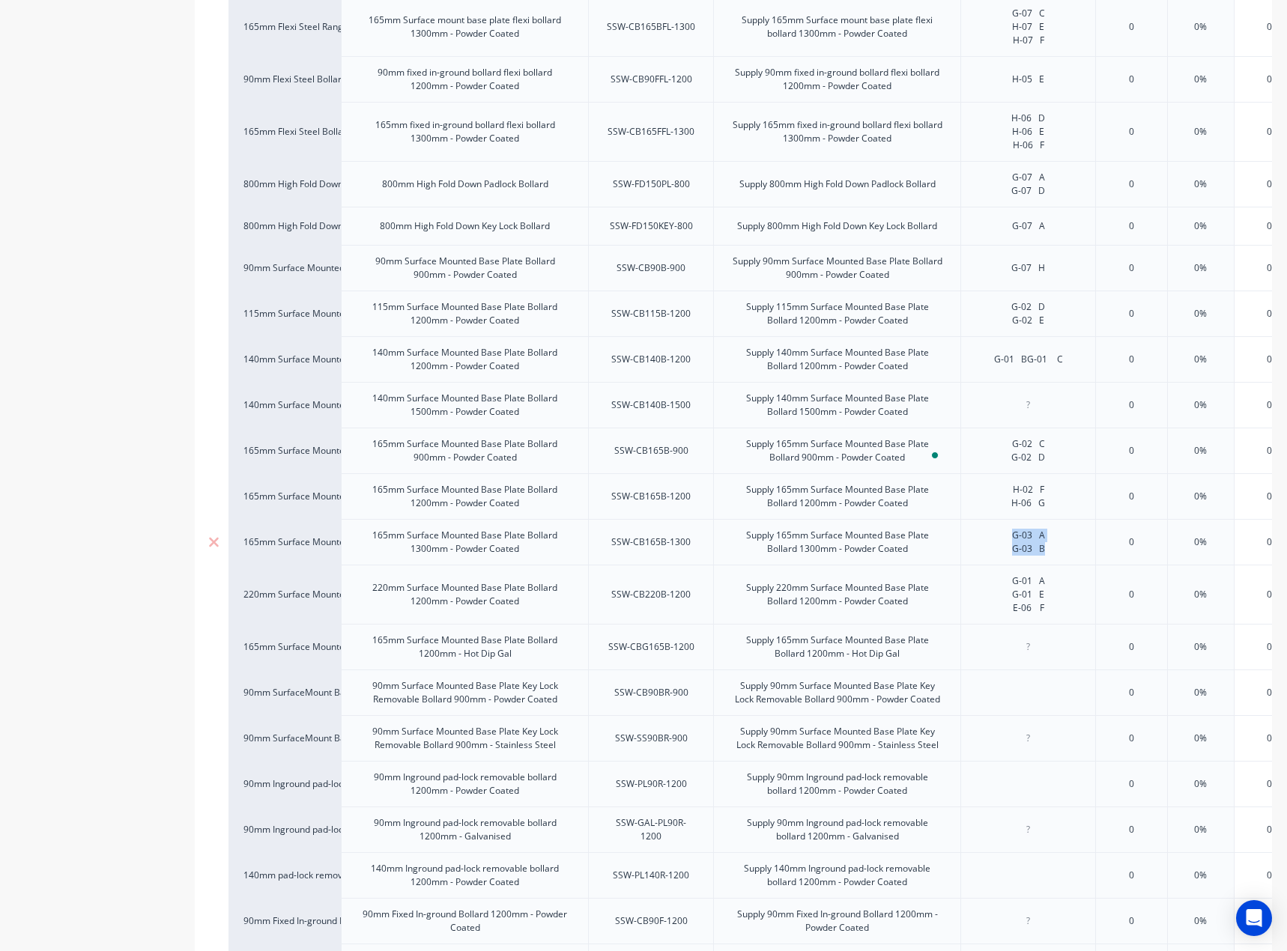
click at [1057, 562] on div "G-03 A G-03 B" at bounding box center [1027, 542] width 135 height 46
click at [654, 551] on div "SSW-CB165B-1300" at bounding box center [650, 541] width 103 height 19
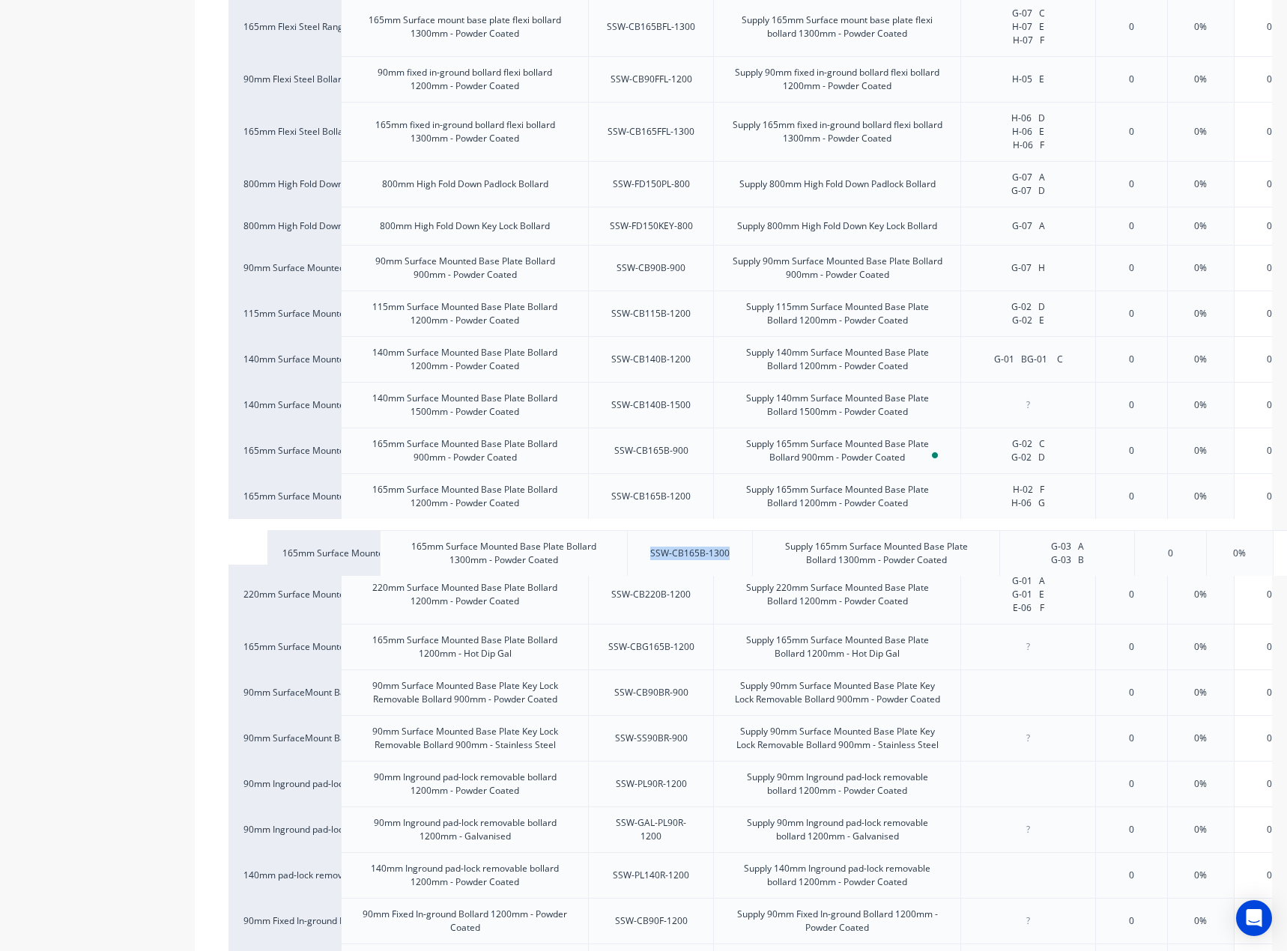
drag, startPoint x: 1033, startPoint y: 553, endPoint x: 1027, endPoint y: 540, distance: 14.5
click at [1030, 544] on div "90mm Flexi Steel Range: Base Plate 90mm Surface mount base plate flexi bollard …" at bounding box center [732, 584] width 1009 height 1266
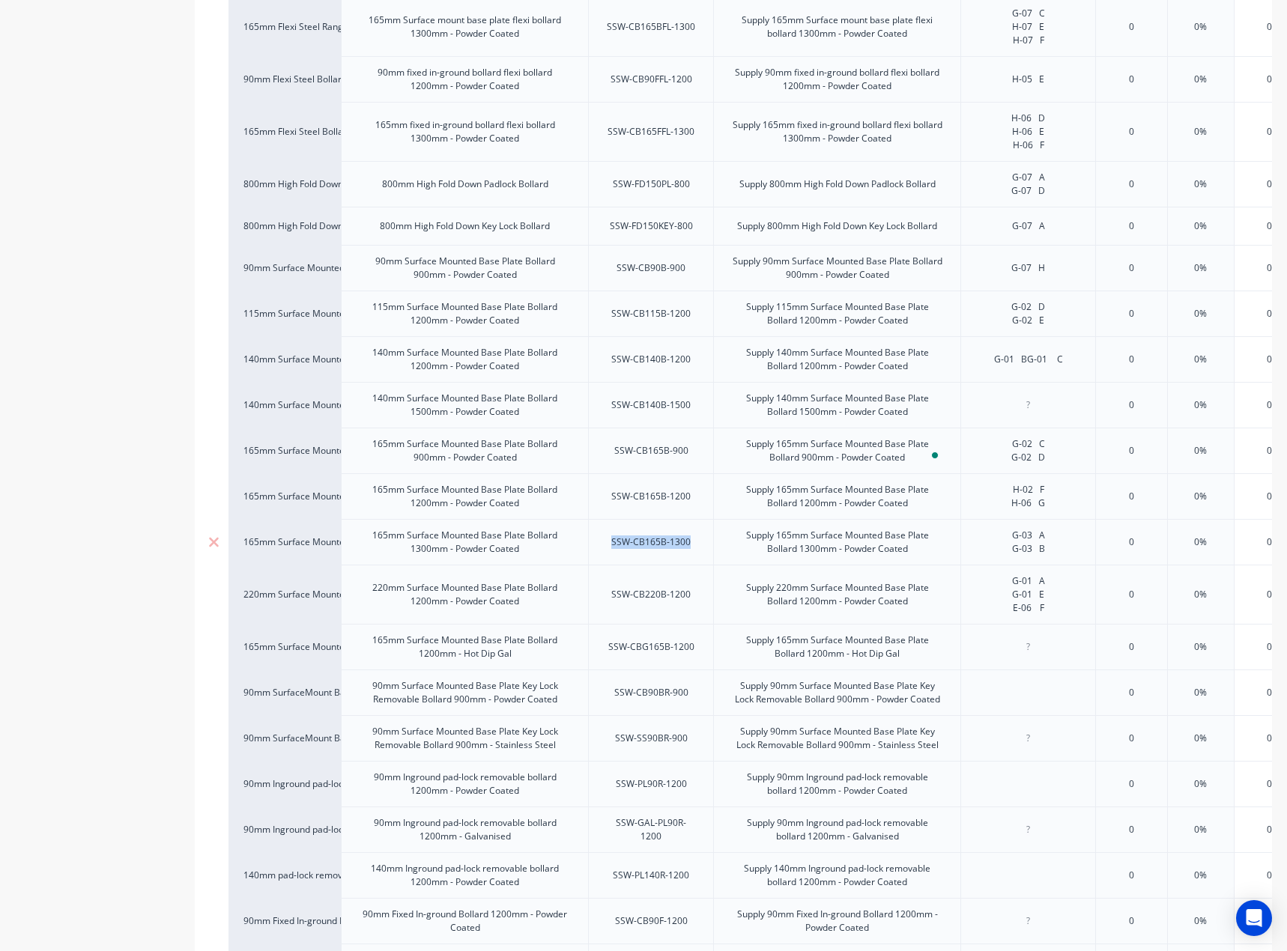
type textarea "x"
click at [1026, 538] on div "G-03 A G-03 B" at bounding box center [1028, 542] width 75 height 33
drag, startPoint x: 1037, startPoint y: 546, endPoint x: 1060, endPoint y: 562, distance: 27.4
click at [1060, 562] on div "G-03 A G-03 B" at bounding box center [1027, 542] width 135 height 46
paste div
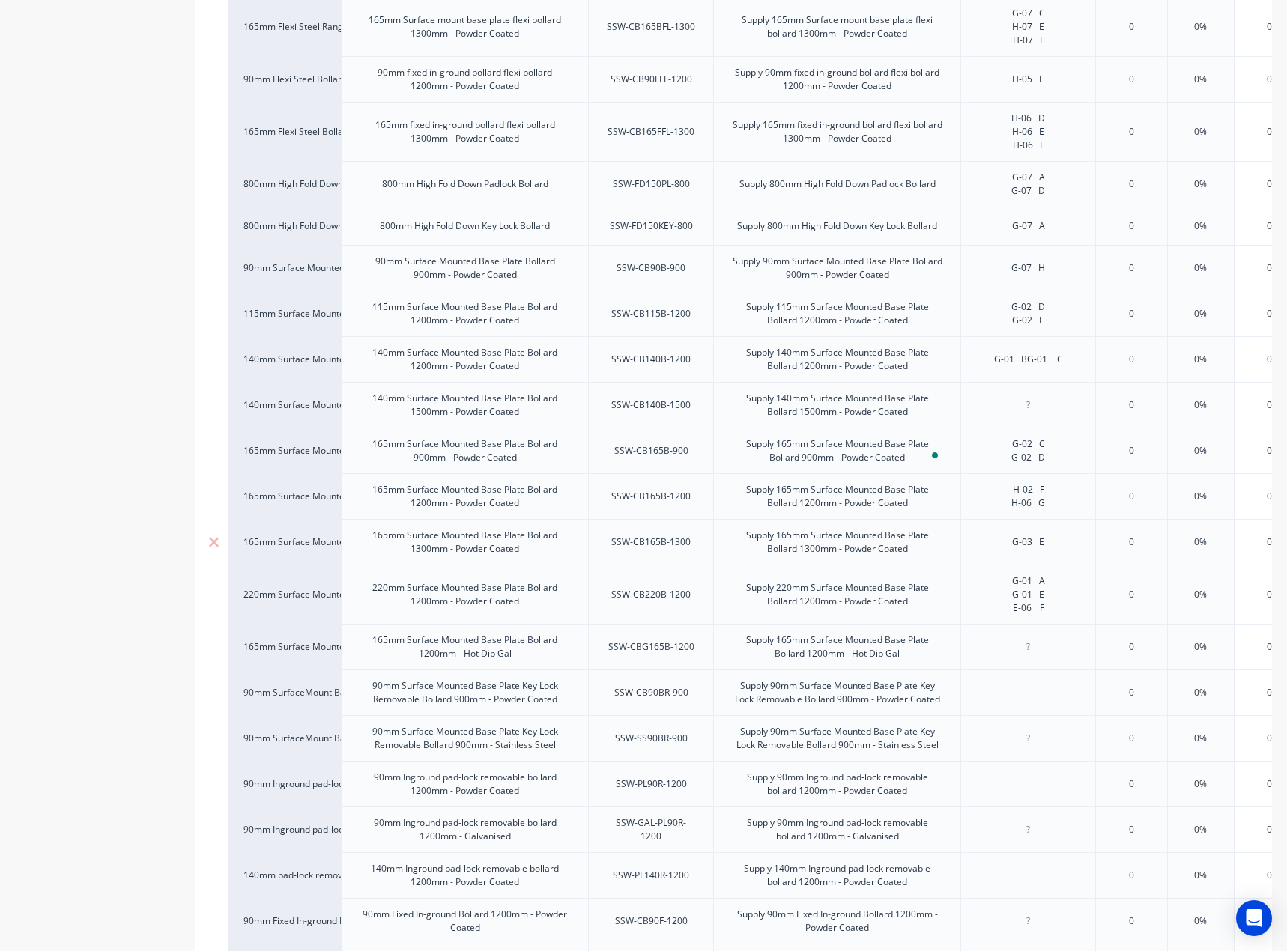
click at [1043, 547] on div "G-03 E" at bounding box center [1028, 541] width 75 height 19
click at [627, 596] on div "SSW-CB220B-1200" at bounding box center [650, 594] width 103 height 19
drag, startPoint x: 988, startPoint y: 577, endPoint x: 1003, endPoint y: 574, distance: 16.2
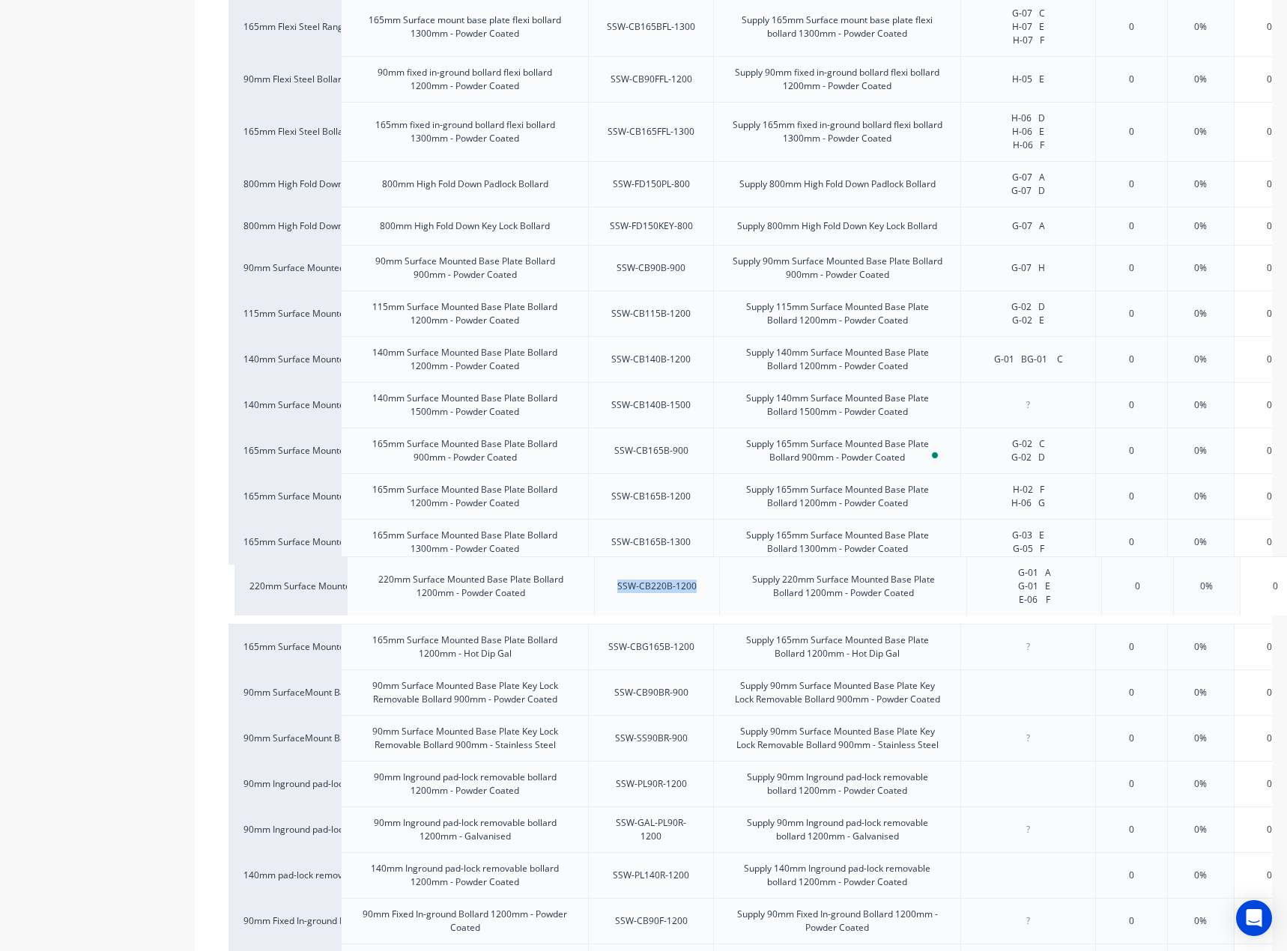
click at [1003, 574] on div "90mm Flexi Steel Range: Base Plate 90mm Surface mount base plate flexi bollard …" at bounding box center [732, 584] width 1009 height 1266
type textarea "x"
click at [1015, 581] on div "90mm Flexi Steel Range: Base Plate 90mm Surface mount base plate flexi bollard …" at bounding box center [732, 584] width 1009 height 1266
click at [1003, 580] on div "G-01 A G-01 E E-06 F" at bounding box center [1028, 594] width 75 height 46
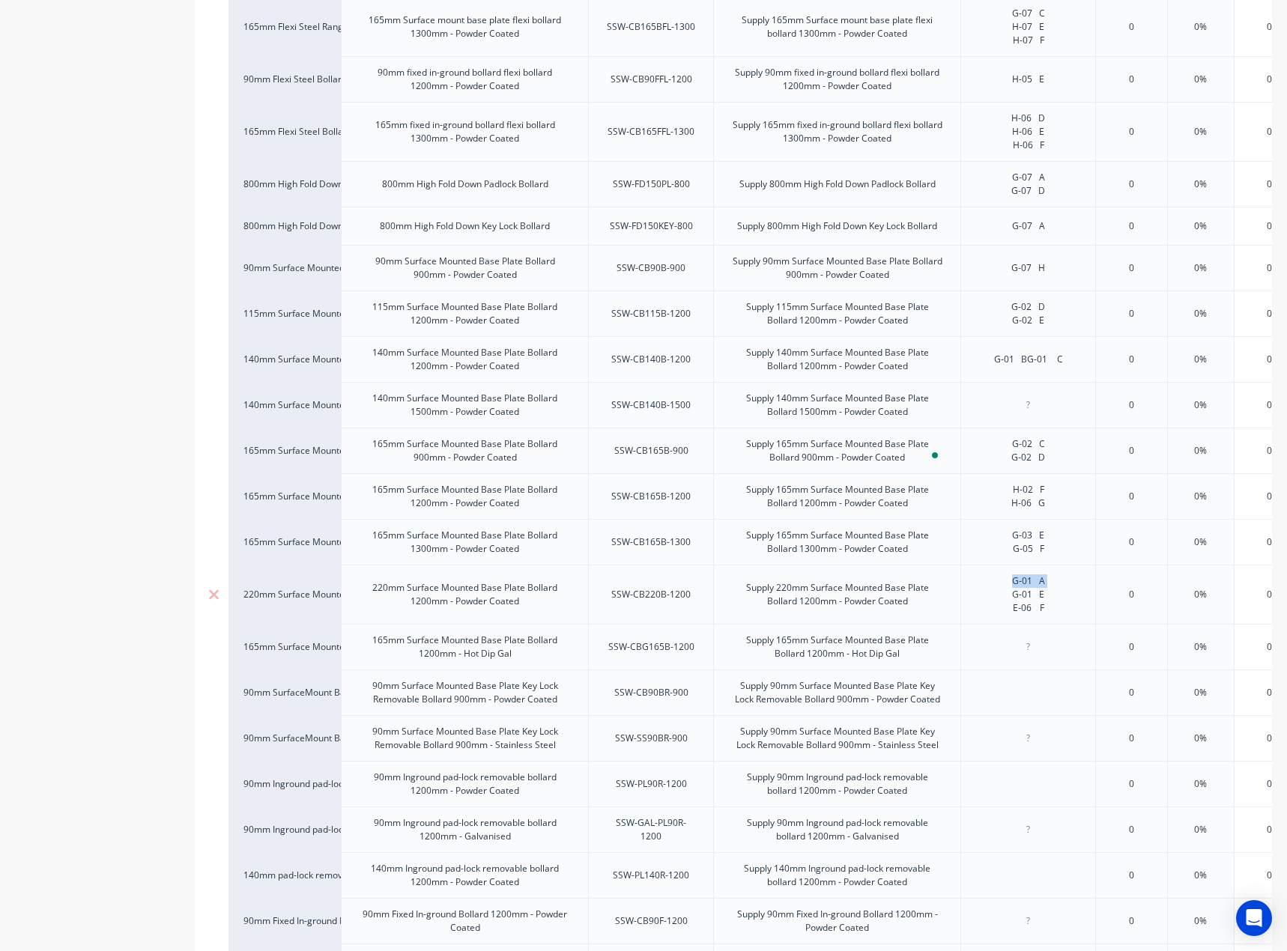
click at [1003, 580] on div "G-01 A G-01 E E-06 F" at bounding box center [1028, 594] width 75 height 46
paste div
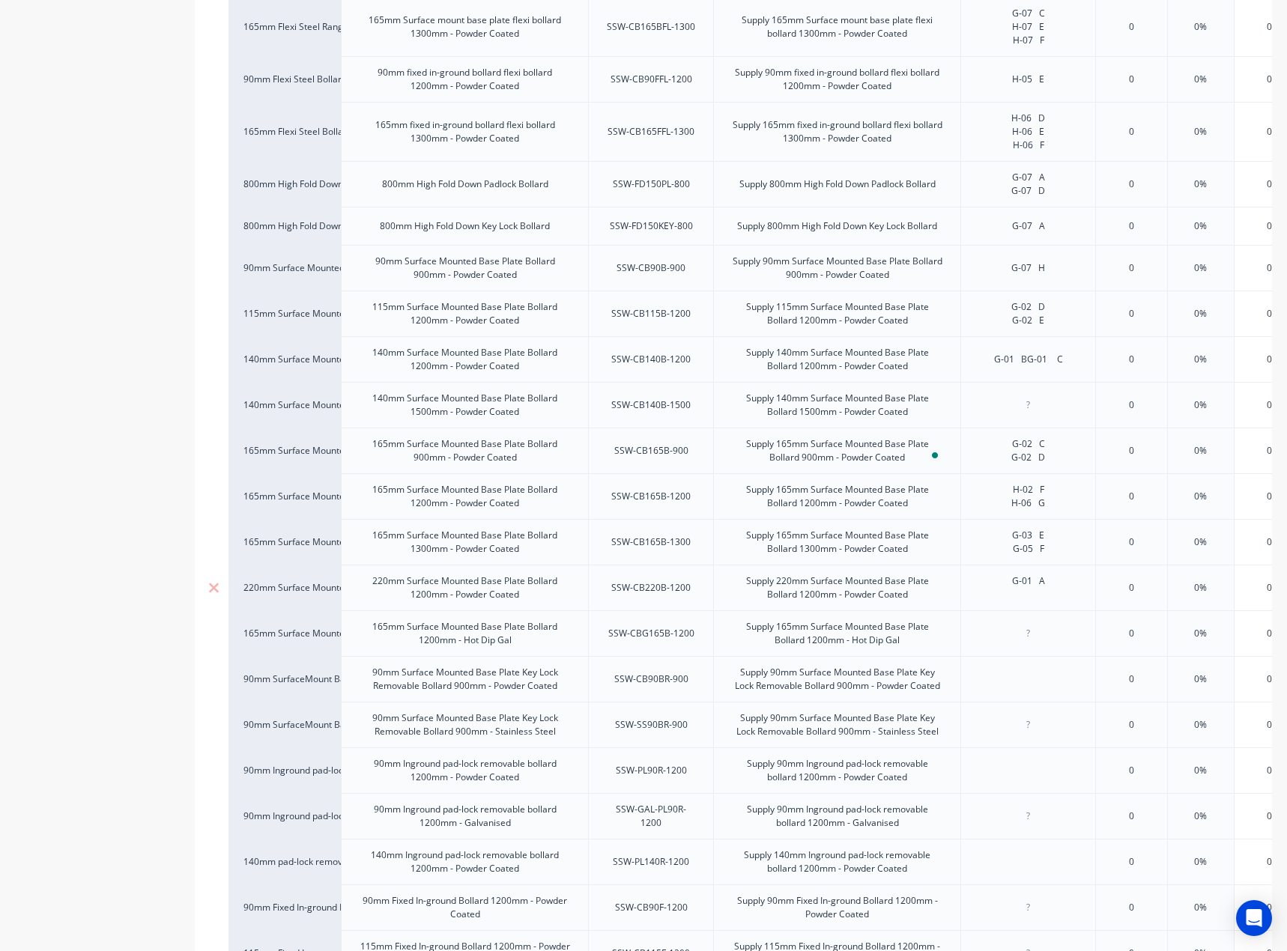
click at [1055, 580] on div "G-01 A" at bounding box center [1028, 587] width 75 height 33
click at [1048, 597] on div "G-01 A G-01 F" at bounding box center [1028, 587] width 75 height 33
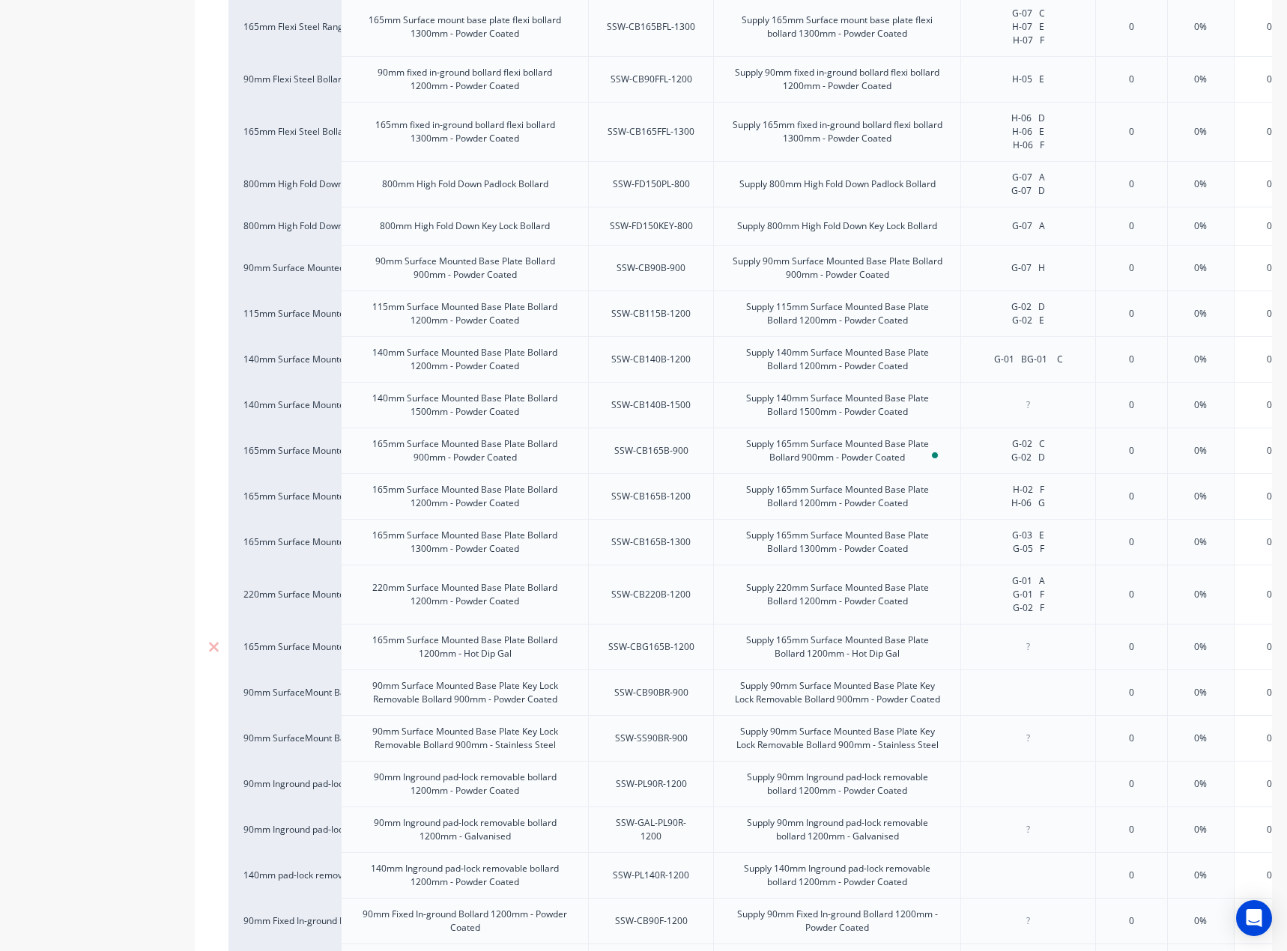
click at [1029, 635] on div "90mm Flexi Steel Range: Base Plate 90mm Surface mount base plate flexi bollard …" at bounding box center [732, 584] width 1009 height 1267
click at [1015, 654] on div at bounding box center [1028, 646] width 75 height 19
click at [665, 645] on div "SSW-CBG165B-1200" at bounding box center [651, 646] width 110 height 19
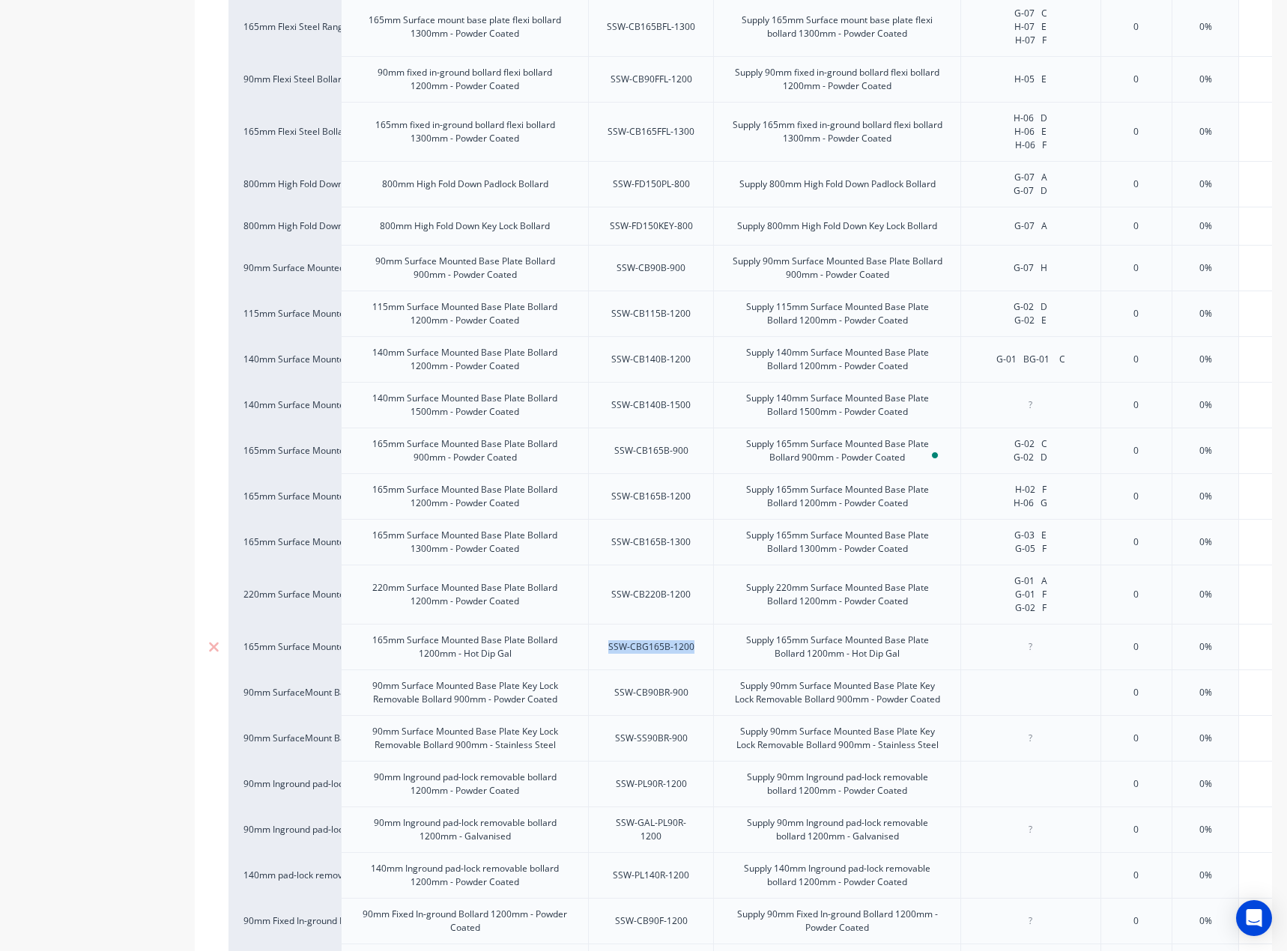
type textarea "x"
click at [1024, 641] on div at bounding box center [1030, 646] width 75 height 19
paste div
click at [664, 695] on div "SSW-CB90BR-900" at bounding box center [651, 692] width 98 height 19
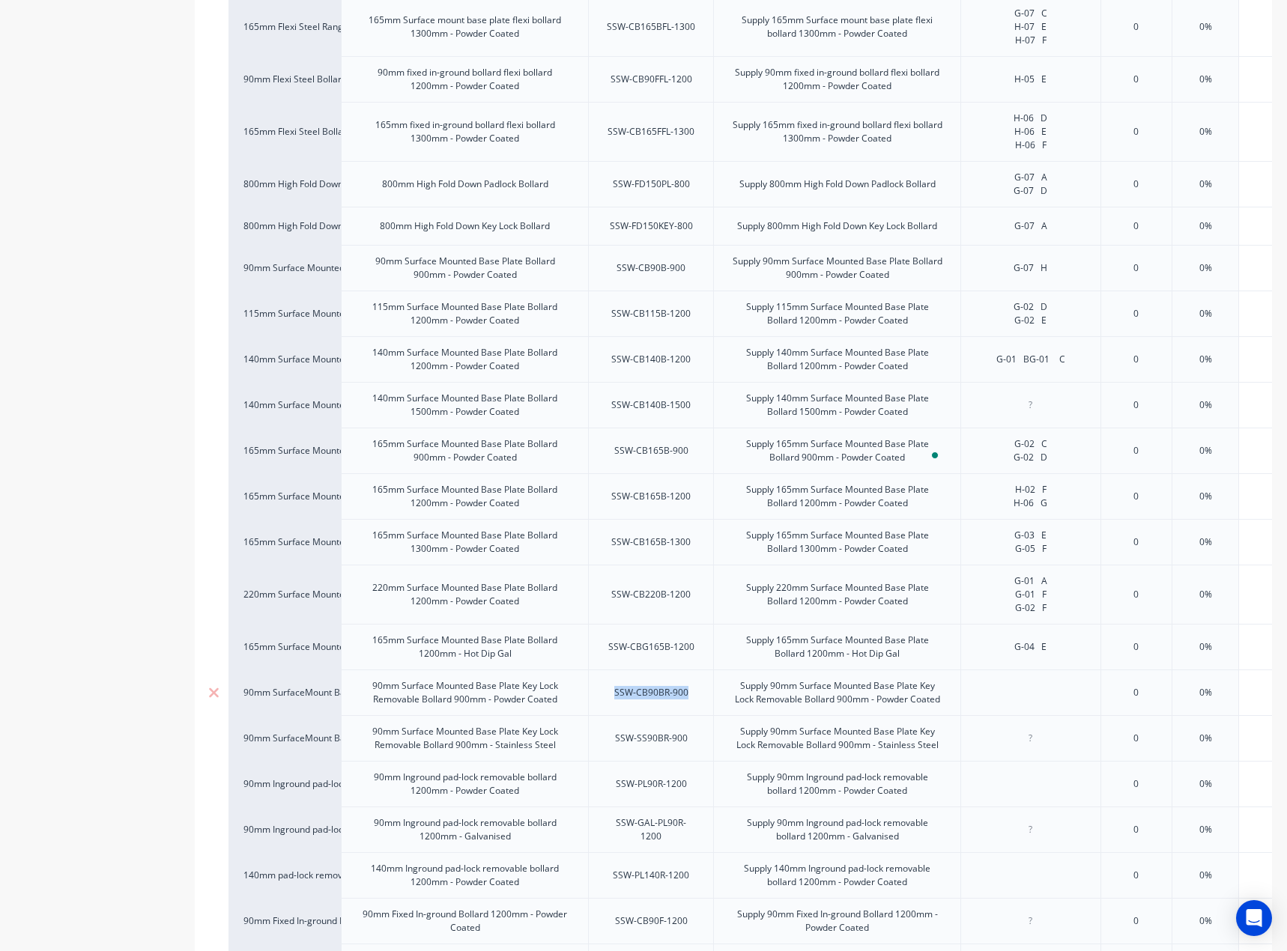
click at [664, 695] on div "SSW-CB90BR-900" at bounding box center [651, 692] width 98 height 19
click at [1000, 699] on div at bounding box center [1030, 692] width 75 height 19
type textarea "x"
paste div
click at [1046, 696] on div "G-07 B" at bounding box center [1030, 692] width 75 height 19
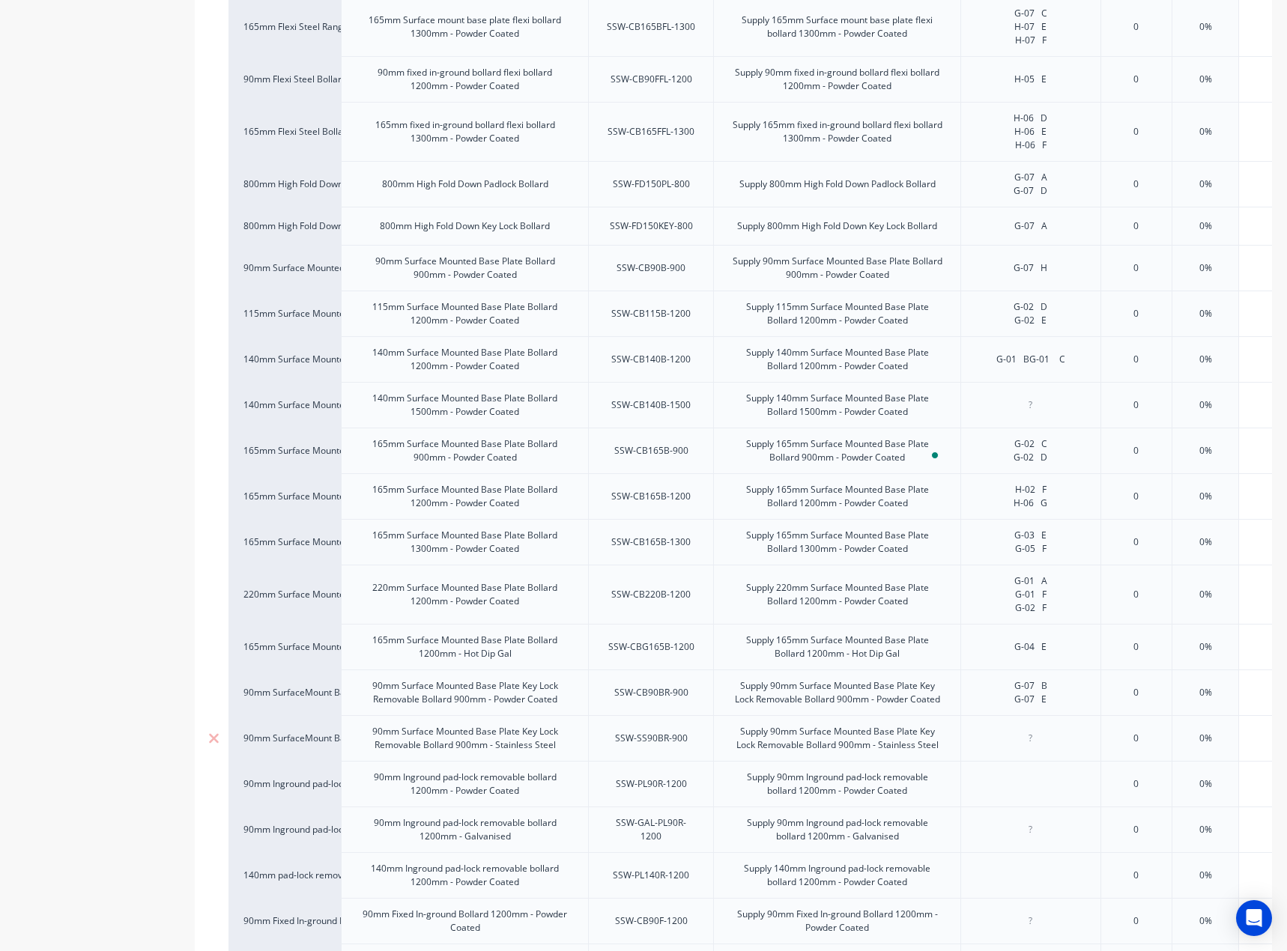
click at [633, 742] on div "SSW-SS90BR-900" at bounding box center [651, 738] width 97 height 19
click at [987, 725] on div at bounding box center [1030, 738] width 140 height 46
type textarea "x"
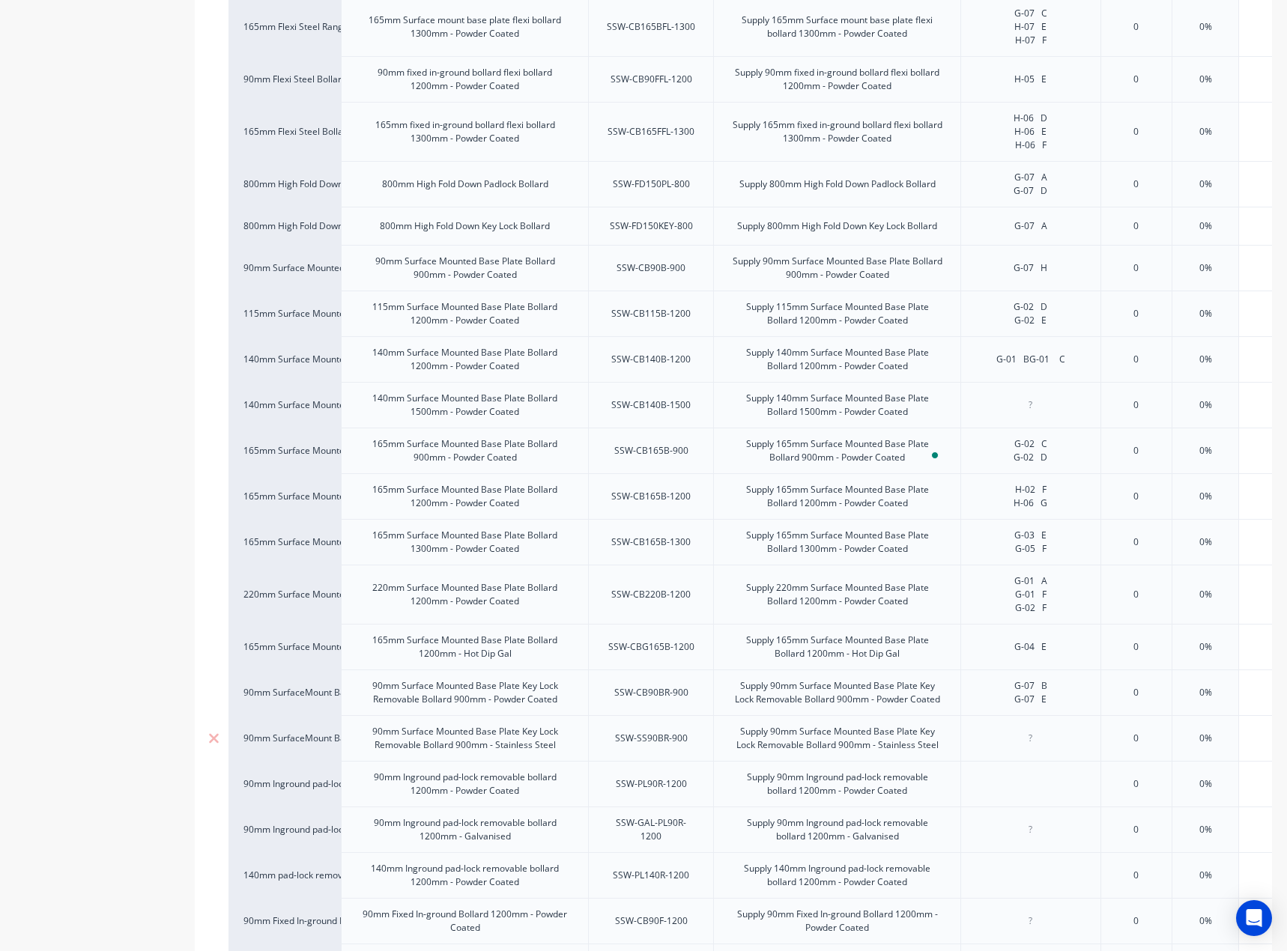
click at [1005, 737] on div at bounding box center [1030, 738] width 75 height 19
paste div
click at [1052, 732] on div "H-05 A" at bounding box center [1030, 738] width 75 height 19
click at [645, 780] on div "SSW-PL90R-1200" at bounding box center [651, 783] width 95 height 19
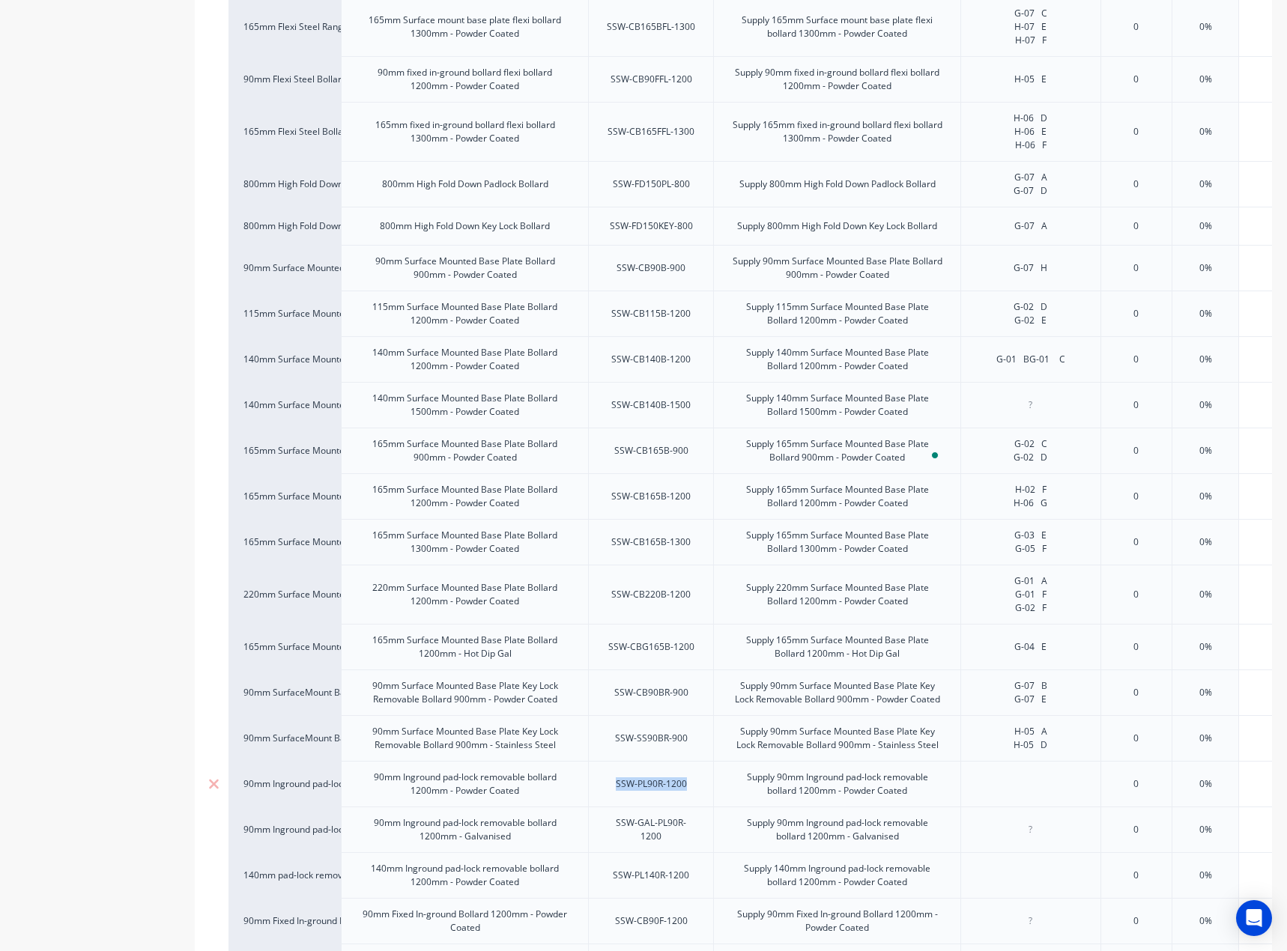
click at [645, 780] on div "SSW-PL90R-1200" at bounding box center [651, 783] width 95 height 19
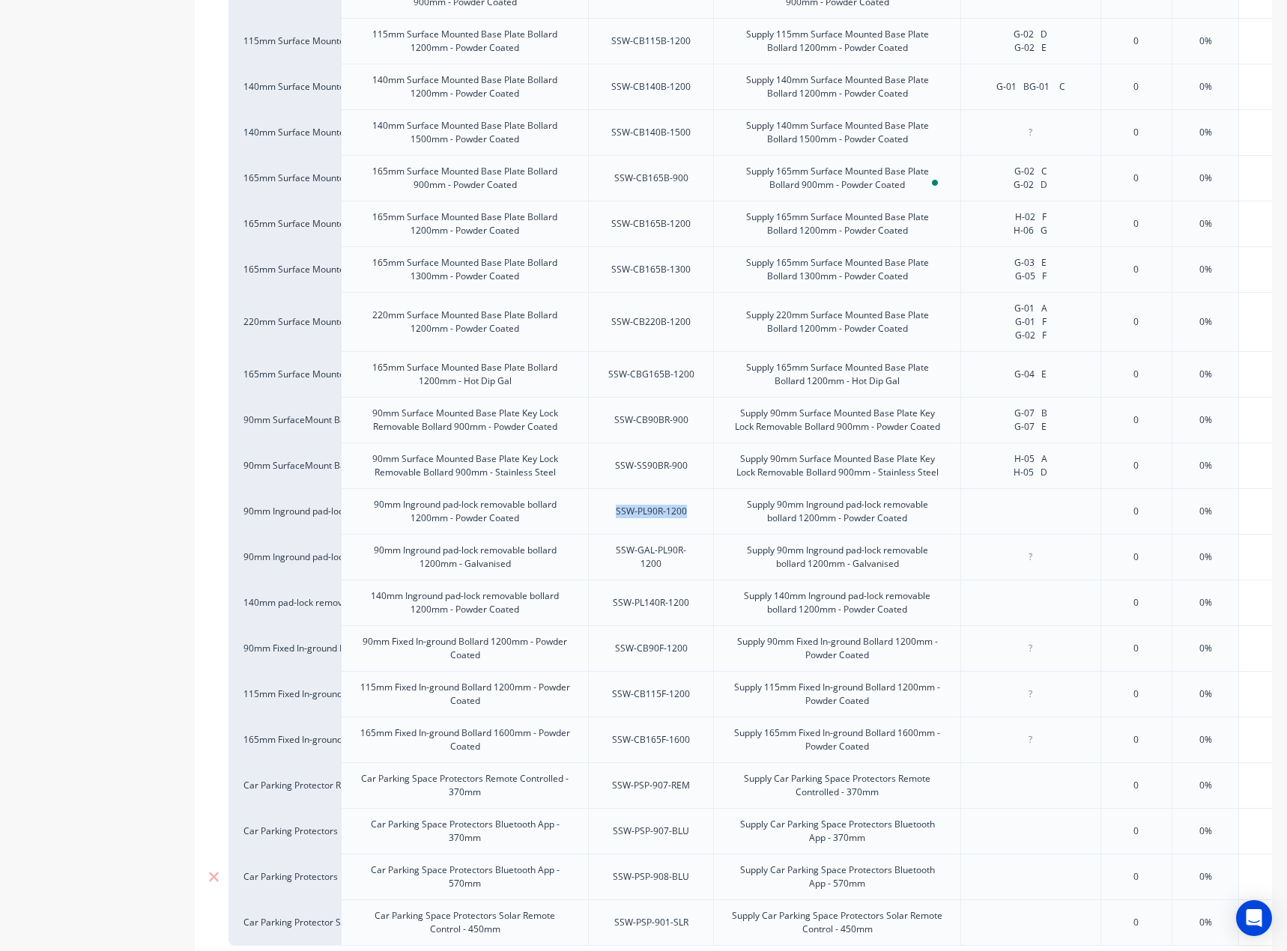
scroll to position [824, 0]
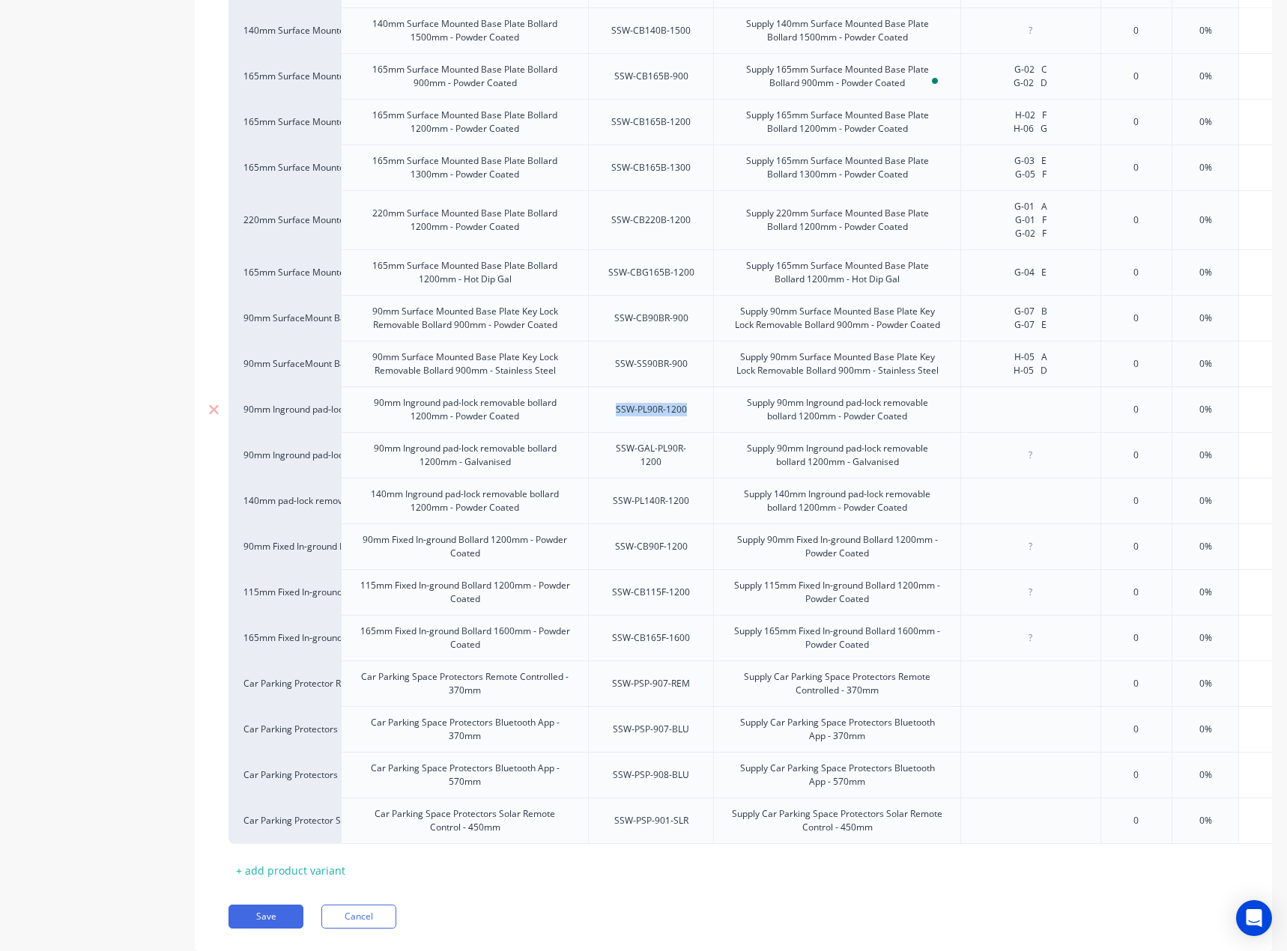
type textarea "x"
click at [1030, 406] on div at bounding box center [1030, 409] width 75 height 19
paste div
drag, startPoint x: 1045, startPoint y: 417, endPoint x: 1066, endPoint y: 412, distance: 21.6
click at [1066, 413] on div "G-06 D" at bounding box center [1030, 409] width 75 height 19
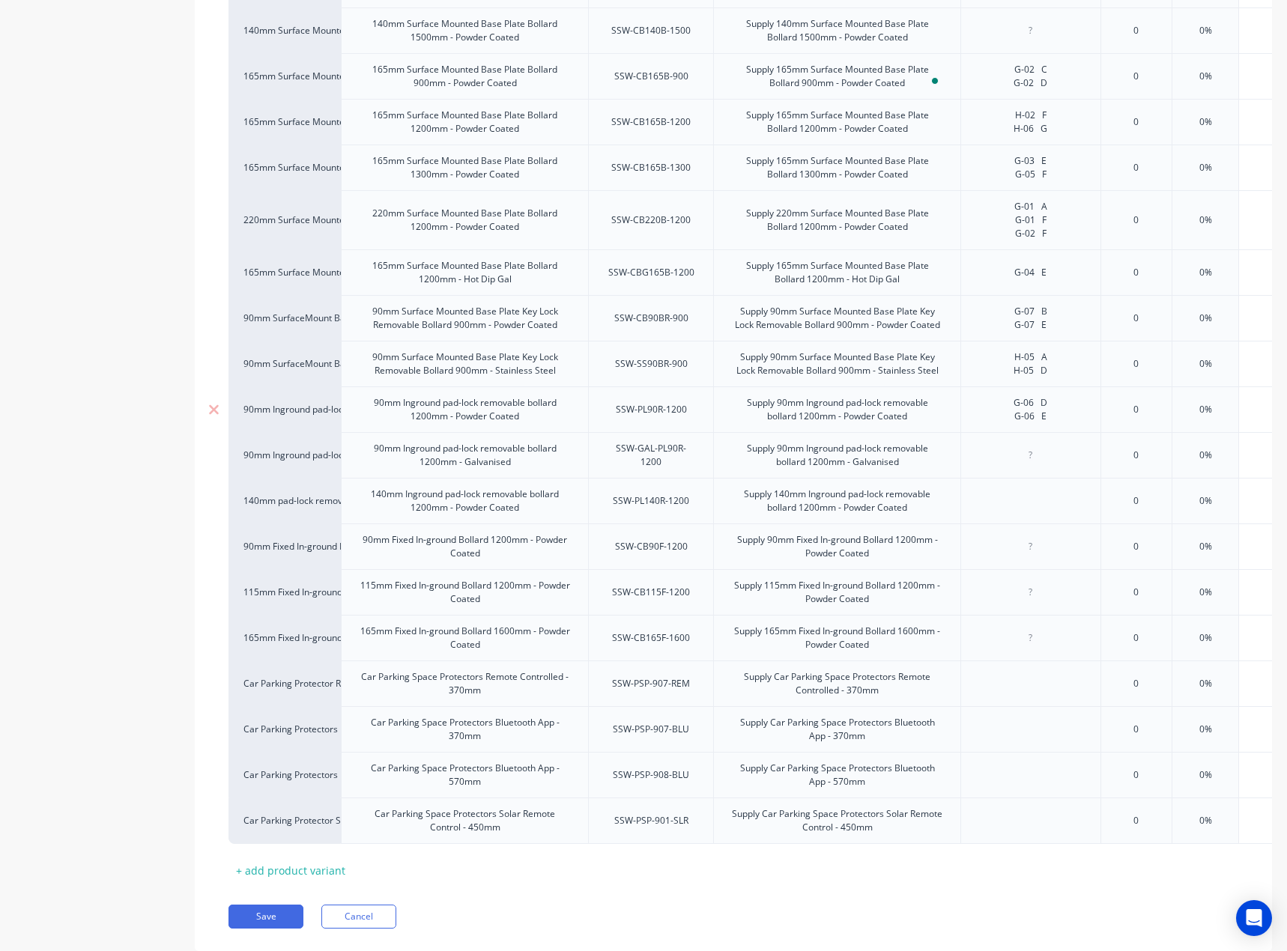
click at [1079, 417] on div "G-06 D G-06 E" at bounding box center [1030, 409] width 140 height 46
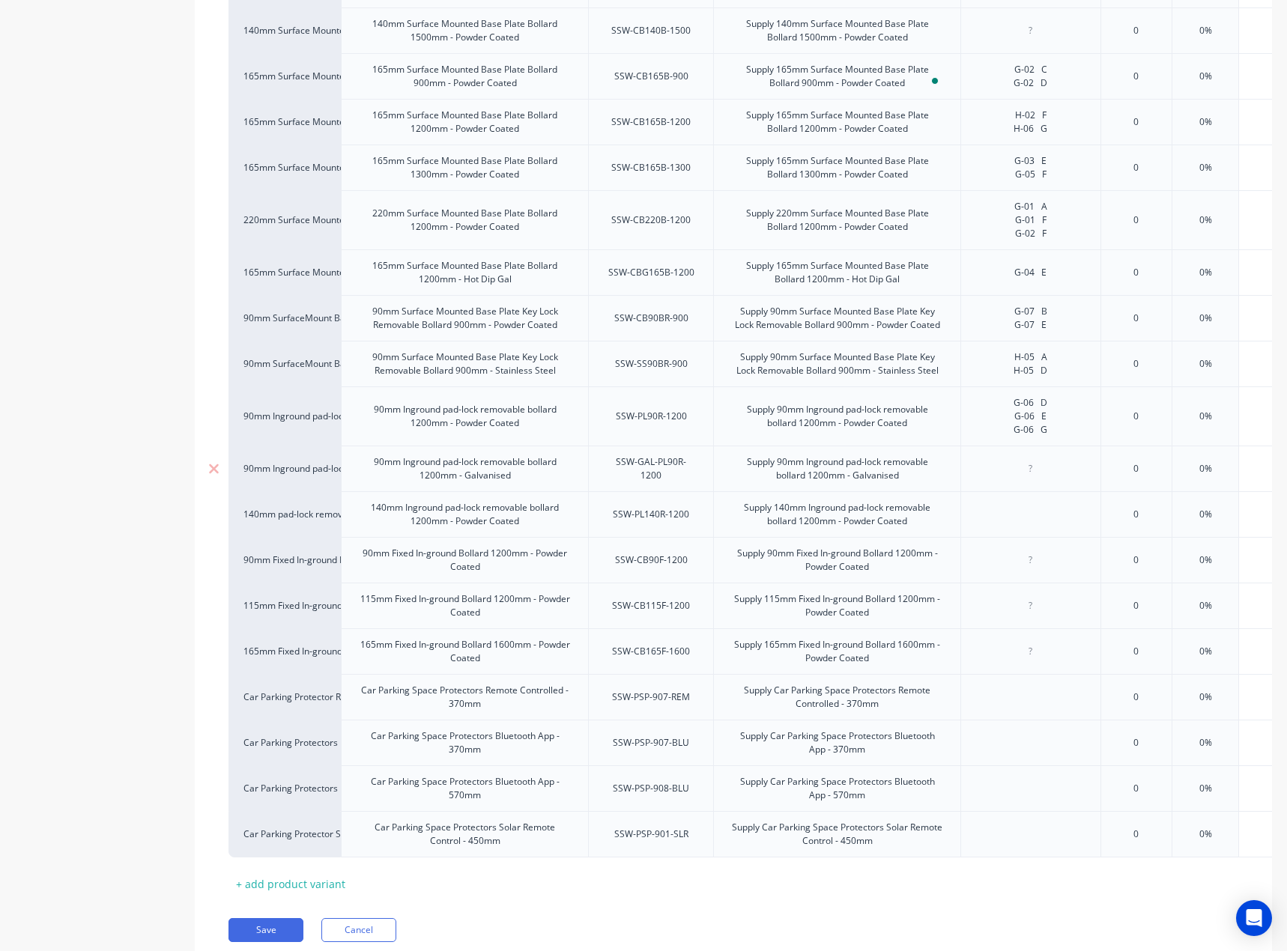
click at [646, 466] on div "SSW-GAL-PL90R-1200" at bounding box center [651, 468] width 112 height 33
type textarea "x"
click at [1029, 470] on div at bounding box center [1030, 468] width 75 height 19
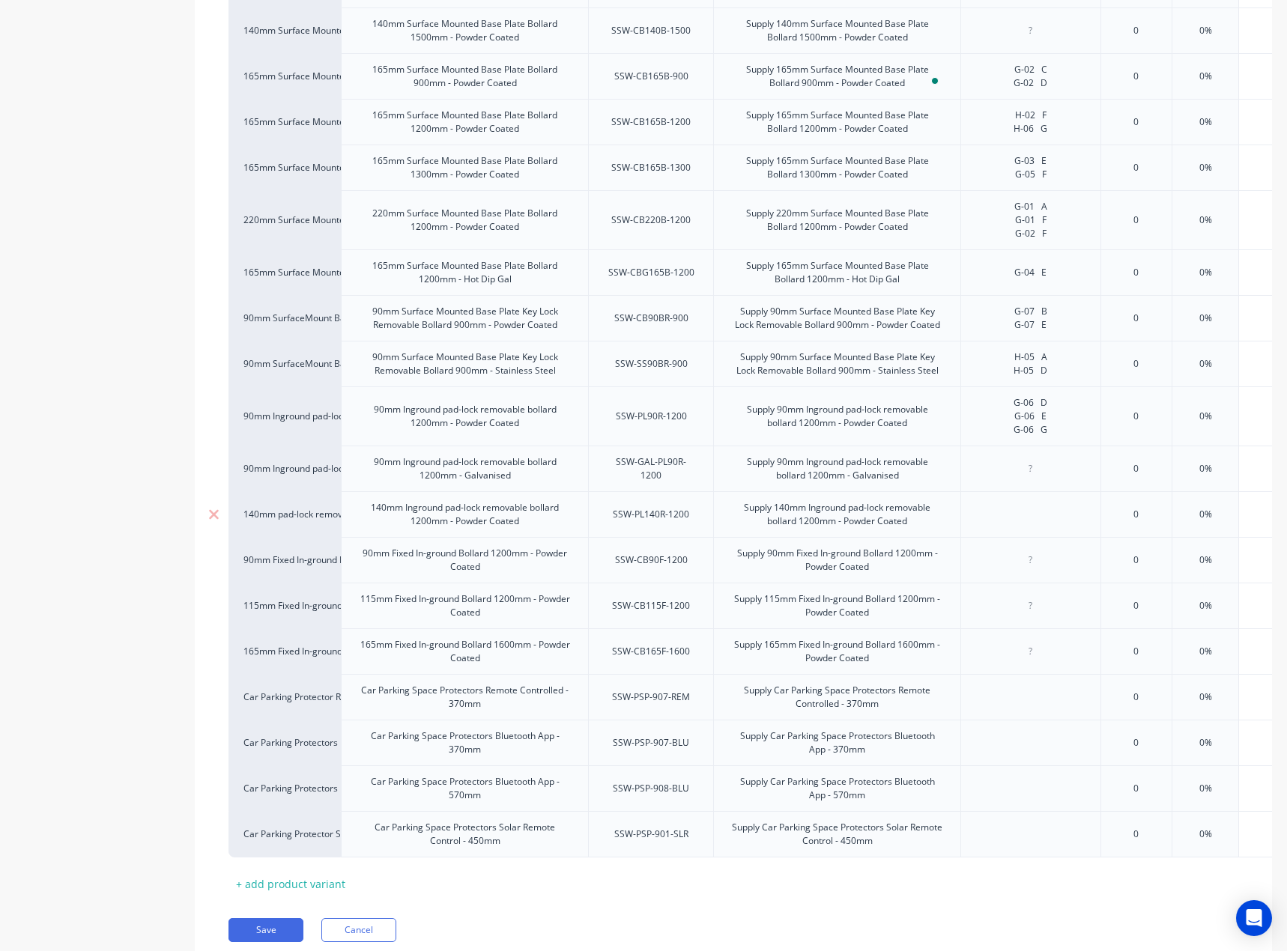
paste div
click at [640, 520] on div "SSW-PL140R-1200" at bounding box center [651, 514] width 100 height 19
click at [1048, 506] on div at bounding box center [1030, 514] width 75 height 19
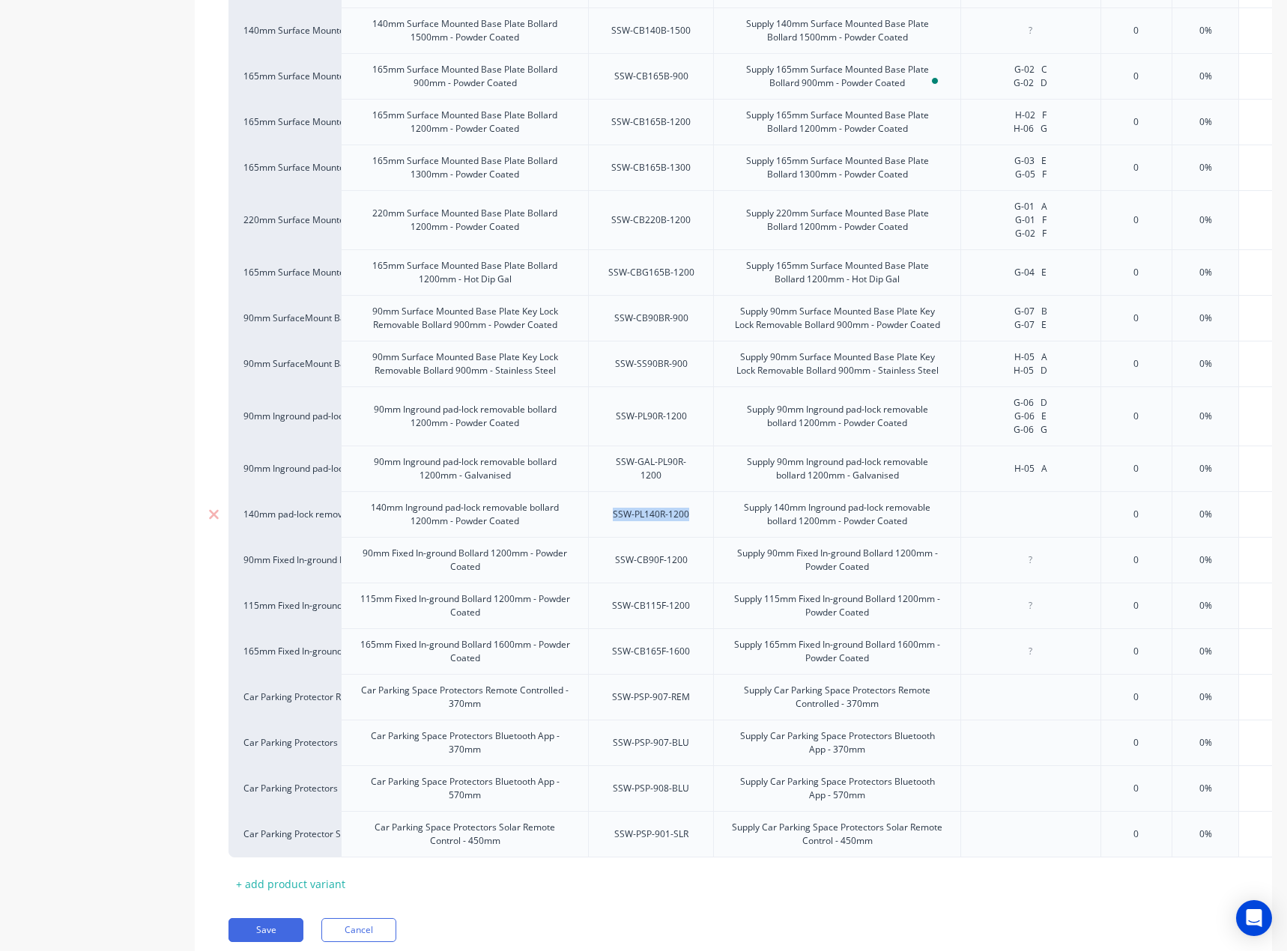
type textarea "x"
paste div
click at [1037, 517] on div "G-06 DG-06 E" at bounding box center [1030, 514] width 92 height 19
click at [1054, 517] on div "G-06 D G-06 E" at bounding box center [1030, 514] width 75 height 33
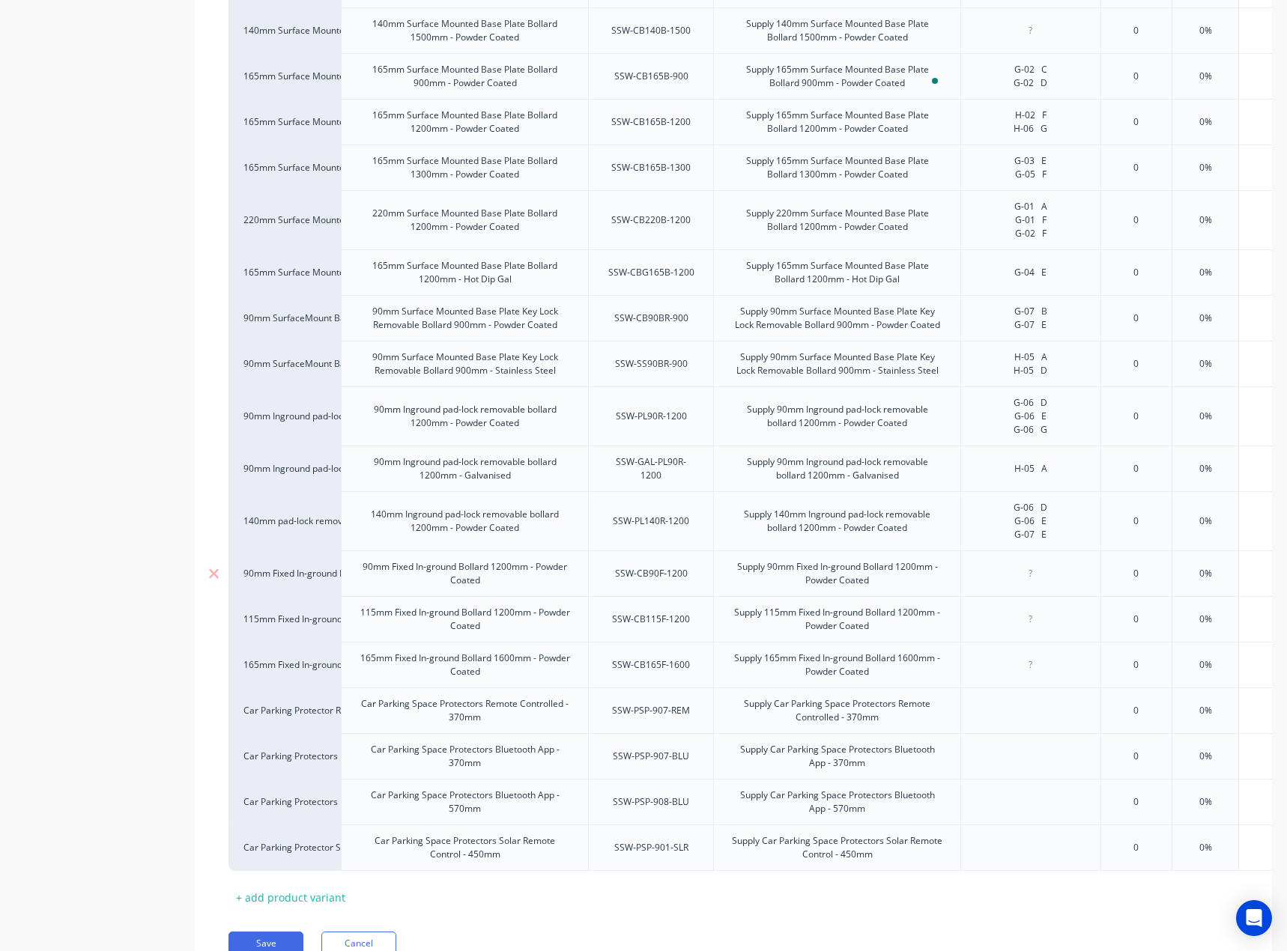
click at [1032, 572] on div at bounding box center [1030, 573] width 75 height 19
click at [665, 571] on div "SSW-CB90F-1200" at bounding box center [651, 573] width 97 height 19
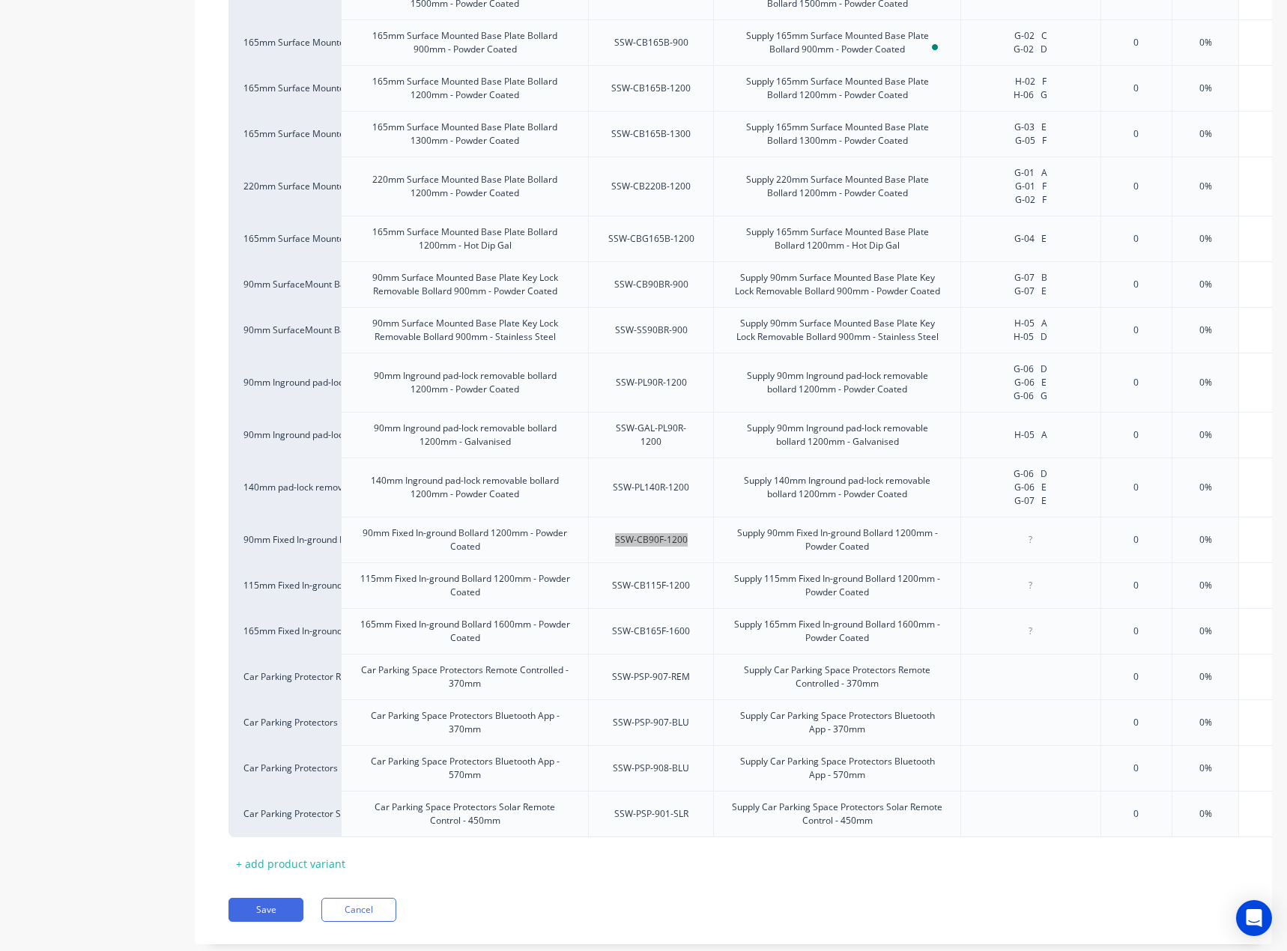
scroll to position [917, 0]
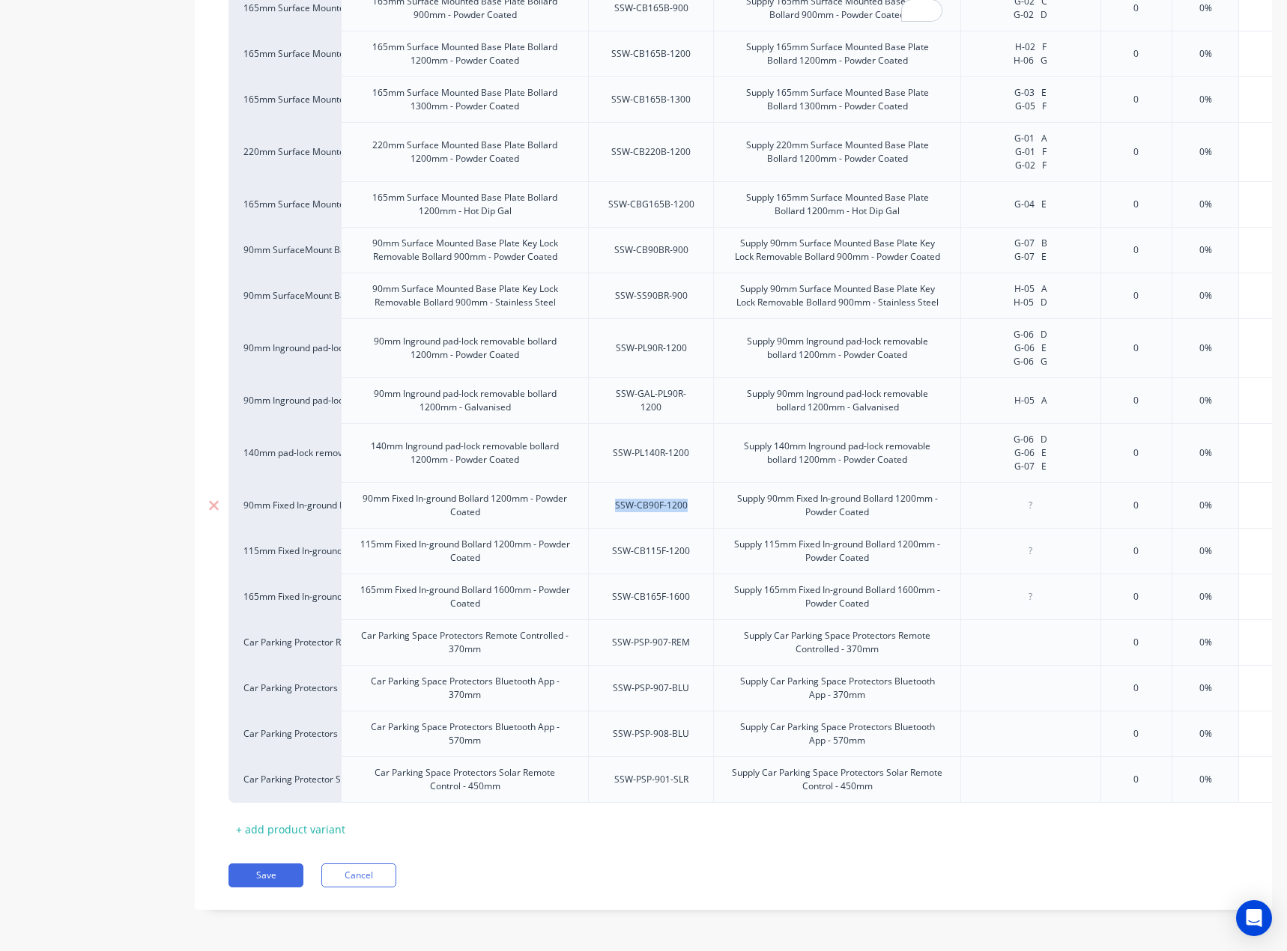
click at [1033, 496] on div at bounding box center [1030, 505] width 75 height 19
type textarea "x"
paste div
click at [666, 541] on div "SSW-CB115F-1200" at bounding box center [651, 550] width 102 height 19
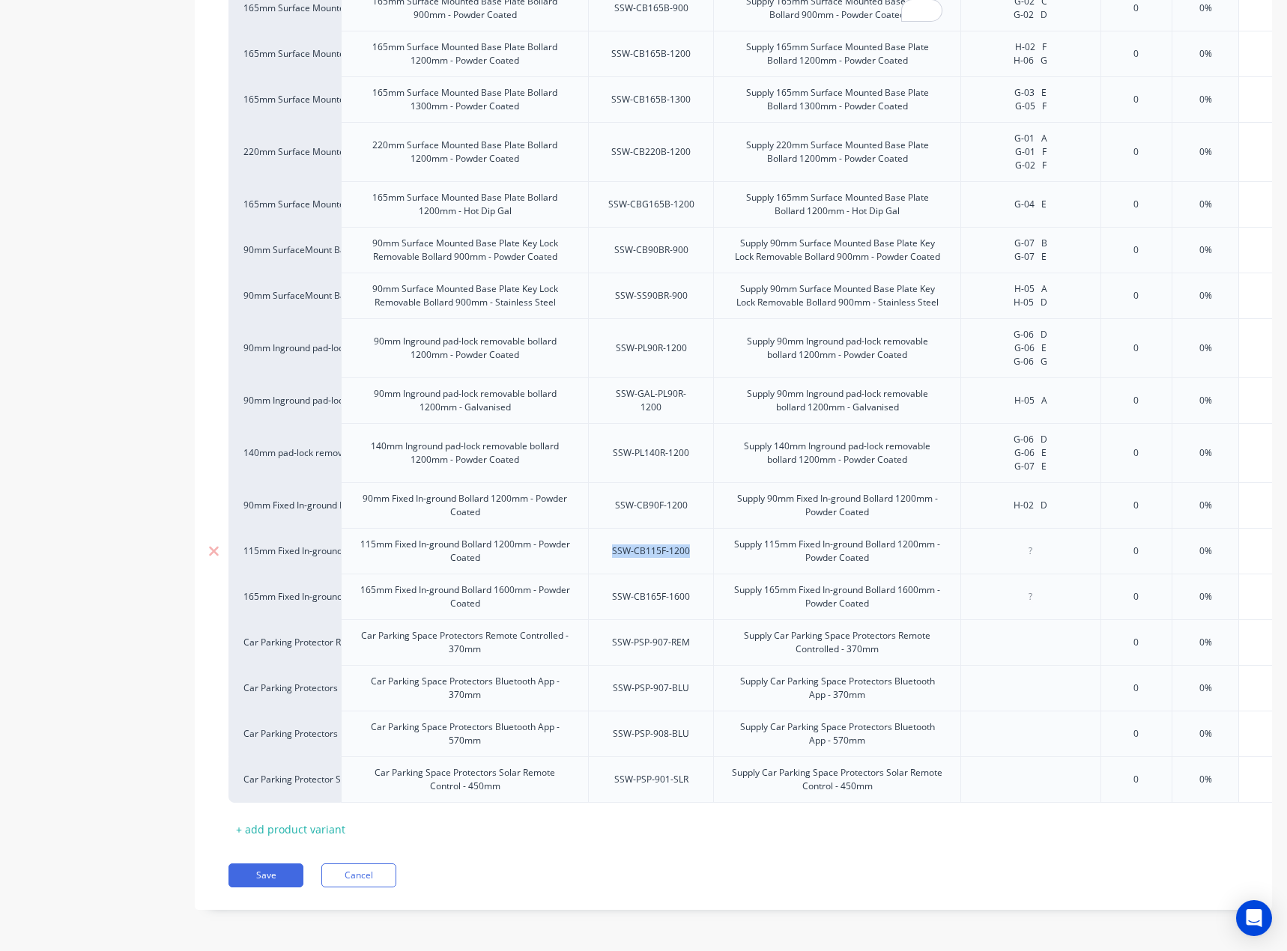
click at [666, 541] on div "SSW-CB115F-1200" at bounding box center [651, 550] width 102 height 19
click at [1071, 535] on div at bounding box center [1030, 551] width 140 height 46
type textarea "x"
click at [1042, 541] on div at bounding box center [1030, 550] width 75 height 19
paste div
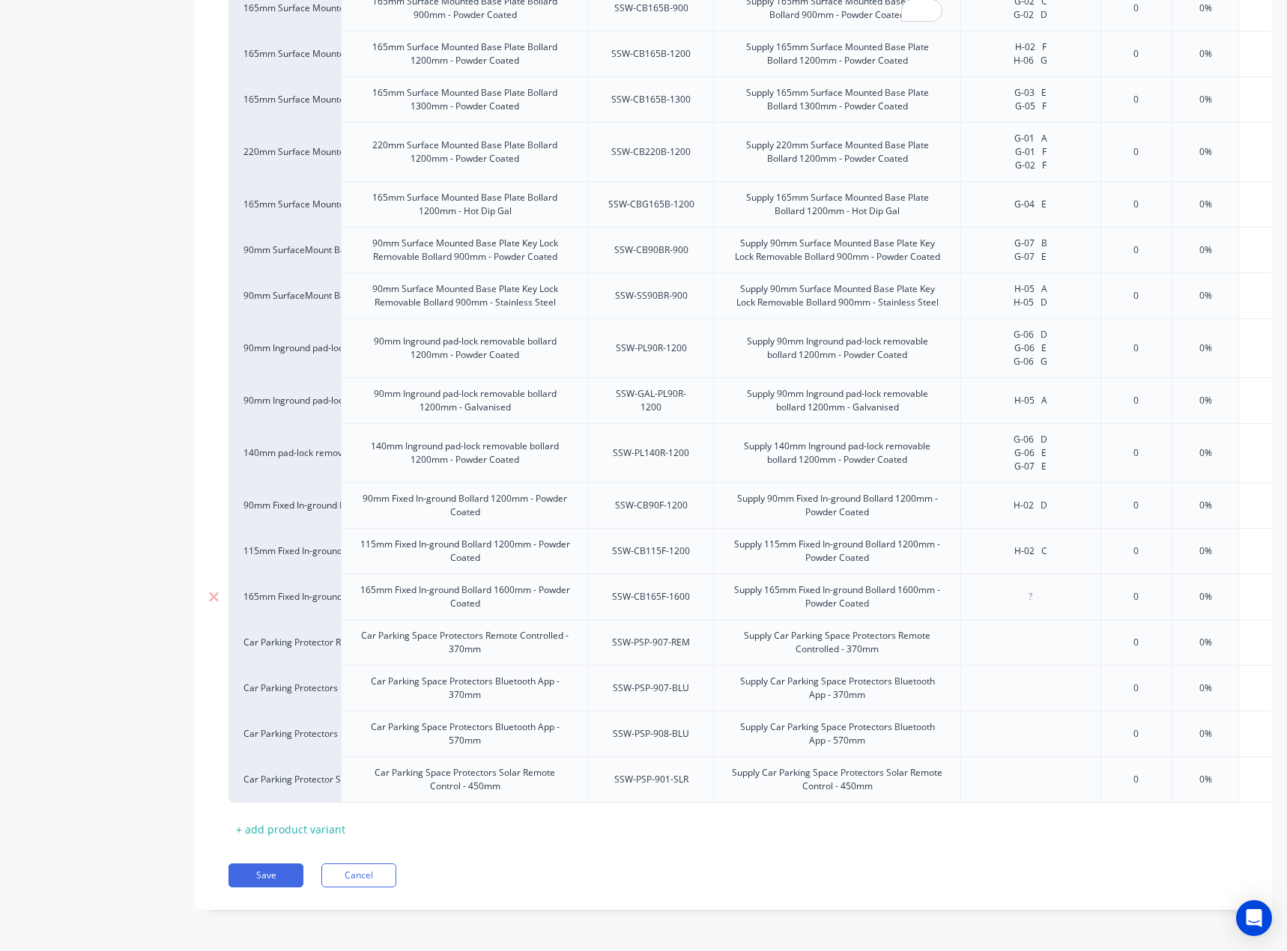
click at [674, 587] on div "SSW-CB165F-1600" at bounding box center [651, 596] width 102 height 19
type textarea "x"
click at [1048, 587] on div at bounding box center [1030, 596] width 75 height 19
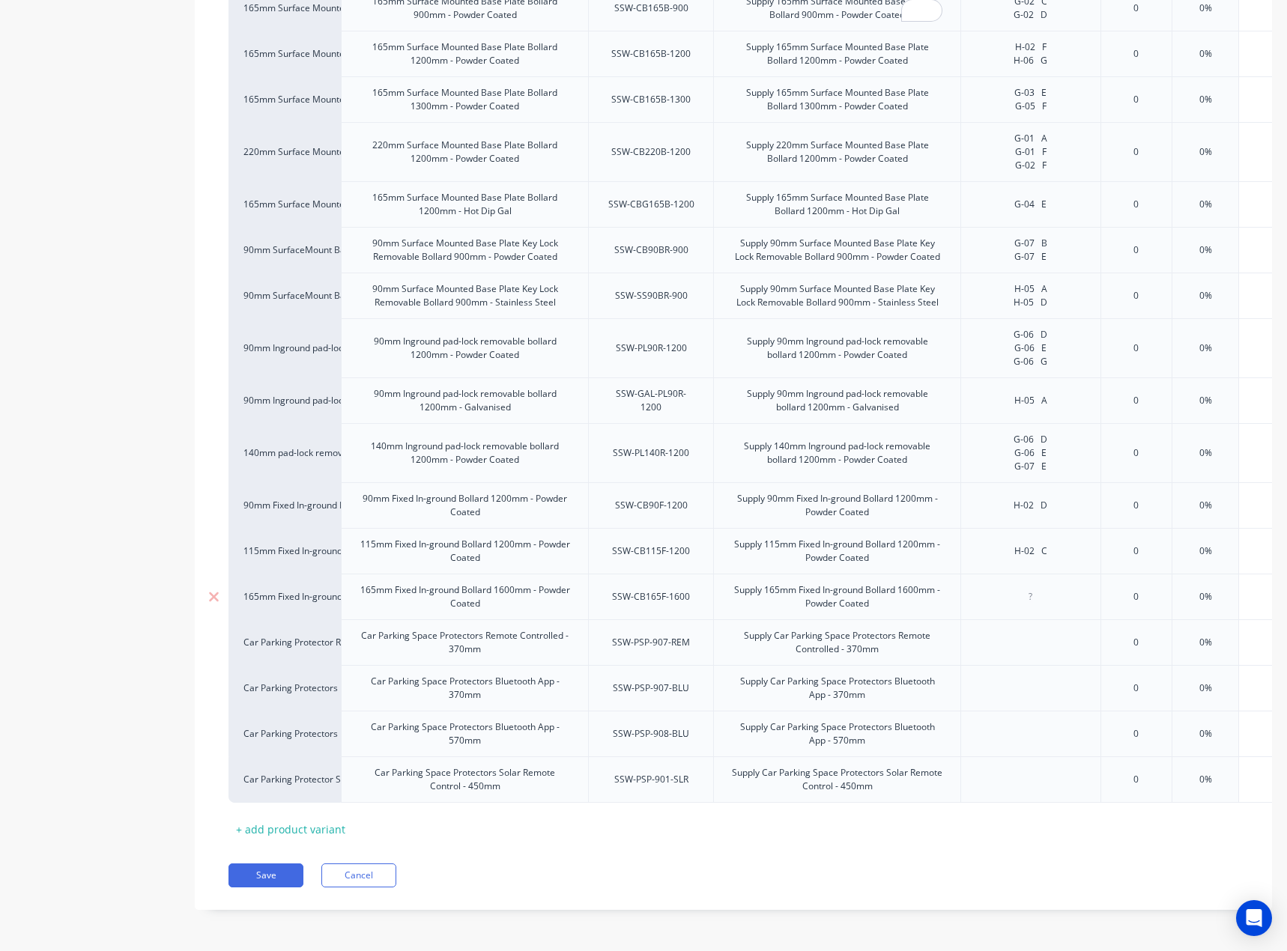
paste div
click at [1036, 587] on div "H-04 CH-04 D" at bounding box center [1030, 596] width 94 height 19
click at [1069, 583] on div "H-04 C H-04 D" at bounding box center [1030, 597] width 140 height 46
click at [1047, 583] on div "H-04 C H-04 D" at bounding box center [1030, 596] width 75 height 33
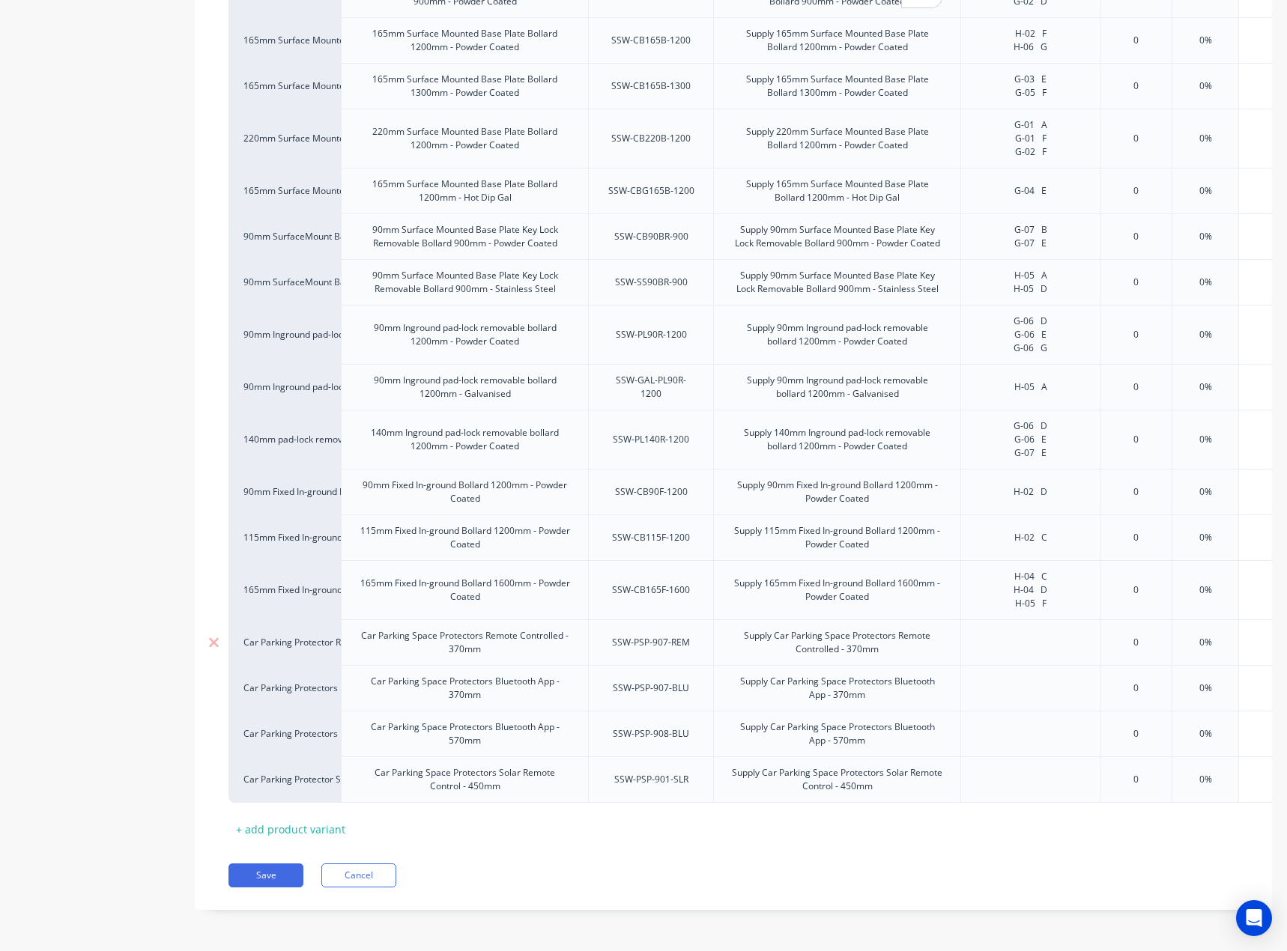
click at [674, 633] on div "SSW-PSP-907-REM" at bounding box center [651, 642] width 102 height 19
type textarea "x"
click at [1024, 633] on div at bounding box center [1030, 642] width 75 height 19
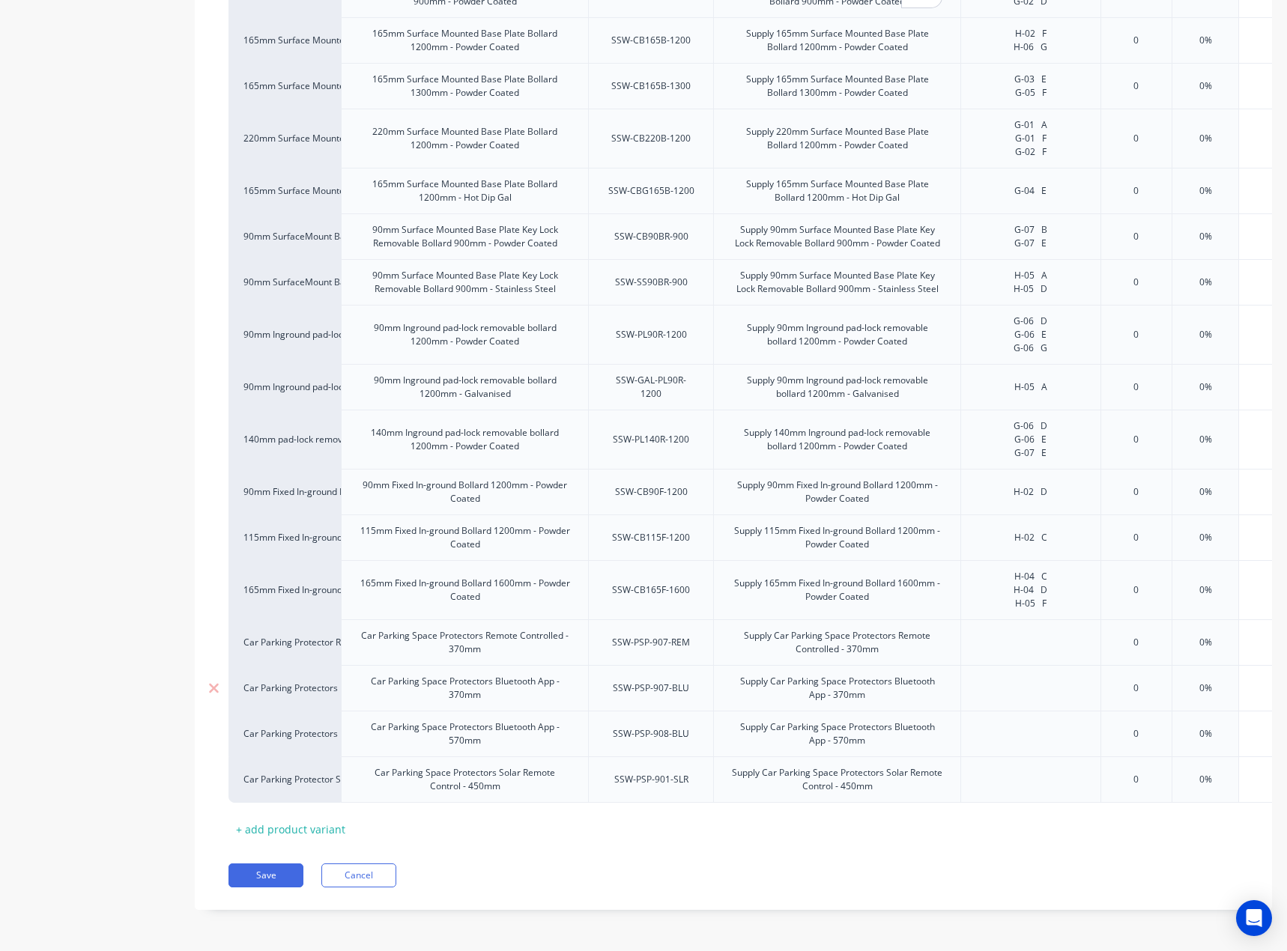
paste div
click at [651, 678] on div "SSW-PSP-907-BLU" at bounding box center [651, 687] width 100 height 19
type textarea "x"
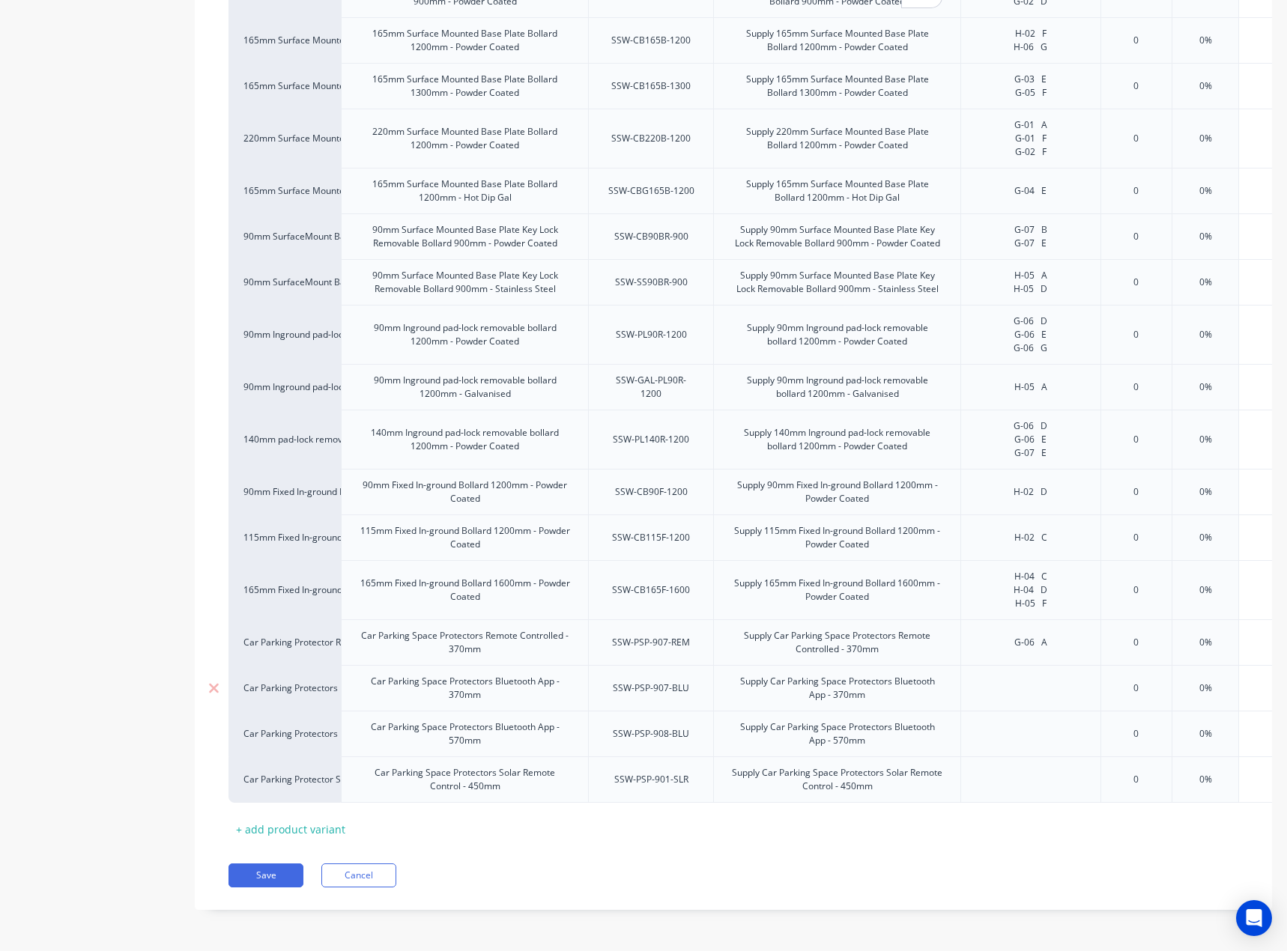
click at [1039, 678] on div at bounding box center [1030, 687] width 75 height 19
paste div
click at [675, 728] on div "SSW-PSP-908-BLU" at bounding box center [651, 733] width 100 height 19
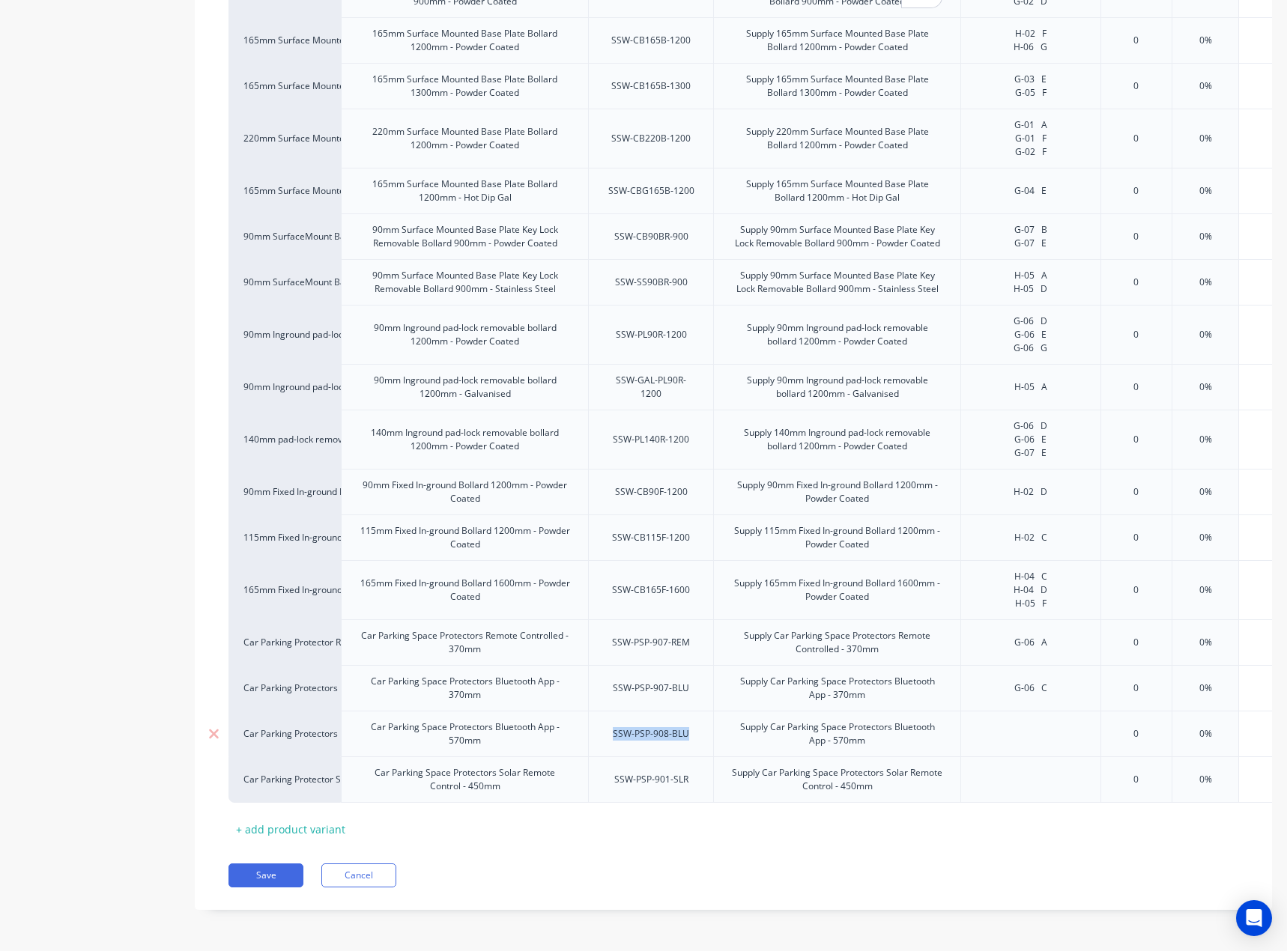
type textarea "x"
click at [1026, 730] on div at bounding box center [1030, 733] width 75 height 19
paste div
click at [642, 770] on div "SSW-PSP-901-SLR" at bounding box center [651, 779] width 98 height 19
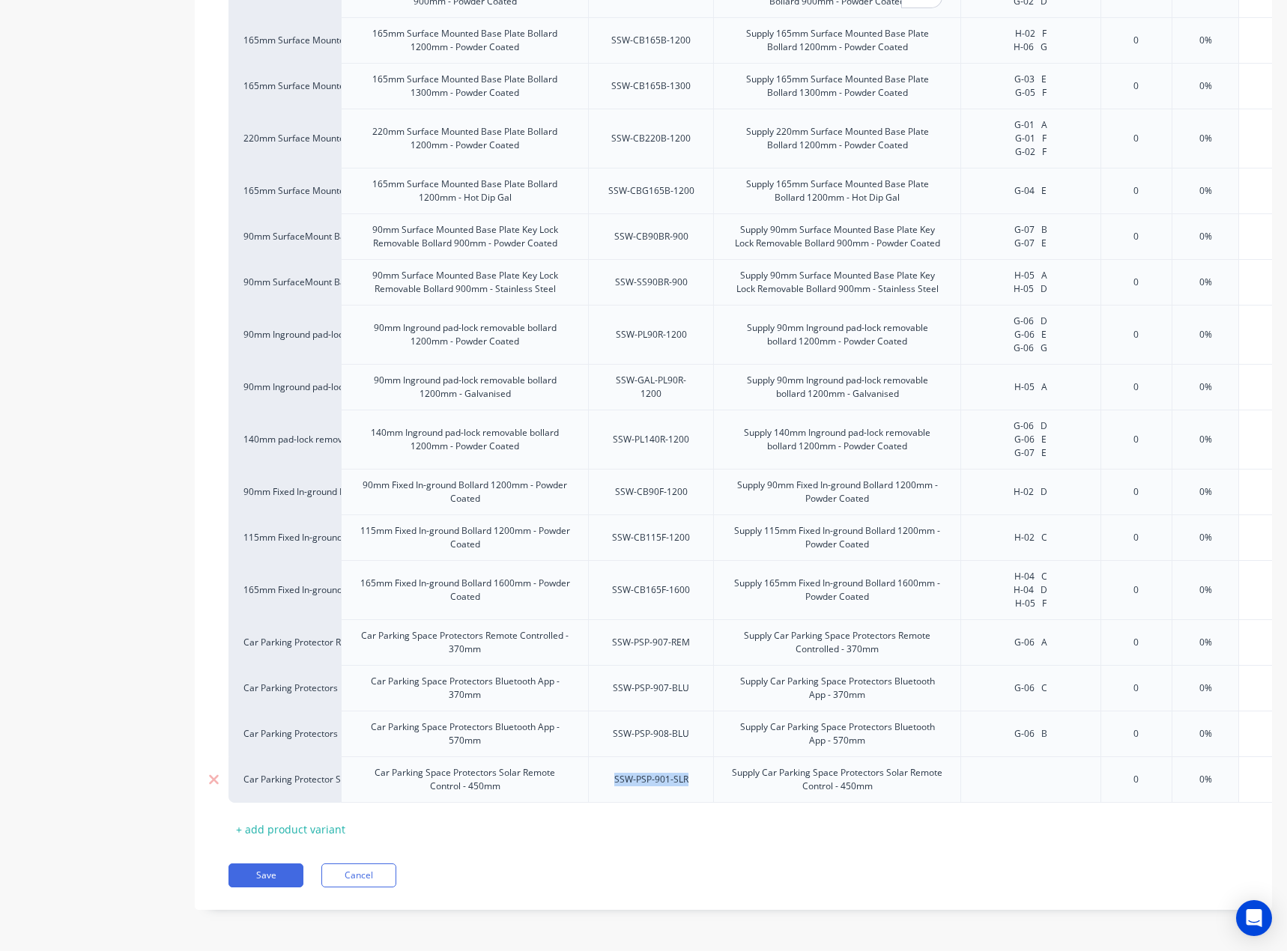
click at [642, 770] on div "SSW-PSP-901-SLR" at bounding box center [651, 779] width 98 height 19
type textarea "x"
click at [1036, 764] on div at bounding box center [1030, 779] width 140 height 46
paste div
type textarea "x"
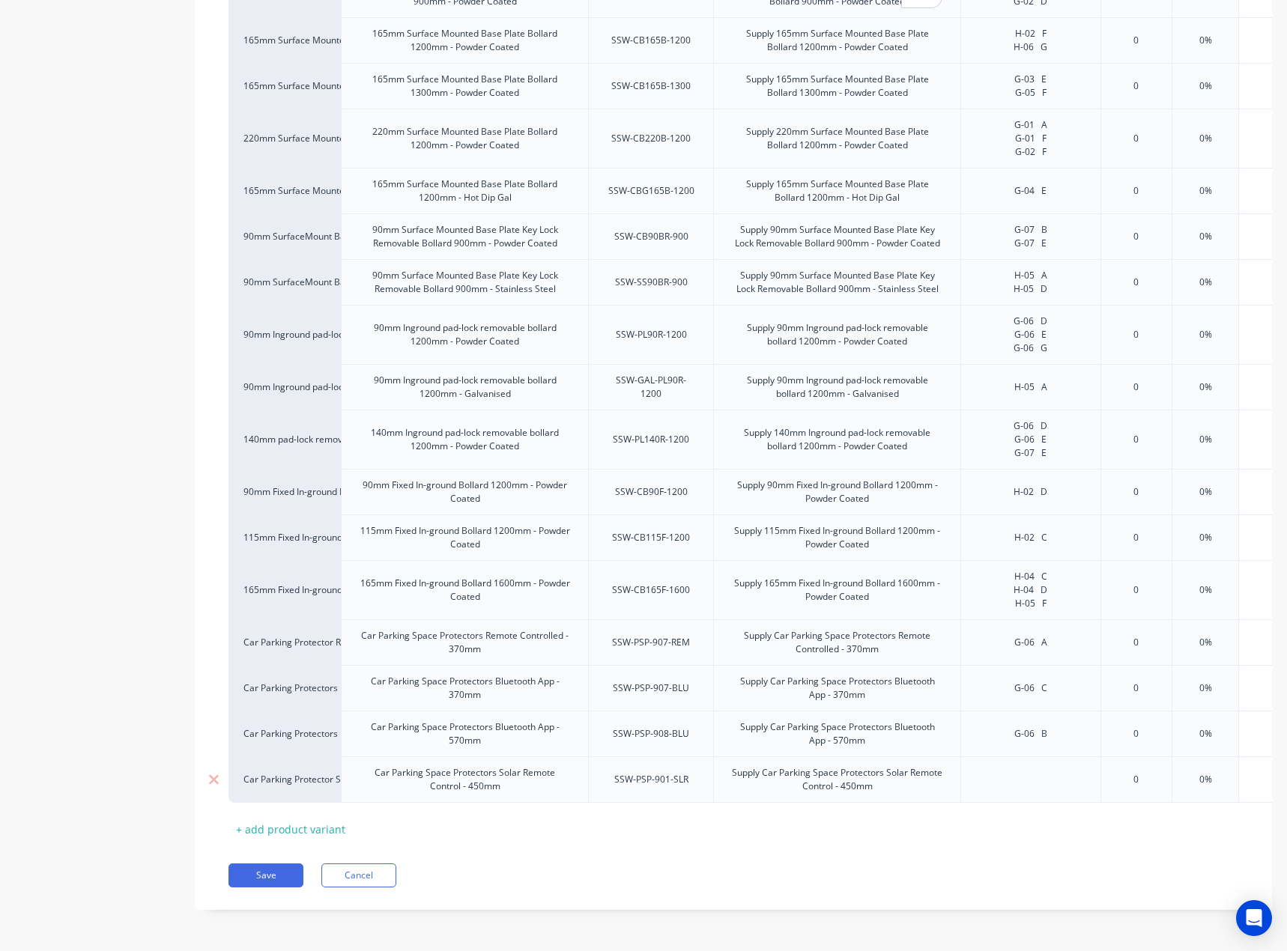
click at [1048, 783] on div at bounding box center [1030, 779] width 75 height 19
paste div
click at [229, 887] on button "Save" at bounding box center [265, 875] width 75 height 24
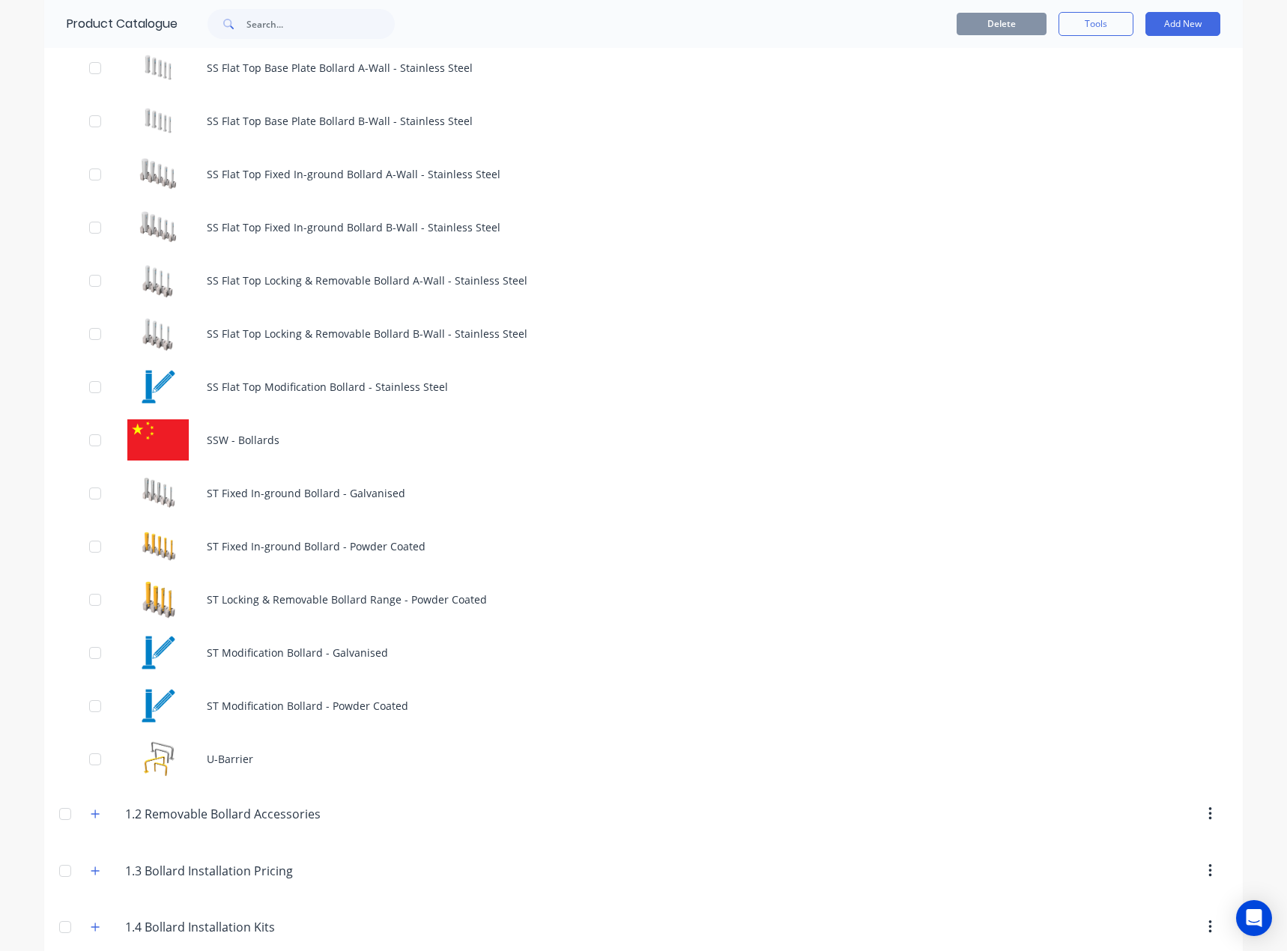
scroll to position [1423, 0]
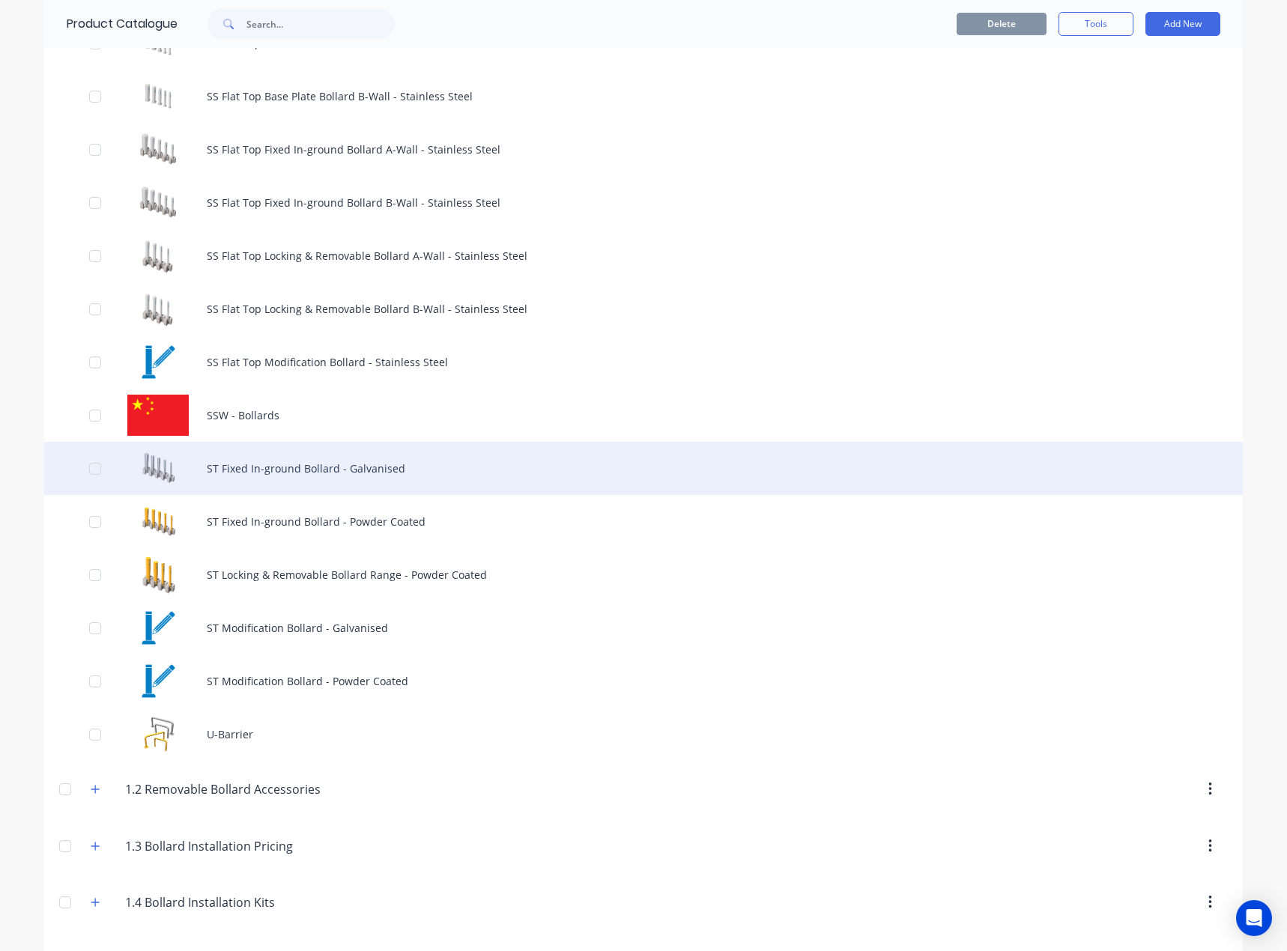
click at [425, 482] on div "ST Fixed In-ground Bollard - Galvanised" at bounding box center [643, 468] width 1198 height 53
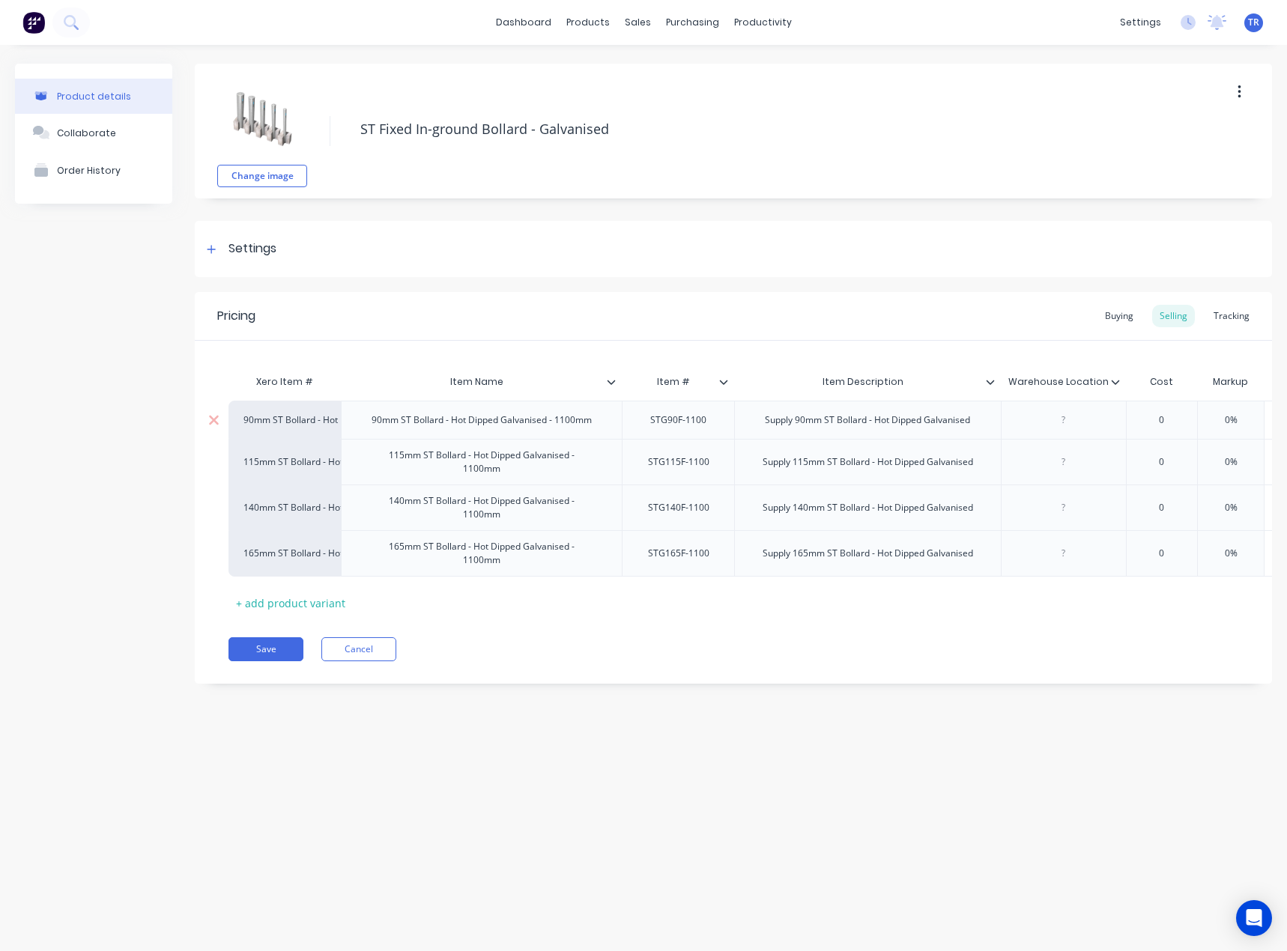
click at [671, 426] on div "STG90F-1100" at bounding box center [678, 419] width 80 height 19
type textarea "x"
click at [1057, 425] on div at bounding box center [1063, 419] width 75 height 19
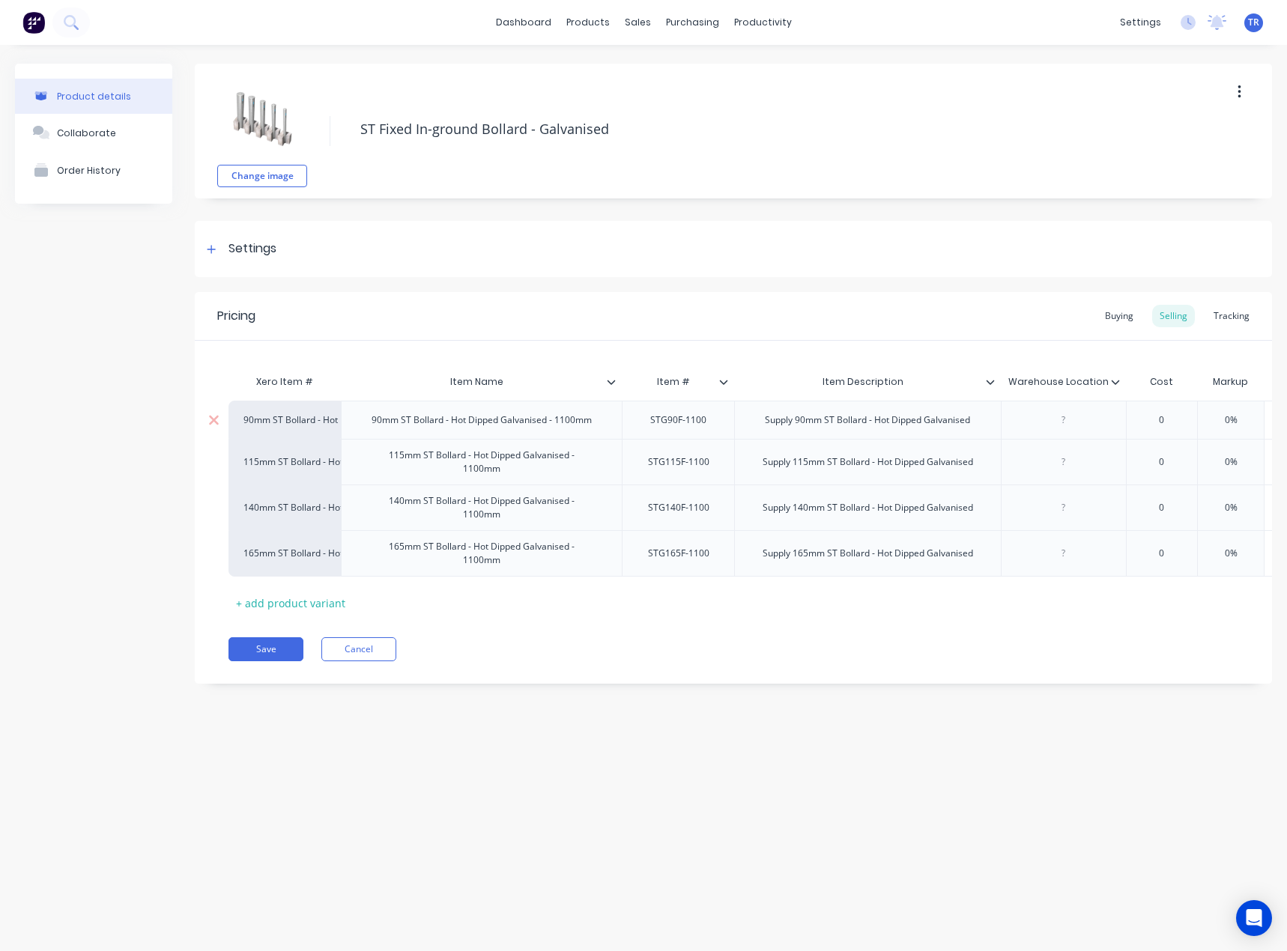
paste div
click at [680, 462] on div "STG115F-1100" at bounding box center [678, 461] width 85 height 19
click at [669, 511] on div "STG140F-1100" at bounding box center [678, 507] width 85 height 19
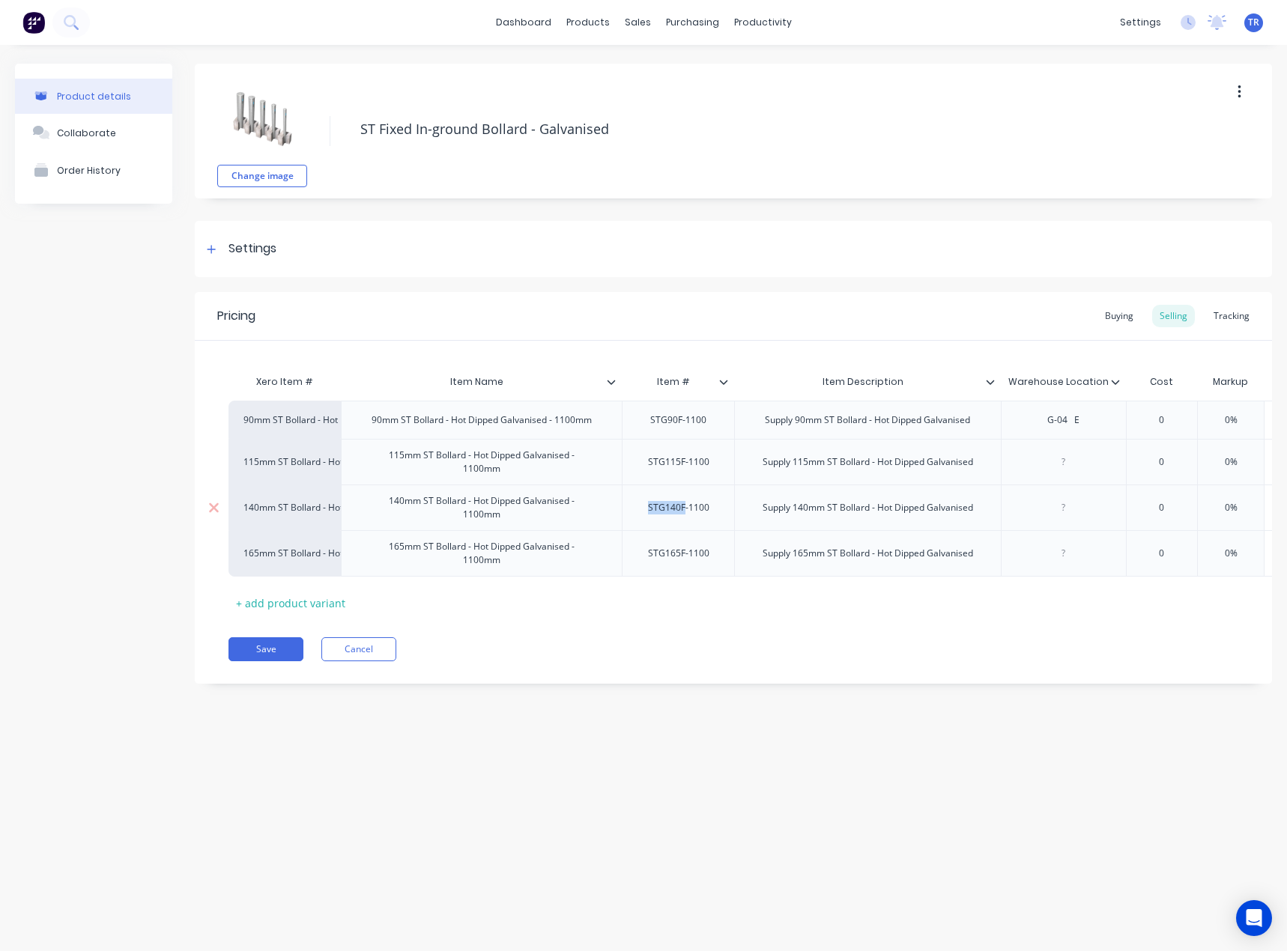
click at [669, 511] on div "STG140F-1100" at bounding box center [678, 507] width 85 height 19
click at [669, 512] on div "STG140F-1100" at bounding box center [678, 507] width 85 height 19
click at [663, 560] on div "STG165F-1100" at bounding box center [678, 553] width 85 height 19
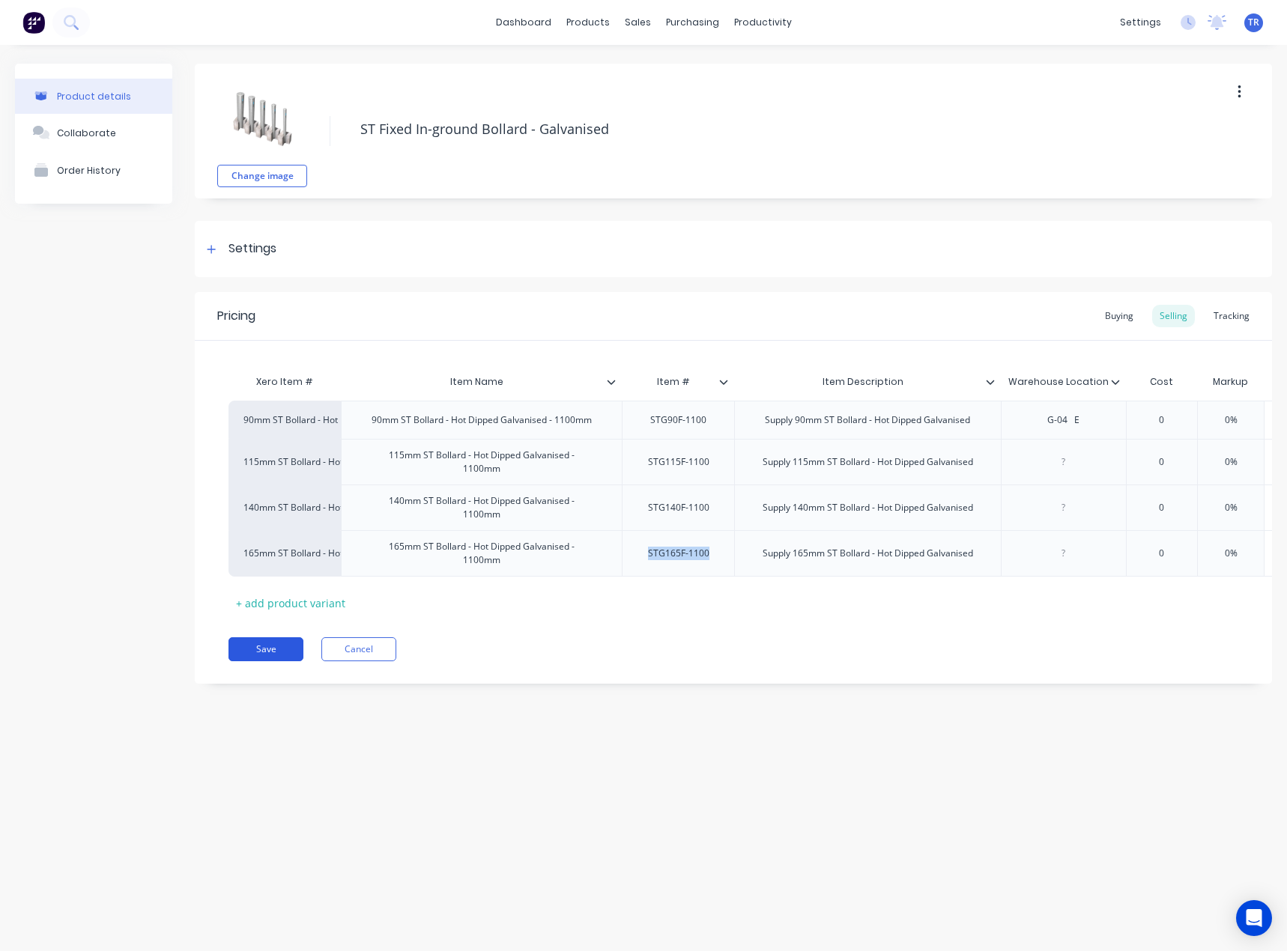
click at [277, 661] on button "Save" at bounding box center [265, 649] width 75 height 24
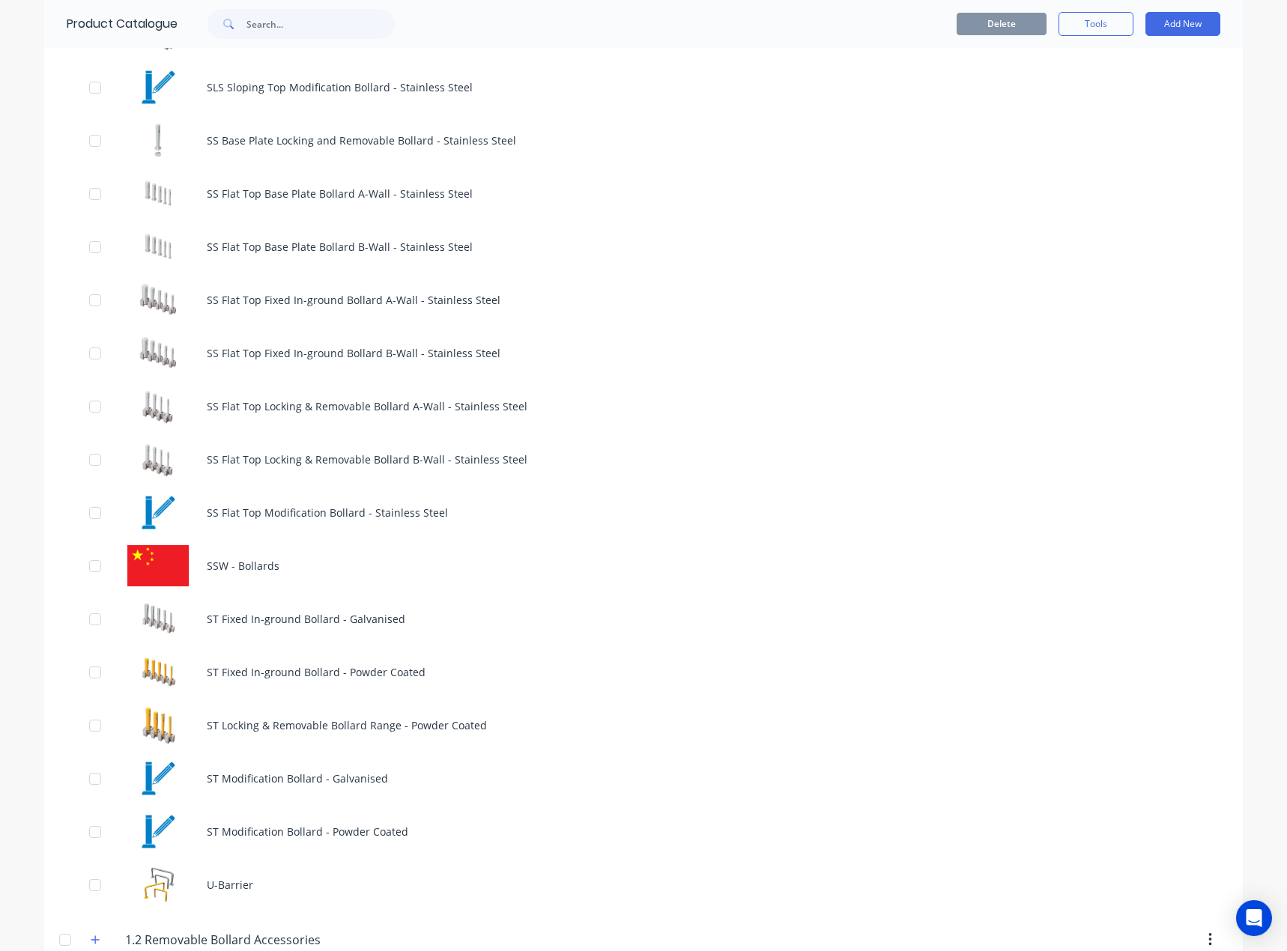
scroll to position [1423, 0]
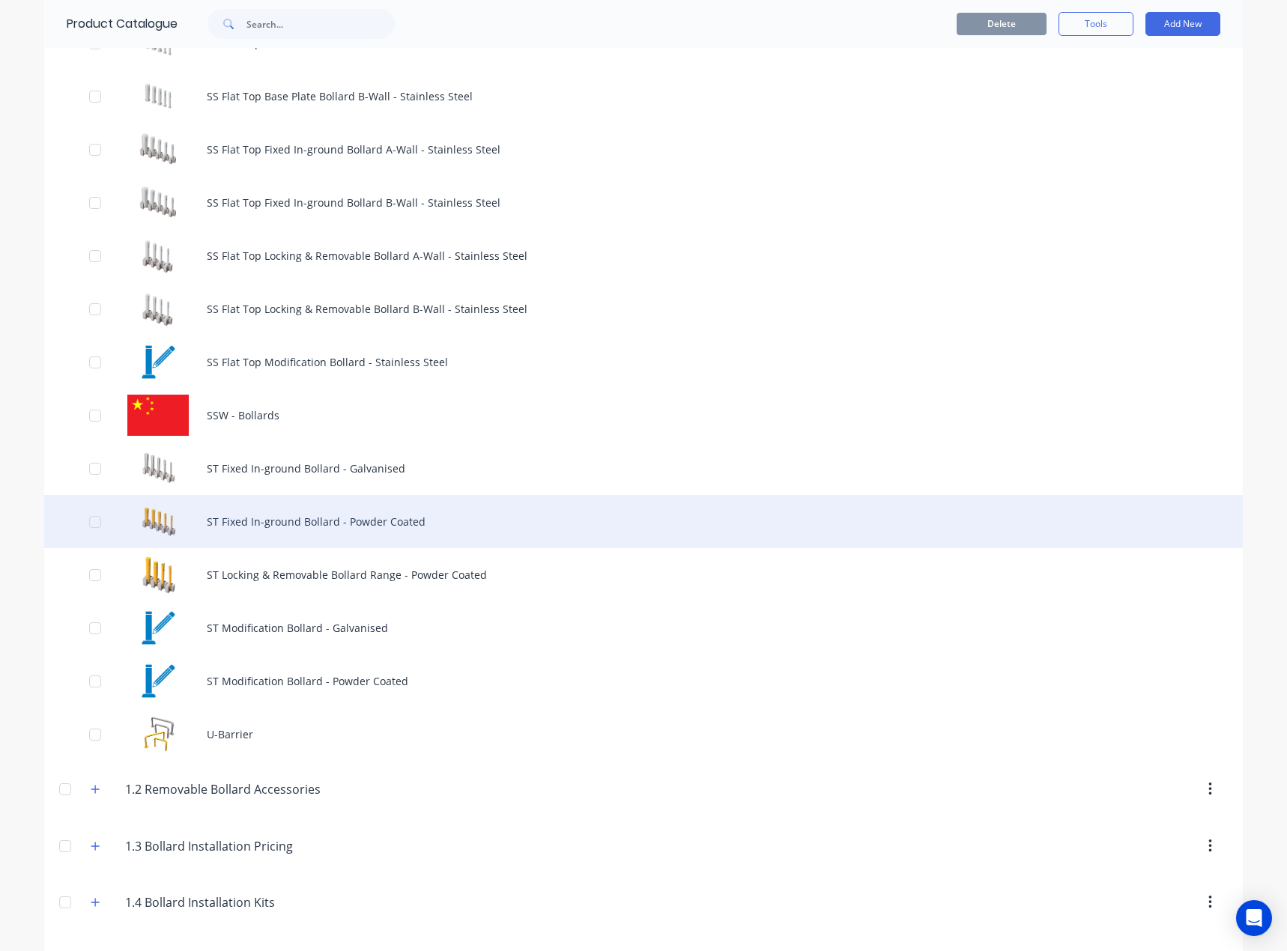
click at [380, 537] on div "ST Fixed In-ground Bollard - Powder Coated" at bounding box center [643, 521] width 1198 height 53
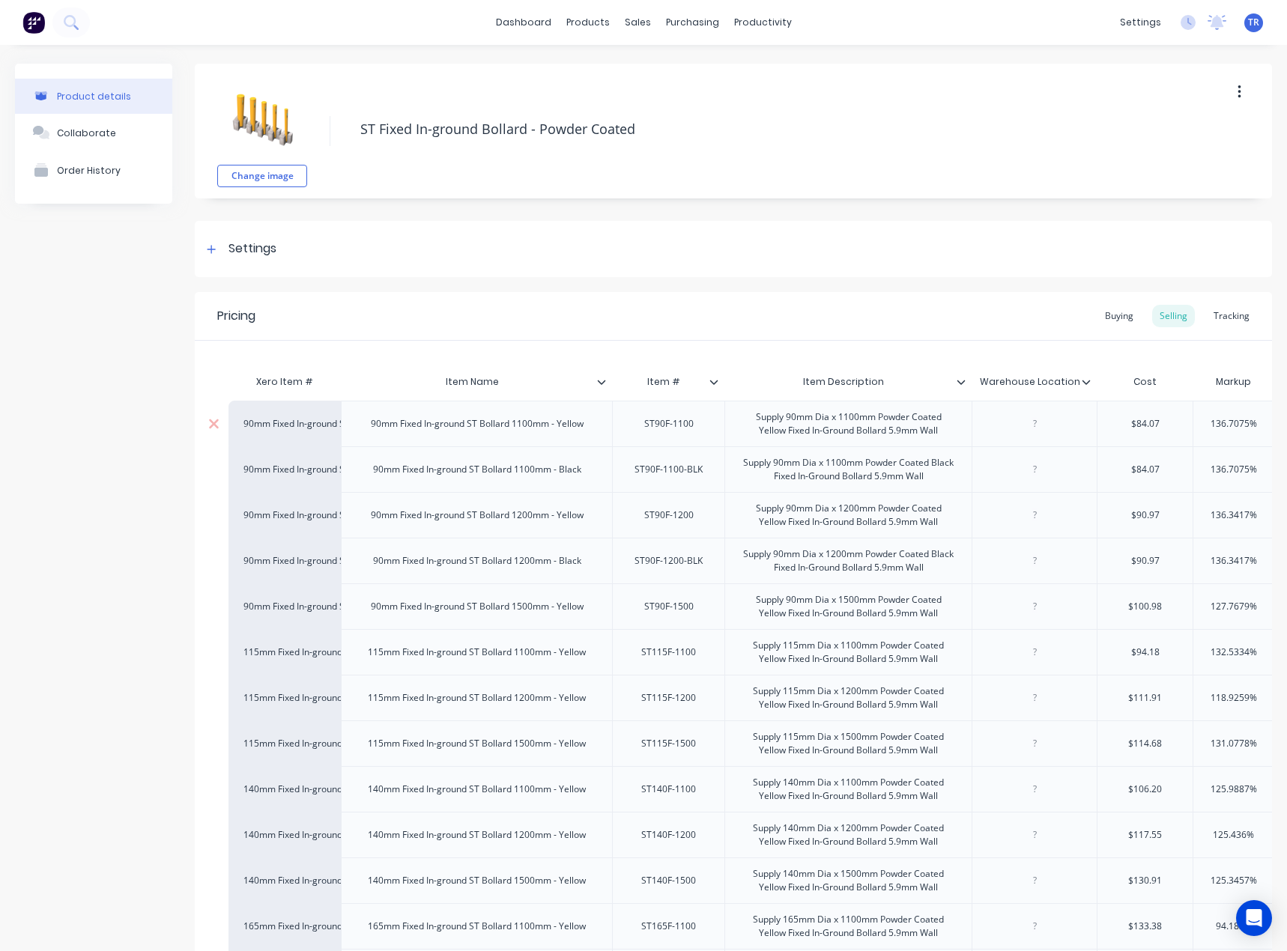
click at [655, 426] on div "ST90F-1100" at bounding box center [668, 423] width 75 height 19
type textarea "x"
click at [1050, 417] on div at bounding box center [1034, 423] width 75 height 19
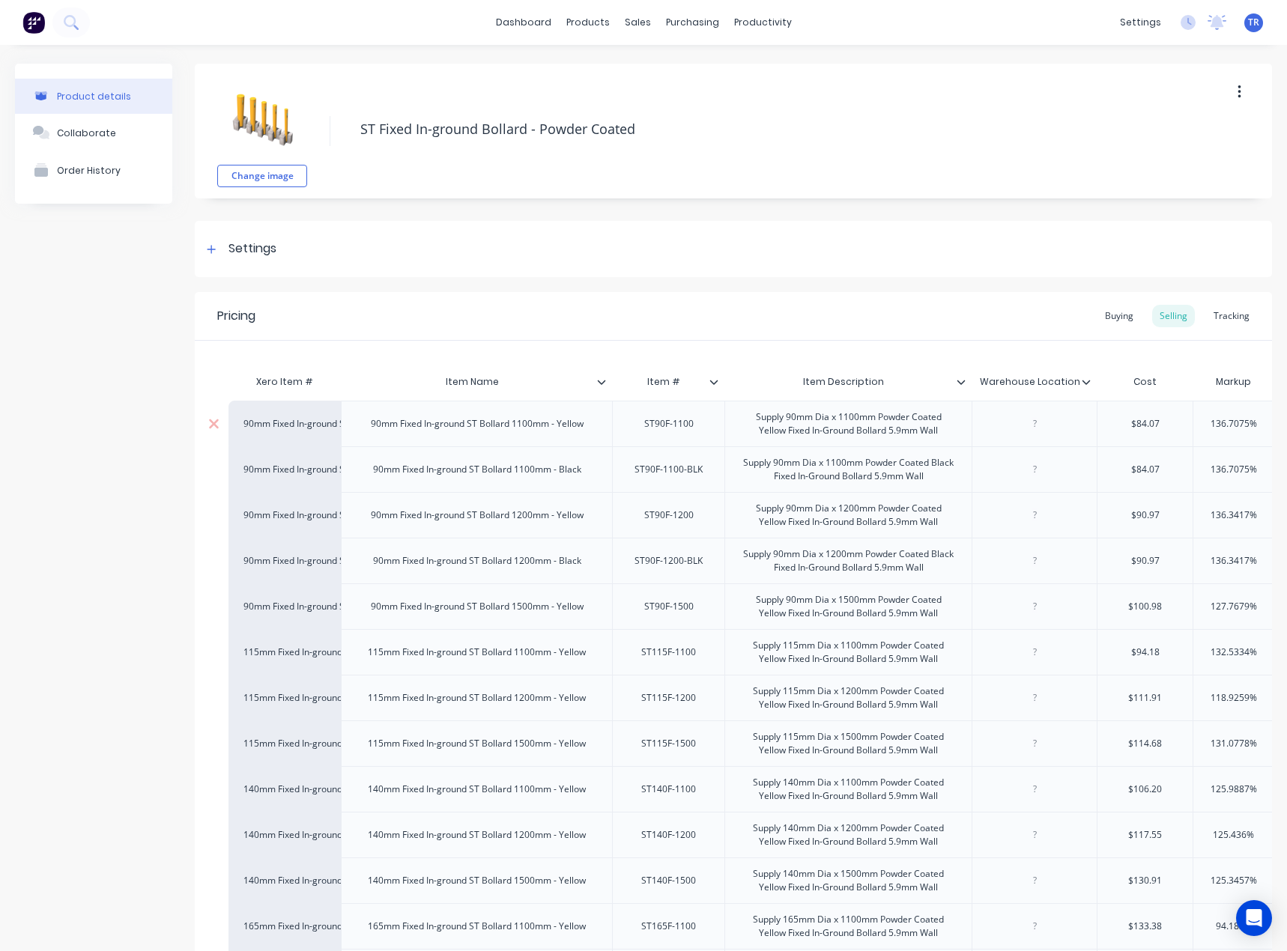
paste div
type textarea "x"
click at [1019, 473] on div at bounding box center [1034, 469] width 75 height 19
paste div
click at [688, 516] on div "ST90F-1200" at bounding box center [668, 514] width 75 height 19
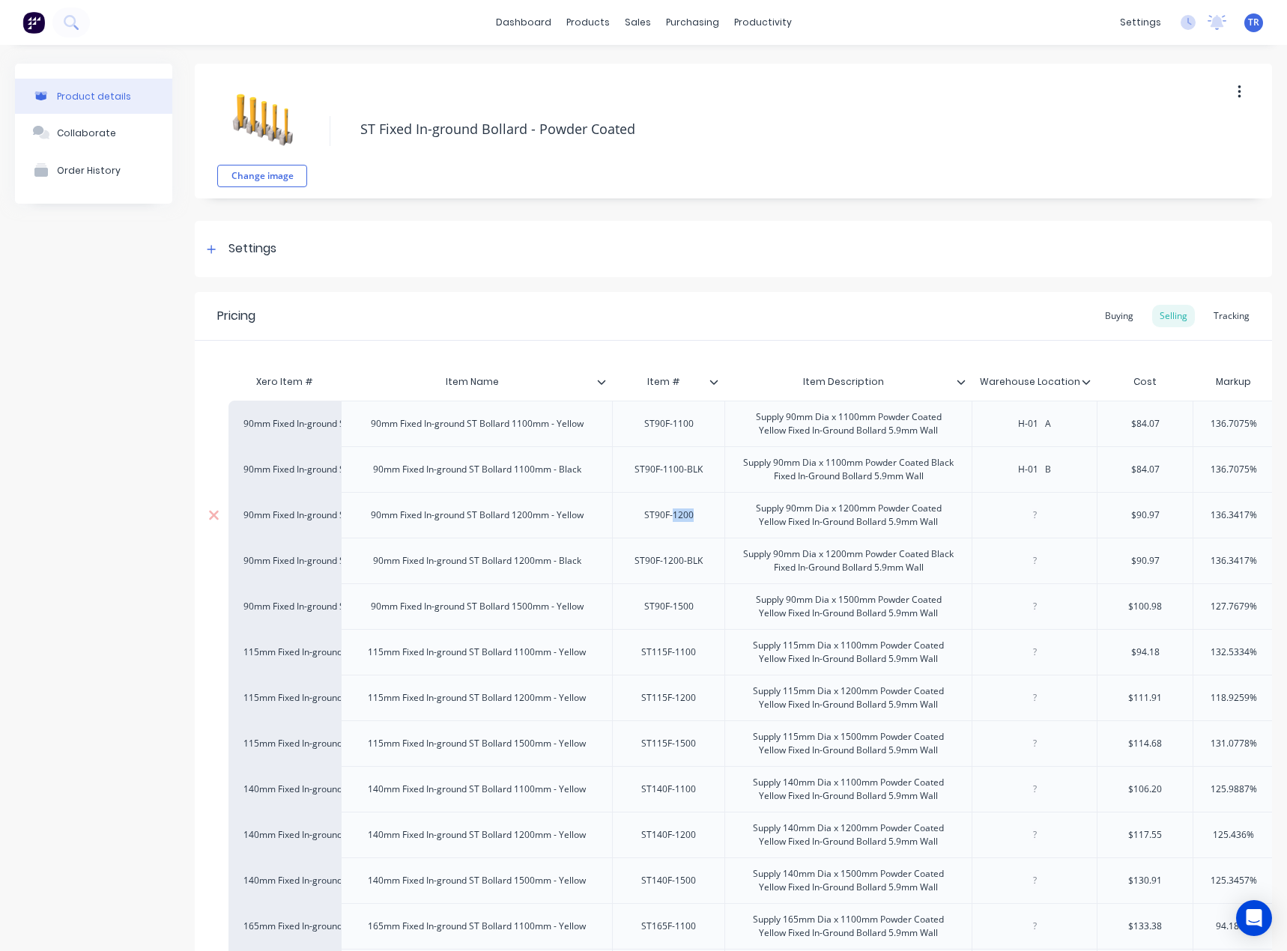
click at [688, 516] on div "ST90F-1200" at bounding box center [668, 514] width 75 height 19
click at [1023, 499] on div at bounding box center [1033, 515] width 125 height 46
type textarea "x"
click at [1035, 510] on div at bounding box center [1034, 514] width 75 height 19
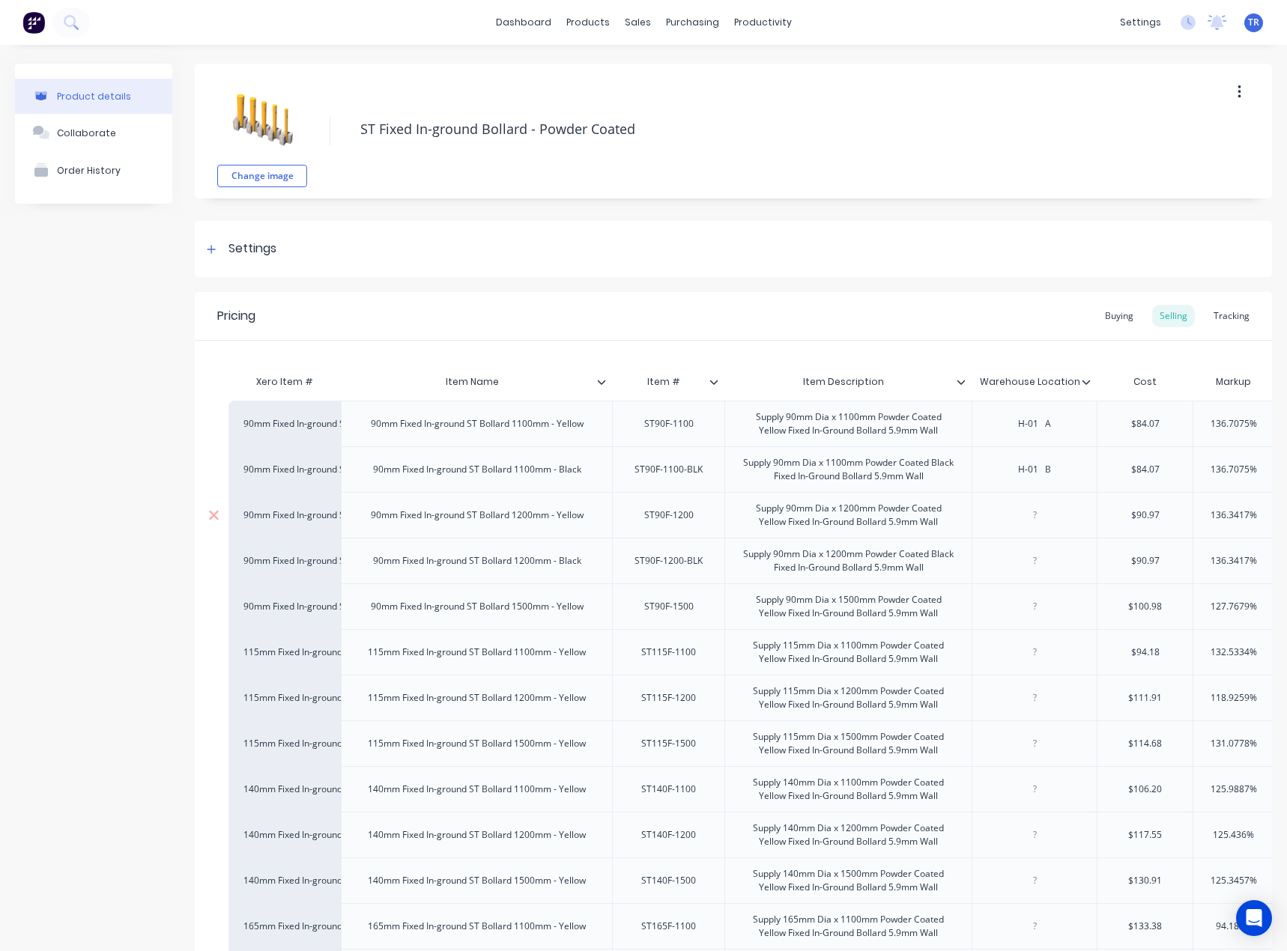
paste div
click at [657, 569] on div "ST90F-1200-BLK" at bounding box center [668, 560] width 92 height 19
click at [688, 616] on div "ST90F-1500" at bounding box center [668, 606] width 75 height 19
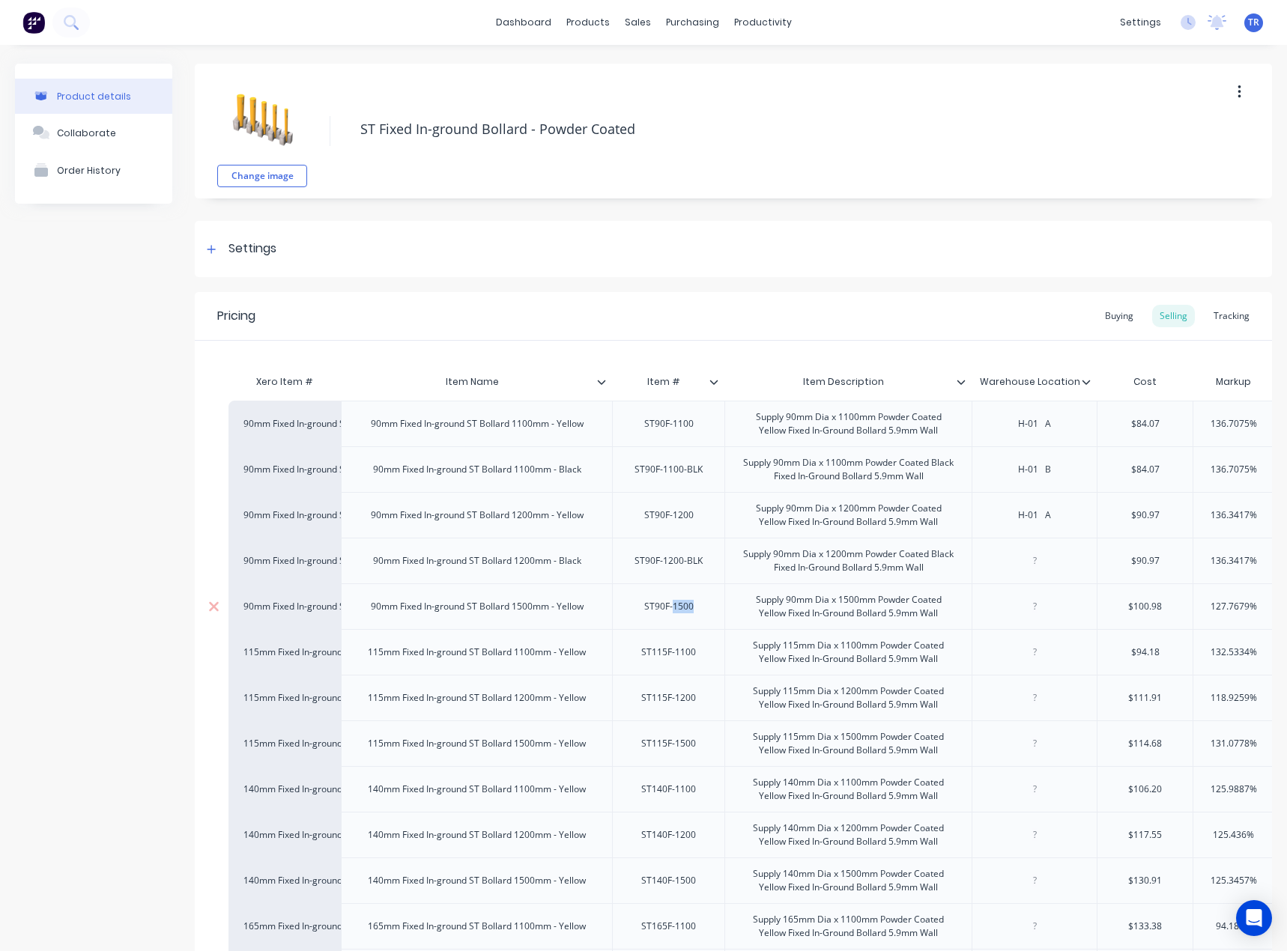
click at [688, 616] on div "ST90F-1500" at bounding box center [668, 606] width 75 height 19
click at [705, 645] on div "ST115F-1100" at bounding box center [668, 652] width 79 height 19
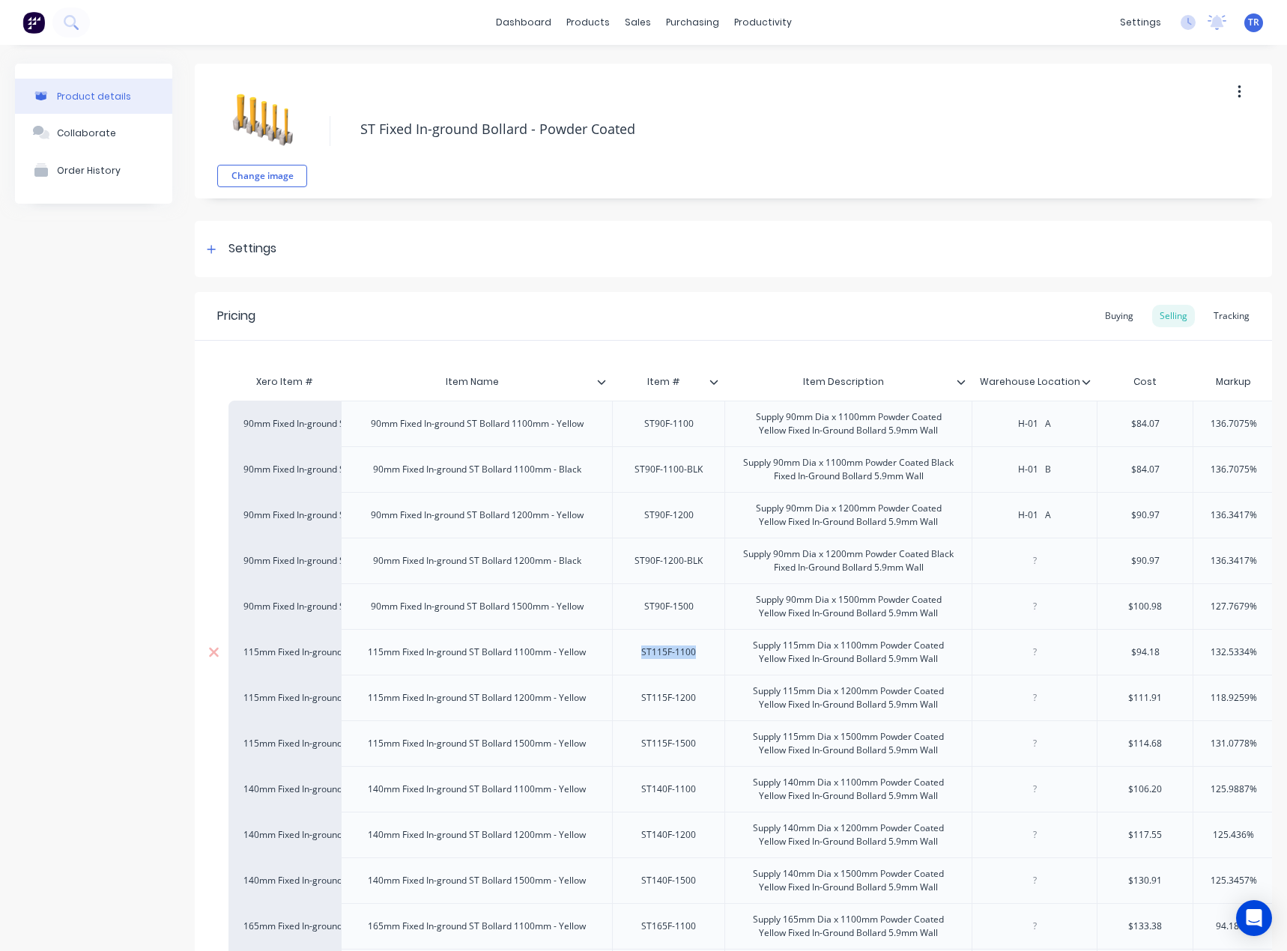
type textarea "x"
click at [1018, 651] on div at bounding box center [1034, 652] width 75 height 19
paste div
click at [1070, 648] on div "H-01 E" at bounding box center [1034, 652] width 75 height 19
click at [688, 700] on div "ST115F-1200" at bounding box center [668, 697] width 79 height 19
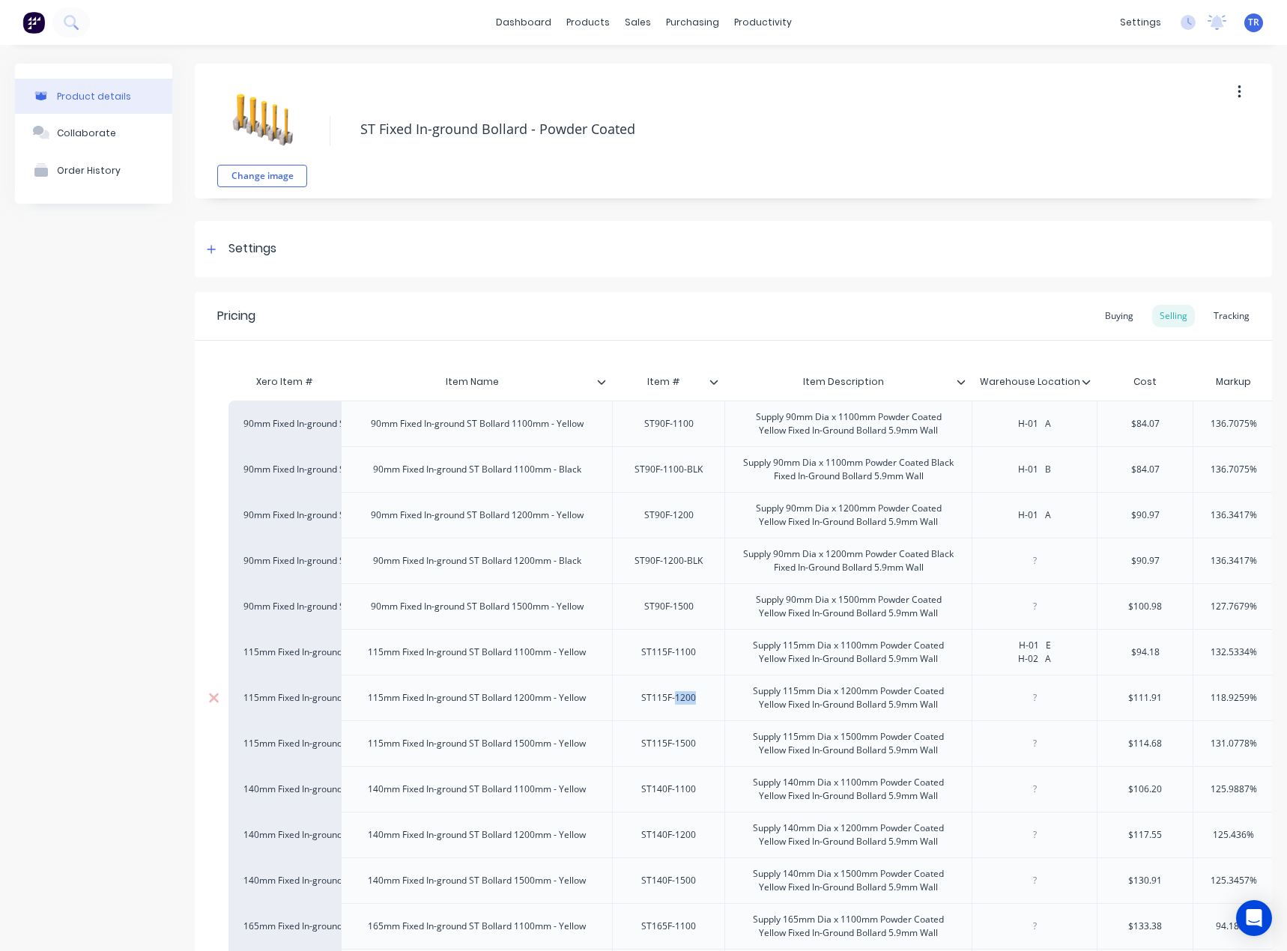
click at [688, 700] on div "ST115F-1200" at bounding box center [668, 697] width 79 height 19
type textarea "x"
click at [1034, 704] on div at bounding box center [1034, 697] width 75 height 19
paste div
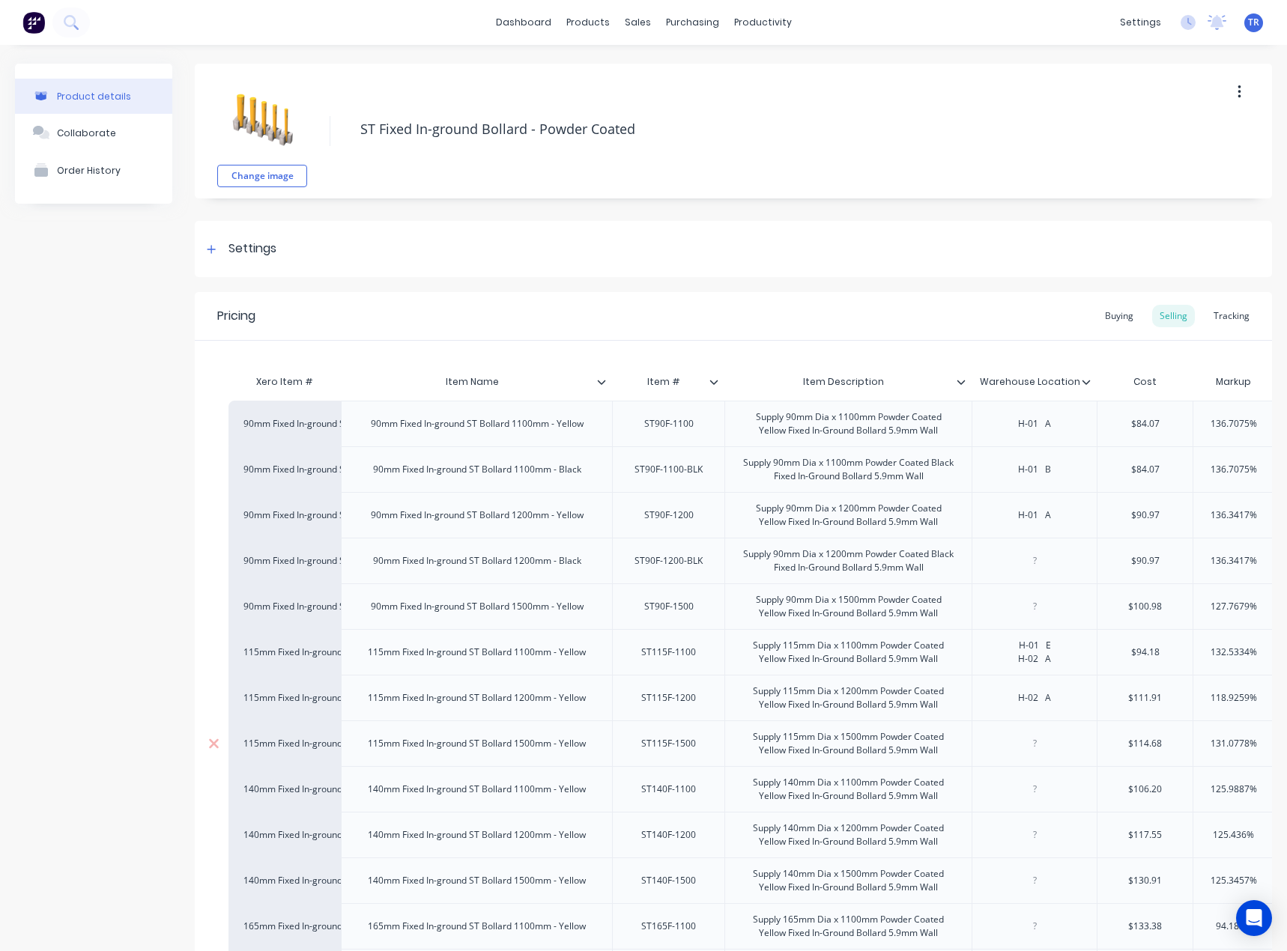
click at [692, 737] on div "ST115F-1500" at bounding box center [668, 743] width 79 height 19
click at [669, 783] on div "ST140F-1100" at bounding box center [668, 789] width 79 height 19
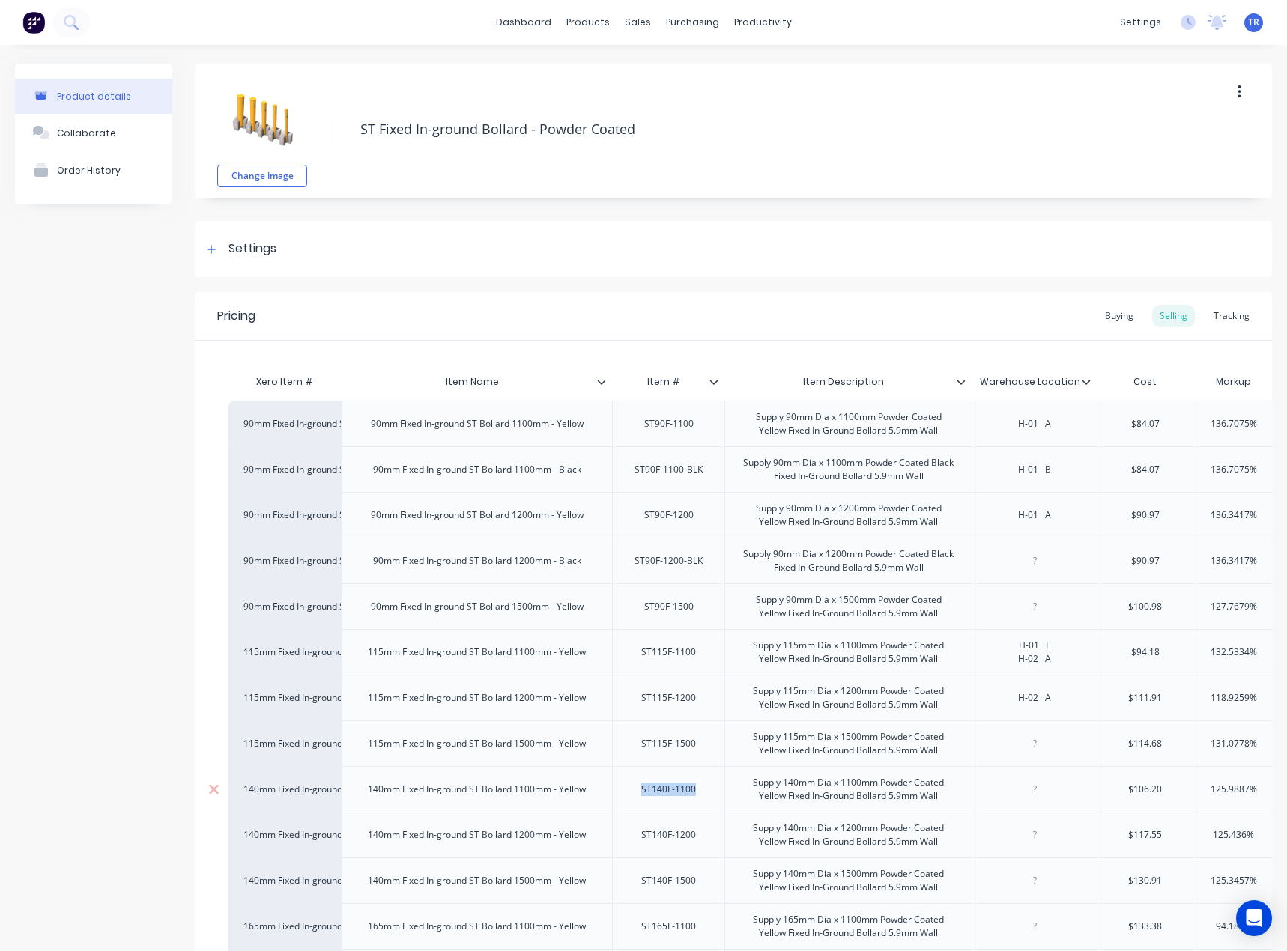
click at [669, 783] on div "ST140F-1100" at bounding box center [668, 789] width 79 height 19
click at [1006, 786] on div at bounding box center [1034, 789] width 75 height 19
type textarea "x"
paste div
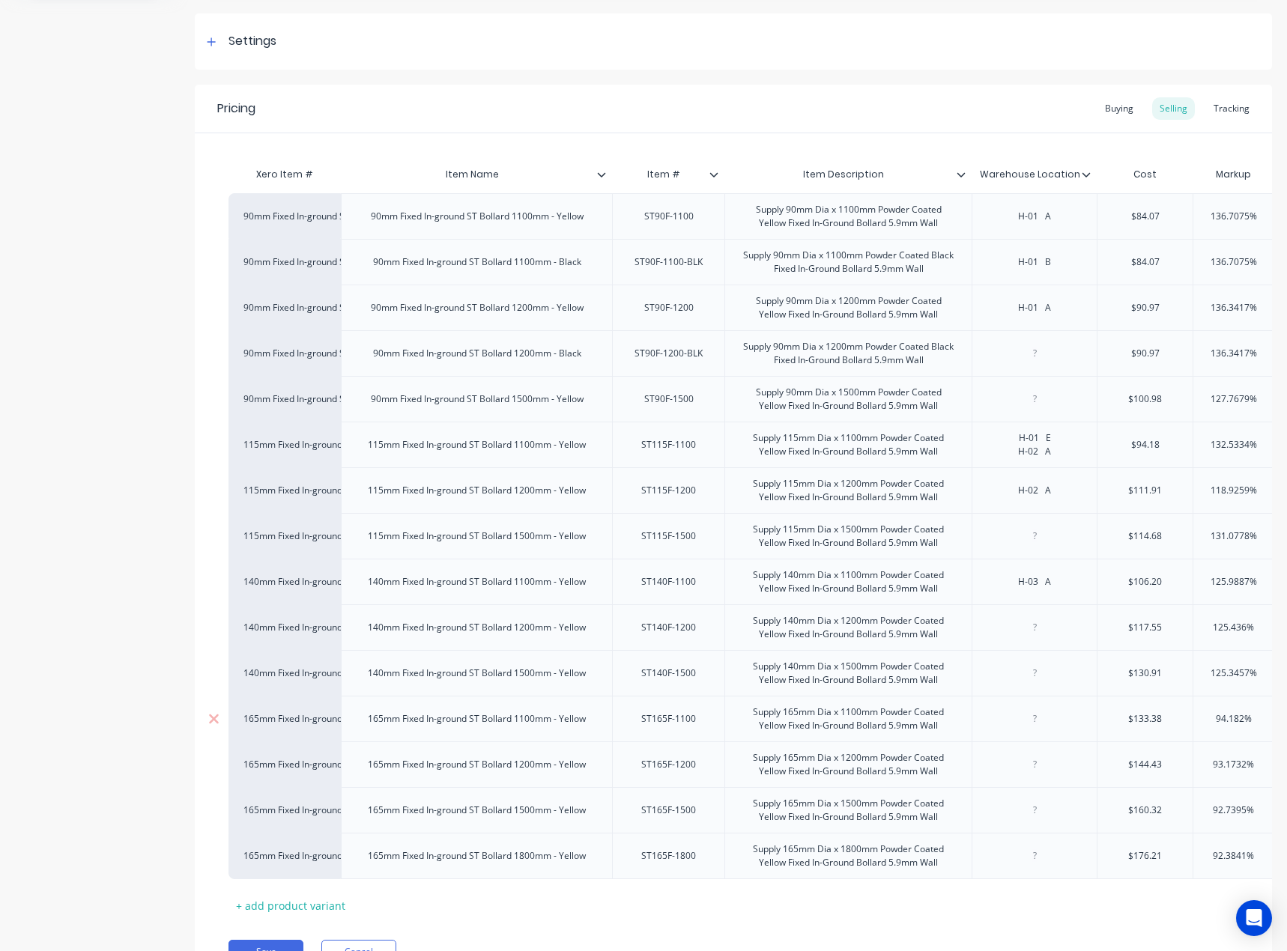
scroll to position [295, 0]
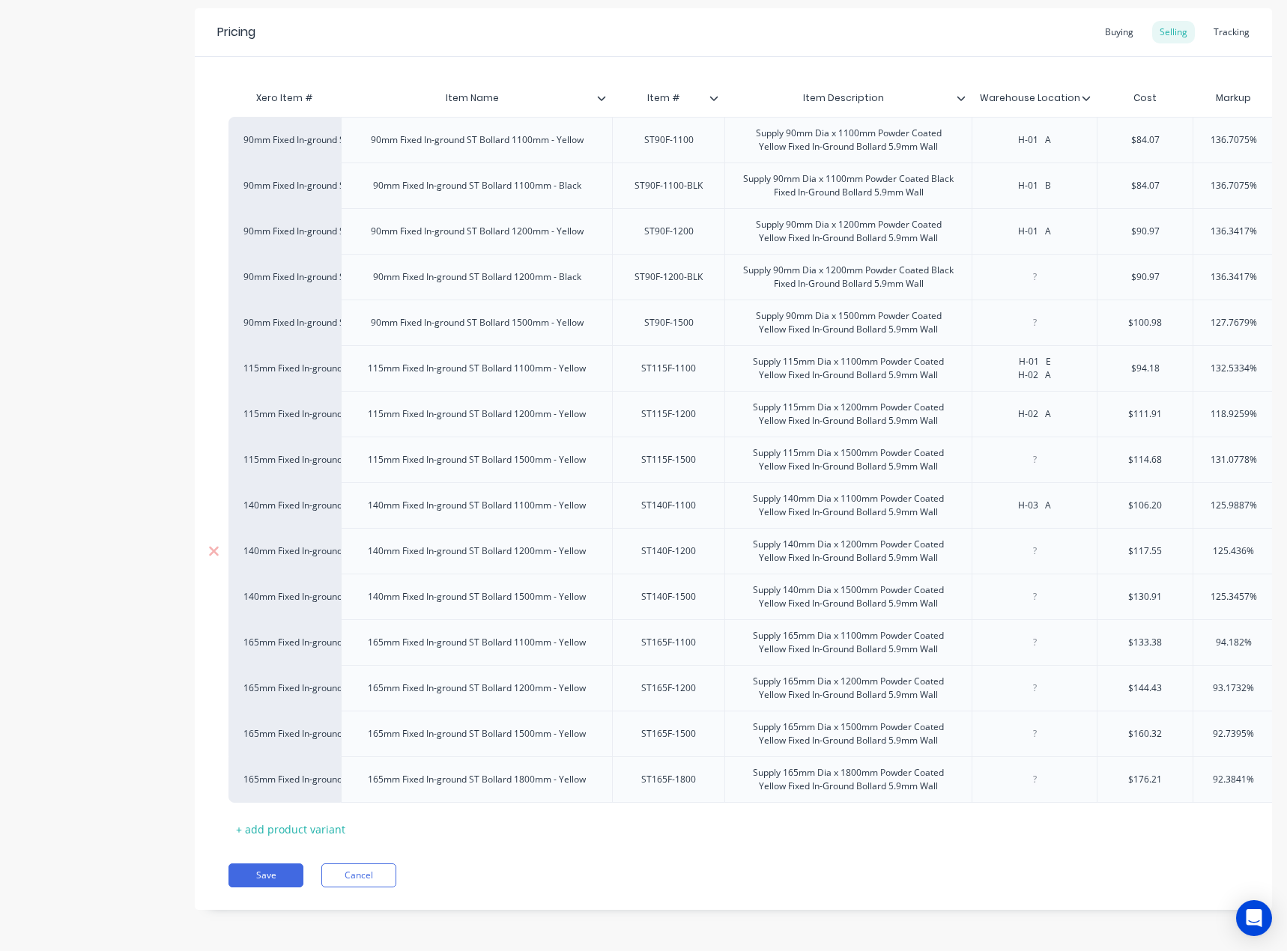
click at [696, 547] on div "ST140F-1200" at bounding box center [668, 550] width 79 height 19
type textarea "x"
click at [1030, 545] on div at bounding box center [1034, 550] width 75 height 19
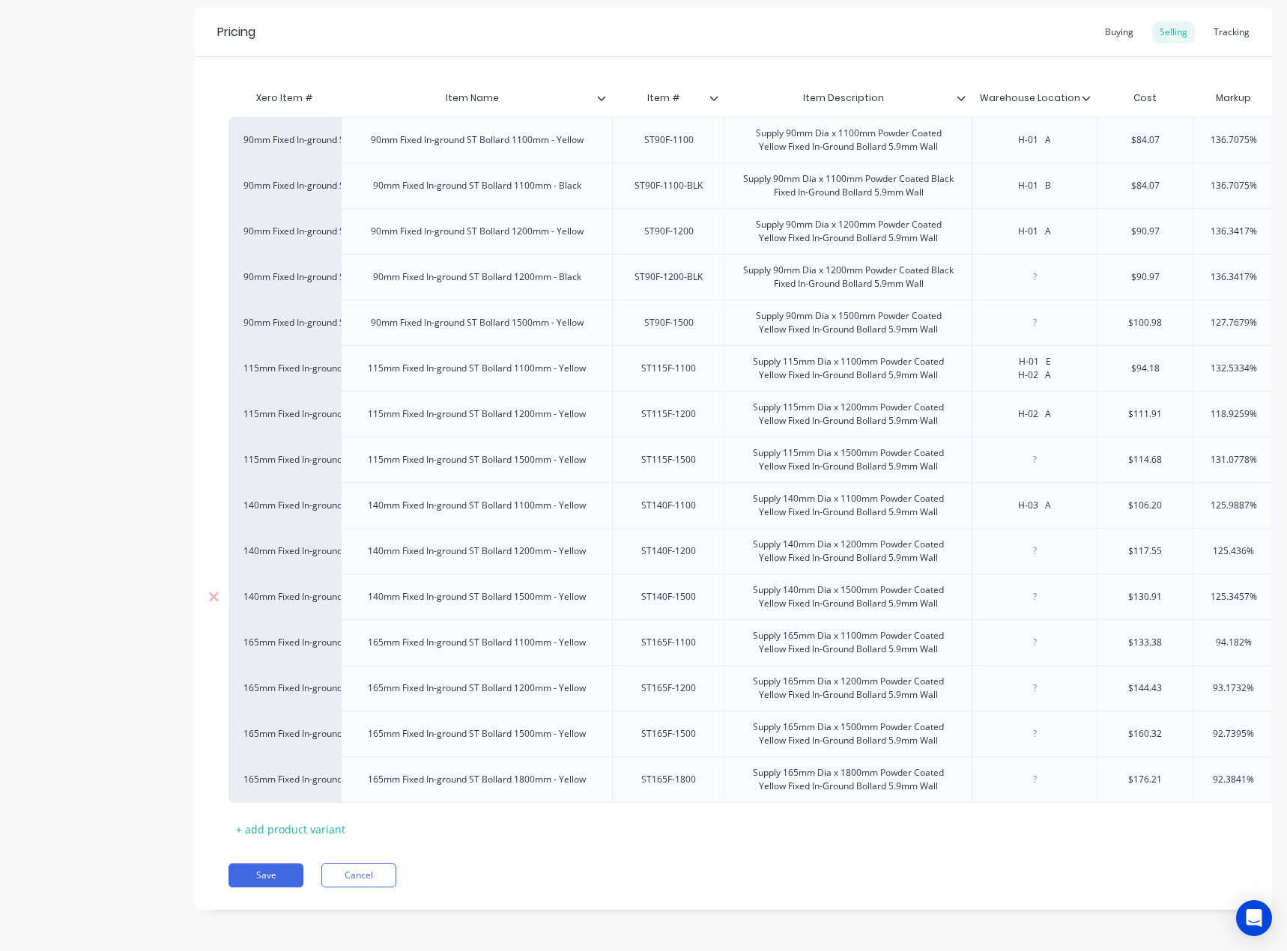
paste div
click at [687, 587] on div "ST140F-1500" at bounding box center [668, 596] width 79 height 19
type textarea "x"
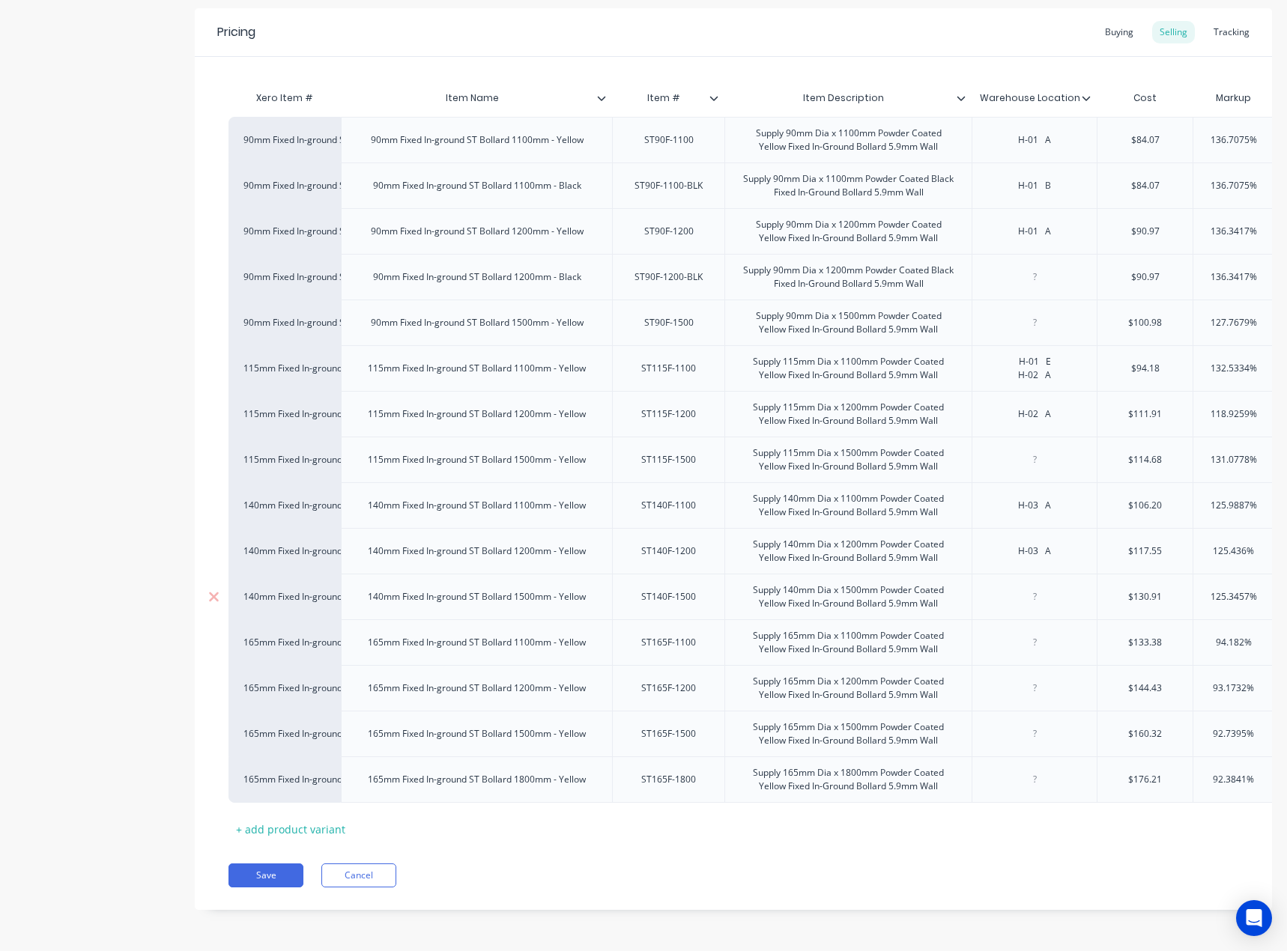
click at [1039, 587] on div at bounding box center [1034, 596] width 75 height 19
paste div
click at [674, 639] on div "ST165F-1100" at bounding box center [668, 642] width 79 height 19
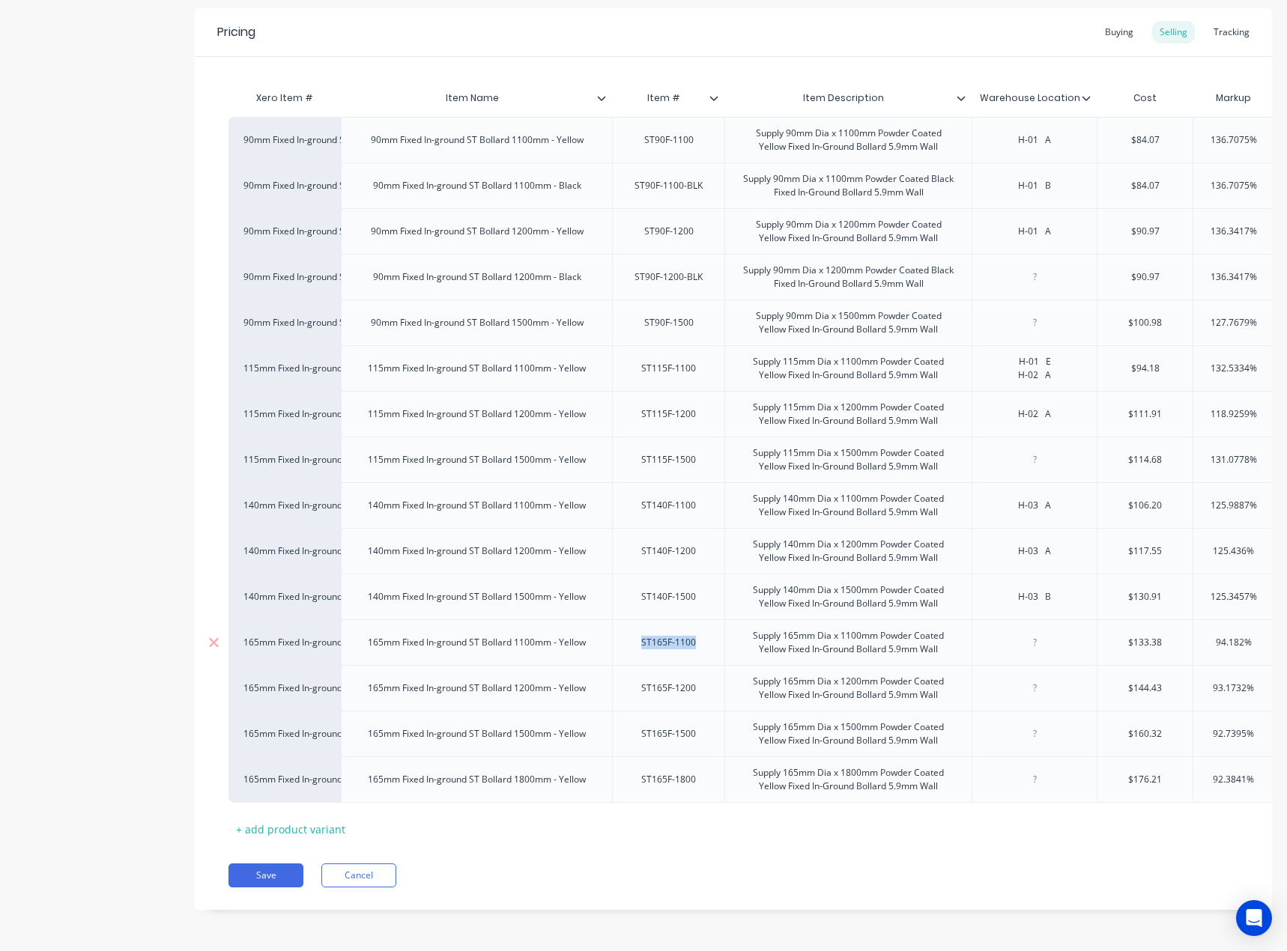
type textarea "x"
click at [1033, 633] on div at bounding box center [1034, 642] width 75 height 19
paste div
click at [696, 678] on div "ST165F-1200" at bounding box center [668, 687] width 79 height 19
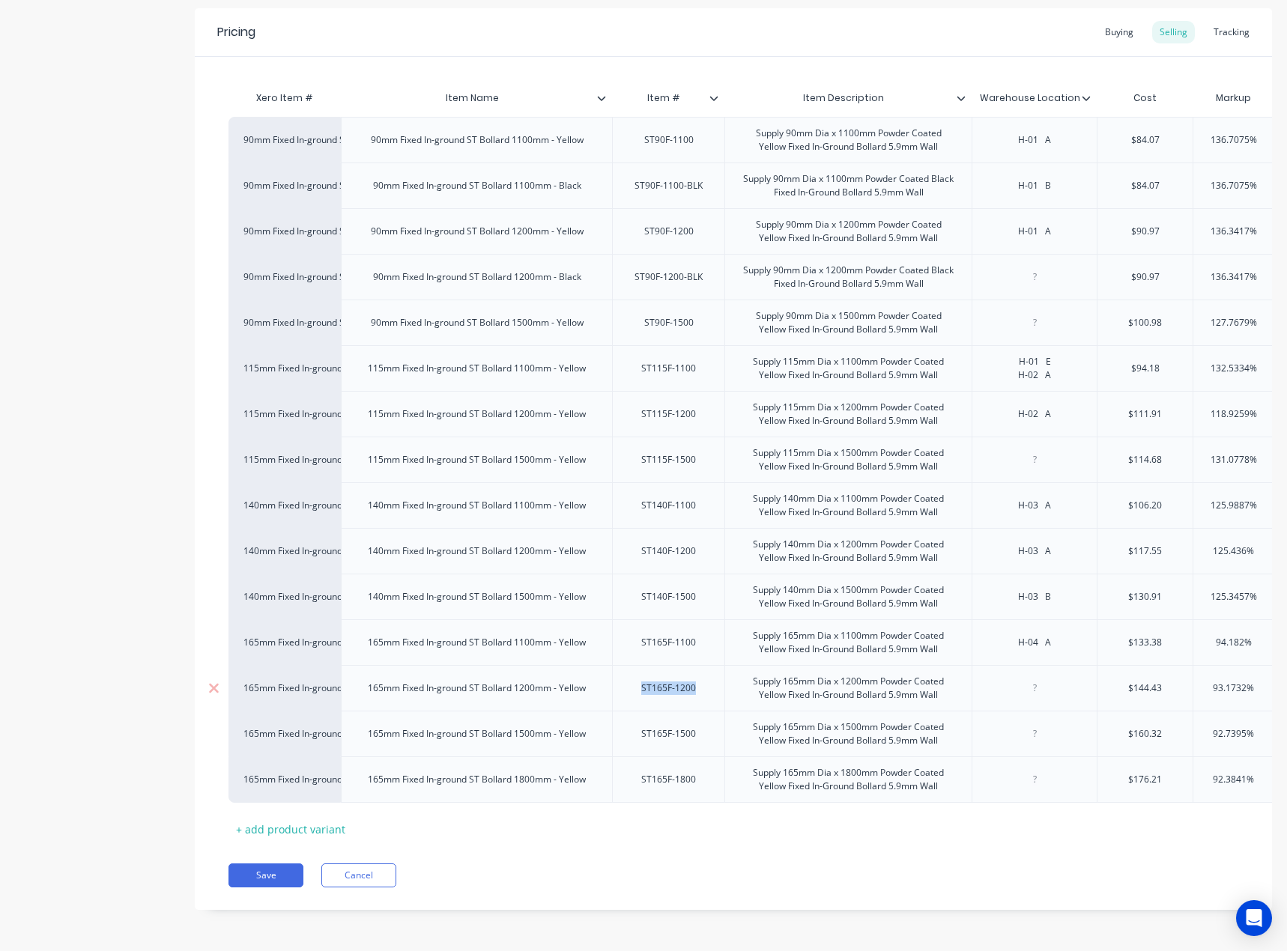
click at [696, 678] on div "ST165F-1200" at bounding box center [668, 687] width 79 height 19
type textarea "x"
click at [1009, 678] on div at bounding box center [1034, 687] width 75 height 19
paste div
click at [705, 728] on div "ST165F-1500" at bounding box center [668, 733] width 79 height 19
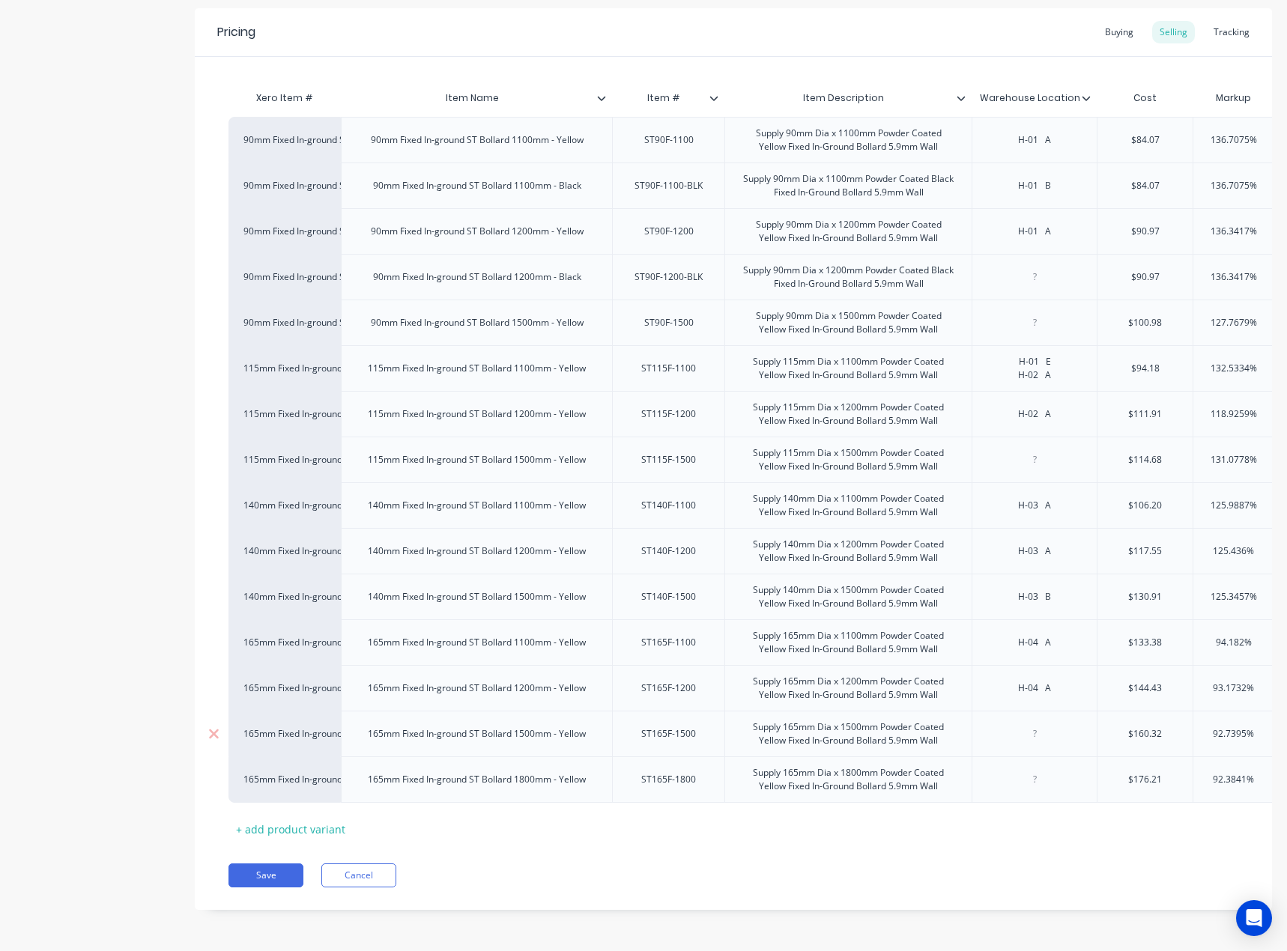
click at [705, 728] on div "ST165F-1500" at bounding box center [668, 733] width 79 height 19
type textarea "x"
click at [1039, 711] on div at bounding box center [1033, 734] width 125 height 46
click at [1039, 724] on div at bounding box center [1034, 733] width 75 height 19
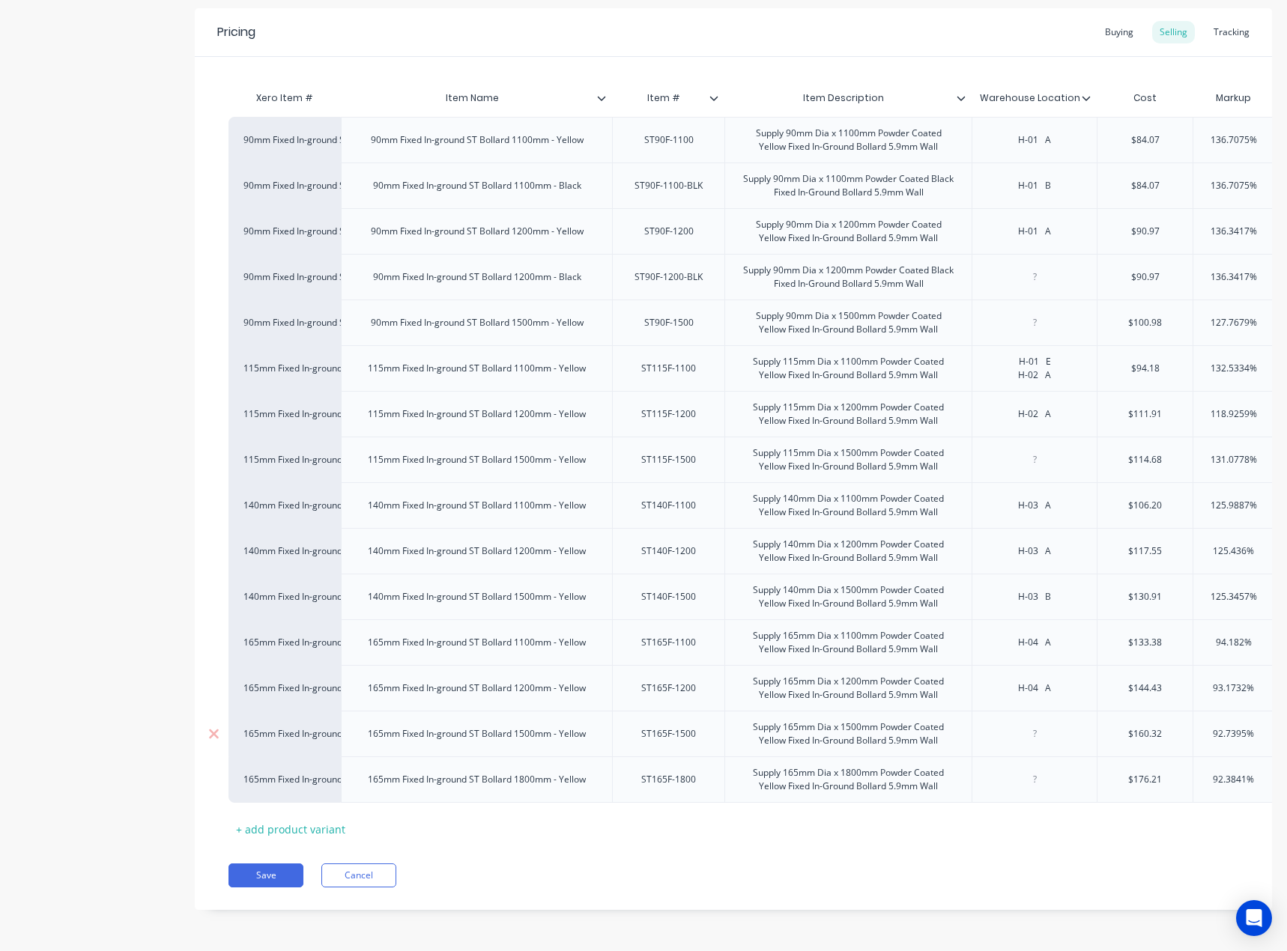
paste div
click at [686, 758] on div "ST165F-1800" at bounding box center [668, 779] width 112 height 46
click at [678, 770] on div "ST165F-1800" at bounding box center [668, 779] width 79 height 19
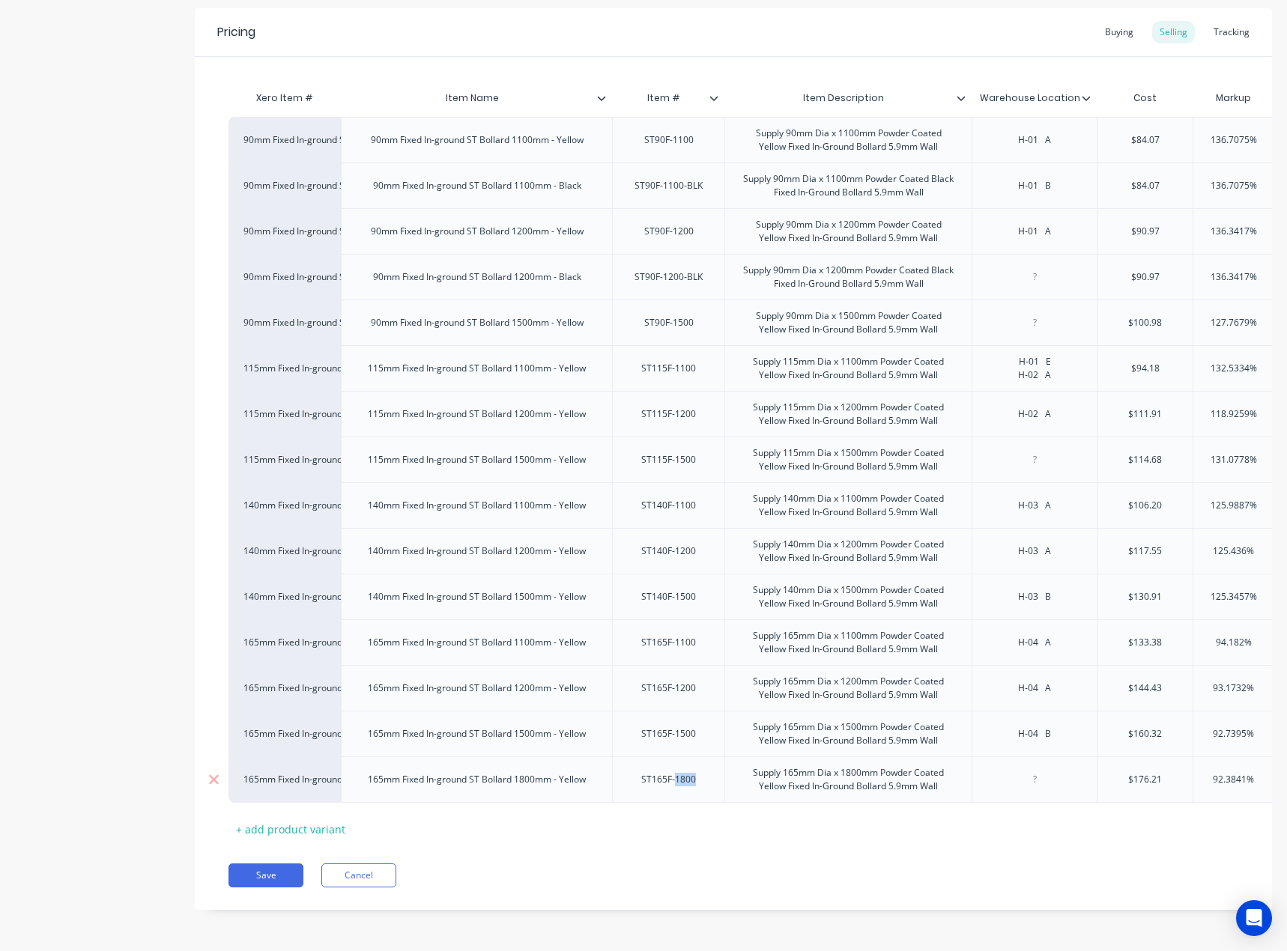
click at [678, 770] on div "ST165F-1800" at bounding box center [668, 779] width 79 height 19
type textarea "x"
click at [1053, 770] on div at bounding box center [1034, 779] width 75 height 19
paste div
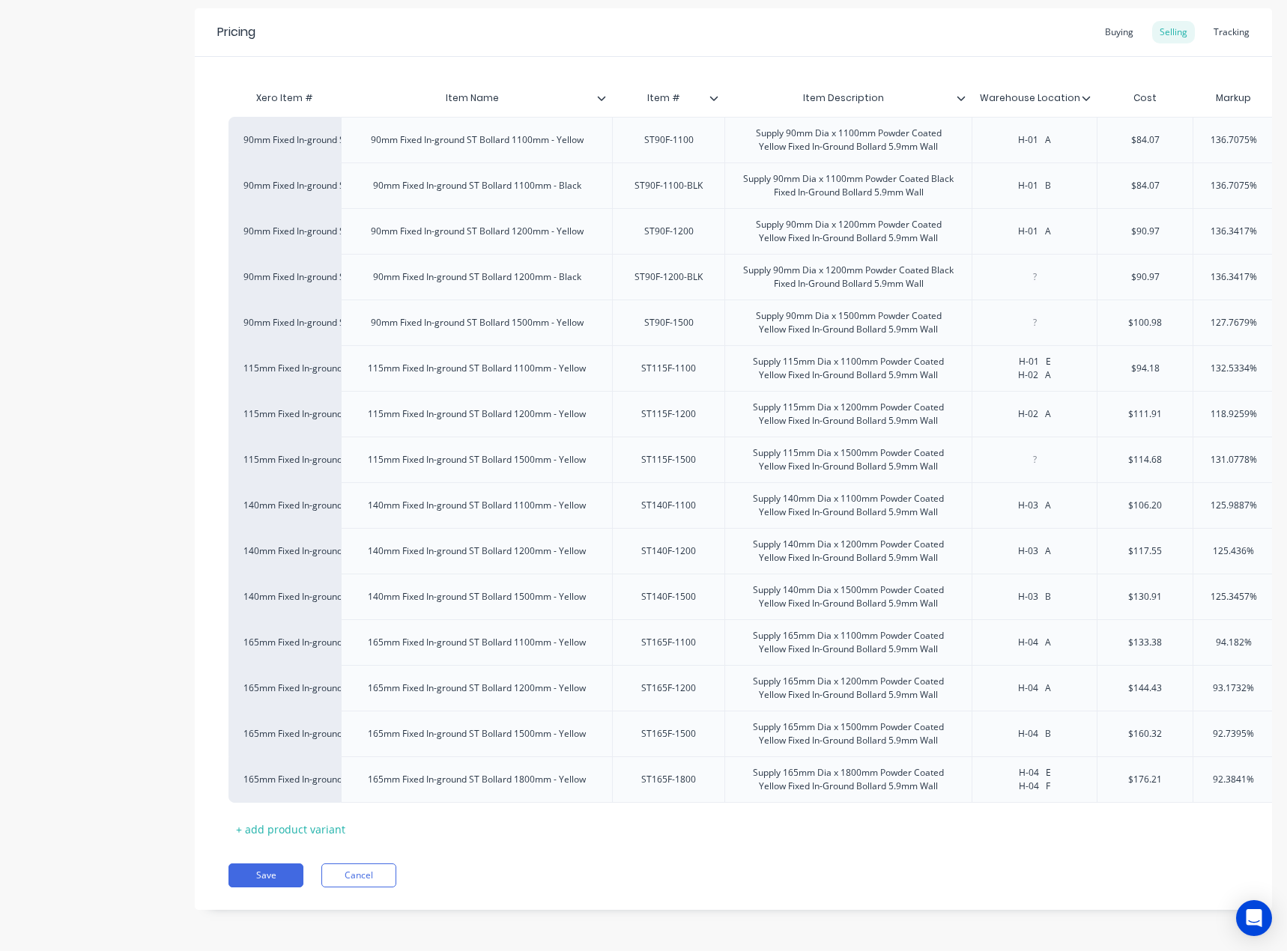
click at [930, 815] on div "Xero Item # Item Name Item # Item Description Warehouse Location Cost Markup Pr…" at bounding box center [732, 462] width 1009 height 758
click at [1038, 770] on div "H-04 EH-04 F" at bounding box center [1034, 779] width 82 height 19
click at [241, 867] on button "Save" at bounding box center [265, 875] width 75 height 24
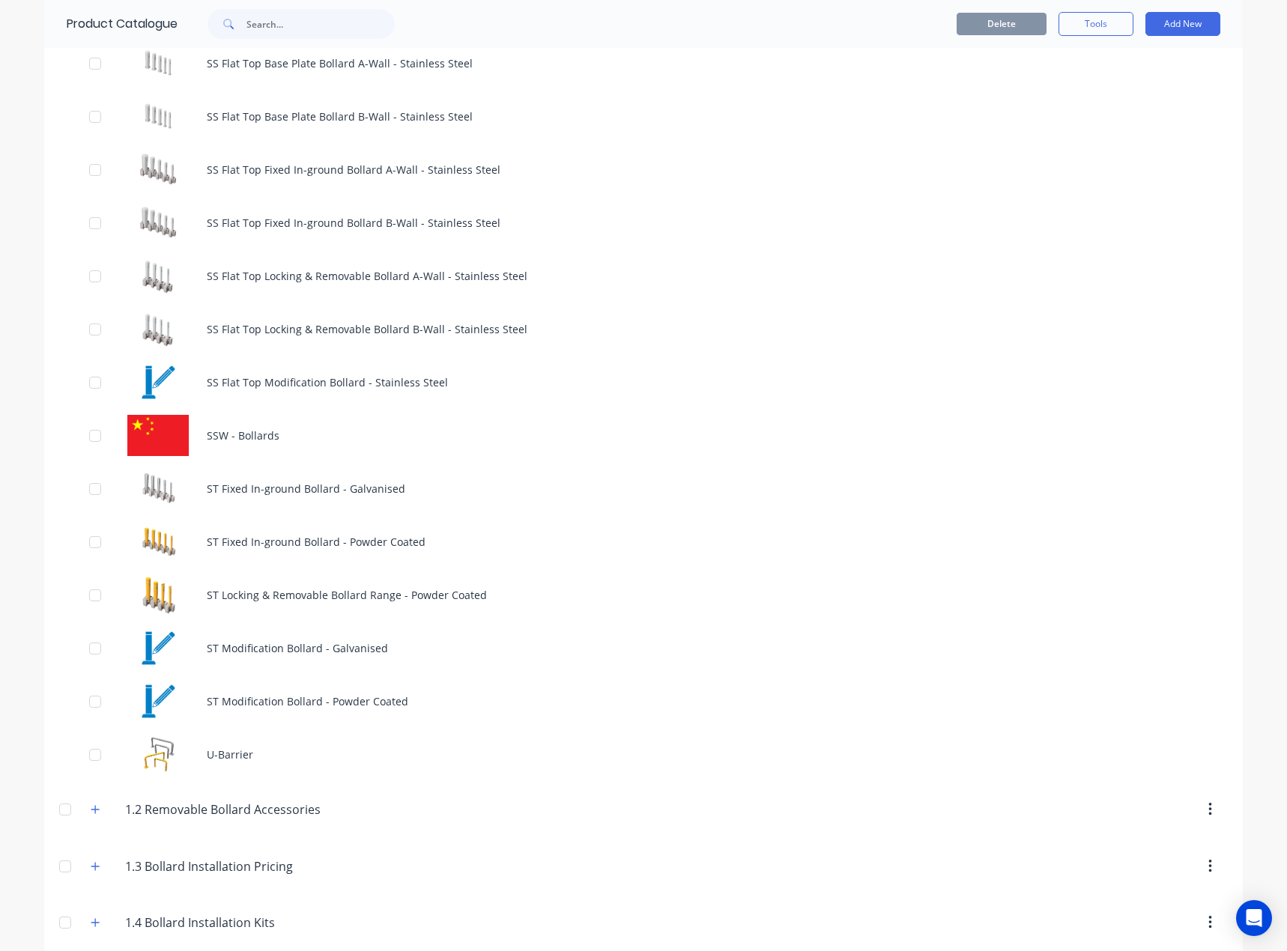
scroll to position [1498, 0]
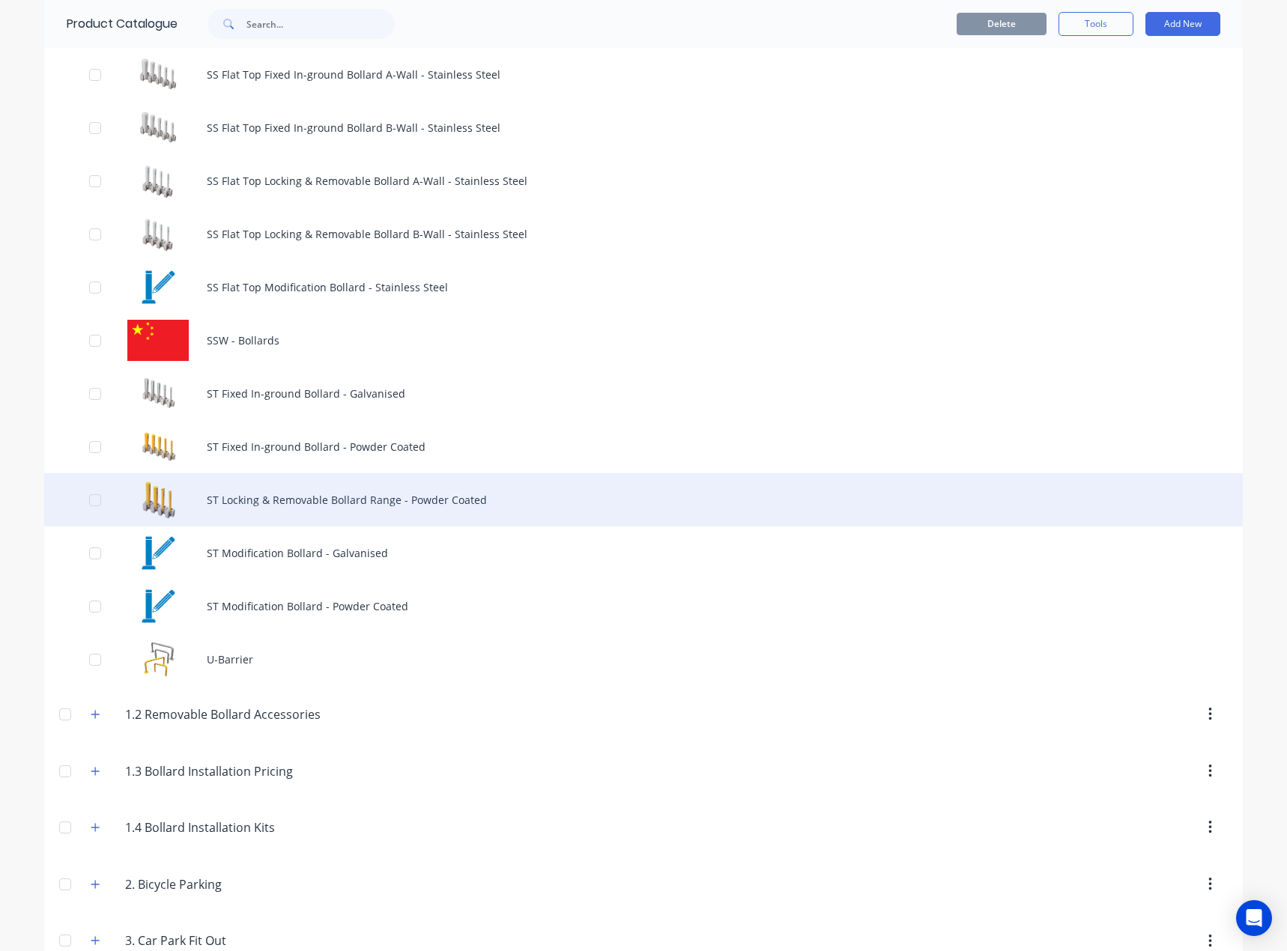
click at [311, 500] on div "ST Locking & Removable Bollard Range - Powder Coated" at bounding box center [643, 499] width 1198 height 53
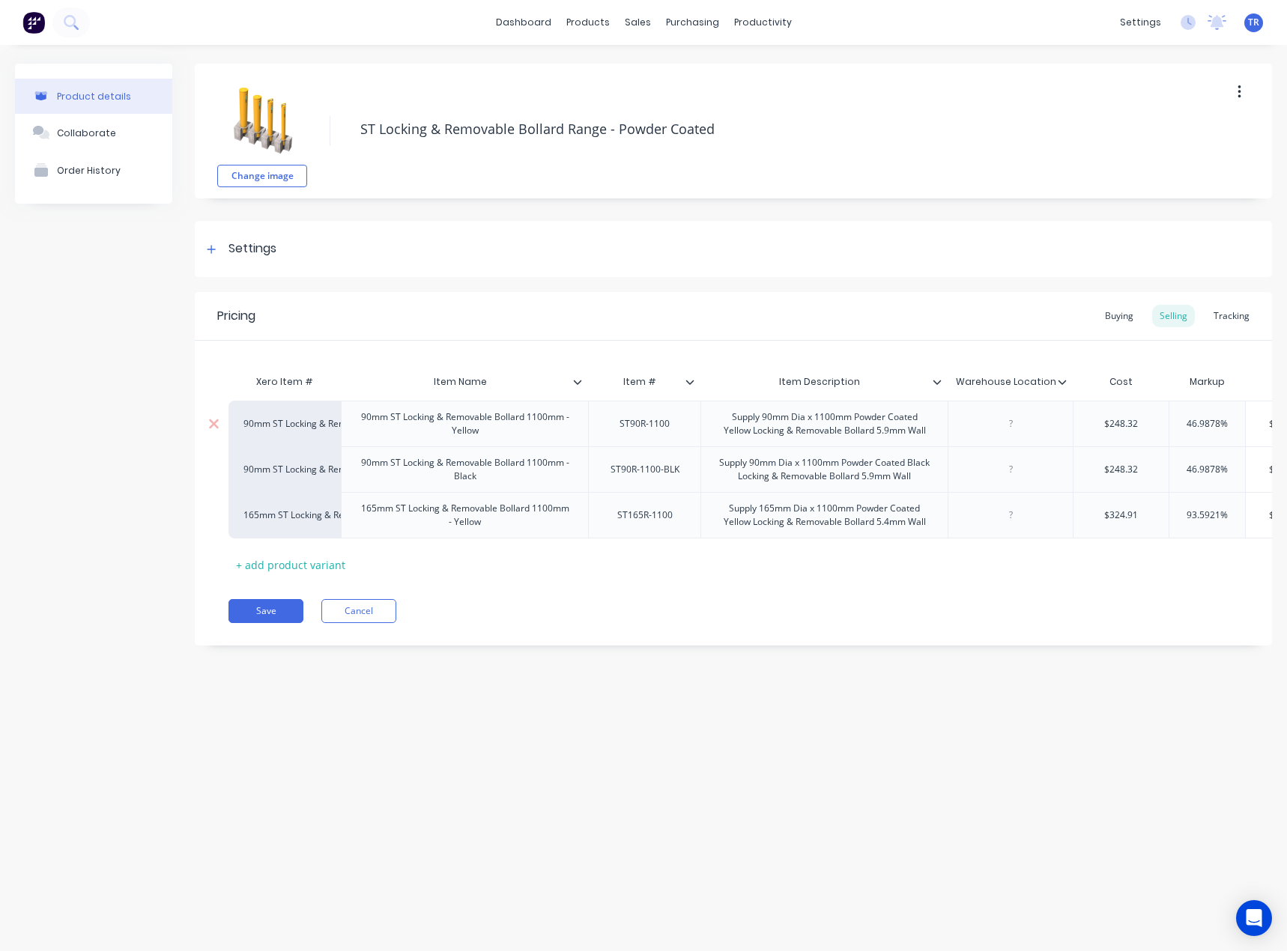
click at [630, 419] on div "ST90R-1100" at bounding box center [644, 423] width 75 height 19
type textarea "x"
click at [997, 427] on div at bounding box center [1010, 423] width 75 height 19
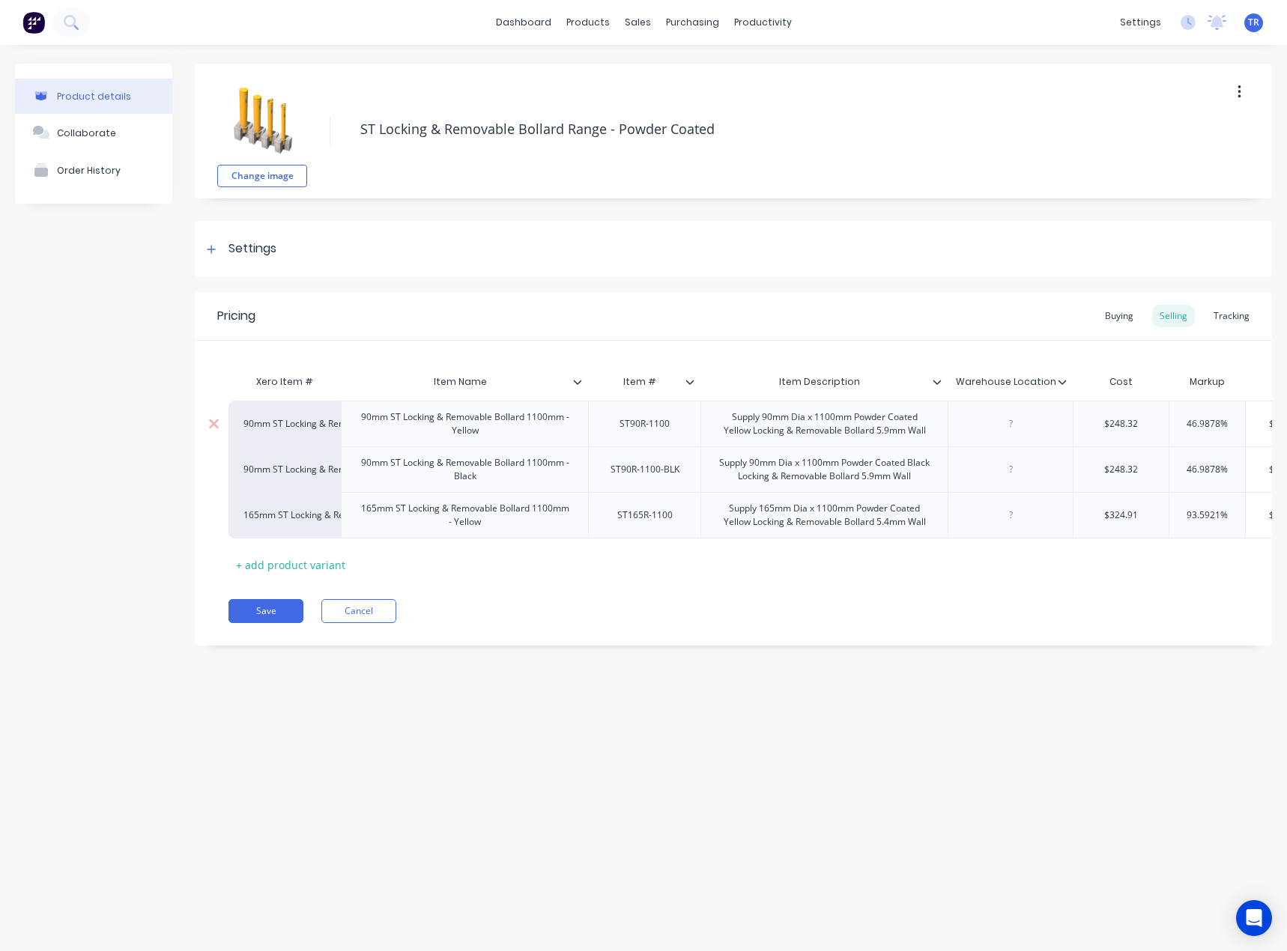
paste div
click at [672, 476] on div "ST90R-1100-BLK" at bounding box center [644, 469] width 93 height 19
click at [635, 516] on div "ST165R-1100" at bounding box center [644, 514] width 79 height 19
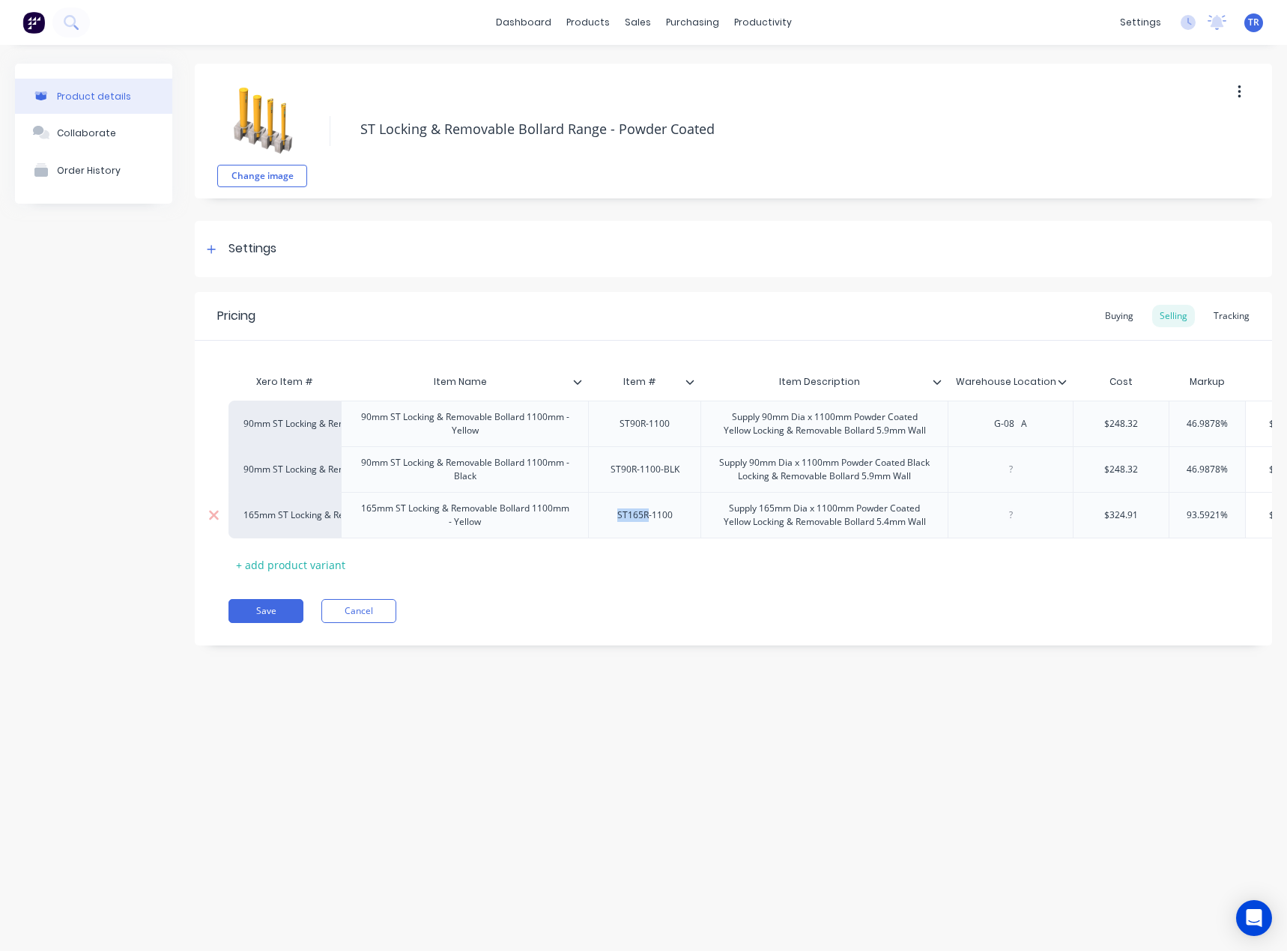
click at [635, 516] on div "ST165R-1100" at bounding box center [644, 514] width 79 height 19
click at [255, 620] on button "Save" at bounding box center [265, 611] width 75 height 24
type textarea "x"
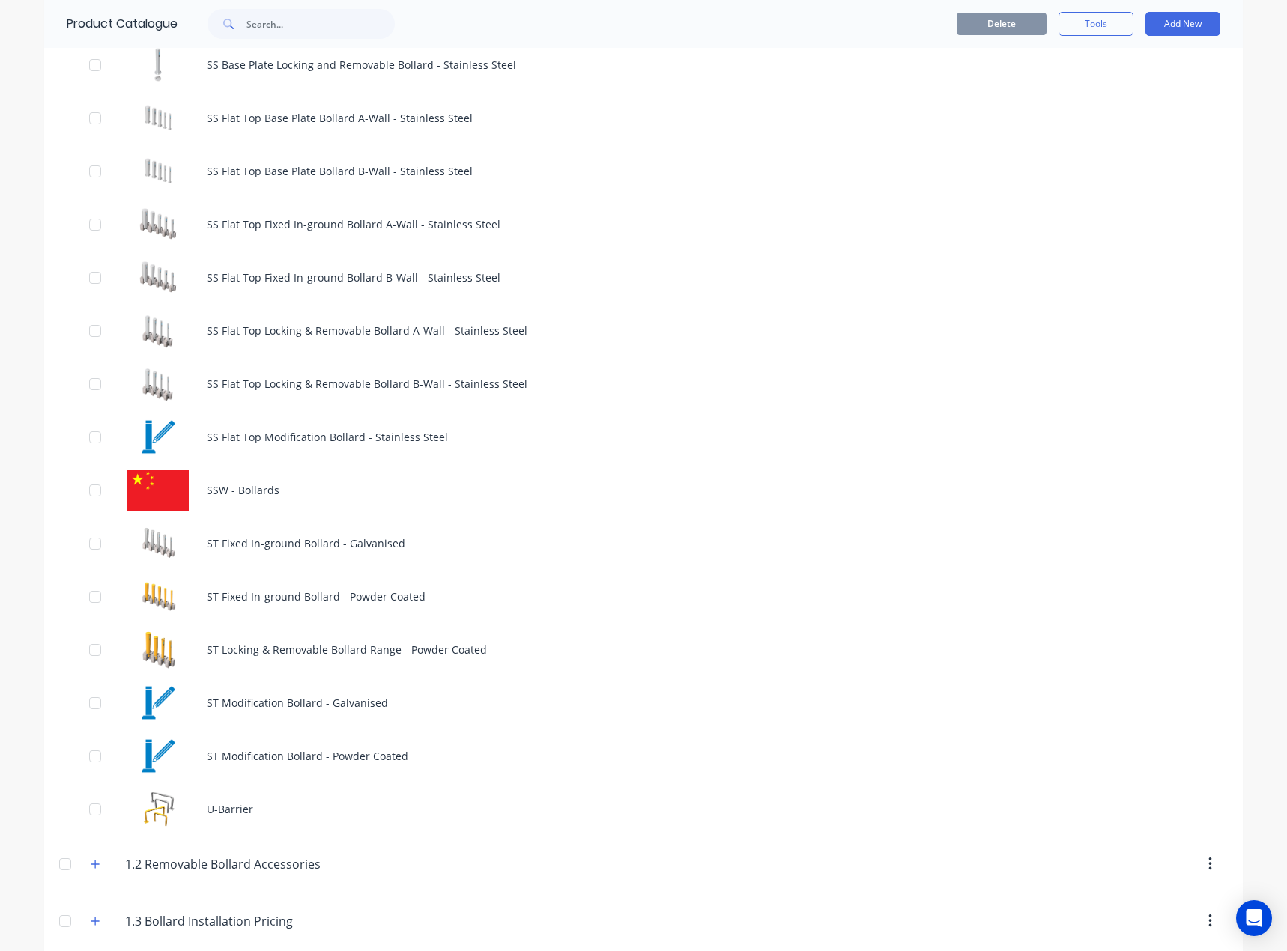
scroll to position [1722, 0]
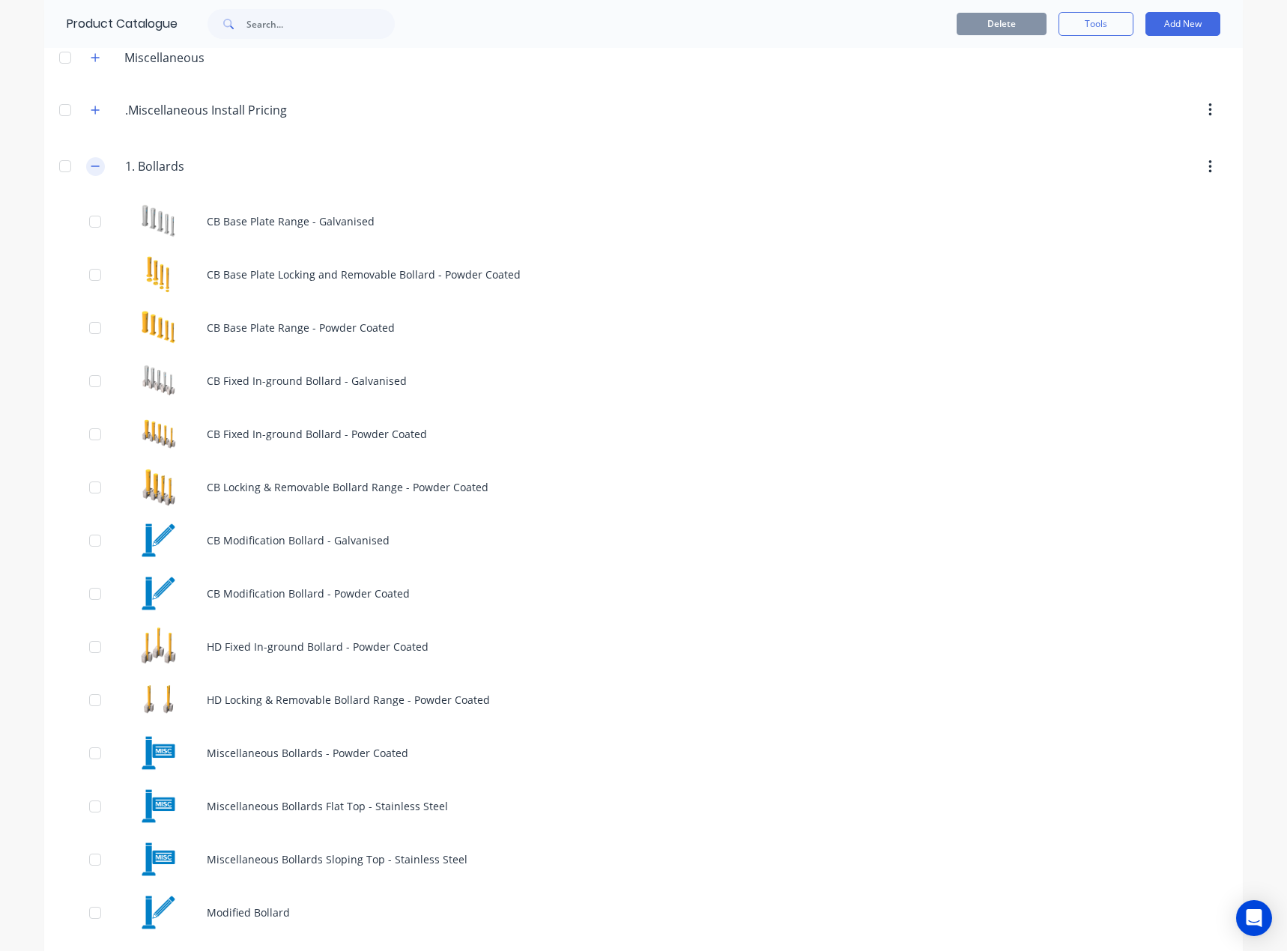
click at [95, 160] on button "button" at bounding box center [95, 166] width 19 height 19
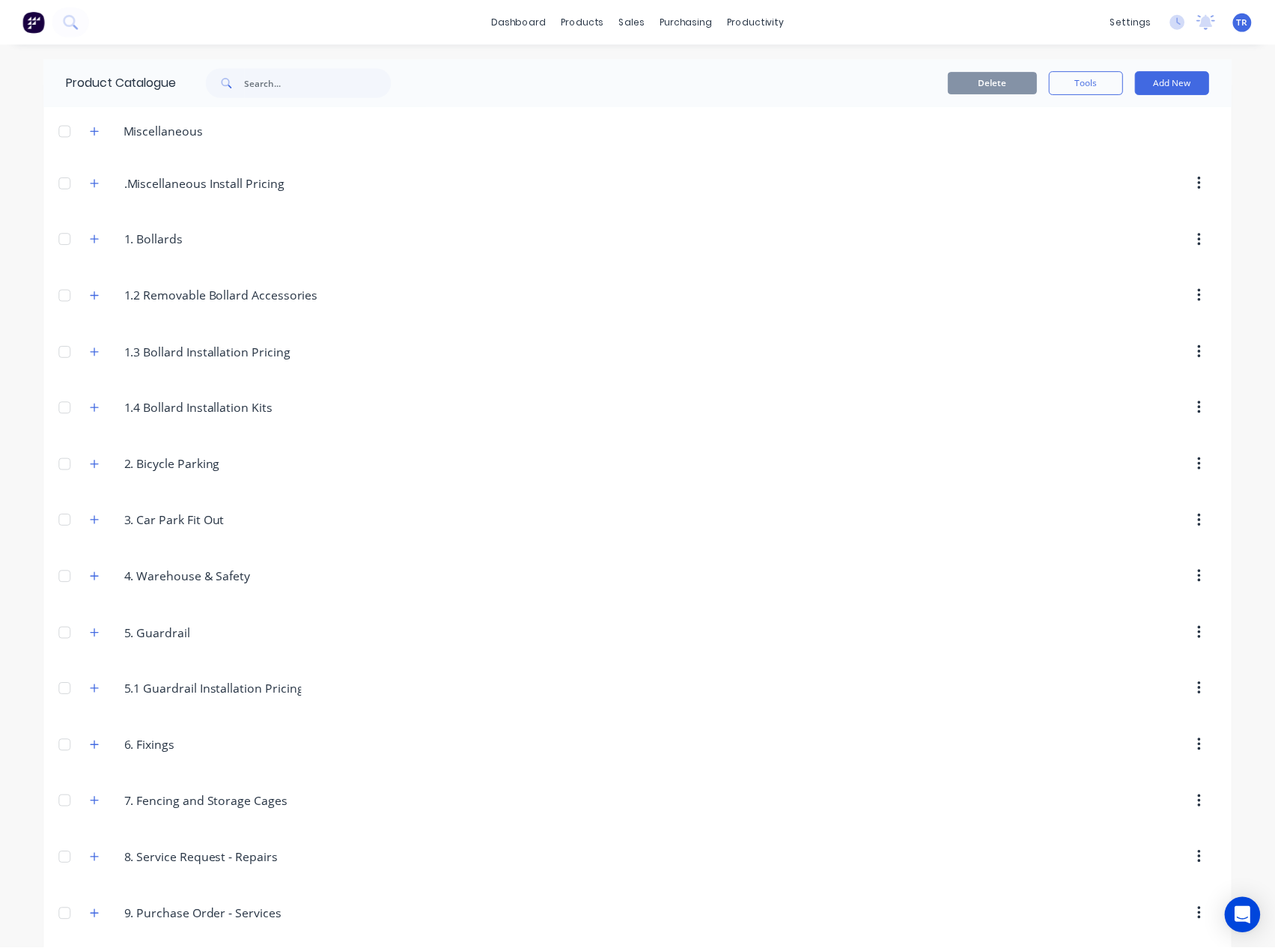
scroll to position [0, 0]
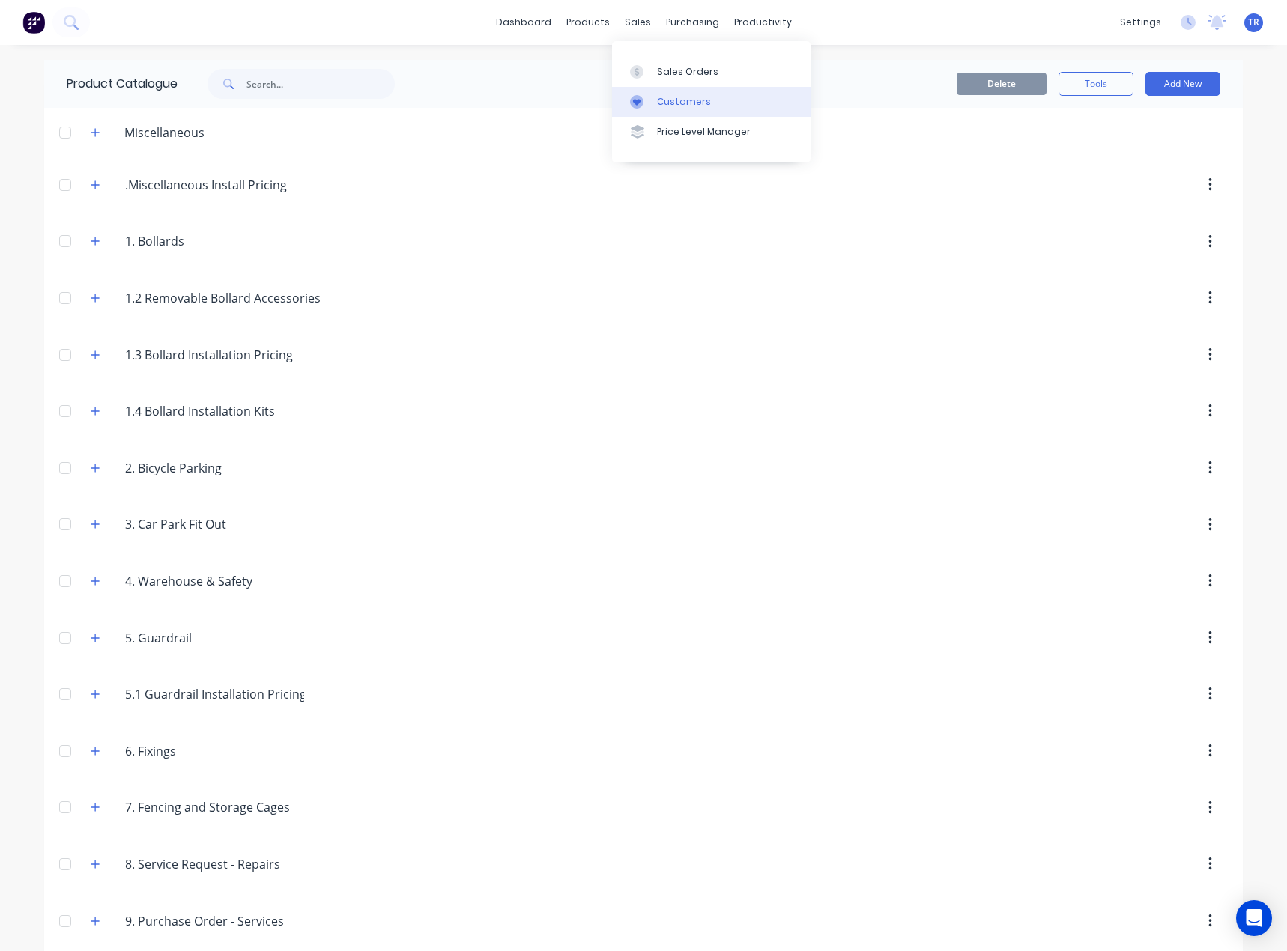
click at [671, 94] on link "Customers" at bounding box center [711, 102] width 198 height 30
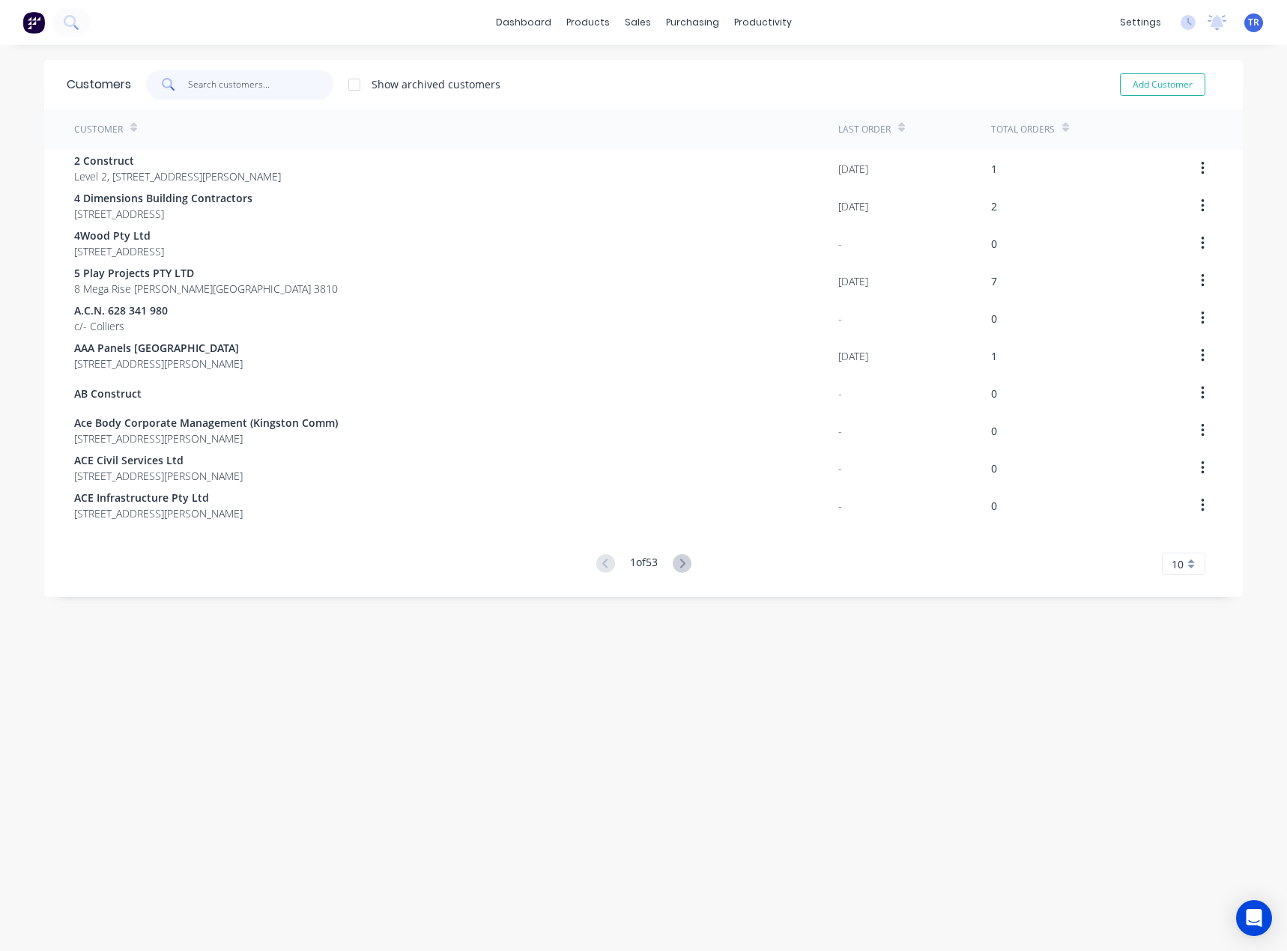
click at [222, 85] on input "text" at bounding box center [261, 85] width 146 height 30
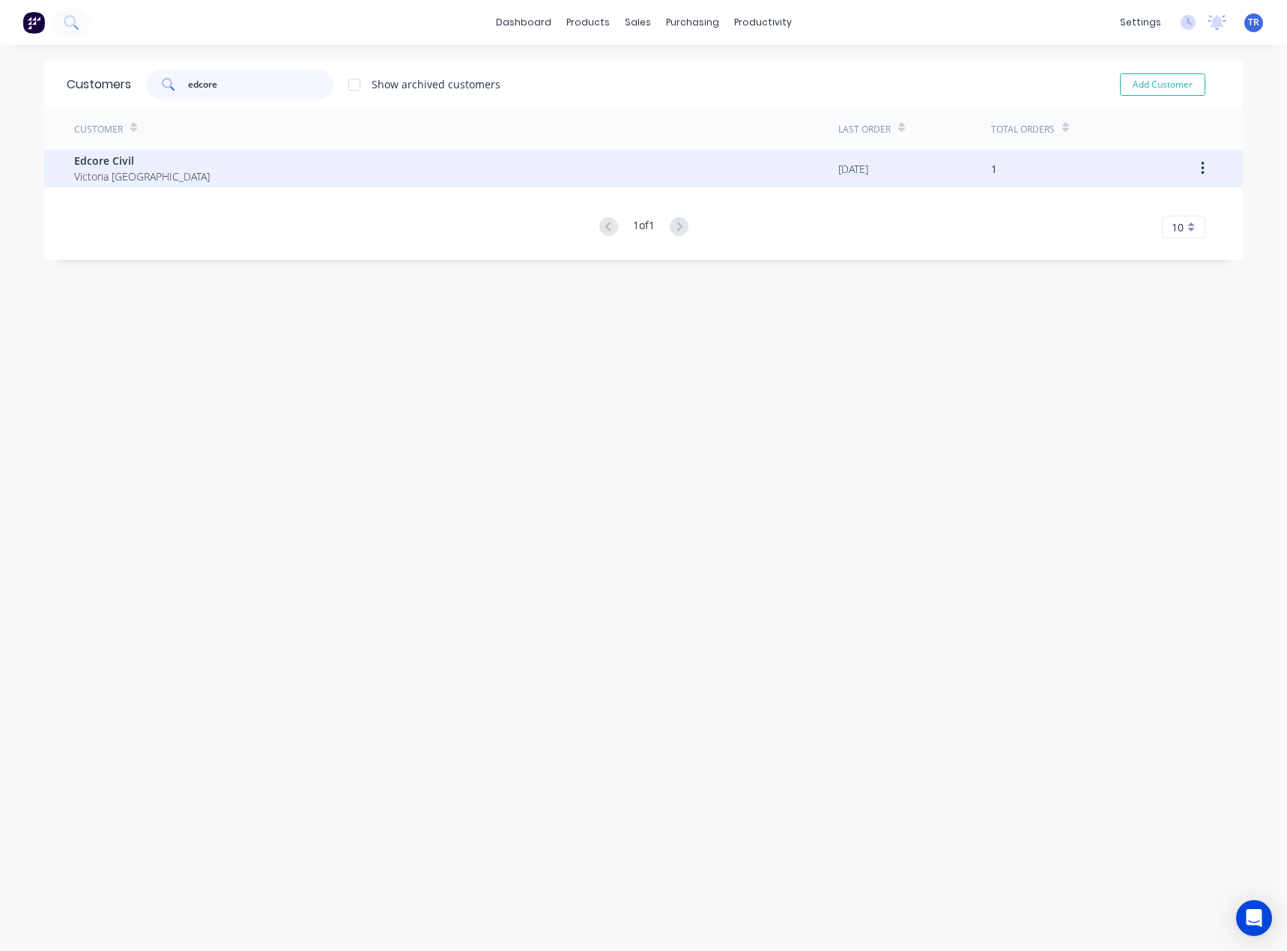
type input "edcore"
click at [259, 165] on div "Edcore Civil [GEOGRAPHIC_DATA]" at bounding box center [456, 168] width 764 height 37
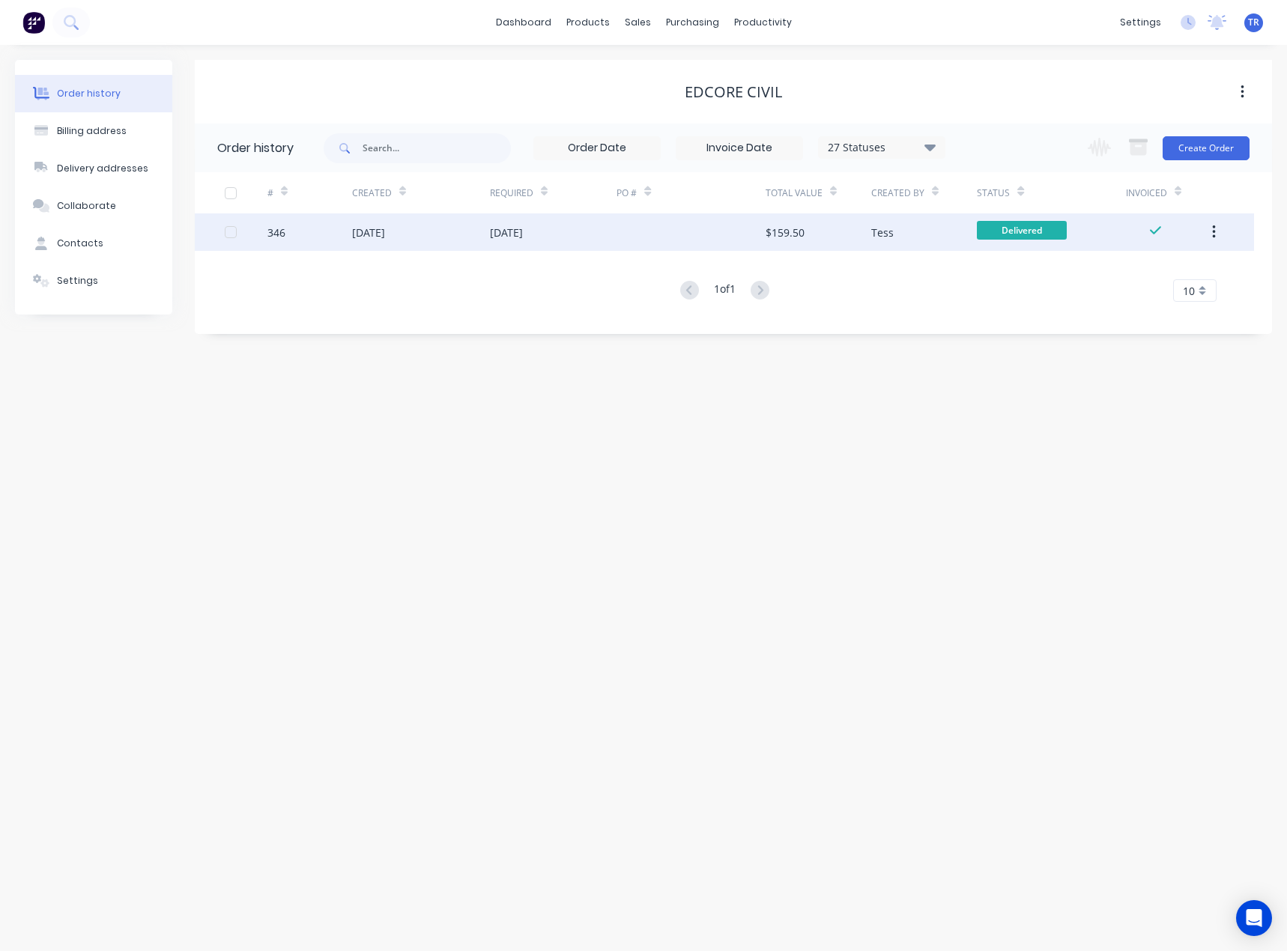
click at [426, 244] on div "[DATE]" at bounding box center [421, 231] width 138 height 37
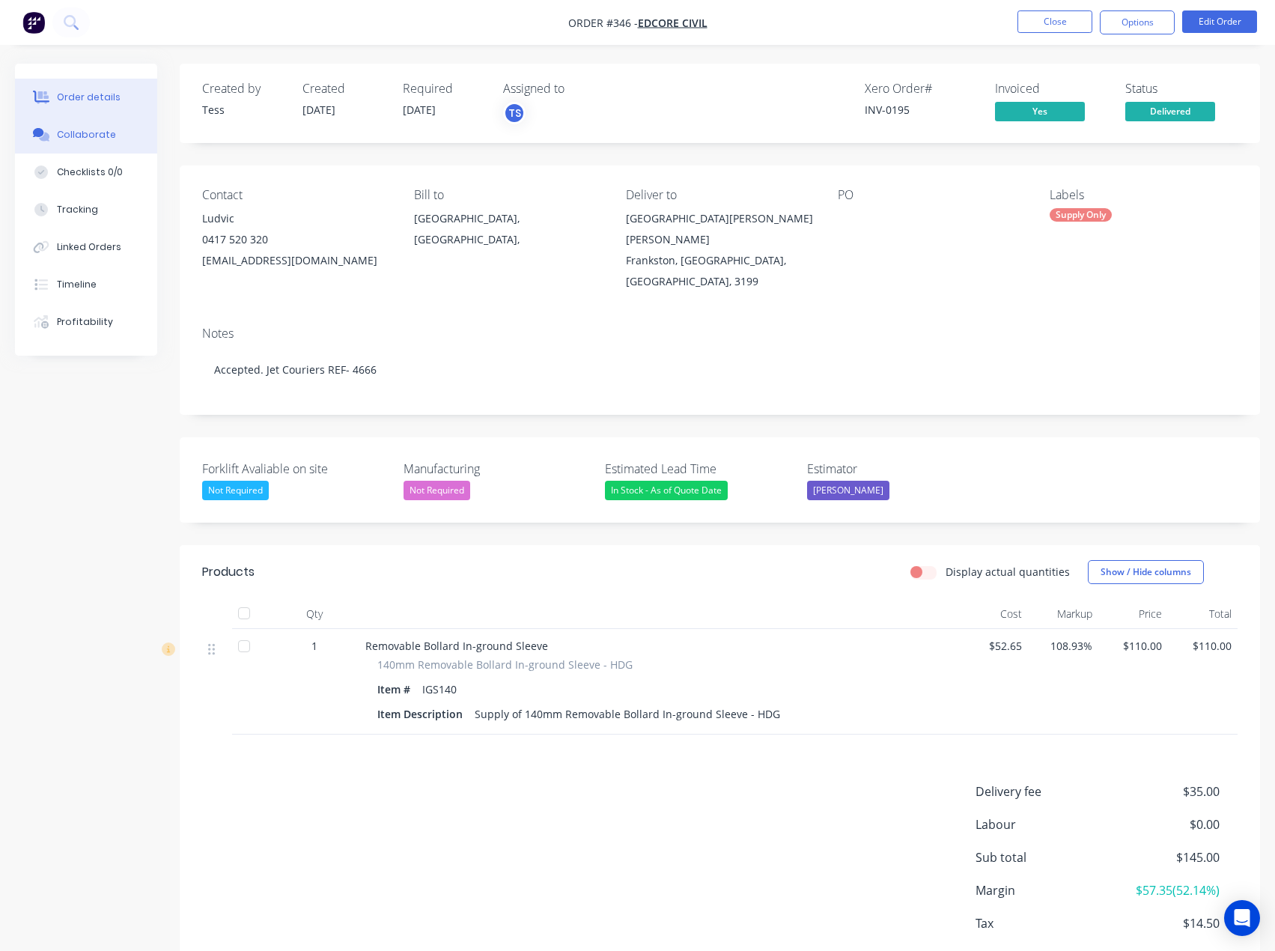
click at [73, 151] on button "Collaborate" at bounding box center [86, 134] width 142 height 37
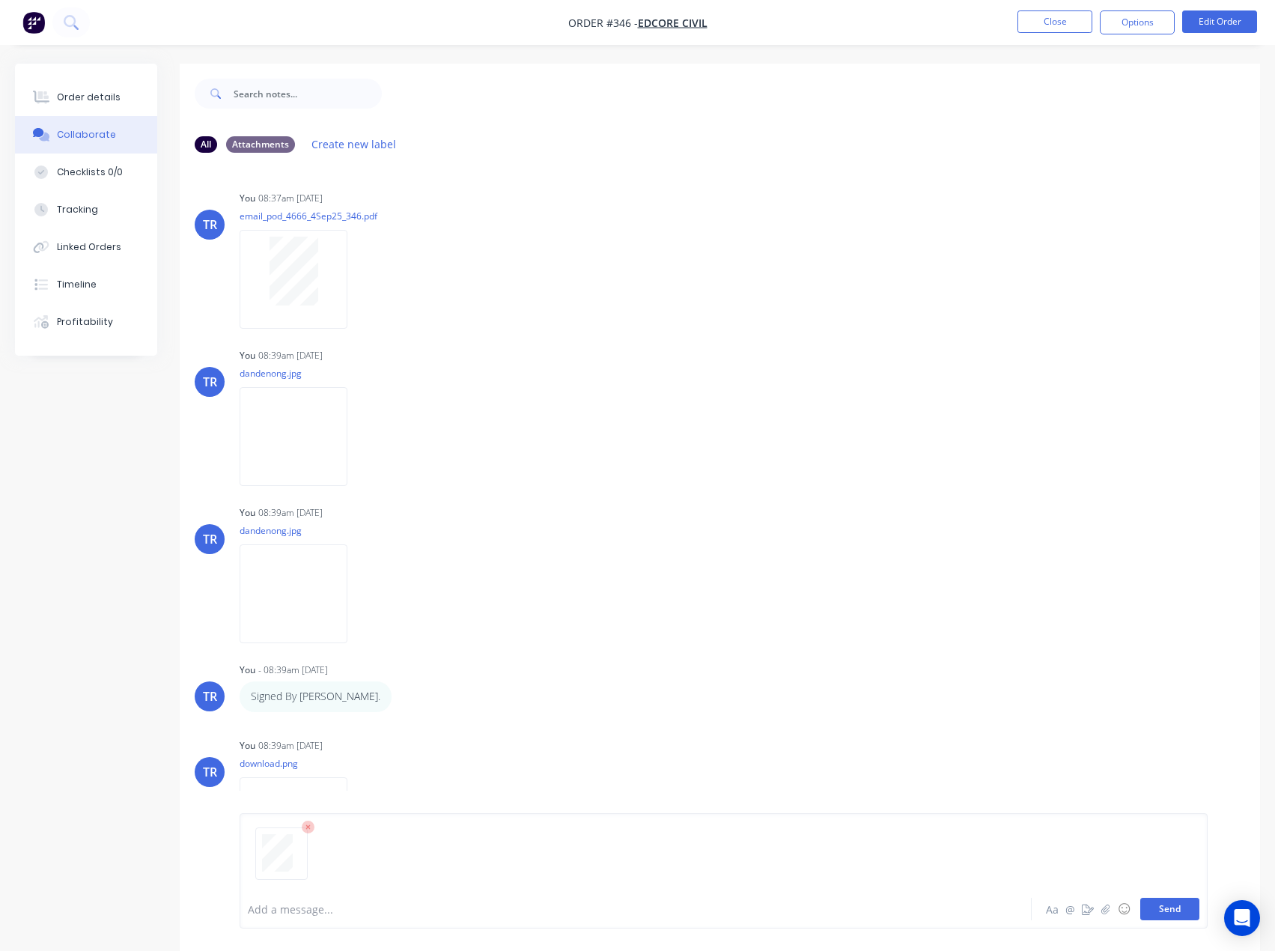
click at [1194, 917] on button "Send" at bounding box center [1169, 909] width 59 height 22
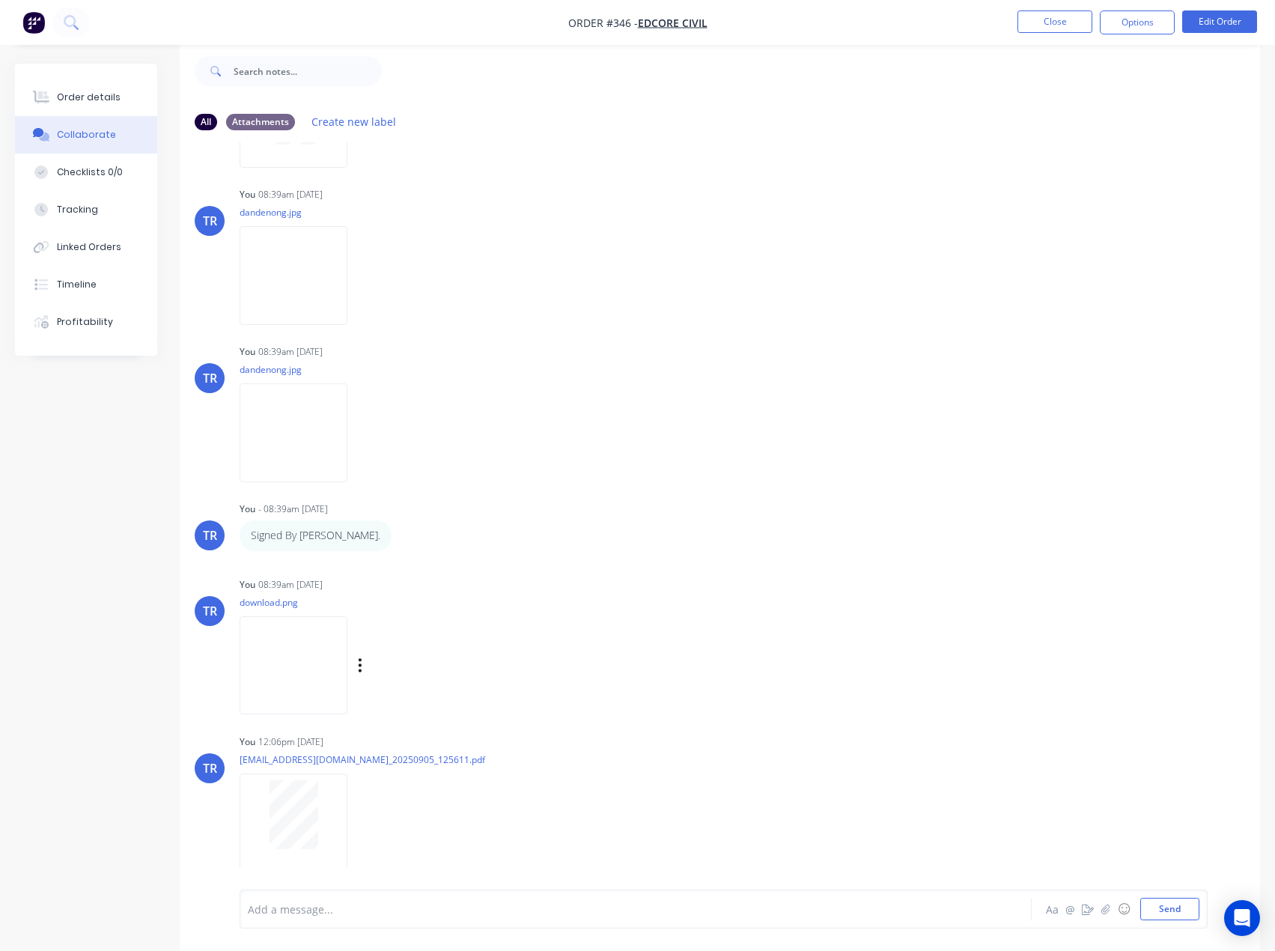
scroll to position [150, 0]
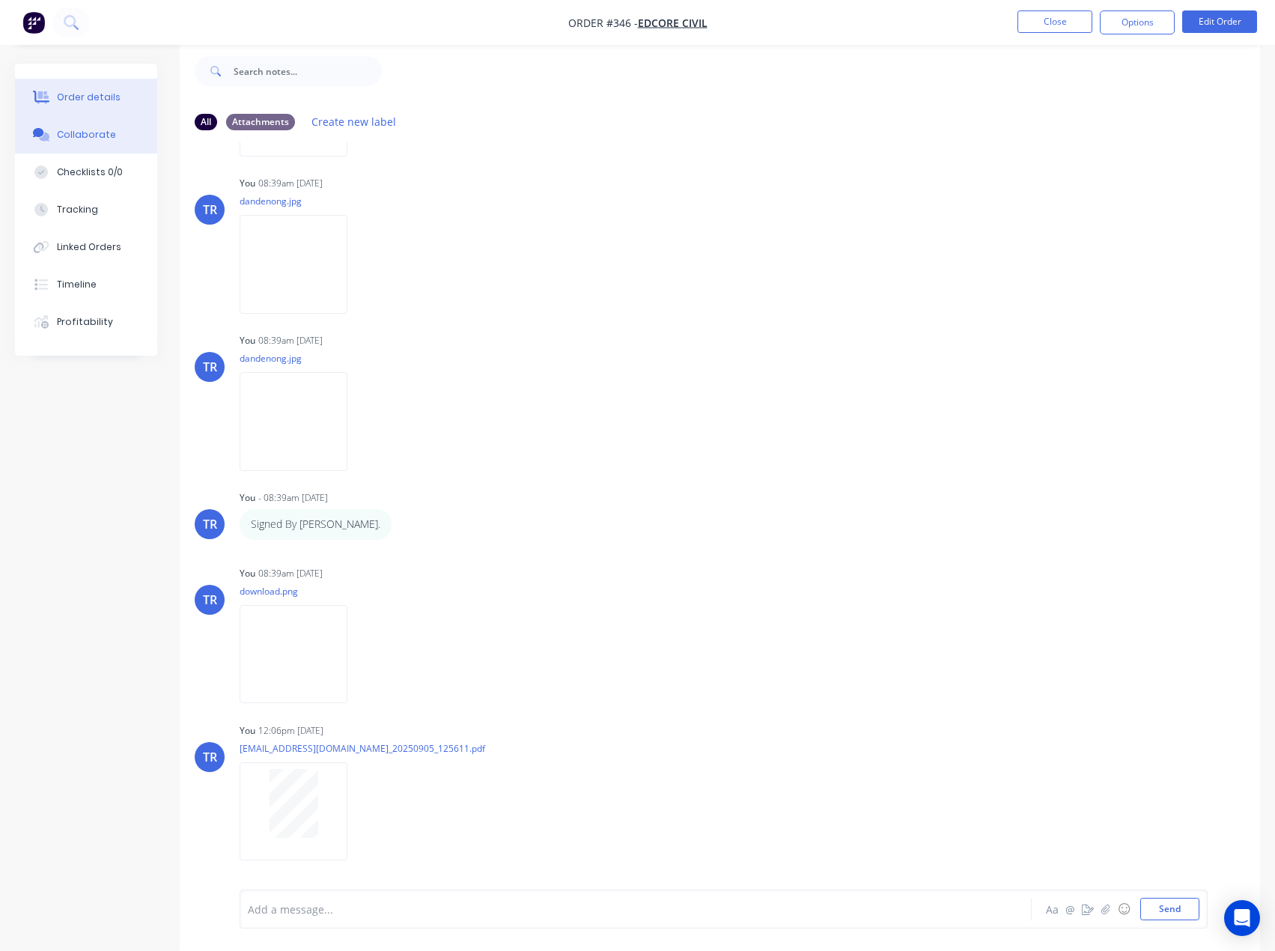
click at [109, 92] on div "Order details" at bounding box center [89, 97] width 64 height 13
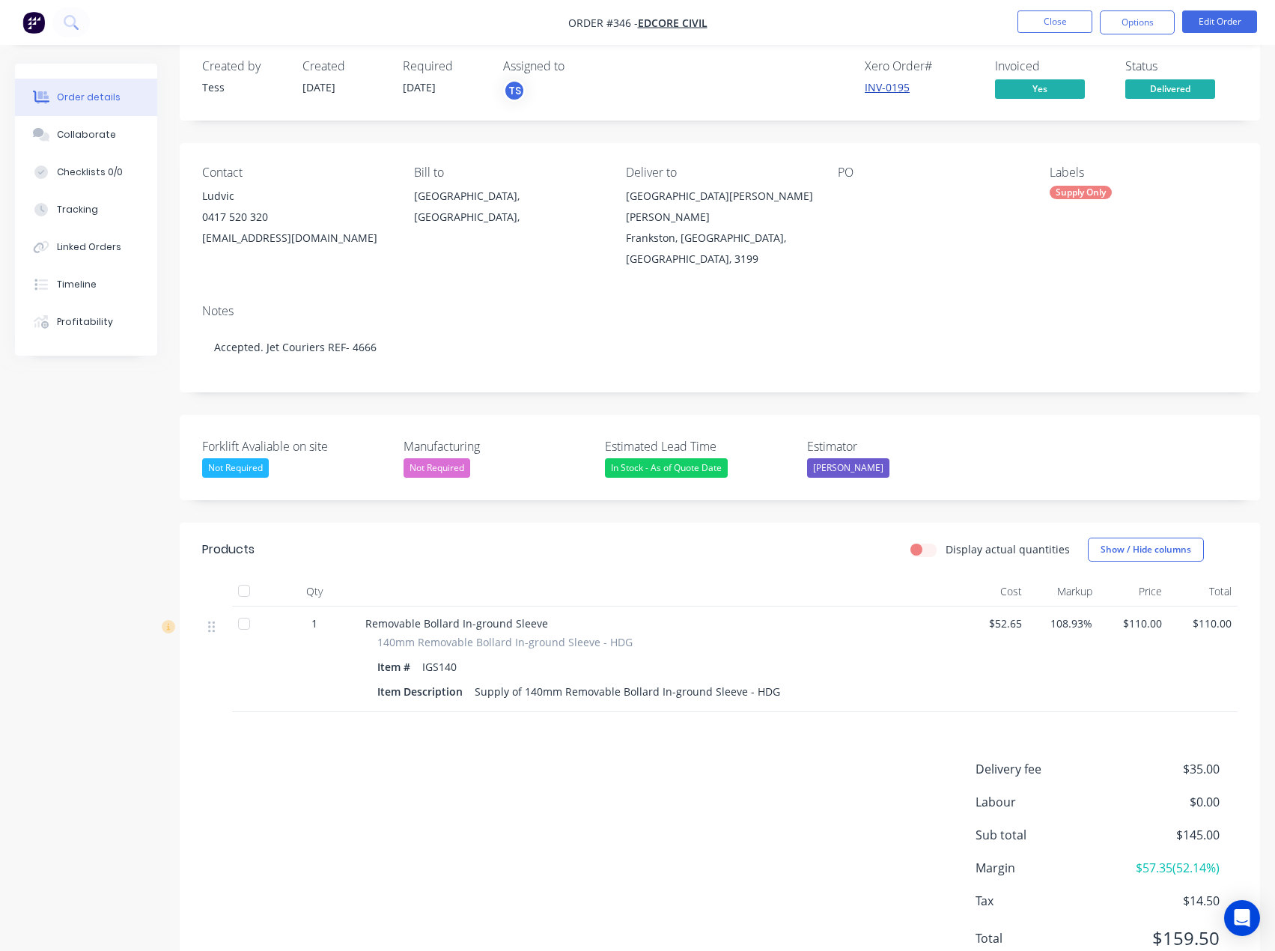
click at [889, 86] on link "INV-0195" at bounding box center [887, 87] width 45 height 14
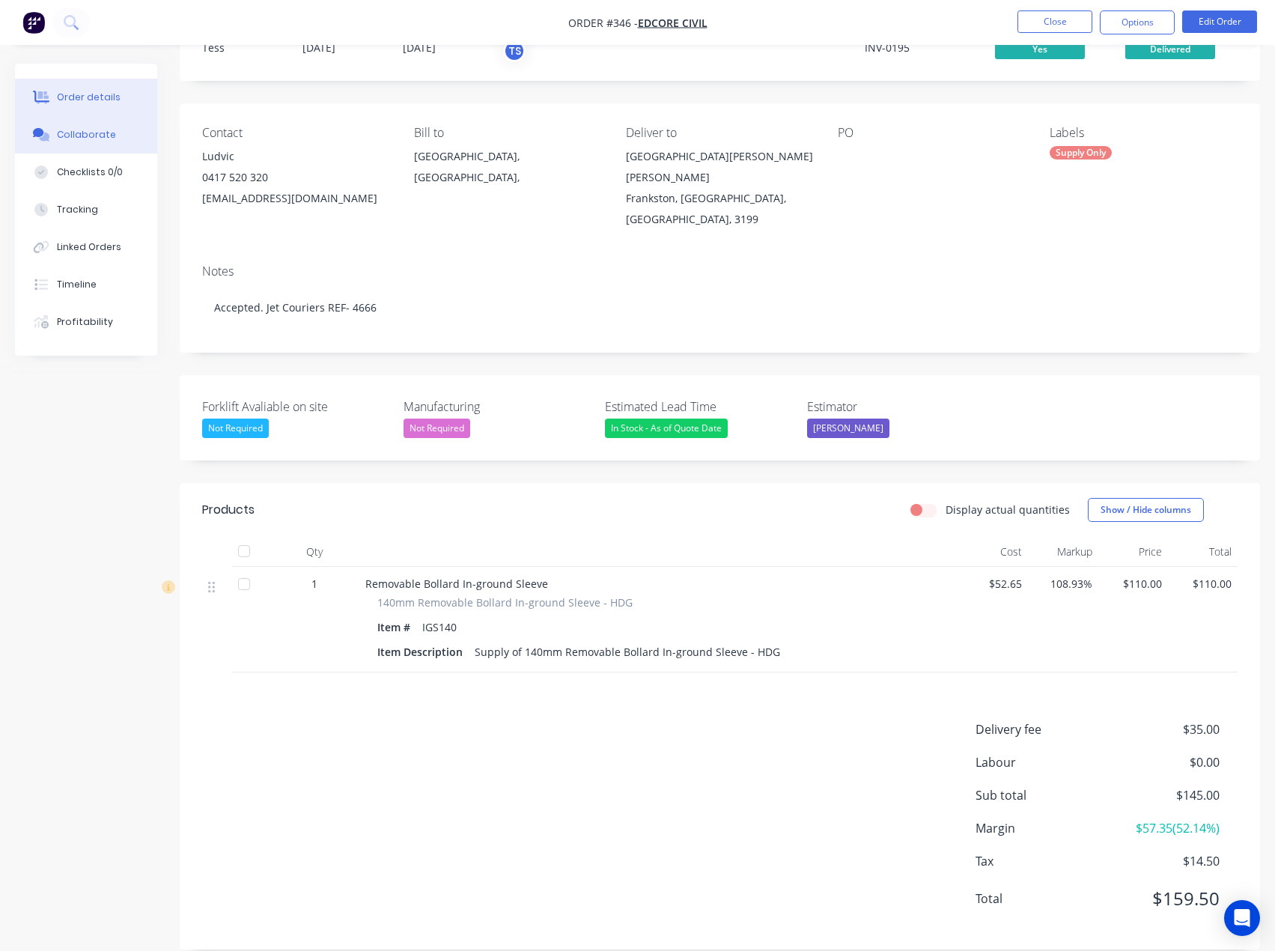
click at [76, 127] on button "Collaborate" at bounding box center [86, 134] width 142 height 37
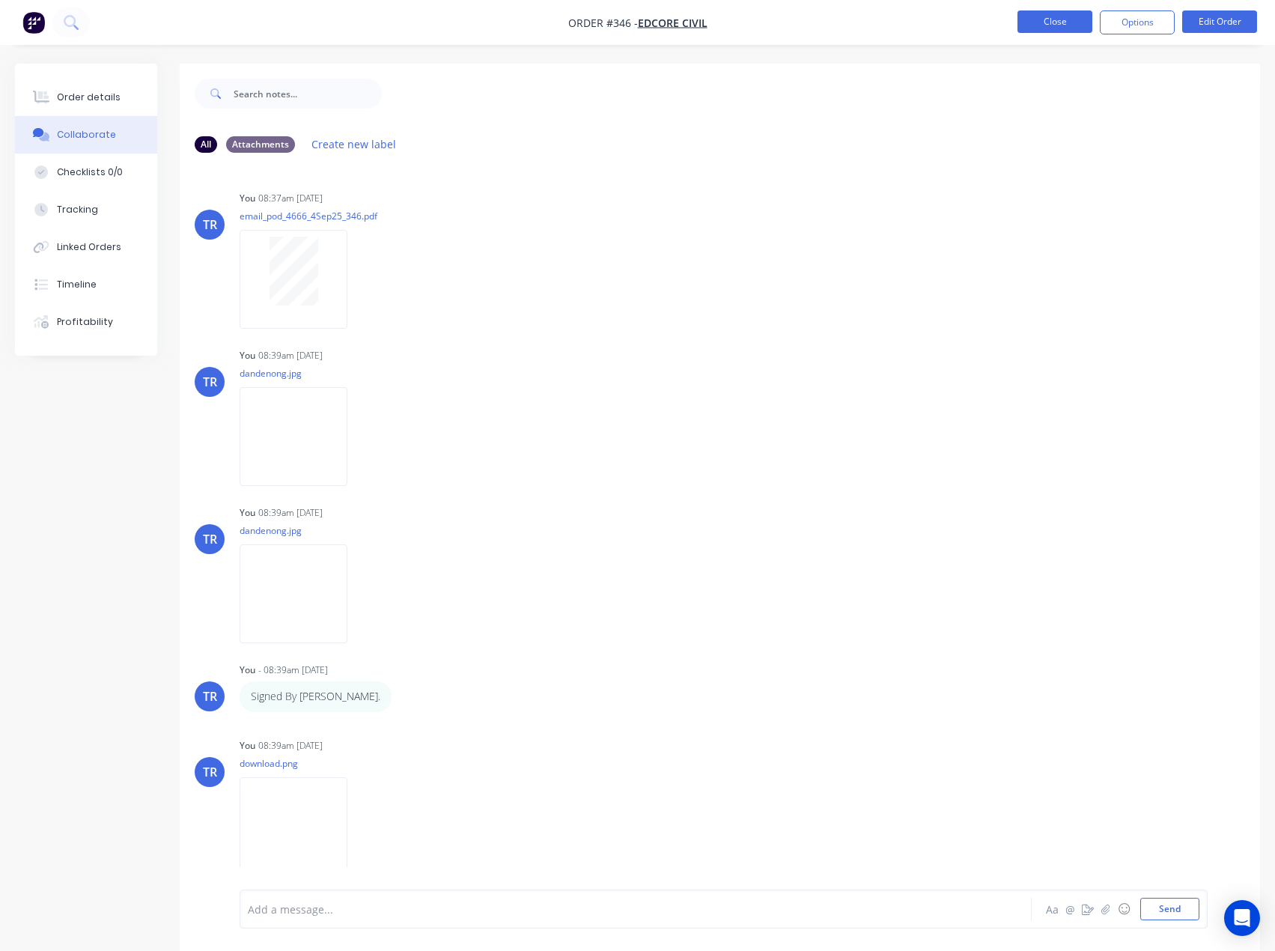
click at [1060, 23] on button "Close" at bounding box center [1055, 21] width 75 height 22
